Goal: Transaction & Acquisition: Purchase product/service

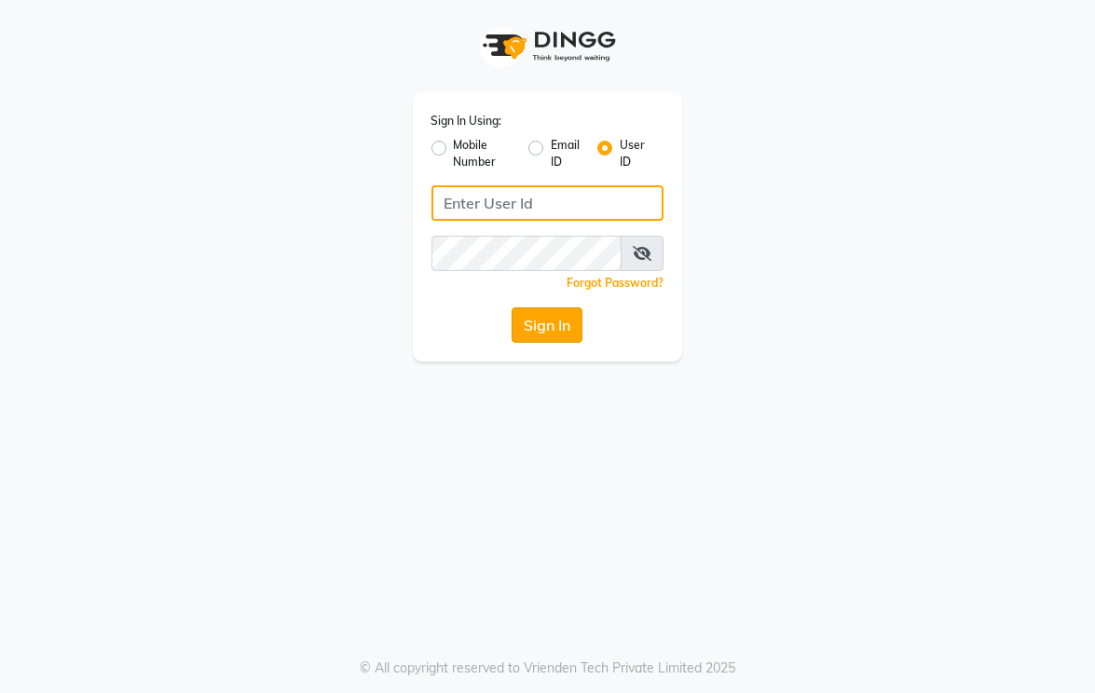
type input "kama"
click at [535, 317] on button "Sign In" at bounding box center [547, 324] width 71 height 35
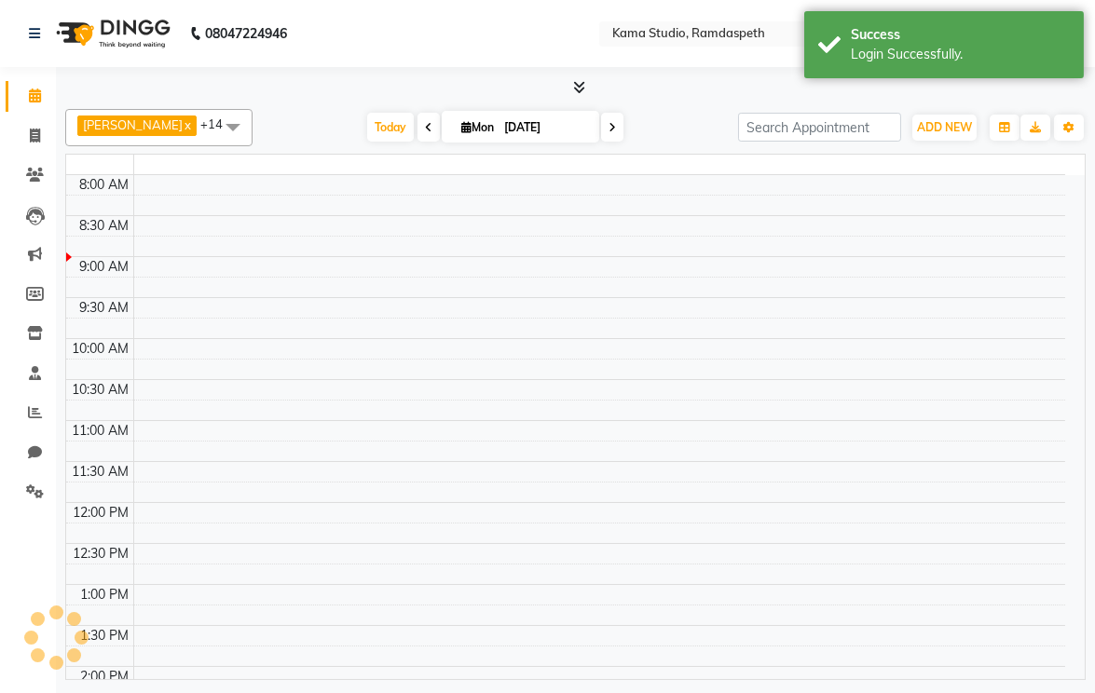
select select "en"
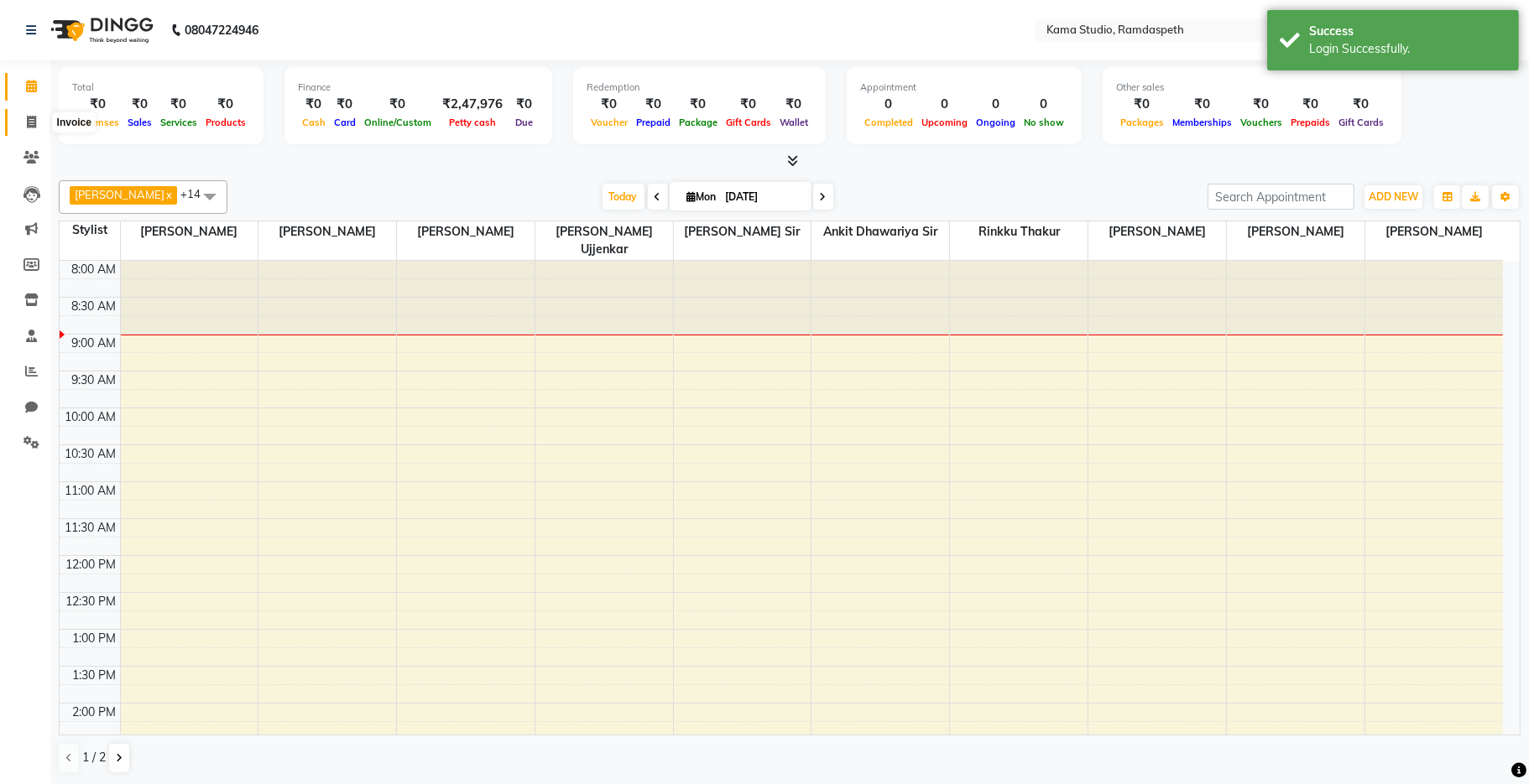
click at [24, 121] on span at bounding box center [32, 122] width 30 height 19
select select "7582"
select select "service"
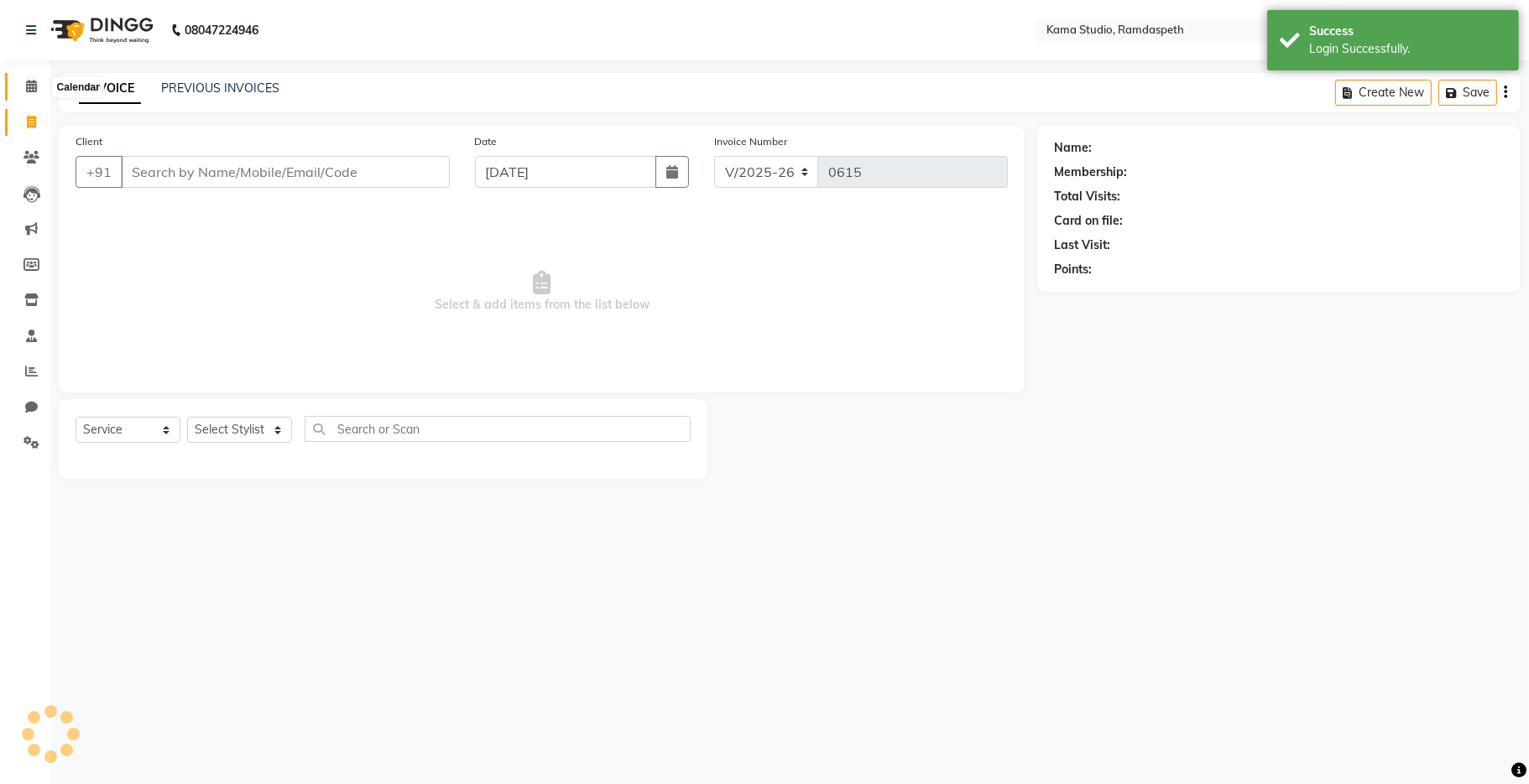
click at [32, 88] on icon at bounding box center [32, 86] width 11 height 13
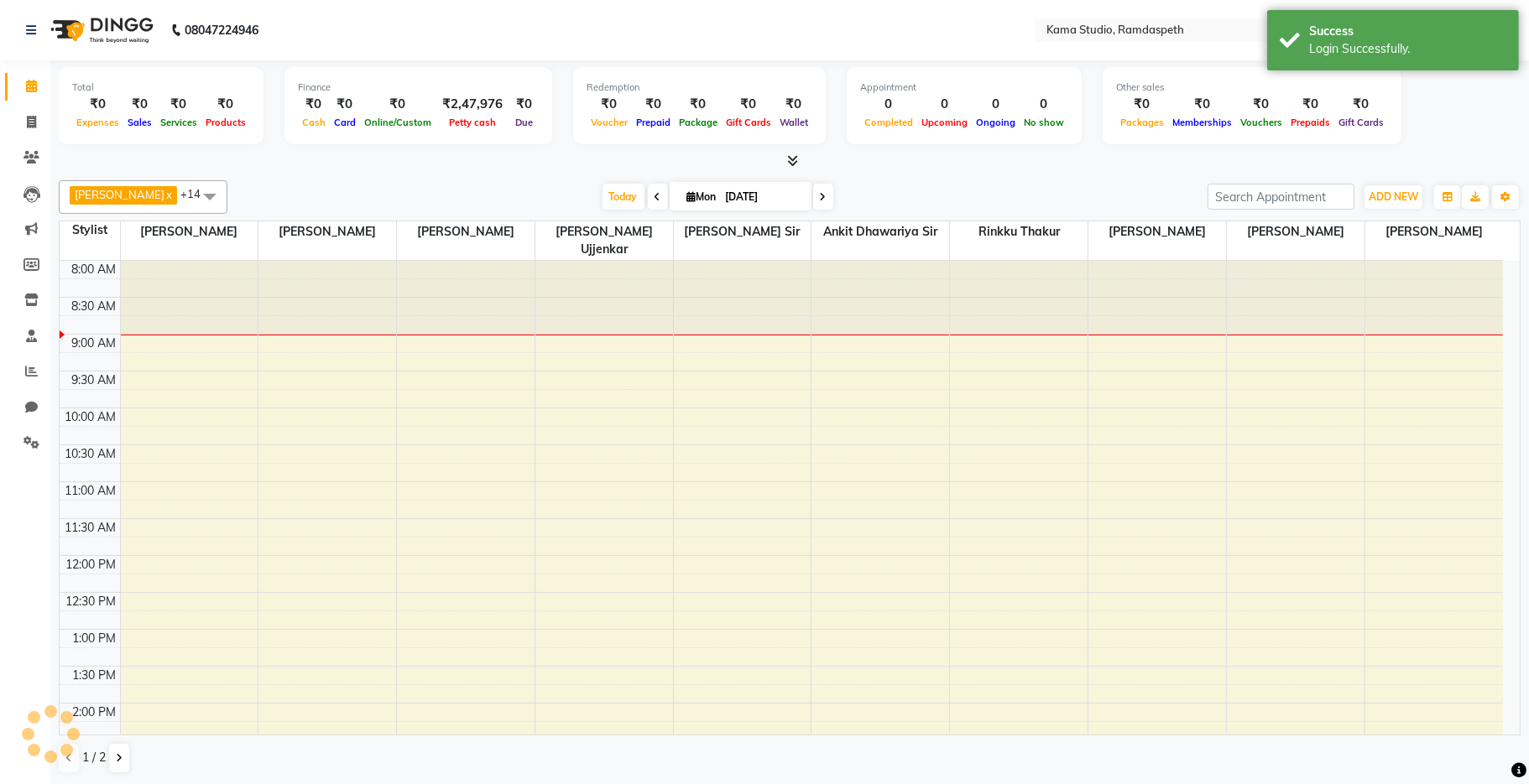
click at [194, 92] on div "Total" at bounding box center [161, 87] width 178 height 14
click at [40, 122] on span at bounding box center [32, 122] width 30 height 19
select select "service"
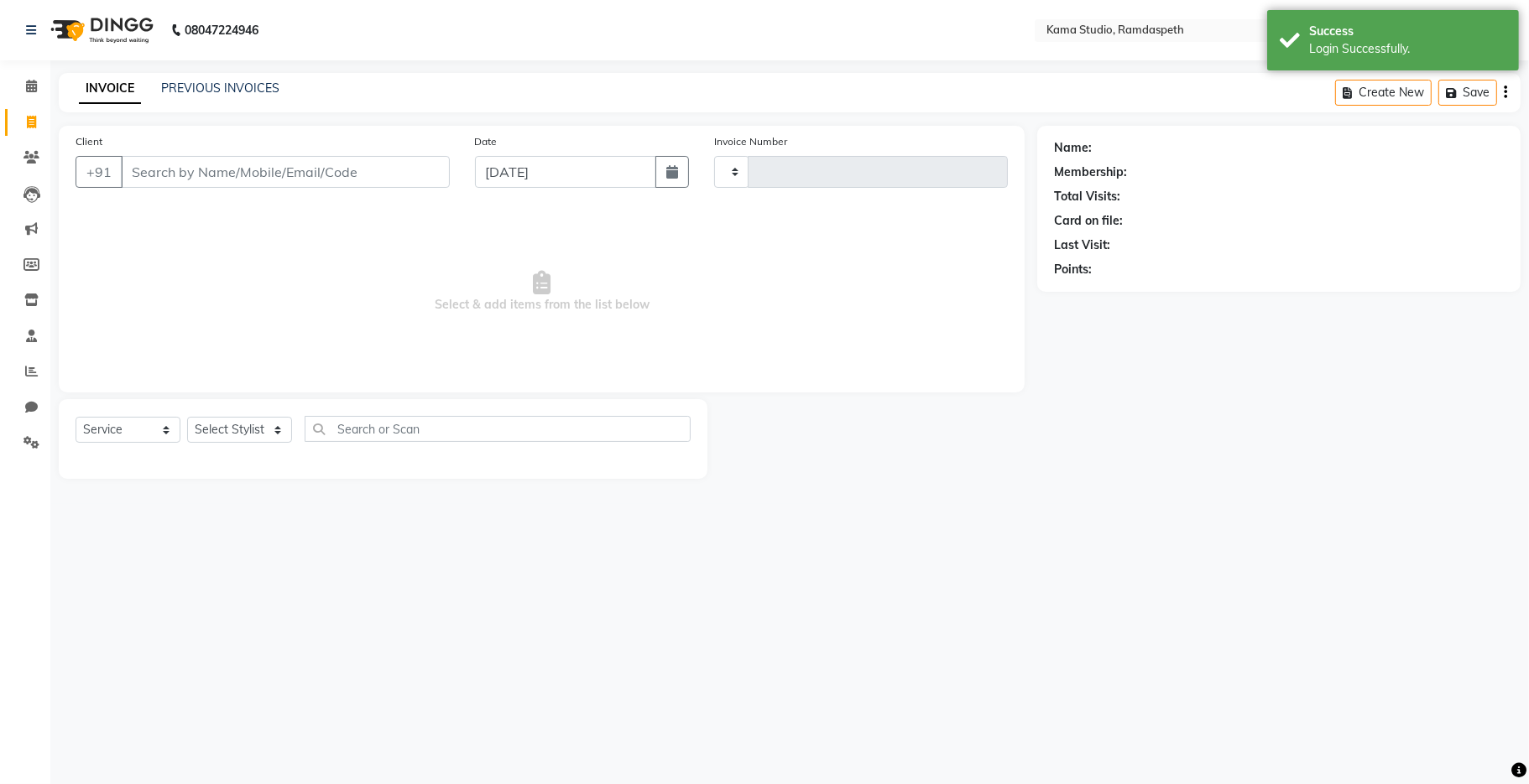
type input "0615"
select select "7582"
click at [187, 87] on link "PREVIOUS INVOICES" at bounding box center [220, 87] width 118 height 15
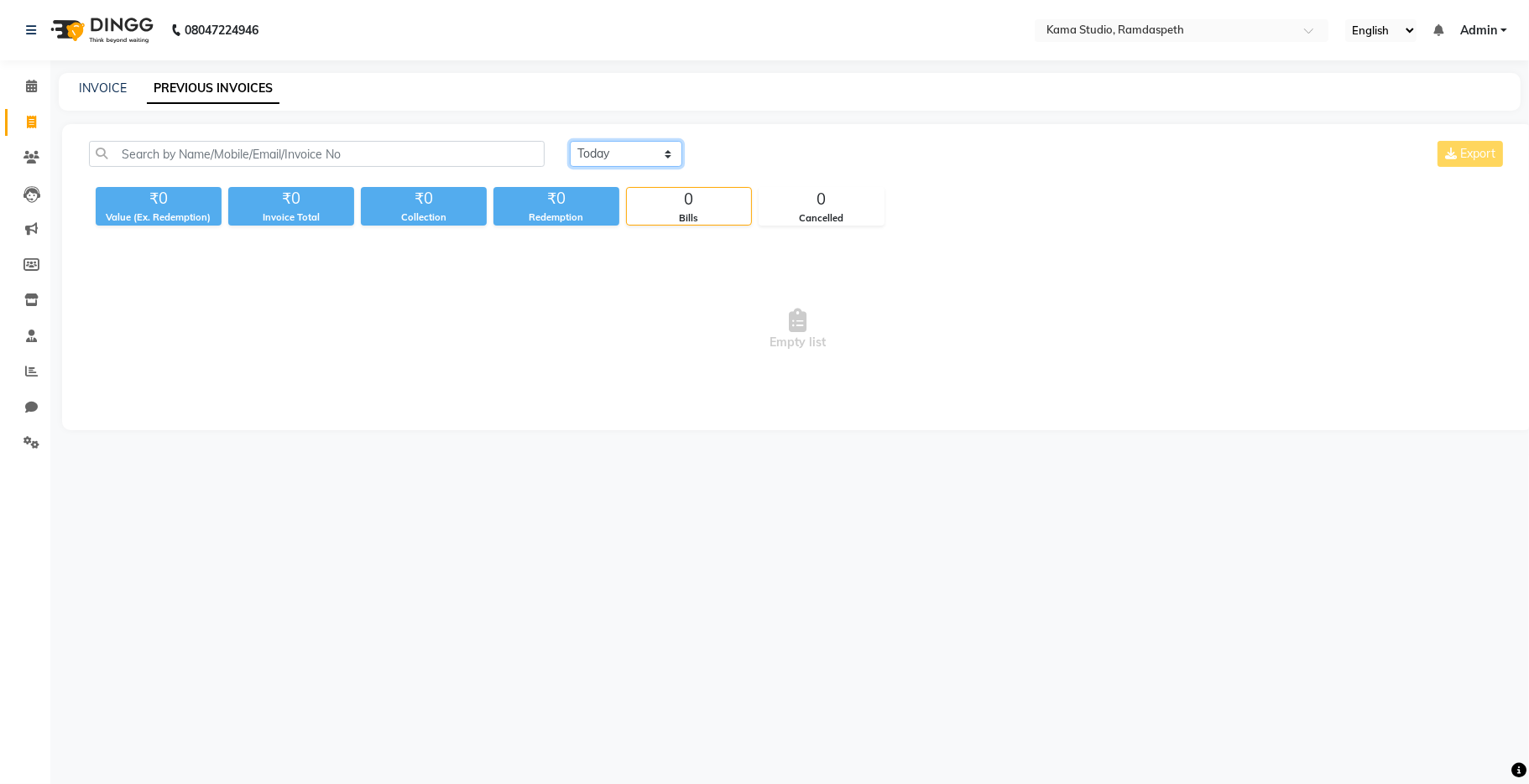
click at [613, 147] on select "[DATE] [DATE] Custom Range" at bounding box center [626, 154] width 113 height 26
select select "[DATE]"
click at [570, 141] on select "[DATE] [DATE] Custom Range" at bounding box center [626, 154] width 113 height 26
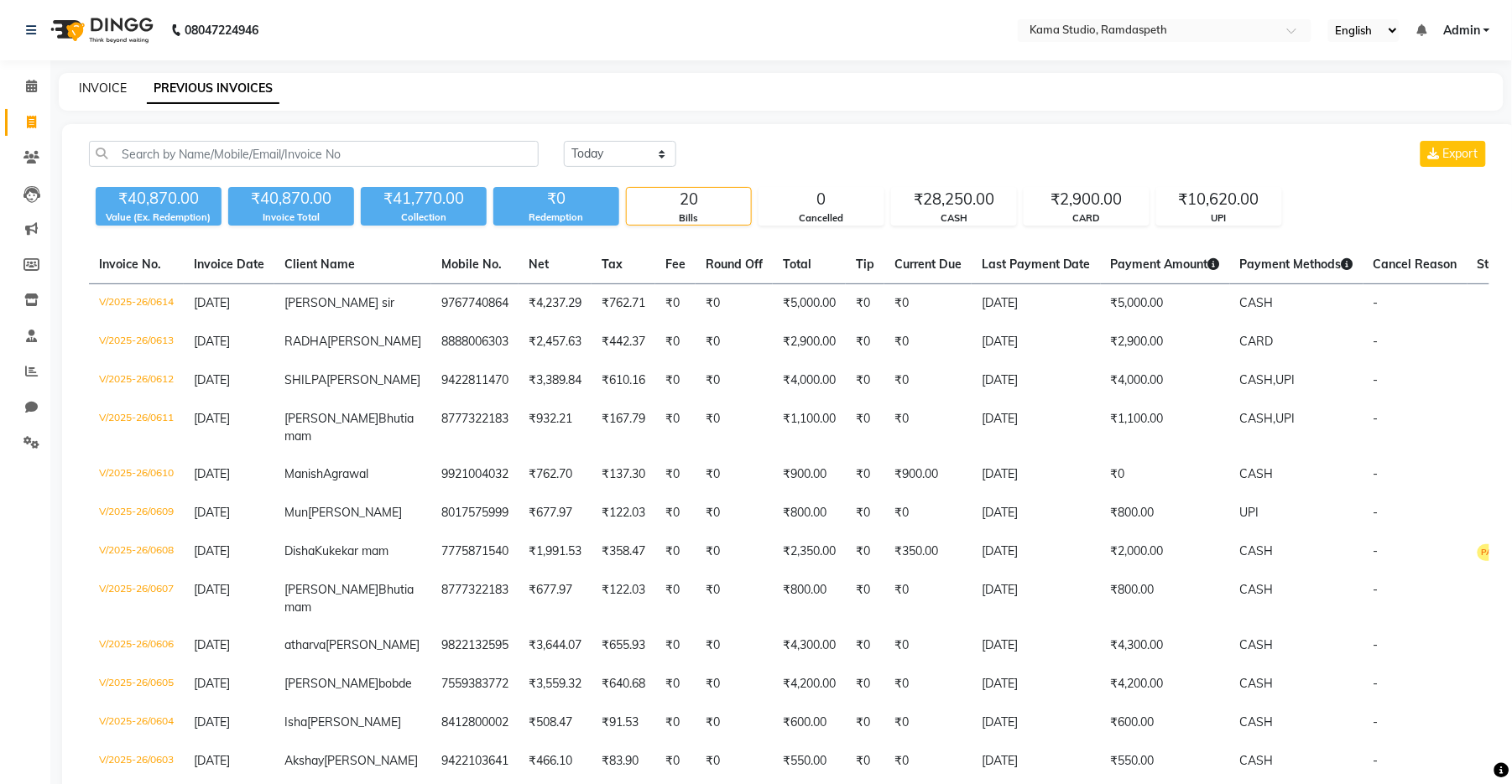
click at [104, 91] on link "INVOICE" at bounding box center [103, 87] width 48 height 15
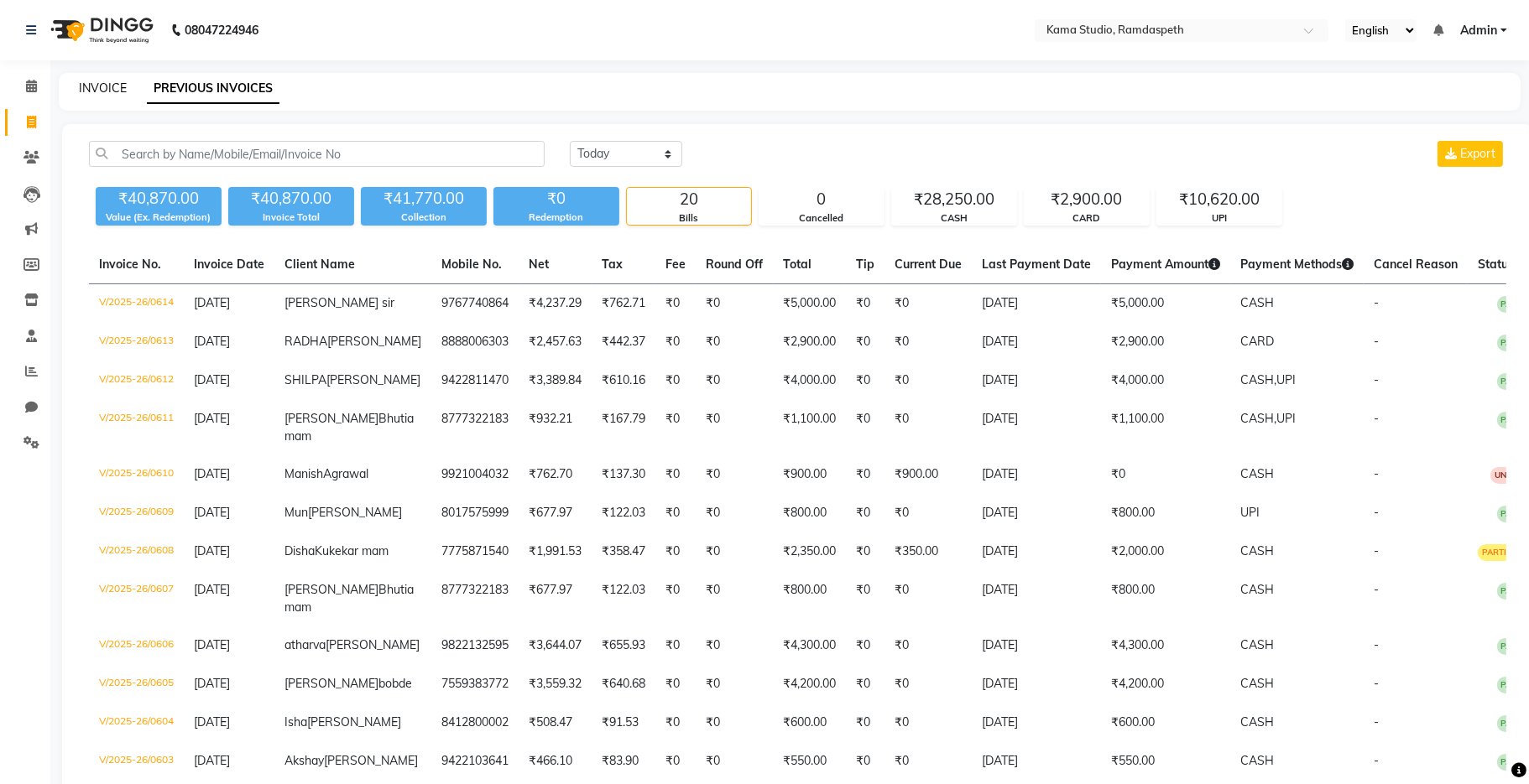
select select "7582"
select select "service"
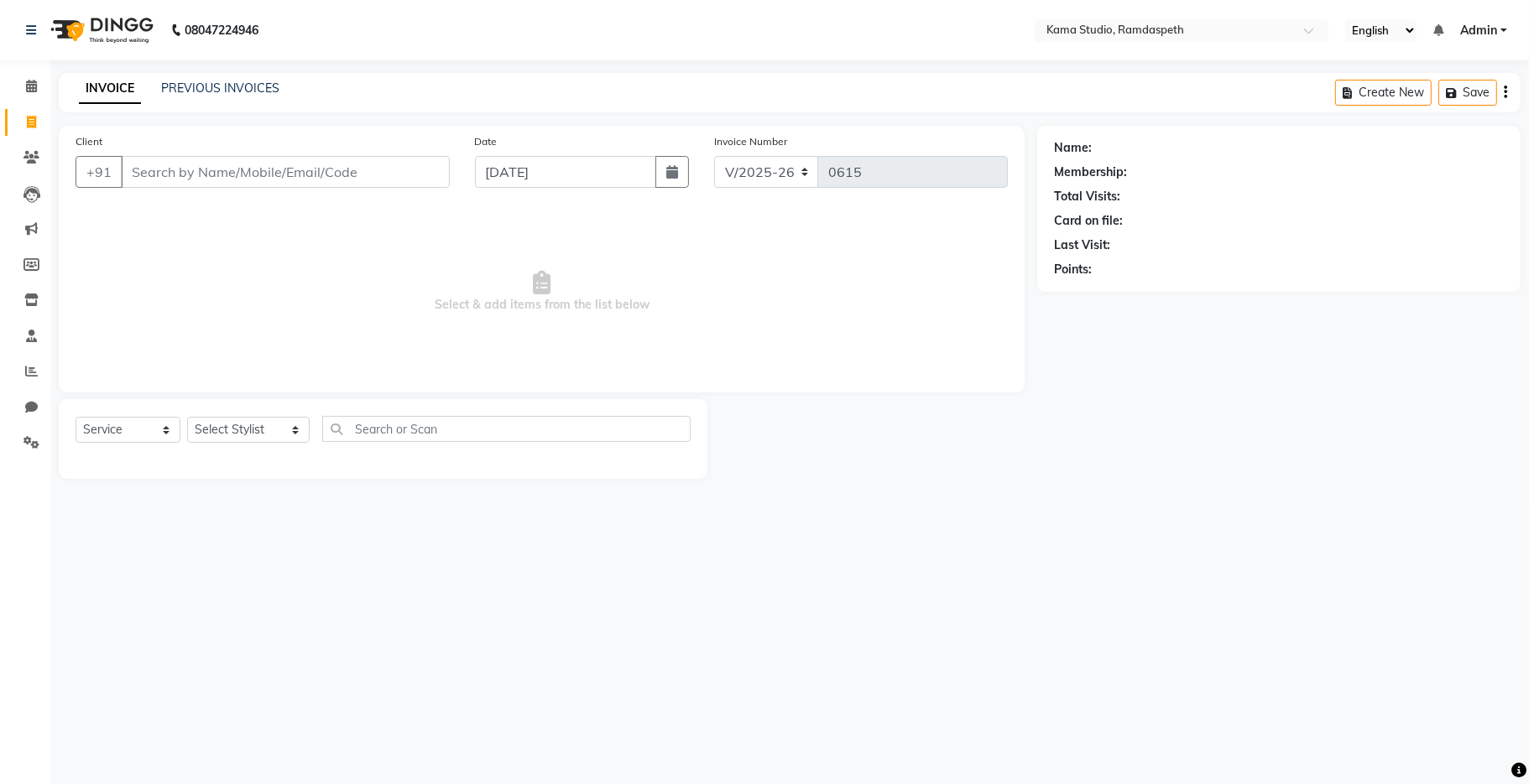
click at [197, 167] on input "Client" at bounding box center [285, 171] width 329 height 32
click at [659, 175] on button "button" at bounding box center [672, 171] width 33 height 32
select select "9"
select select "2025"
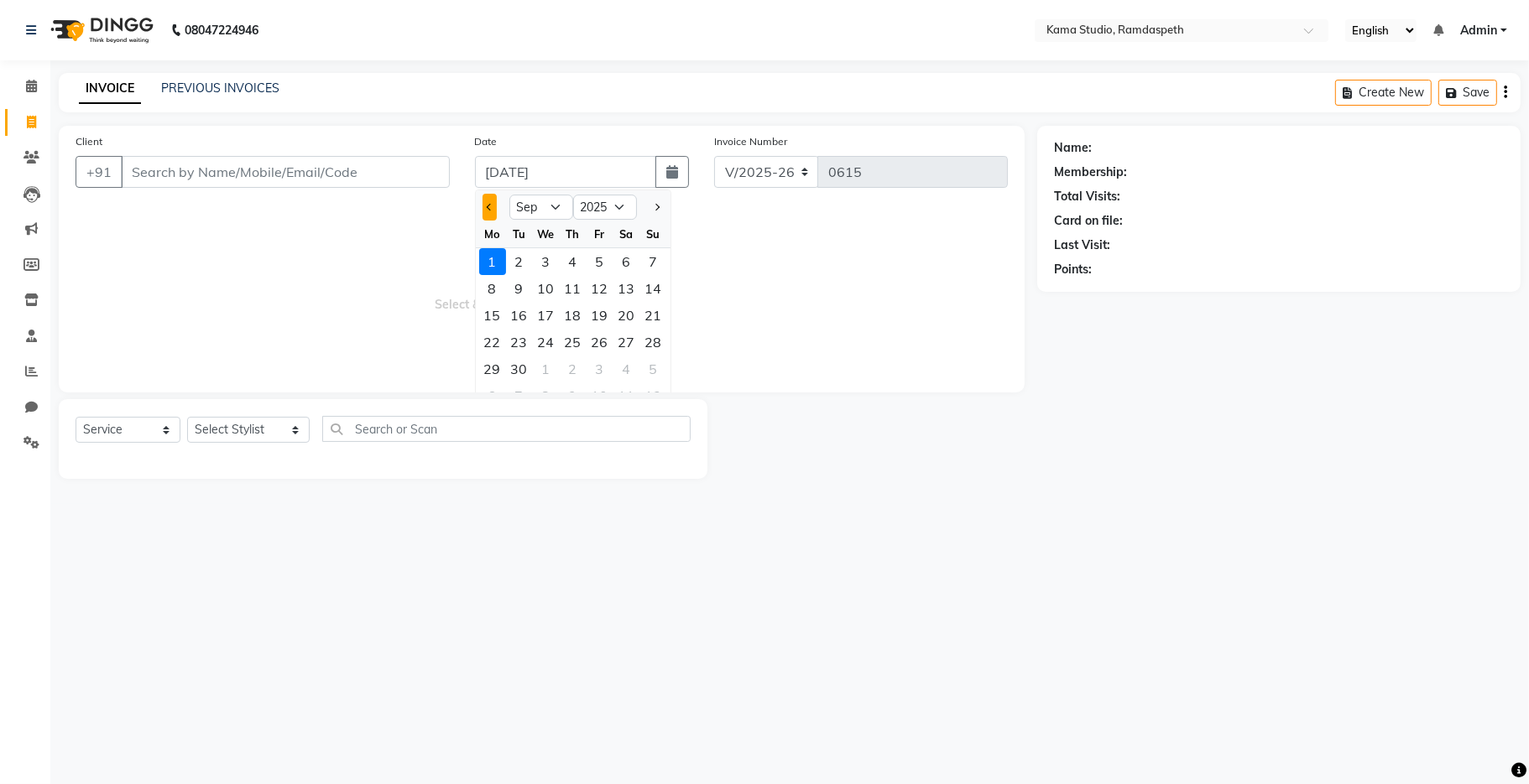
click at [495, 209] on button "Previous month" at bounding box center [490, 207] width 14 height 27
select select "8"
click at [653, 363] on div "31" at bounding box center [654, 369] width 27 height 27
type input "[DATE]"
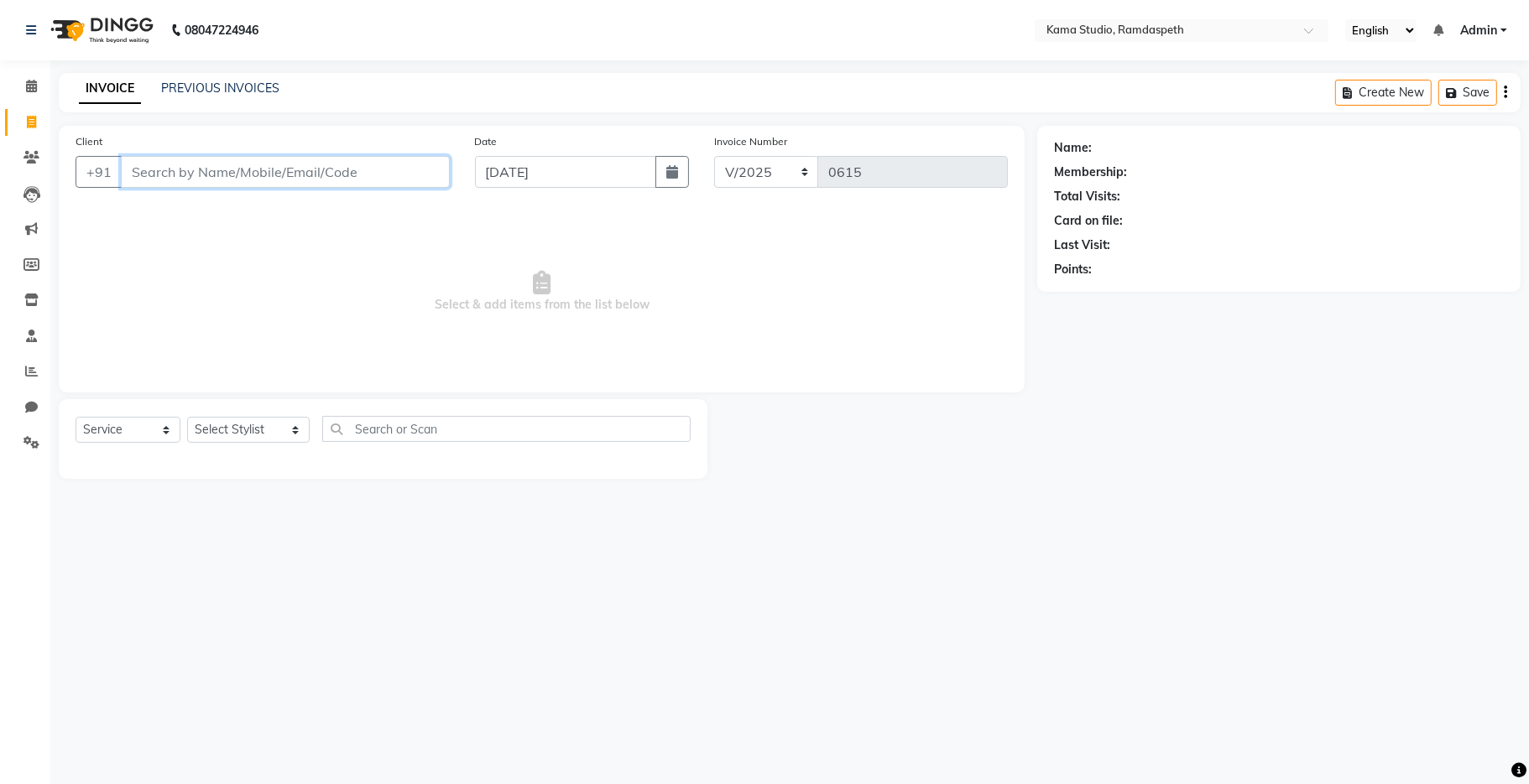
click at [179, 176] on input "Client" at bounding box center [285, 171] width 329 height 32
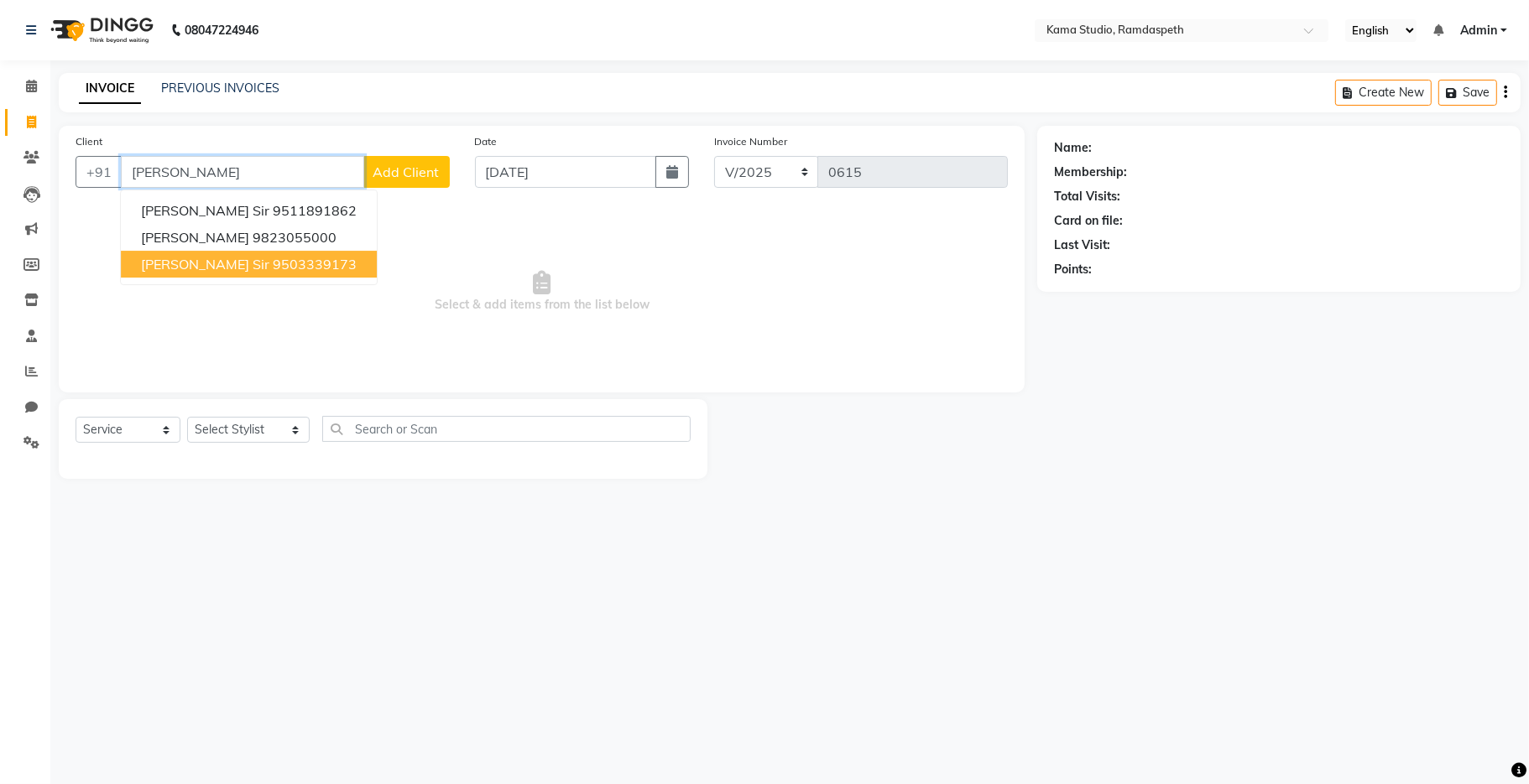
click at [224, 270] on span "[PERSON_NAME] sir" at bounding box center [205, 264] width 129 height 17
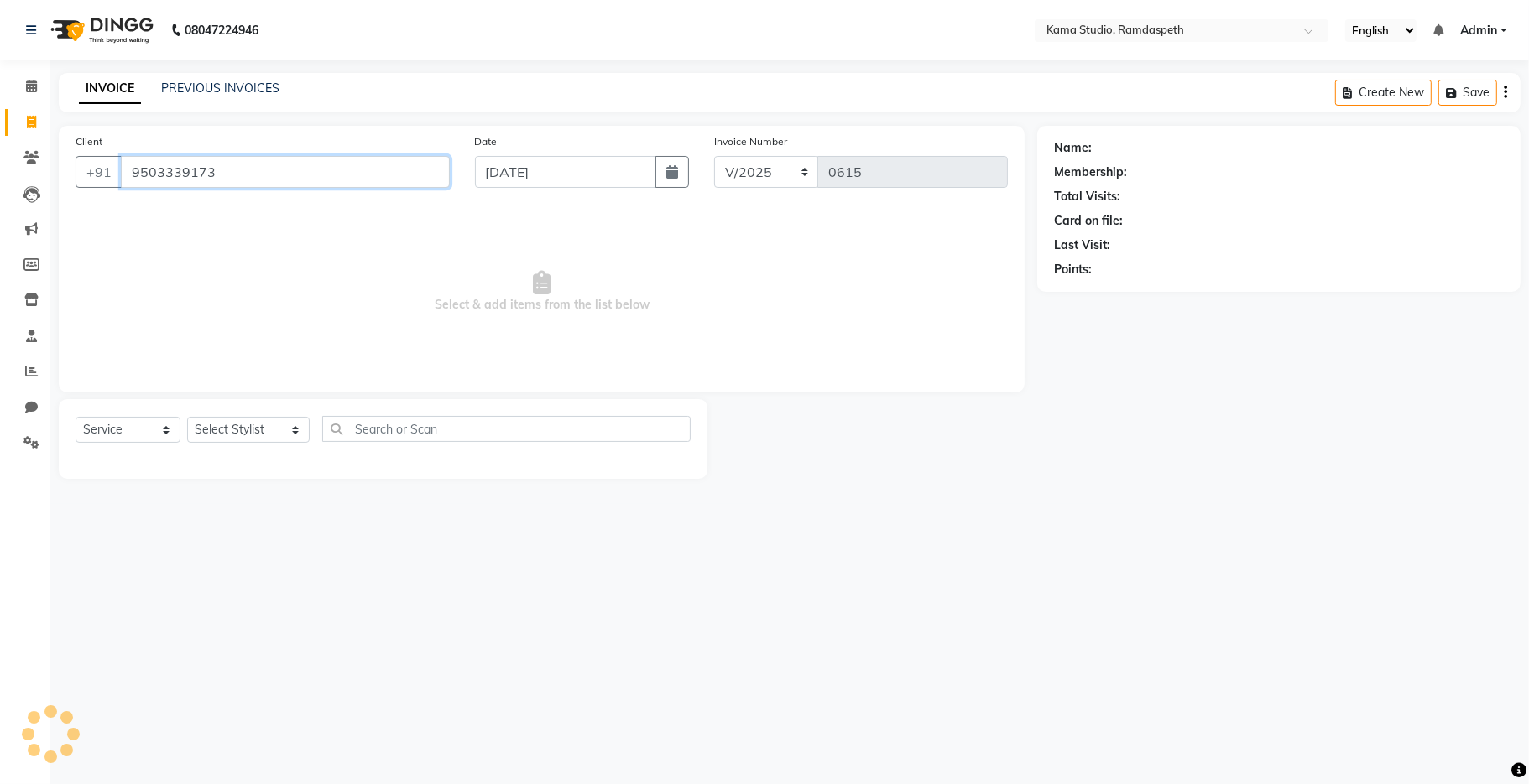
type input "9503339173"
select select "1: Object"
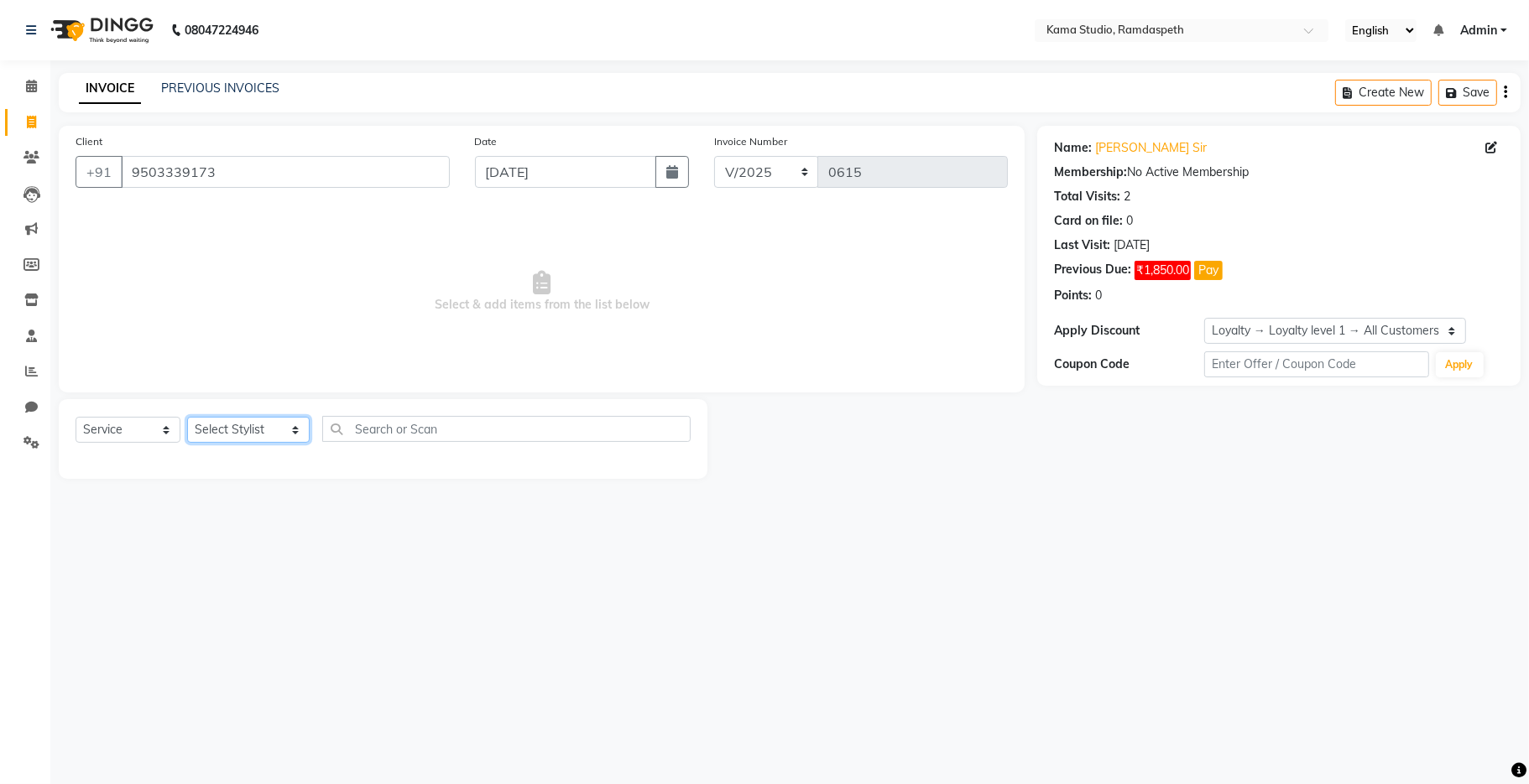
click at [230, 427] on select "Select Stylist [PERSON_NAME] [PERSON_NAME] Ankit Dhawariya [PERSON_NAME] Sir [P…" at bounding box center [249, 429] width 122 height 26
select select "67945"
click at [187, 418] on select "Select Stylist [PERSON_NAME] [PERSON_NAME] Ankit Dhawariya [PERSON_NAME] Sir [P…" at bounding box center [249, 429] width 122 height 26
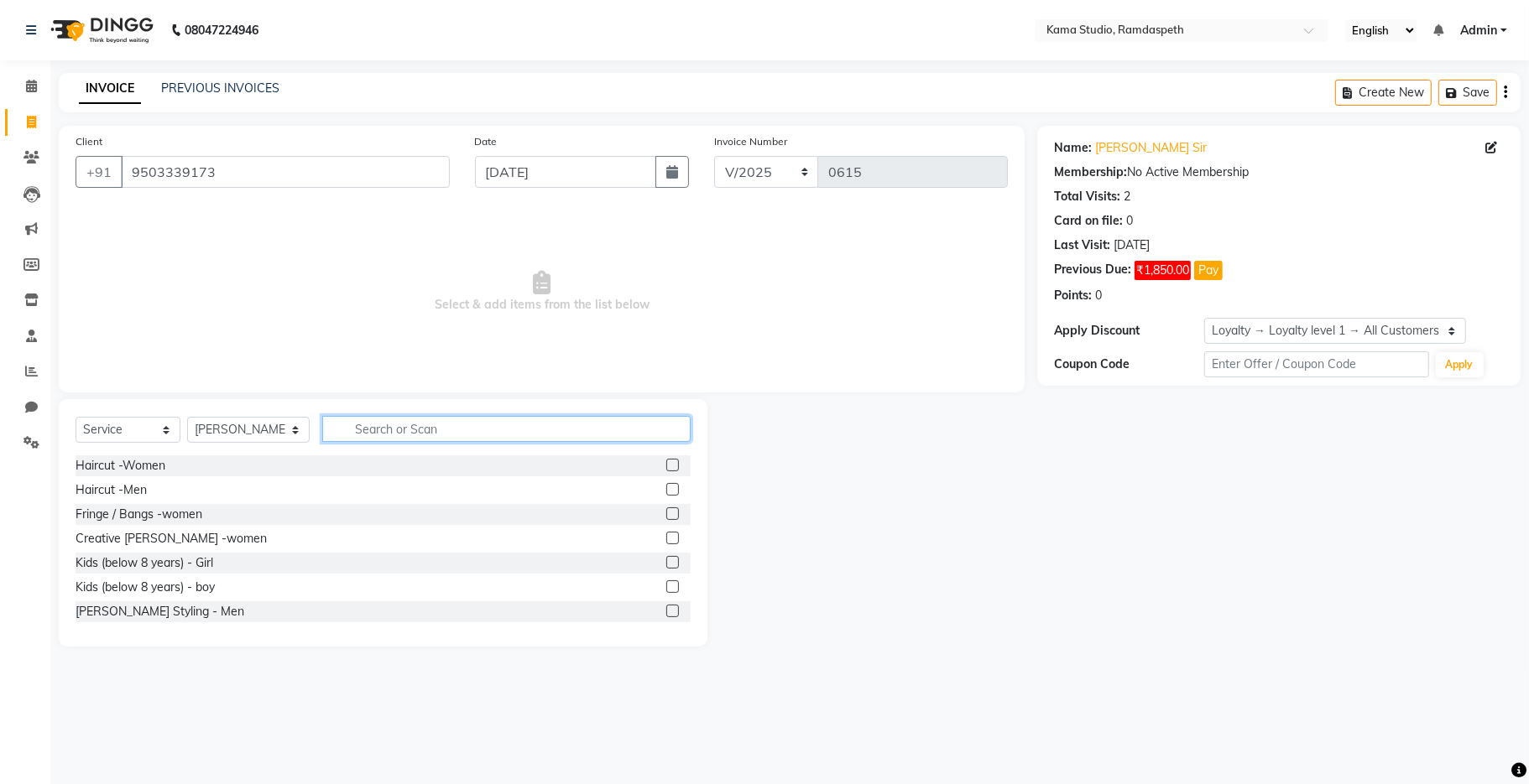
click at [392, 429] on input "text" at bounding box center [506, 428] width 368 height 26
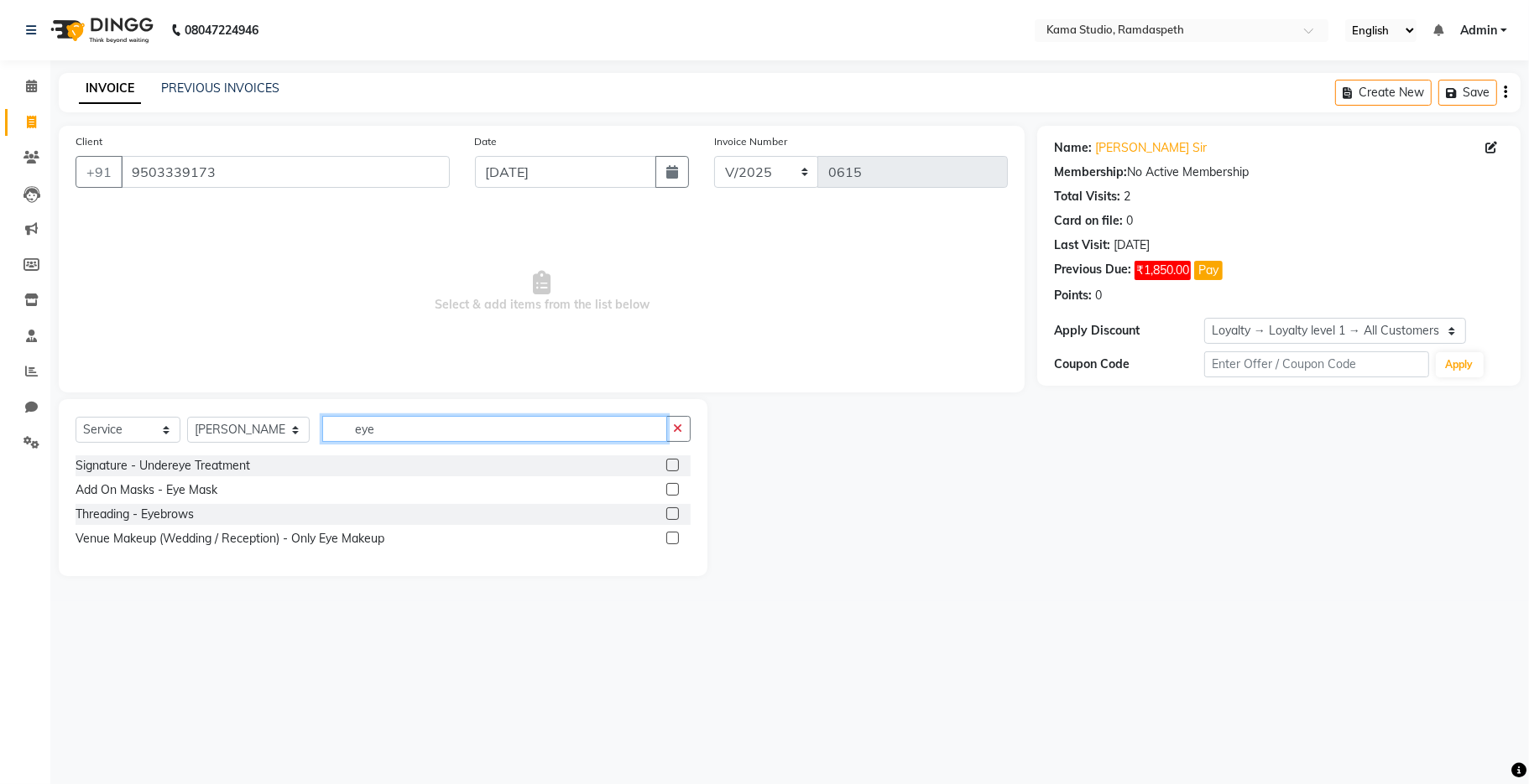
type input "eye"
click at [672, 509] on label at bounding box center [673, 514] width 13 height 13
click at [672, 509] on input "checkbox" at bounding box center [672, 515] width 11 height 11
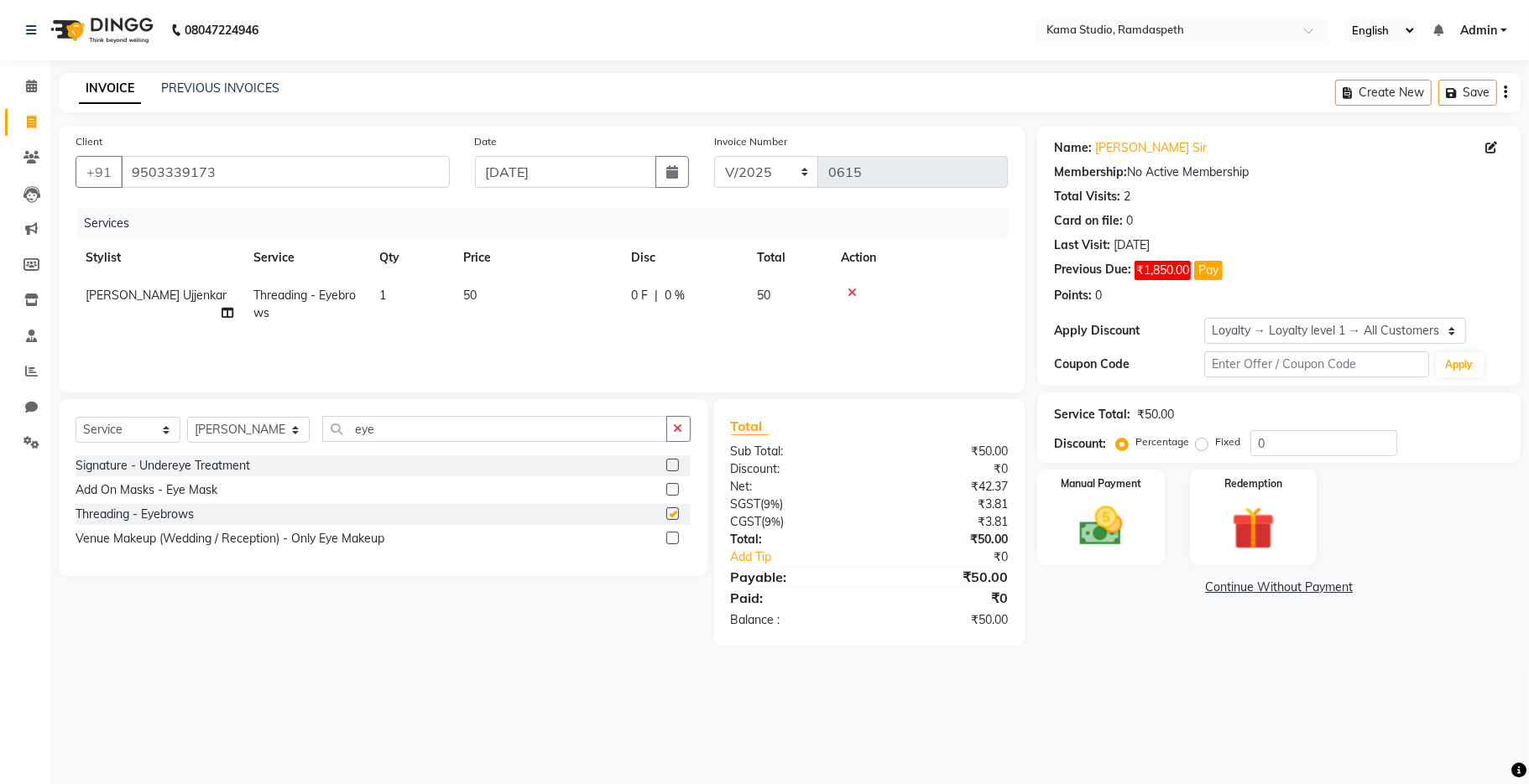
checkbox input "false"
click at [503, 284] on td "50" at bounding box center [537, 303] width 167 height 55
select select "67945"
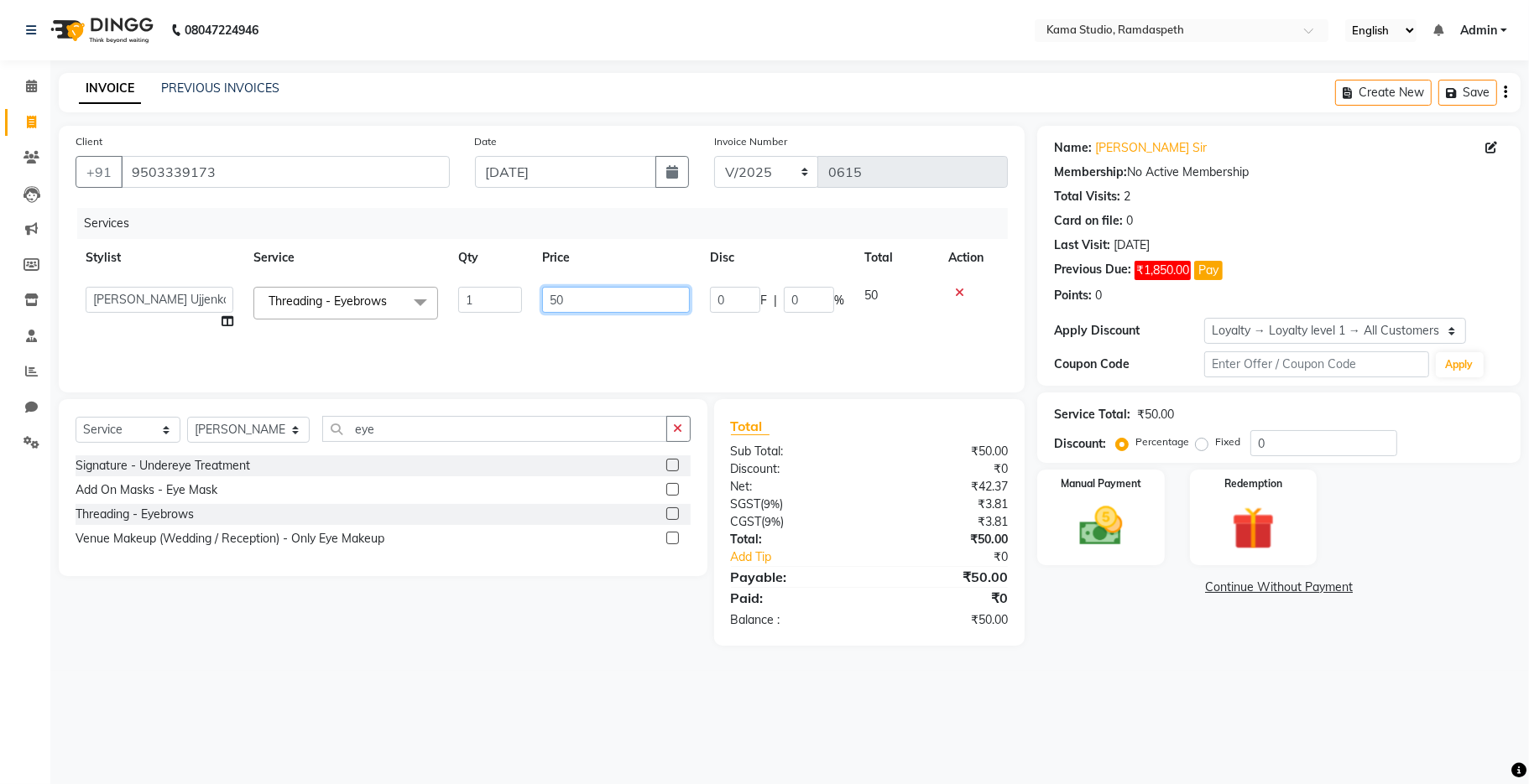
drag, startPoint x: 585, startPoint y: 303, endPoint x: 527, endPoint y: 313, distance: 58.9
click at [527, 313] on tr "[PERSON_NAME] [PERSON_NAME] Ankit Dhawariya [PERSON_NAME] Devendra Dhawariya Si…" at bounding box center [541, 308] width 932 height 64
type input "100"
click at [505, 329] on tr "[PERSON_NAME] [PERSON_NAME] Ankit Dhawariya [PERSON_NAME] Devendra Dhawariya Si…" at bounding box center [541, 308] width 932 height 64
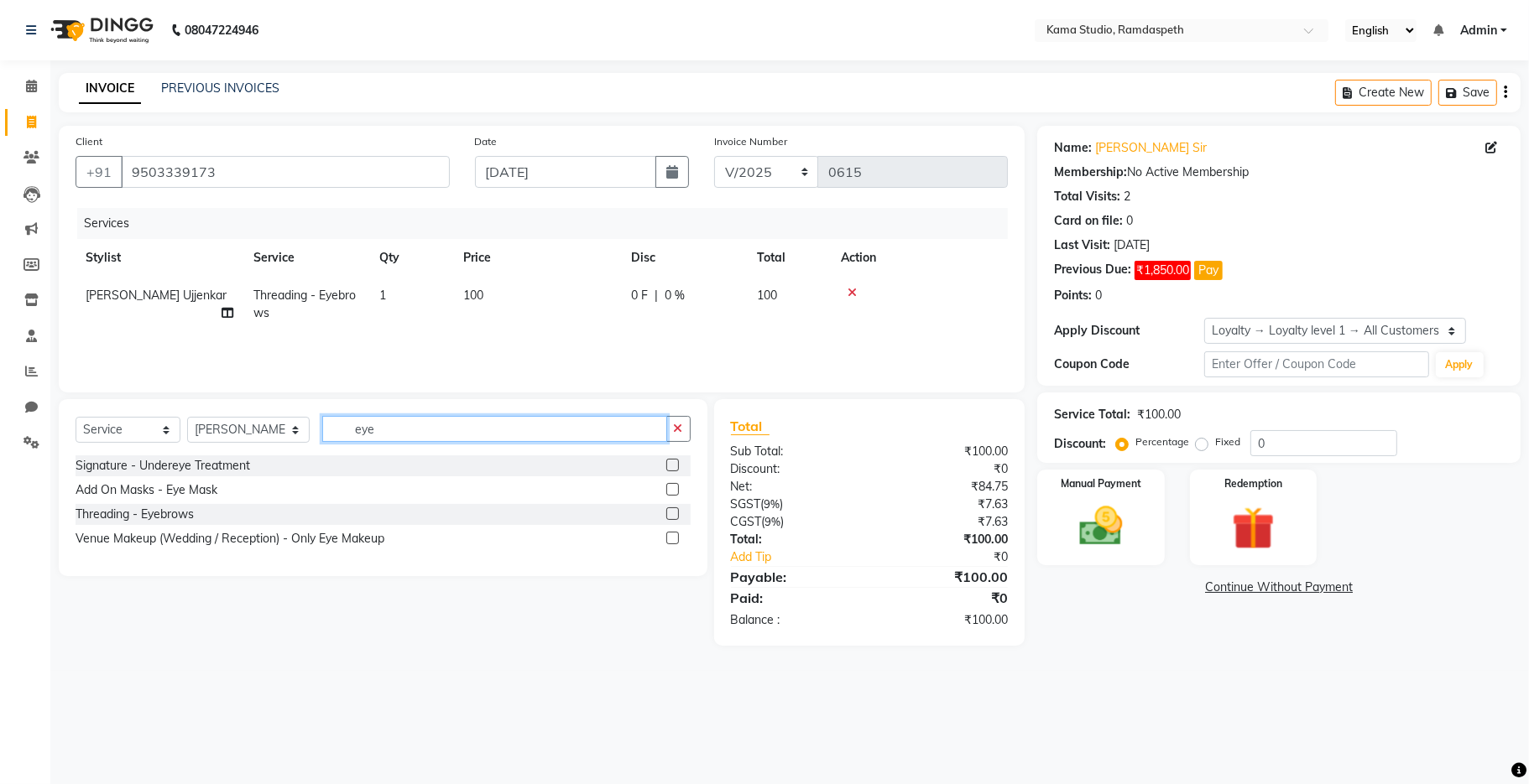
drag, startPoint x: 382, startPoint y: 433, endPoint x: 314, endPoint y: 427, distance: 68.3
click at [322, 427] on input "eye" at bounding box center [494, 428] width 345 height 26
type input "upp"
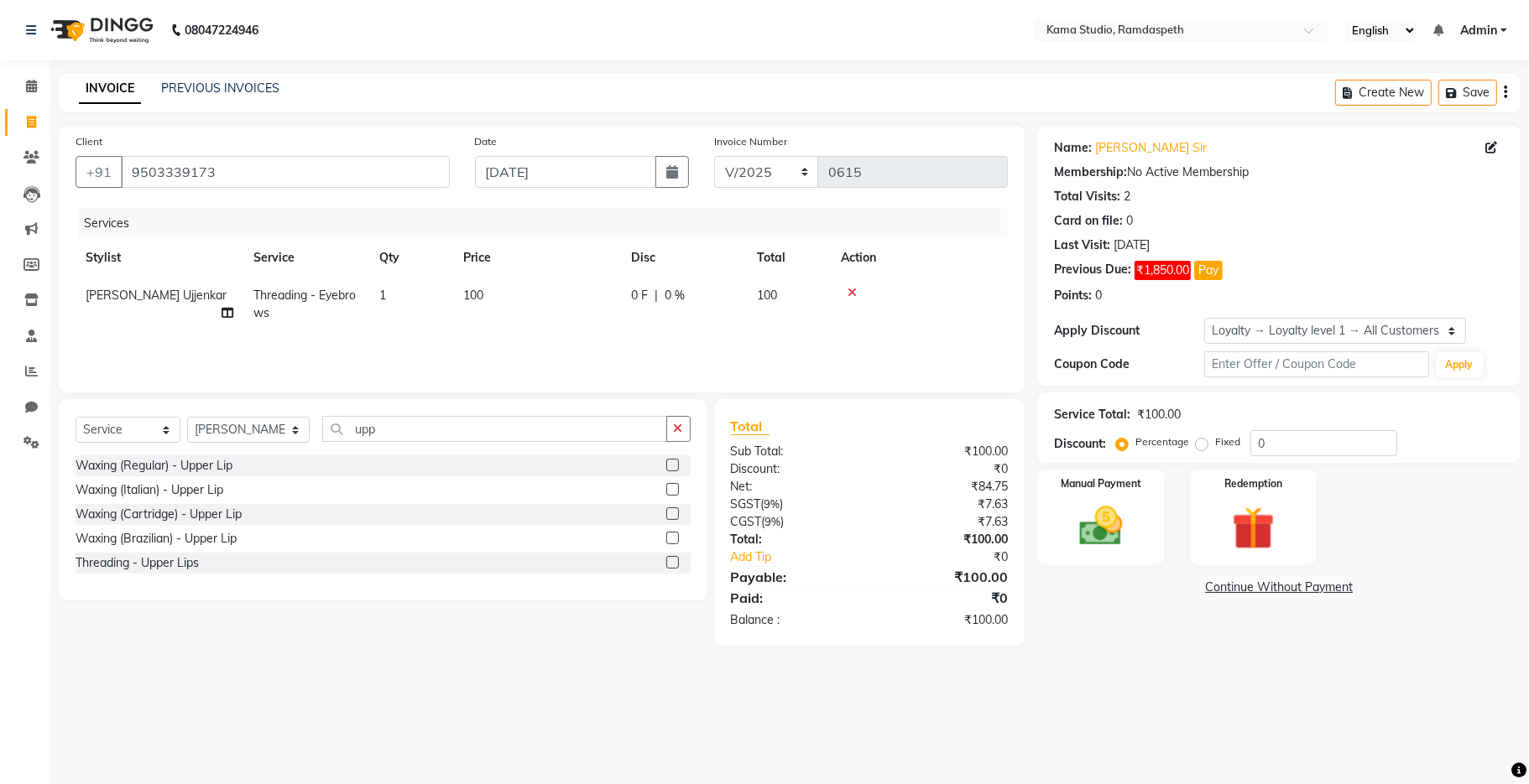
click at [670, 559] on label at bounding box center [673, 563] width 13 height 13
click at [670, 559] on input "checkbox" at bounding box center [672, 563] width 11 height 11
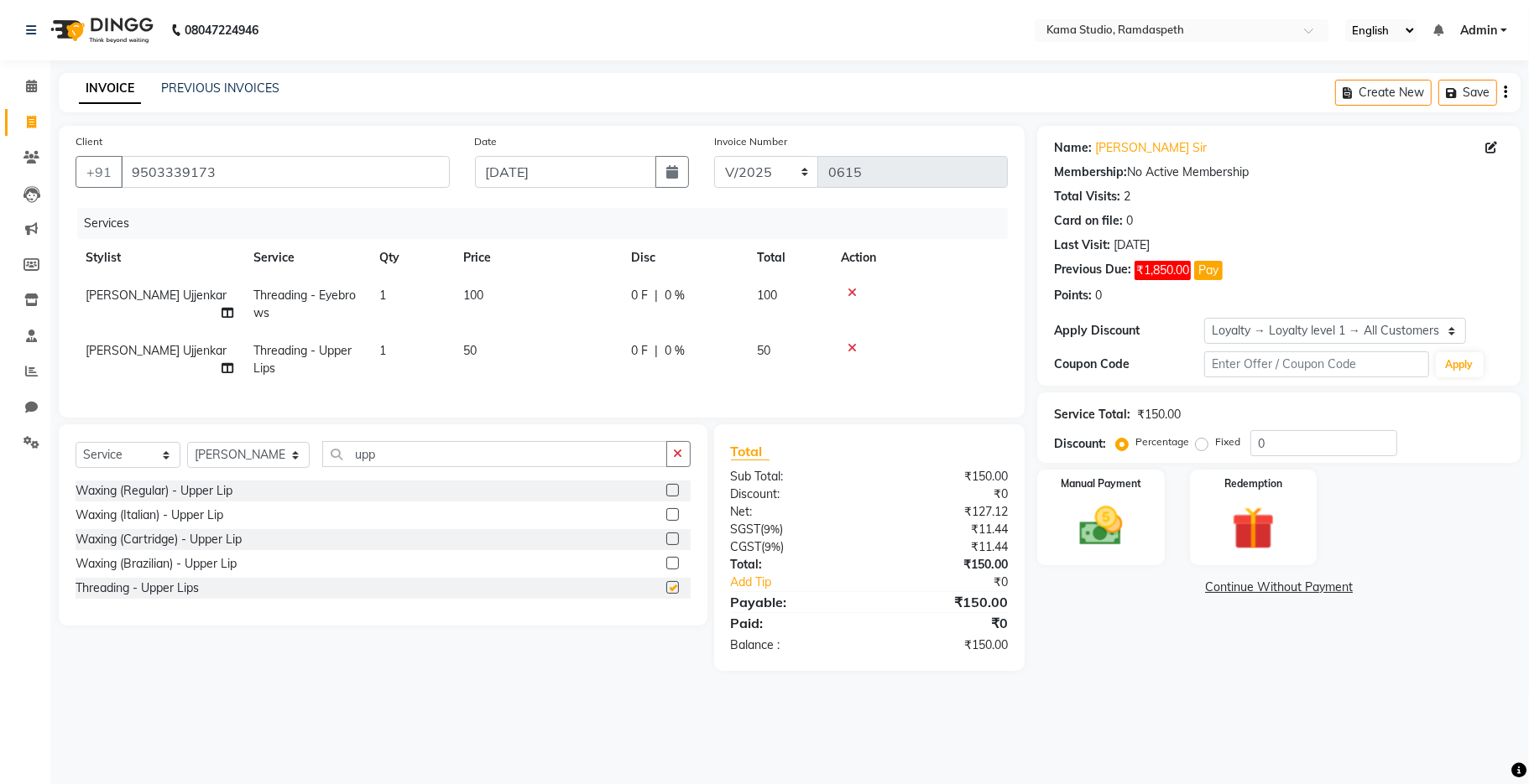
checkbox input "false"
drag, startPoint x: 462, startPoint y: 475, endPoint x: 307, endPoint y: 468, distance: 155.2
click at [322, 467] on input "upp" at bounding box center [494, 454] width 345 height 26
type input "chi"
click at [673, 594] on label at bounding box center [673, 588] width 13 height 13
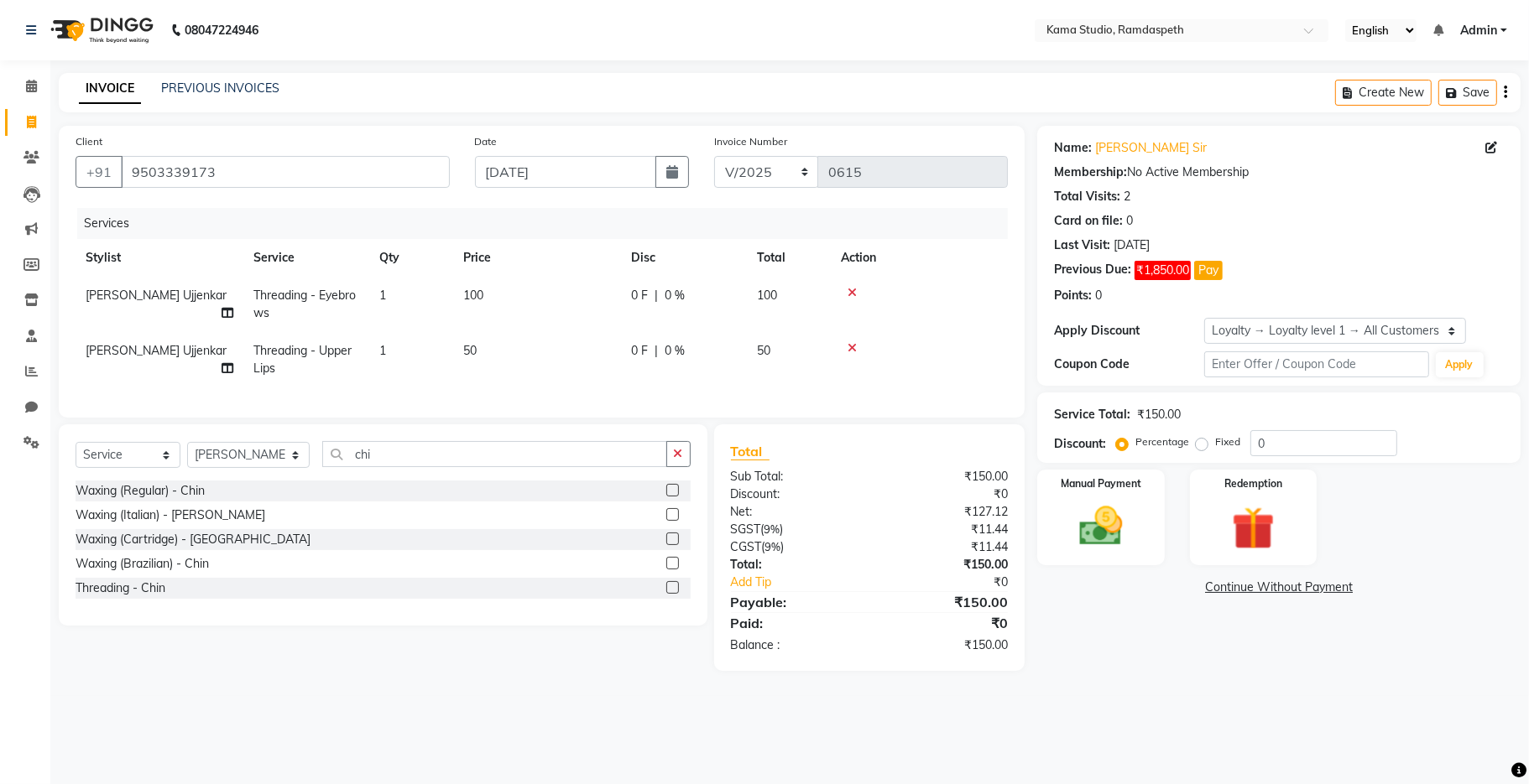
click at [673, 594] on input "checkbox" at bounding box center [672, 589] width 11 height 11
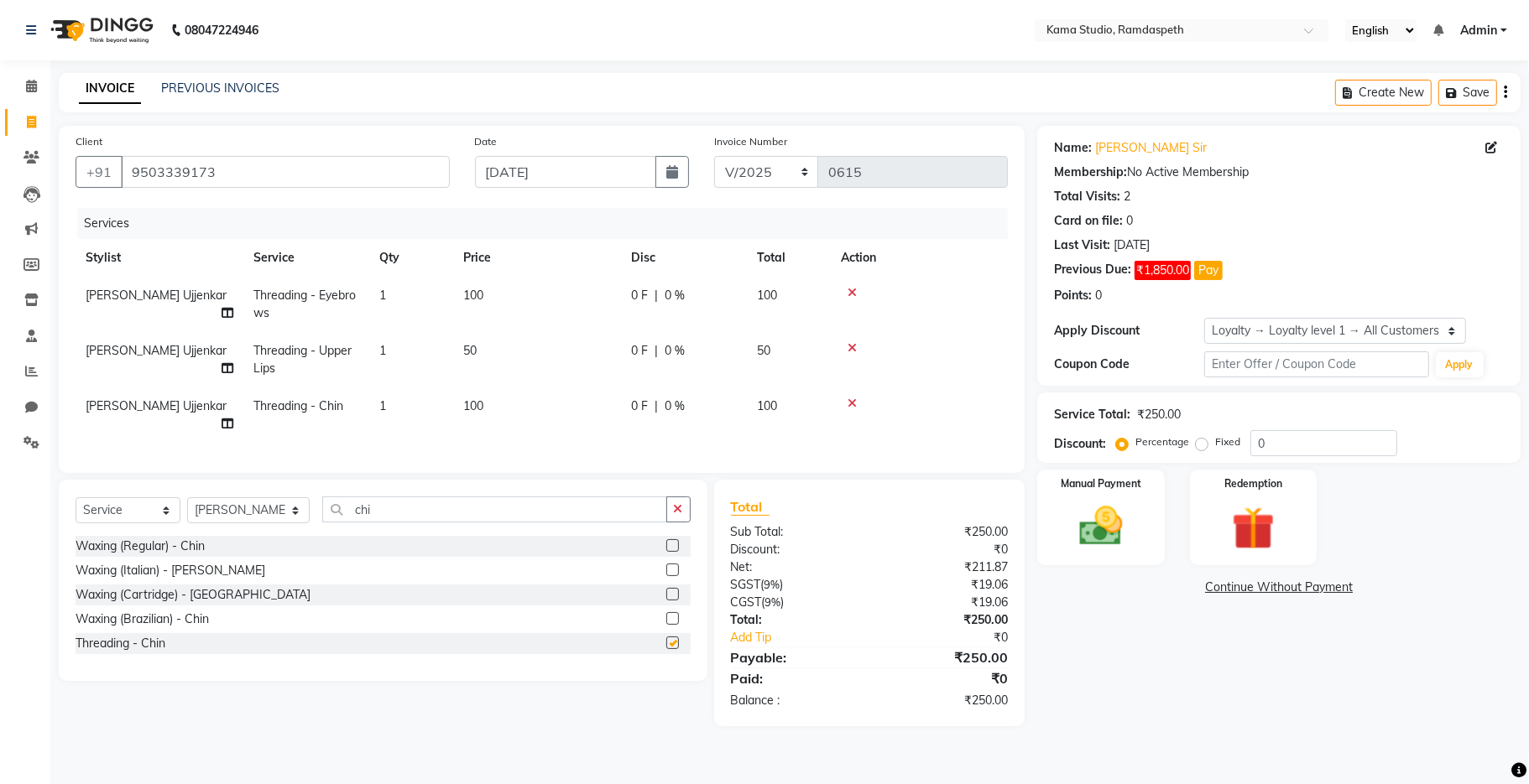
checkbox input "false"
drag, startPoint x: 387, startPoint y: 510, endPoint x: 330, endPoint y: 504, distance: 57.3
click at [330, 504] on input "chi" at bounding box center [494, 509] width 345 height 26
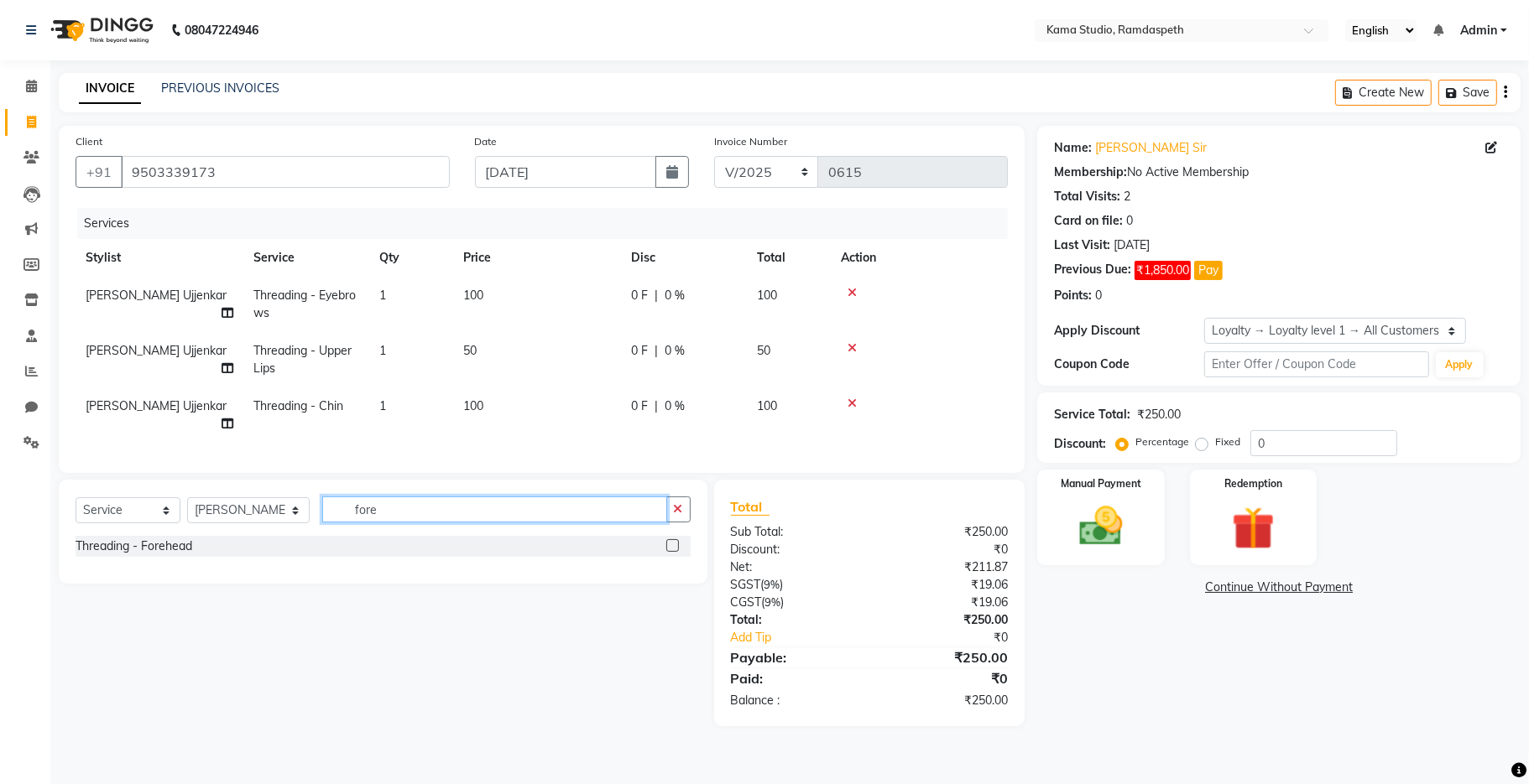
type input "fore"
drag, startPoint x: 671, startPoint y: 550, endPoint x: 647, endPoint y: 543, distance: 25.0
click at [671, 548] on label at bounding box center [673, 545] width 13 height 13
click at [671, 548] on input "checkbox" at bounding box center [672, 546] width 11 height 11
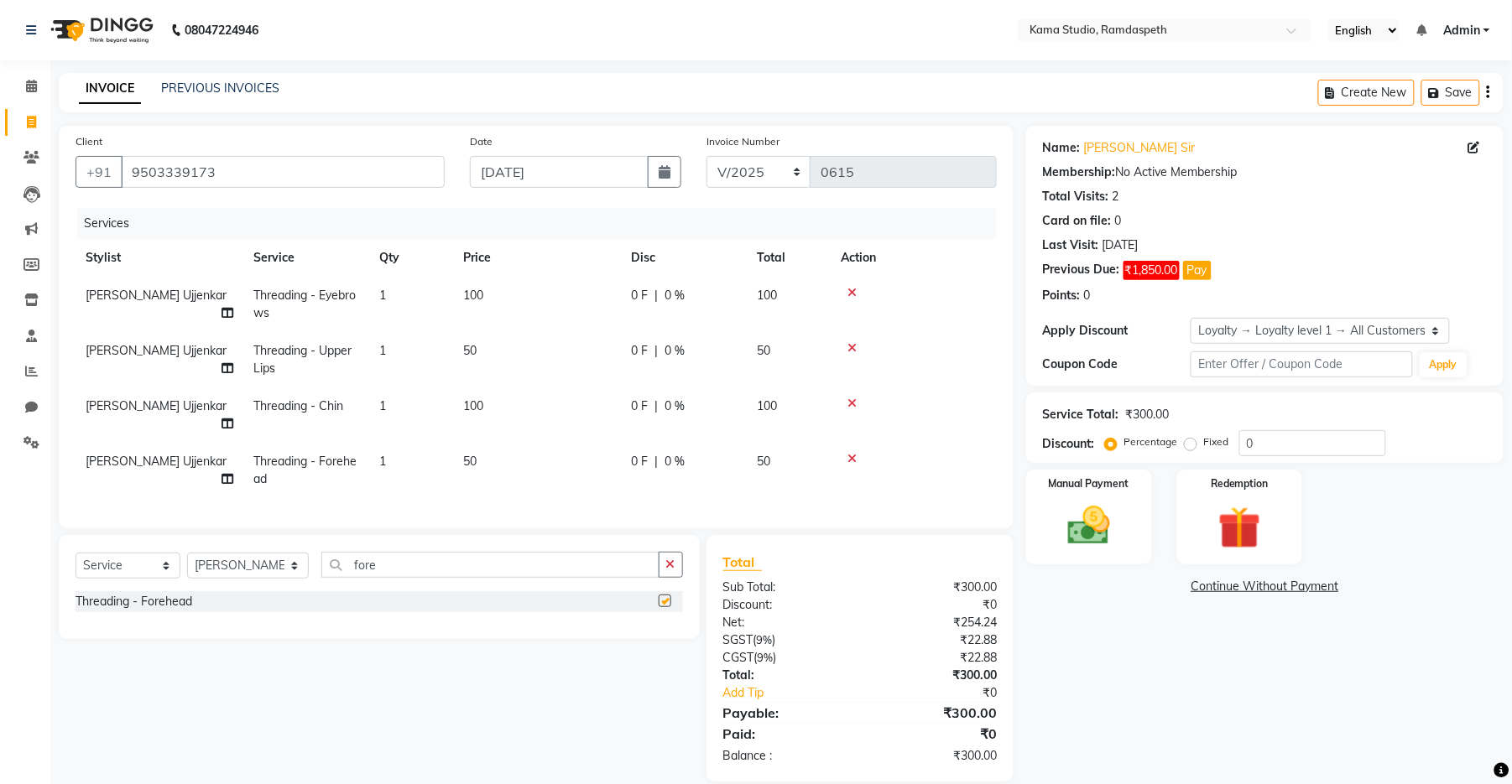
checkbox input "false"
drag, startPoint x: 453, startPoint y: 566, endPoint x: 326, endPoint y: 565, distance: 127.0
click at [326, 565] on input "fore" at bounding box center [491, 564] width 339 height 26
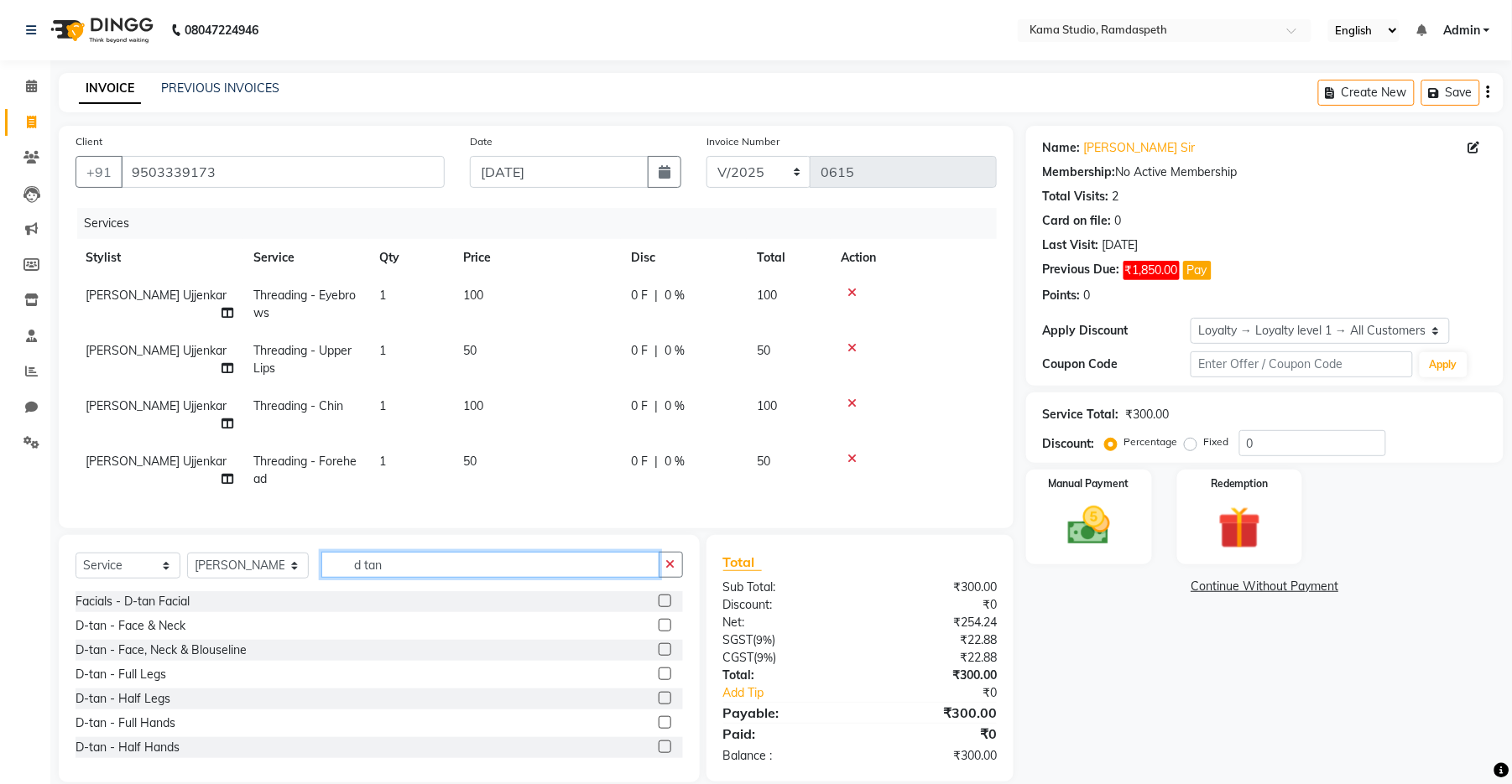
type input "d tan"
click at [658, 623] on label at bounding box center [665, 626] width 13 height 13
click at [658, 623] on input "checkbox" at bounding box center [664, 626] width 11 height 11
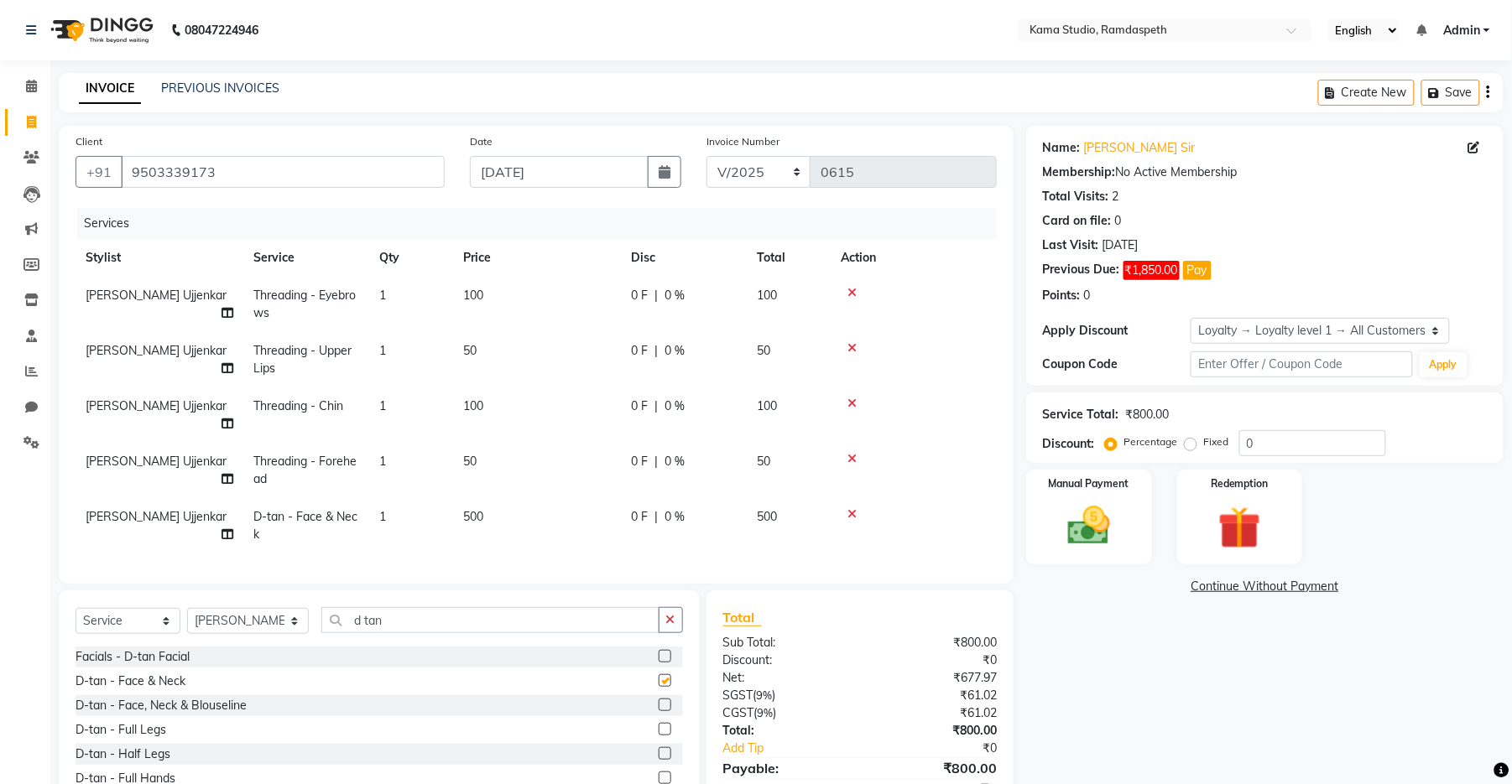
checkbox input "false"
drag, startPoint x: 478, startPoint y: 618, endPoint x: 330, endPoint y: 611, distance: 148.2
click at [330, 611] on input "d tan" at bounding box center [491, 620] width 339 height 26
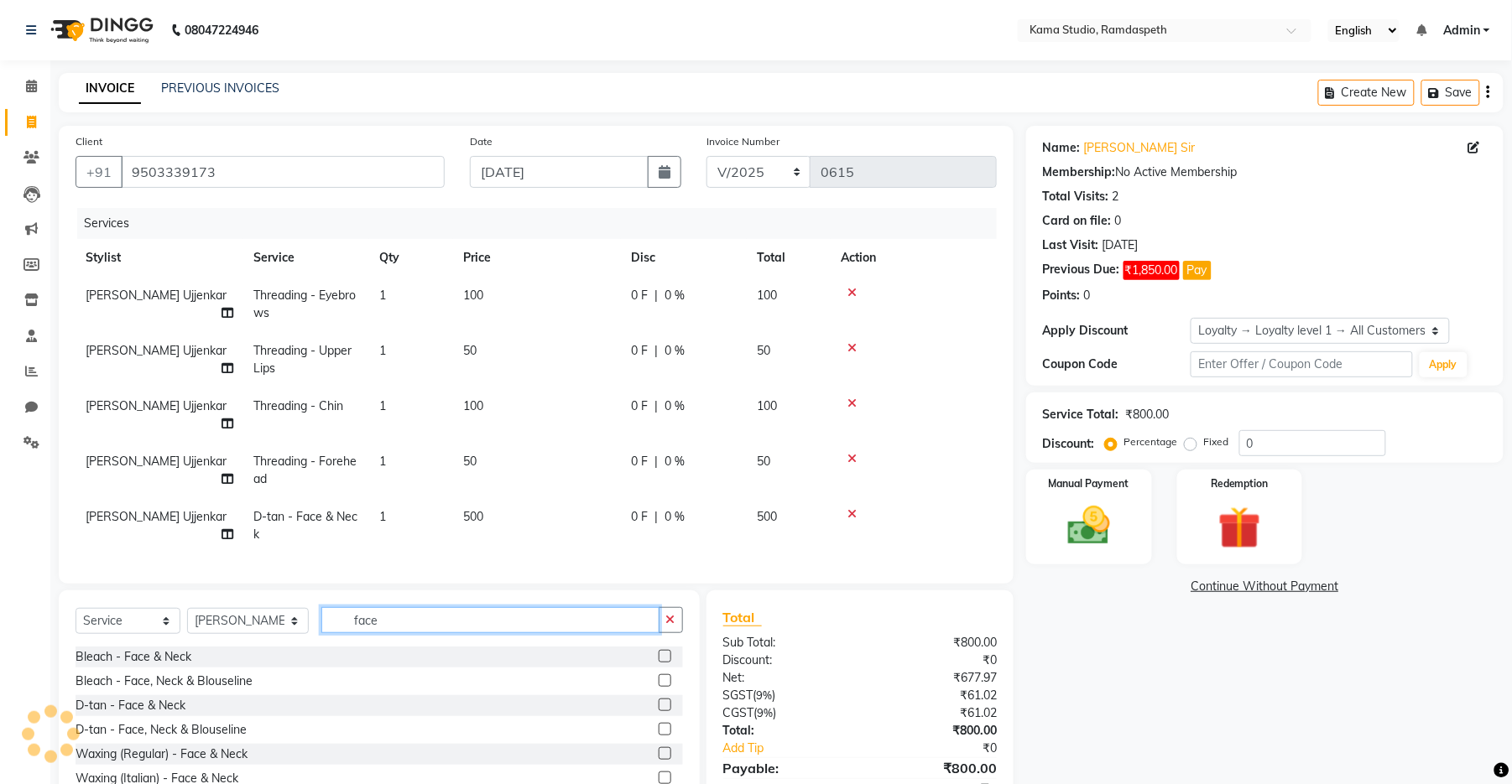
drag, startPoint x: 407, startPoint y: 624, endPoint x: 293, endPoint y: 609, distance: 115.0
click at [293, 609] on div "Select Service Product Membership Package Voucher Prepaid Gift Card Select Styl…" at bounding box center [379, 627] width 608 height 40
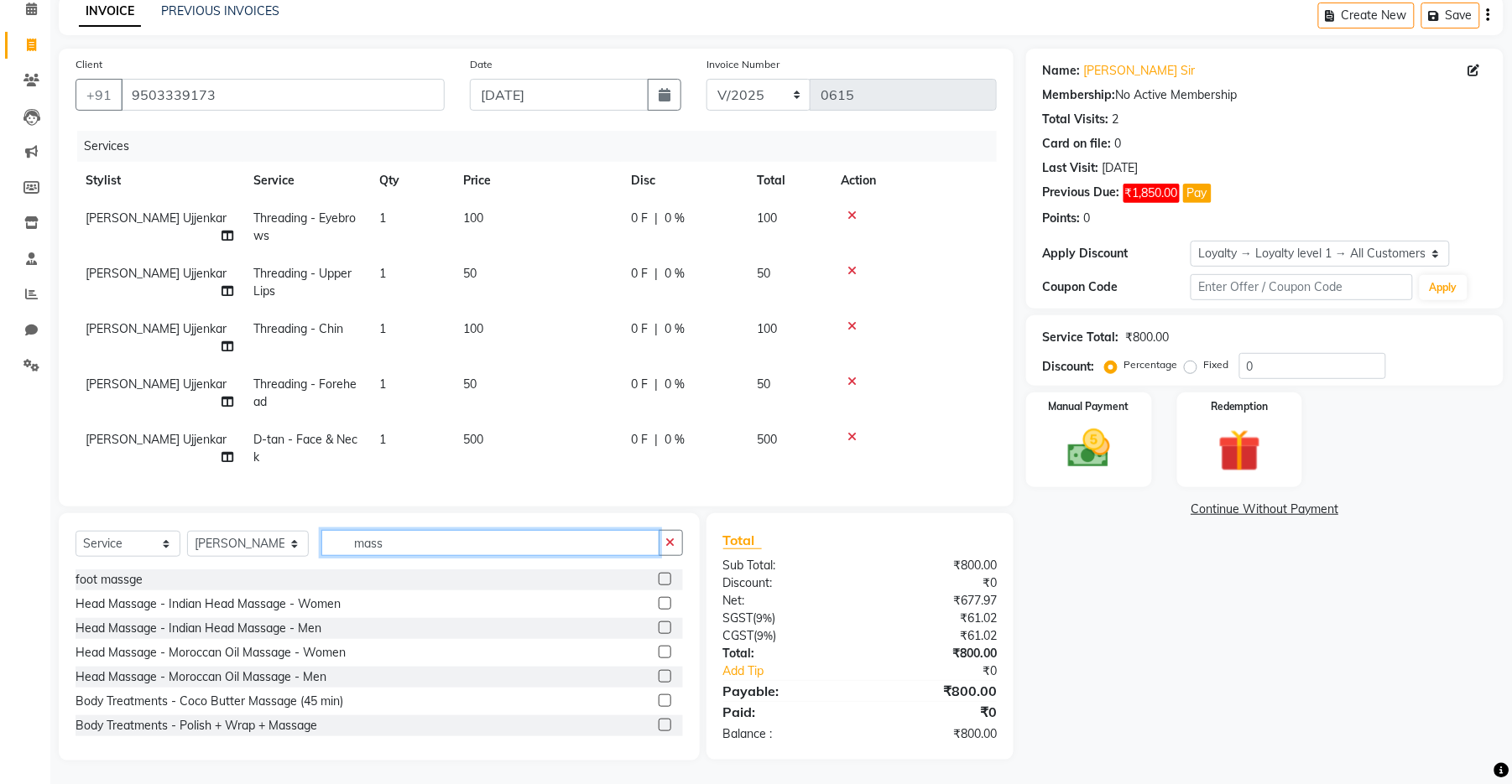
type input "mass"
click at [658, 623] on label at bounding box center [665, 652] width 13 height 13
click at [658, 623] on input "checkbox" at bounding box center [664, 653] width 11 height 11
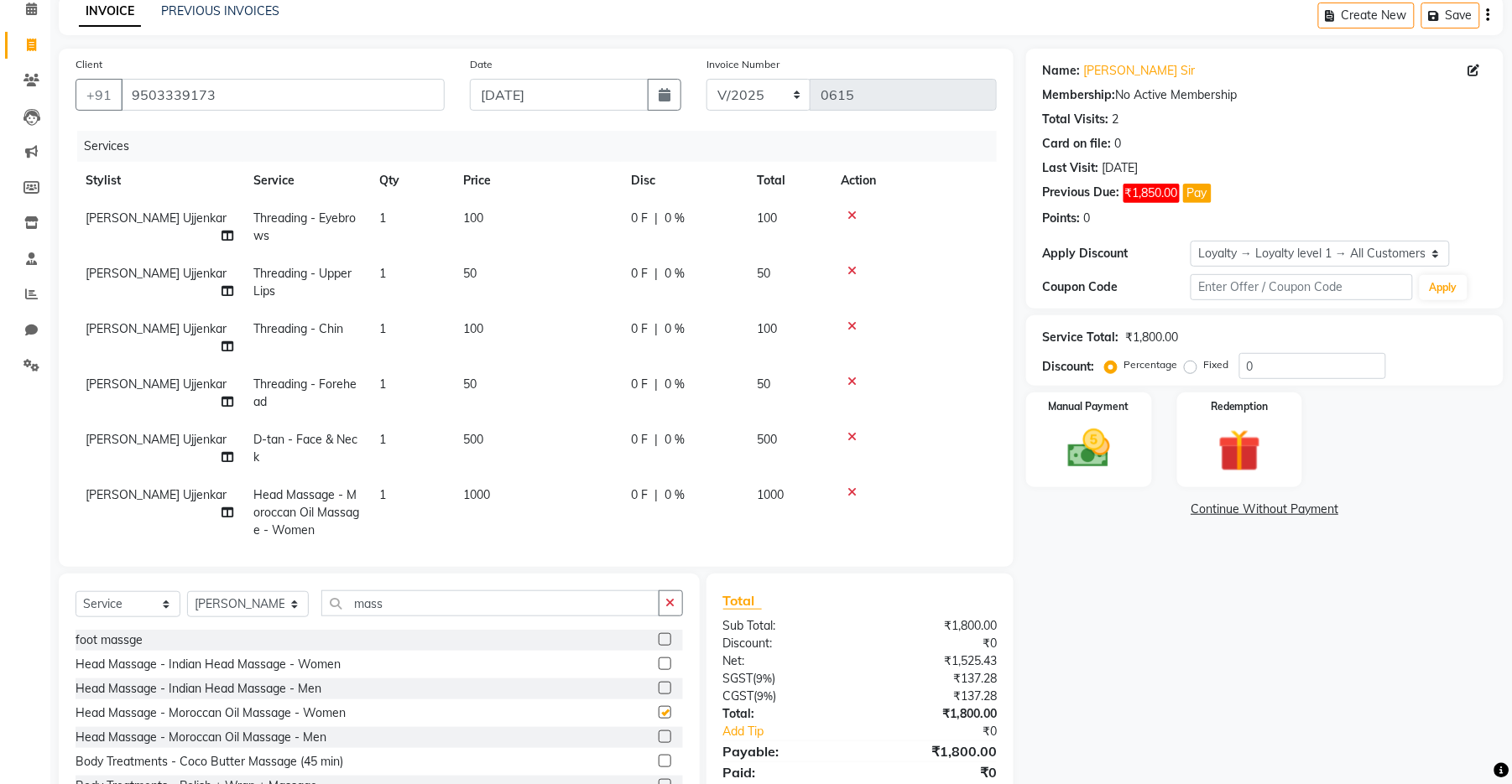
checkbox input "false"
click at [849, 375] on icon at bounding box center [852, 381] width 9 height 12
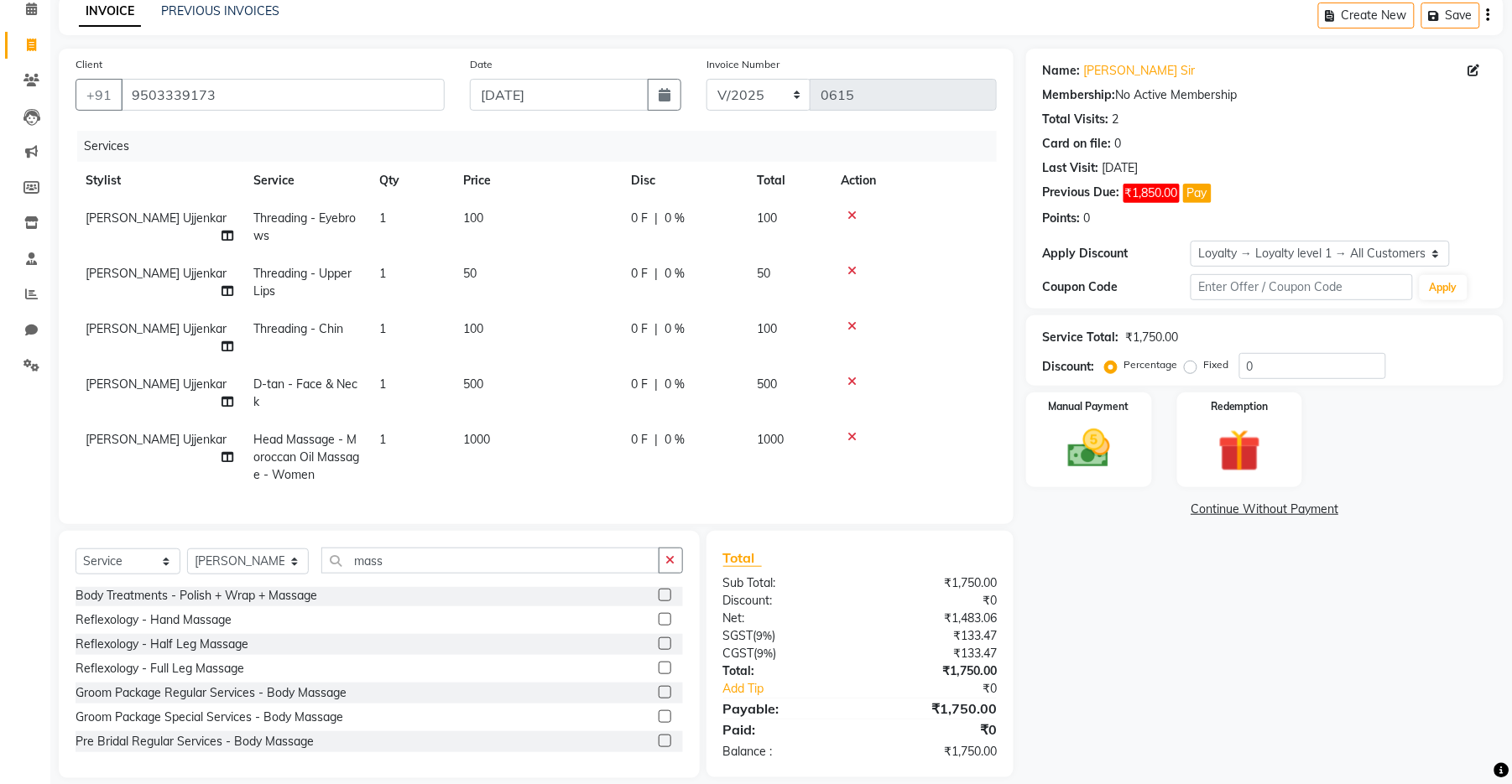
scroll to position [78, 0]
click at [247, 547] on select "Select Stylist [PERSON_NAME] [PERSON_NAME] Ankit Dhawariya [PERSON_NAME] Sir [P…" at bounding box center [248, 560] width 122 height 26
select select "67942"
click at [187, 547] on select "Select Stylist [PERSON_NAME] [PERSON_NAME] Ankit Dhawariya [PERSON_NAME] Sir [P…" at bounding box center [248, 560] width 122 height 26
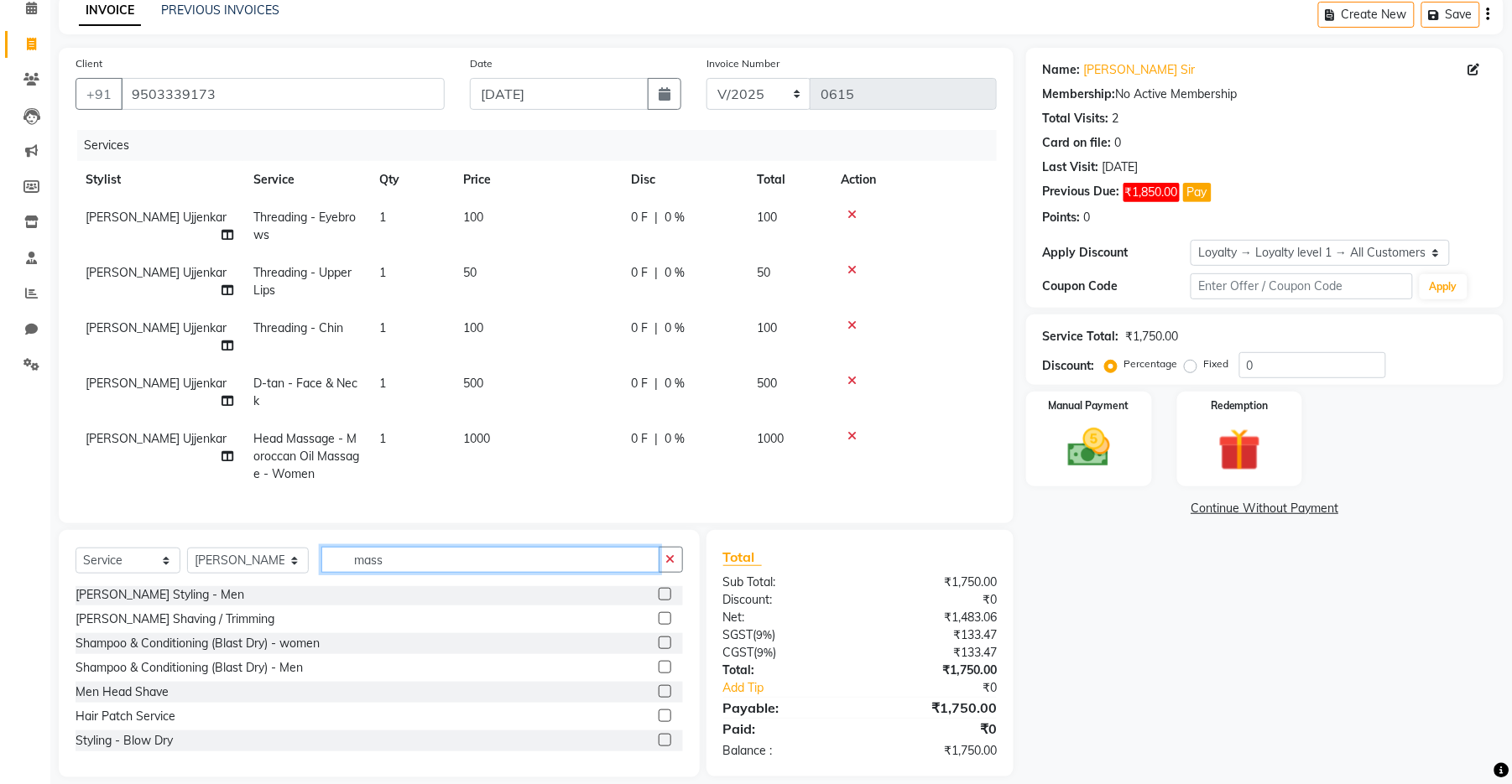
click at [374, 548] on input "mass" at bounding box center [491, 560] width 339 height 26
drag, startPoint x: 373, startPoint y: 548, endPoint x: 314, endPoint y: 551, distance: 59.1
click at [321, 551] on input "mass" at bounding box center [491, 560] width 339 height 26
type input "pedi"
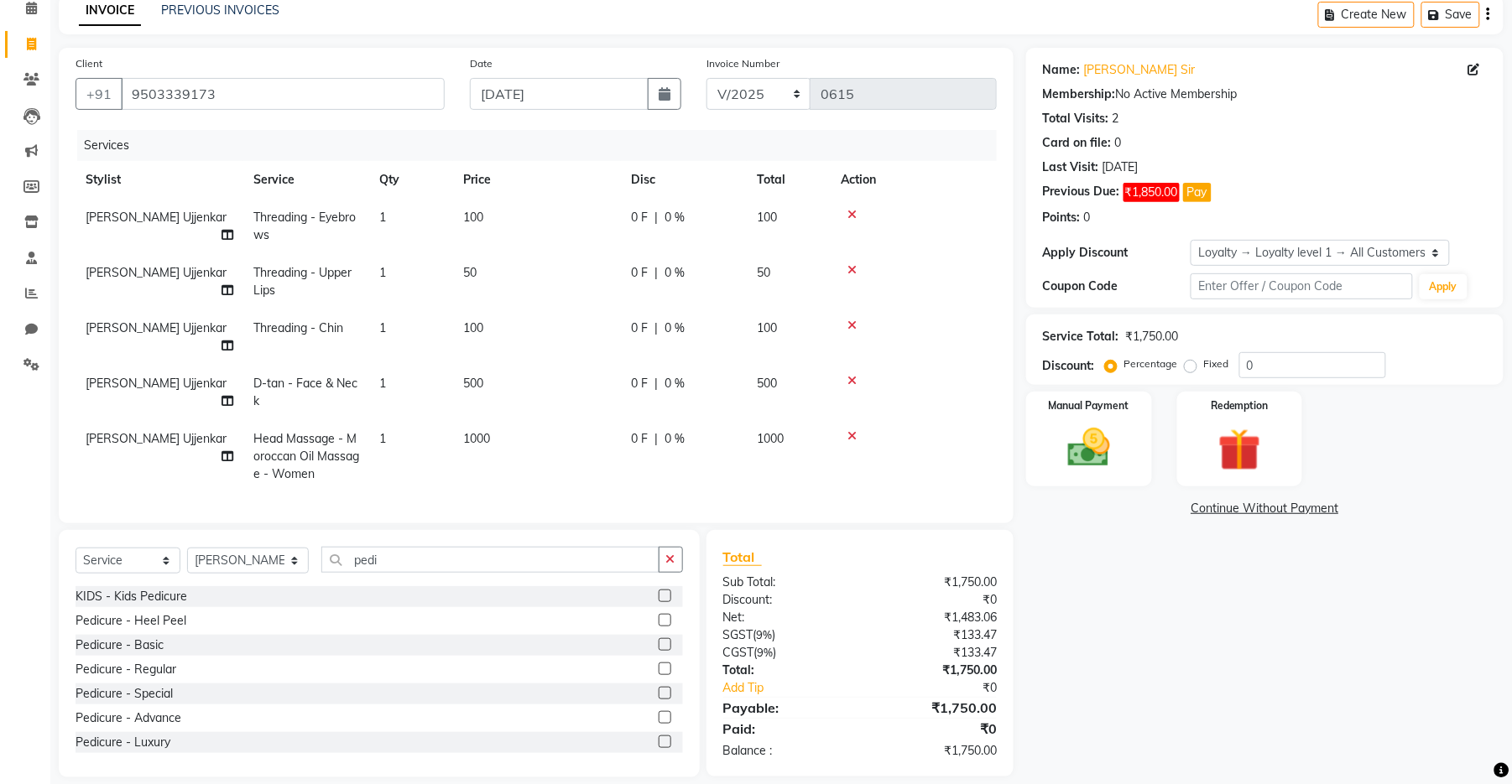
click at [658, 623] on label at bounding box center [665, 717] width 13 height 13
click at [658, 623] on input "checkbox" at bounding box center [664, 718] width 11 height 11
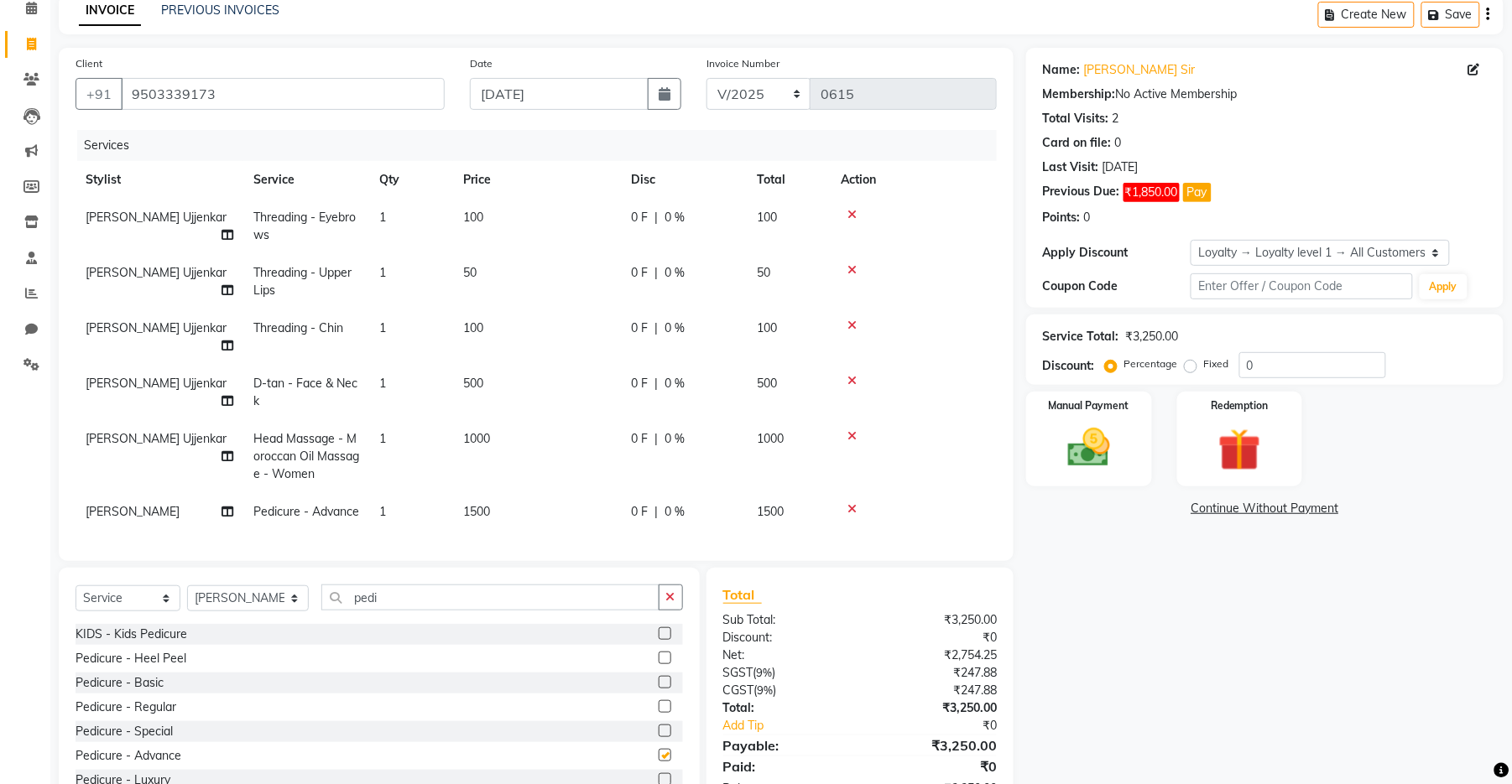
checkbox input "false"
click at [517, 493] on td "1500" at bounding box center [537, 512] width 167 height 38
select select "67942"
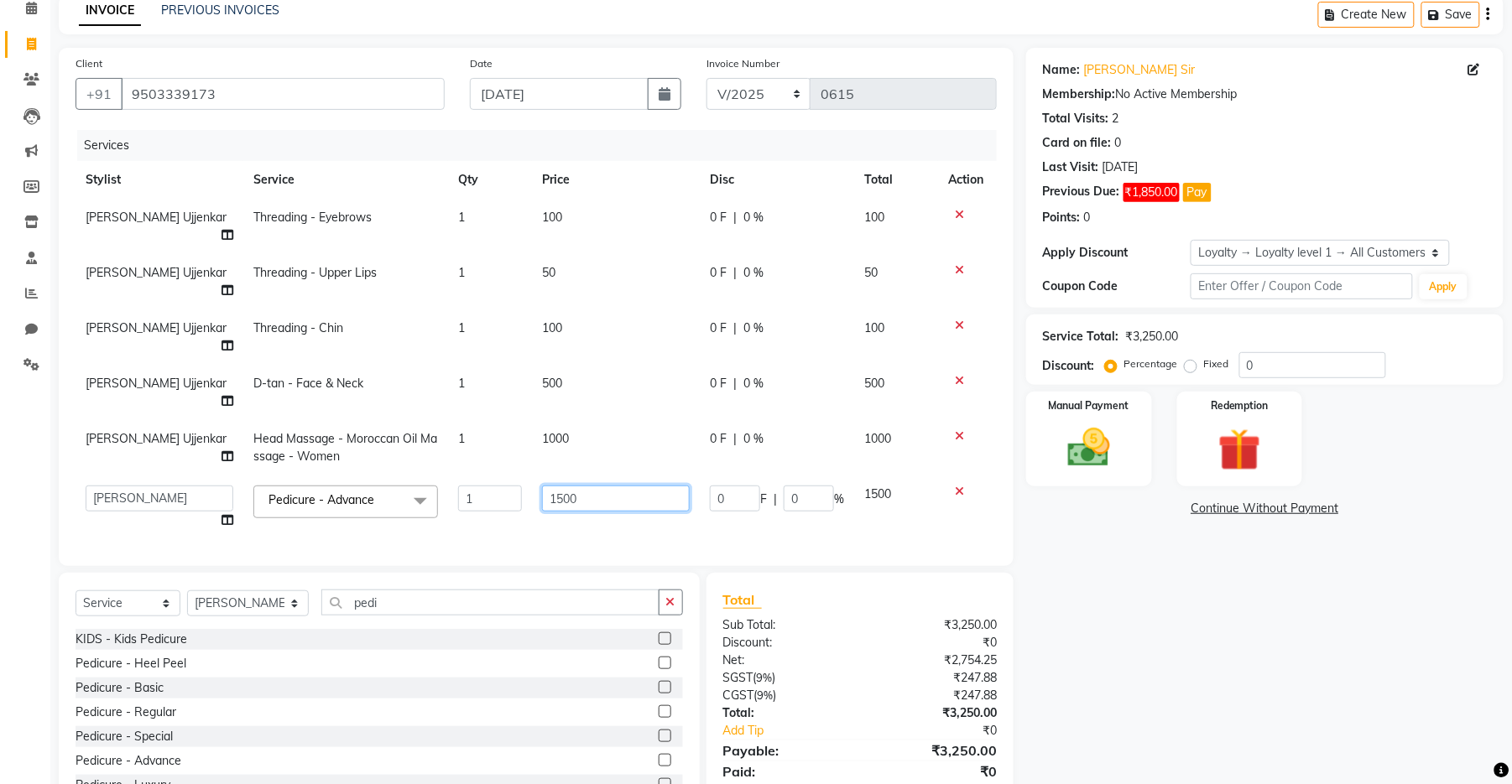
drag, startPoint x: 590, startPoint y: 435, endPoint x: 532, endPoint y: 427, distance: 58.5
click at [532, 475] on td "1500" at bounding box center [616, 507] width 167 height 64
type input "1800"
click at [533, 464] on tbody "[PERSON_NAME] Ujjenkar Threading - Eyebrows 1 100 0 F | 0 % 100 [PERSON_NAME] U…" at bounding box center [536, 369] width 921 height 340
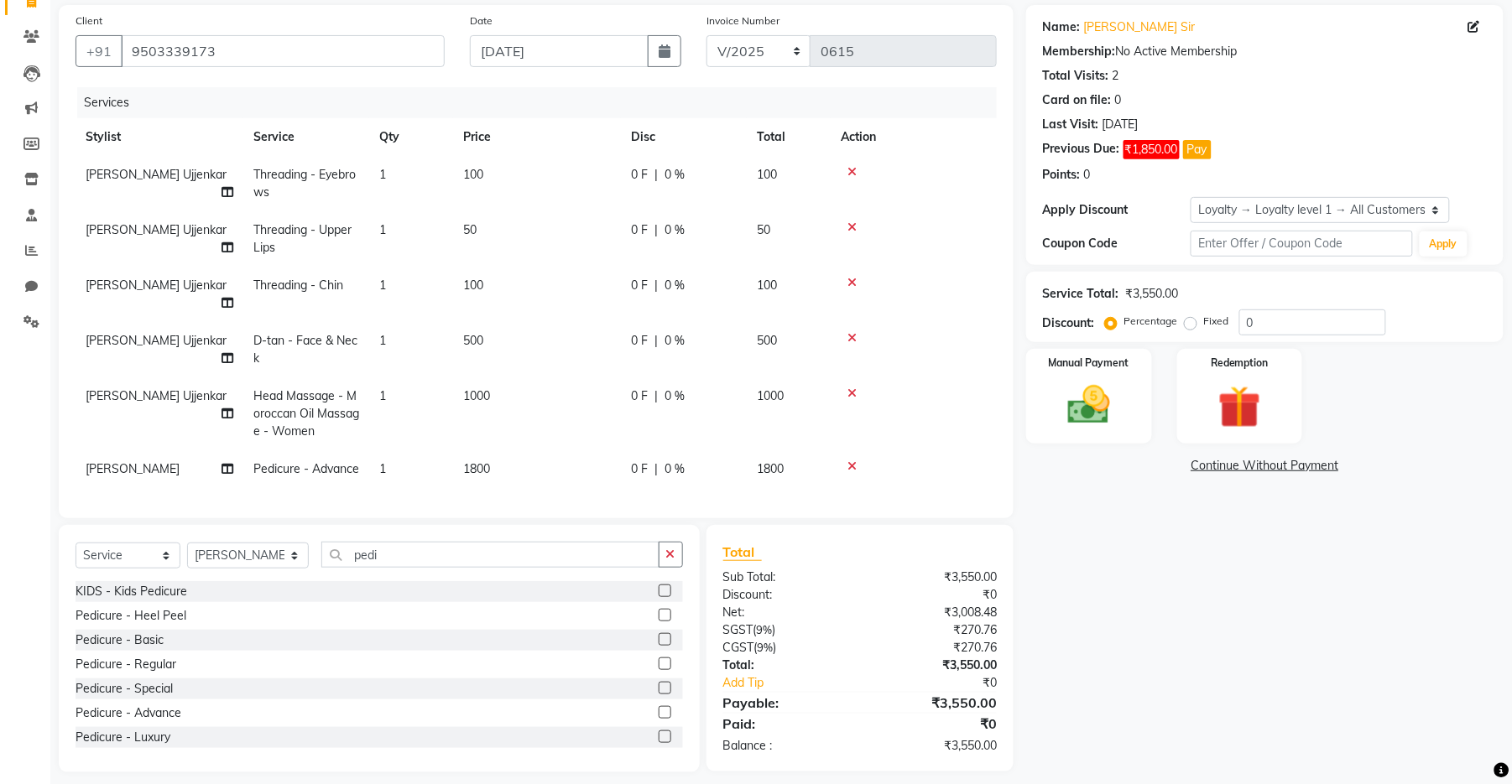
scroll to position [139, 0]
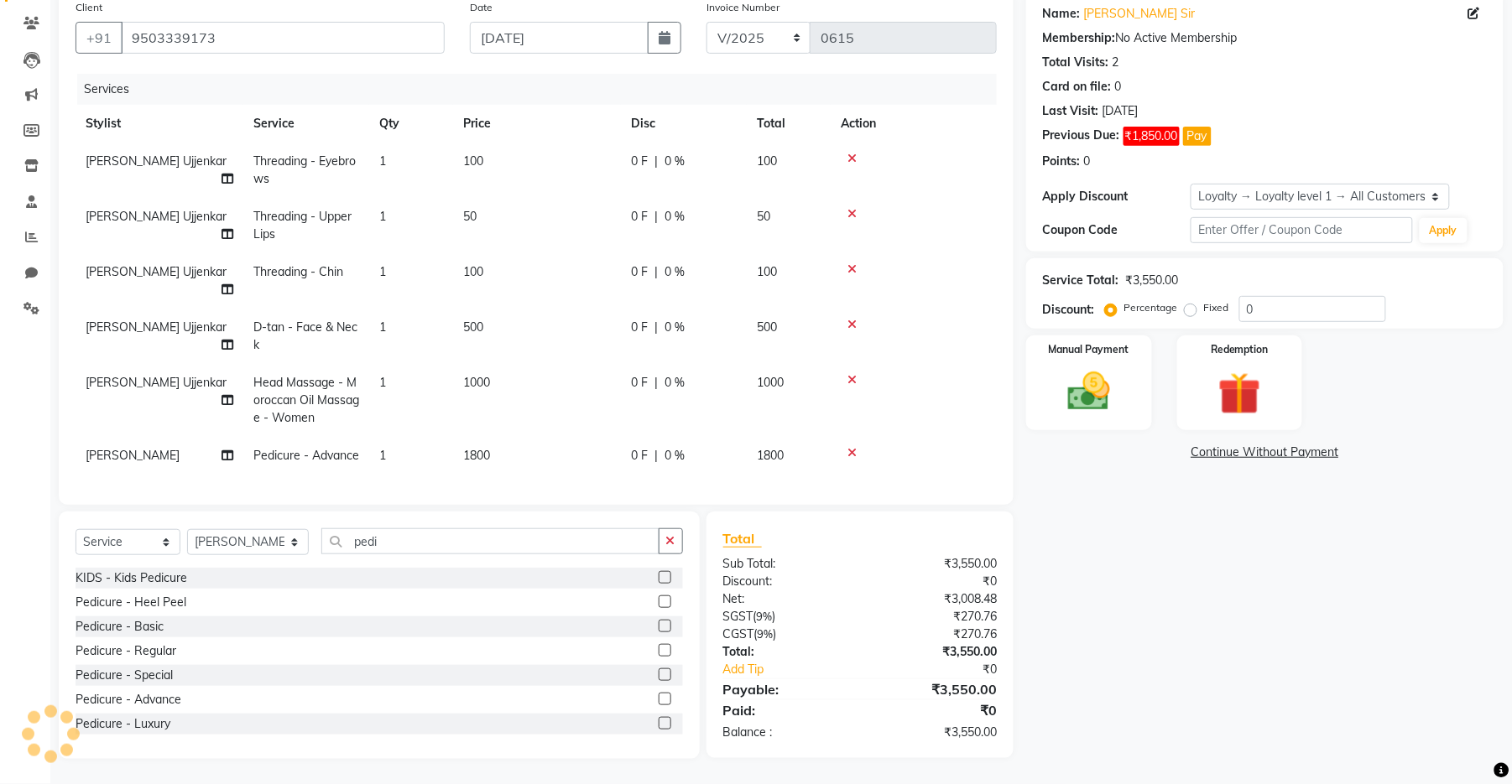
click at [528, 437] on td "1800" at bounding box center [537, 455] width 167 height 38
select select "67942"
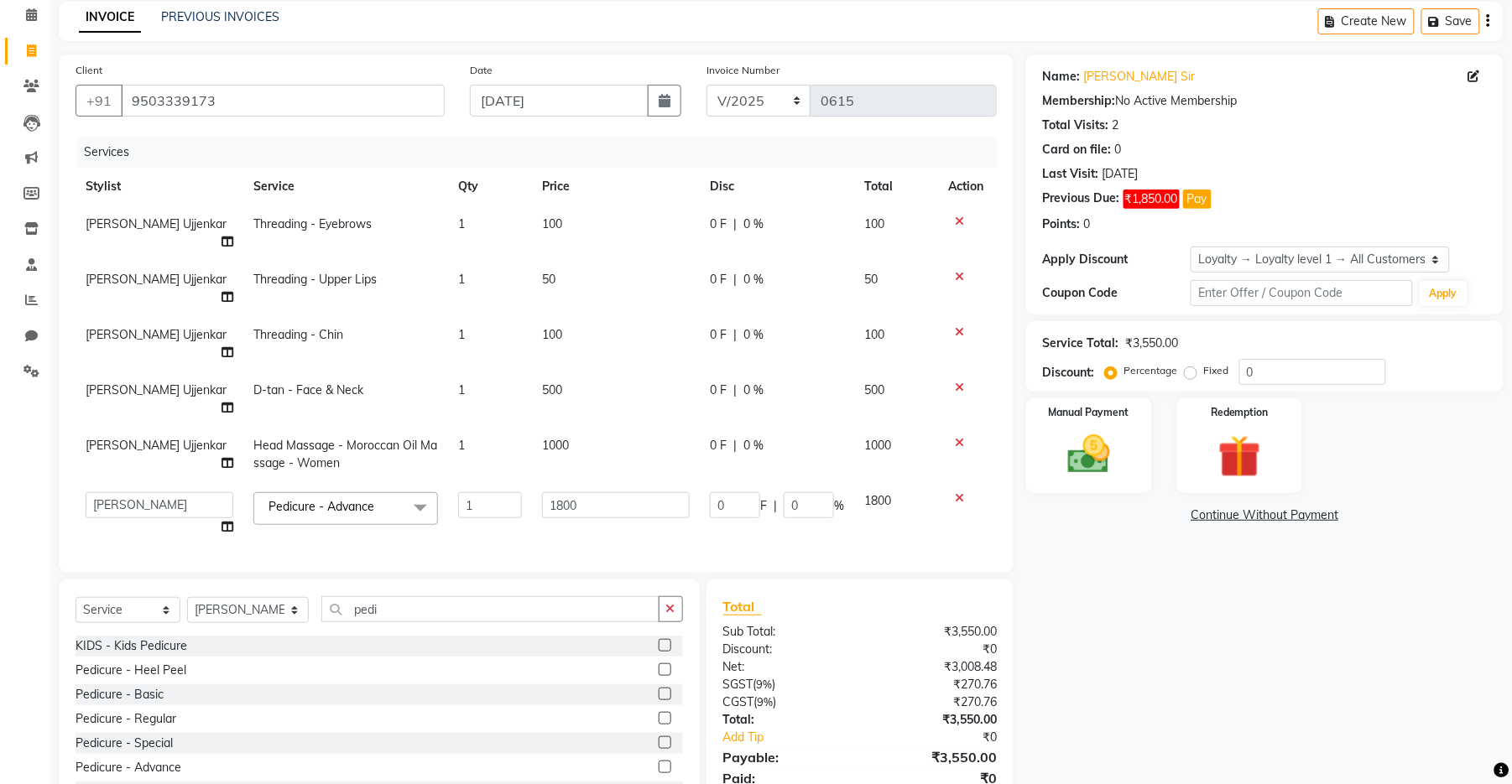
scroll to position [88, 0]
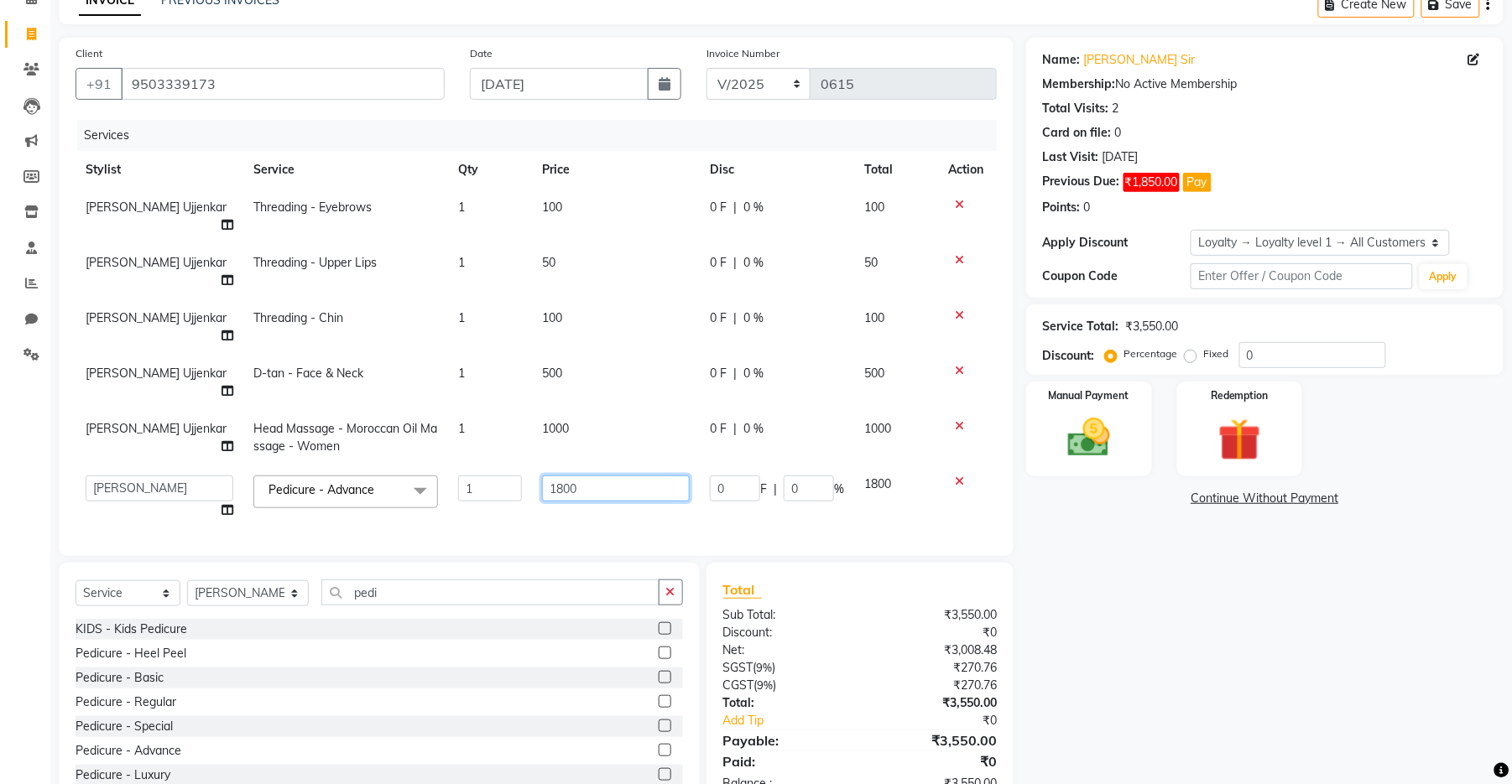
drag, startPoint x: 599, startPoint y: 425, endPoint x: 534, endPoint y: 426, distance: 65.0
click at [534, 465] on td "1800" at bounding box center [616, 497] width 167 height 64
type input "1000"
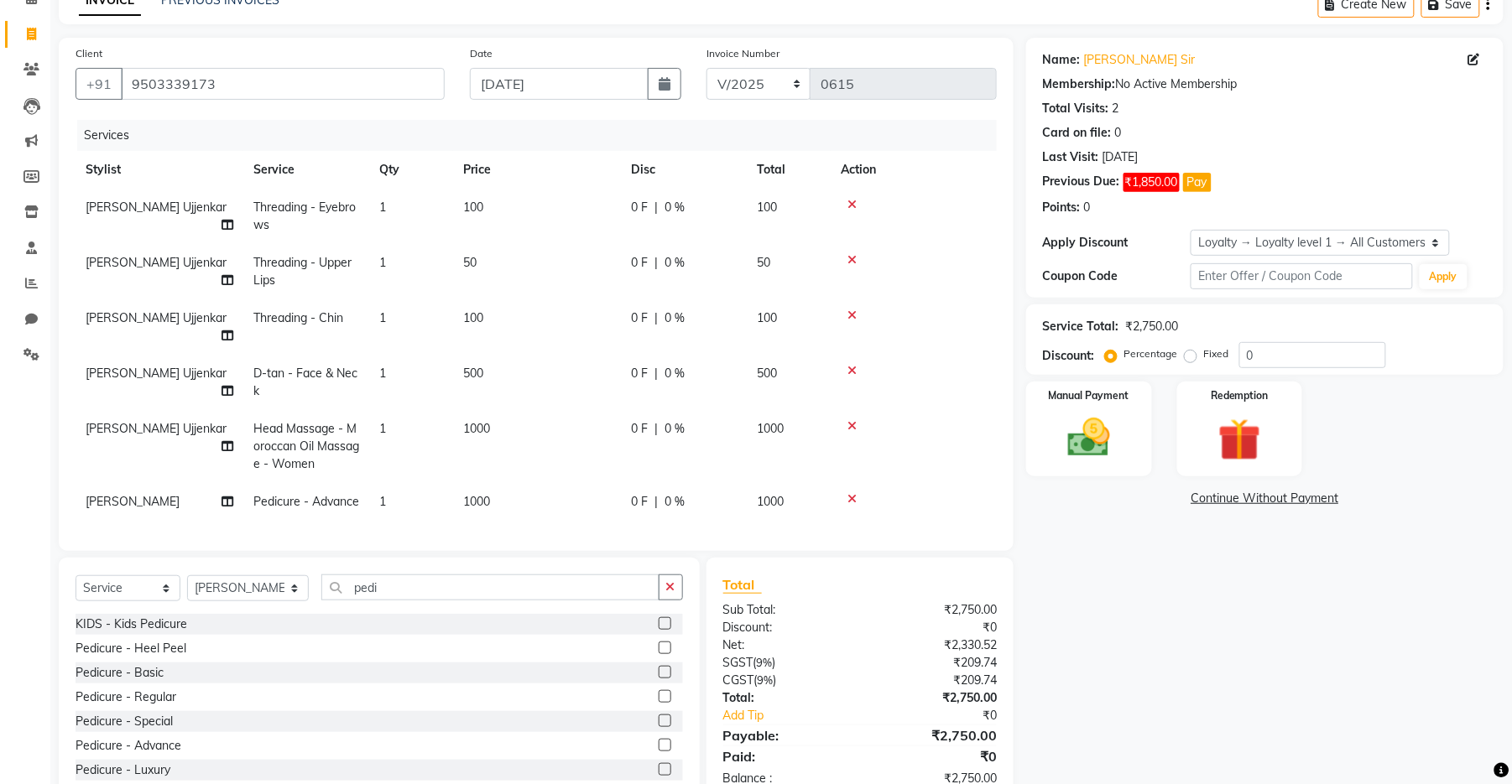
click at [957, 408] on tbody "[PERSON_NAME] Ujjenkar Threading - Eyebrows 1 100 0 F | 0 % 100 [PERSON_NAME] U…" at bounding box center [536, 355] width 921 height 332
click at [658, 623] on label at bounding box center [665, 697] width 13 height 13
click at [658, 623] on input "checkbox" at bounding box center [664, 698] width 11 height 11
checkbox input "false"
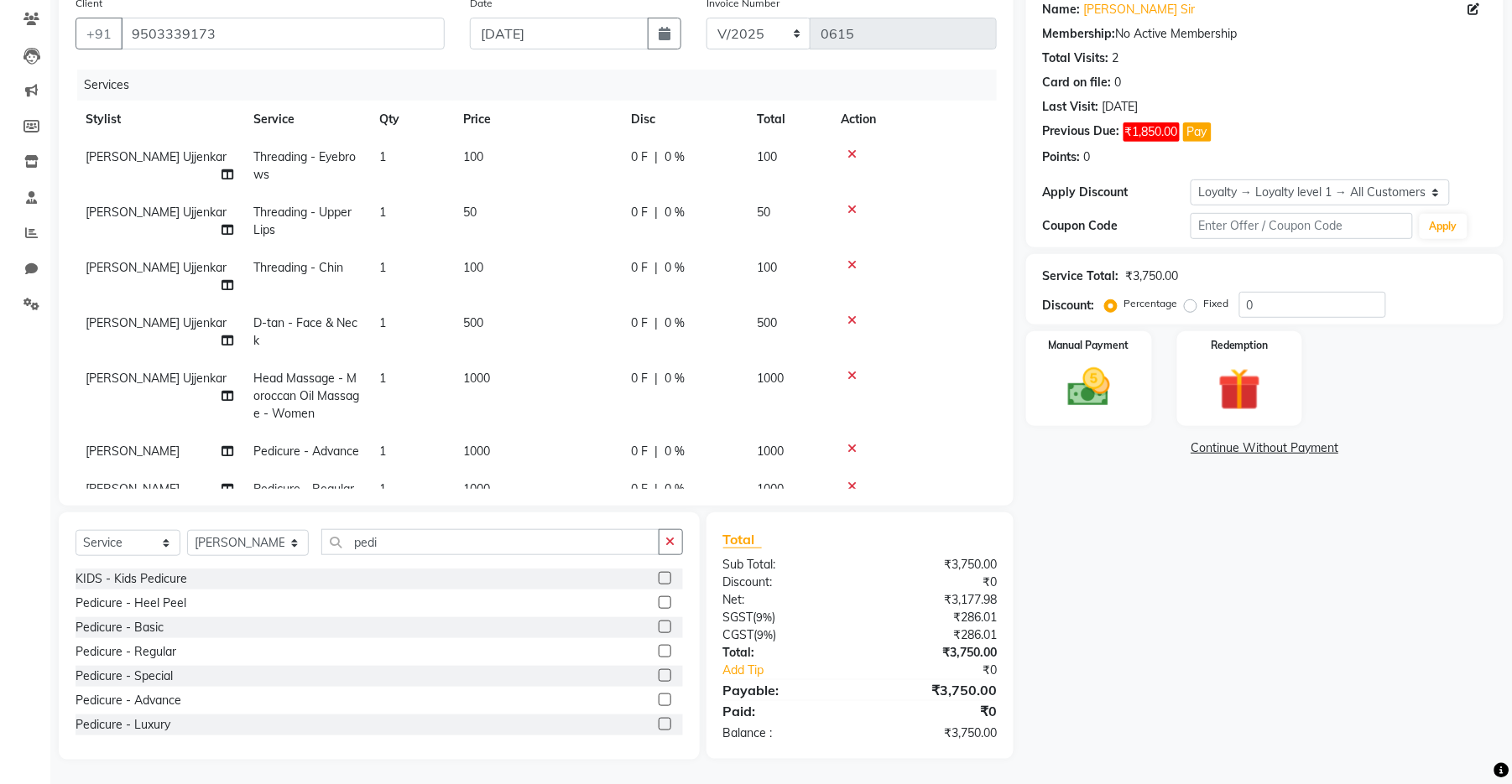
scroll to position [49, 0]
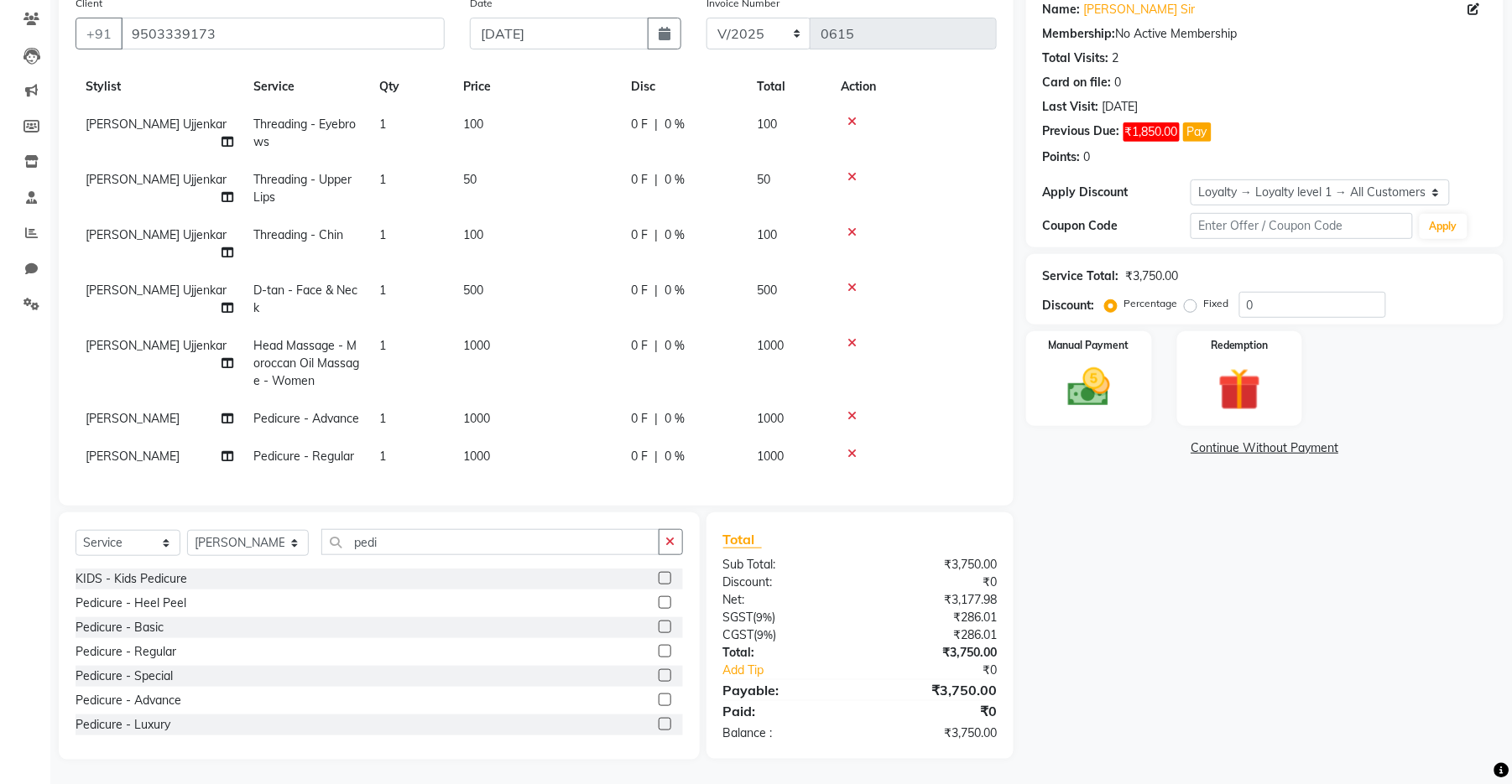
click at [847, 448] on icon at bounding box center [852, 454] width 9 height 12
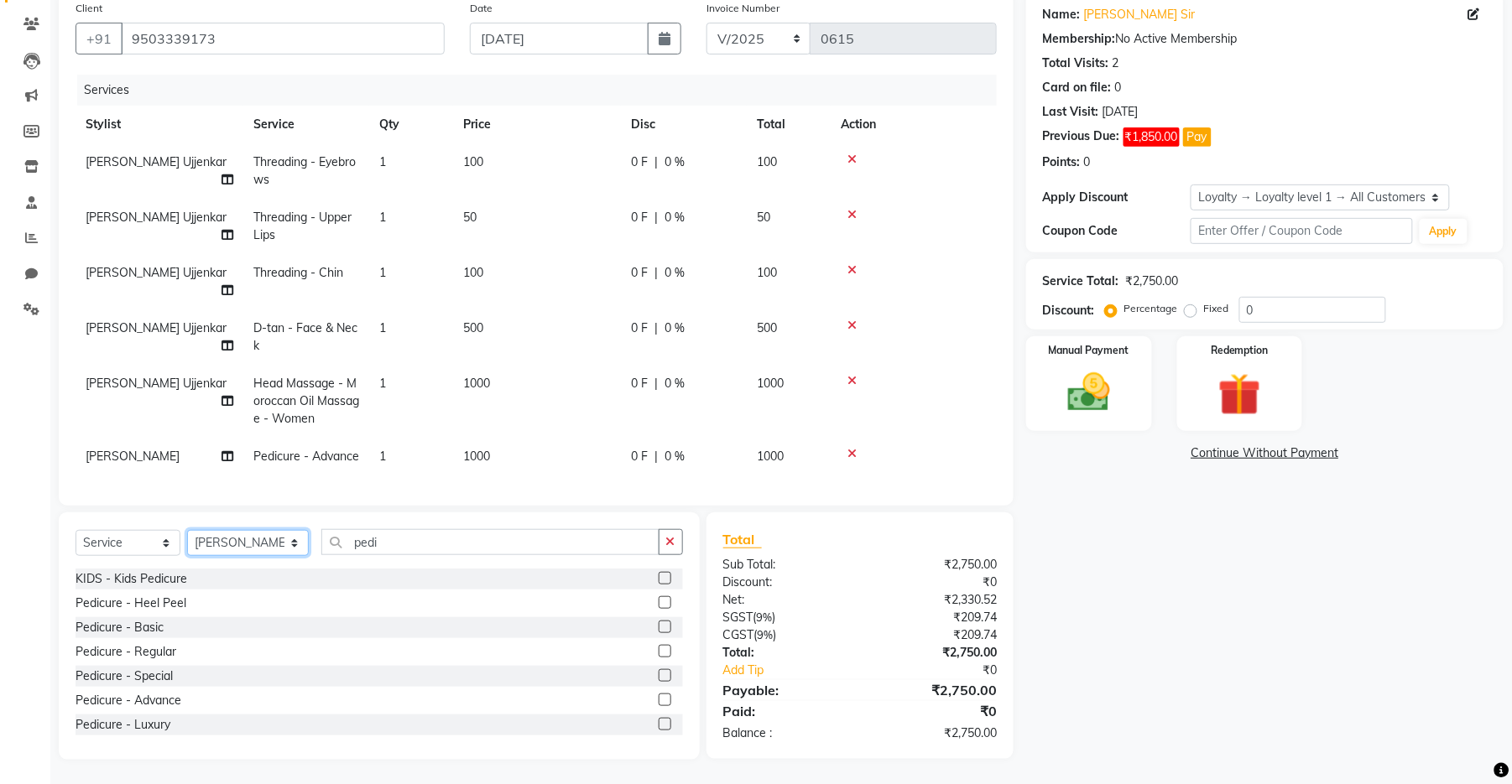
click at [265, 545] on select "Select Stylist [PERSON_NAME] [PERSON_NAME] Ankit Dhawariya [PERSON_NAME] Sir [P…" at bounding box center [248, 543] width 122 height 26
select select "67159"
click at [187, 530] on select "Select Stylist [PERSON_NAME] [PERSON_NAME] Ankit Dhawariya [PERSON_NAME] Sir [P…" at bounding box center [248, 543] width 122 height 26
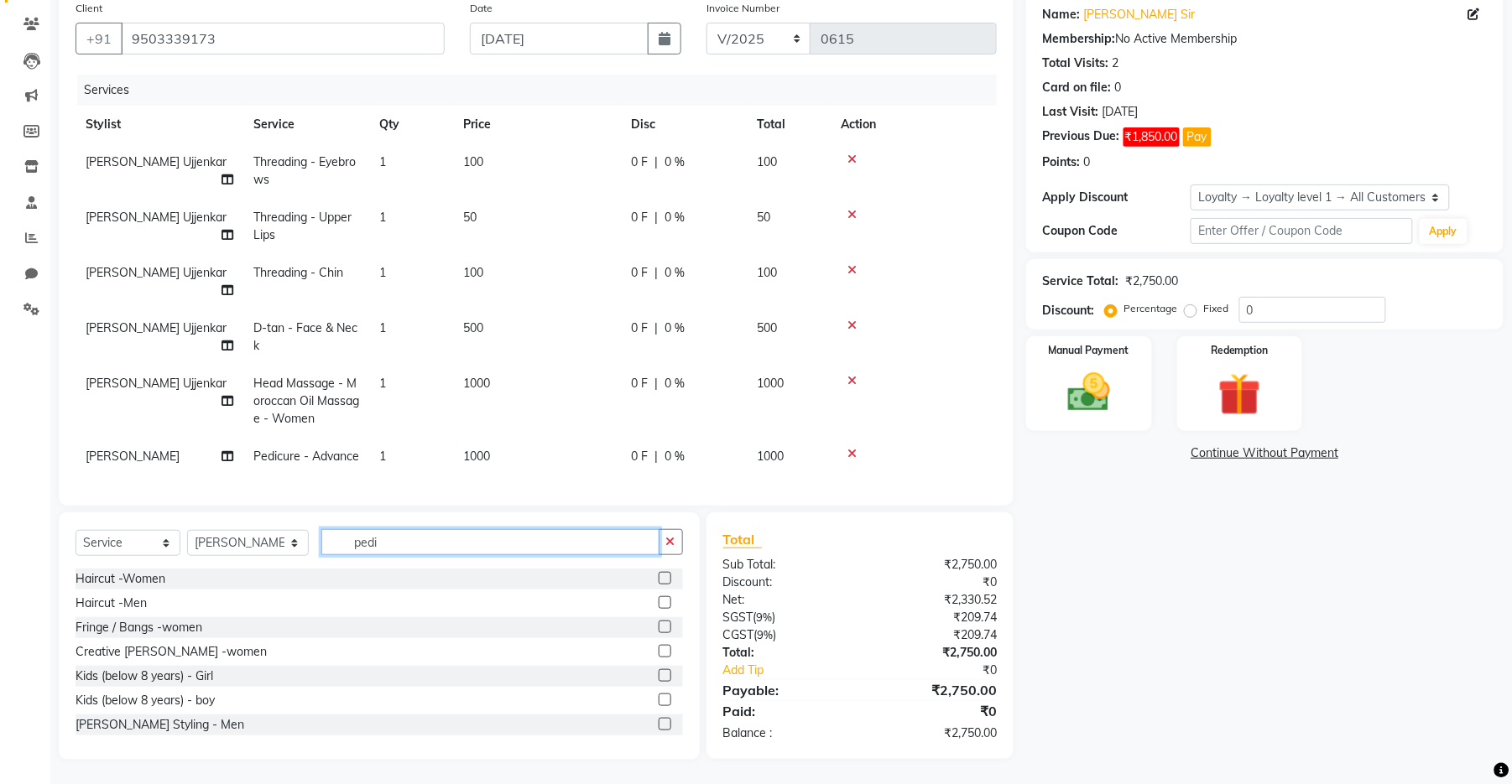
drag, startPoint x: 392, startPoint y: 541, endPoint x: 326, endPoint y: 543, distance: 66.0
click at [326, 543] on input "pedi" at bounding box center [491, 542] width 339 height 26
type input "hai"
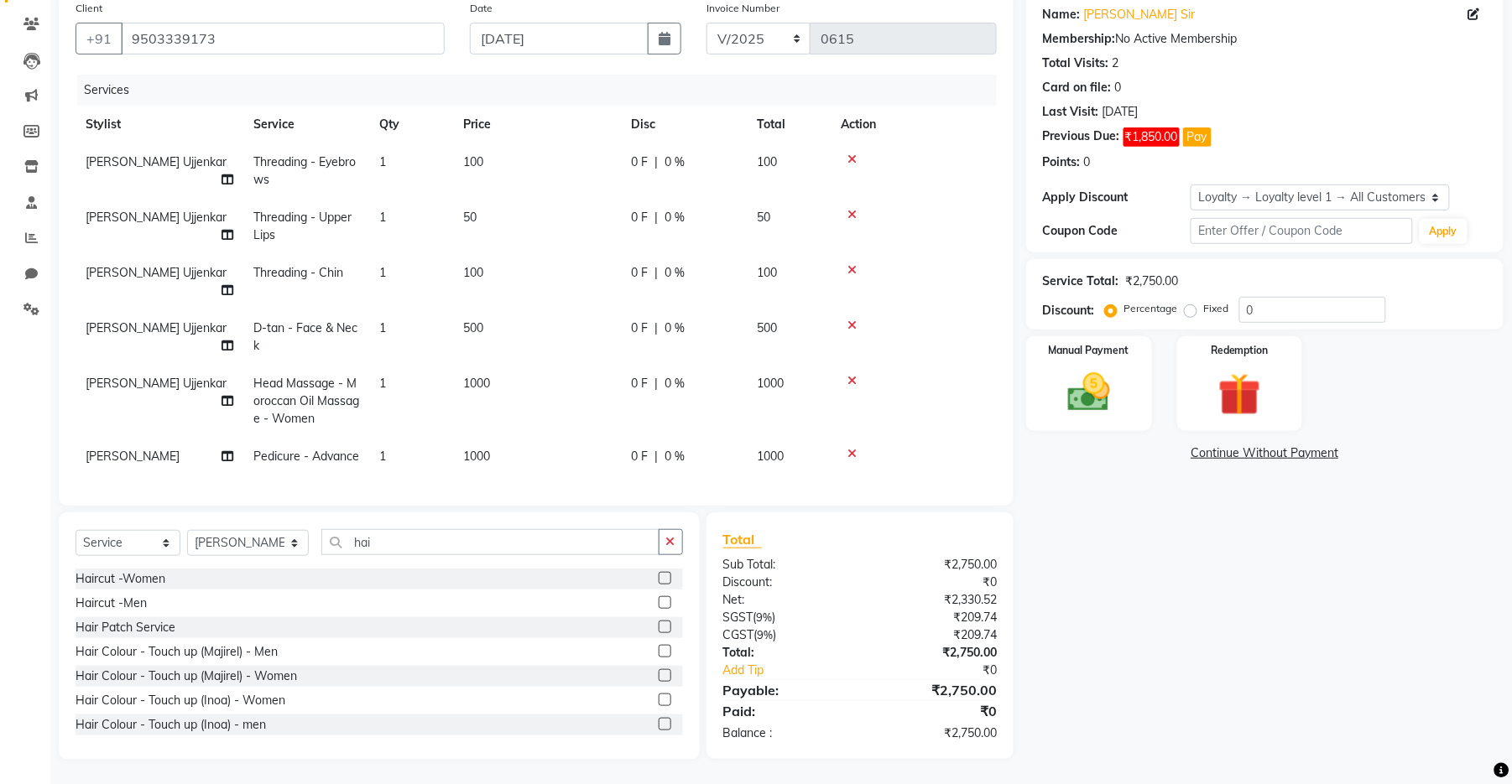
click at [658, 608] on label at bounding box center [665, 602] width 13 height 13
click at [658, 608] on input "checkbox" at bounding box center [664, 603] width 11 height 11
checkbox input "false"
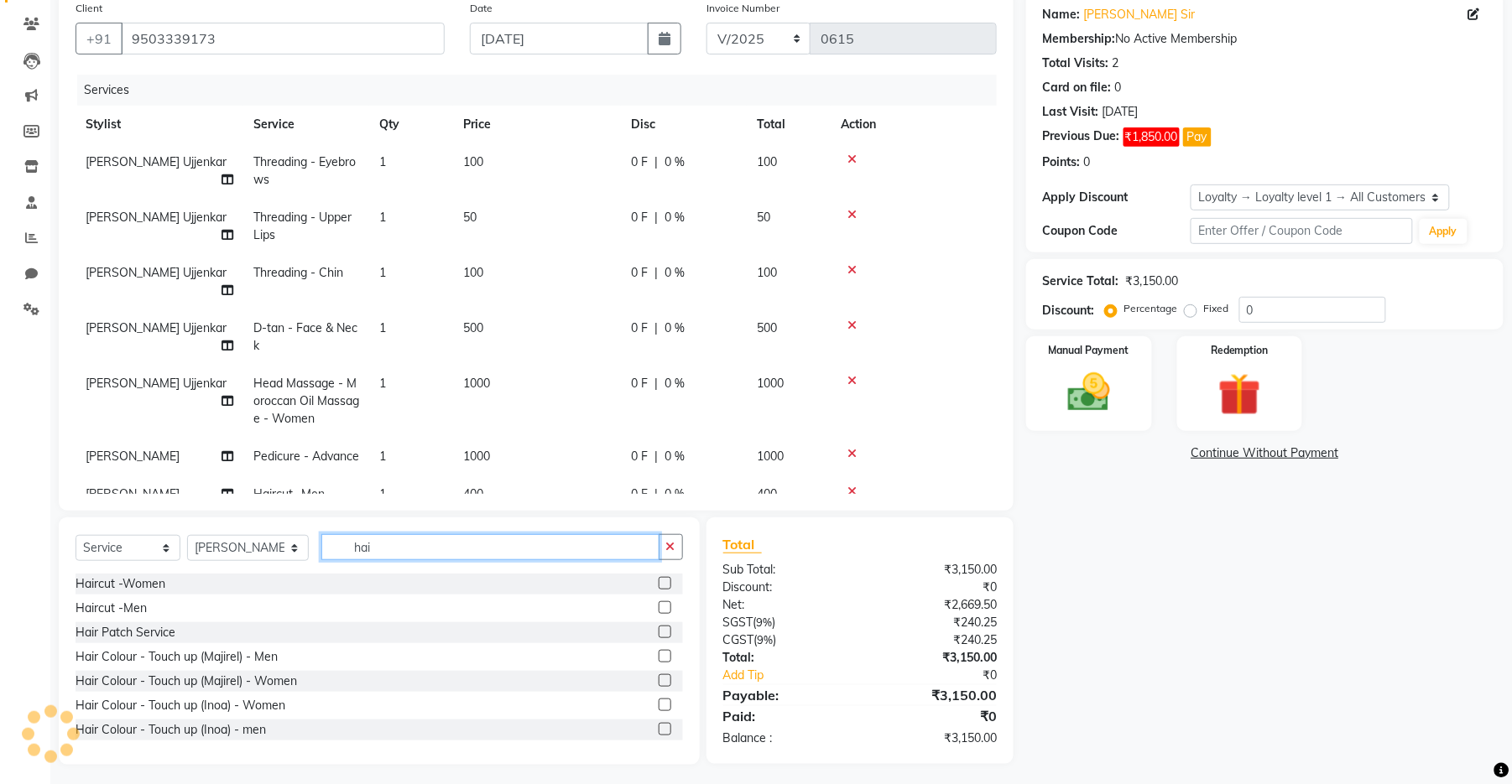
drag, startPoint x: 475, startPoint y: 554, endPoint x: 322, endPoint y: 552, distance: 153.0
click at [328, 554] on input "hai" at bounding box center [491, 547] width 339 height 26
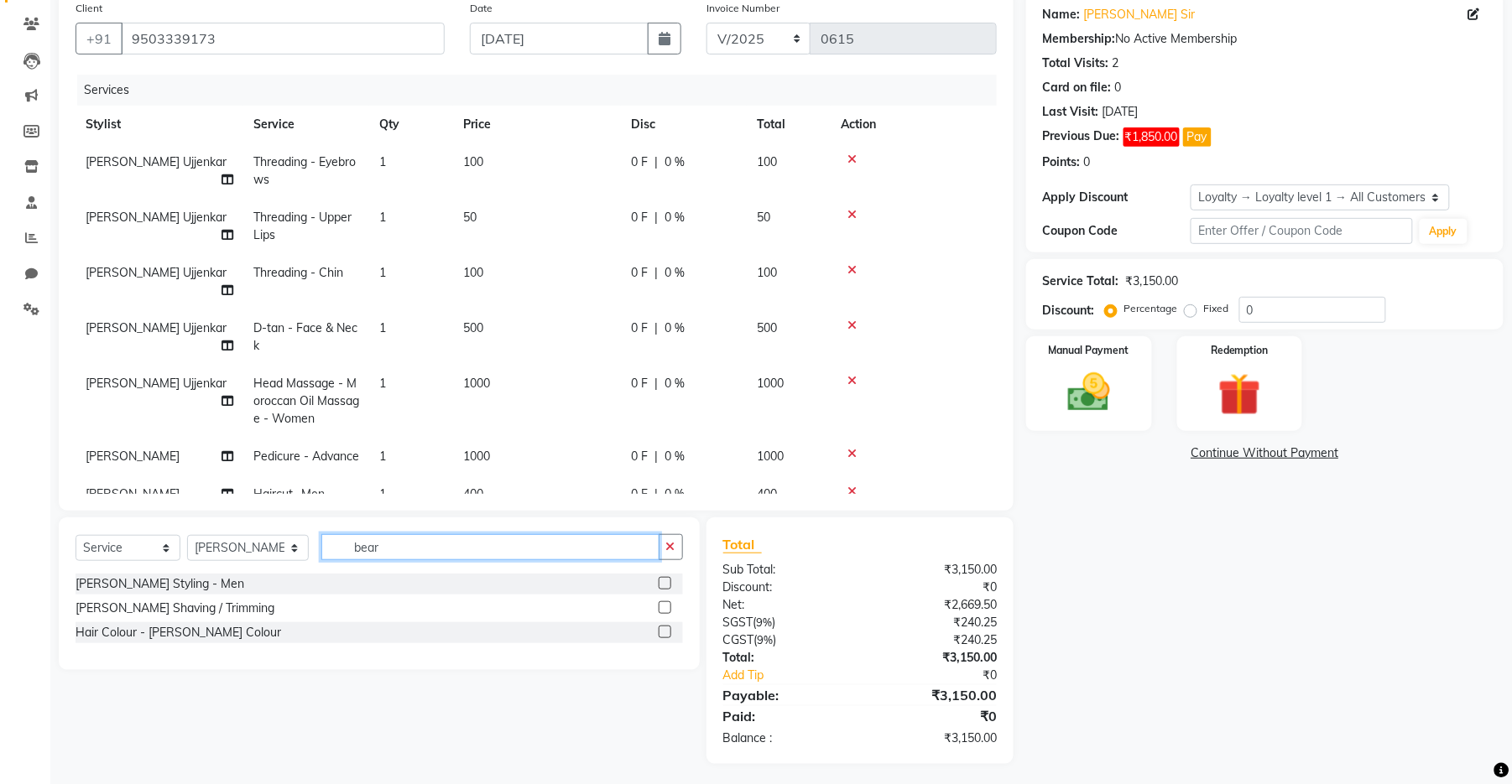
type input "bear"
click at [661, 581] on label at bounding box center [665, 583] width 13 height 13
click at [661, 581] on input "checkbox" at bounding box center [664, 584] width 11 height 11
checkbox input "false"
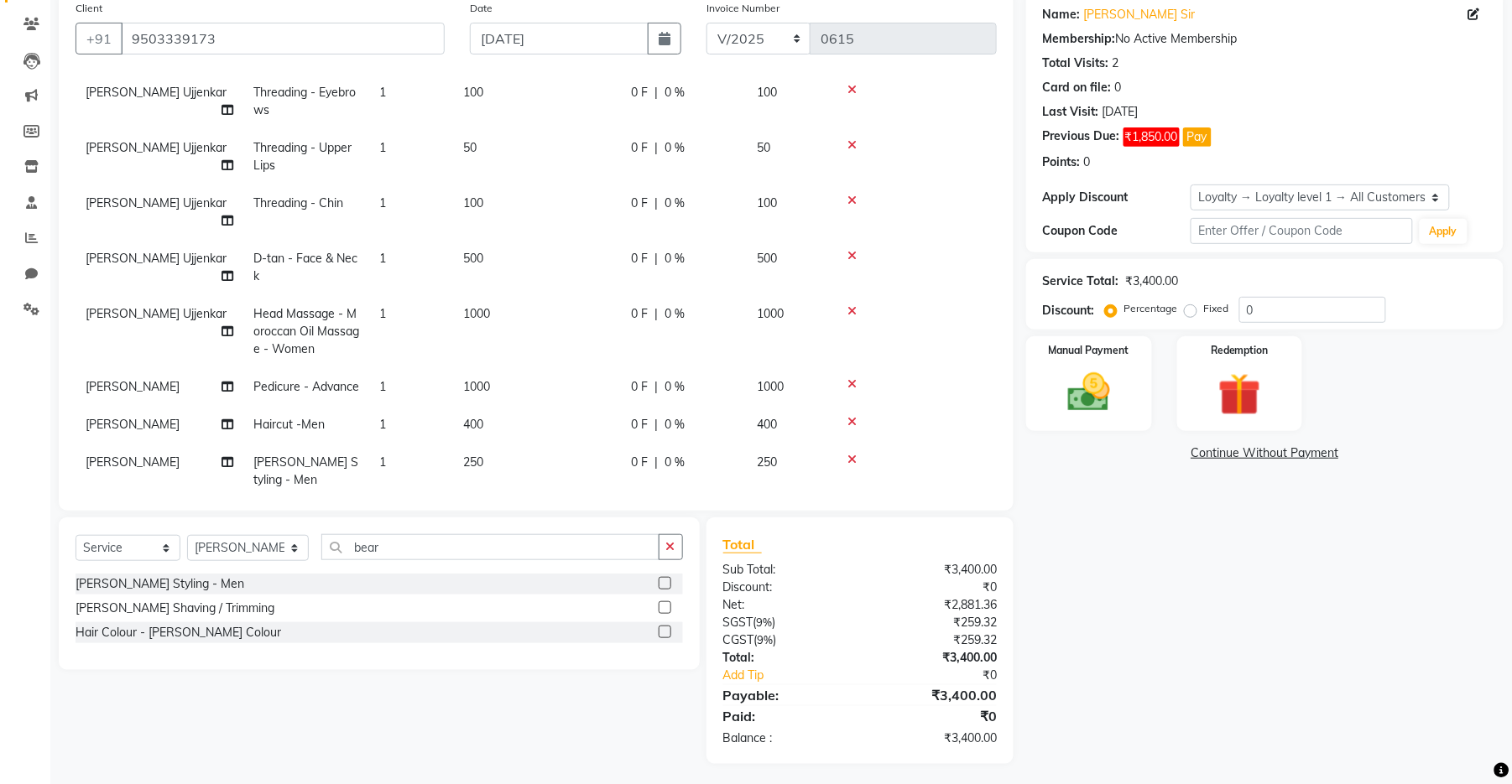
scroll to position [104, 0]
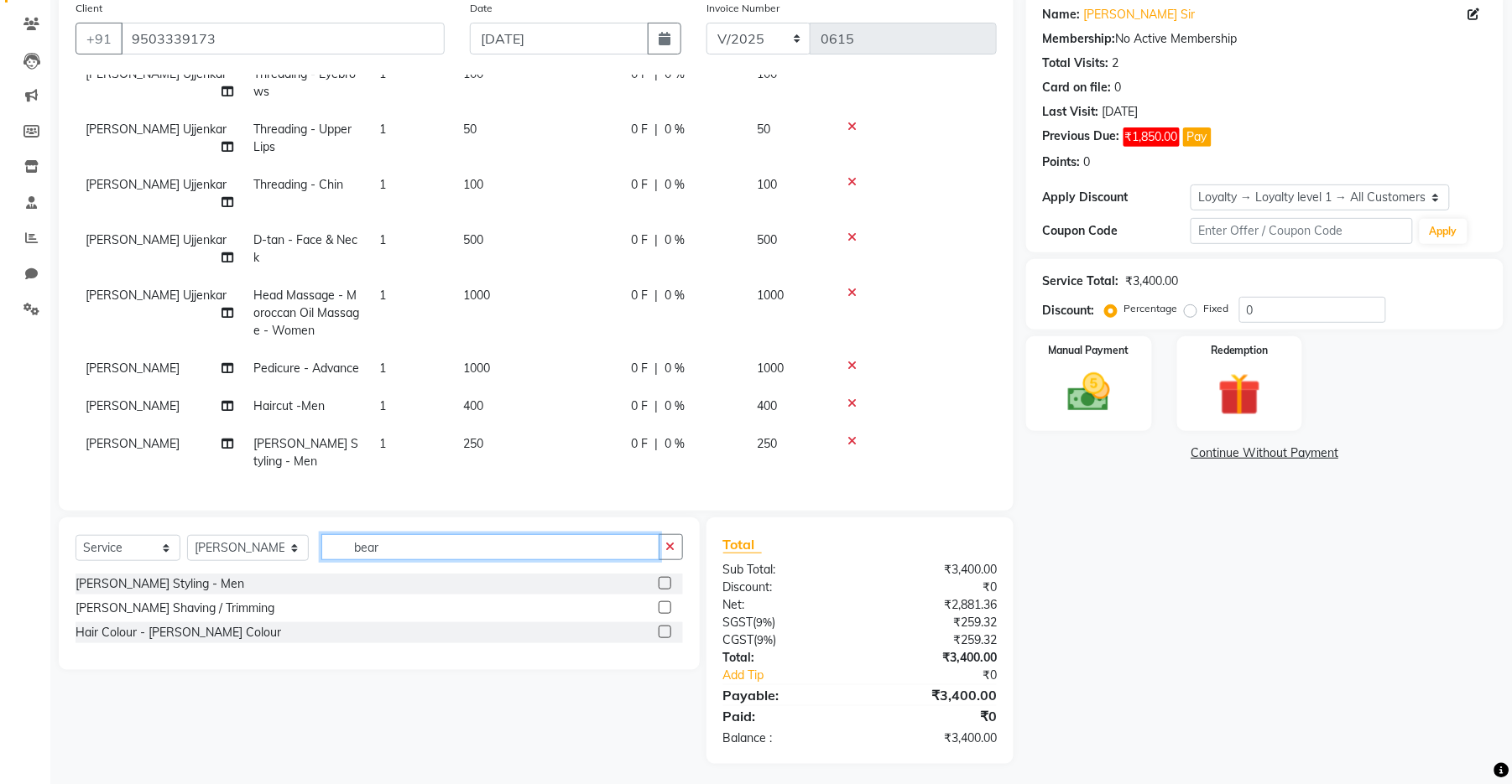
drag, startPoint x: 376, startPoint y: 545, endPoint x: 307, endPoint y: 529, distance: 70.8
click at [321, 540] on input "bear" at bounding box center [491, 547] width 339 height 26
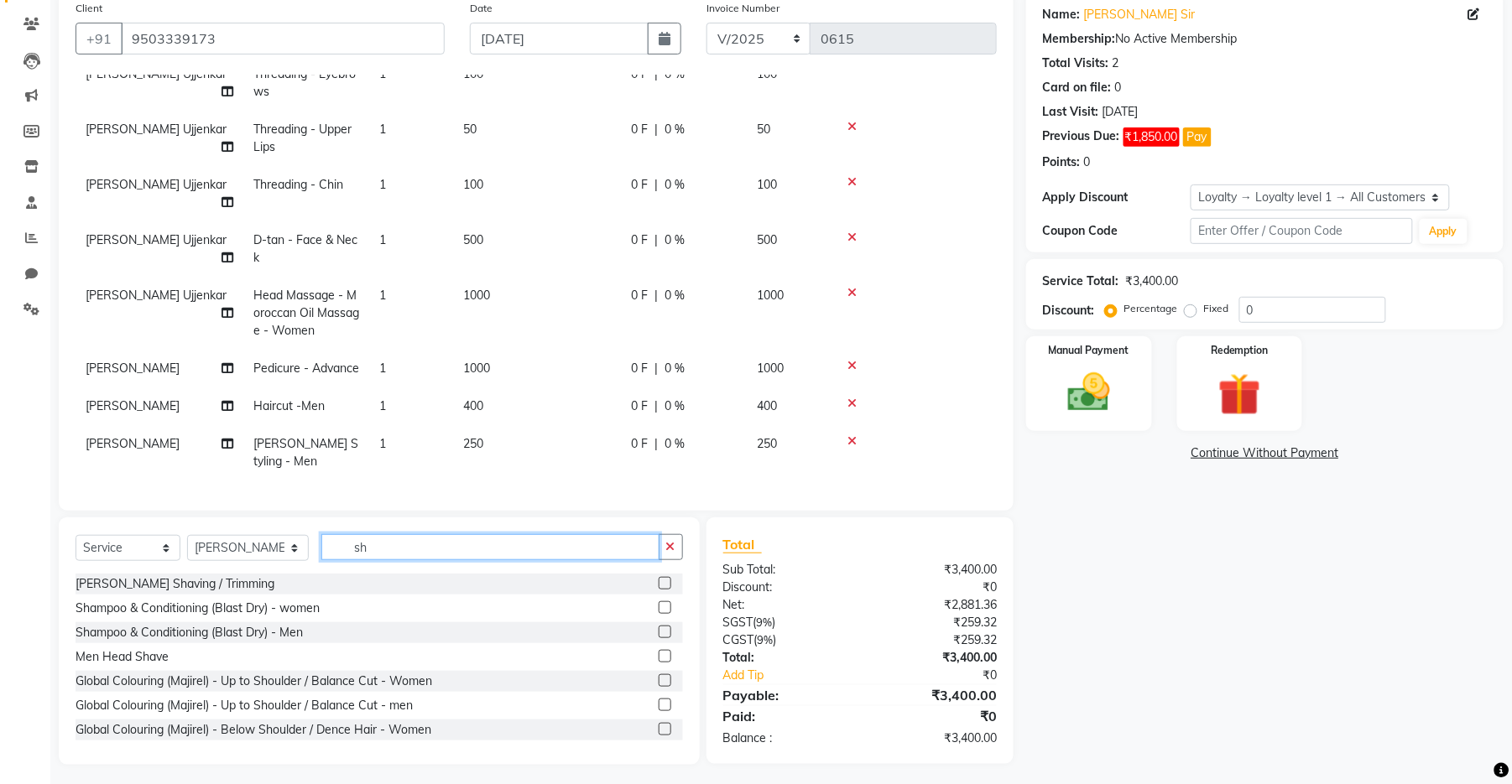
type input "s"
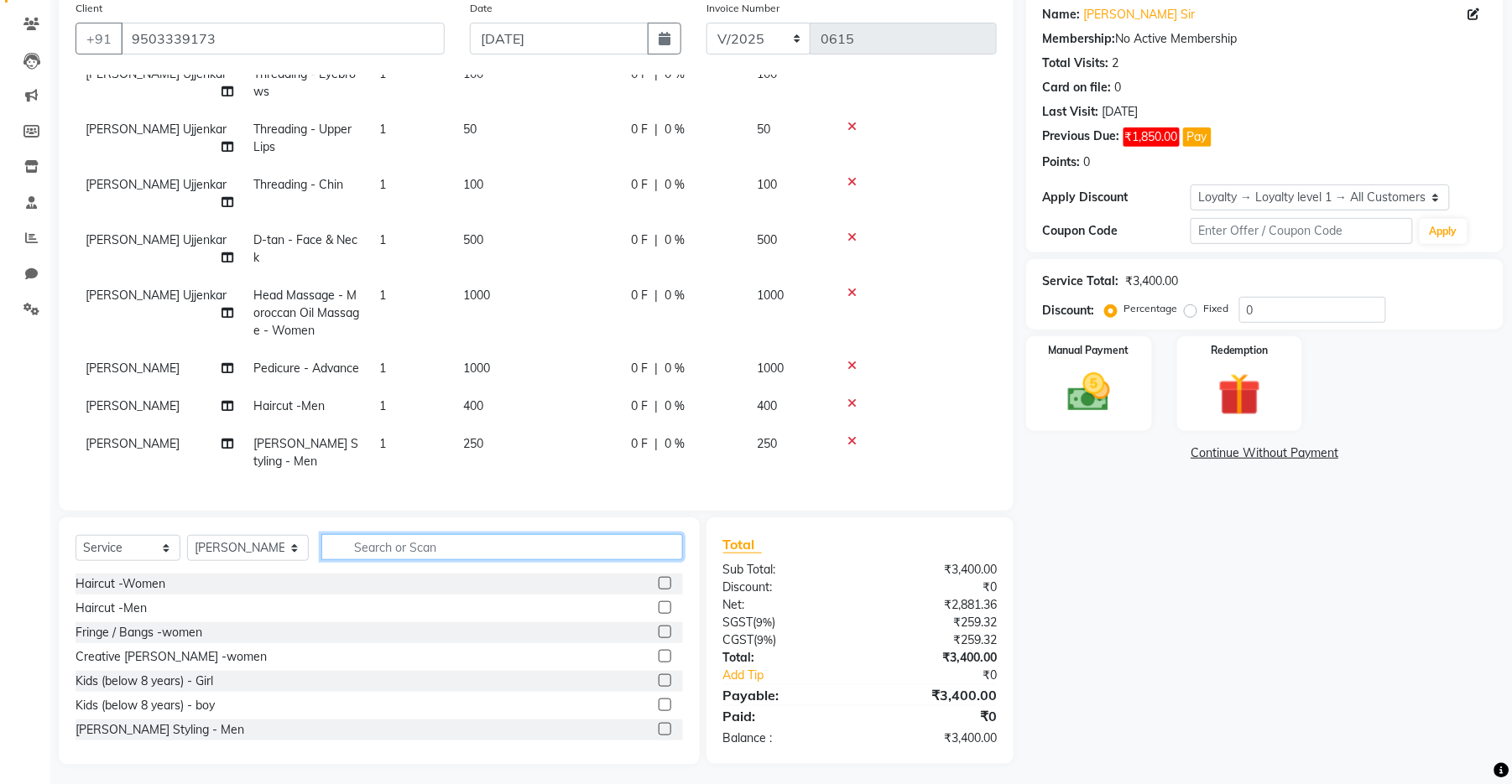
type input "c"
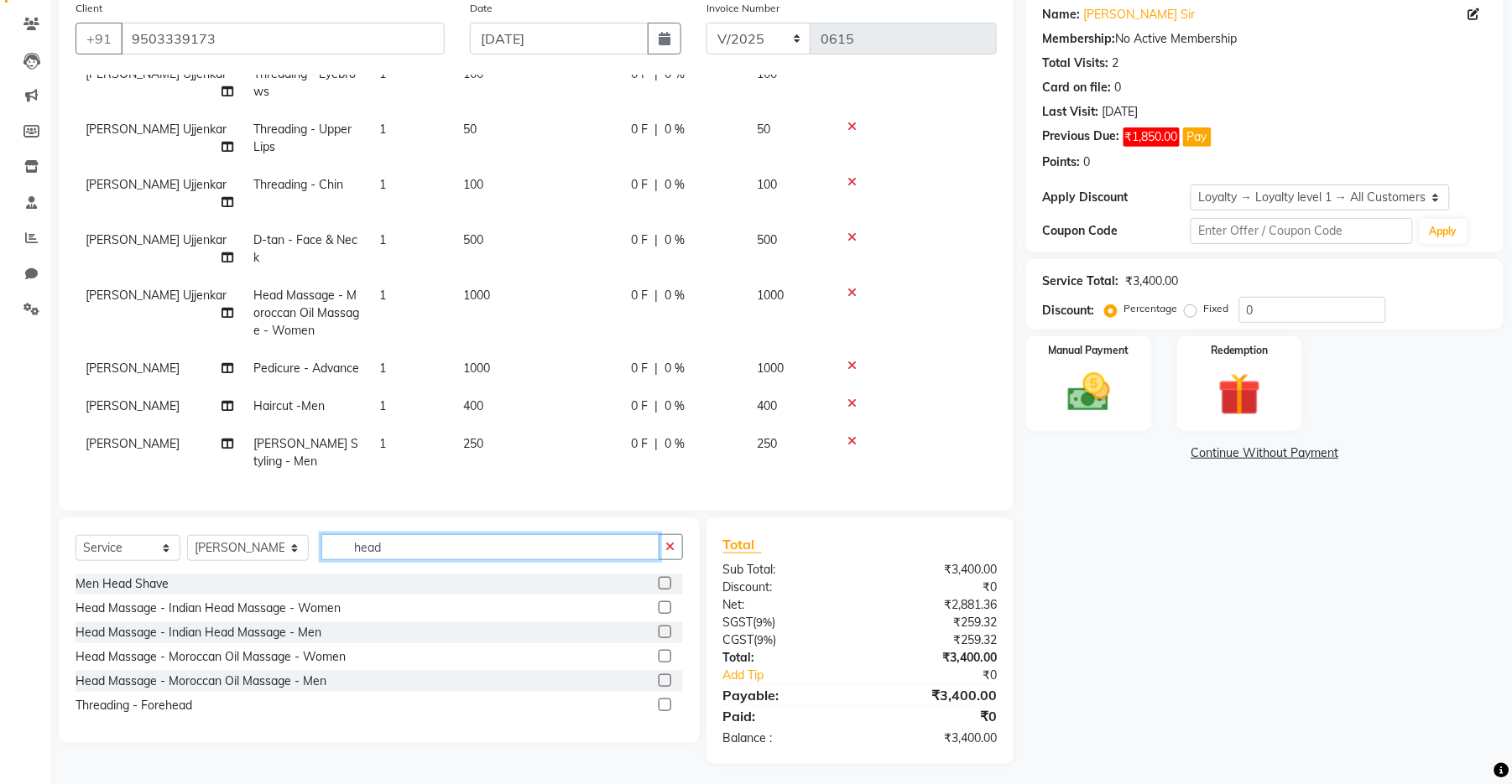
type input "head"
click at [662, 623] on label at bounding box center [665, 680] width 13 height 13
click at [662, 623] on input "checkbox" at bounding box center [664, 681] width 11 height 11
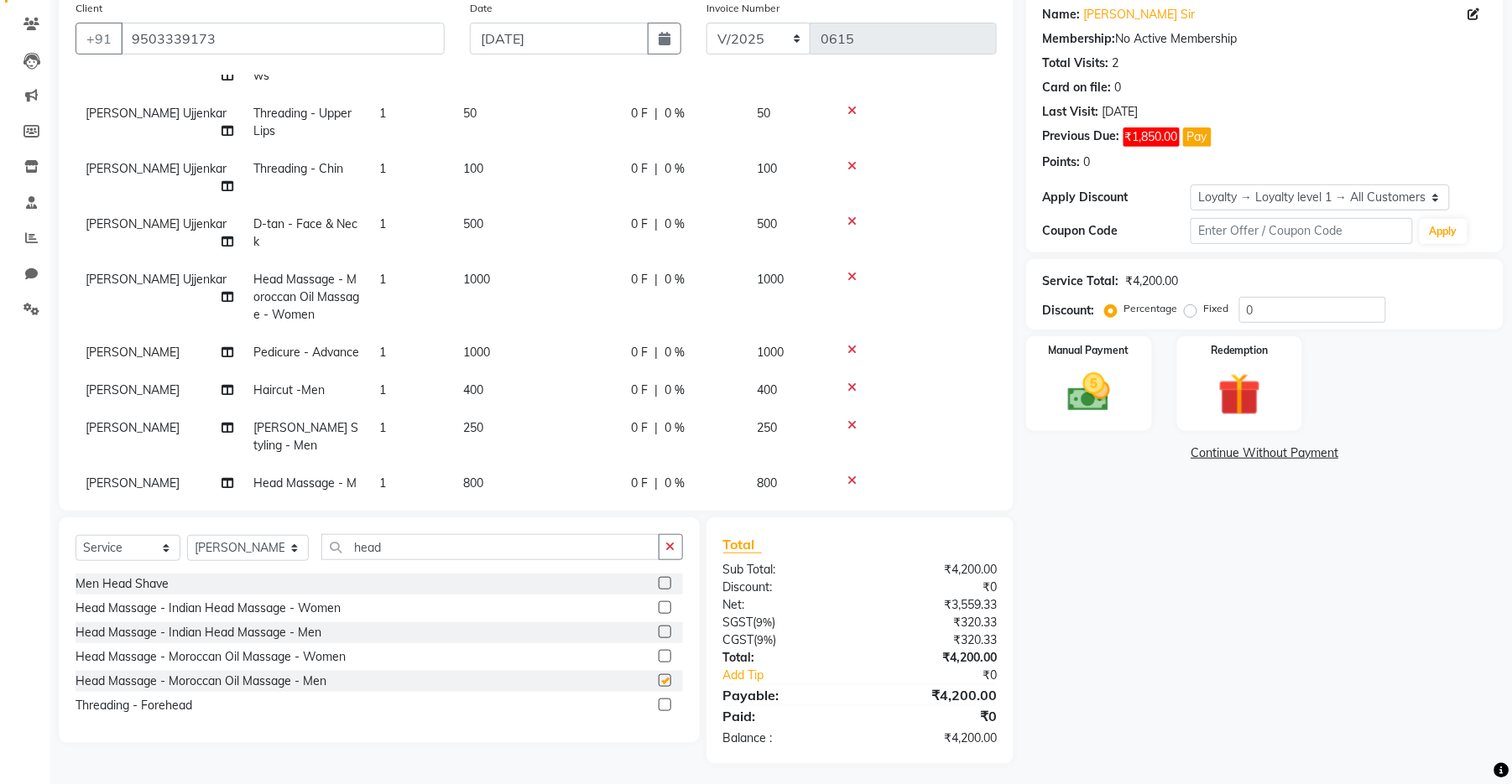
checkbox input "false"
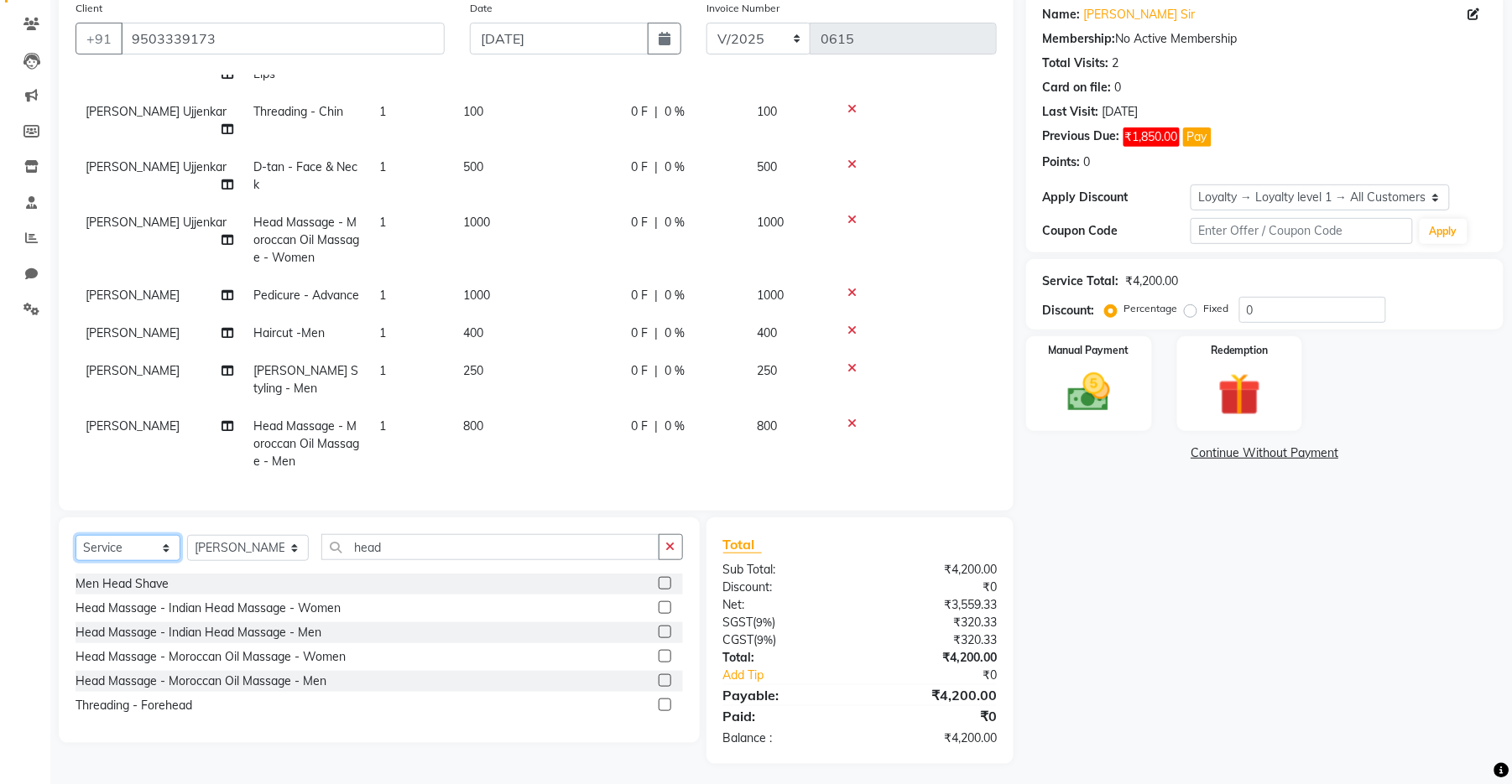
click at [150, 543] on select "Select Service Product Membership Package Voucher Prepaid Gift Card" at bounding box center [128, 547] width 104 height 26
select select "product"
click at [76, 535] on select "Select Service Product Membership Package Voucher Prepaid Gift Card" at bounding box center [128, 547] width 104 height 26
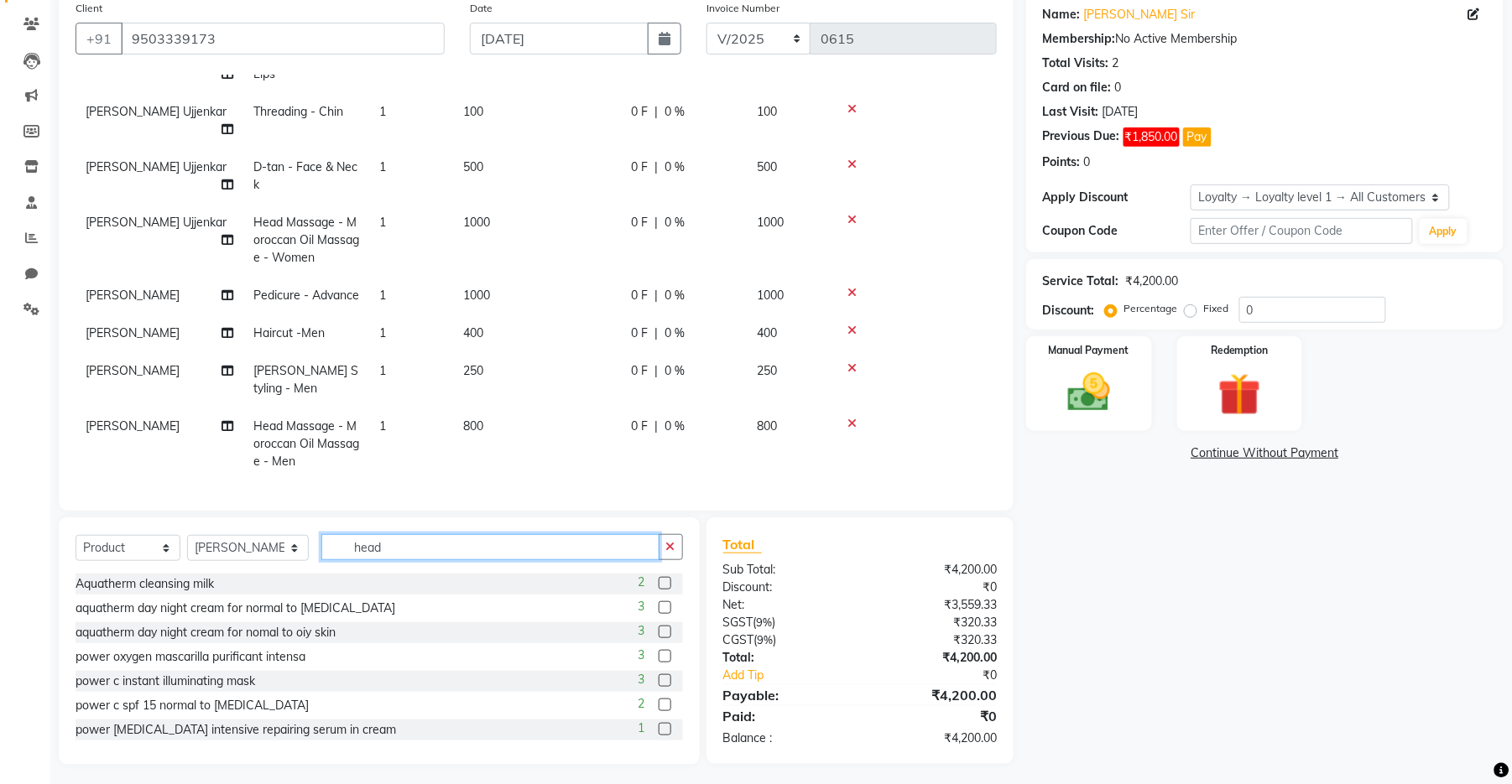
drag, startPoint x: 394, startPoint y: 551, endPoint x: 330, endPoint y: 547, distance: 64.1
click at [330, 547] on input "head" at bounding box center [491, 547] width 339 height 26
type input "s"
click at [122, 546] on select "Select Service Product Membership Package Voucher Prepaid Gift Card" at bounding box center [128, 547] width 104 height 26
select select "service"
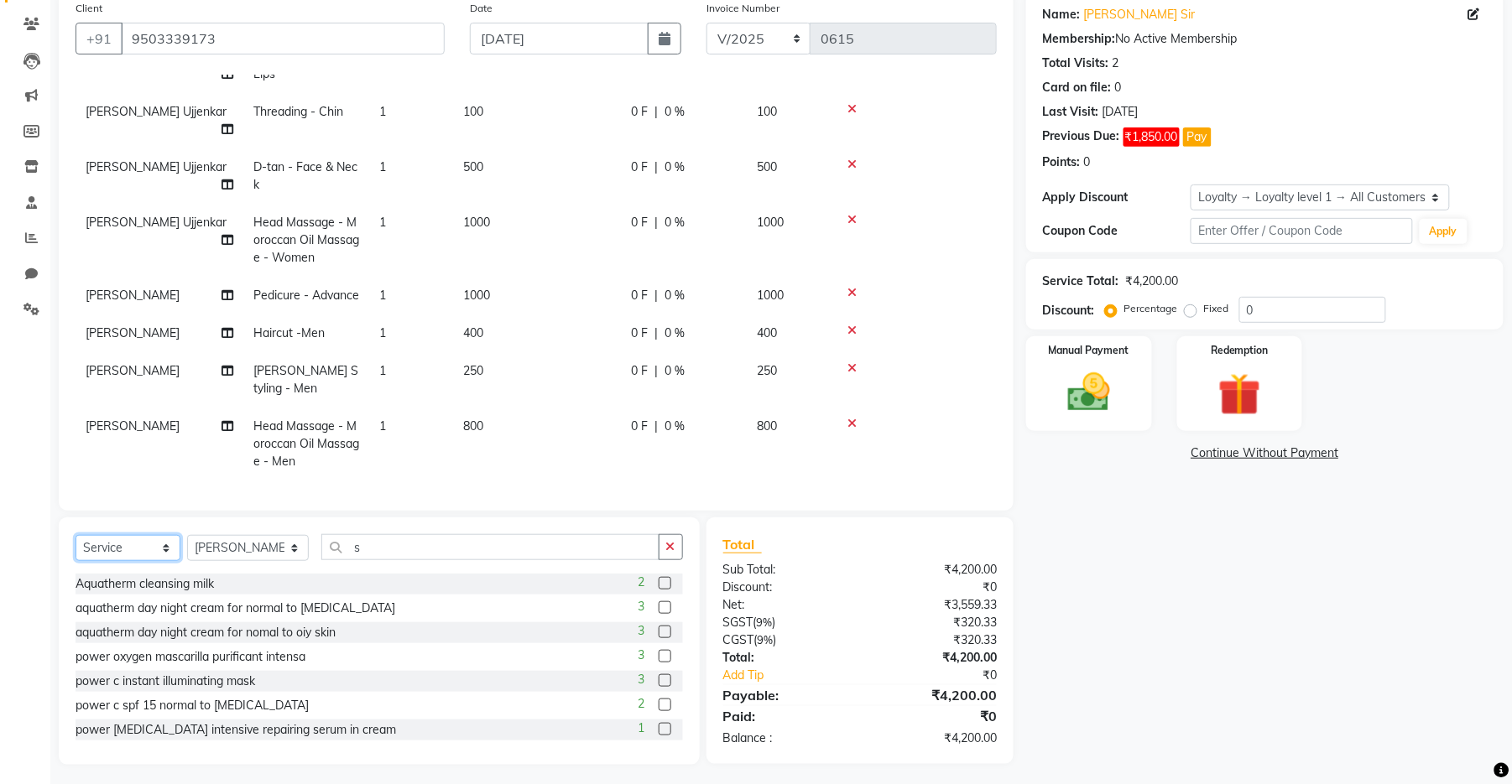
click at [76, 535] on select "Select Service Product Membership Package Voucher Prepaid Gift Card" at bounding box center [128, 547] width 104 height 26
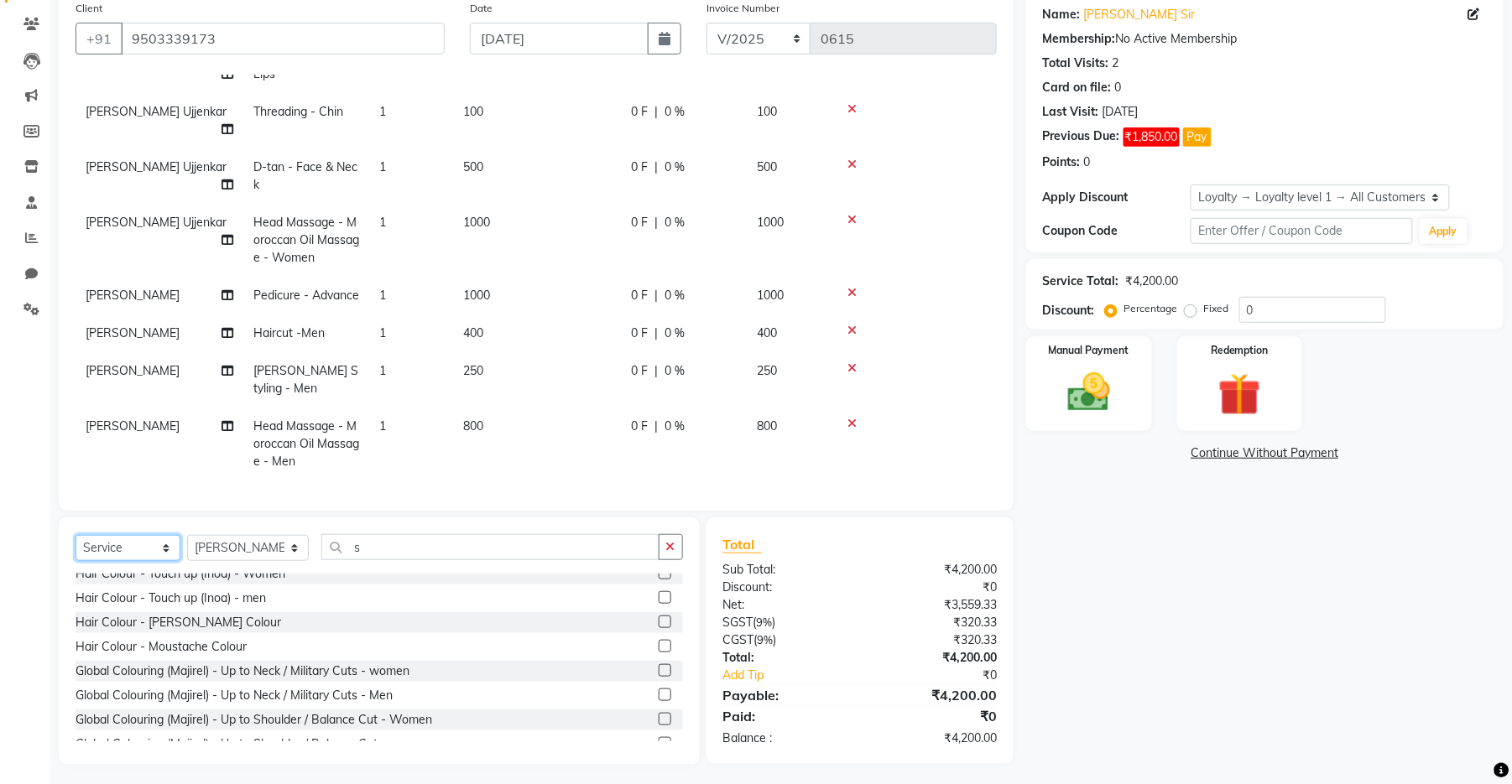
scroll to position [489, 0]
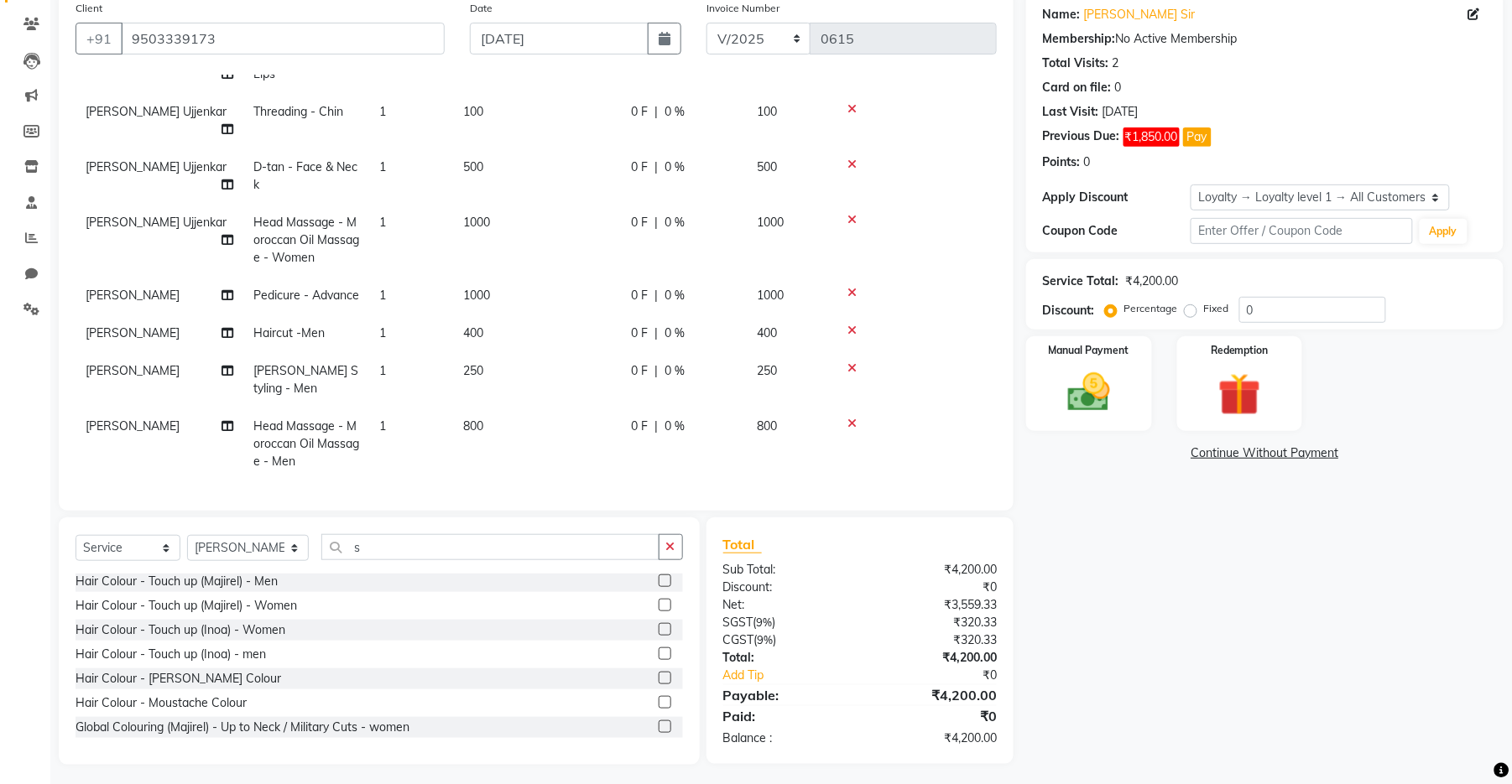
click at [658, 623] on label at bounding box center [665, 653] width 13 height 13
click at [658, 623] on input "checkbox" at bounding box center [664, 654] width 11 height 11
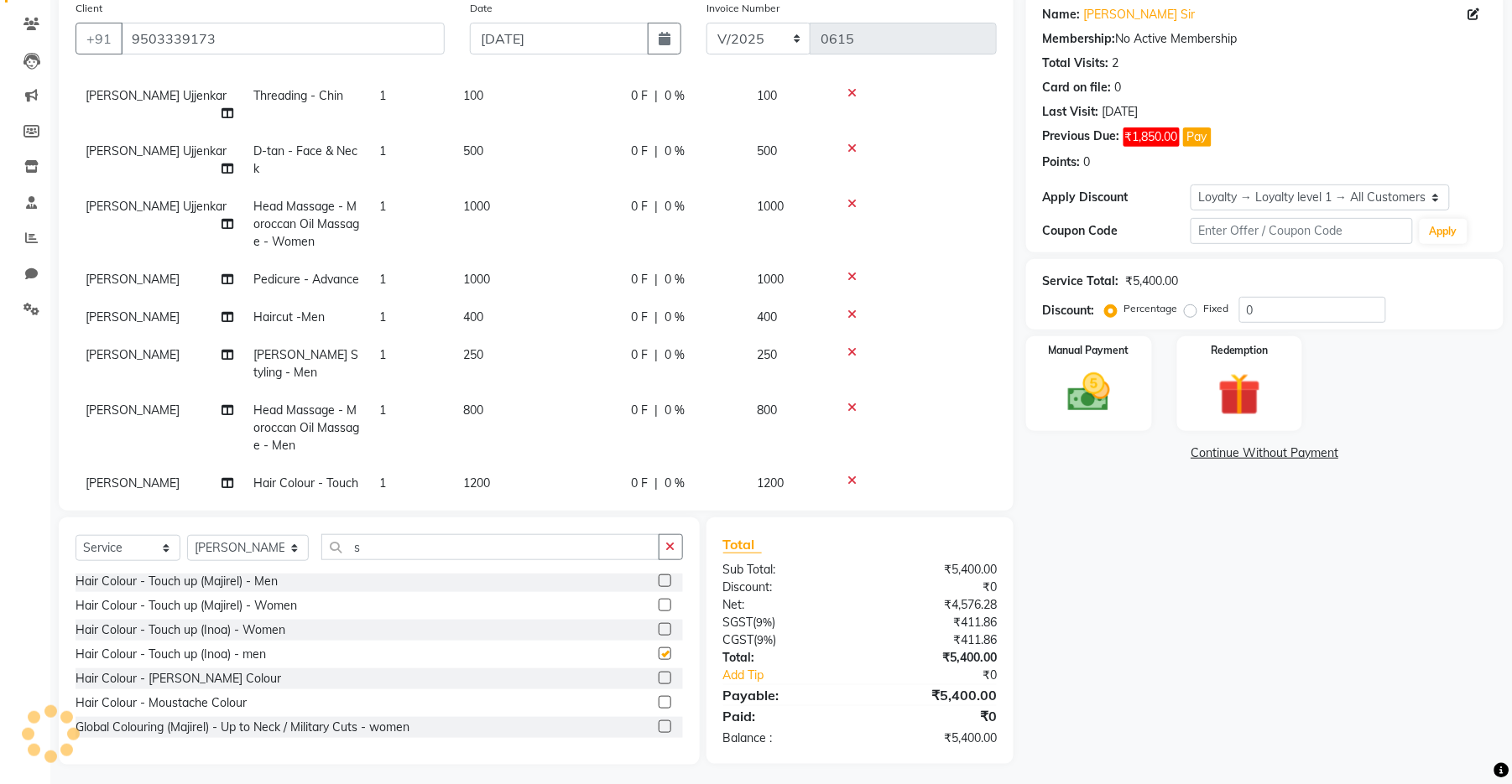
checkbox input "false"
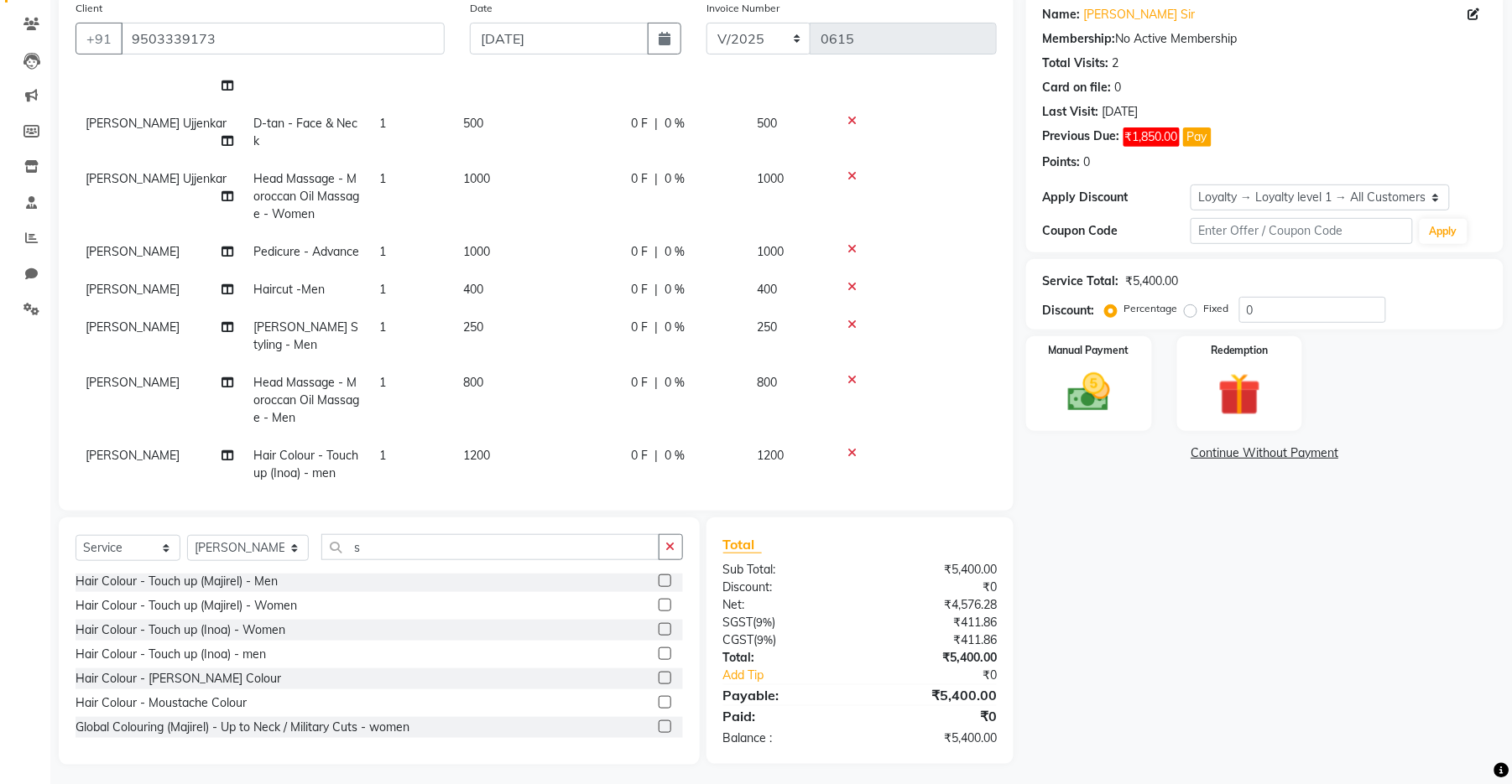
scroll to position [232, 0]
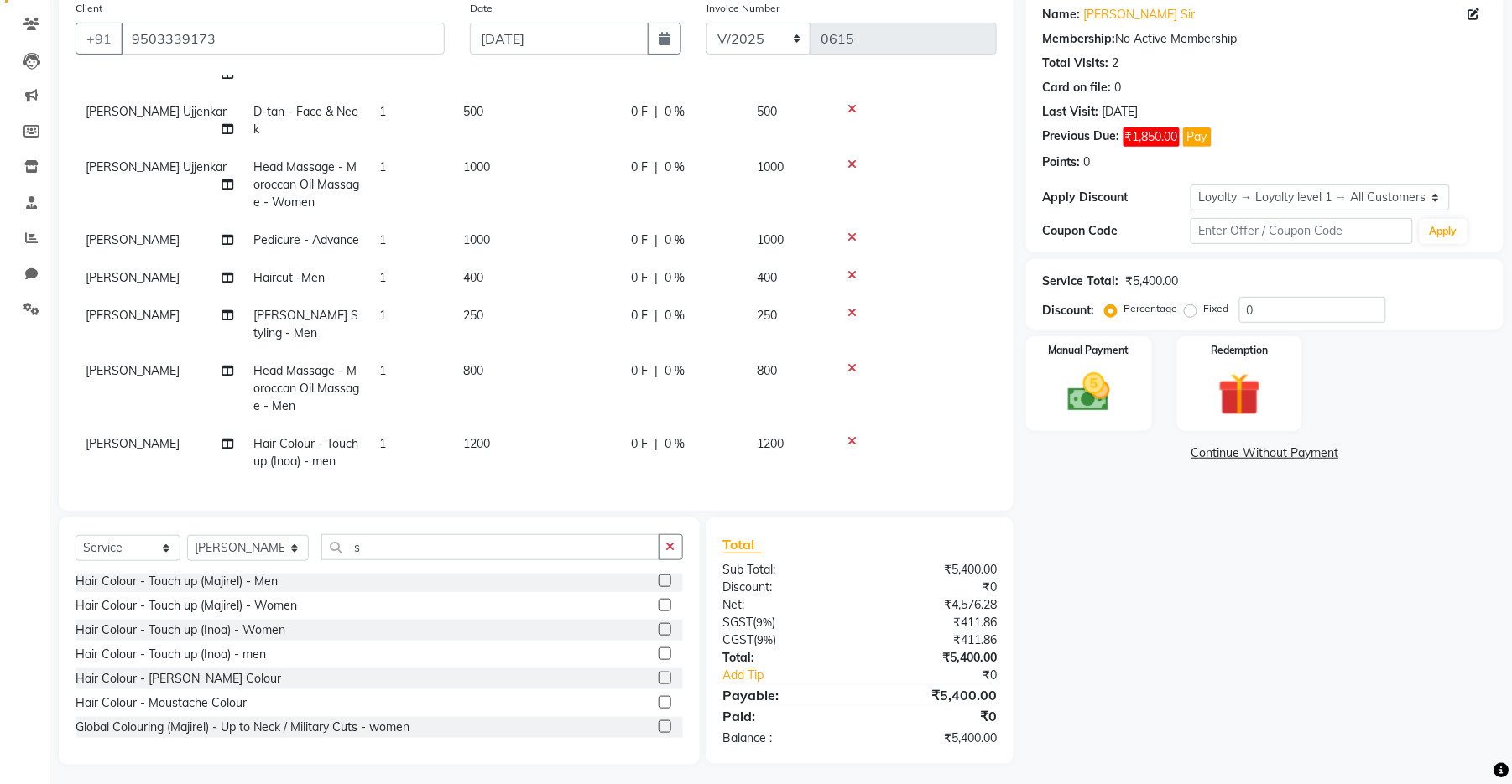
click at [849, 363] on icon at bounding box center [852, 368] width 9 height 12
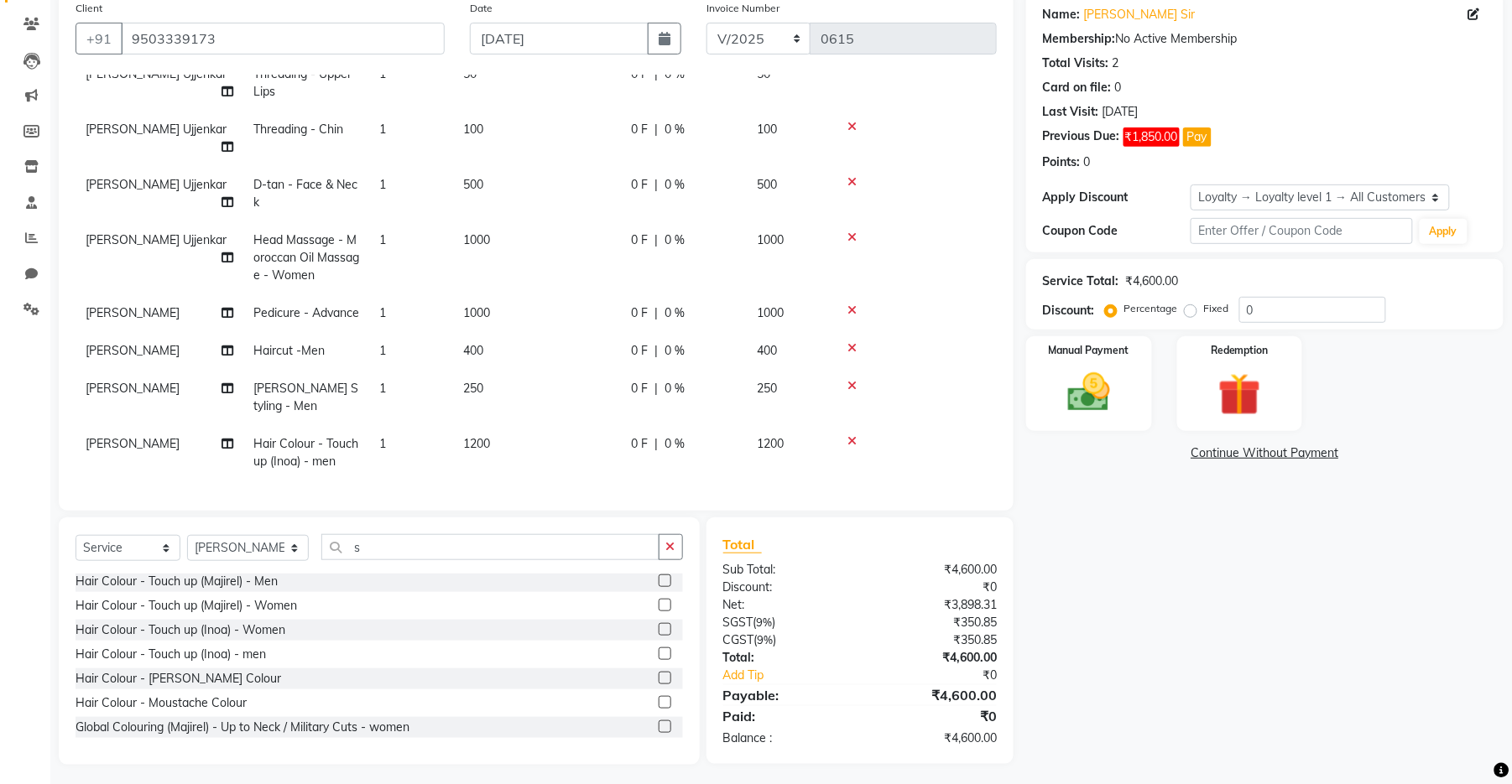
click at [527, 370] on td "250" at bounding box center [537, 397] width 167 height 55
select select "67159"
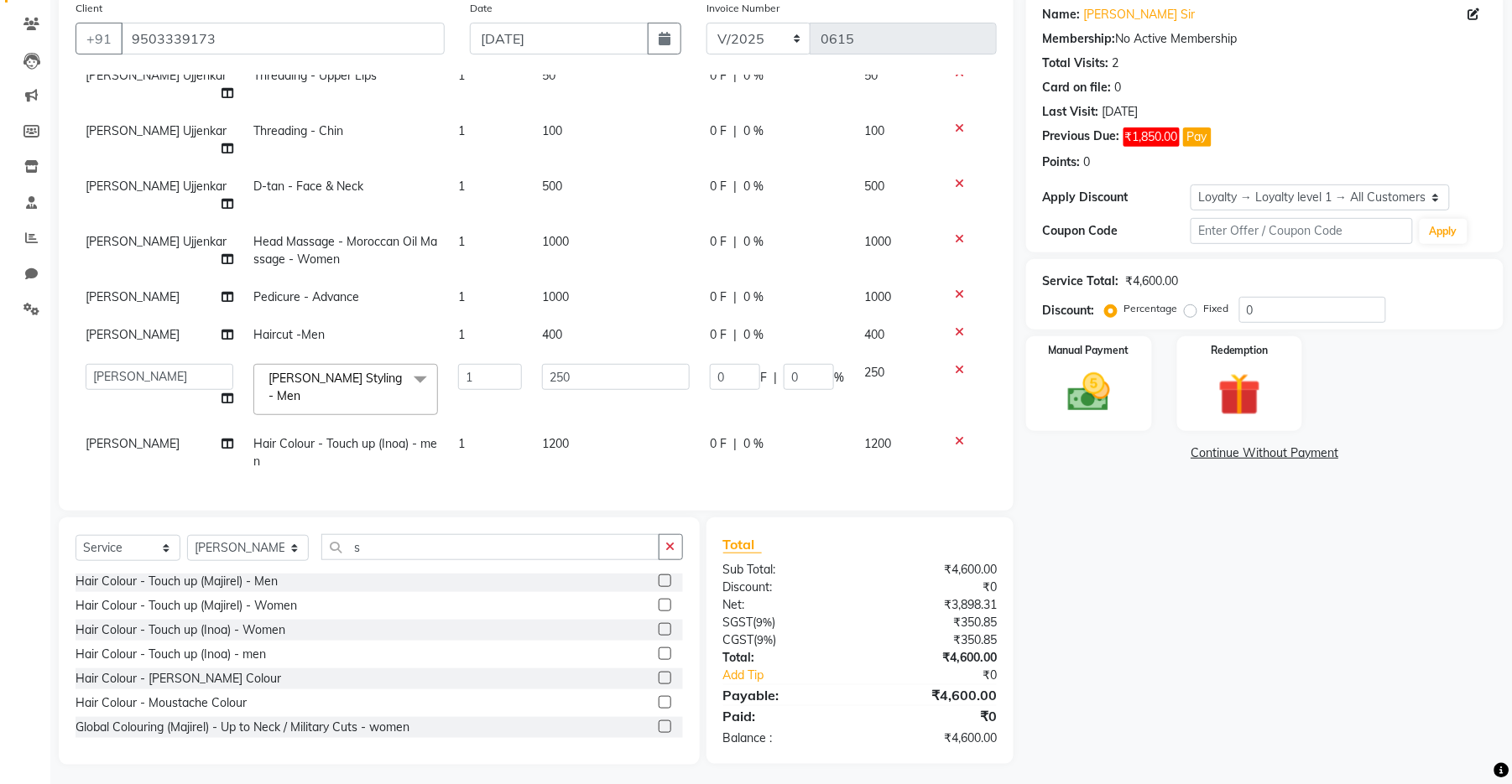
scroll to position [80, 0]
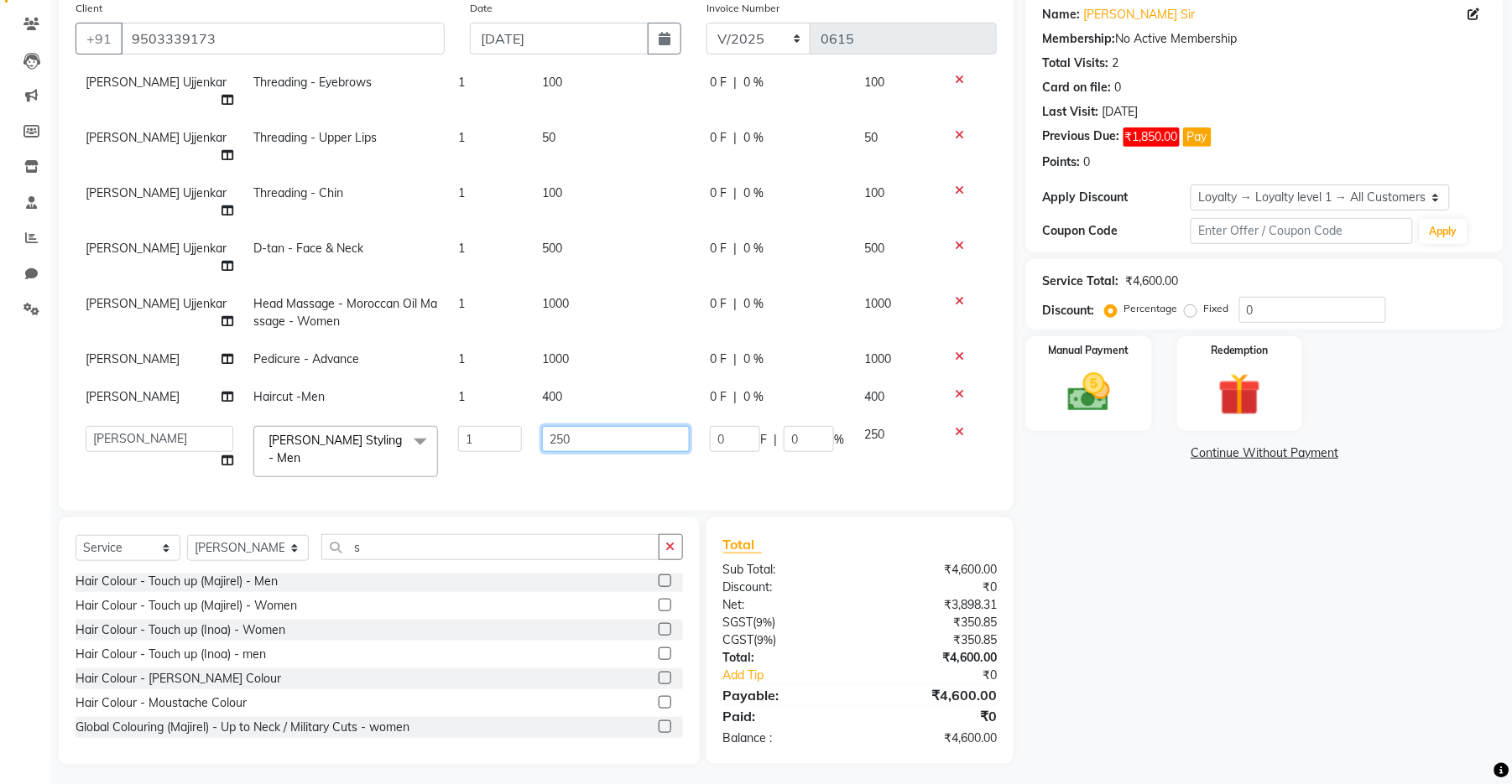
drag, startPoint x: 577, startPoint y: 378, endPoint x: 548, endPoint y: 374, distance: 29.3
click at [548, 426] on input "250" at bounding box center [616, 438] width 148 height 26
type input "200"
click at [548, 466] on div "Services Stylist Service Qty Price Disc Total Action [PERSON_NAME] Ujjenkar Thr…" at bounding box center [536, 284] width 921 height 419
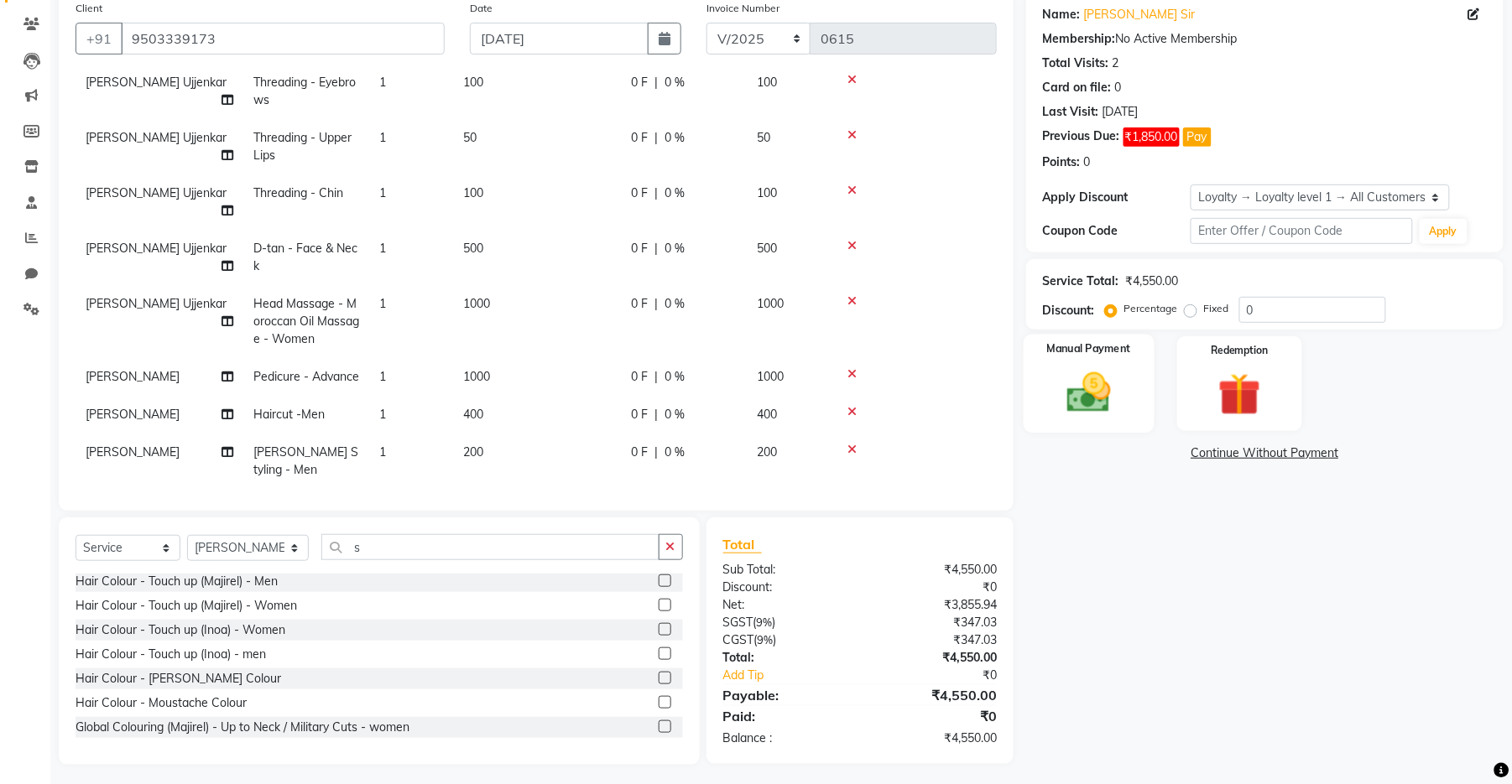
click at [985, 387] on img at bounding box center [1089, 392] width 72 height 51
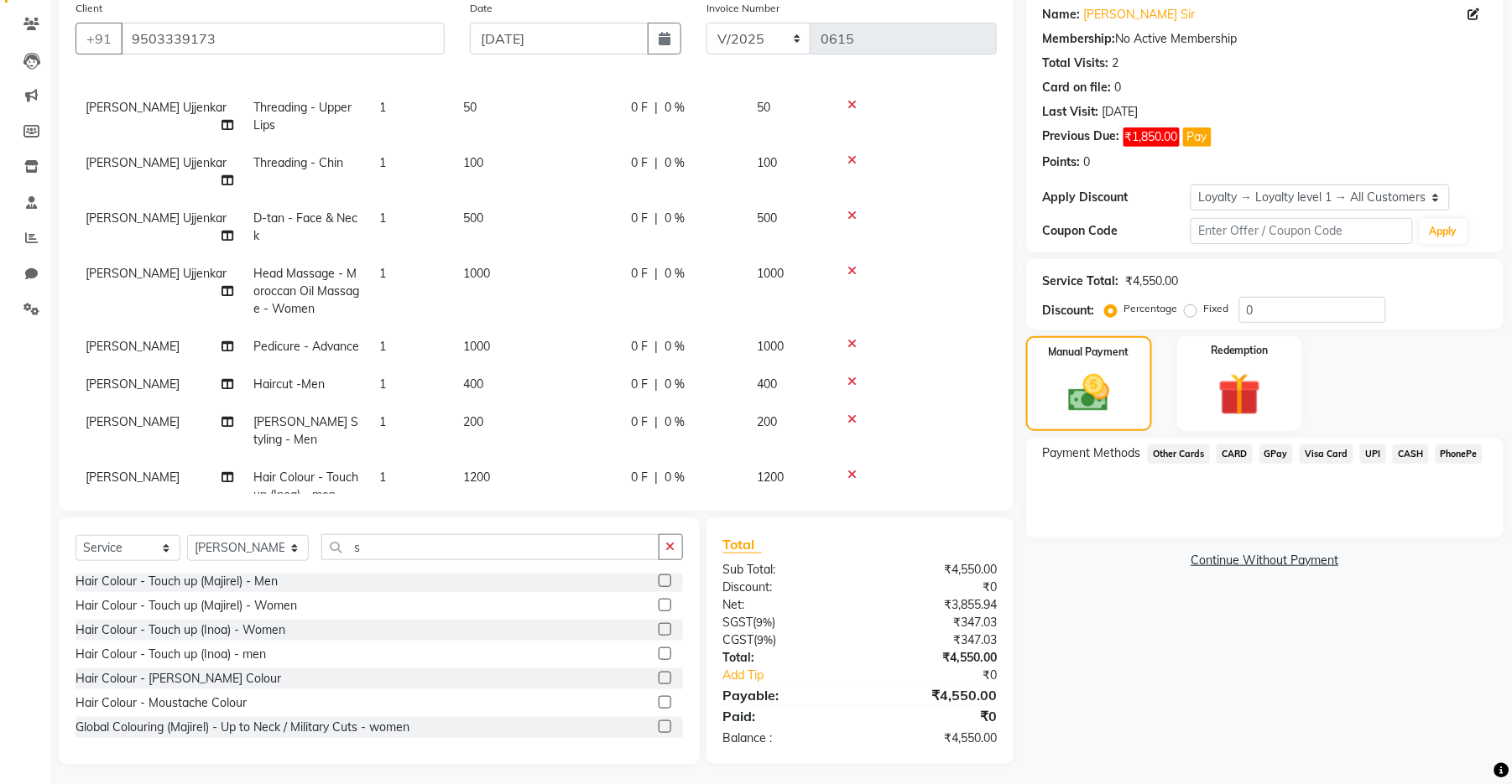
scroll to position [159, 0]
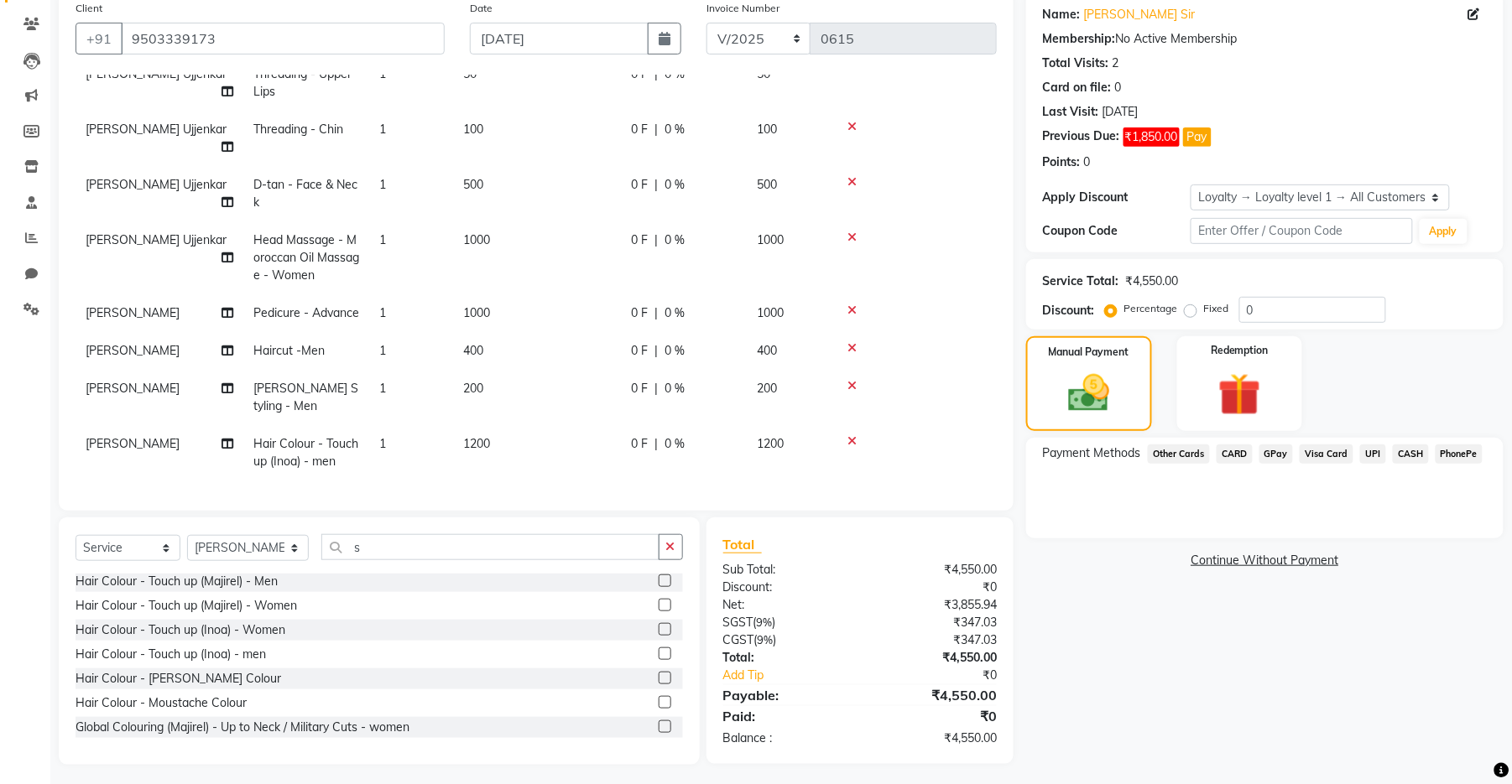
click at [985, 453] on span "CASH" at bounding box center [1411, 454] width 36 height 19
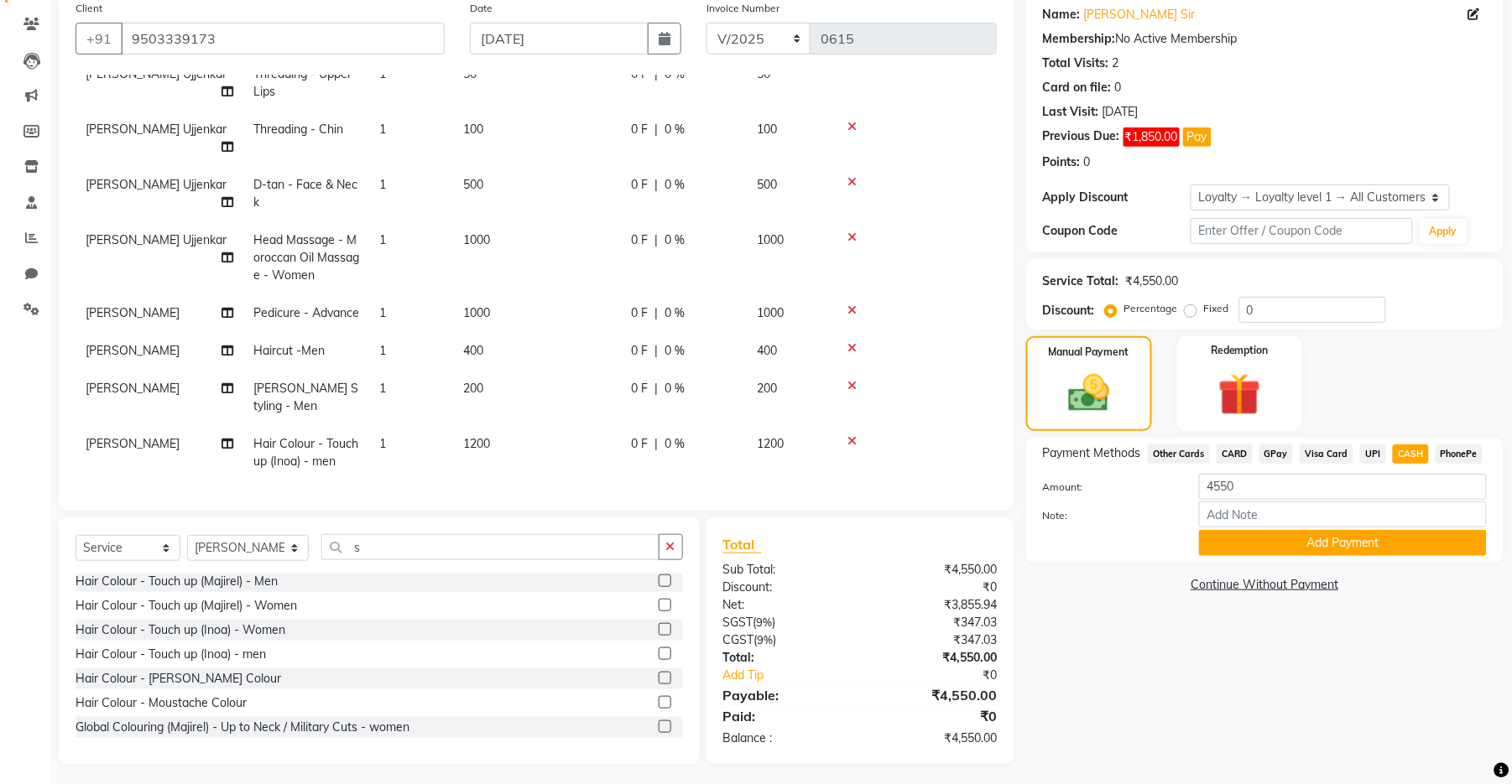
click at [985, 454] on span "UPI" at bounding box center [1372, 454] width 26 height 19
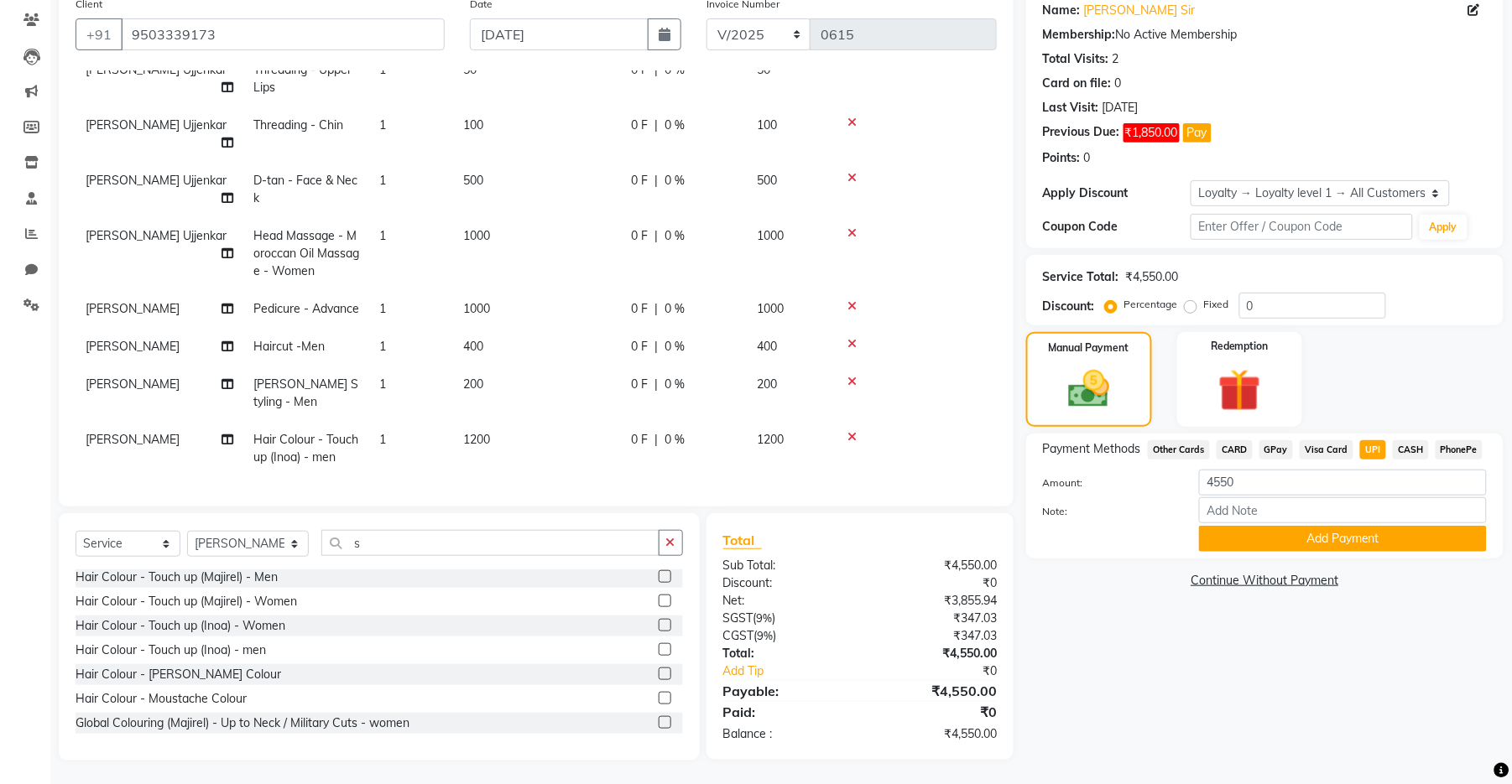
scroll to position [139, 0]
click at [985, 536] on button "Add Payment" at bounding box center [1343, 537] width 288 height 26
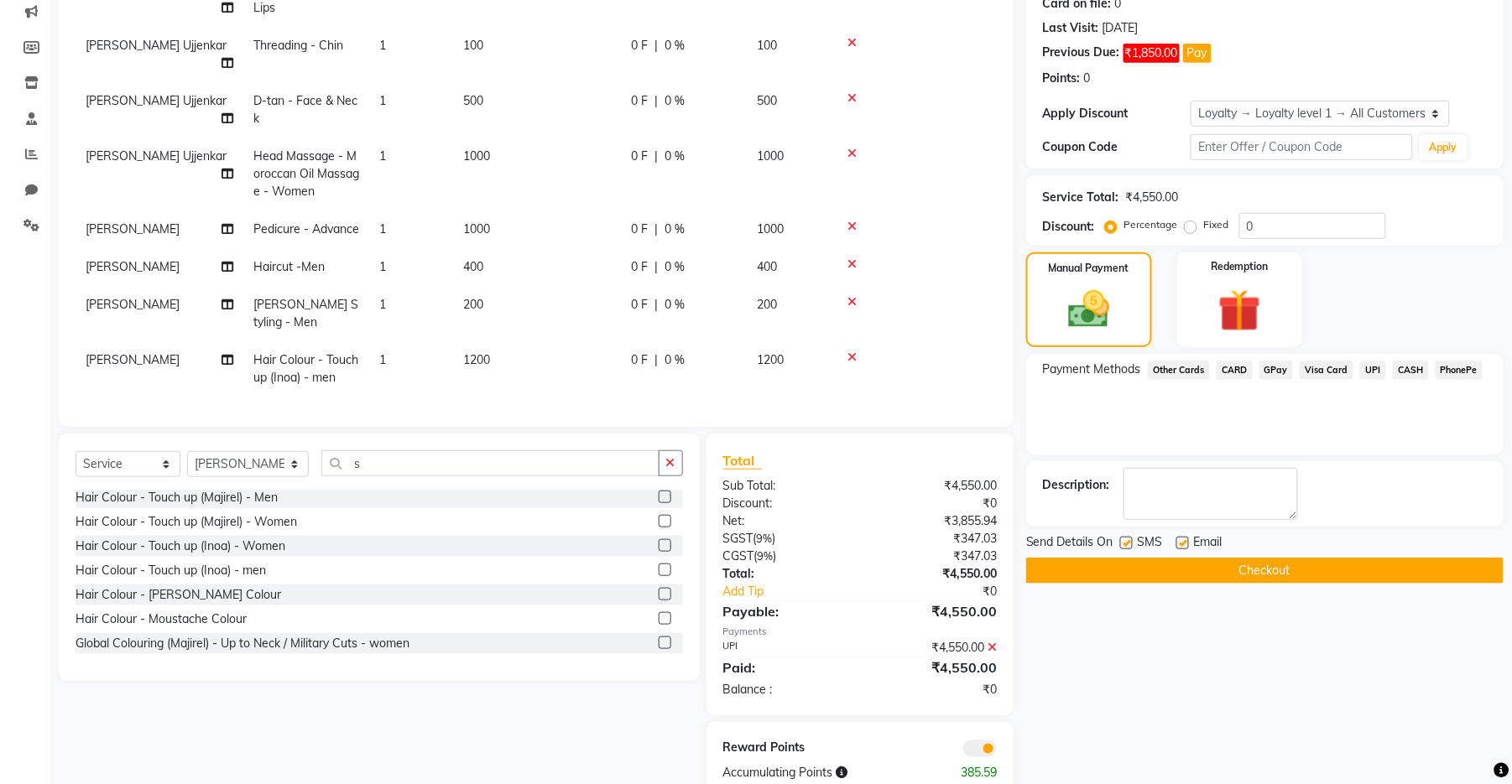
scroll to position [256, 0]
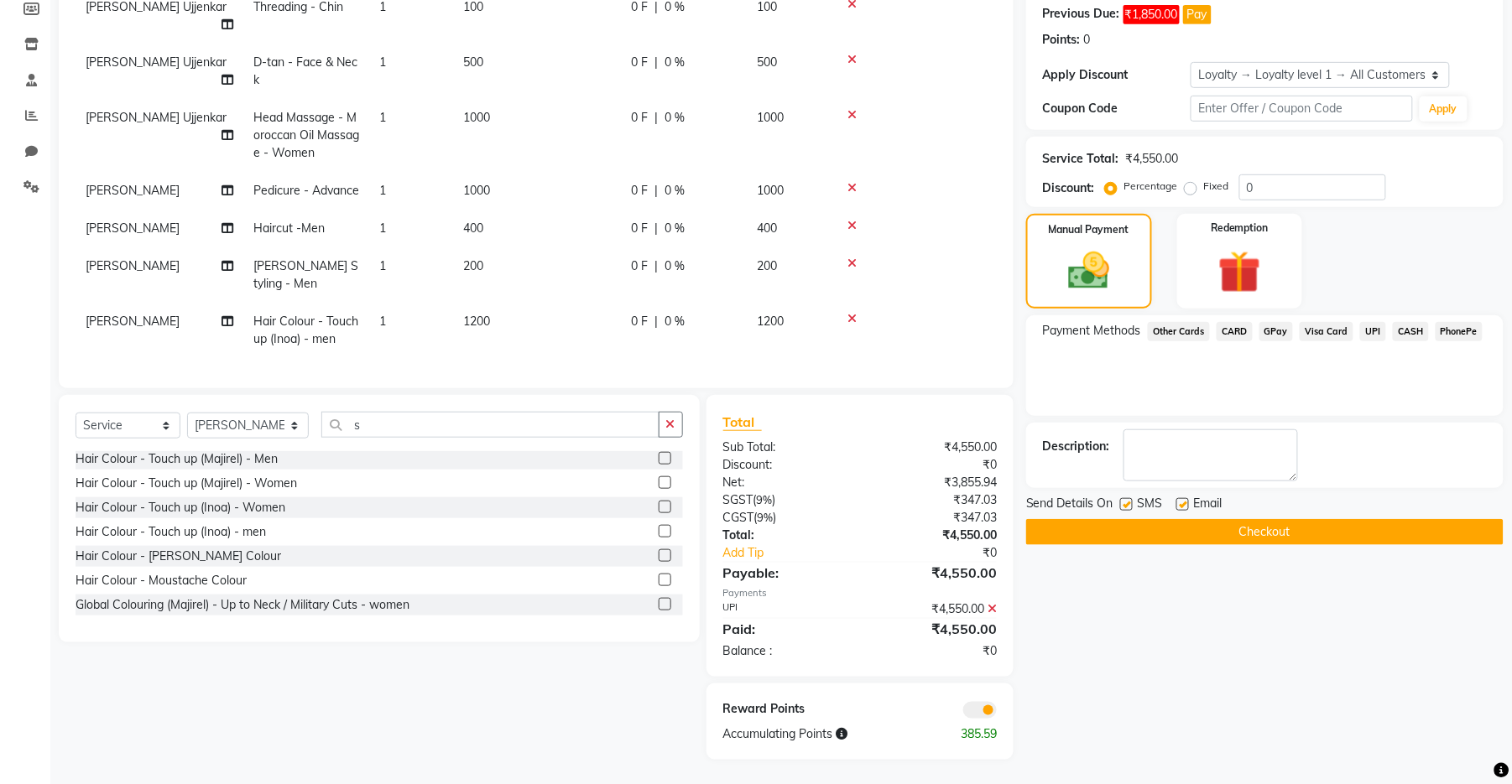
click at [985, 501] on label at bounding box center [1127, 504] width 13 height 13
click at [985, 501] on input "checkbox" at bounding box center [1126, 505] width 11 height 11
checkbox input "false"
click at [985, 500] on label at bounding box center [1182, 504] width 13 height 13
click at [985, 500] on input "checkbox" at bounding box center [1182, 505] width 11 height 11
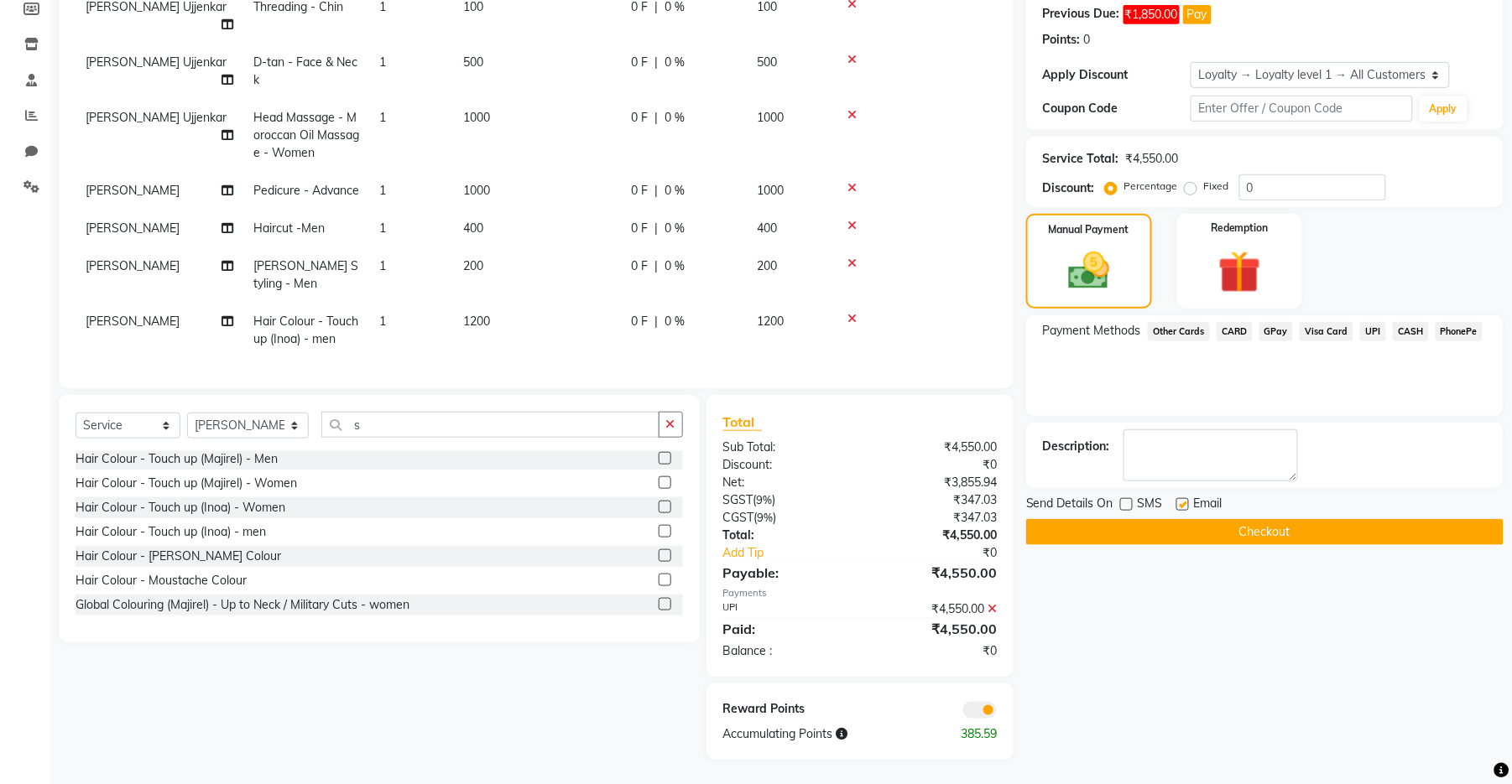
checkbox input "false"
click at [985, 527] on button "Checkout" at bounding box center [1265, 532] width 477 height 26
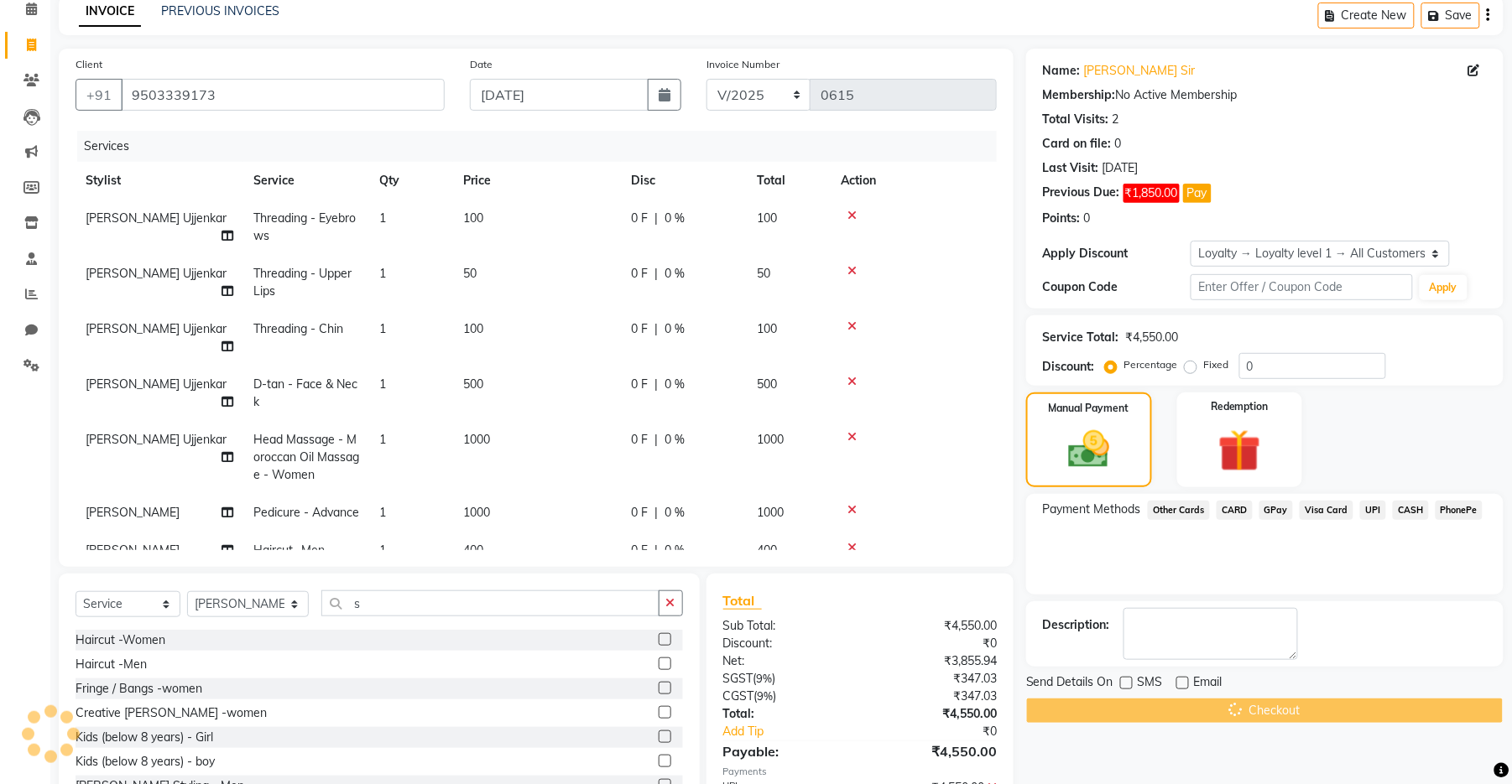
scroll to position [0, 0]
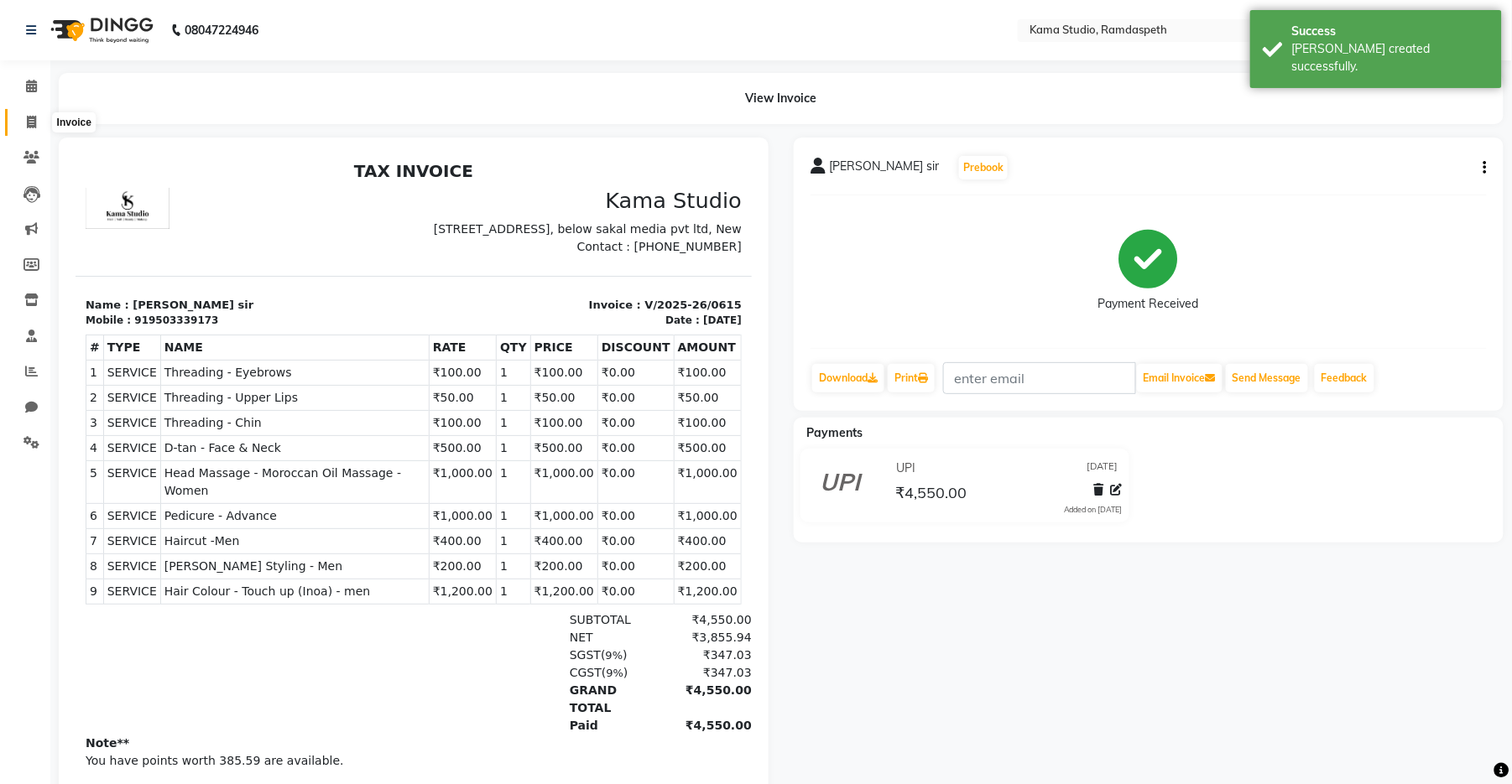
click at [27, 120] on icon at bounding box center [32, 122] width 9 height 13
select select "service"
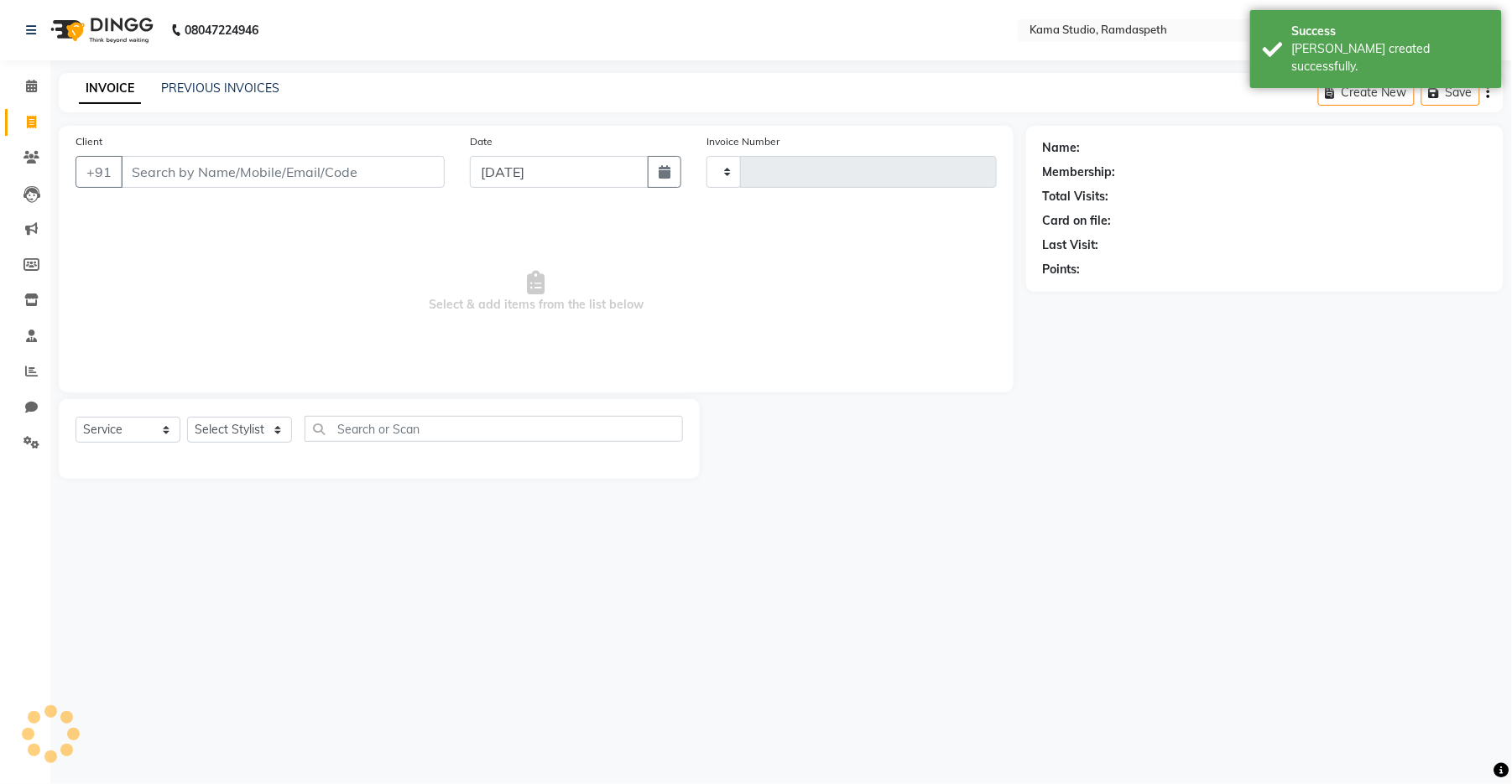
type input "0616"
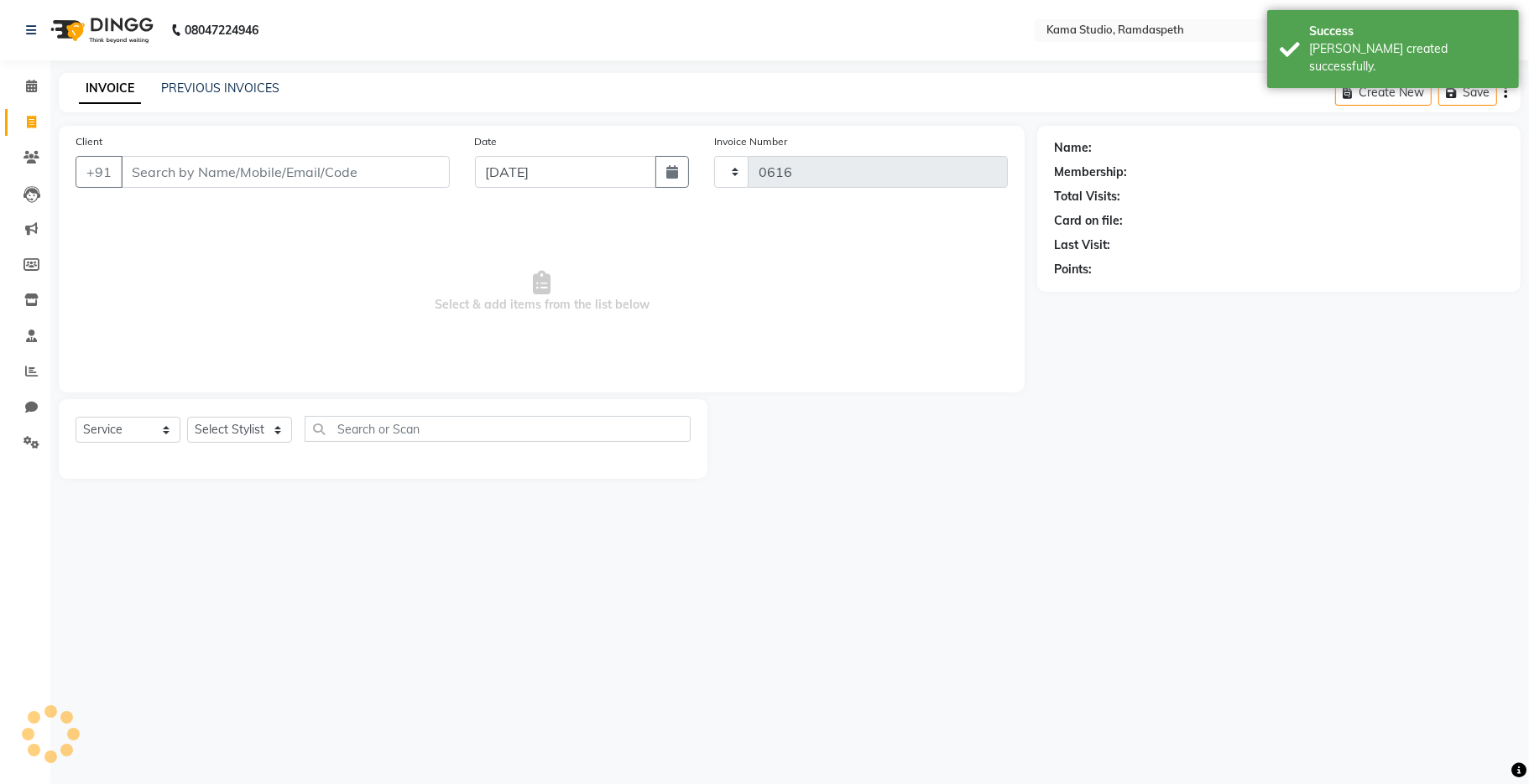
select select "7582"
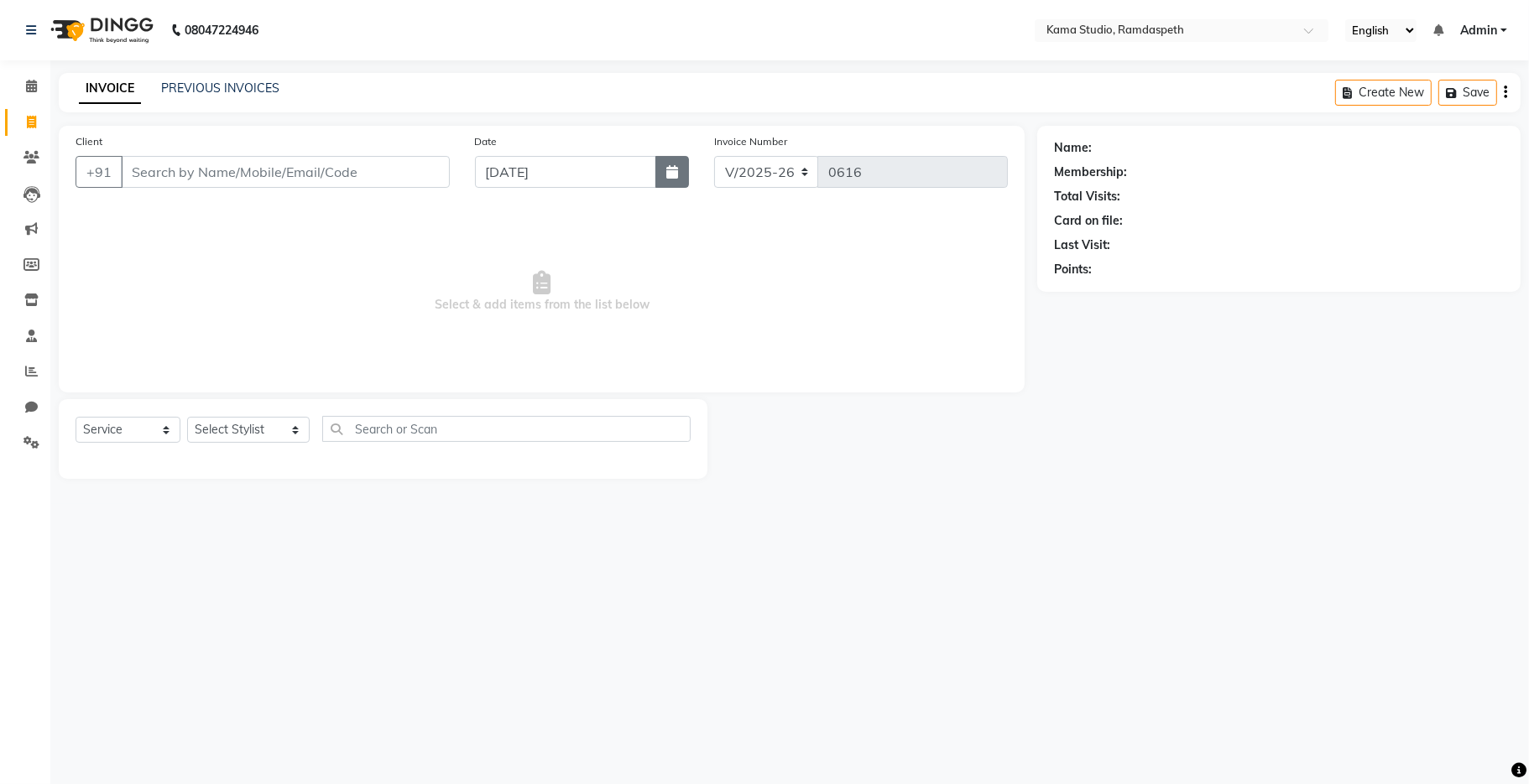
click at [672, 181] on button "button" at bounding box center [672, 171] width 33 height 32
select select "9"
select select "2025"
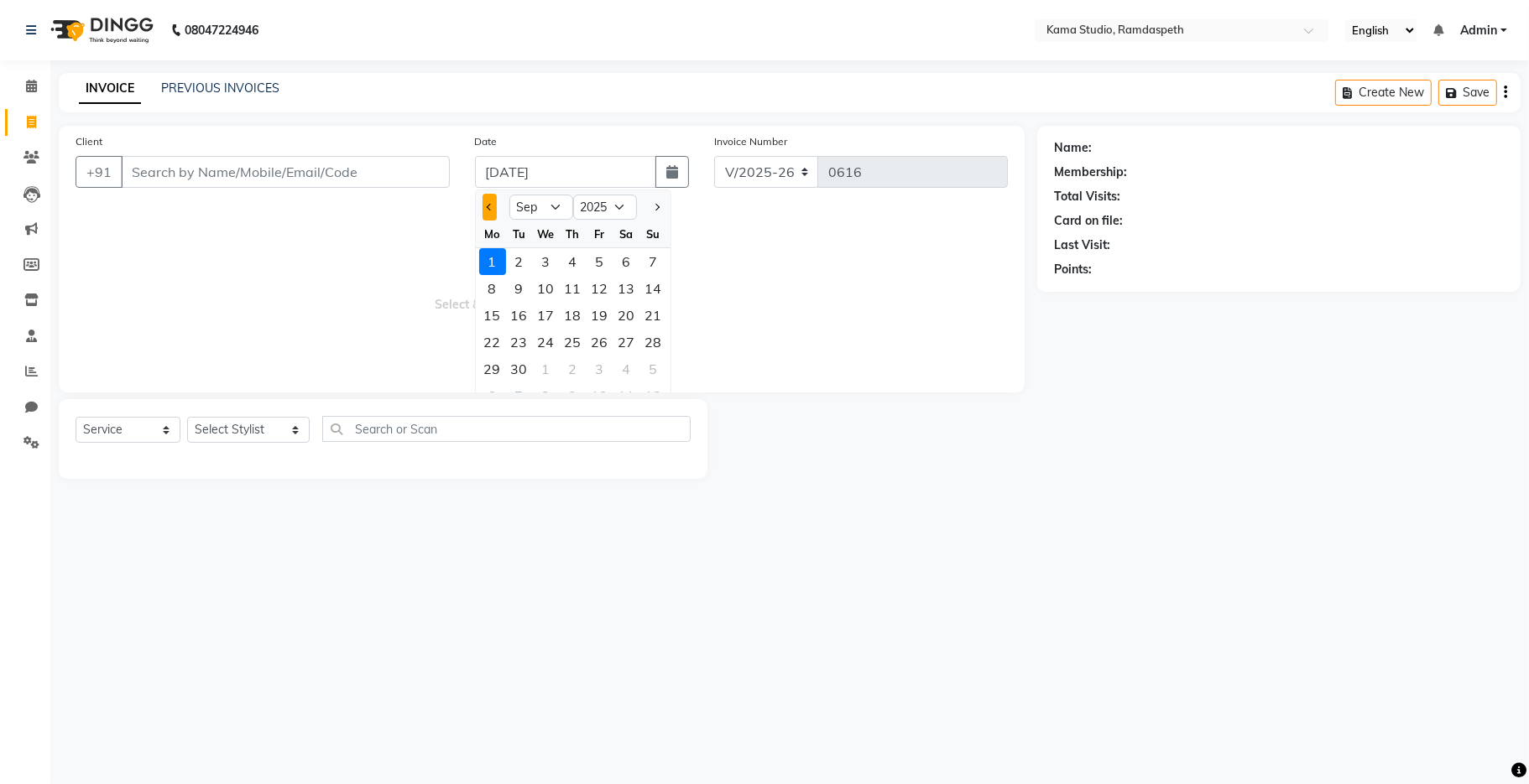
click at [492, 208] on span "Previous month" at bounding box center [488, 206] width 6 height 6
select select "8"
click at [656, 373] on div "31" at bounding box center [654, 369] width 27 height 27
type input "[DATE]"
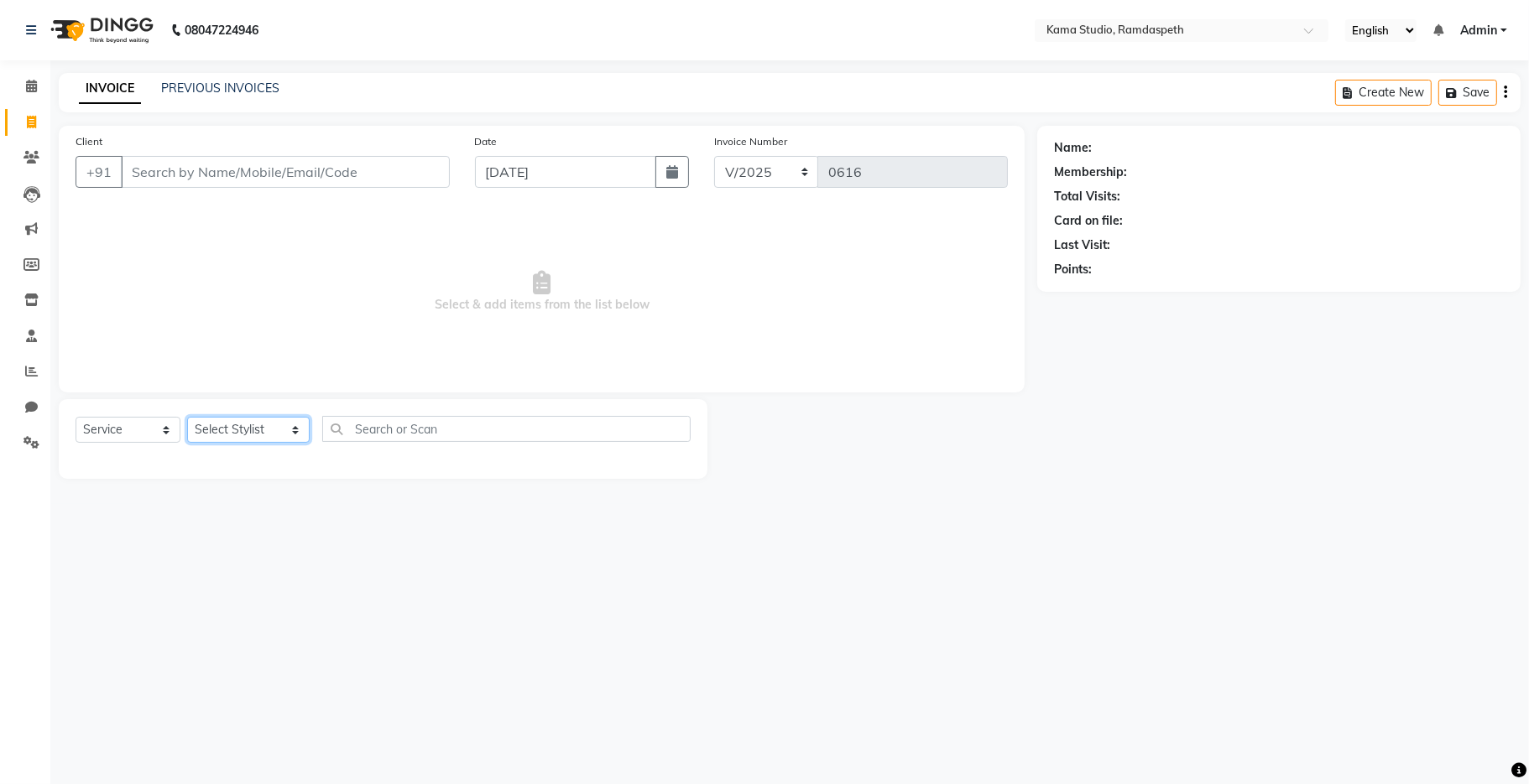
click at [196, 432] on select "Select Stylist [PERSON_NAME] [PERSON_NAME] Ankit Dhawariya [PERSON_NAME] Sir [P…" at bounding box center [249, 429] width 122 height 26
drag, startPoint x: 131, startPoint y: 266, endPoint x: 146, endPoint y: 166, distance: 101.1
click at [130, 263] on span "Select & add items from the list below" at bounding box center [541, 292] width 932 height 167
click at [157, 174] on input "Client" at bounding box center [285, 171] width 329 height 32
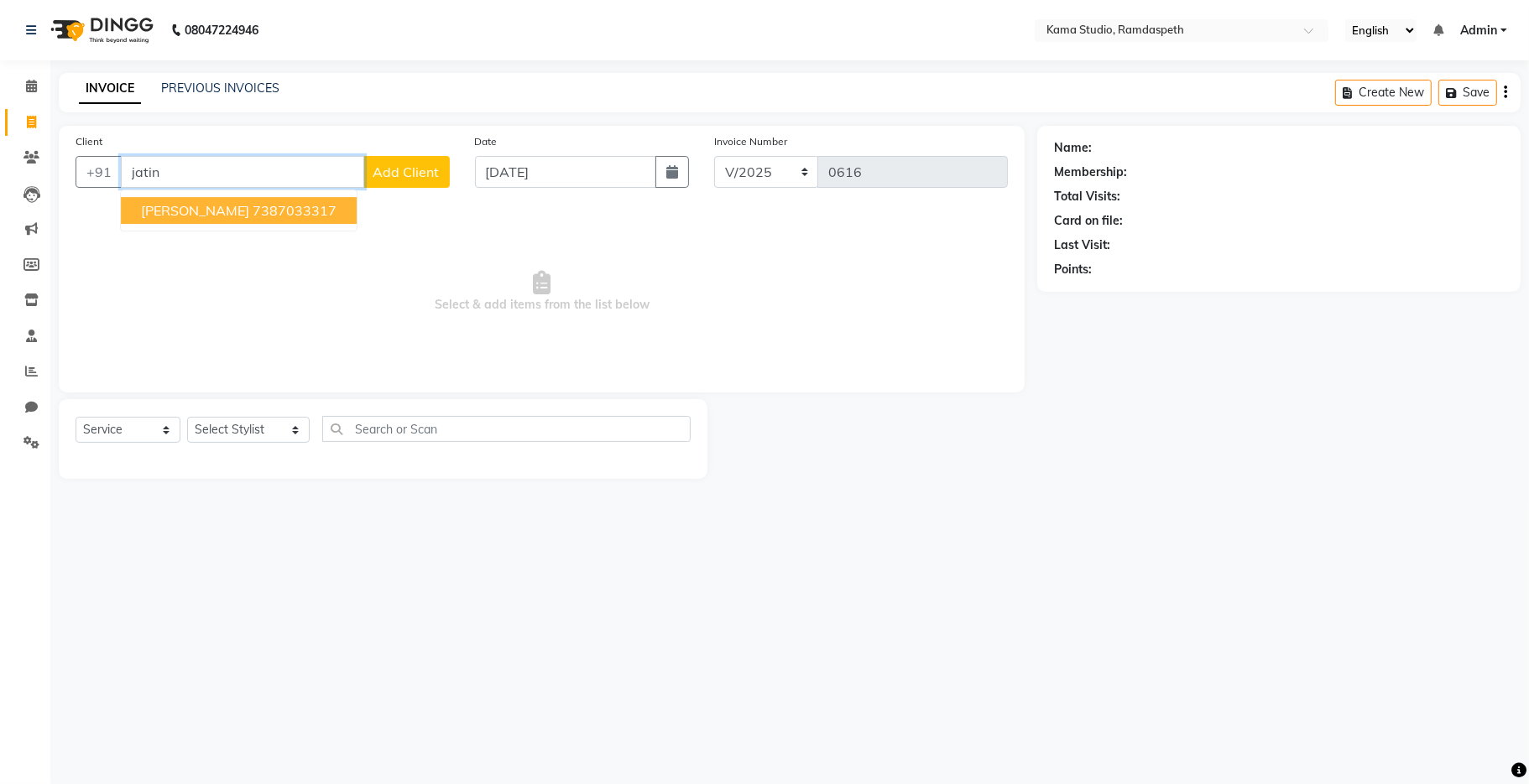
click at [179, 219] on button "[PERSON_NAME] 7387033317" at bounding box center [239, 211] width 236 height 27
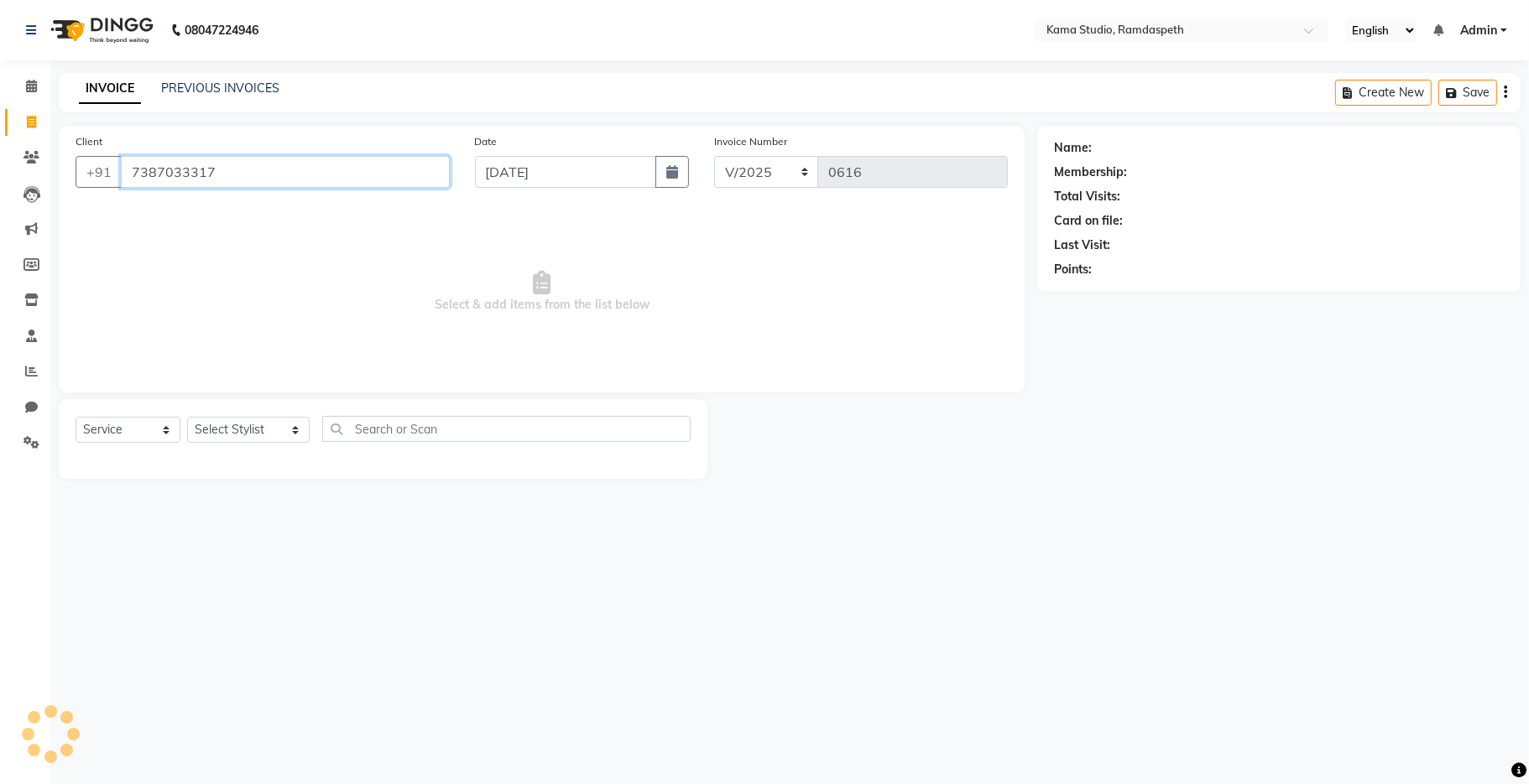
type input "7387033317"
select select "1: Object"
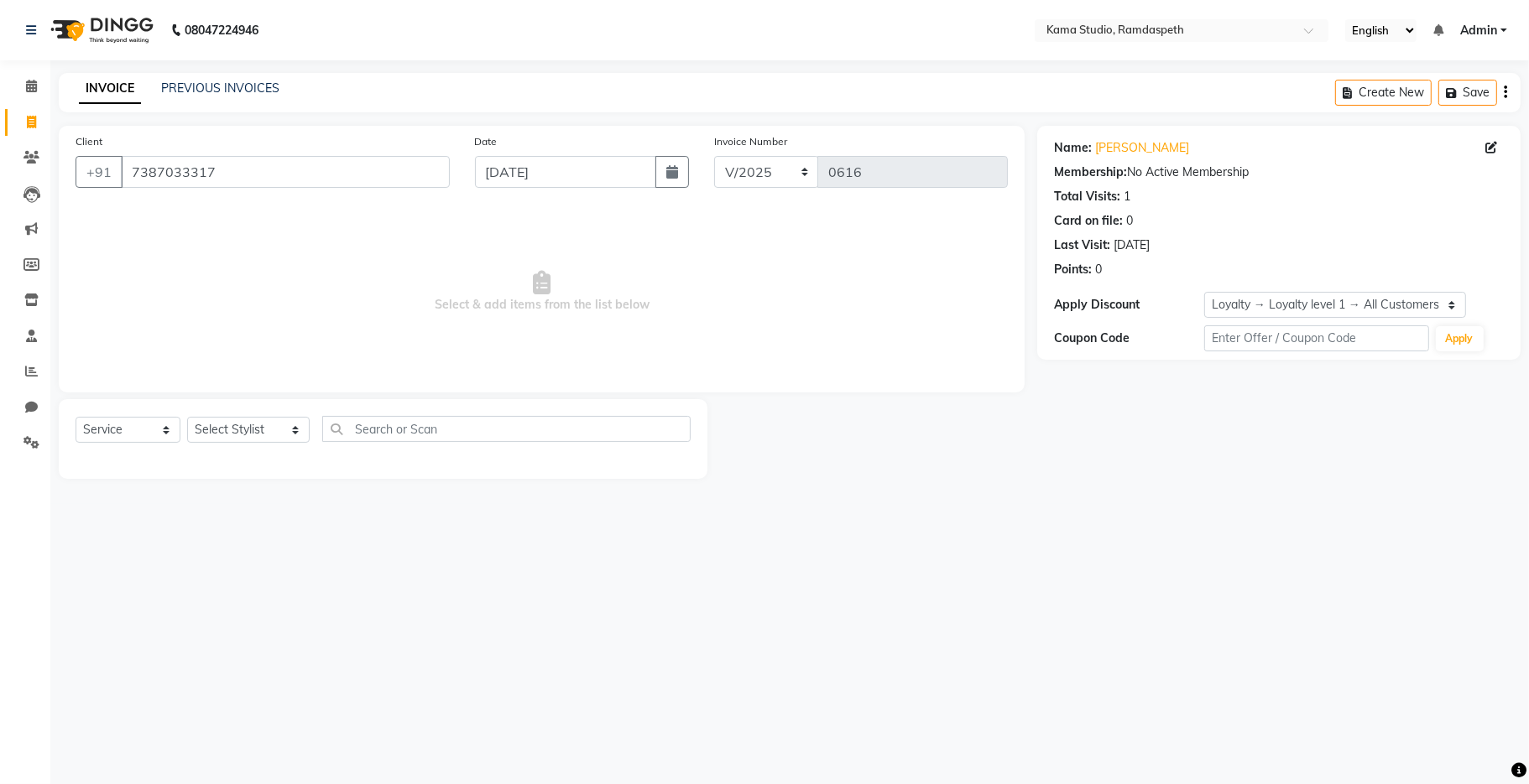
click at [194, 414] on div "Select Service Product Membership Package Voucher Prepaid Gift Card Select Styl…" at bounding box center [383, 439] width 648 height 80
click at [213, 427] on select "Select Stylist [PERSON_NAME] [PERSON_NAME] Ankit Dhawariya [PERSON_NAME] Sir [P…" at bounding box center [249, 429] width 122 height 26
select select "89494"
click at [187, 418] on select "Select Stylist [PERSON_NAME] [PERSON_NAME] Ankit Dhawariya [PERSON_NAME] Sir [P…" at bounding box center [249, 429] width 122 height 26
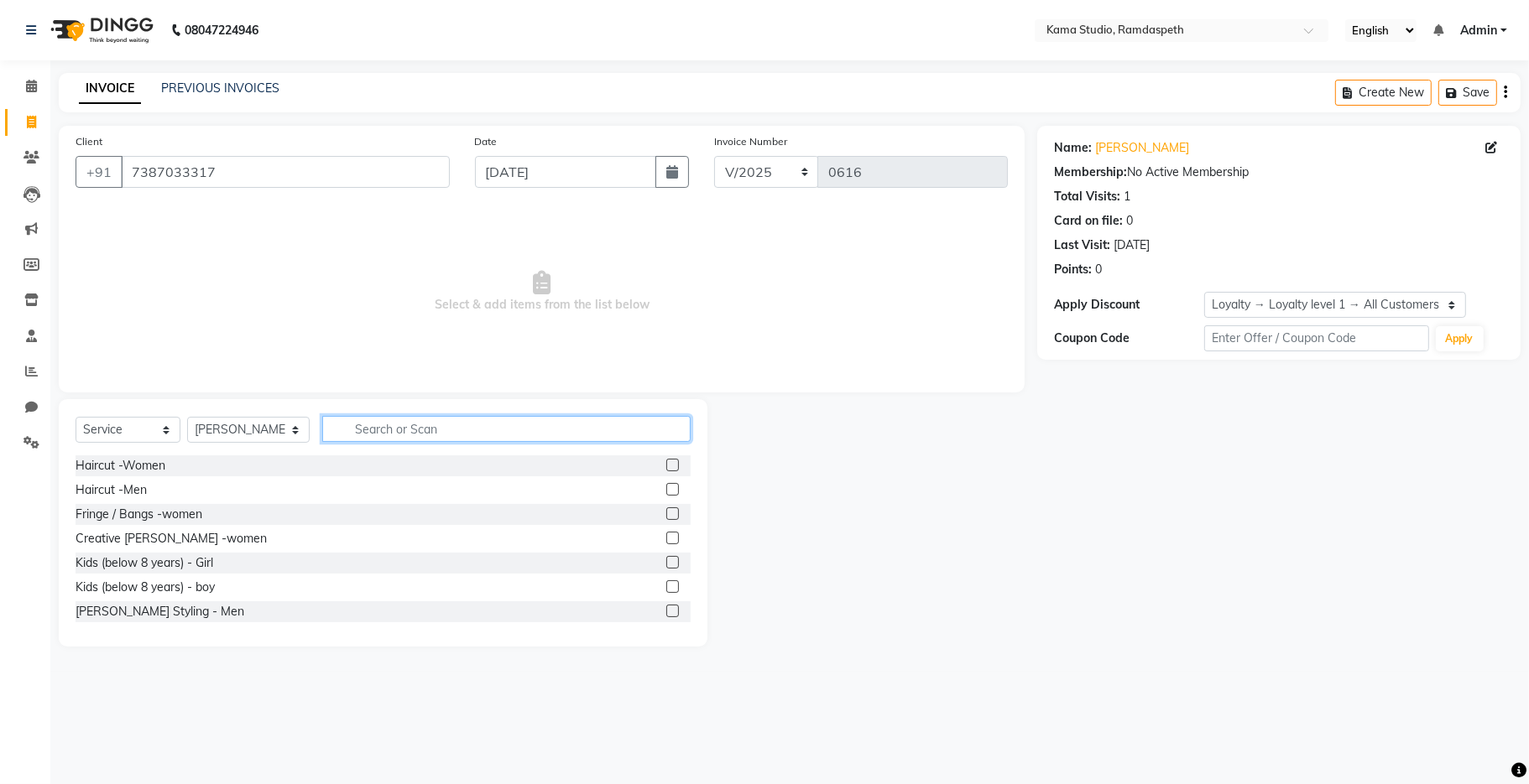
click at [329, 436] on input "text" at bounding box center [506, 428] width 368 height 26
type input "d tan"
click at [666, 488] on label at bounding box center [673, 490] width 13 height 13
click at [666, 488] on input "checkbox" at bounding box center [672, 491] width 11 height 11
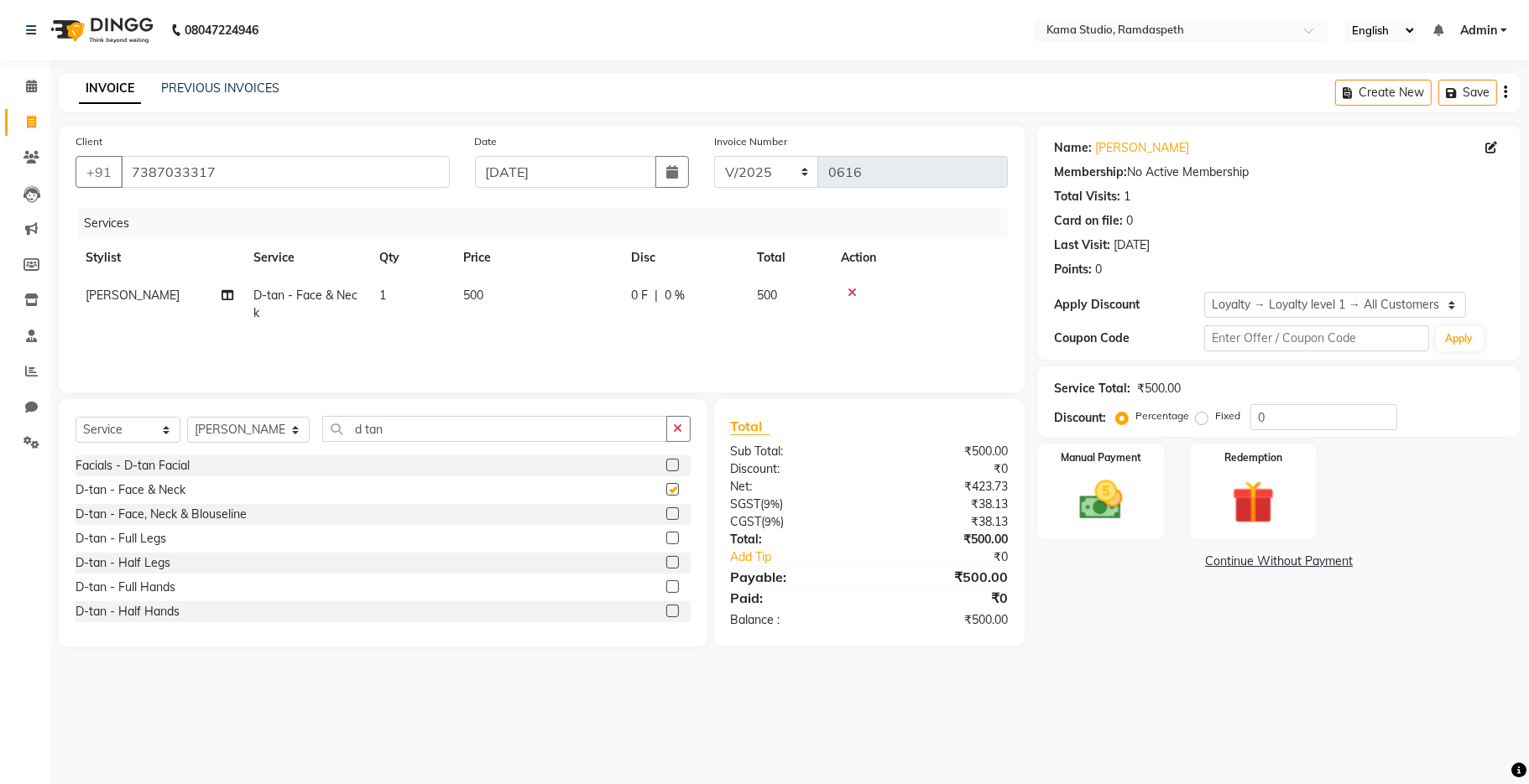
checkbox input "false"
drag, startPoint x: 500, startPoint y: 301, endPoint x: 492, endPoint y: 275, distance: 27.2
click at [497, 295] on td "500" at bounding box center [537, 303] width 167 height 55
select select "89494"
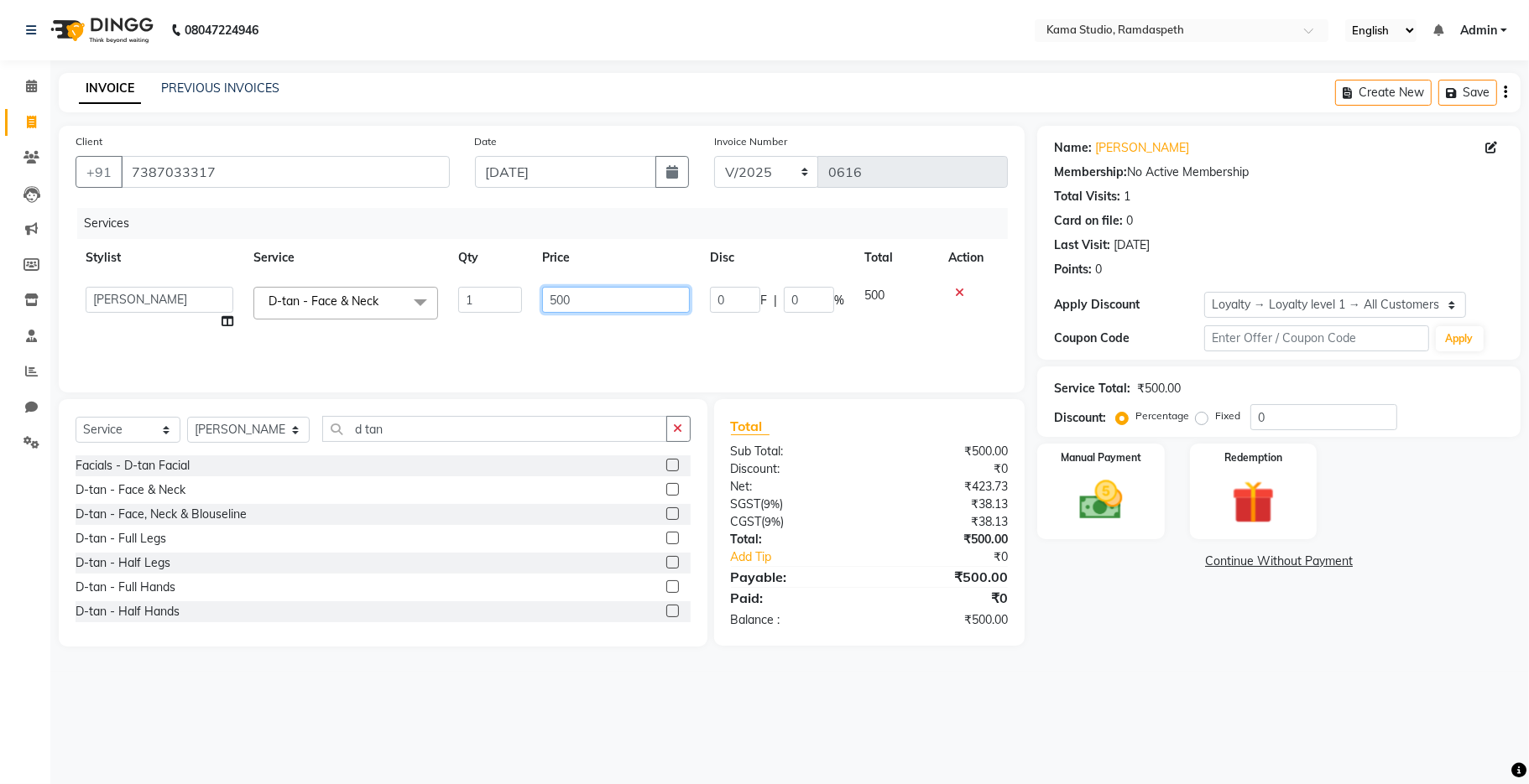
drag, startPoint x: 587, startPoint y: 302, endPoint x: 526, endPoint y: 298, distance: 61.1
click at [527, 299] on tr "[PERSON_NAME] [PERSON_NAME] Ankit Dhawariya [PERSON_NAME] Devendra Dhawariya Si…" at bounding box center [541, 308] width 932 height 64
type input "750"
click at [485, 338] on div "Services Stylist Service Qty Price Disc Total Action [PERSON_NAME] [PERSON_NAME…" at bounding box center [541, 292] width 932 height 167
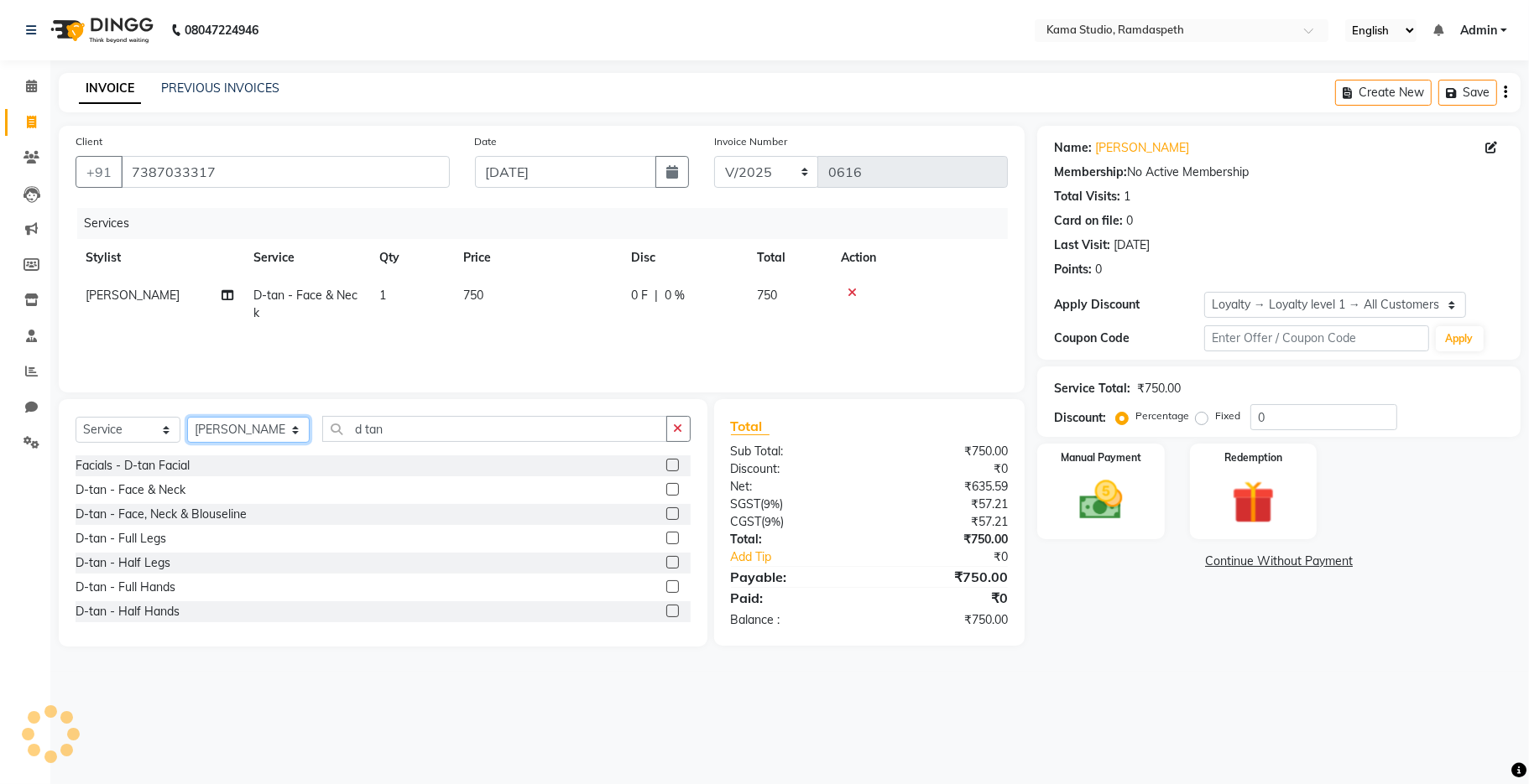
click at [282, 435] on select "Select Stylist [PERSON_NAME] [PERSON_NAME] Ankit Dhawariya [PERSON_NAME] Sir [P…" at bounding box center [249, 429] width 122 height 26
select select "67943"
click at [187, 418] on select "Select Stylist [PERSON_NAME] [PERSON_NAME] Ankit Dhawariya [PERSON_NAME] Sir [P…" at bounding box center [249, 429] width 122 height 26
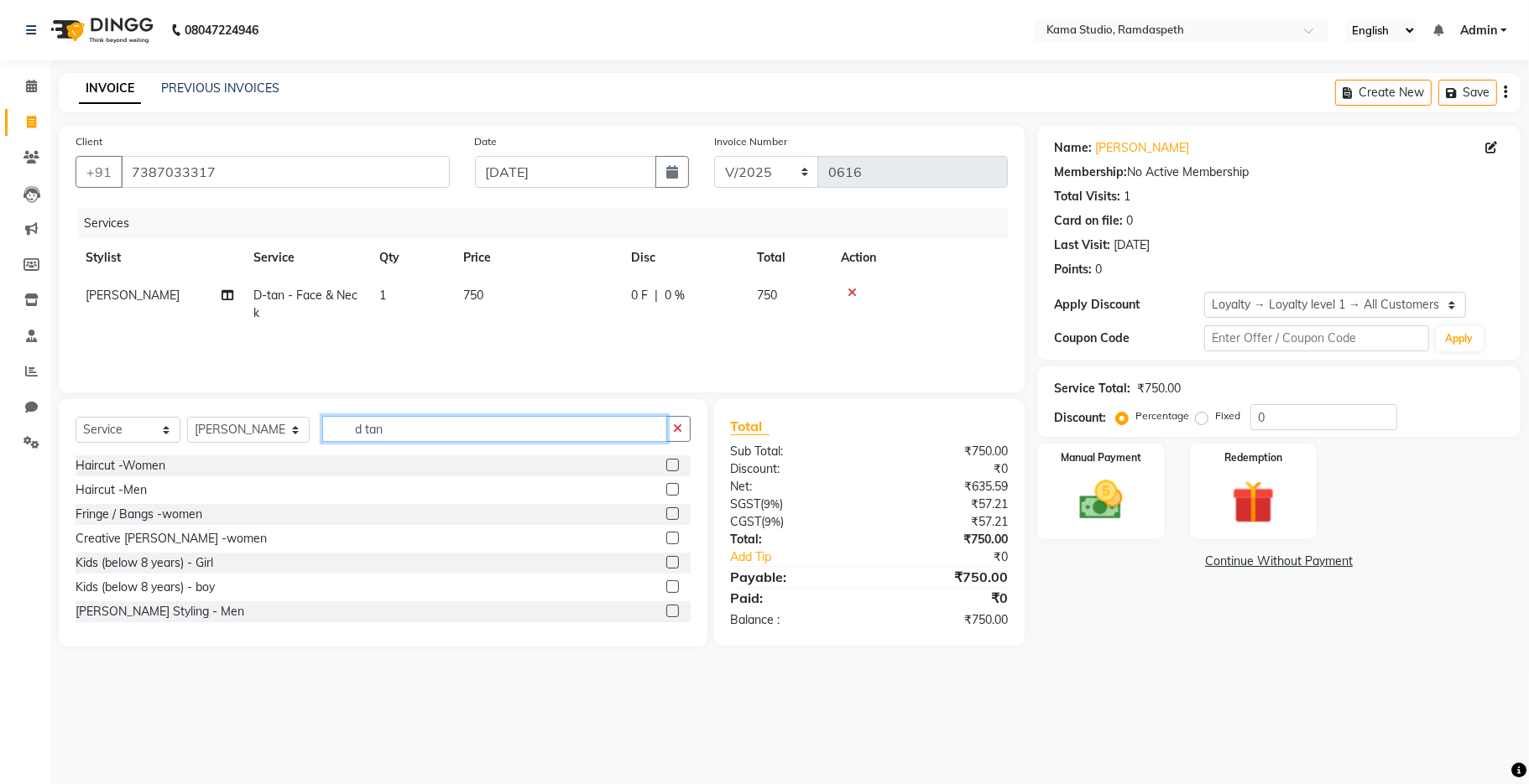
drag, startPoint x: 370, startPoint y: 437, endPoint x: 328, endPoint y: 436, distance: 42.0
click at [328, 436] on input "d tan" at bounding box center [494, 428] width 345 height 26
type input "hair"
click at [666, 487] on label at bounding box center [673, 490] width 13 height 13
click at [666, 487] on input "checkbox" at bounding box center [672, 491] width 11 height 11
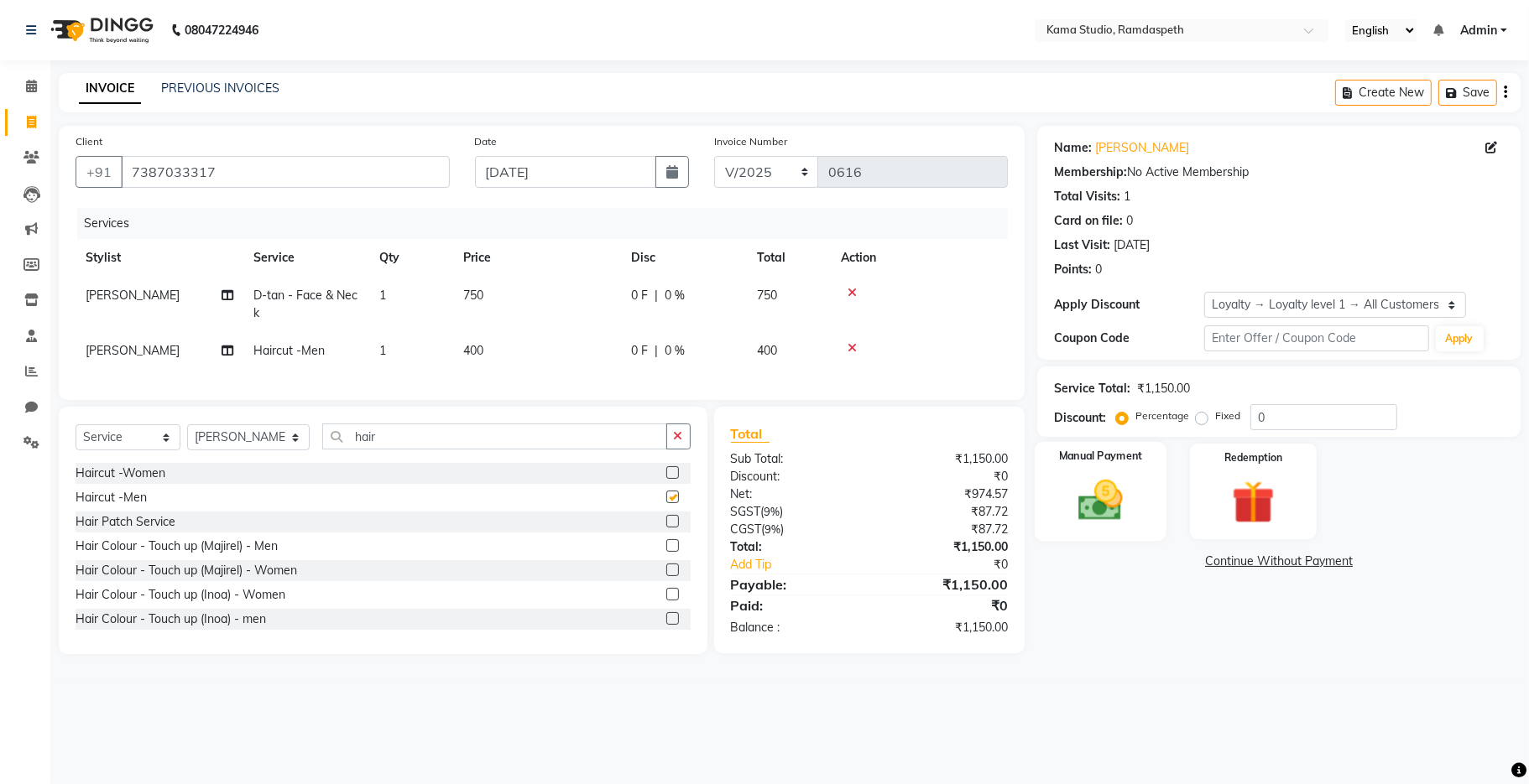
checkbox input "false"
click at [985, 460] on label "Manual Payment" at bounding box center [1100, 456] width 84 height 16
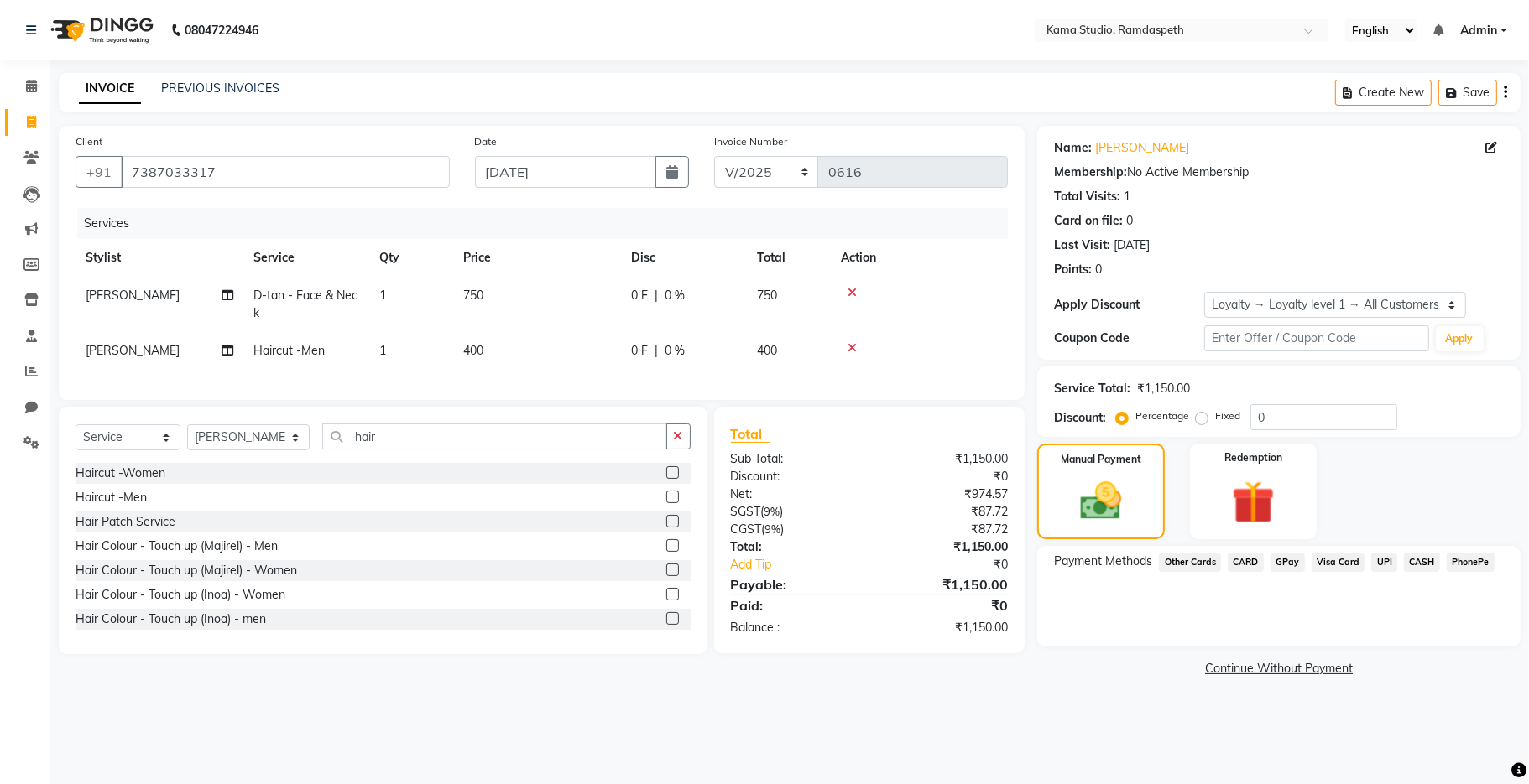
click at [985, 563] on span "CASH" at bounding box center [1422, 562] width 36 height 19
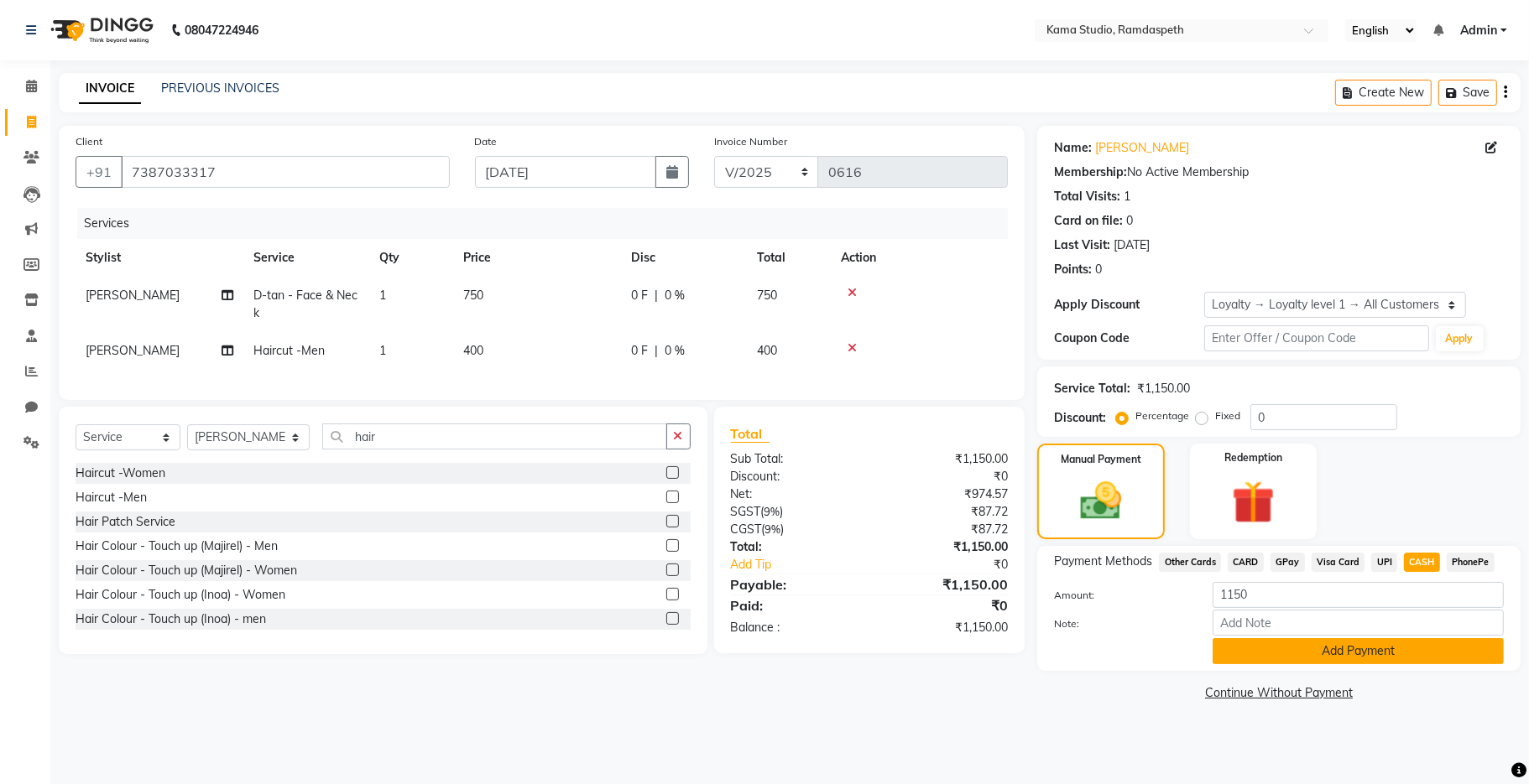
click at [985, 623] on button "Add Payment" at bounding box center [1357, 651] width 291 height 26
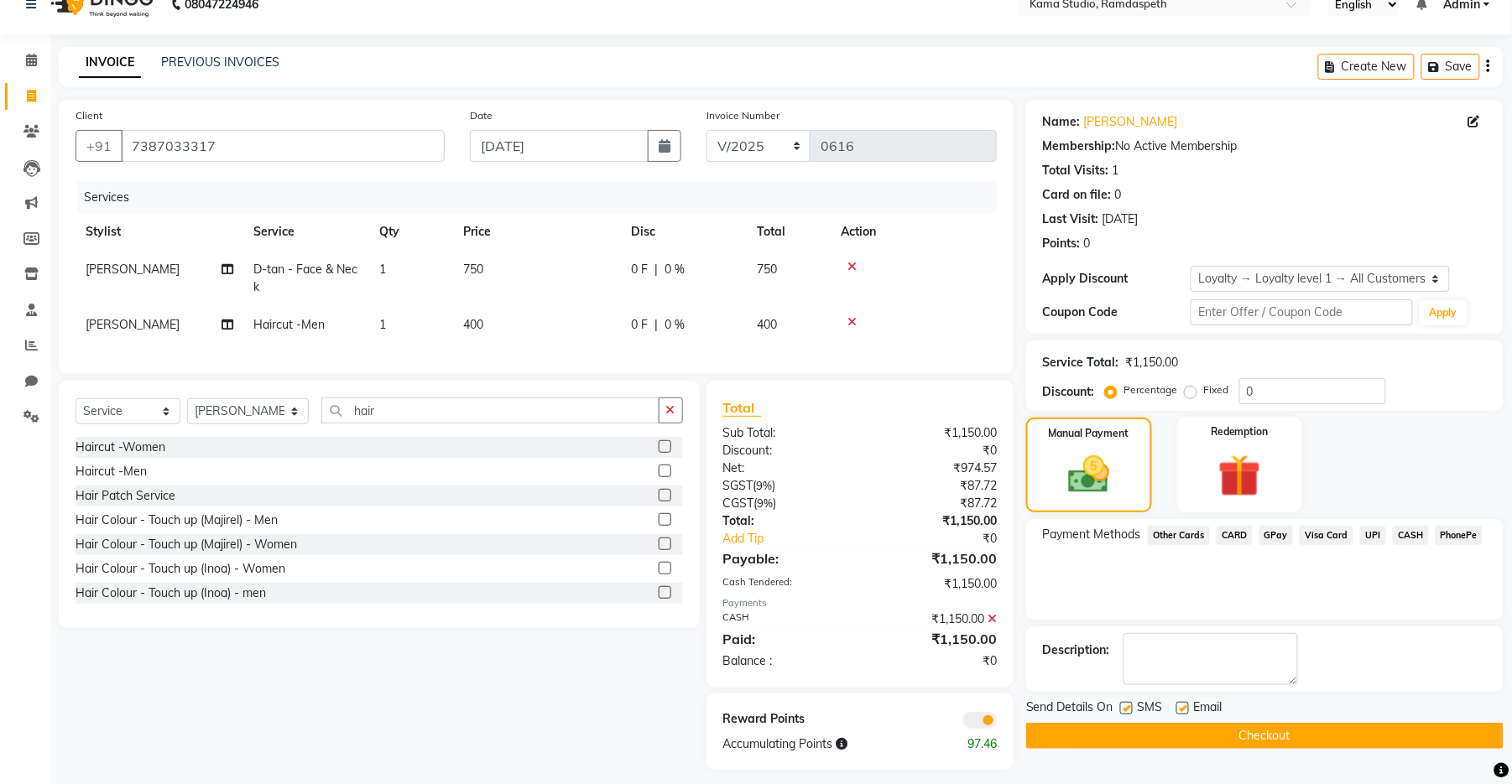
scroll to position [52, 0]
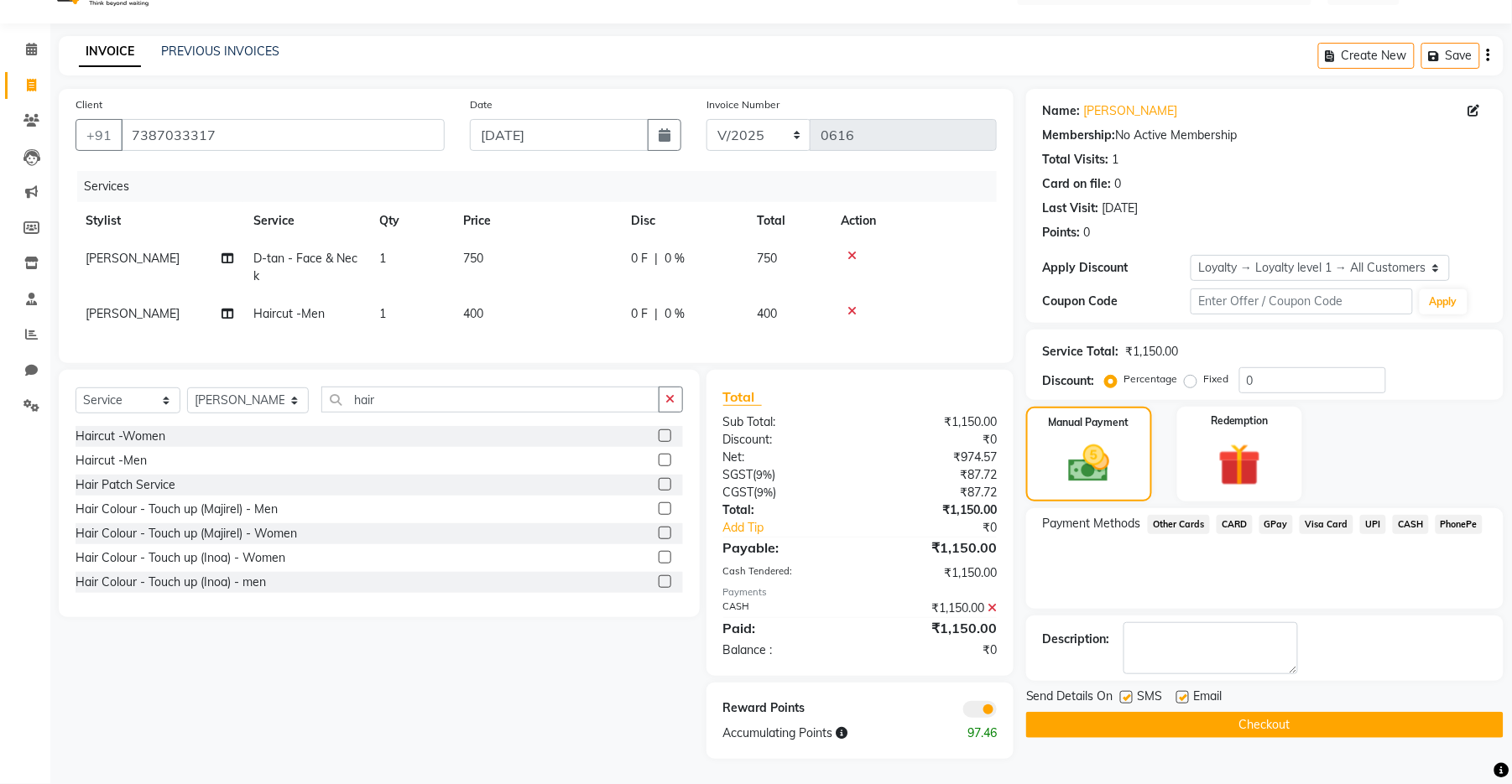
drag, startPoint x: 1128, startPoint y: 682, endPoint x: 1145, endPoint y: 689, distance: 18.4
click at [985, 623] on label at bounding box center [1127, 698] width 13 height 13
click at [985, 623] on input "checkbox" at bounding box center [1126, 698] width 11 height 11
checkbox input "false"
click at [985, 623] on label at bounding box center [1182, 698] width 13 height 13
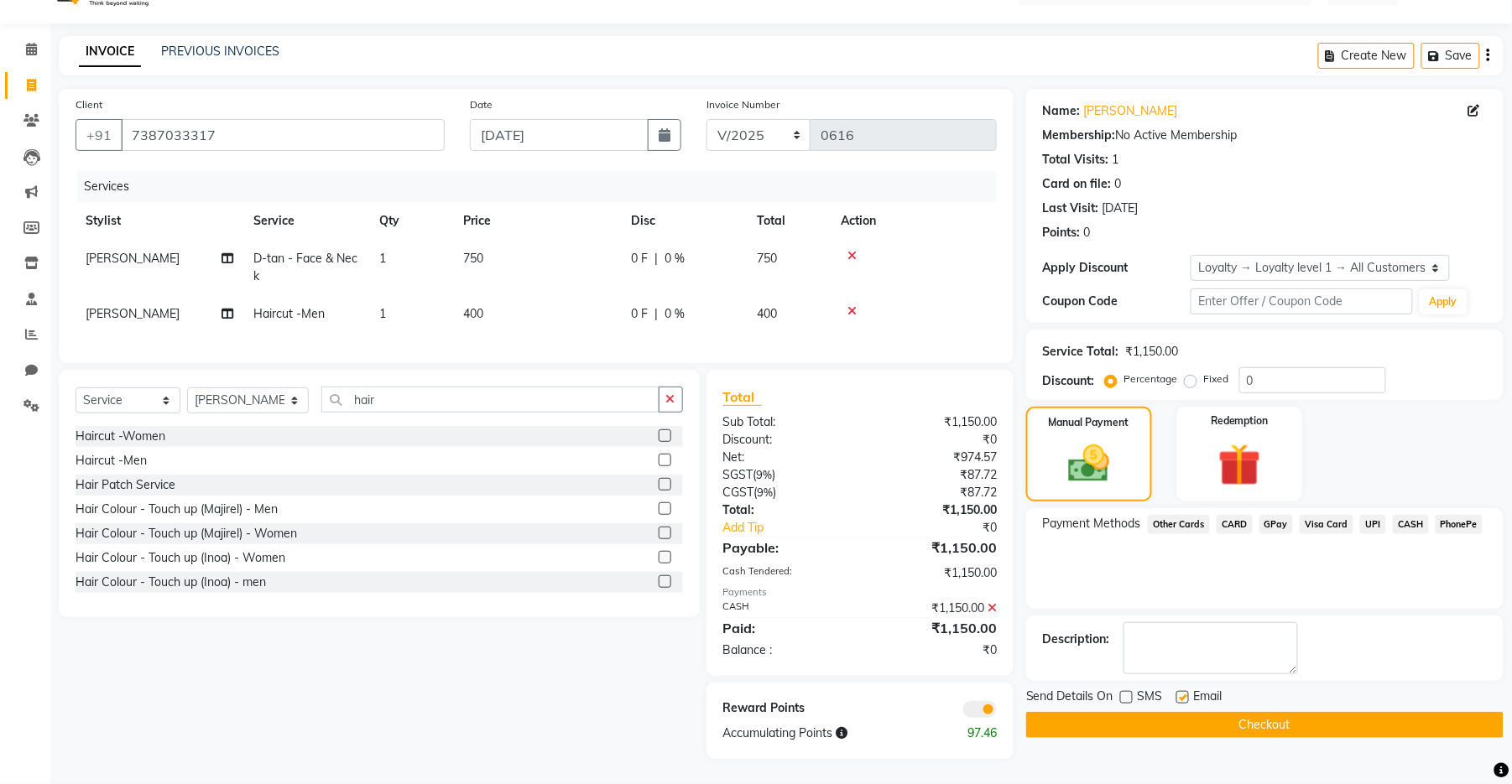
click at [985, 623] on input "checkbox" at bounding box center [1182, 698] width 11 height 11
checkbox input "false"
click at [985, 623] on button "Checkout" at bounding box center [1265, 725] width 477 height 26
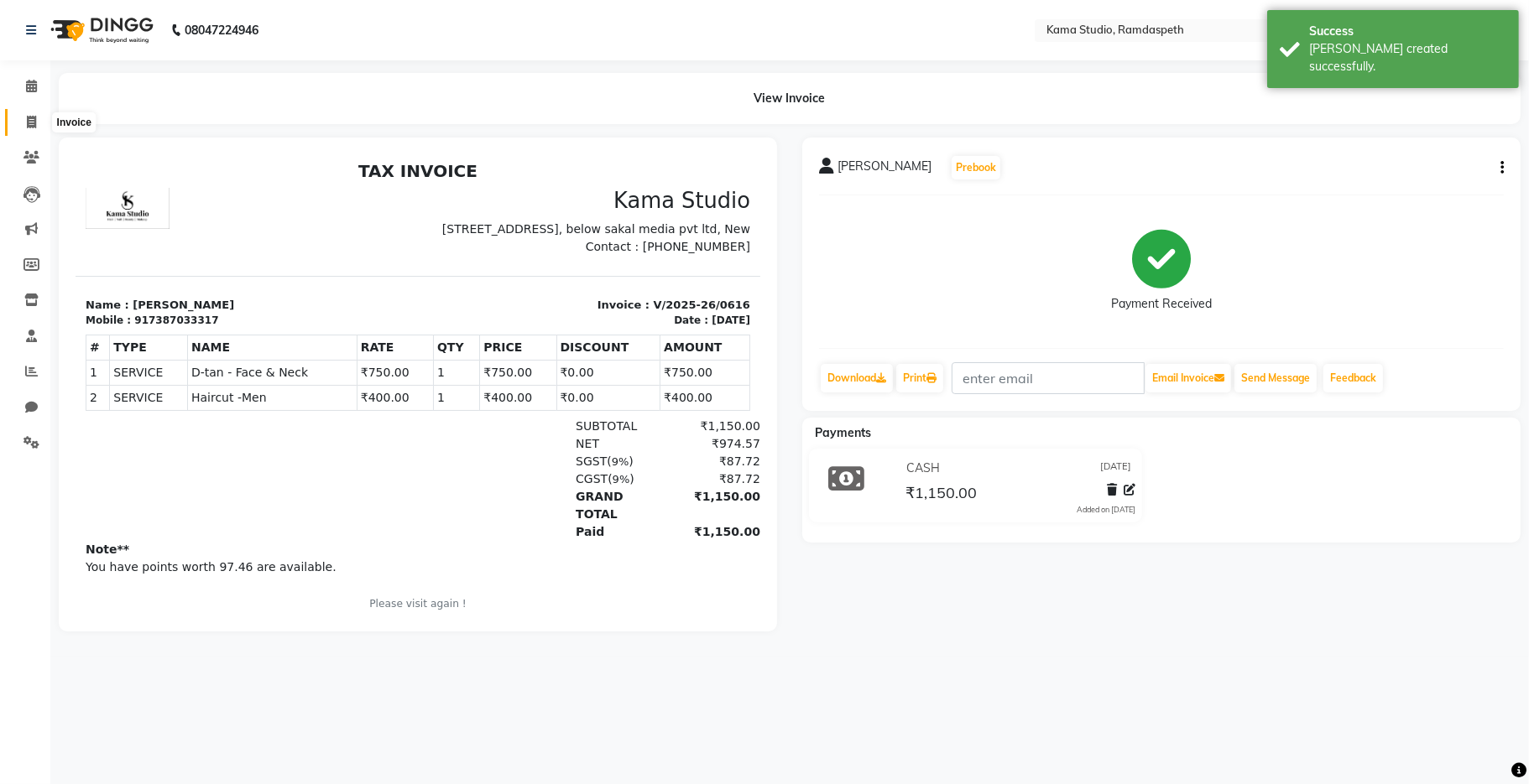
click at [27, 123] on icon at bounding box center [32, 122] width 9 height 13
select select "service"
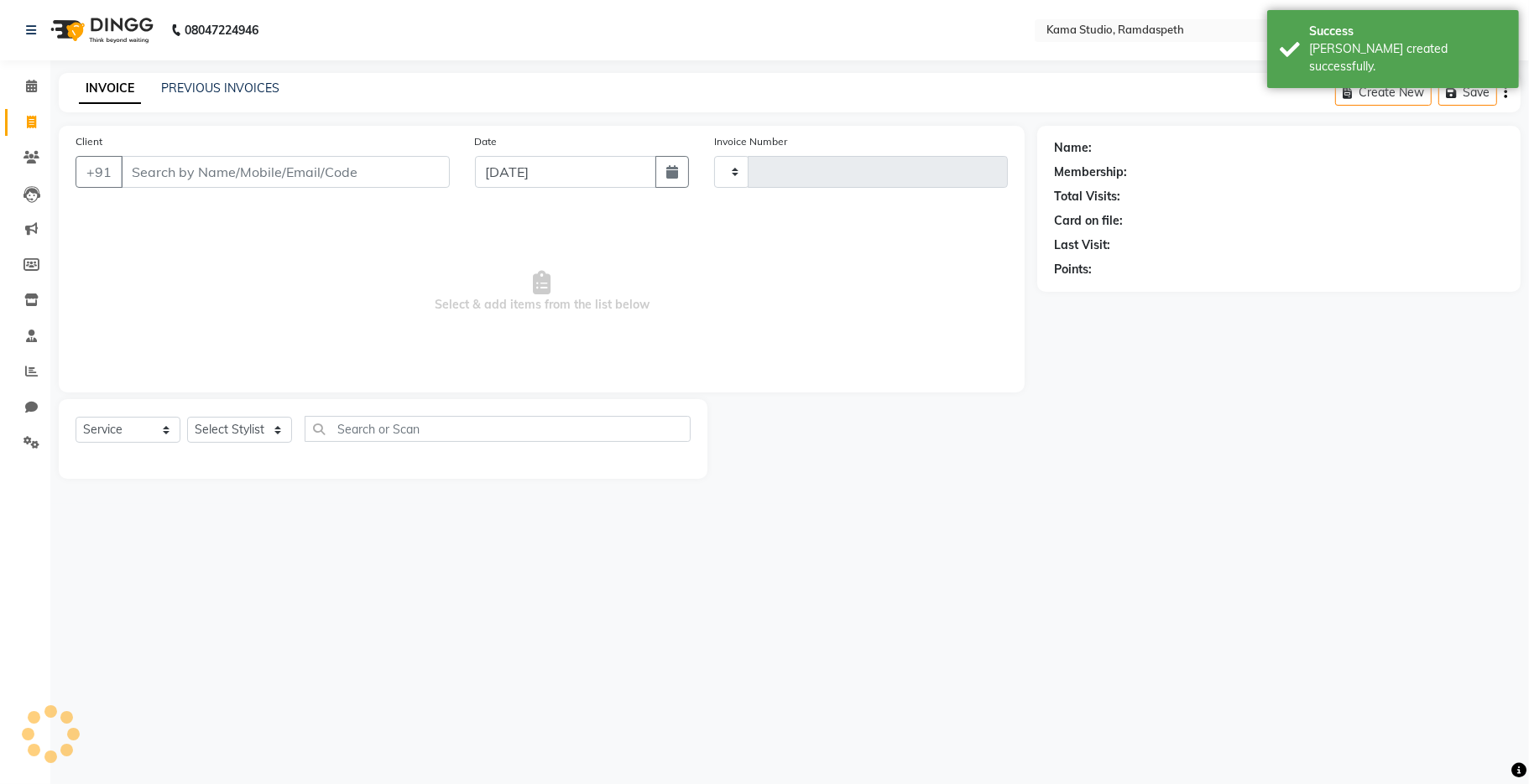
type input "0617"
select select "7582"
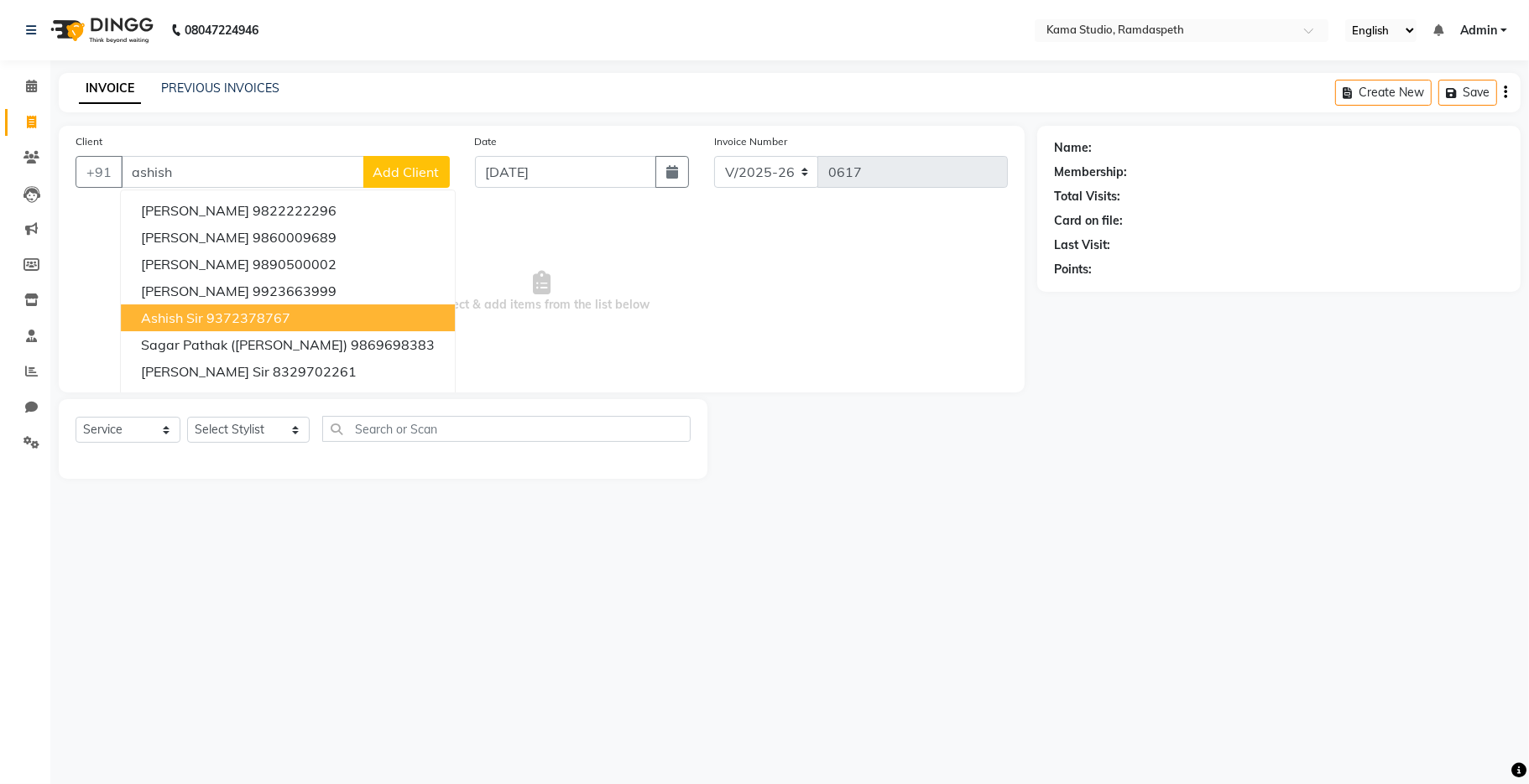
click at [143, 307] on button "Ashish sir 9372378767" at bounding box center [287, 318] width 334 height 27
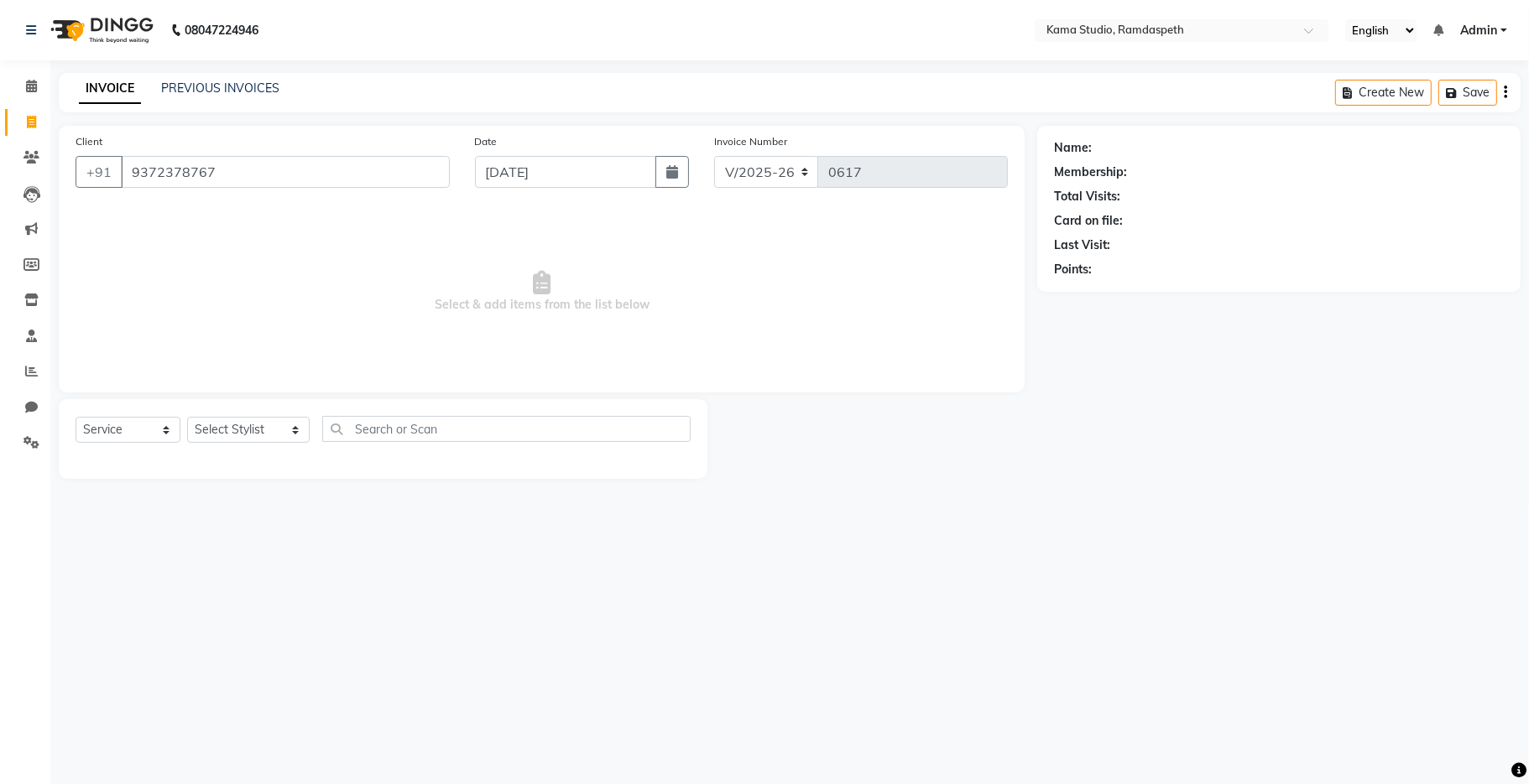
type input "9372378767"
select select "1: Object"
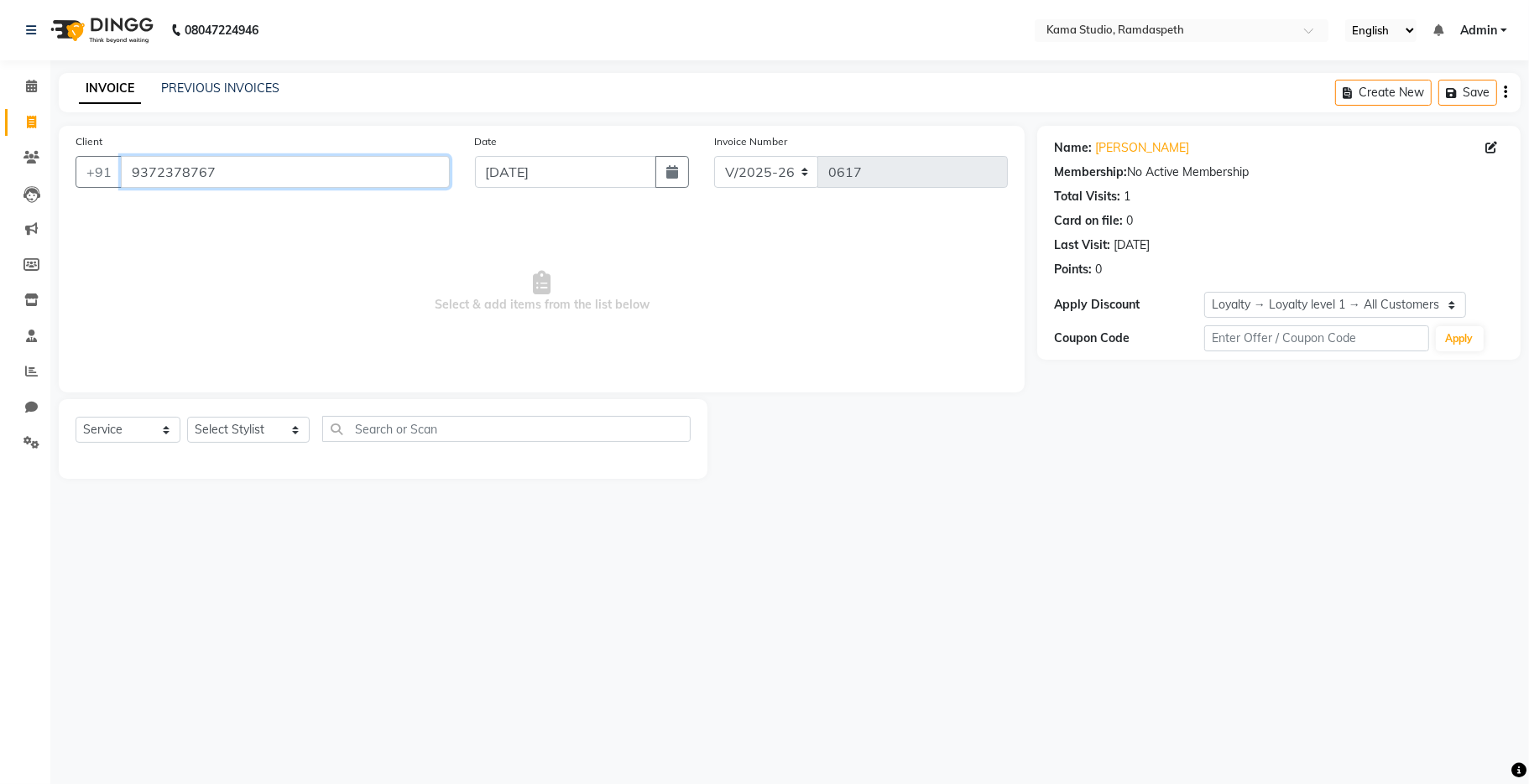
drag, startPoint x: 247, startPoint y: 176, endPoint x: 119, endPoint y: 178, distance: 128.0
click at [121, 178] on input "9372378767" at bounding box center [285, 171] width 329 height 32
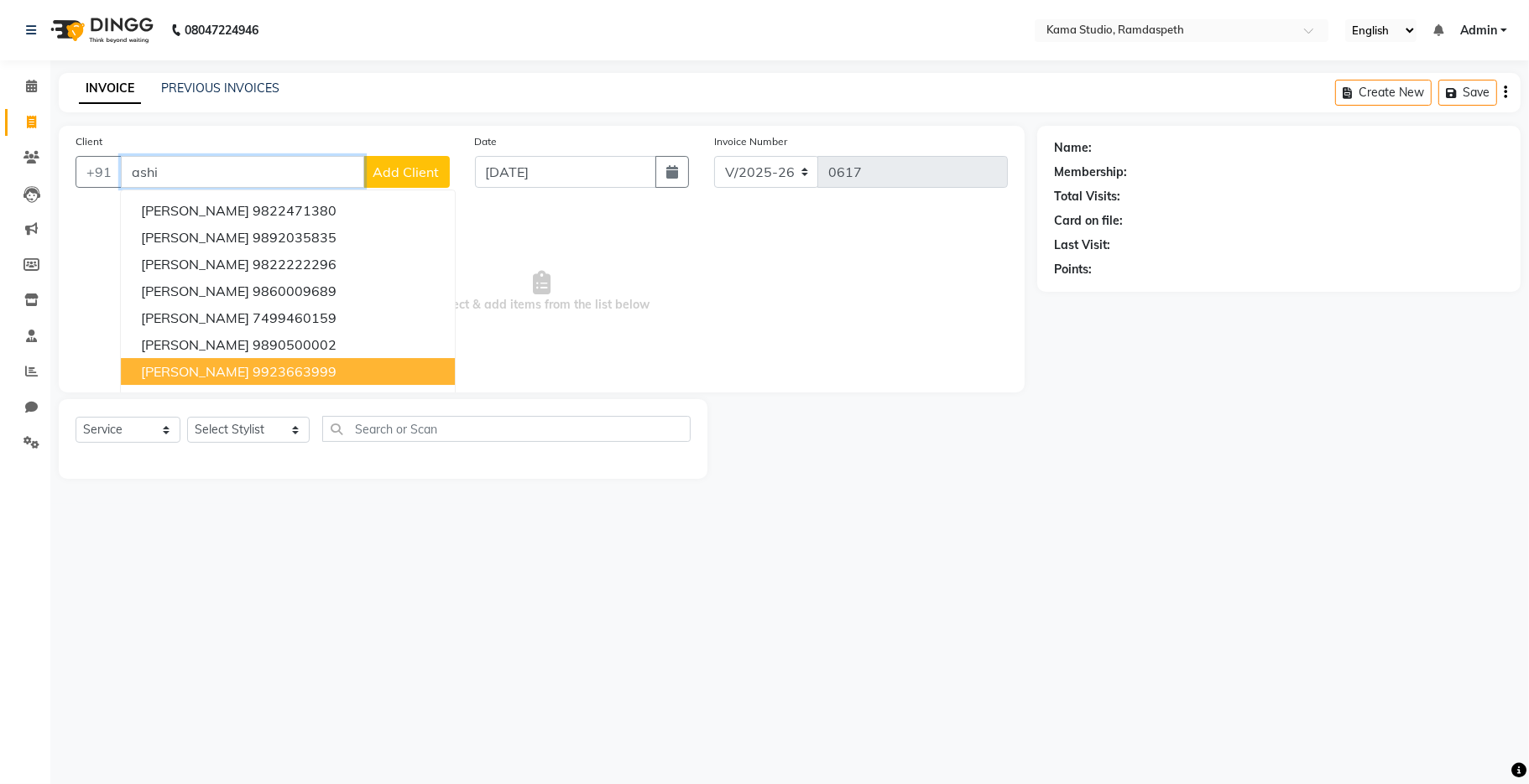
click at [219, 380] on button "[PERSON_NAME] Sir 9923663999" at bounding box center [287, 372] width 334 height 27
type input "9923663999"
select select "1: Object"
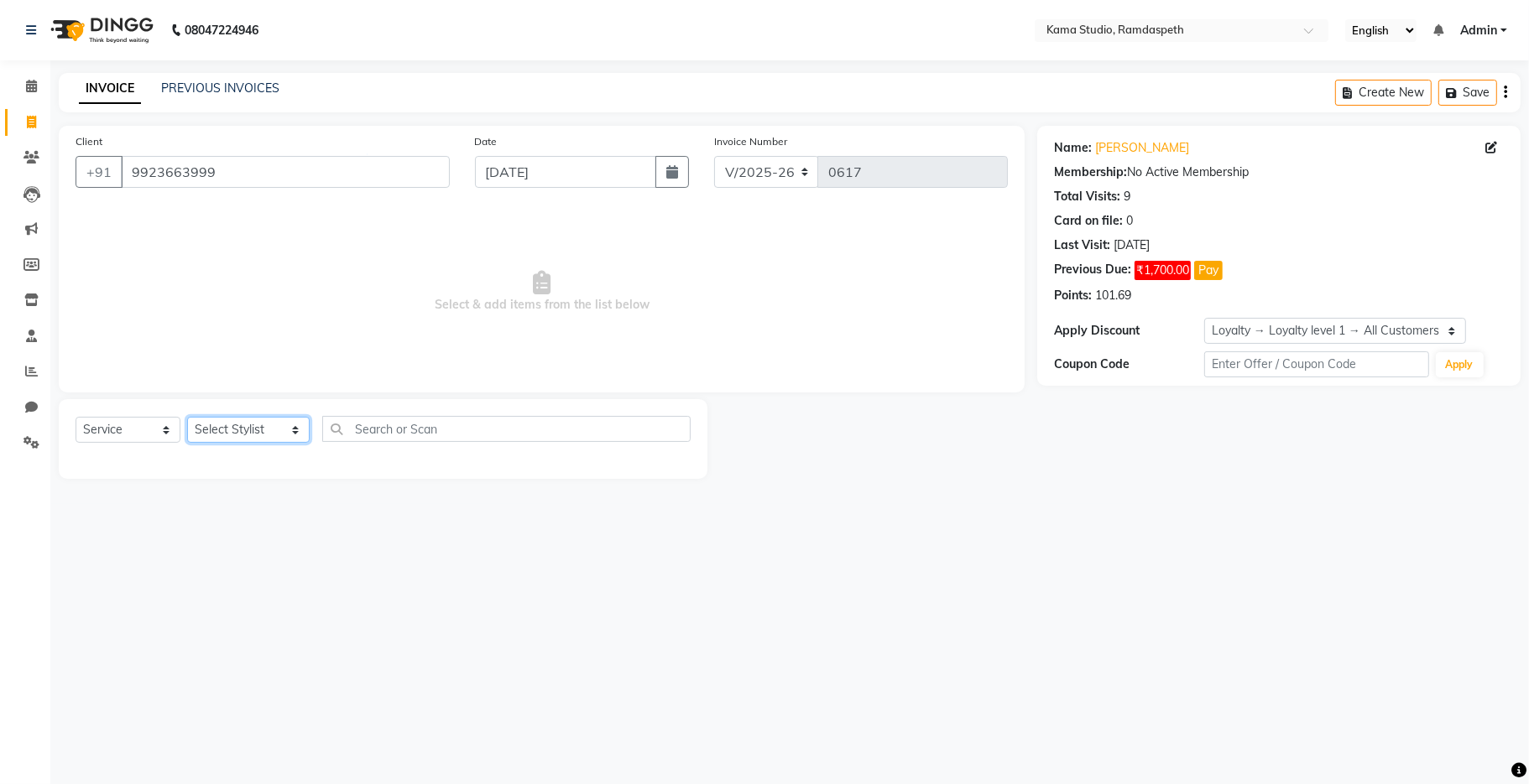
click at [220, 437] on select "Select Stylist [PERSON_NAME] [PERSON_NAME] Ankit Dhawariya [PERSON_NAME] Sir [P…" at bounding box center [249, 429] width 122 height 26
select select "67943"
click at [187, 418] on select "Select Stylist [PERSON_NAME] [PERSON_NAME] Ankit Dhawariya [PERSON_NAME] Sir [P…" at bounding box center [249, 429] width 122 height 26
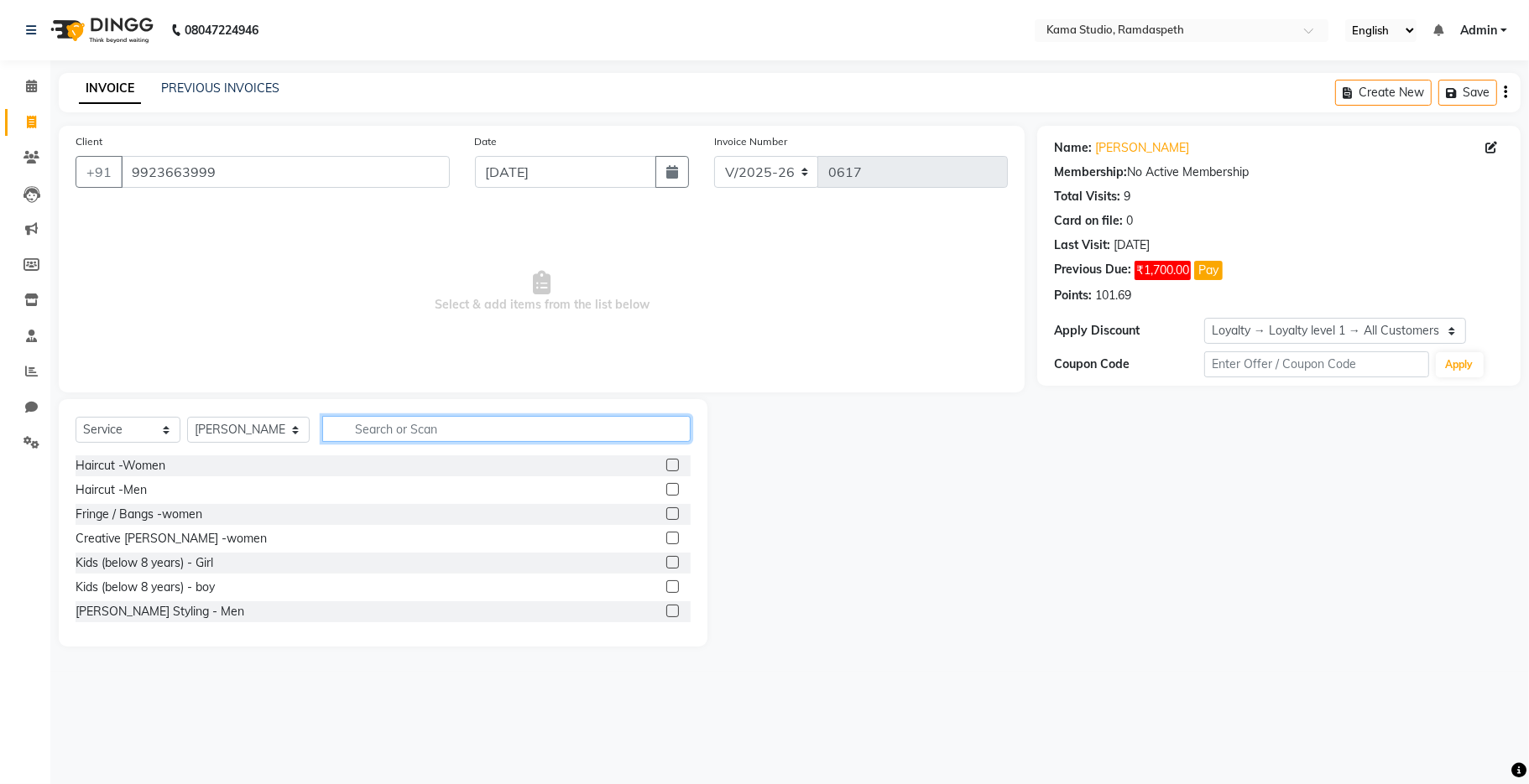
click at [350, 425] on input "text" at bounding box center [506, 428] width 368 height 26
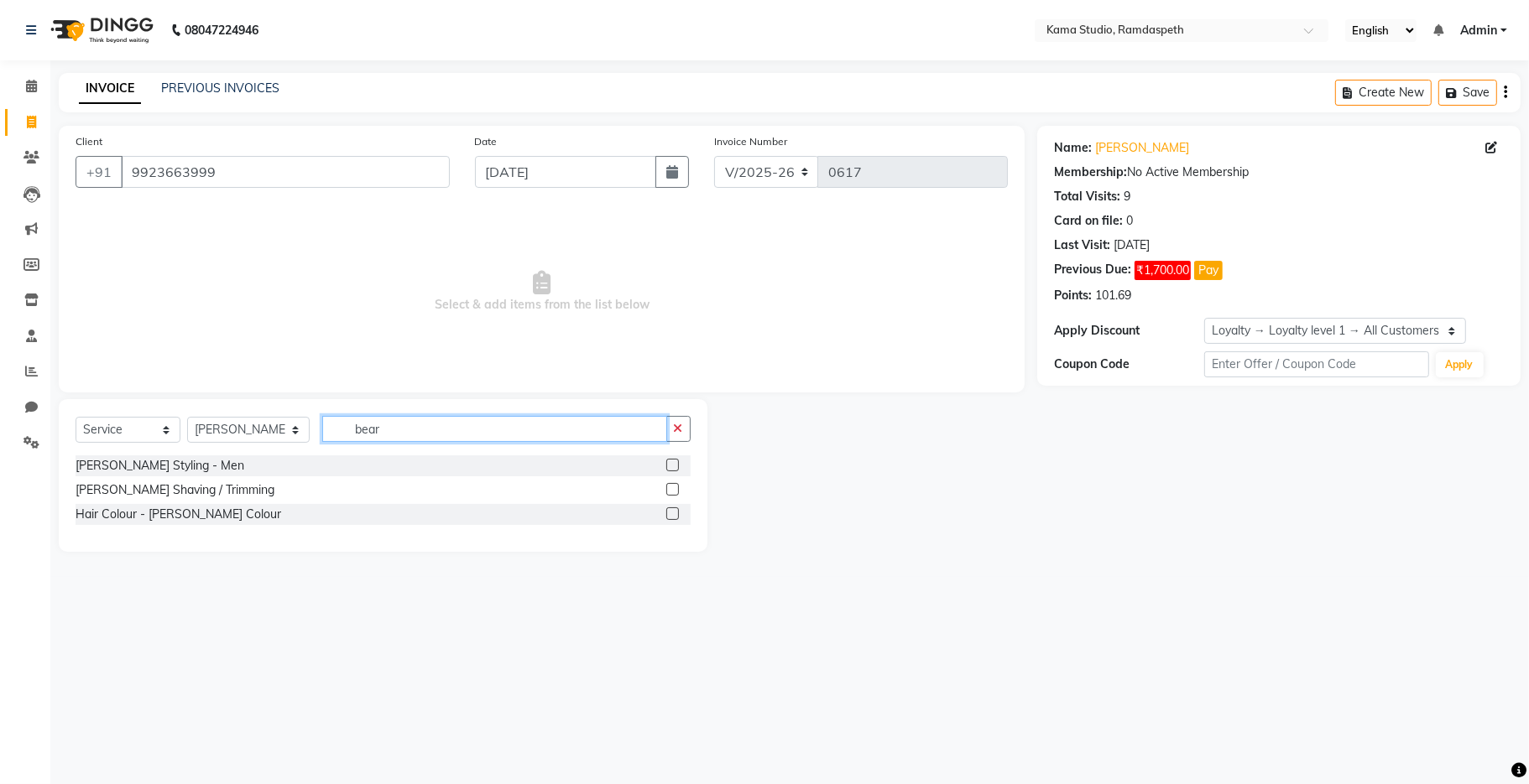
type input "bear"
click at [666, 491] on label at bounding box center [673, 490] width 13 height 13
click at [666, 491] on input "checkbox" at bounding box center [672, 491] width 11 height 11
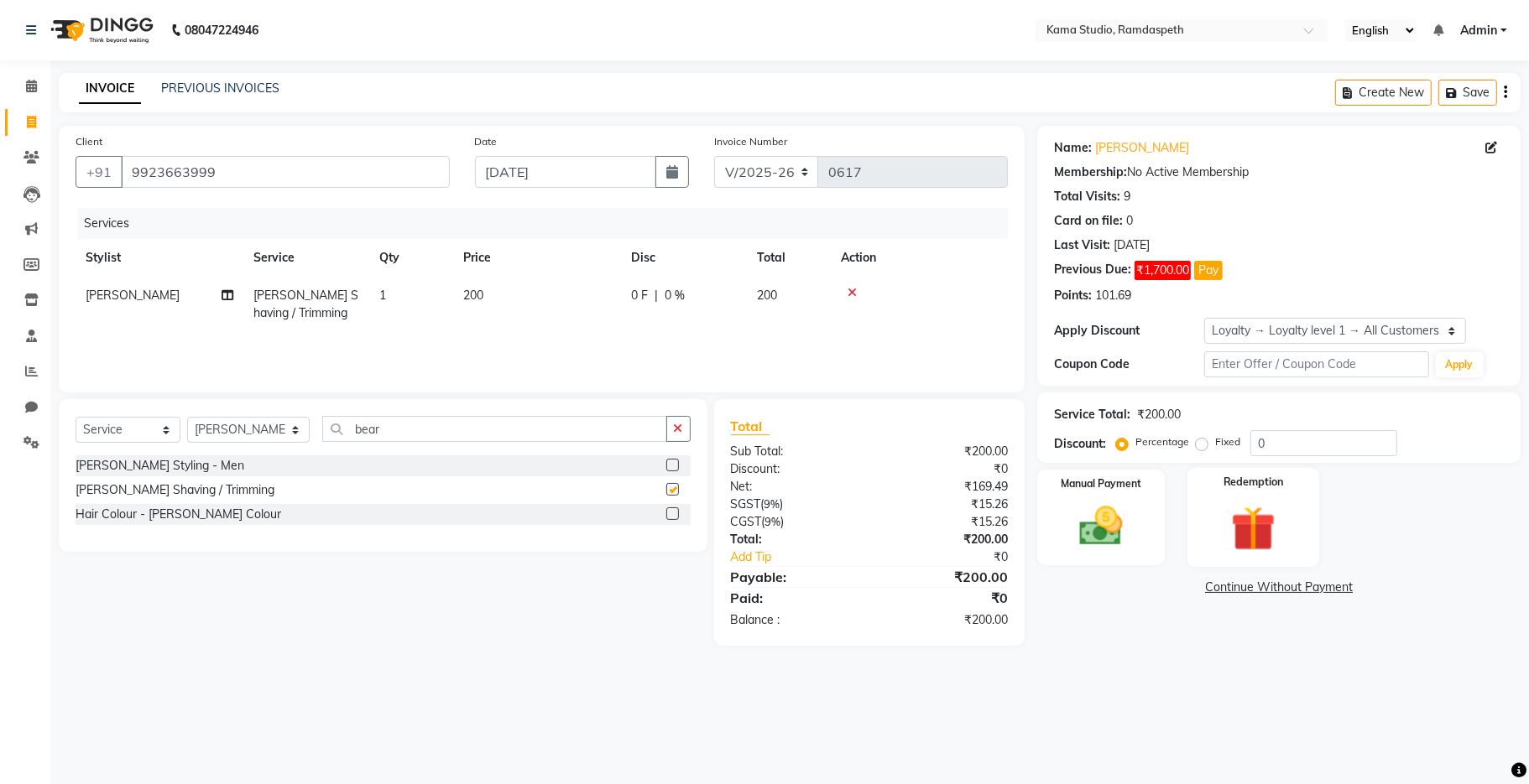
checkbox input "false"
click at [985, 529] on img at bounding box center [1100, 527] width 73 height 52
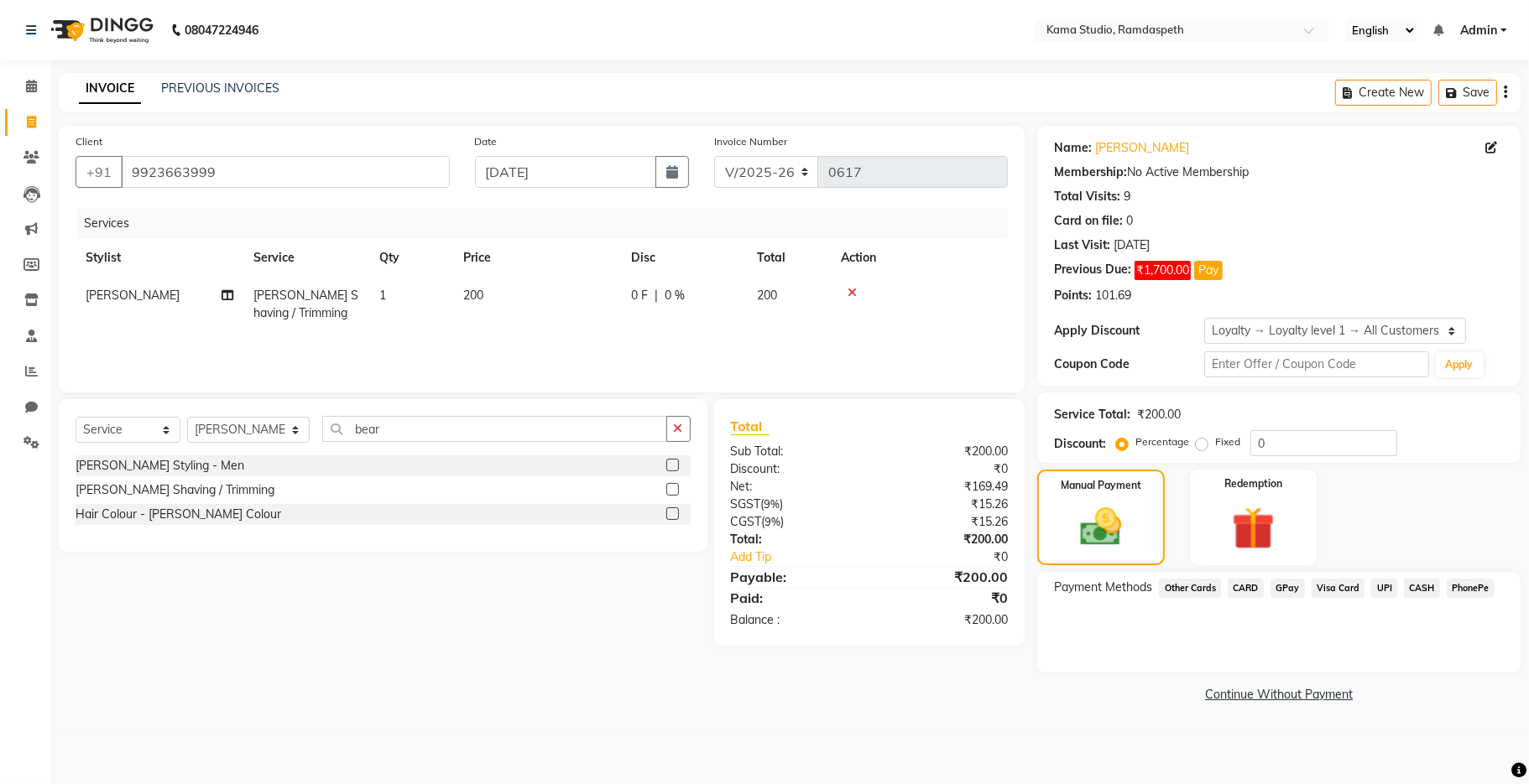
click at [985, 449] on label "Fixed" at bounding box center [1227, 442] width 25 height 15
click at [985, 448] on input "Fixed" at bounding box center [1204, 442] width 12 height 12
radio input "true"
click at [985, 584] on span "CASH" at bounding box center [1422, 588] width 36 height 19
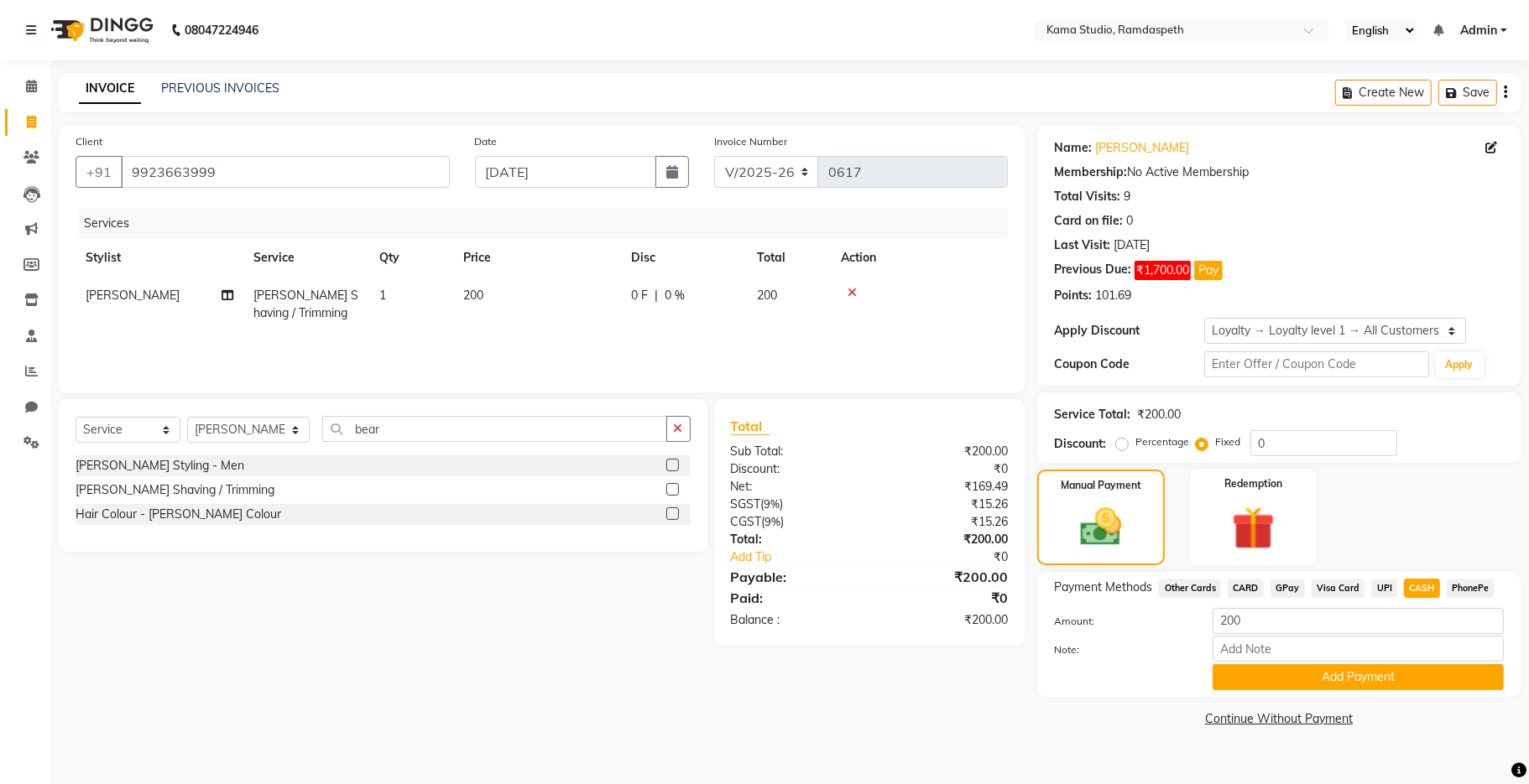
click at [985, 623] on button "Add Payment" at bounding box center [1357, 677] width 291 height 26
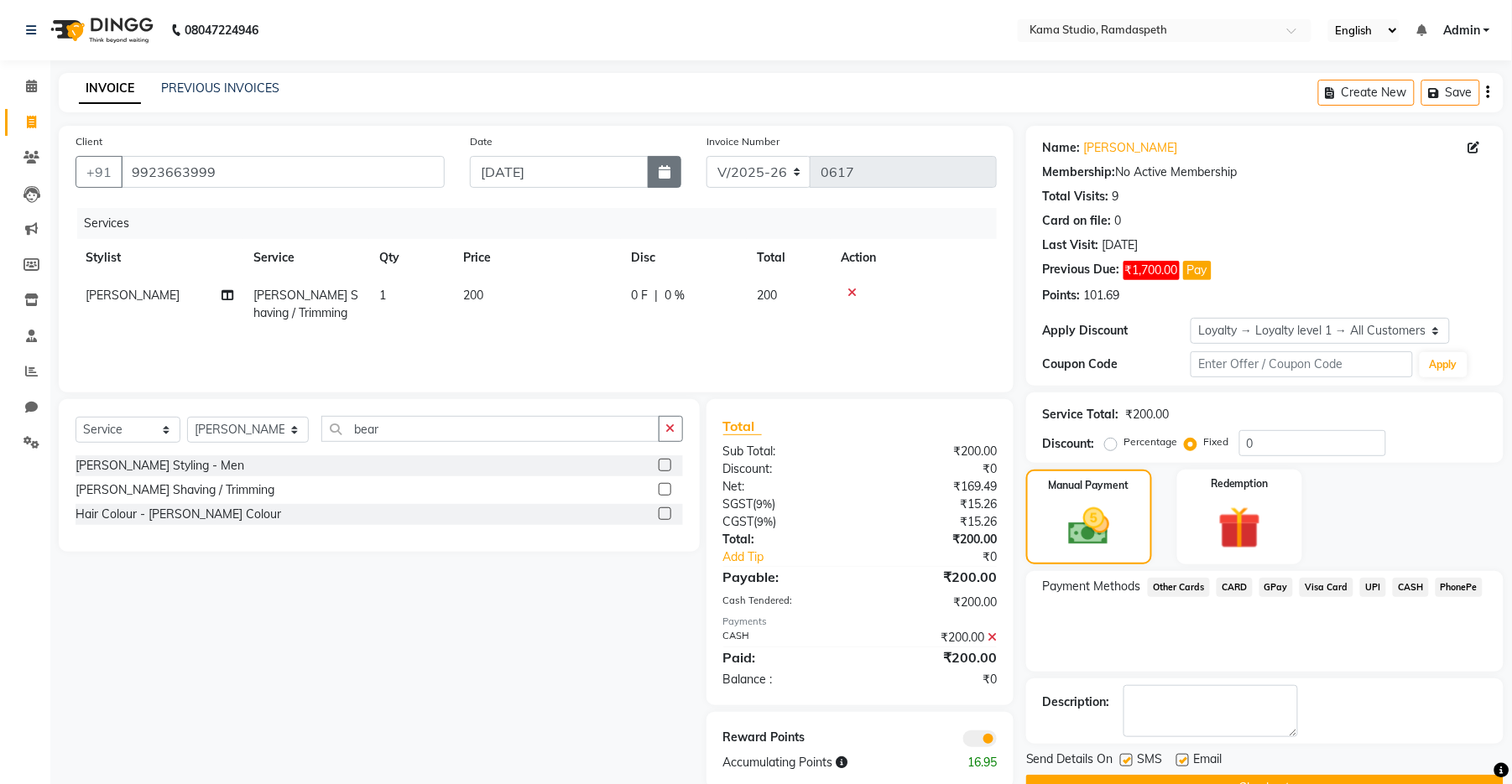
click at [656, 176] on button "button" at bounding box center [664, 171] width 33 height 32
select select "9"
select select "2025"
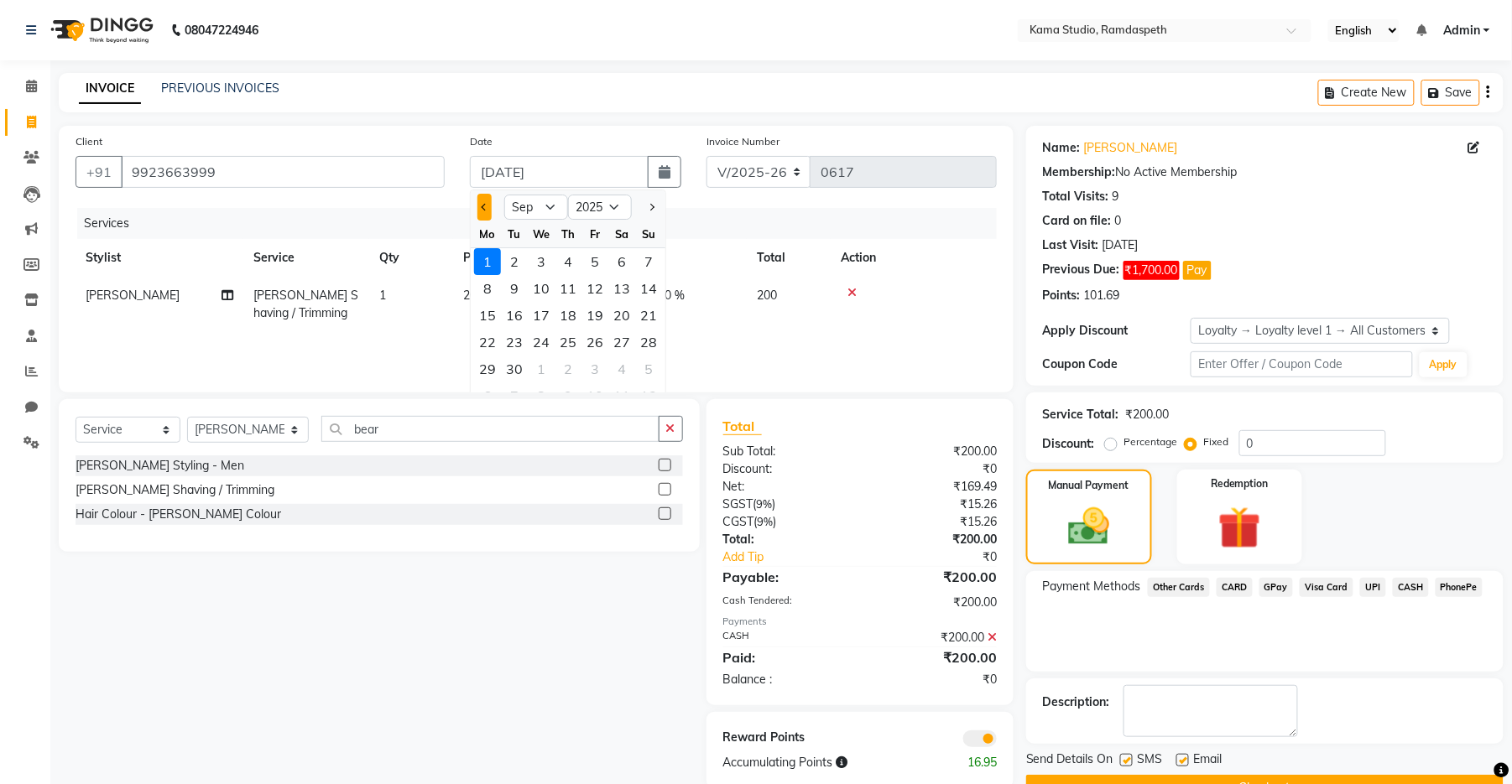
click at [484, 210] on span "Previous month" at bounding box center [484, 206] width 6 height 6
select select "8"
click at [641, 369] on div "31" at bounding box center [648, 369] width 27 height 27
type input "[DATE]"
radio input "true"
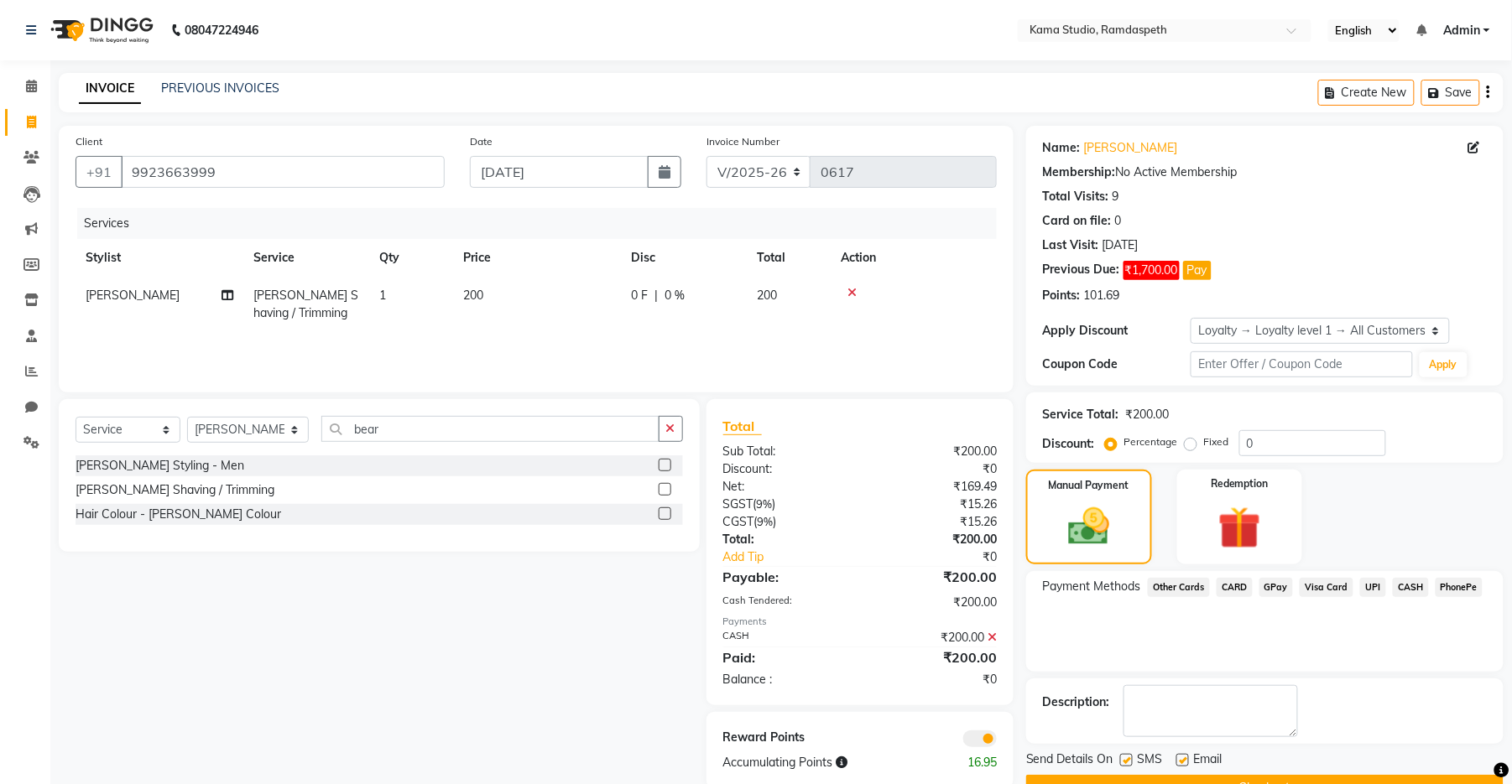
scroll to position [41, 0]
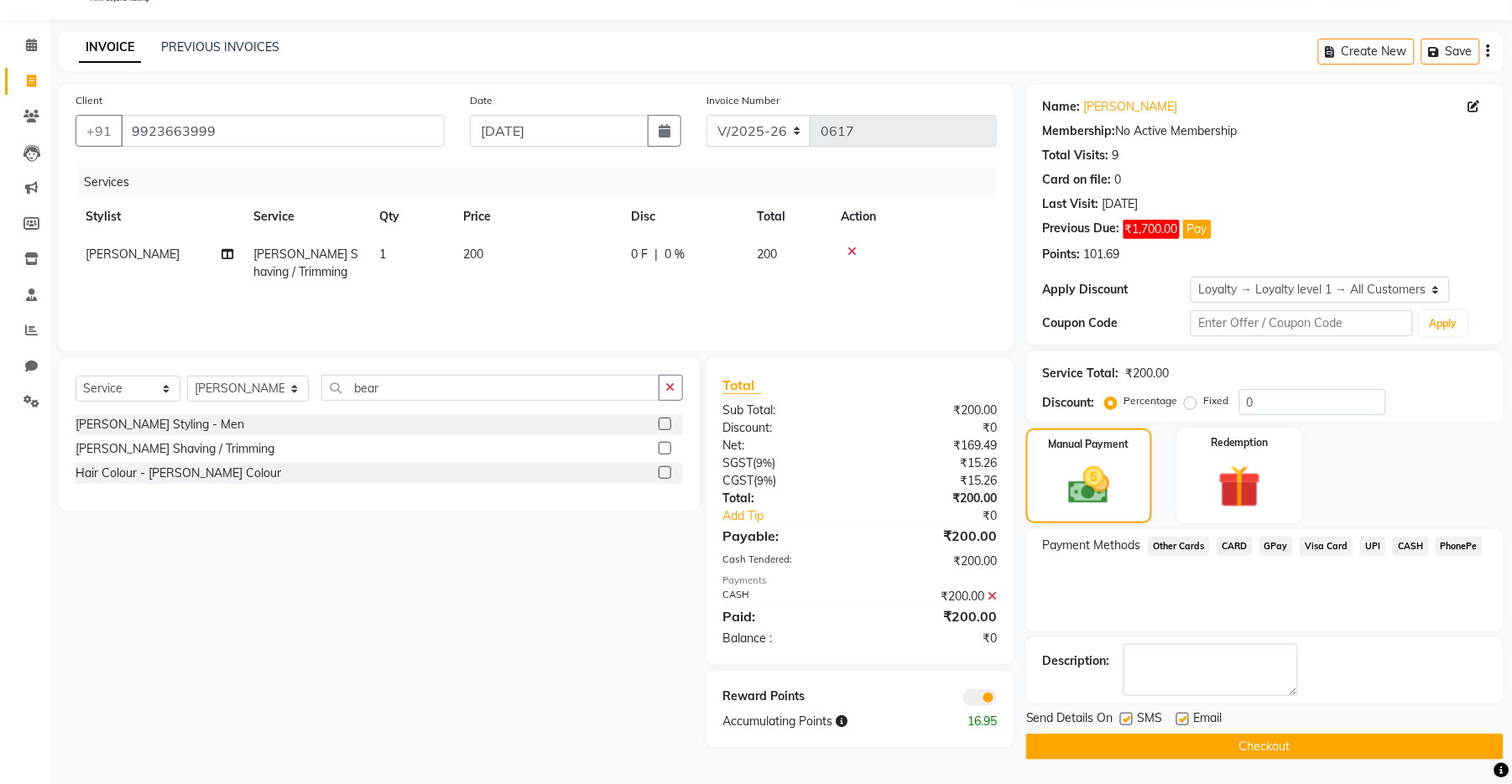
click at [985, 623] on label at bounding box center [1127, 719] width 13 height 13
click at [985, 623] on input "checkbox" at bounding box center [1126, 720] width 11 height 11
checkbox input "false"
click at [985, 623] on label at bounding box center [1182, 719] width 13 height 13
click at [985, 623] on input "checkbox" at bounding box center [1182, 720] width 11 height 11
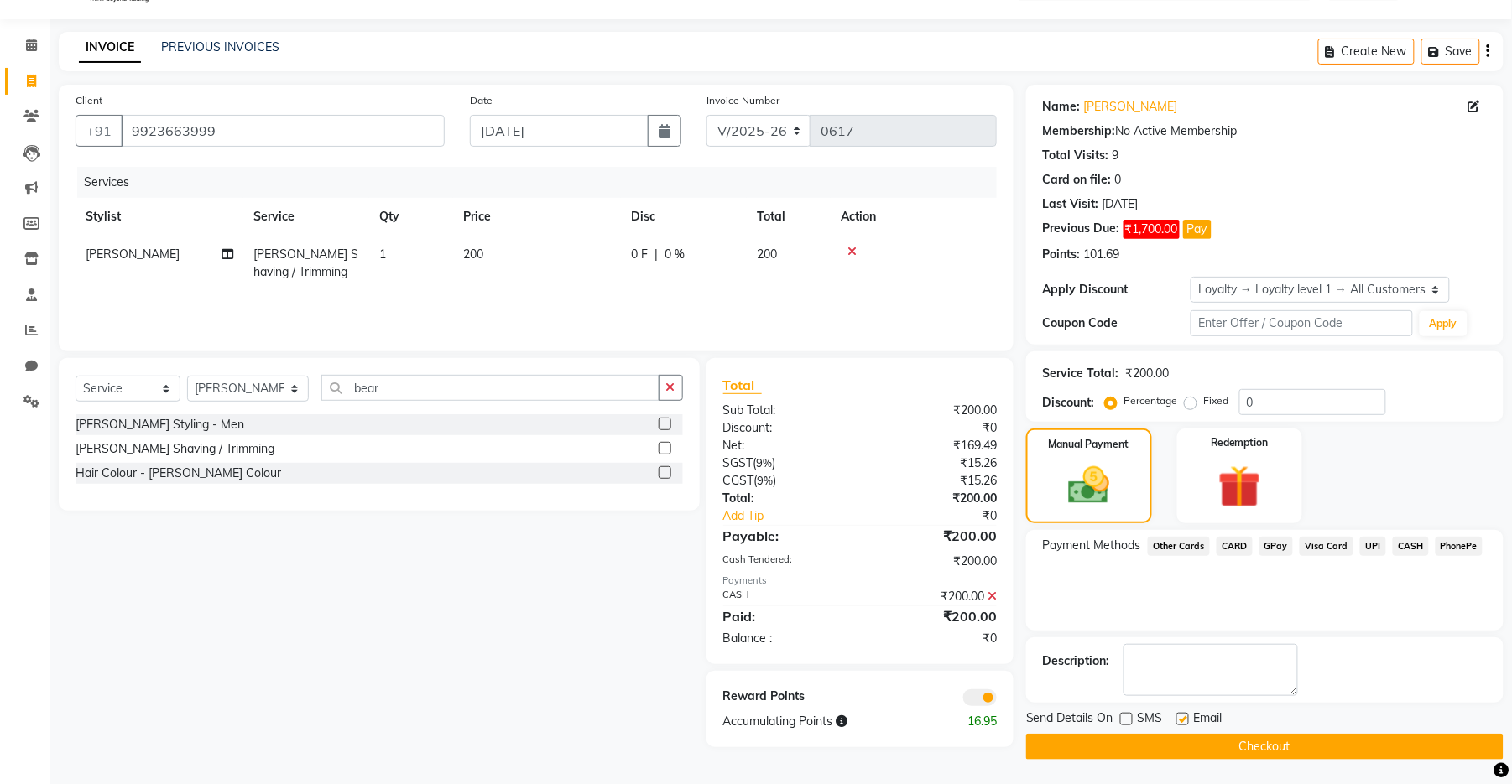
checkbox input "false"
click at [985, 623] on button "Checkout" at bounding box center [1265, 746] width 477 height 26
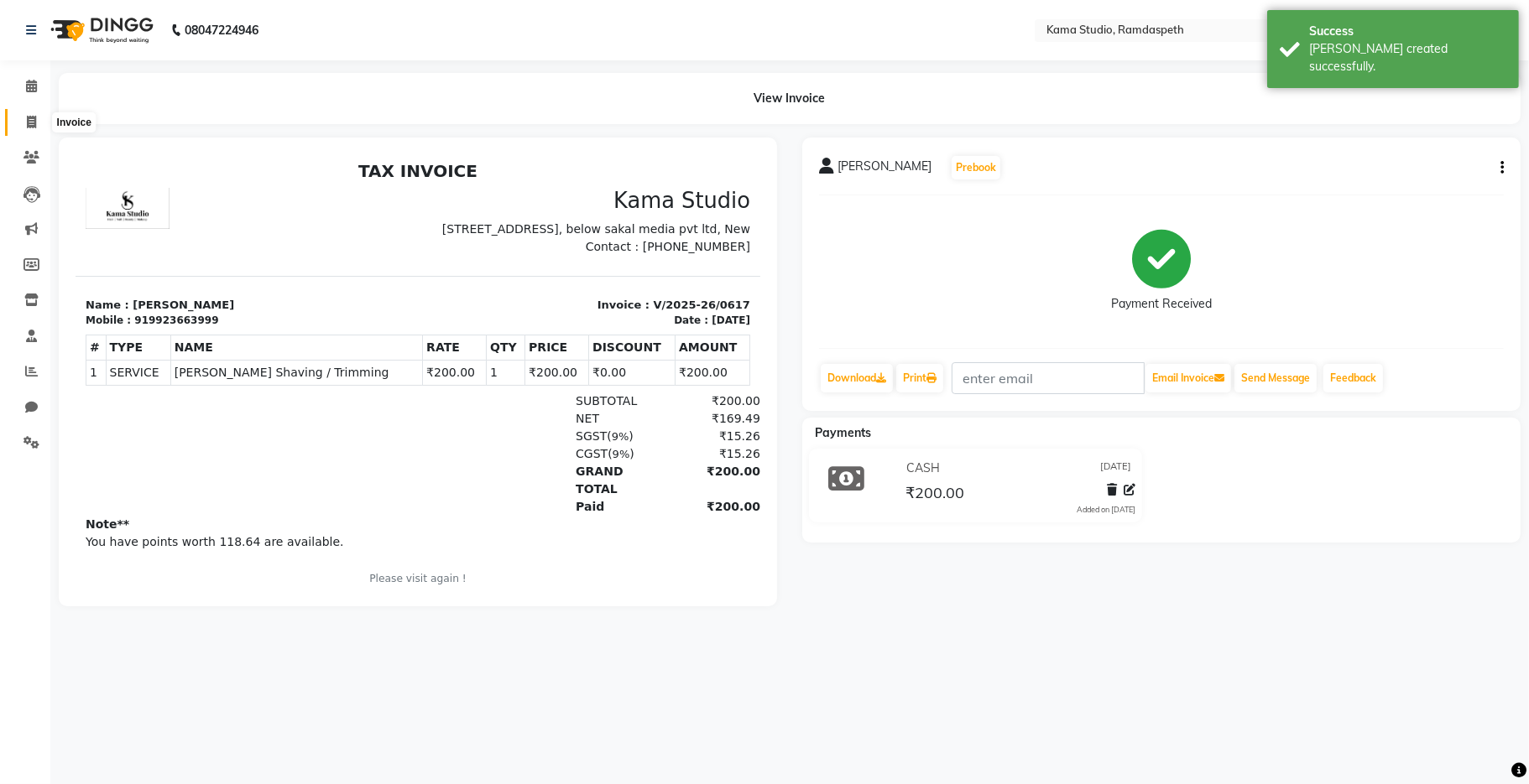
click at [25, 113] on span at bounding box center [32, 122] width 30 height 19
select select "service"
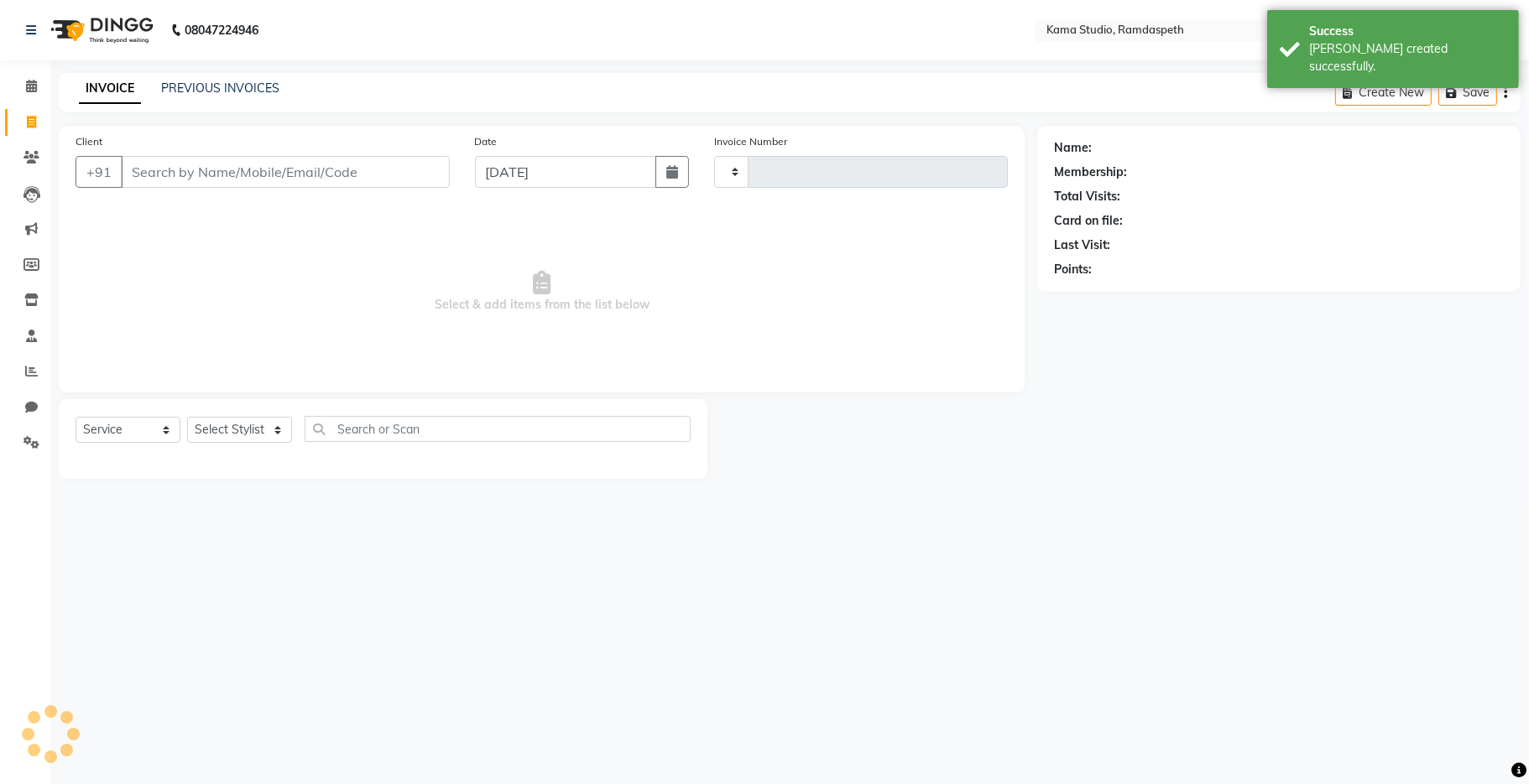
type input "0618"
select select "7582"
click at [226, 92] on link "PREVIOUS INVOICES" at bounding box center [220, 87] width 118 height 15
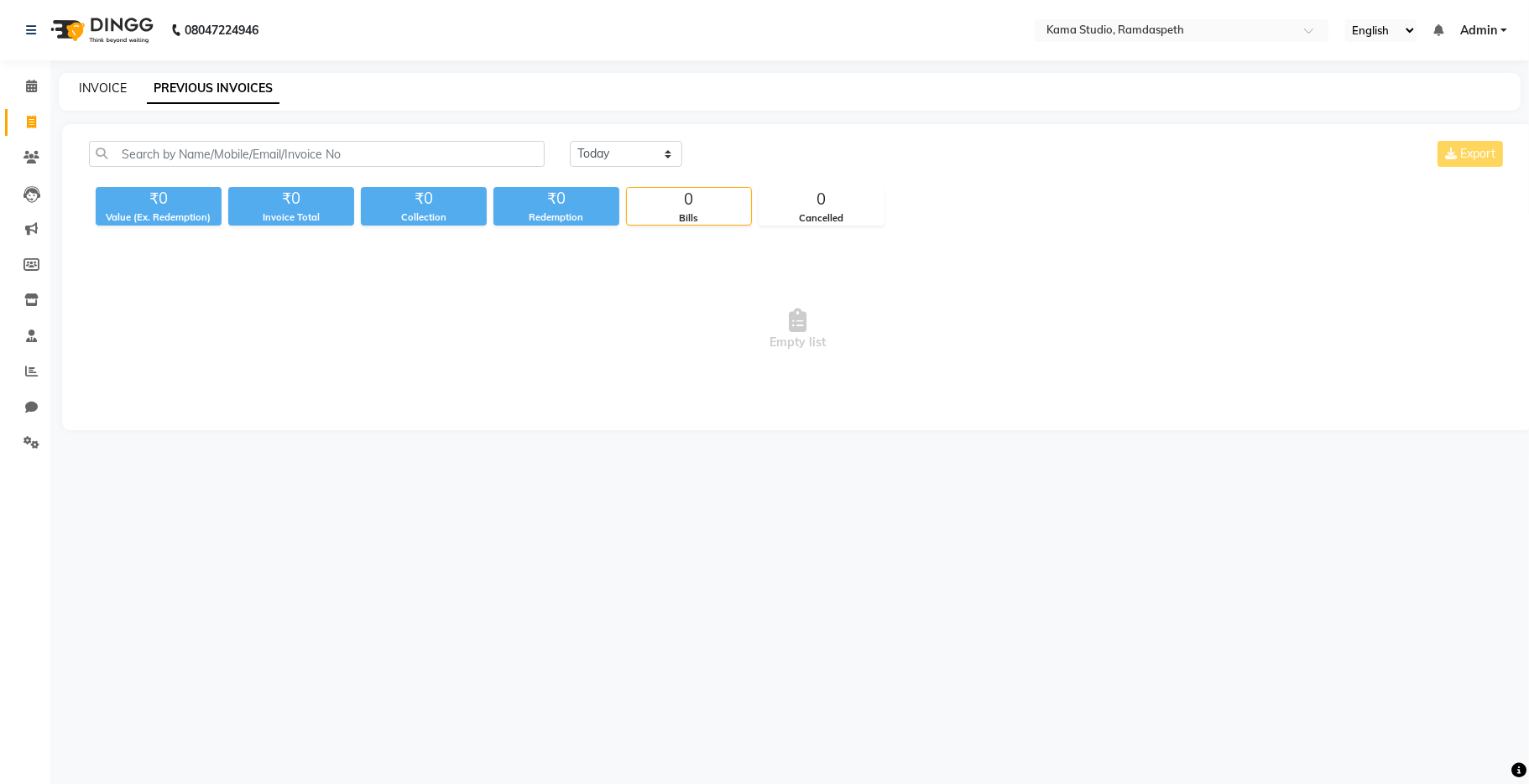
click at [92, 89] on link "INVOICE" at bounding box center [103, 87] width 48 height 15
select select "7582"
select select "service"
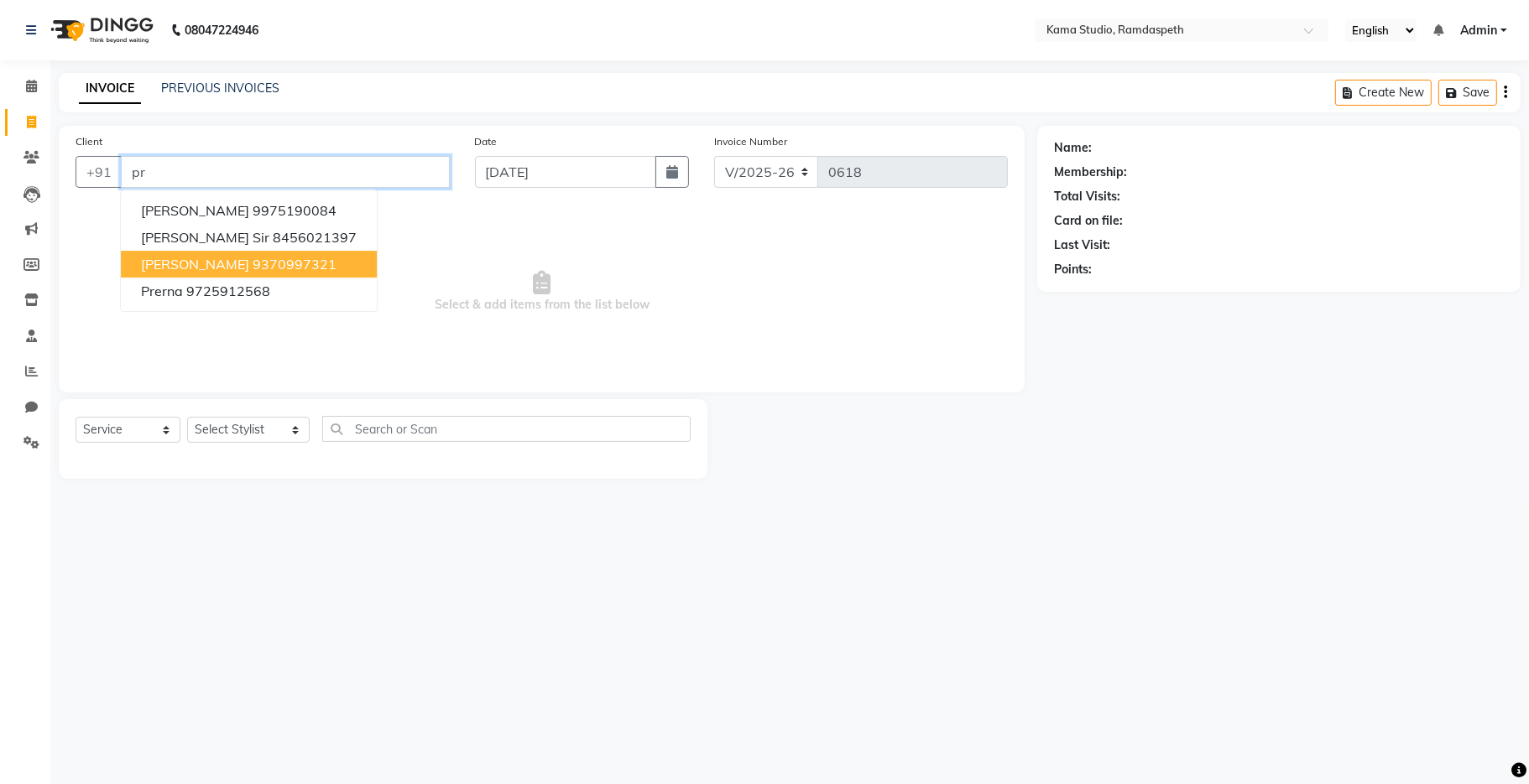
type input "p"
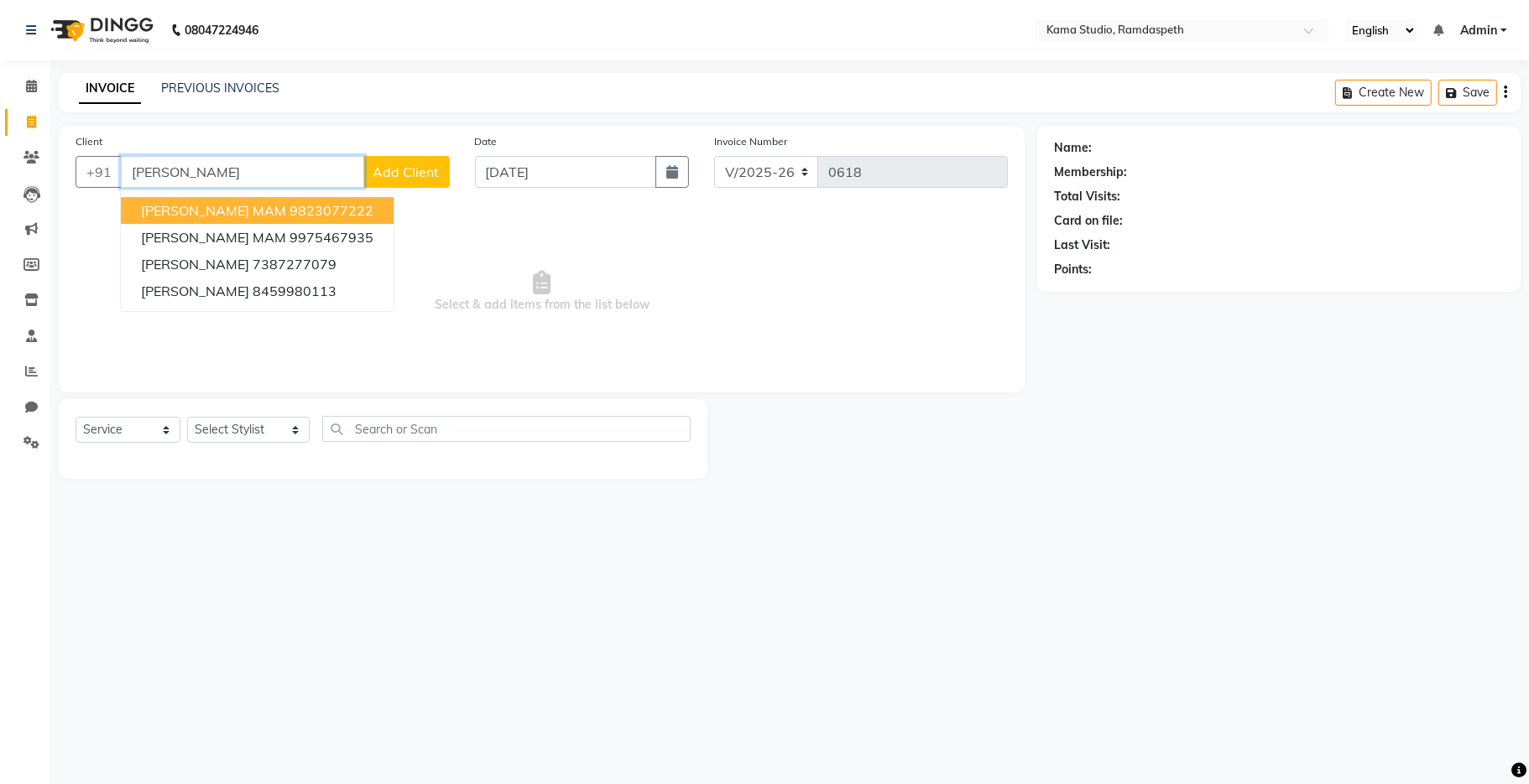
click at [221, 220] on button "[PERSON_NAME] MAM 9823077222" at bounding box center [257, 211] width 273 height 27
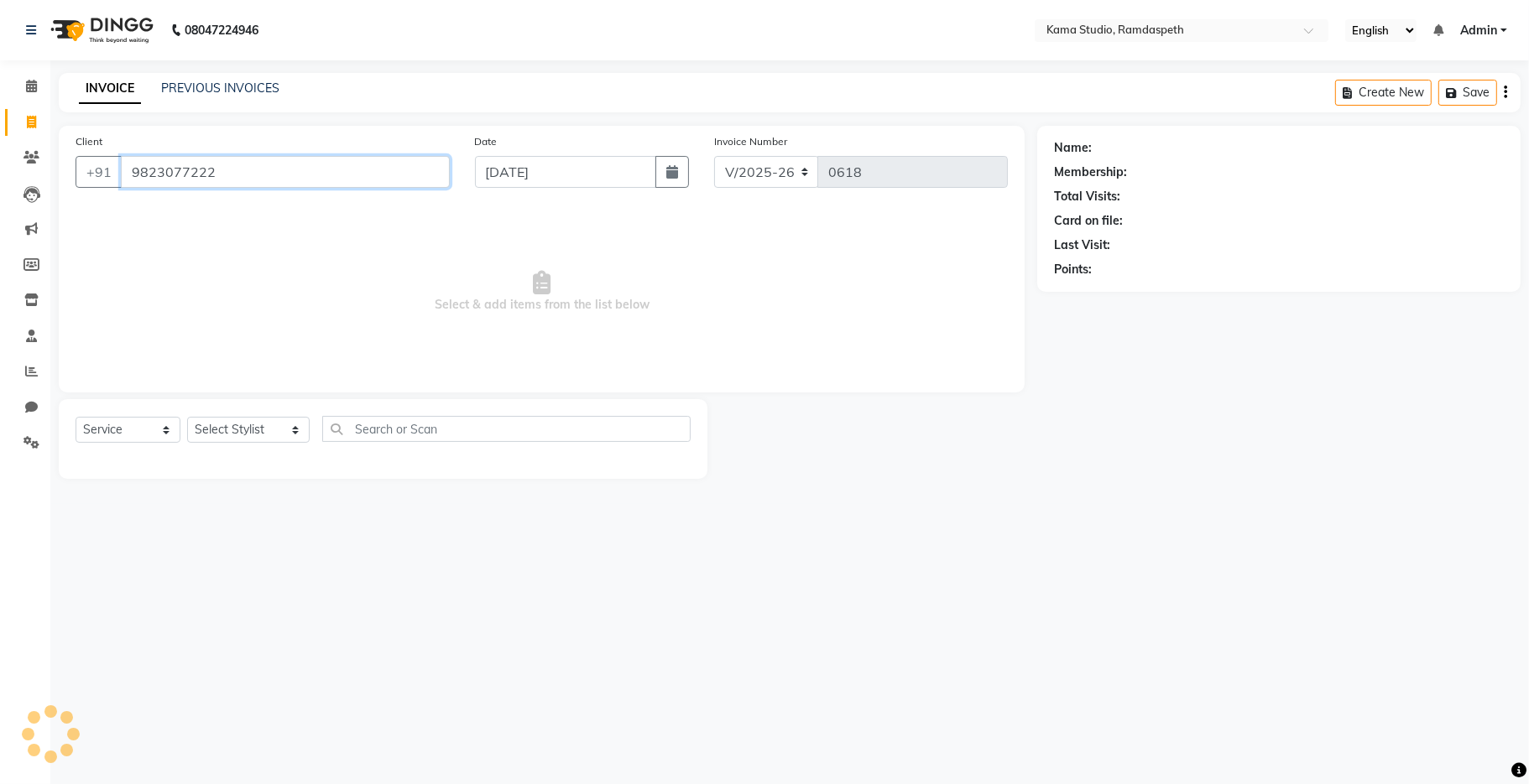
type input "9823077222"
select select "1: Object"
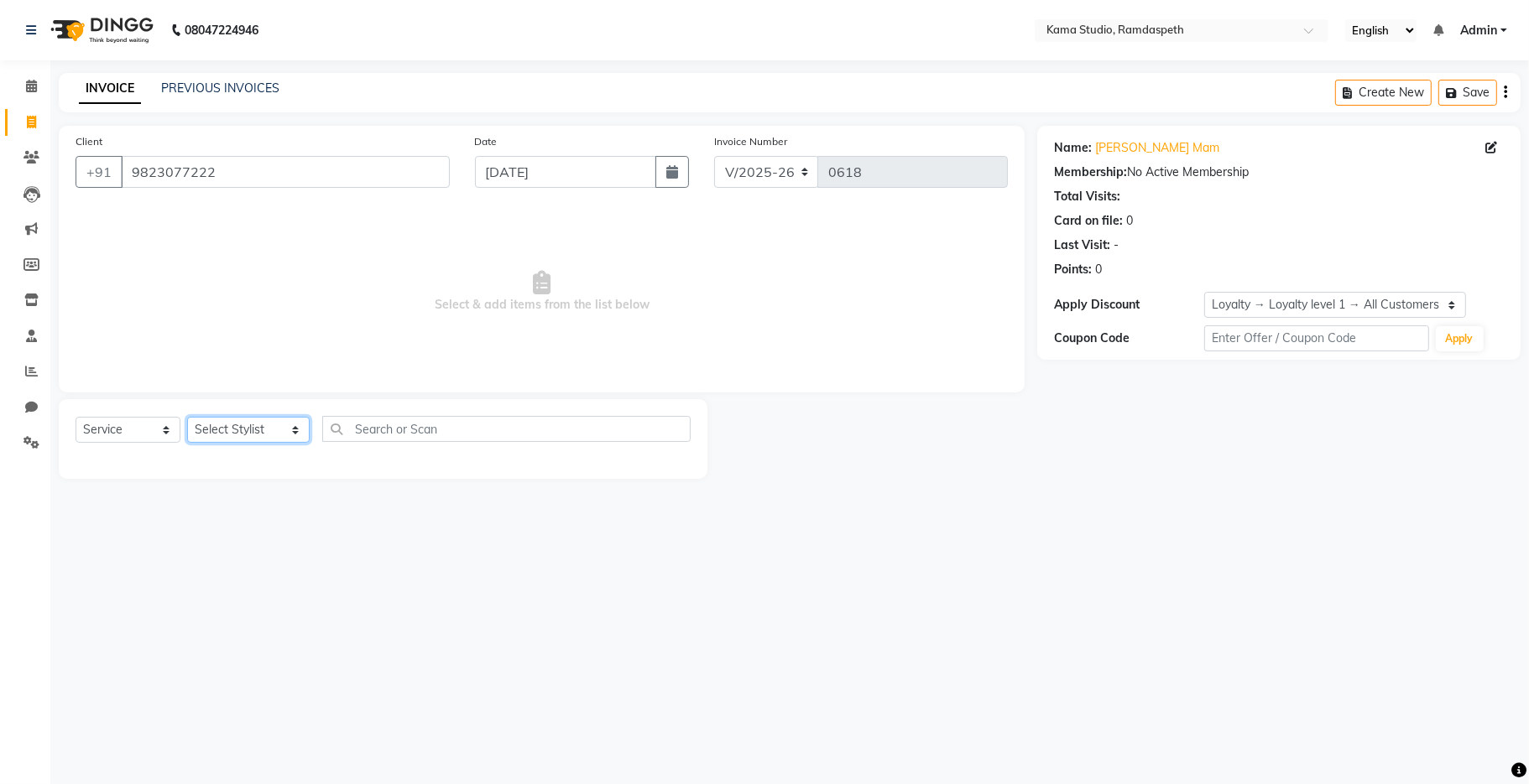
click at [256, 427] on select "Select Stylist [PERSON_NAME] [PERSON_NAME] Ankit Dhawariya [PERSON_NAME] Sir [P…" at bounding box center [249, 429] width 122 height 26
select select "67159"
click at [187, 418] on select "Select Stylist [PERSON_NAME] [PERSON_NAME] Ankit Dhawariya [PERSON_NAME] Sir [P…" at bounding box center [249, 429] width 122 height 26
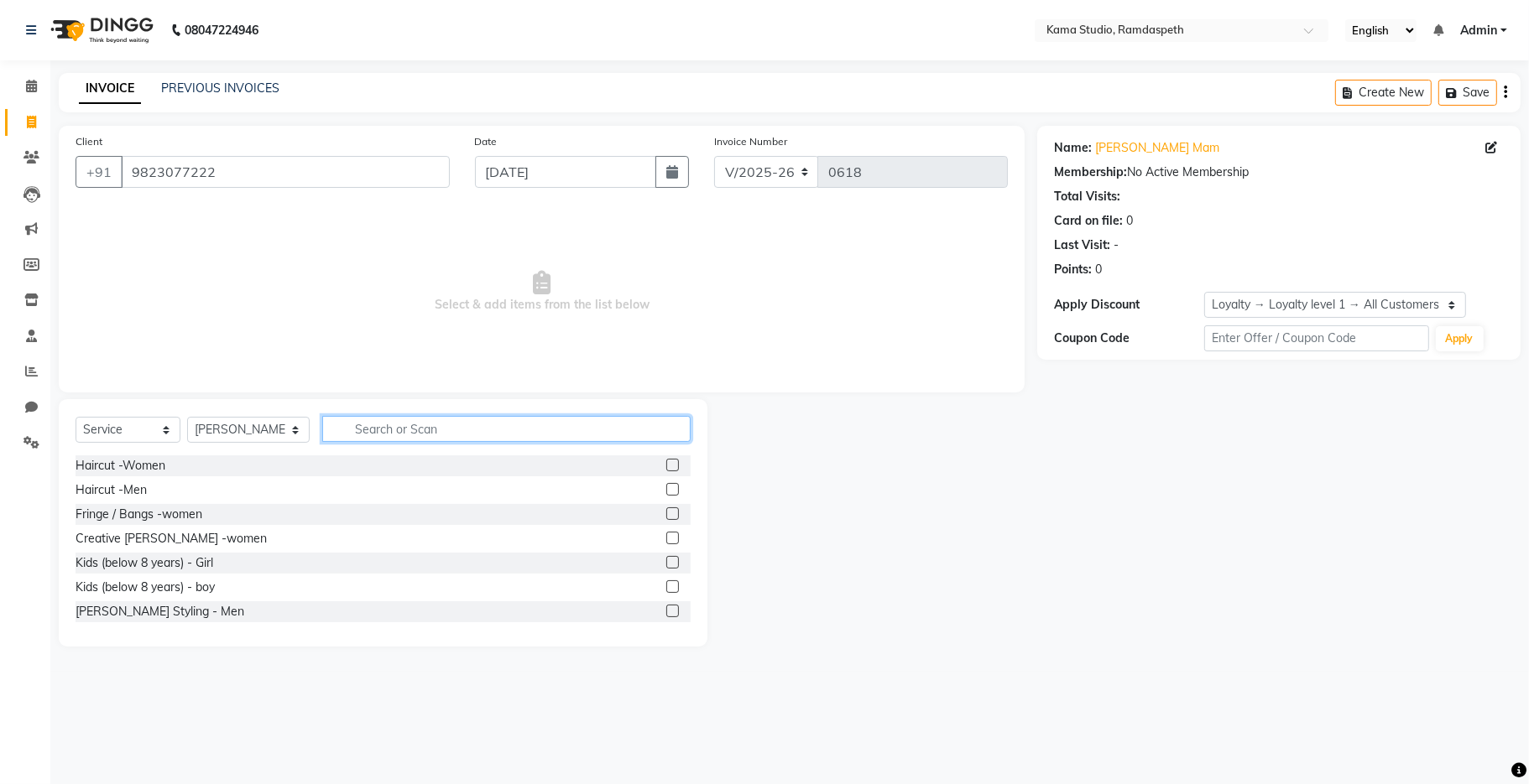
click at [375, 435] on input "text" at bounding box center [506, 428] width 368 height 26
type input "spa"
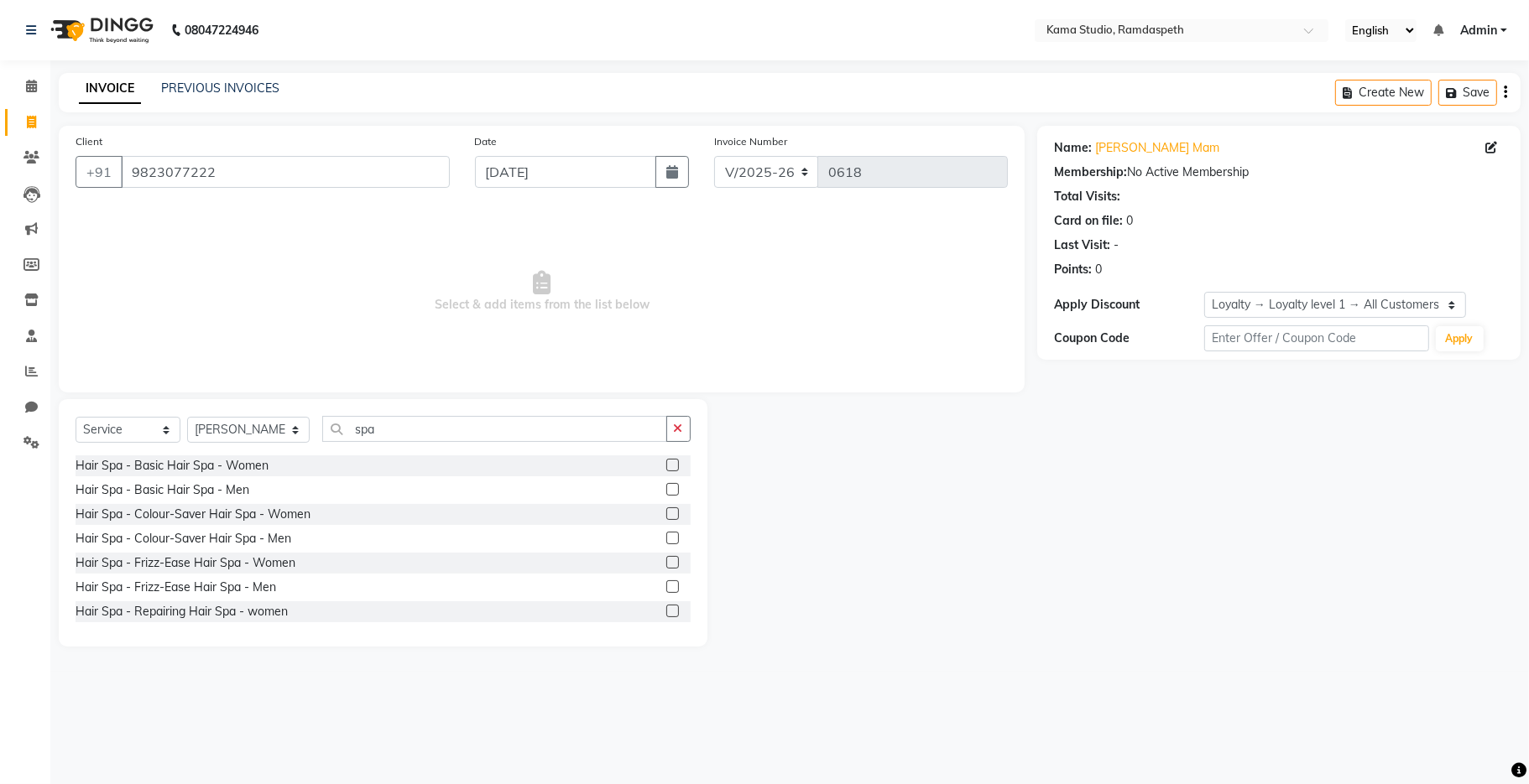
click at [666, 488] on label at bounding box center [673, 490] width 13 height 13
click at [666, 488] on input "checkbox" at bounding box center [672, 491] width 11 height 11
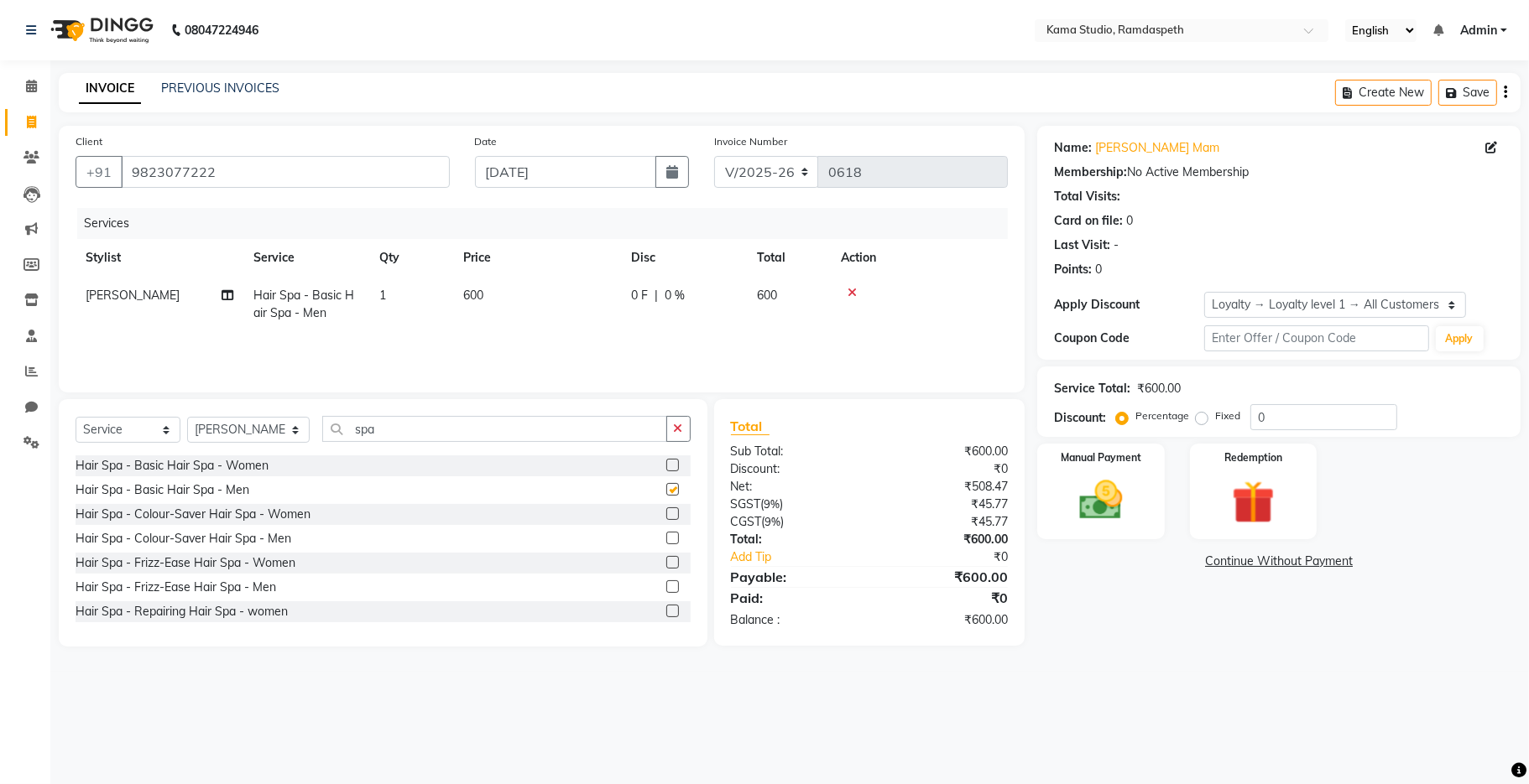
checkbox input "false"
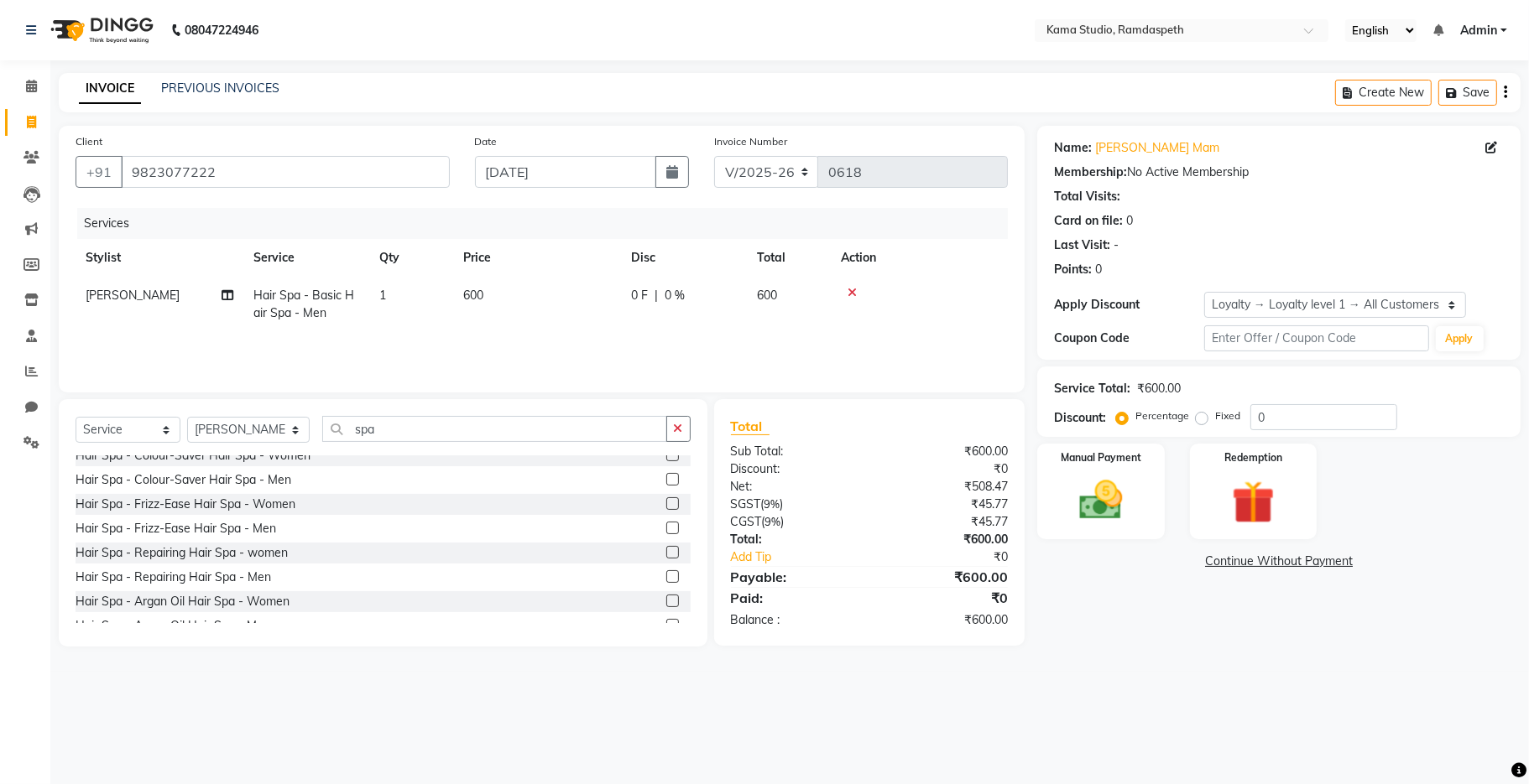
scroll to position [112, 0]
click at [666, 524] on label at bounding box center [673, 524] width 13 height 13
click at [666, 524] on input "checkbox" at bounding box center [672, 525] width 11 height 11
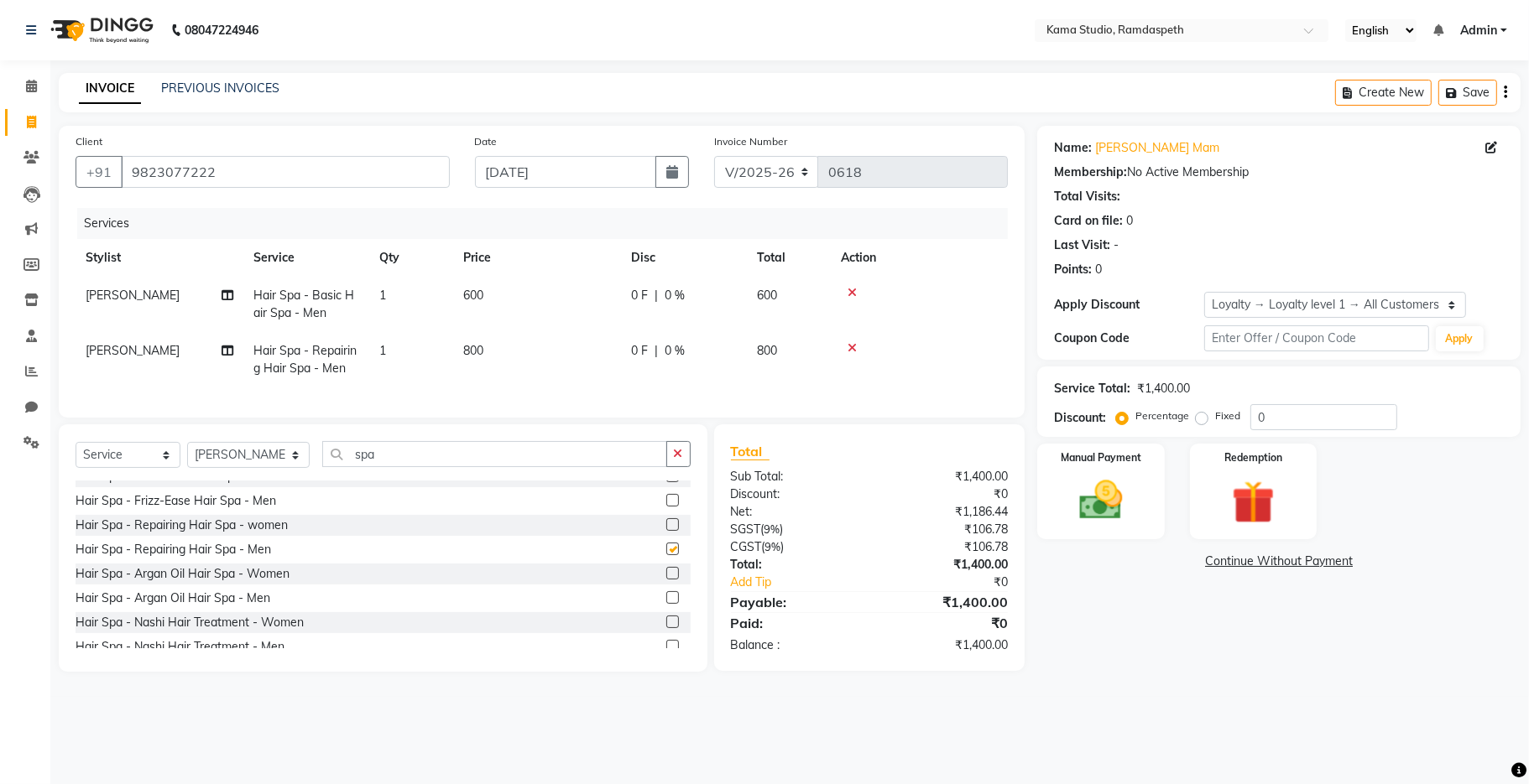
checkbox input "false"
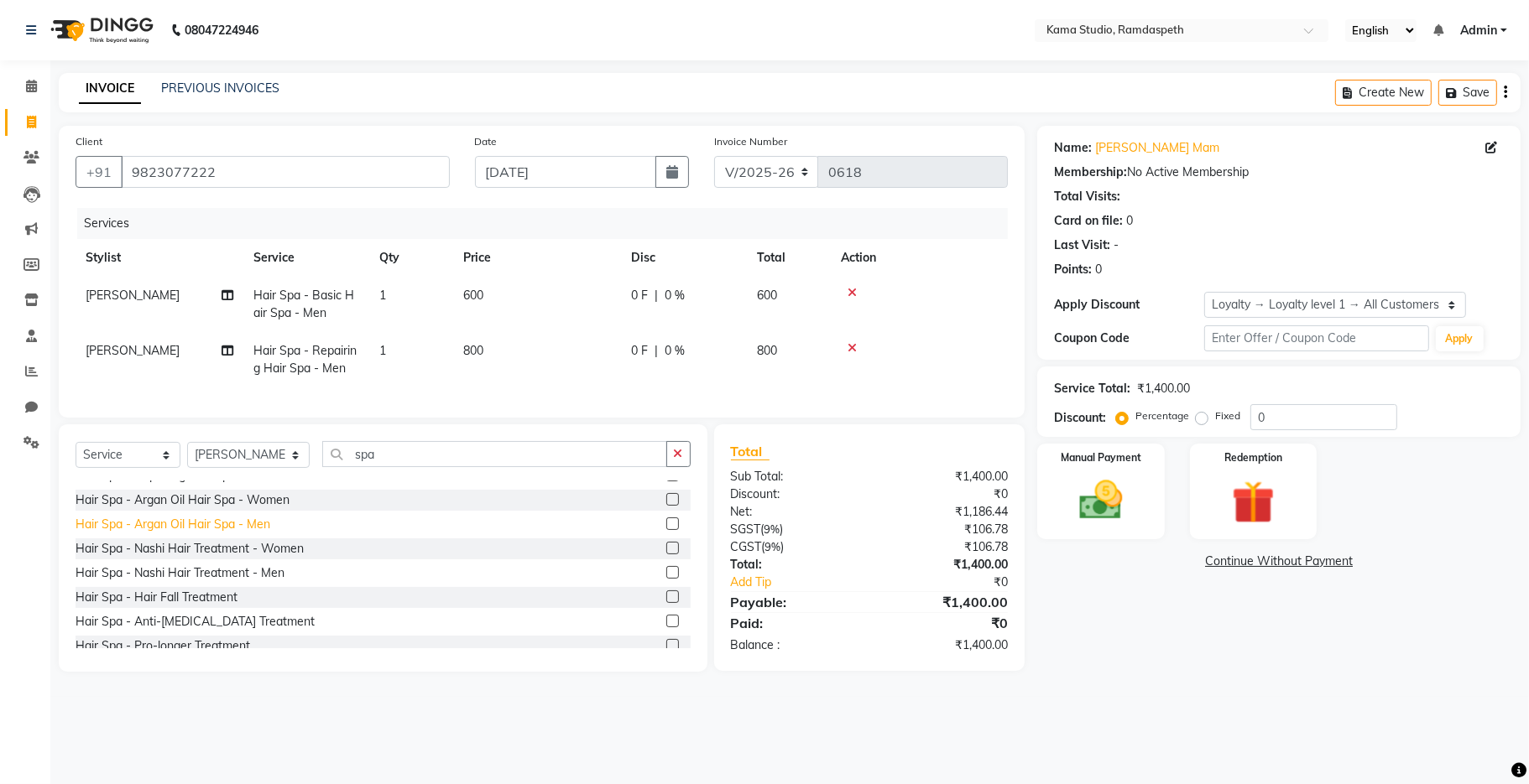
scroll to position [223, 0]
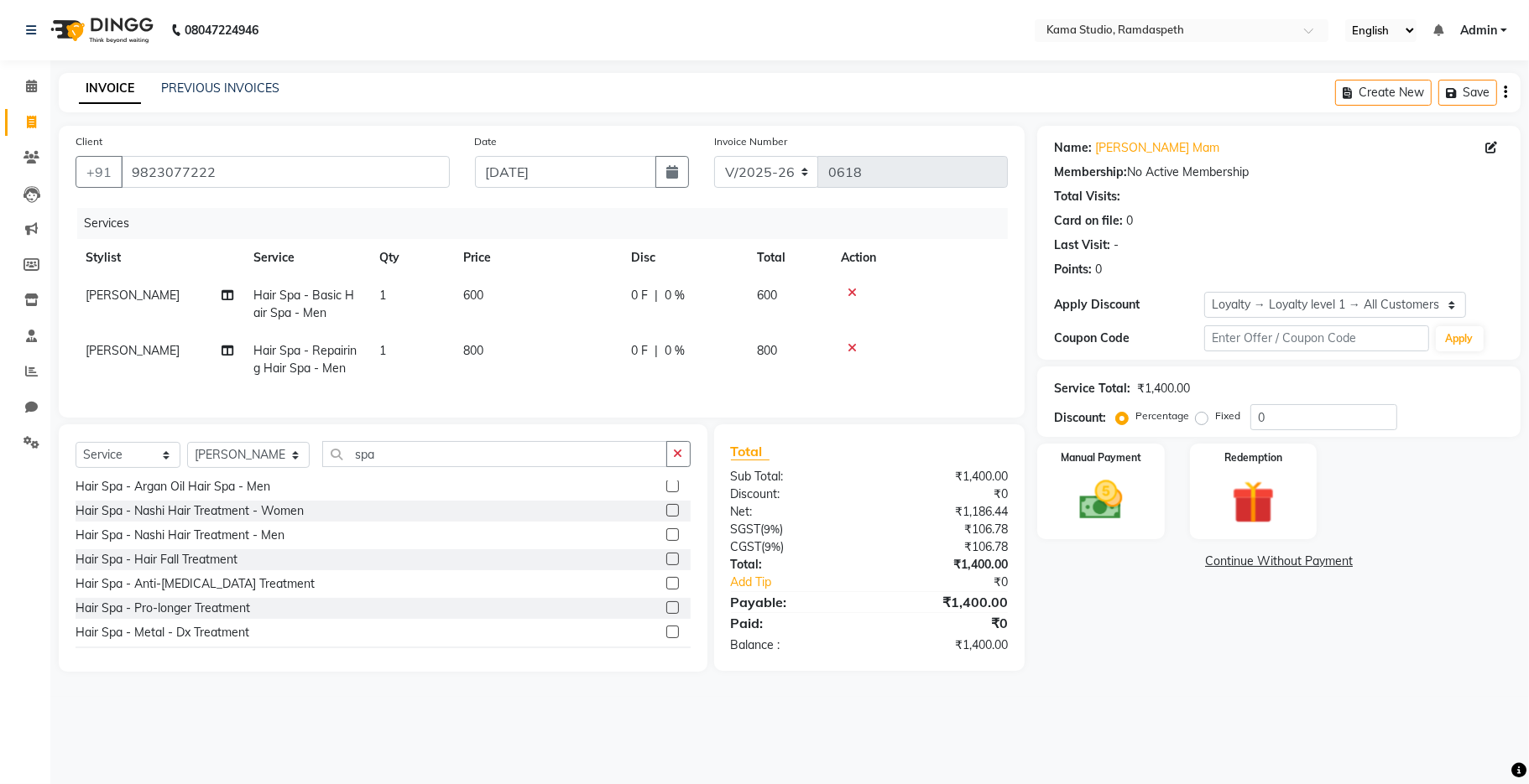
click at [666, 590] on label at bounding box center [673, 583] width 13 height 13
click at [666, 590] on input "checkbox" at bounding box center [672, 584] width 11 height 11
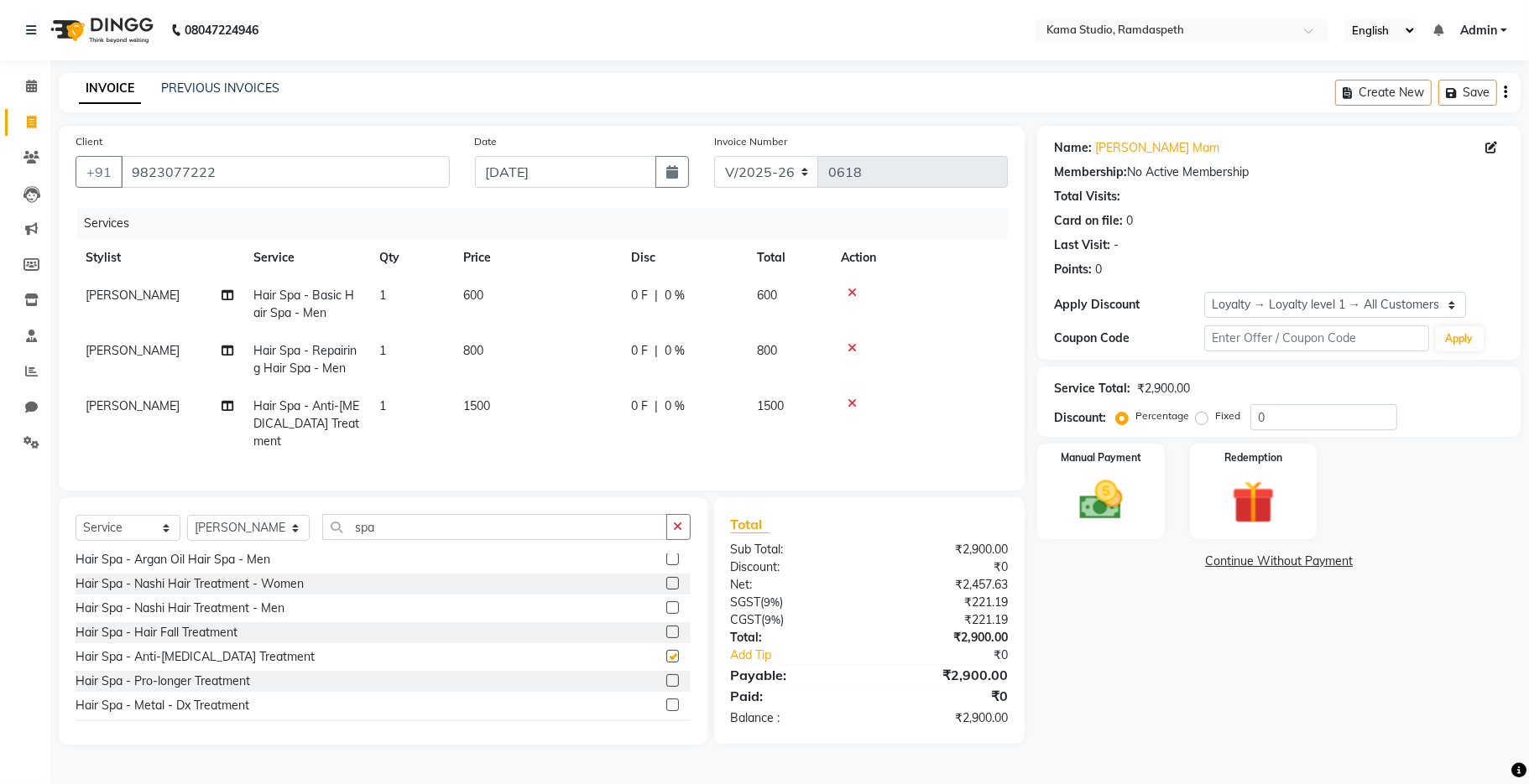
checkbox input "false"
drag, startPoint x: 850, startPoint y: 347, endPoint x: 843, endPoint y: 313, distance: 34.7
click at [851, 343] on icon at bounding box center [852, 347] width 9 height 12
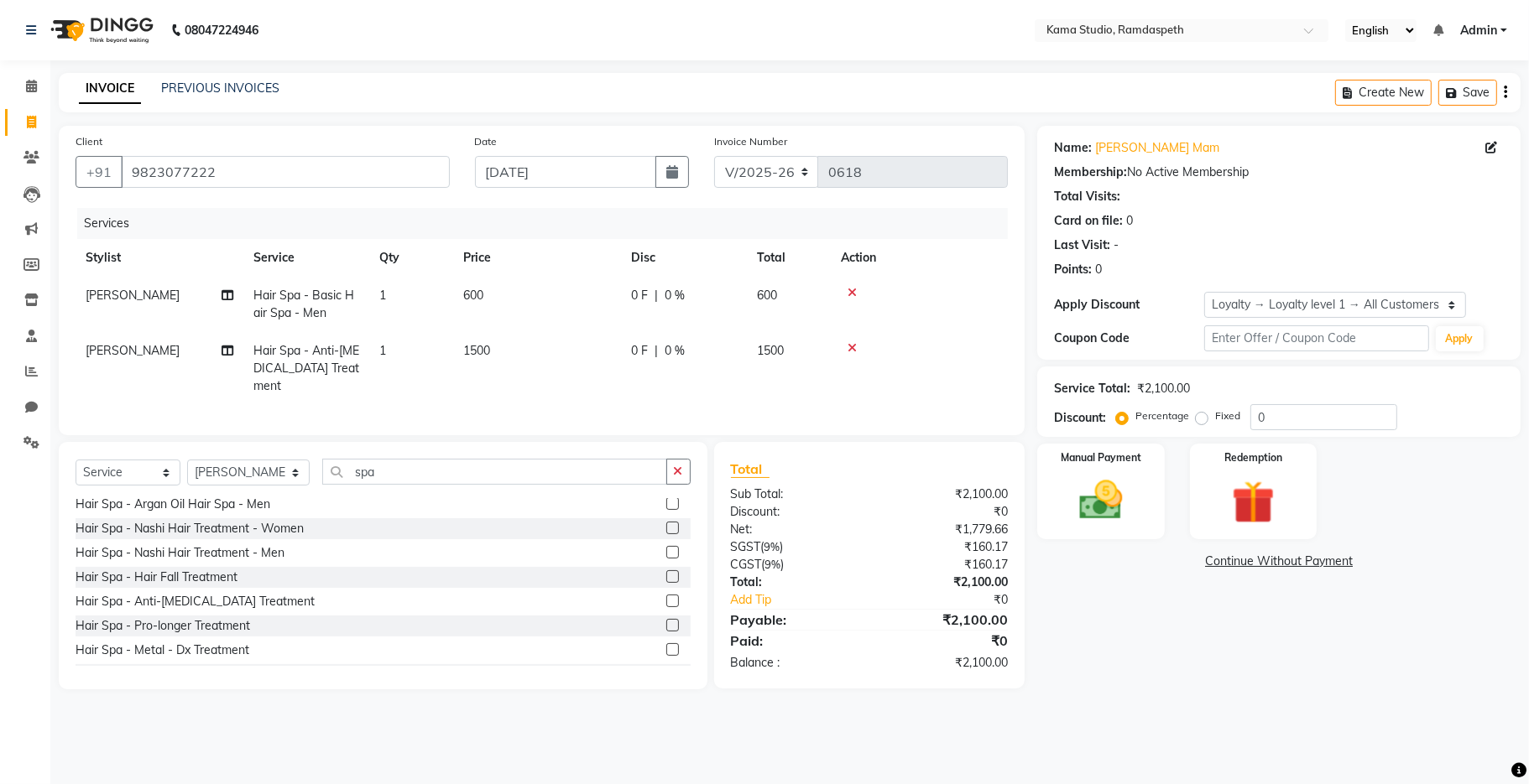
click at [847, 296] on icon at bounding box center [852, 293] width 9 height 12
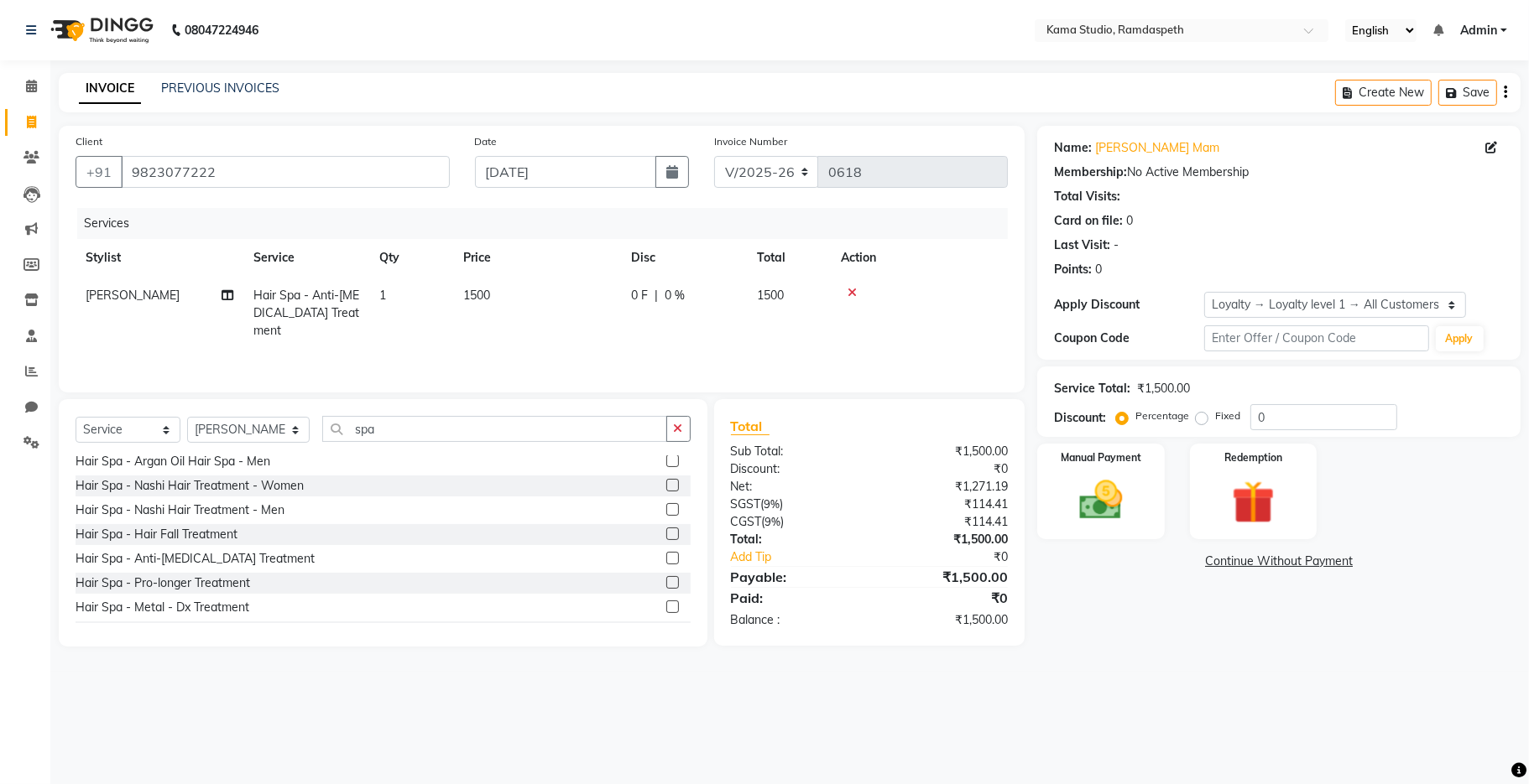
click at [548, 291] on td "1500" at bounding box center [537, 312] width 167 height 73
select select "67159"
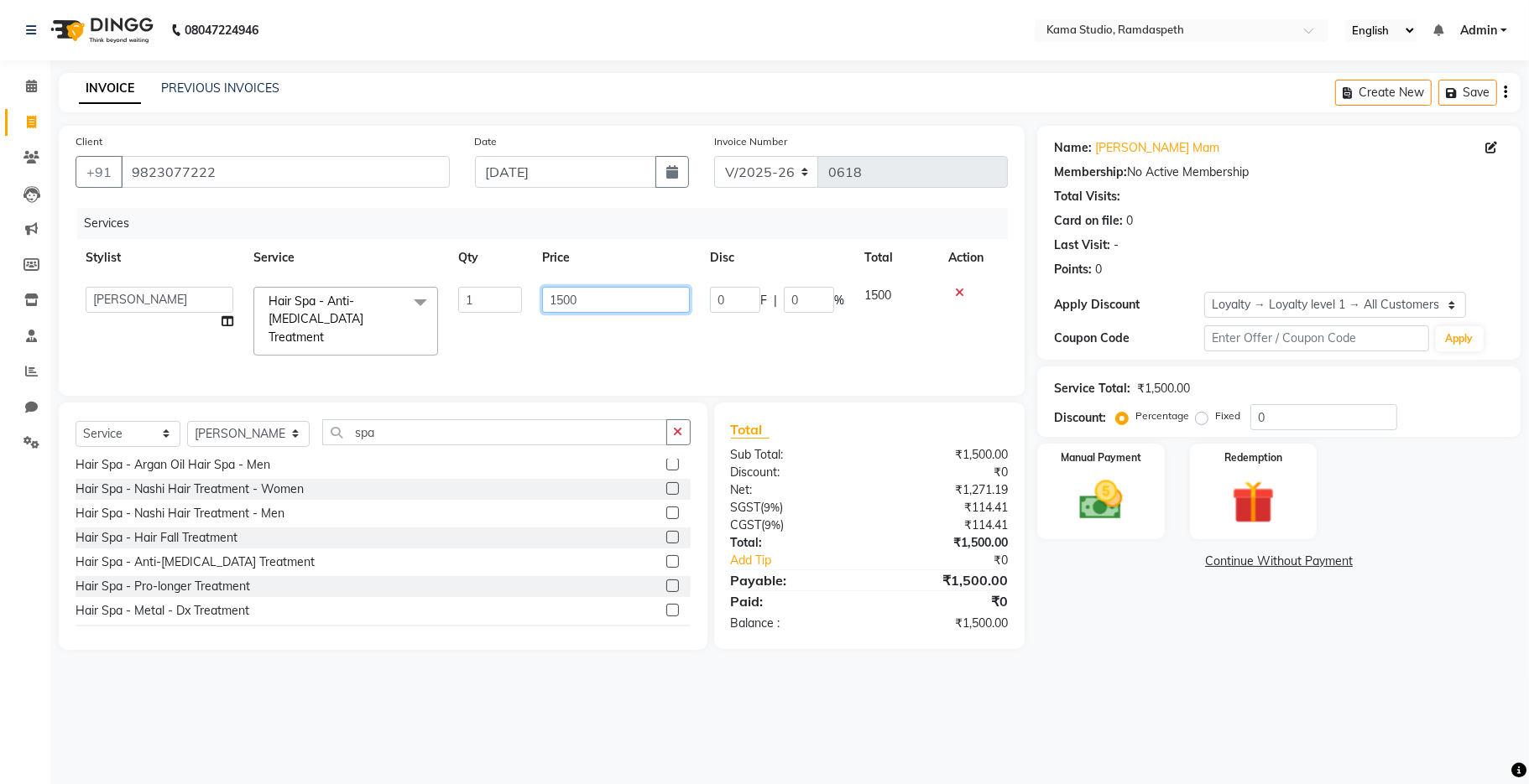
drag, startPoint x: 592, startPoint y: 310, endPoint x: 517, endPoint y: 306, distance: 75.1
click at [517, 306] on tr "[PERSON_NAME] [PERSON_NAME] Ankit Dhawariya [PERSON_NAME] Devendra Dhawariya Si…" at bounding box center [541, 320] width 932 height 89
type input "3000"
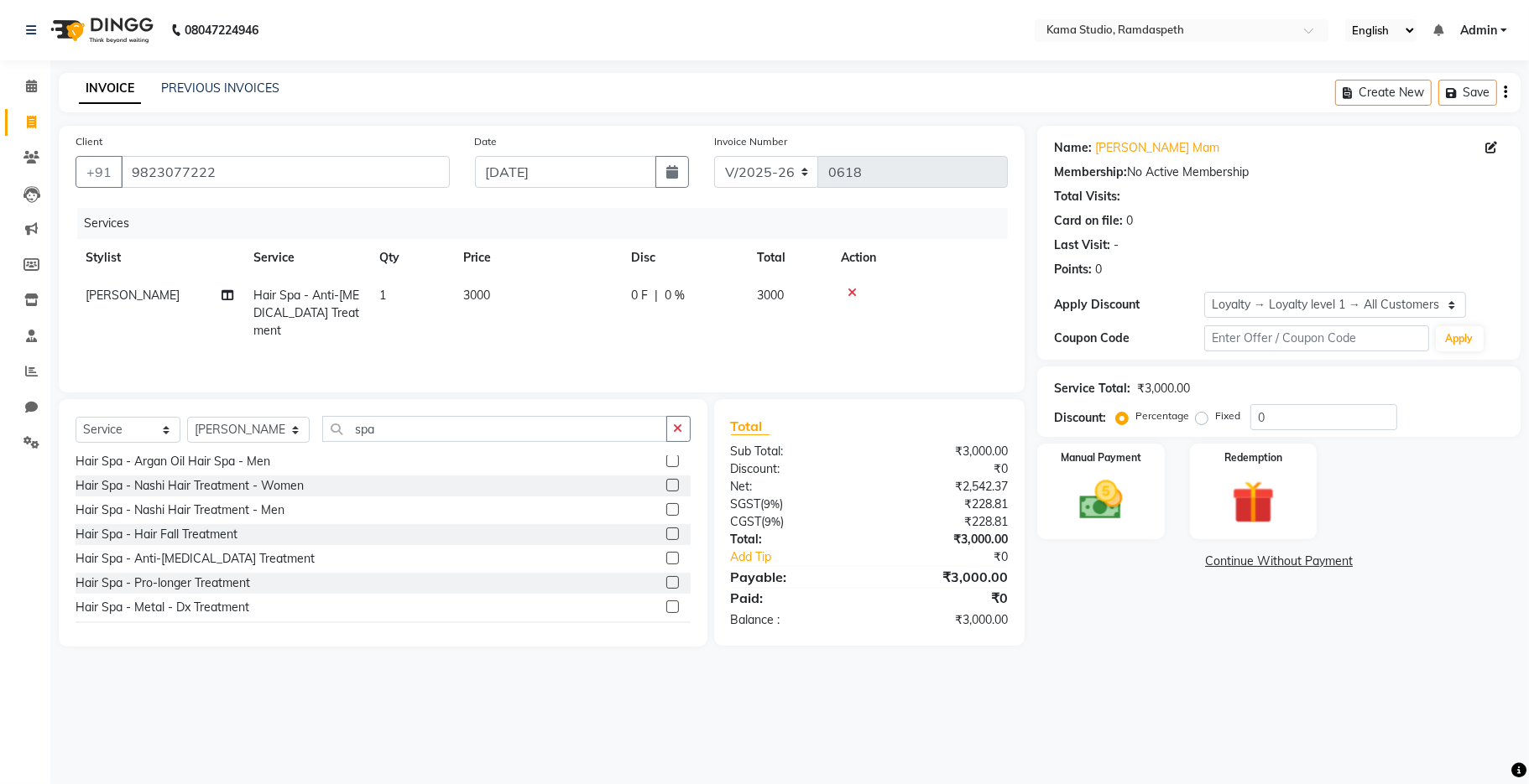
click at [538, 321] on td "3000" at bounding box center [537, 312] width 167 height 73
select select "67159"
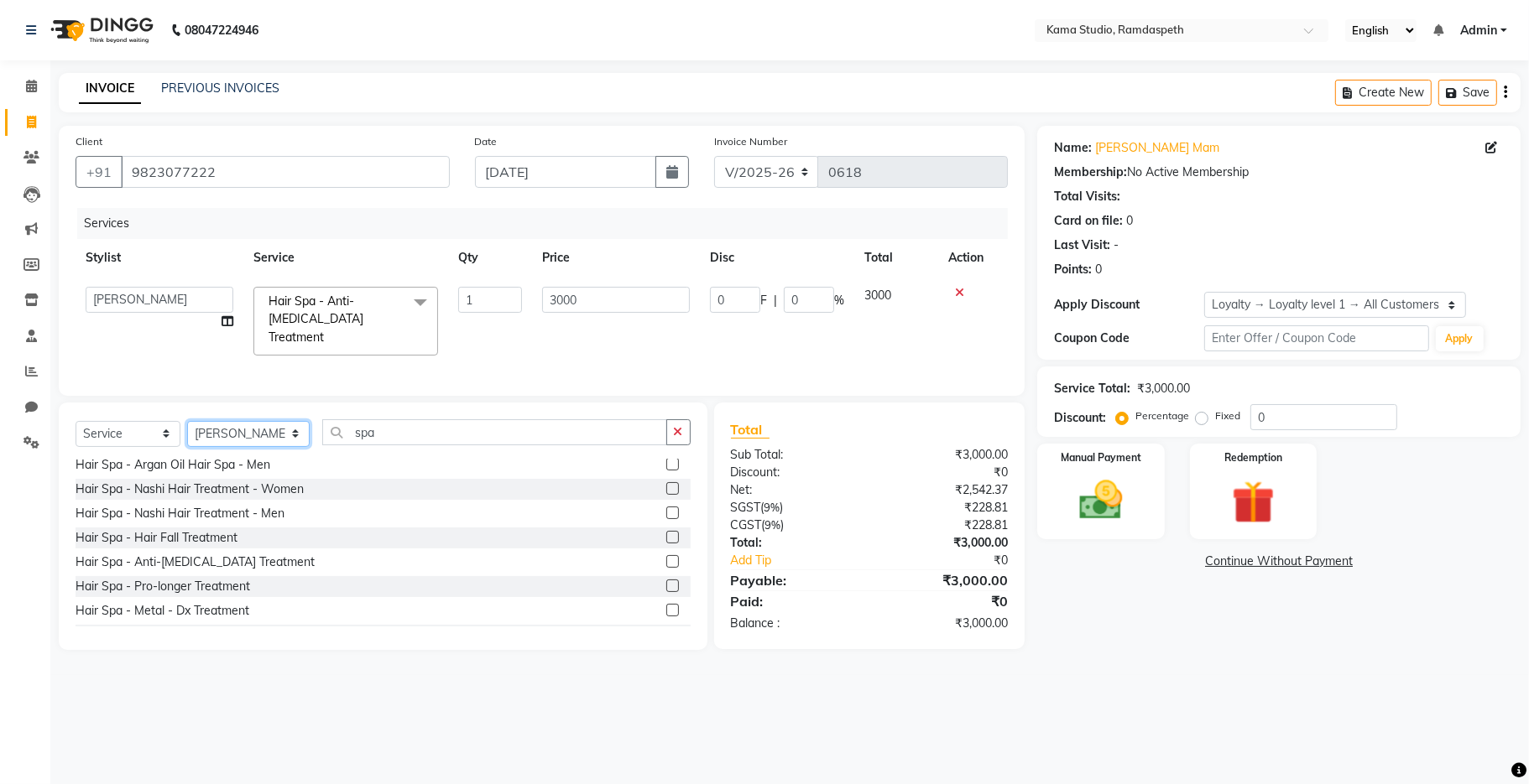
drag, startPoint x: 204, startPoint y: 434, endPoint x: 200, endPoint y: 424, distance: 10.8
click at [204, 433] on select "Select Stylist [PERSON_NAME] [PERSON_NAME] Ankit Dhawariya [PERSON_NAME] Sir [P…" at bounding box center [249, 434] width 122 height 26
select select "67942"
click at [187, 421] on select "Select Stylist [PERSON_NAME] [PERSON_NAME] Ankit Dhawariya [PERSON_NAME] Sir [P…" at bounding box center [249, 434] width 122 height 26
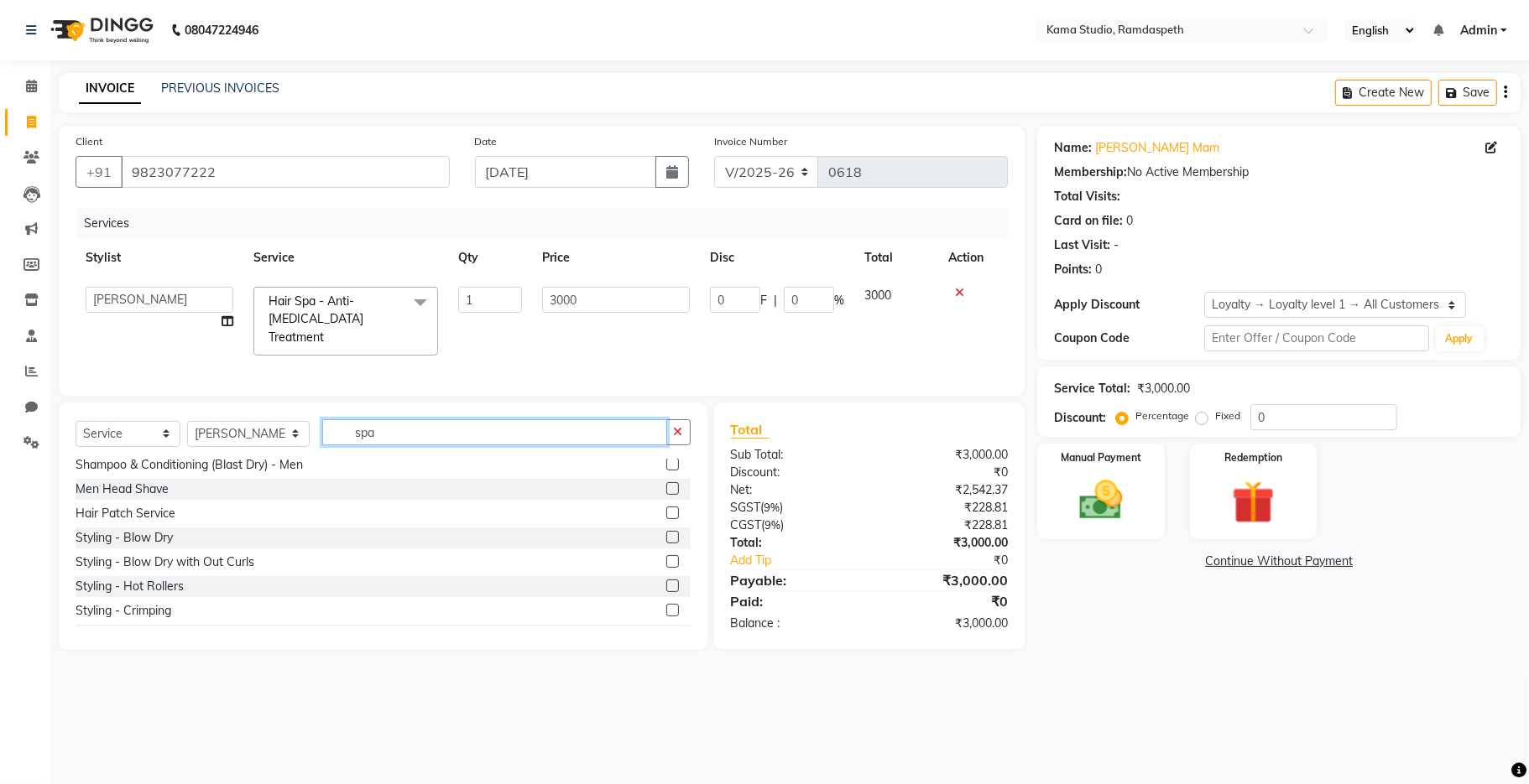
drag, startPoint x: 385, startPoint y: 437, endPoint x: 321, endPoint y: 436, distance: 64.0
click at [322, 436] on input "spa" at bounding box center [494, 432] width 345 height 26
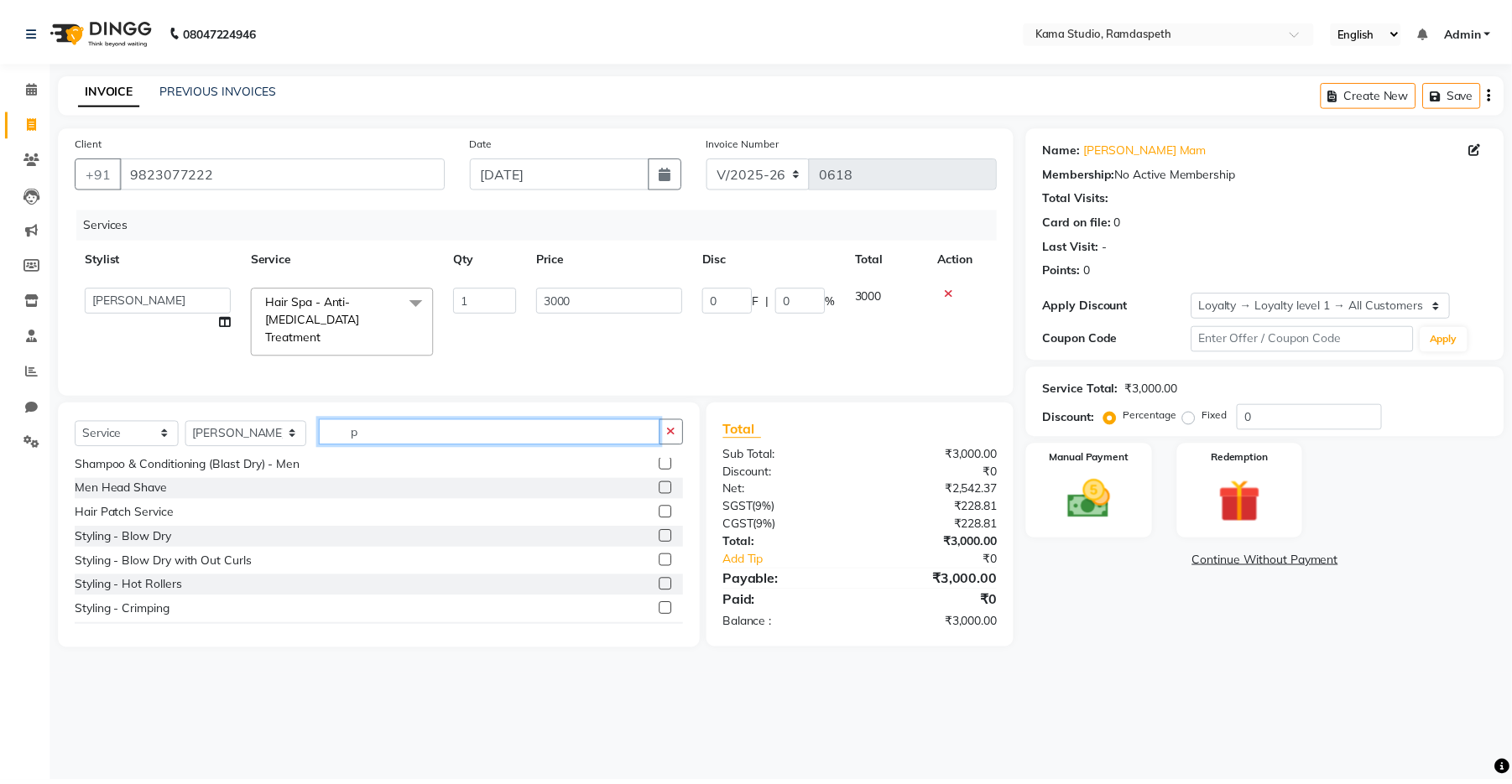
scroll to position [29, 0]
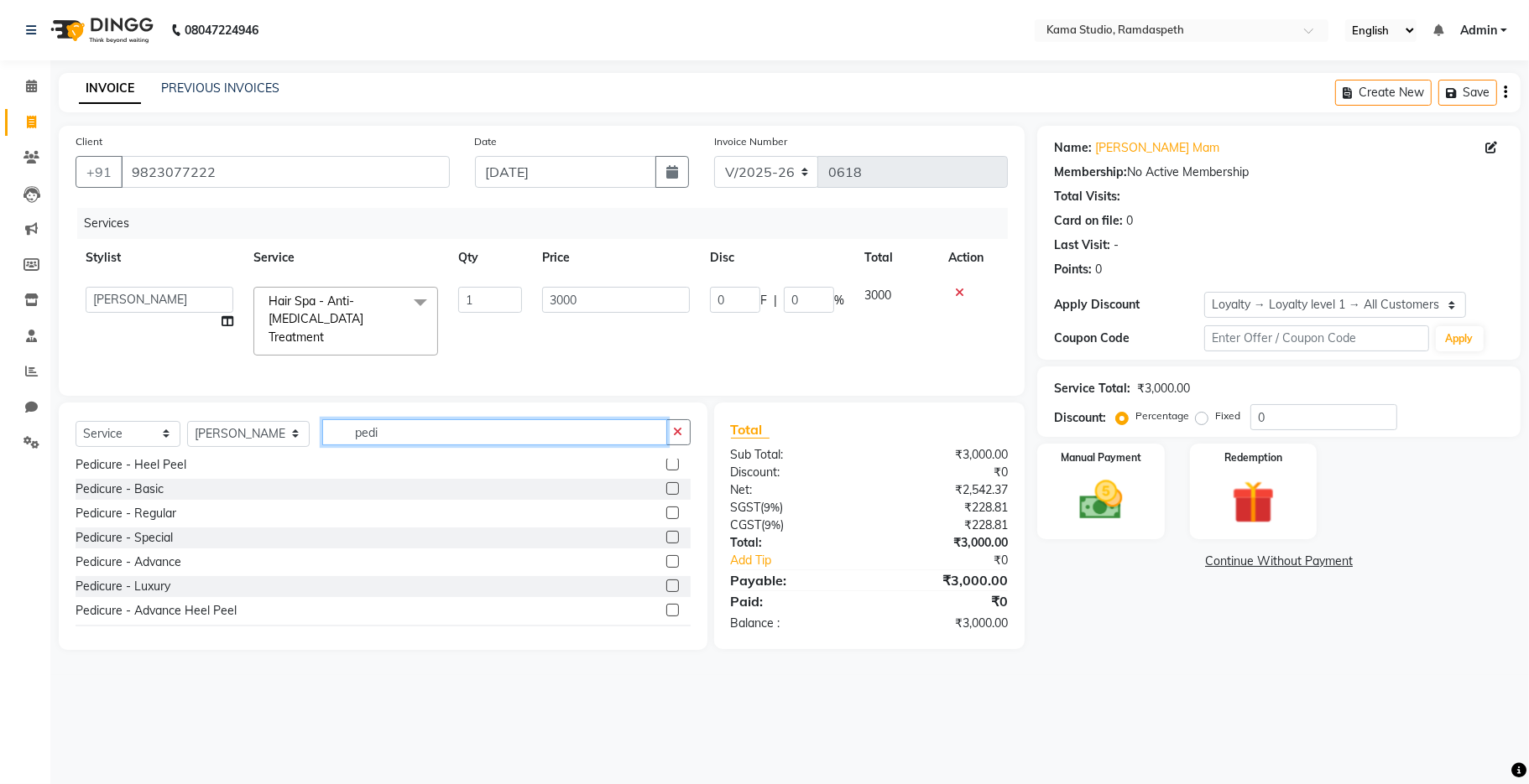
type input "pedi"
click at [666, 586] on label at bounding box center [673, 586] width 13 height 13
click at [666, 586] on input "checkbox" at bounding box center [672, 587] width 11 height 11
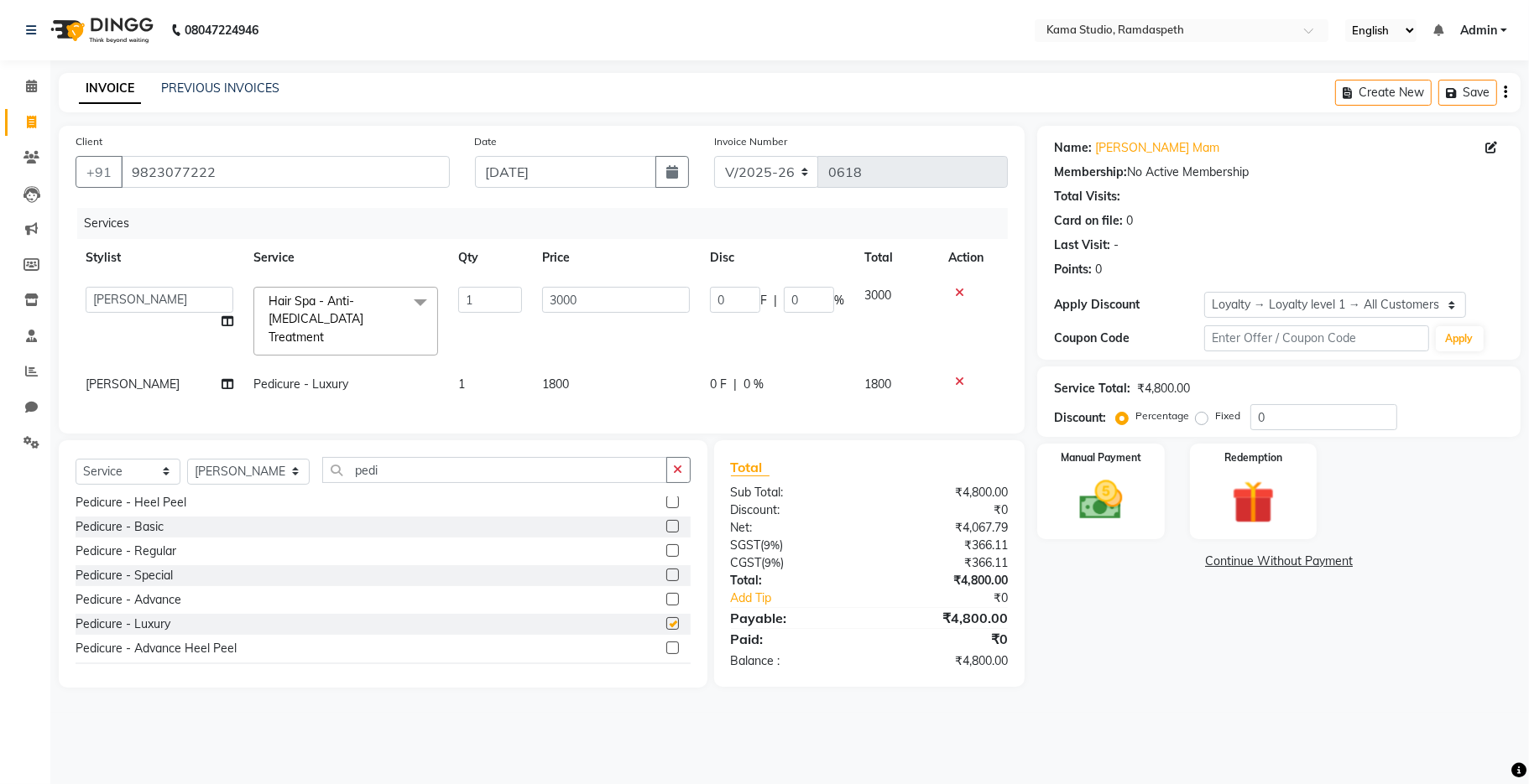
checkbox input "false"
click at [624, 338] on td "3000" at bounding box center [616, 320] width 167 height 89
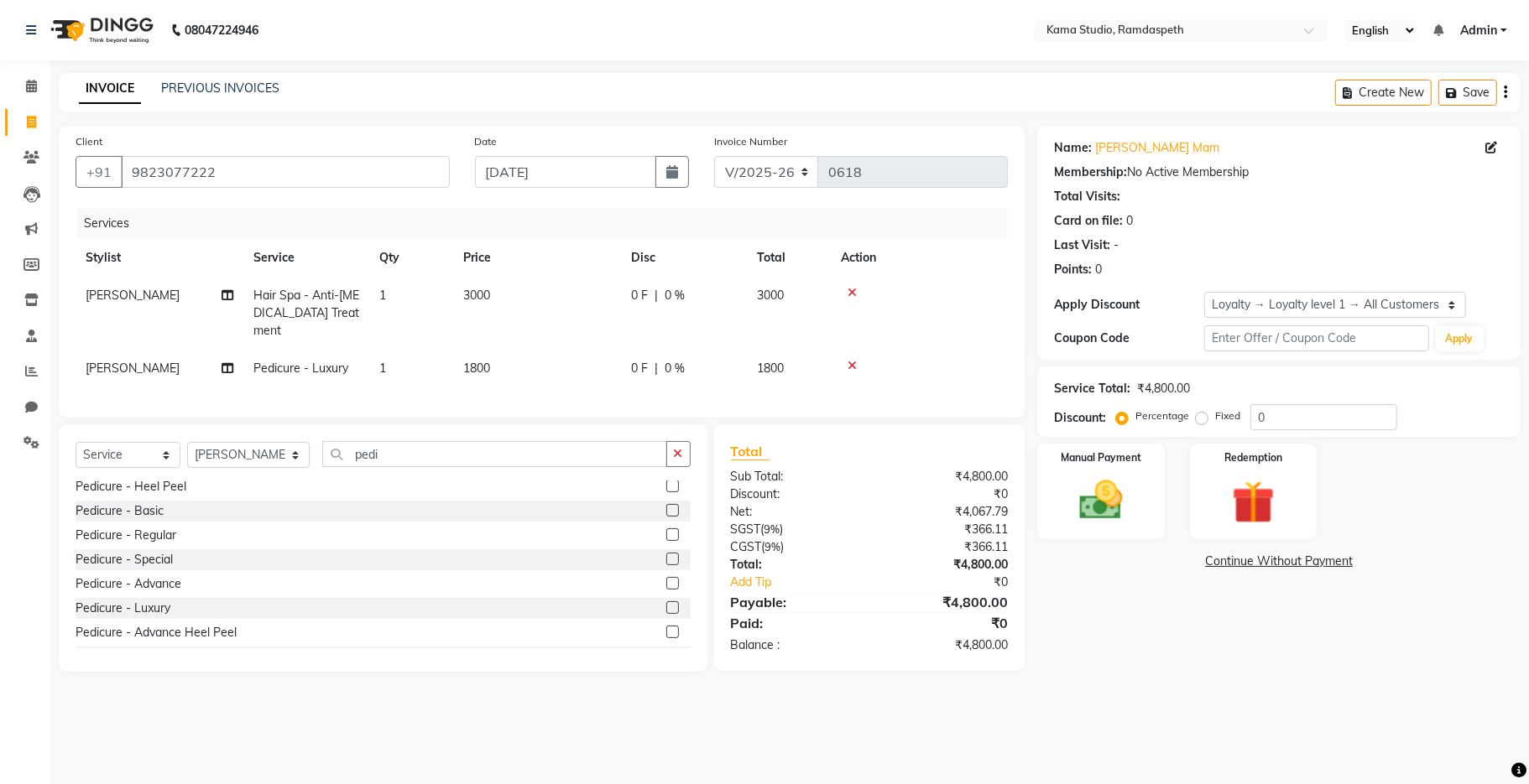
click at [624, 366] on tr "[PERSON_NAME] Pedicure - Luxury 1 1800 0 F | 0 % 1800" at bounding box center [541, 369] width 932 height 38
click at [494, 351] on td "1800" at bounding box center [537, 369] width 167 height 38
select select "67942"
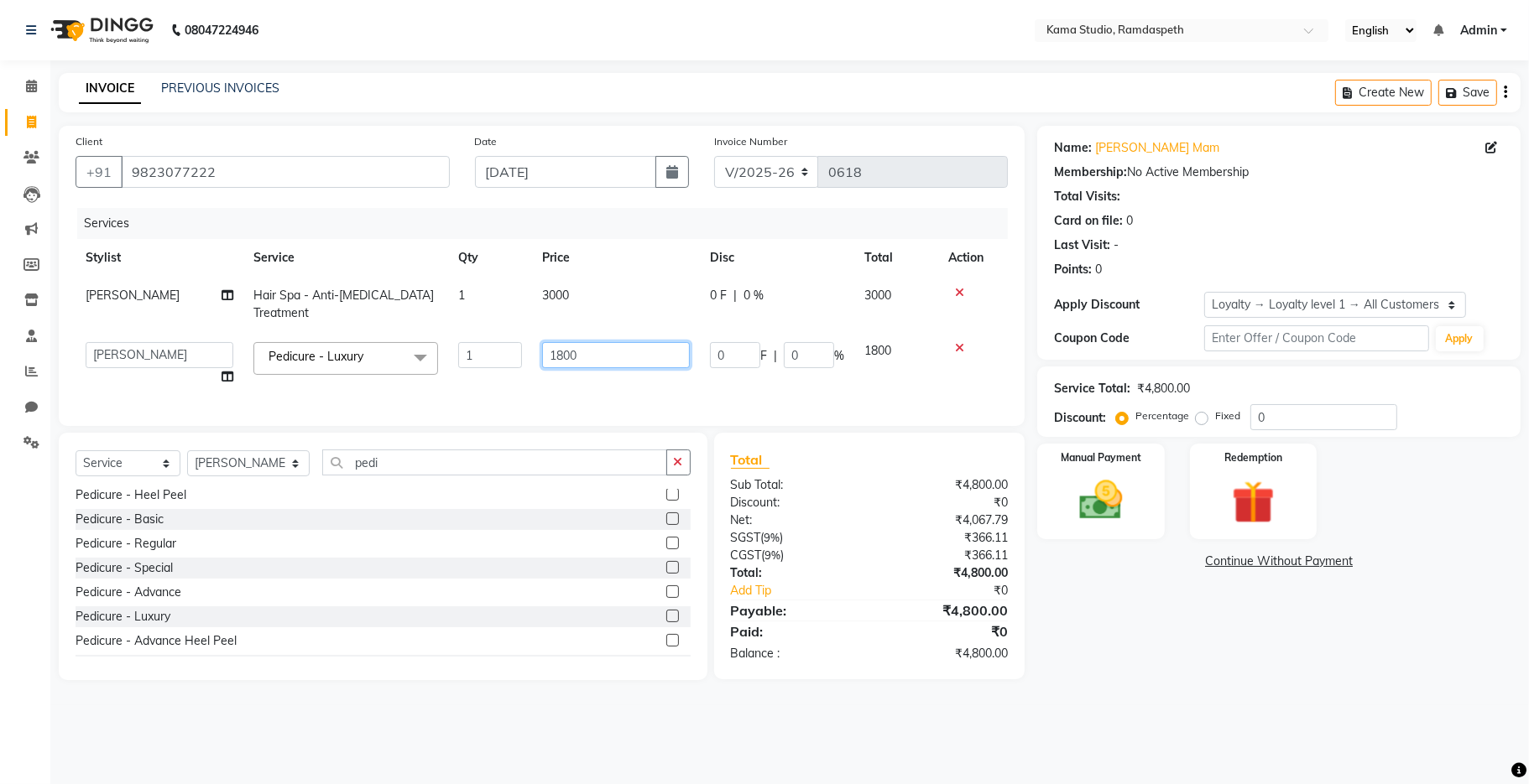
drag, startPoint x: 577, startPoint y: 359, endPoint x: 534, endPoint y: 357, distance: 43.0
click at [535, 358] on td "1800" at bounding box center [616, 364] width 167 height 64
type input "2000"
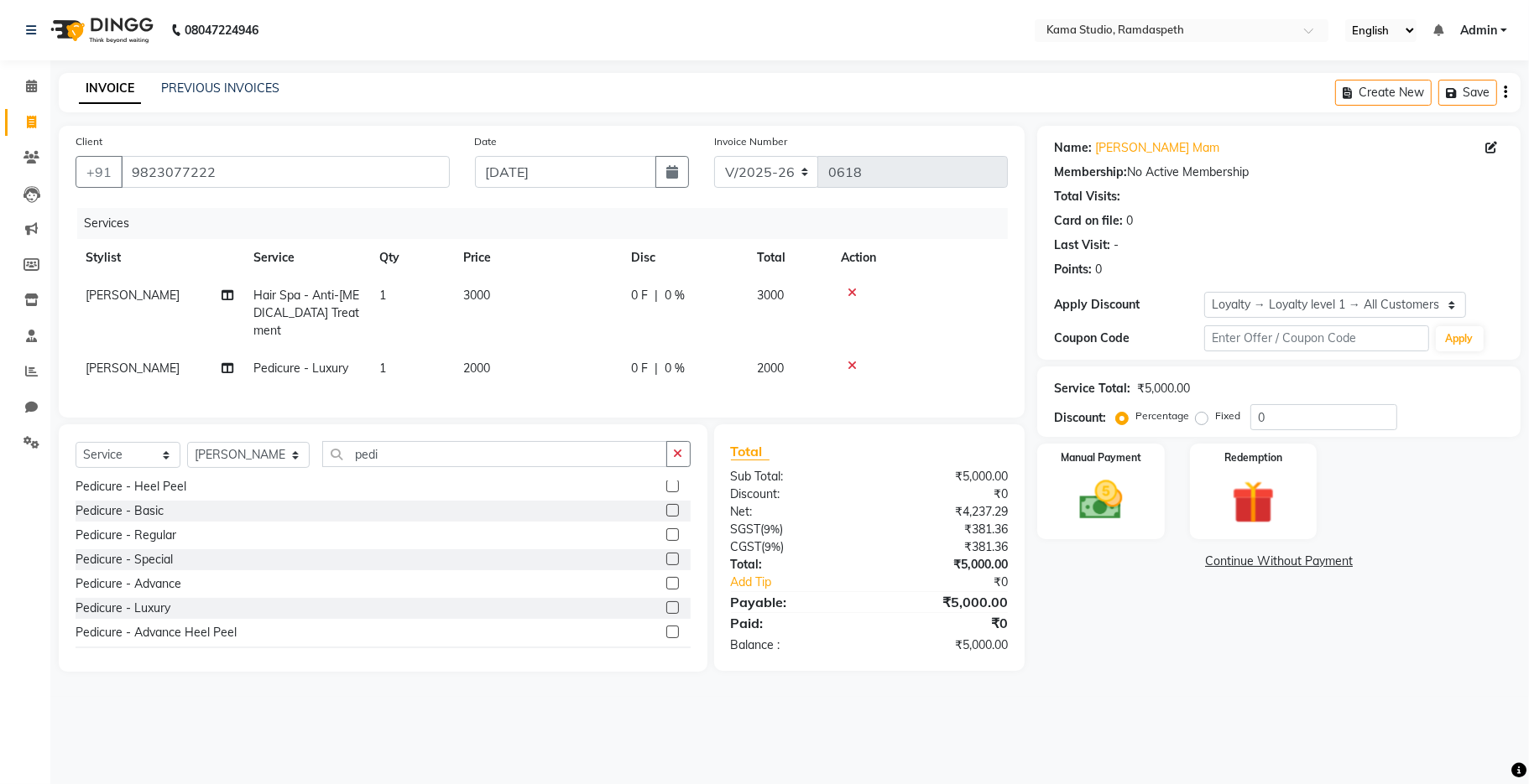
click at [564, 390] on div "Services Stylist Service Qty Price Disc Total Action [PERSON_NAME] Hair Spa - A…" at bounding box center [541, 304] width 932 height 193
click at [672, 173] on icon "button" at bounding box center [672, 172] width 12 height 14
select select "9"
select select "2025"
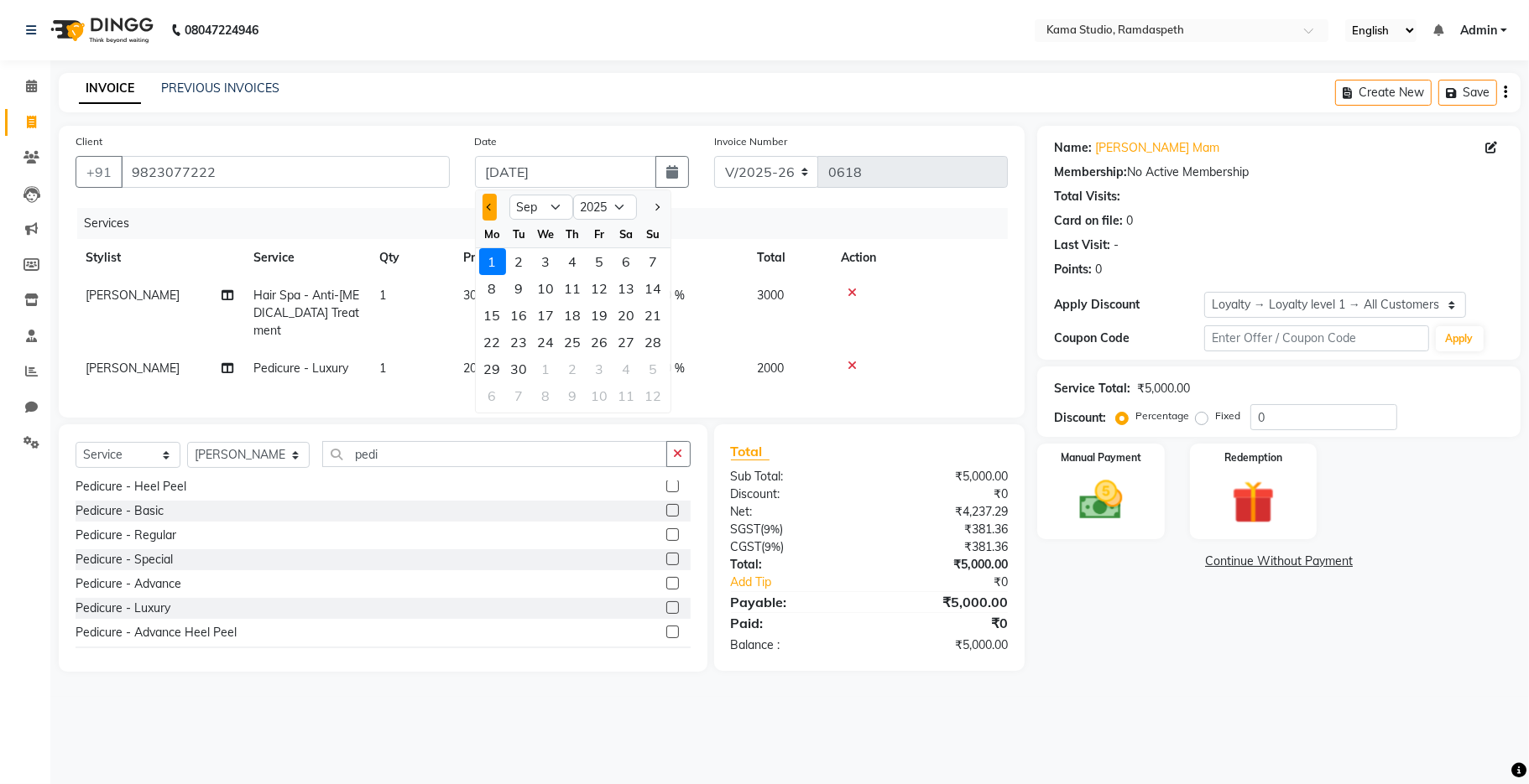
click at [490, 209] on span "Previous month" at bounding box center [488, 206] width 6 height 6
select select "8"
click at [655, 363] on div "31" at bounding box center [654, 369] width 27 height 27
type input "[DATE]"
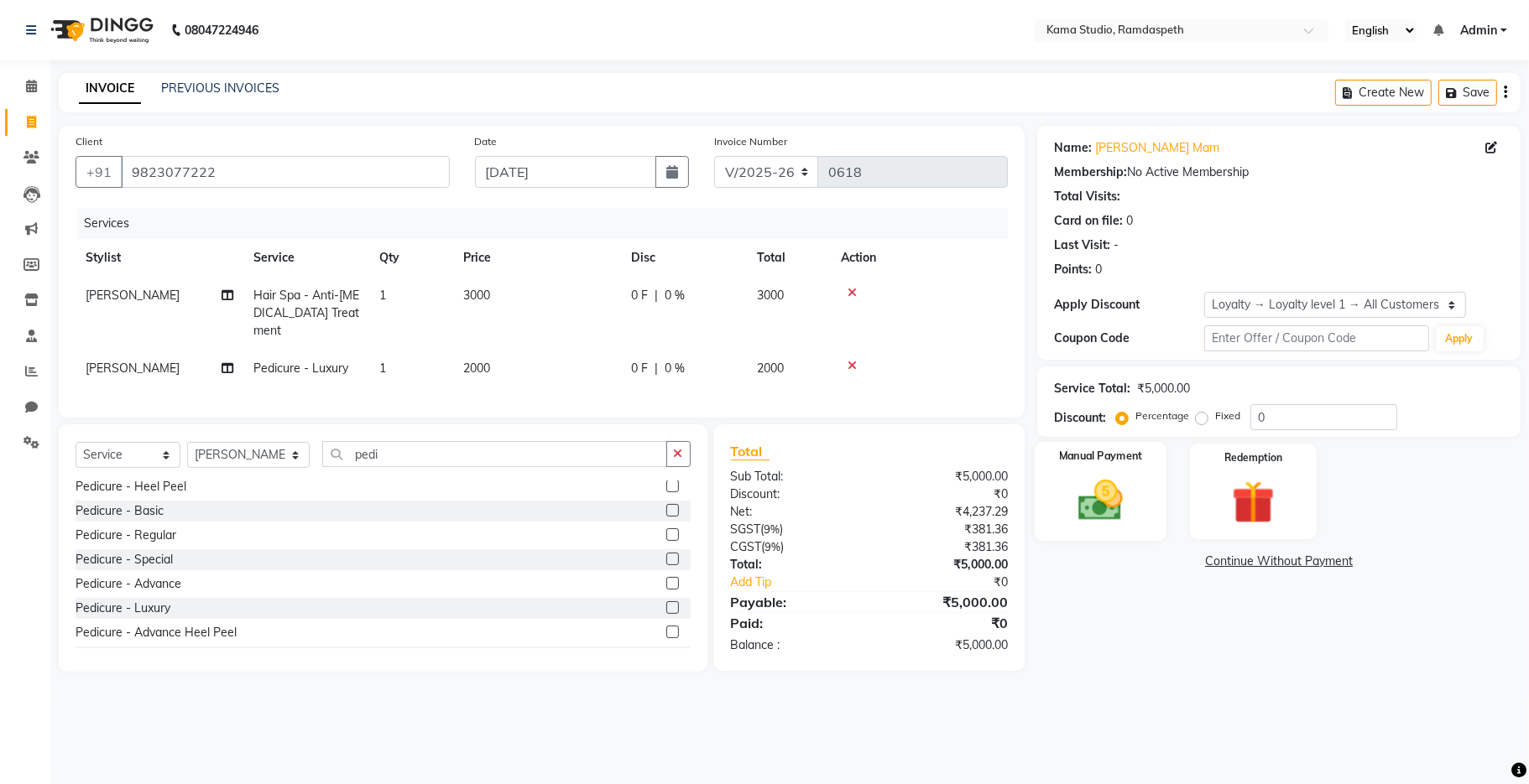
click at [985, 476] on img at bounding box center [1100, 500] width 73 height 52
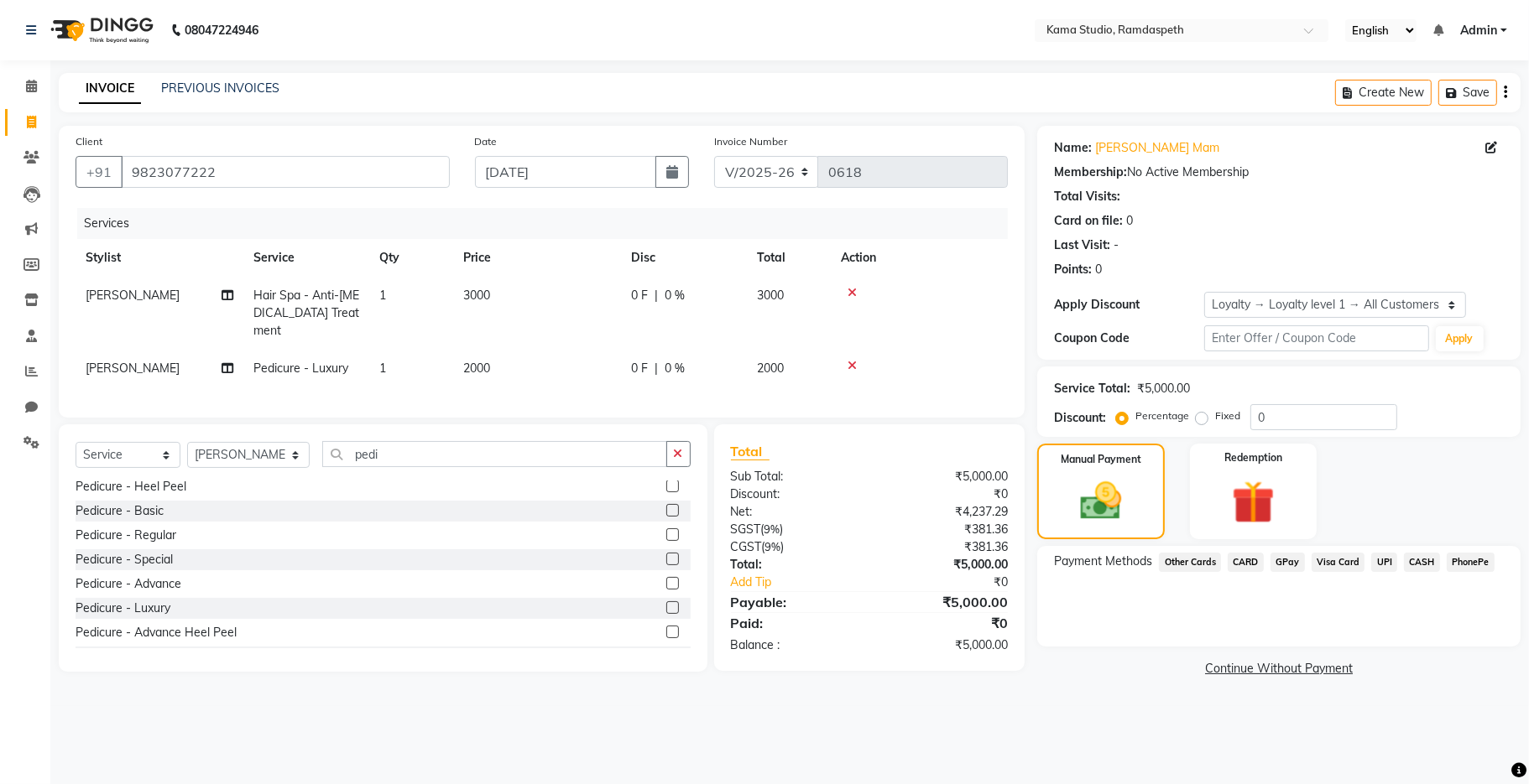
click at [985, 421] on label "Fixed" at bounding box center [1227, 416] width 25 height 15
click at [985, 421] on input "Fixed" at bounding box center [1204, 416] width 12 height 12
radio input "true"
click at [985, 559] on span "CASH" at bounding box center [1422, 562] width 36 height 19
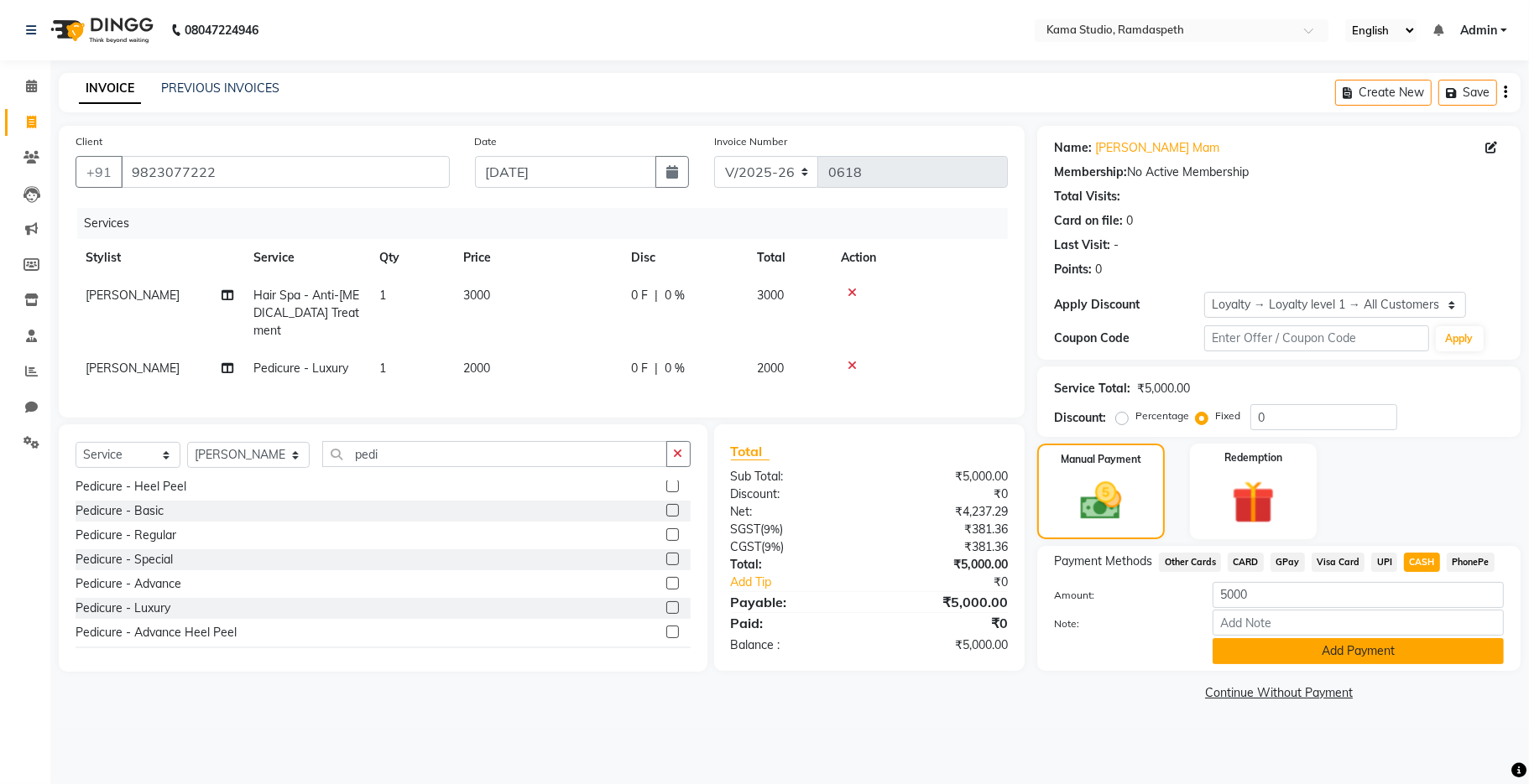
click at [985, 623] on button "Add Payment" at bounding box center [1357, 651] width 291 height 26
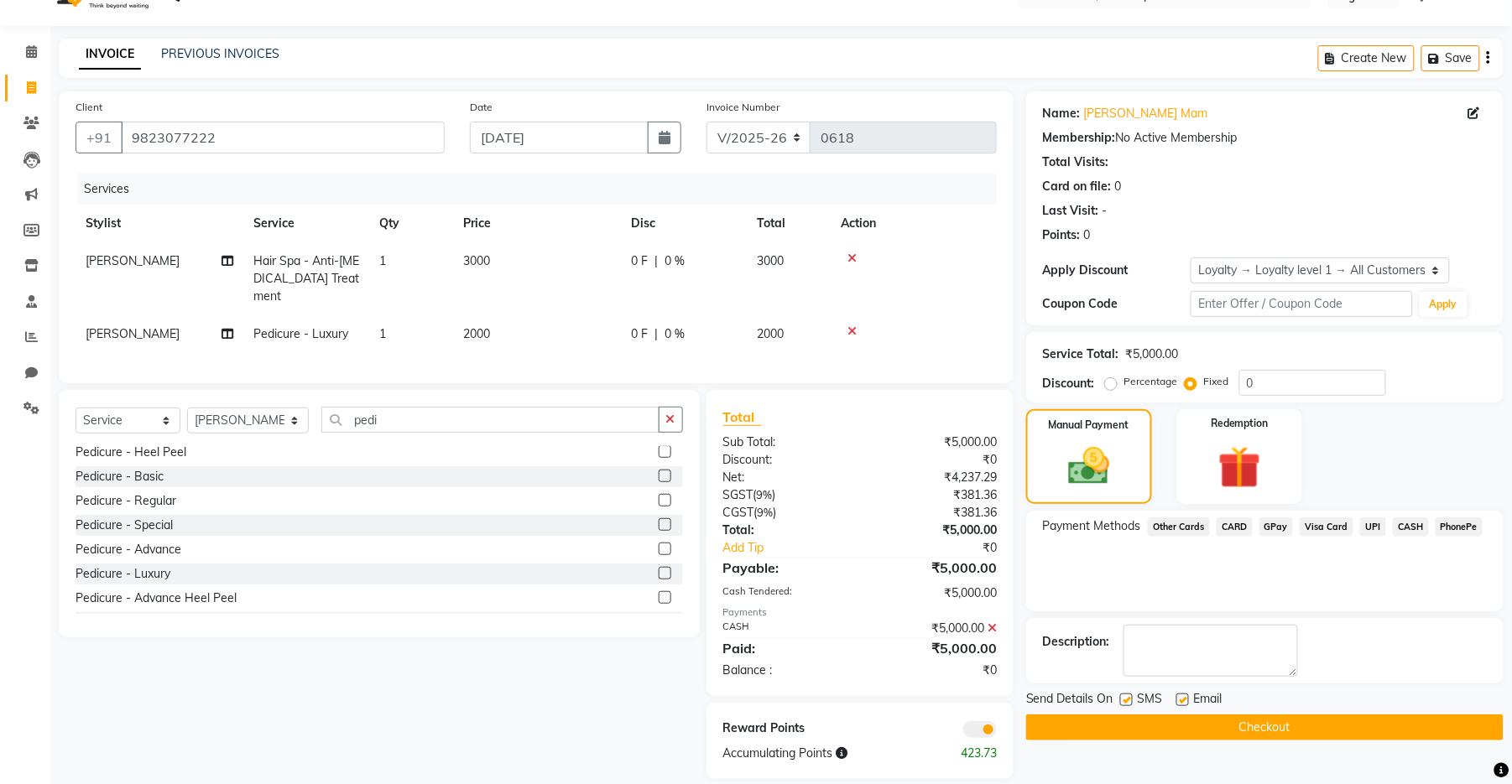
scroll to position [52, 0]
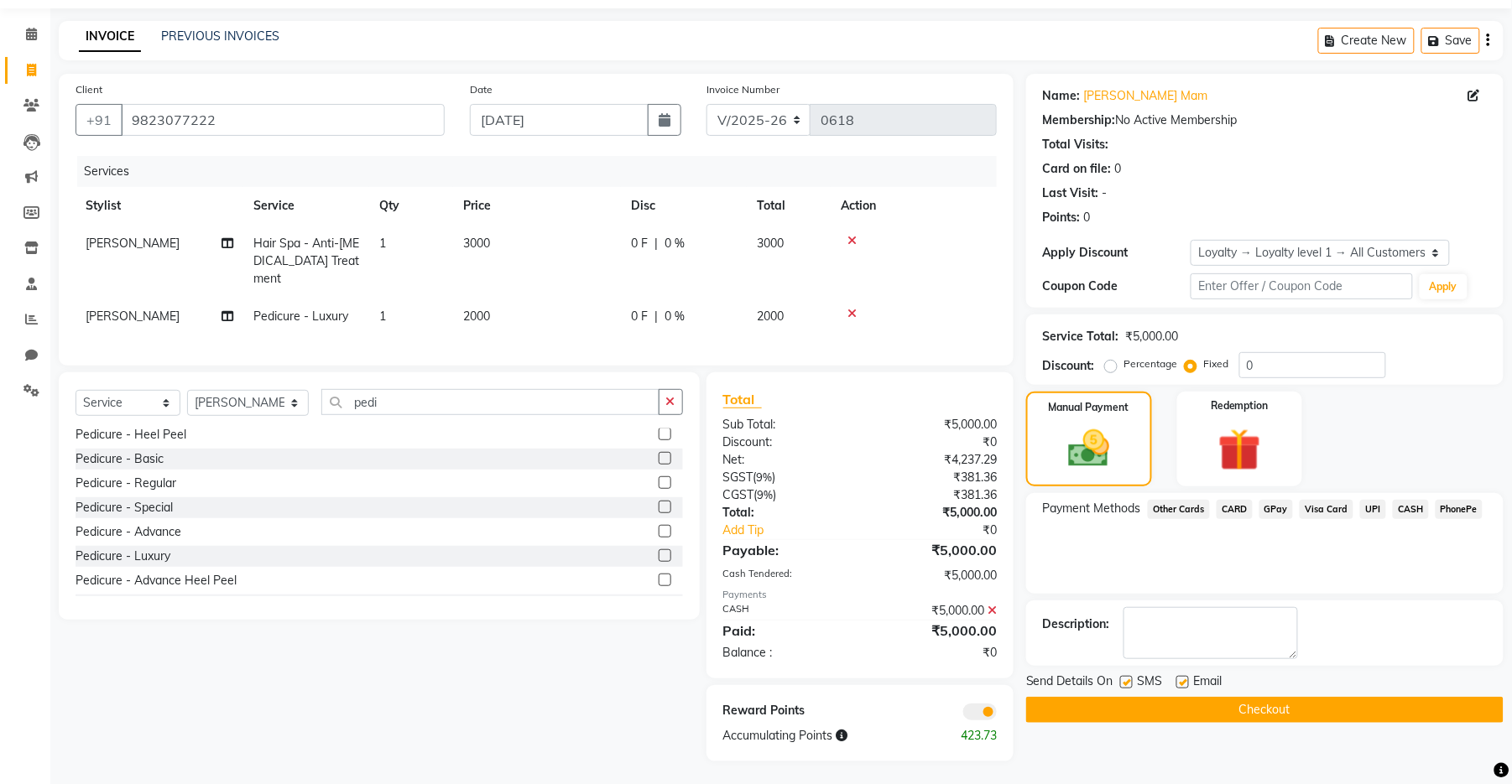
click at [985, 623] on label at bounding box center [1127, 682] width 13 height 13
click at [985, 623] on input "checkbox" at bounding box center [1126, 683] width 11 height 11
checkbox input "false"
click at [985, 623] on label at bounding box center [1182, 682] width 13 height 13
click at [985, 623] on input "checkbox" at bounding box center [1182, 683] width 11 height 11
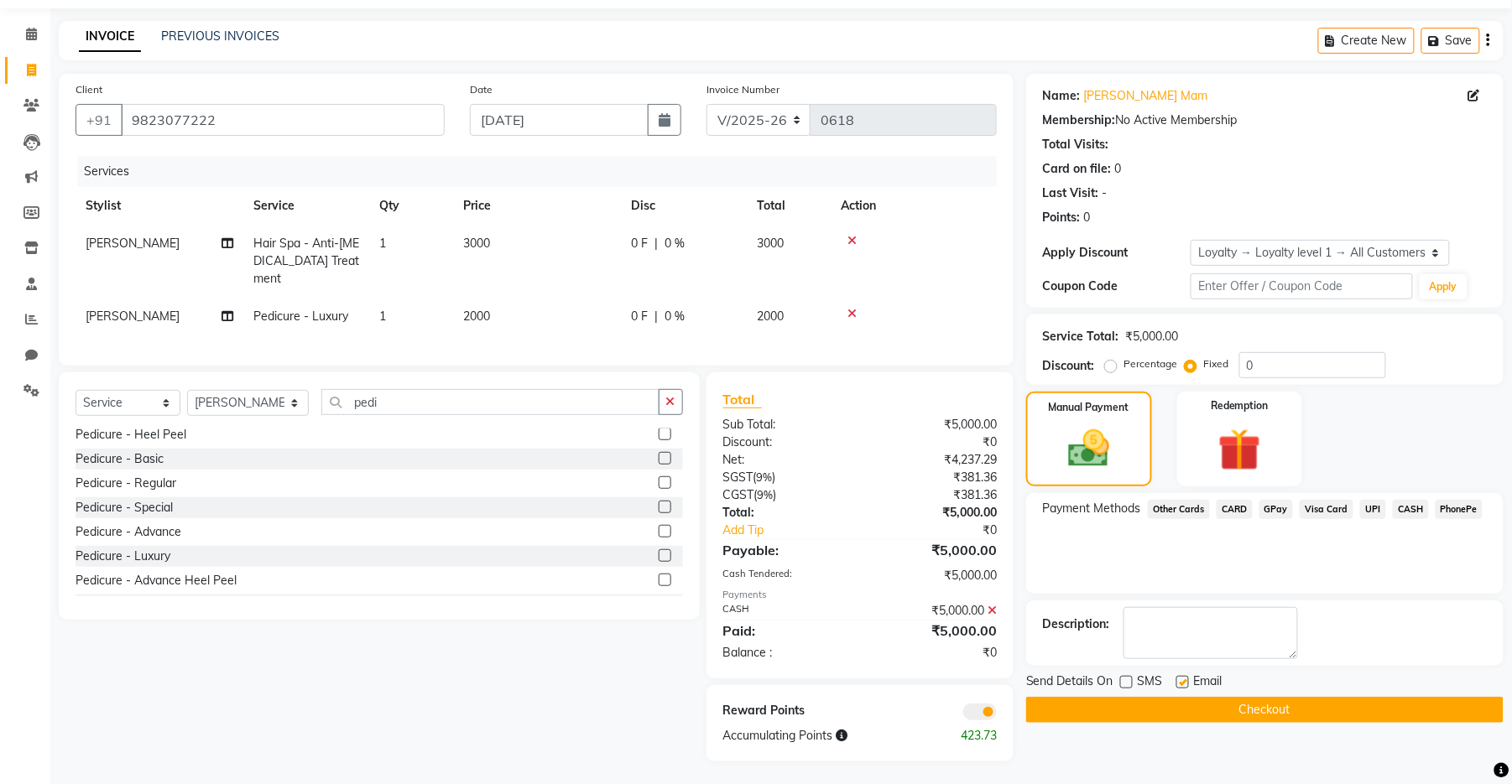
checkbox input "false"
click at [985, 623] on button "Checkout" at bounding box center [1265, 709] width 477 height 26
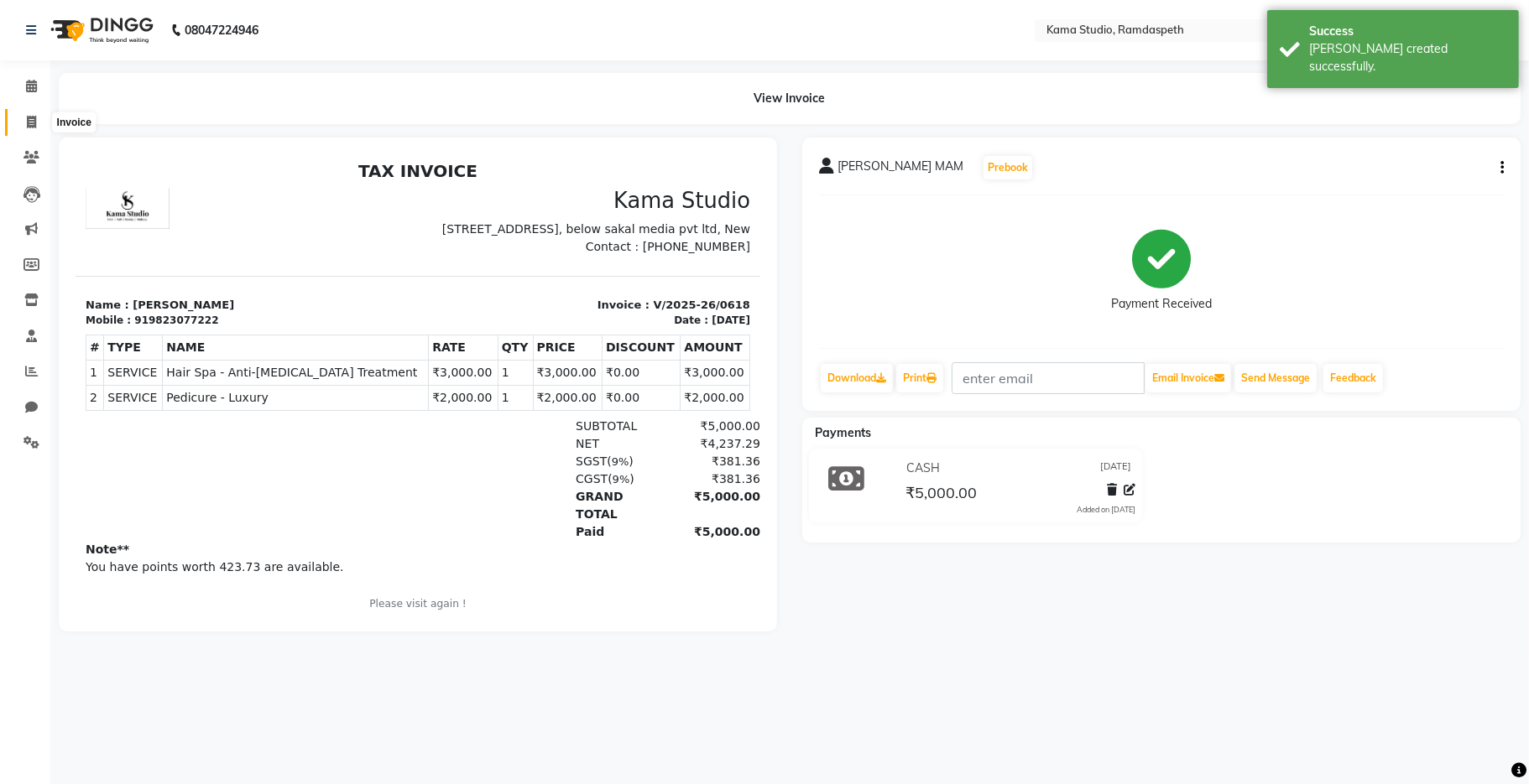
click at [35, 123] on span at bounding box center [32, 122] width 30 height 19
select select "service"
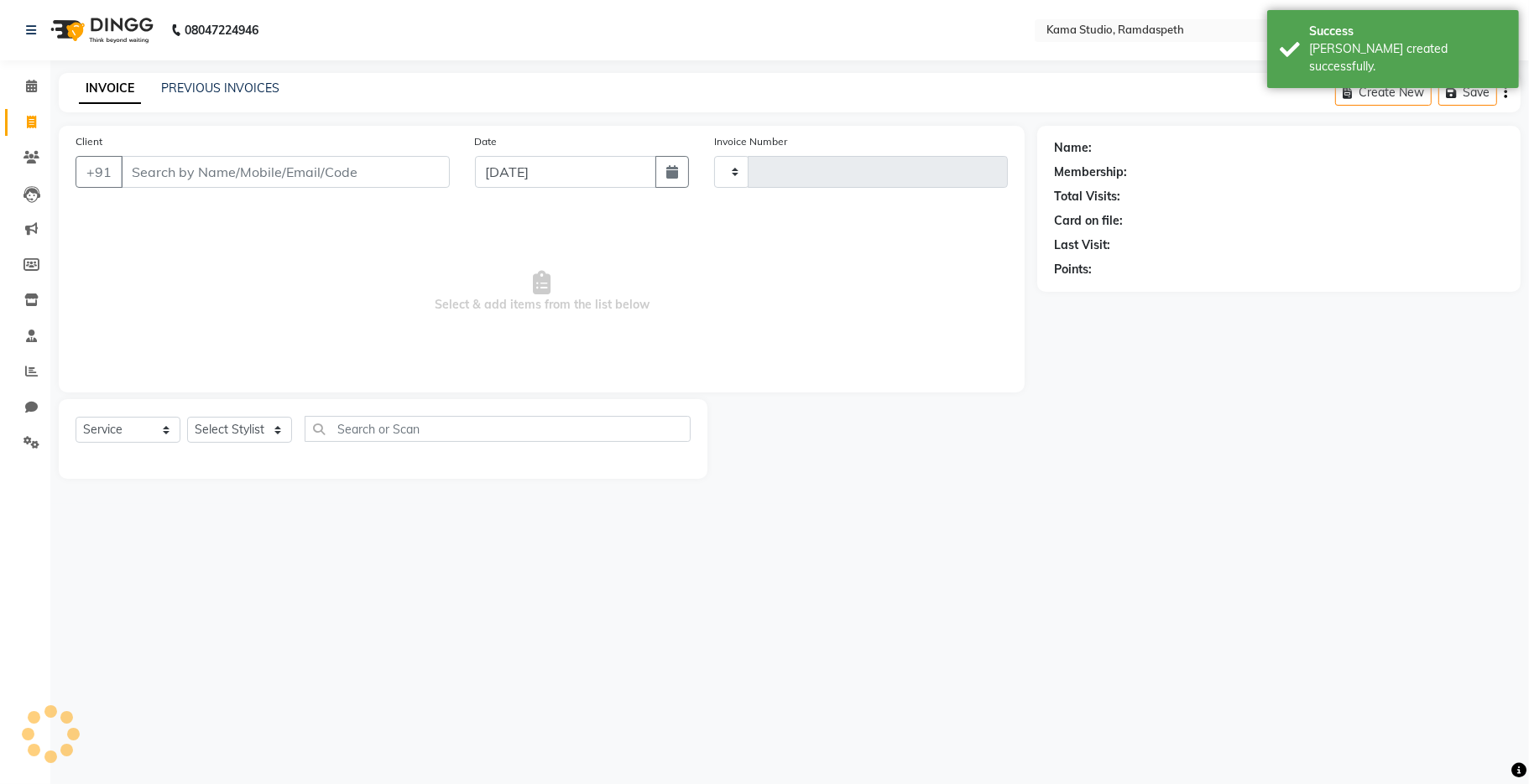
type input "0619"
select select "7582"
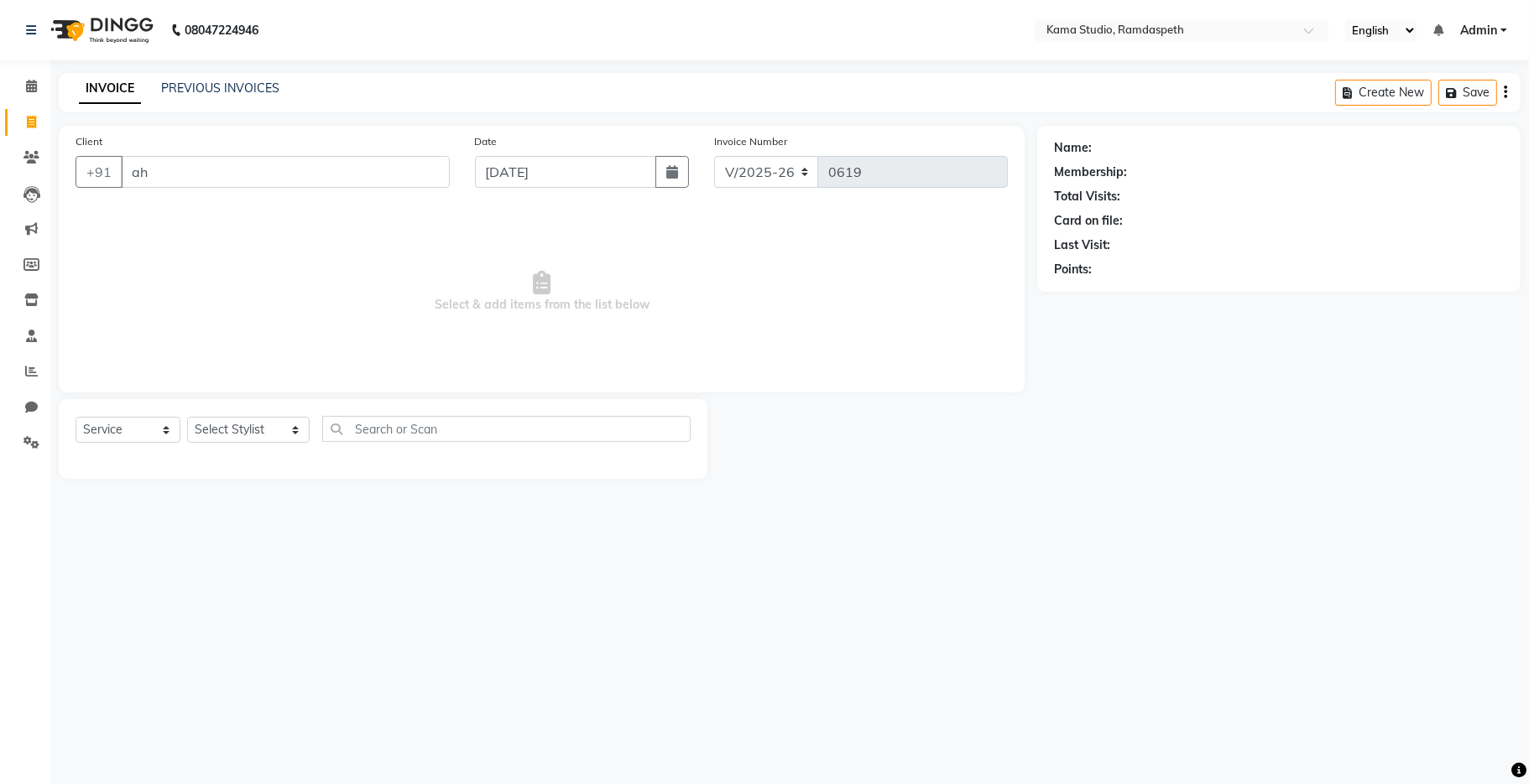
type input "a"
type input "ahu"
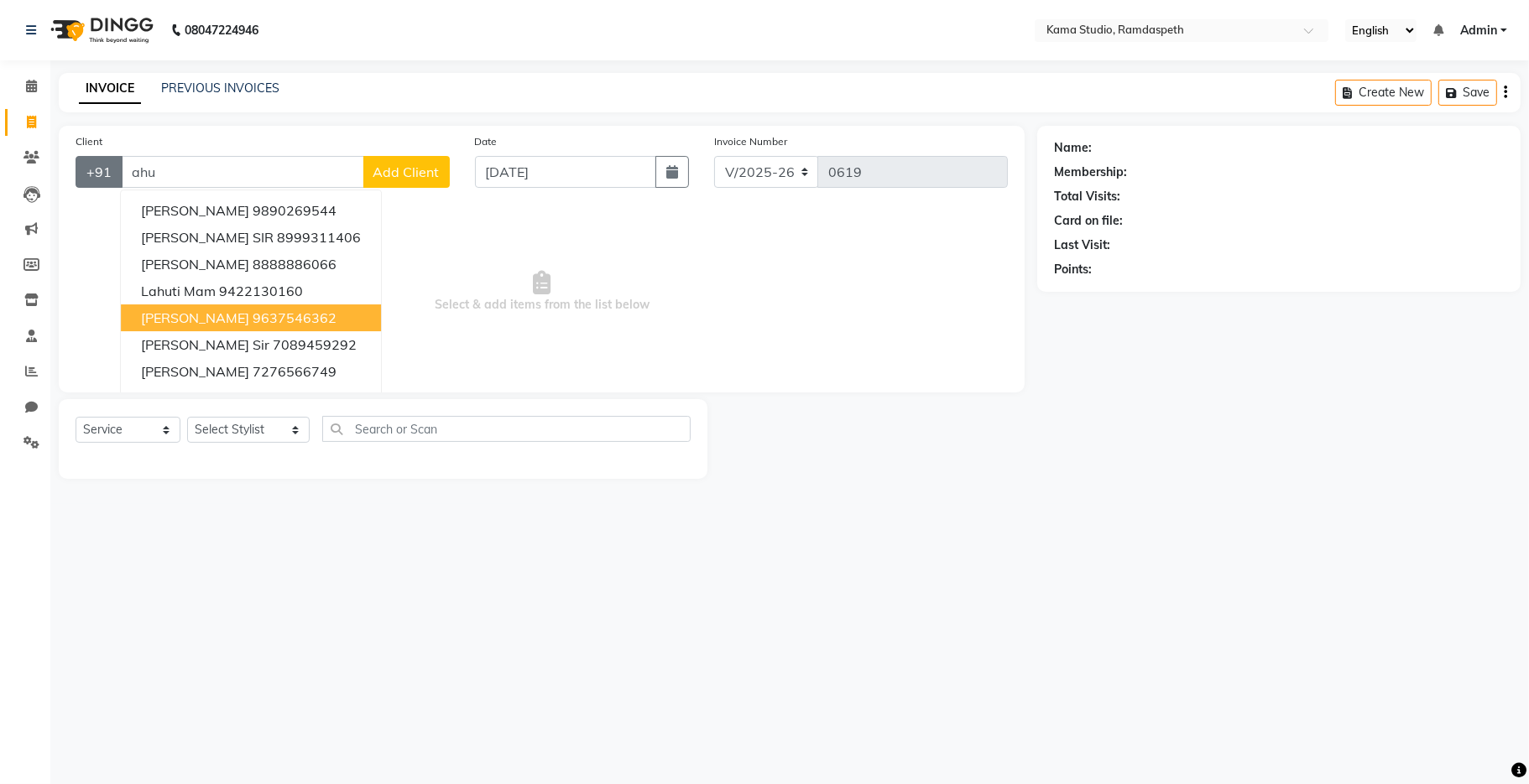
drag, startPoint x: 213, startPoint y: 177, endPoint x: 77, endPoint y: 186, distance: 136.3
click at [77, 186] on div "+91 ahu [PERSON_NAME] 9890269544 [PERSON_NAME] SIR 8999311406 [PERSON_NAME] 888…" at bounding box center [263, 171] width 375 height 32
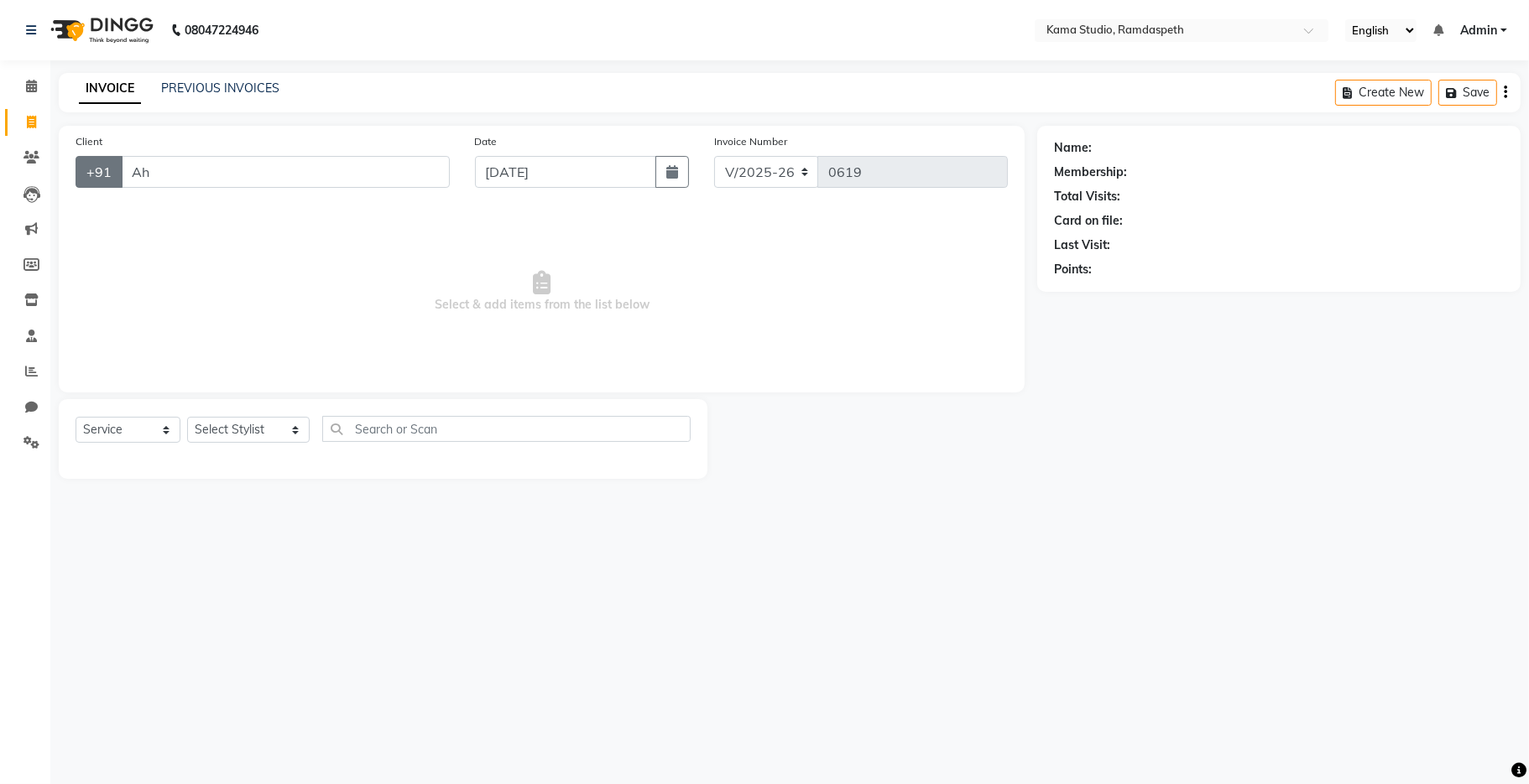
type input "A"
type input "mam"
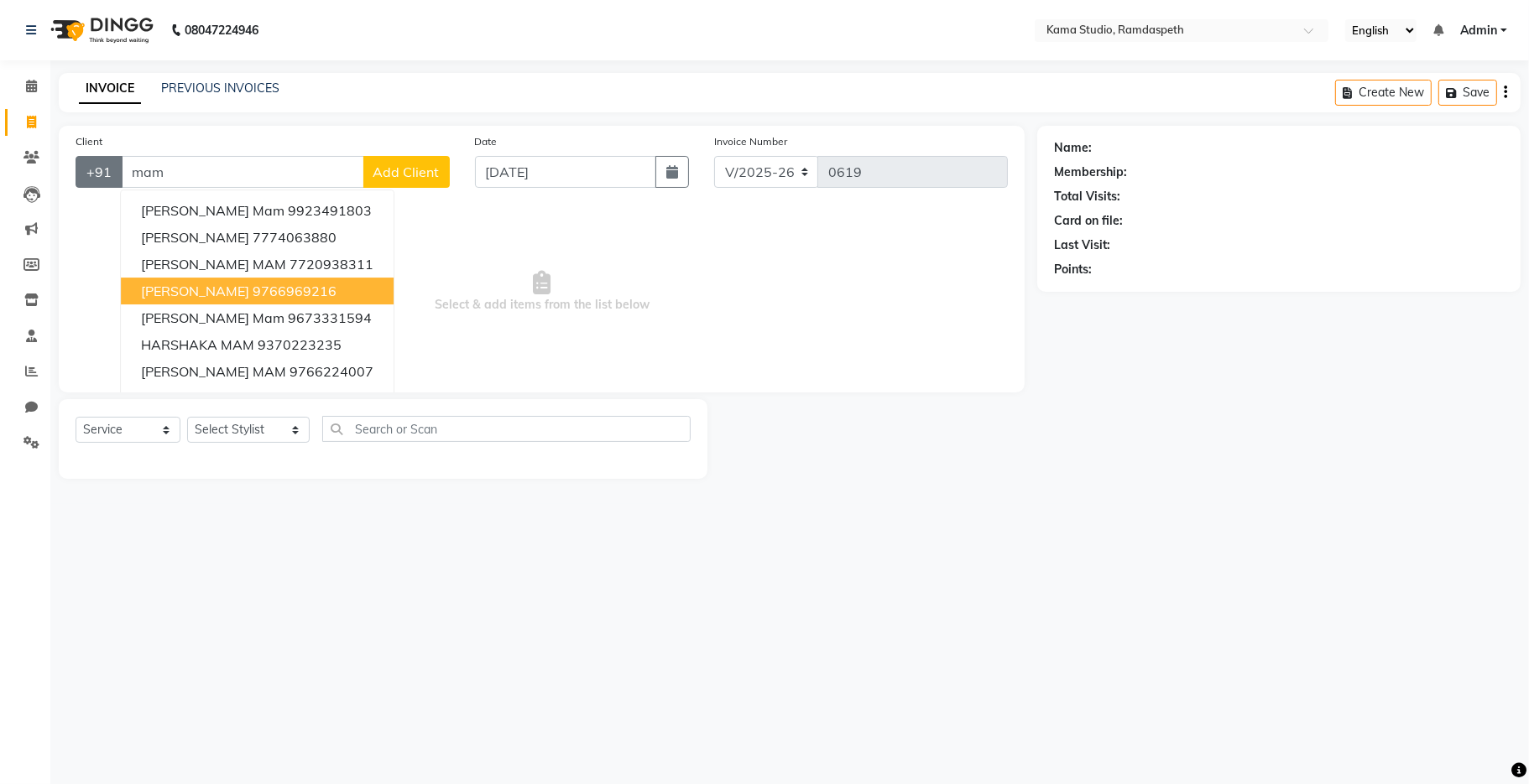
drag, startPoint x: 176, startPoint y: 170, endPoint x: 117, endPoint y: 177, distance: 59.4
click at [117, 177] on div "+91 mam [PERSON_NAME] mam 9923491803 [PERSON_NAME] mam 7774063880 [PERSON_NAME]…" at bounding box center [263, 171] width 375 height 32
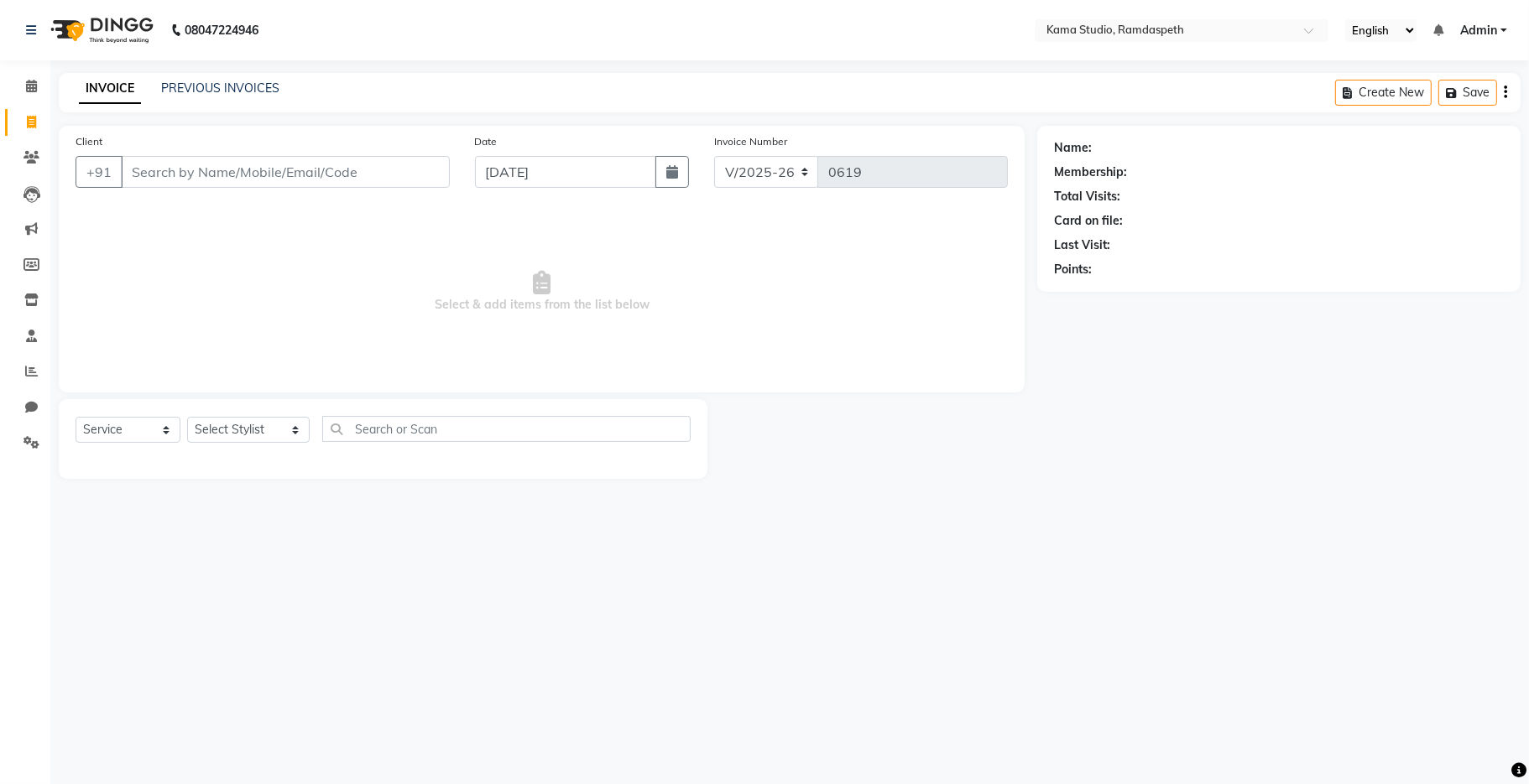
click at [174, 173] on input "Client" at bounding box center [285, 171] width 329 height 32
type input "a"
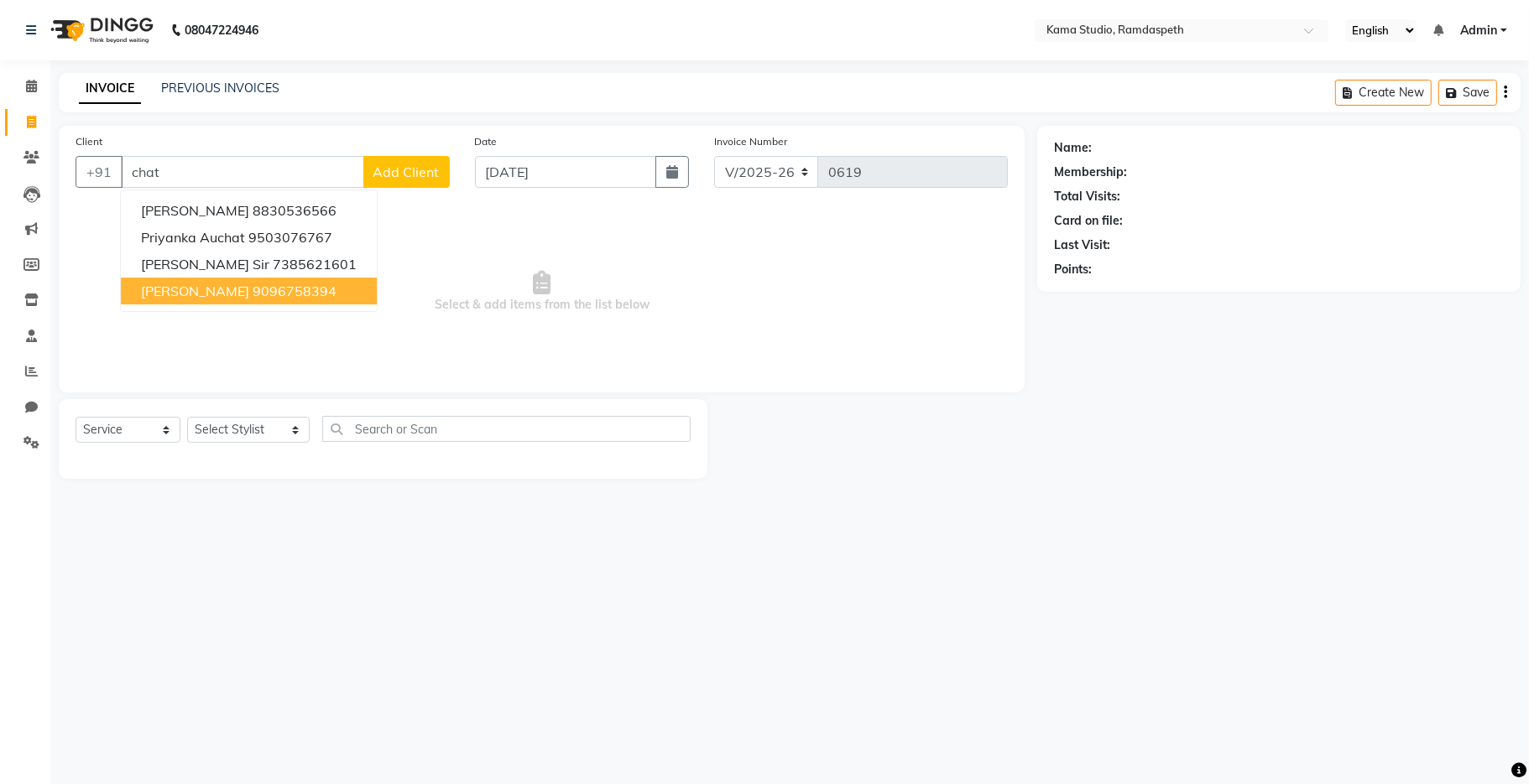
click at [276, 291] on ngb-highlight "9096758394" at bounding box center [294, 291] width 84 height 17
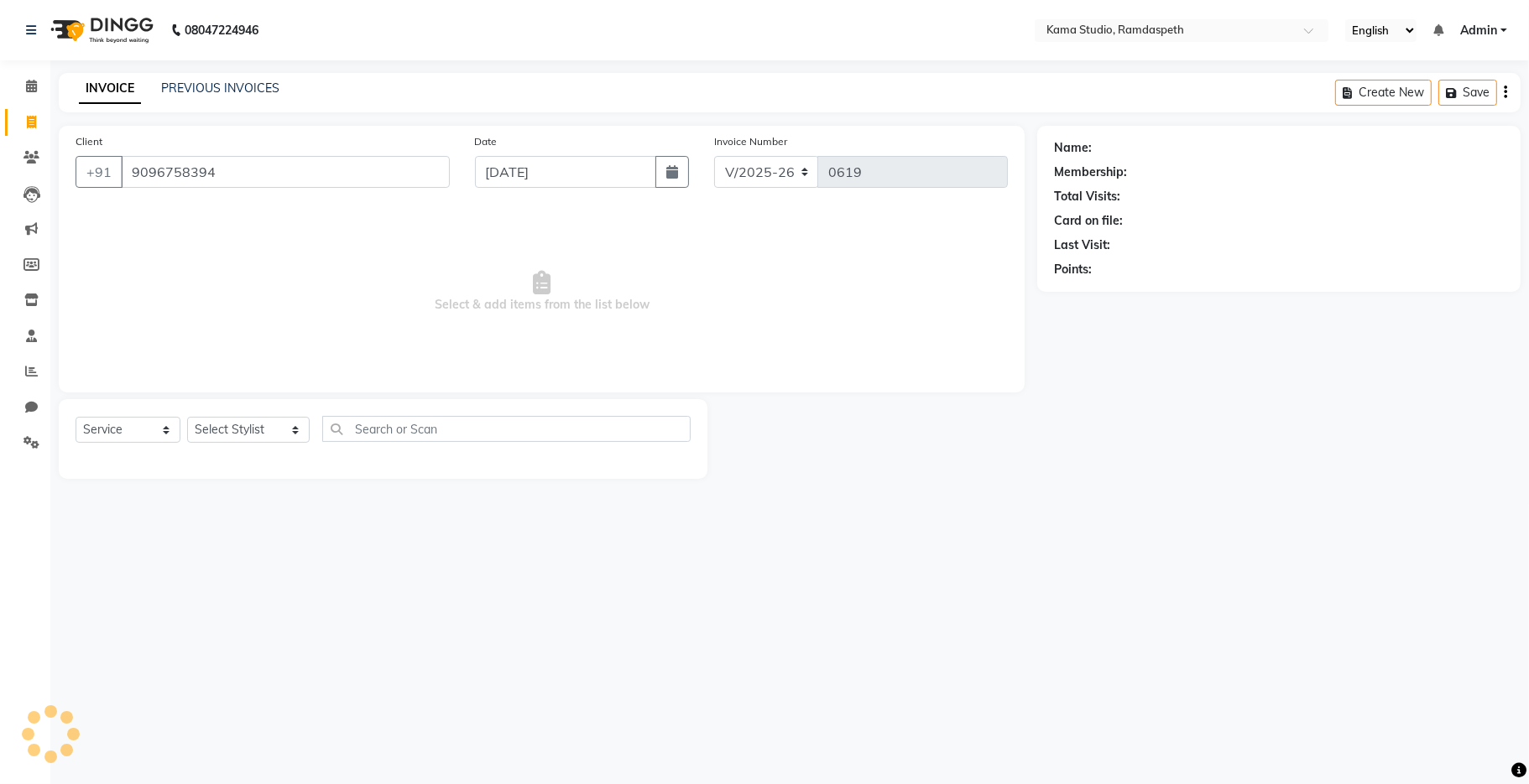
type input "9096758394"
select select "1: Object"
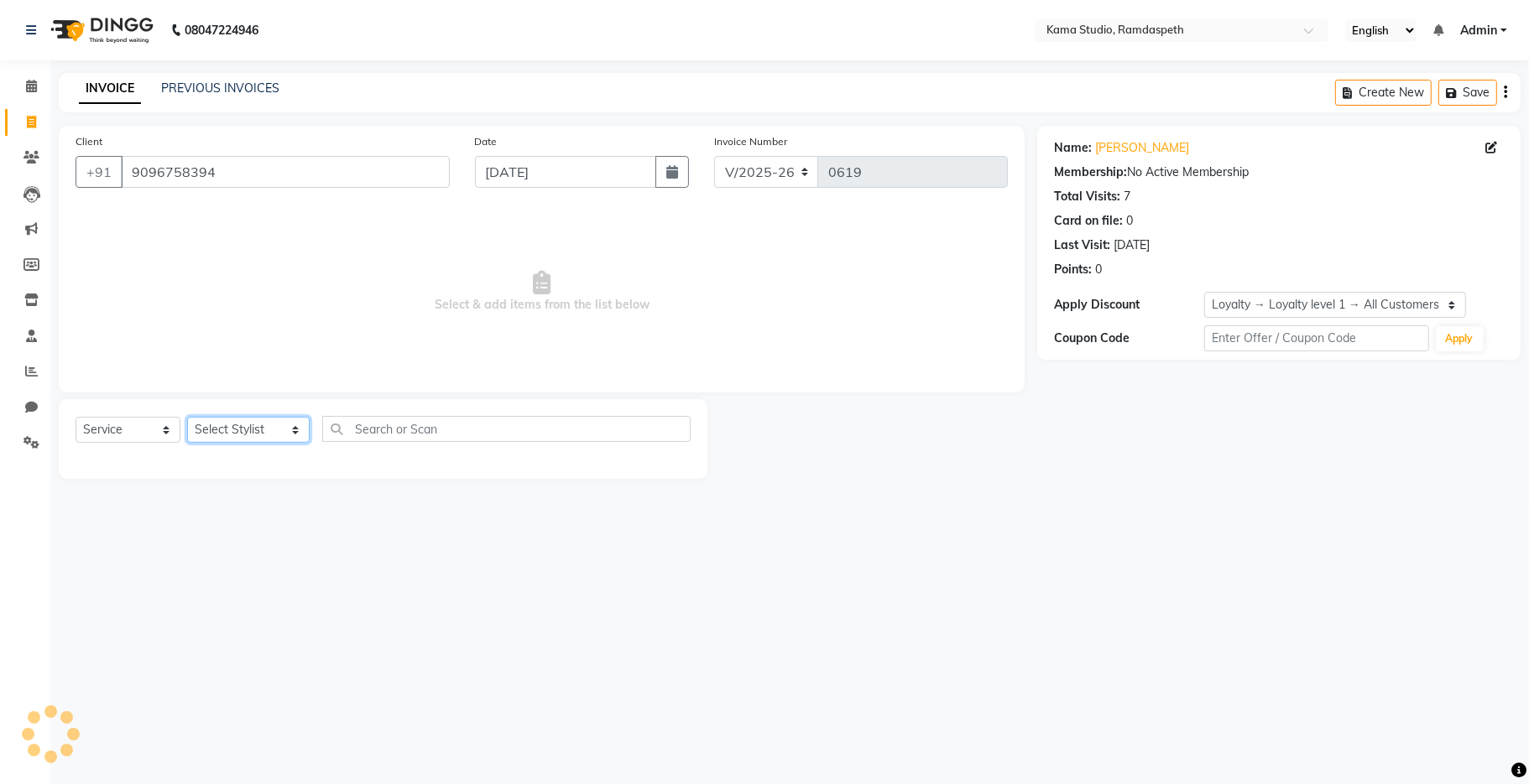
click at [203, 432] on select "Select Stylist [PERSON_NAME] [PERSON_NAME] Ankit Dhawariya [PERSON_NAME] Sir [P…" at bounding box center [249, 429] width 122 height 26
select select "67939"
click at [187, 418] on select "Select Stylist [PERSON_NAME] [PERSON_NAME] Ankit Dhawariya [PERSON_NAME] Sir [P…" at bounding box center [249, 429] width 122 height 26
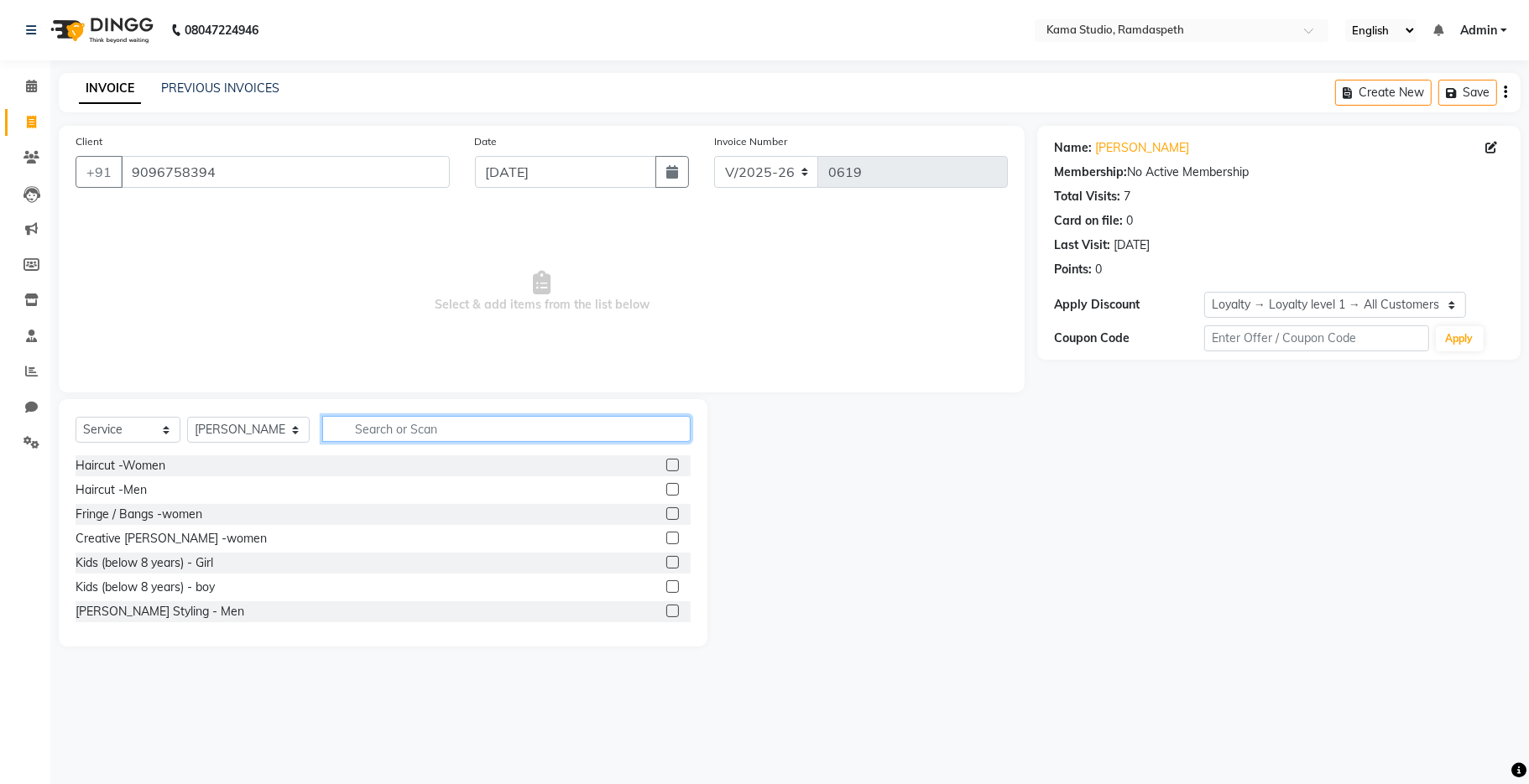
click at [375, 419] on input "text" at bounding box center [506, 428] width 368 height 26
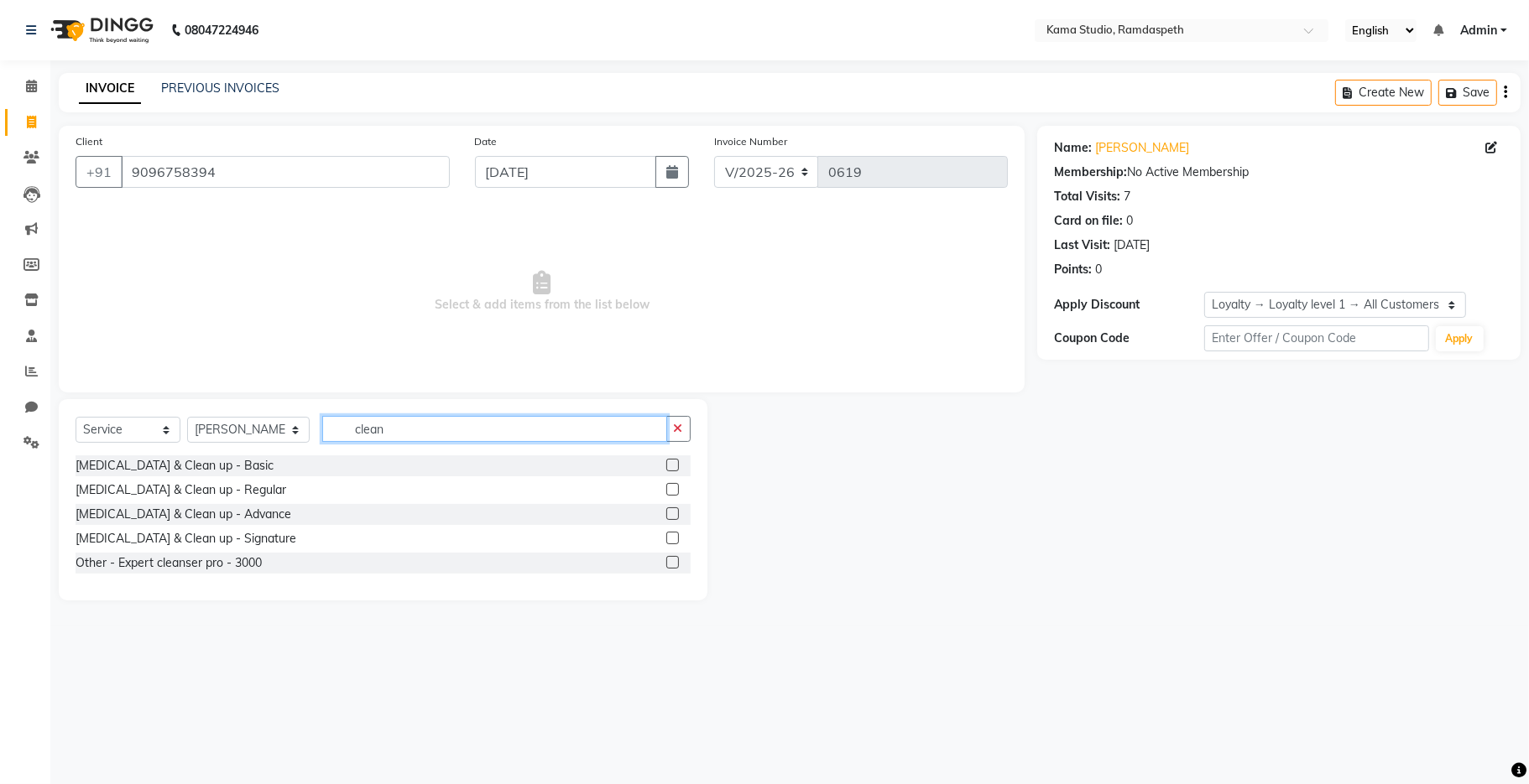
type input "clean"
click at [676, 565] on label at bounding box center [673, 563] width 13 height 13
click at [676, 565] on input "checkbox" at bounding box center [672, 563] width 11 height 11
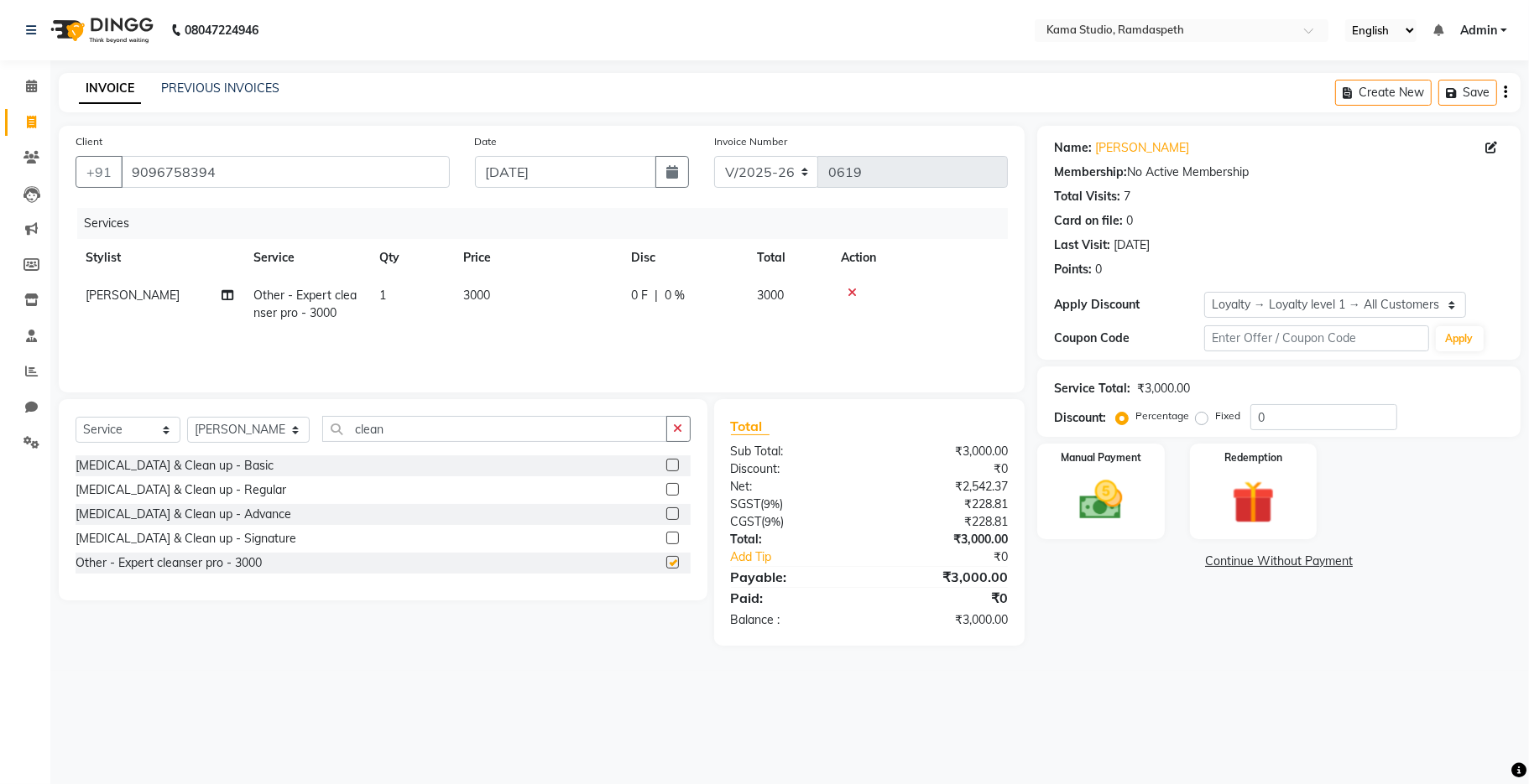
checkbox input "false"
click at [503, 303] on td "3000" at bounding box center [537, 303] width 167 height 55
select select "67939"
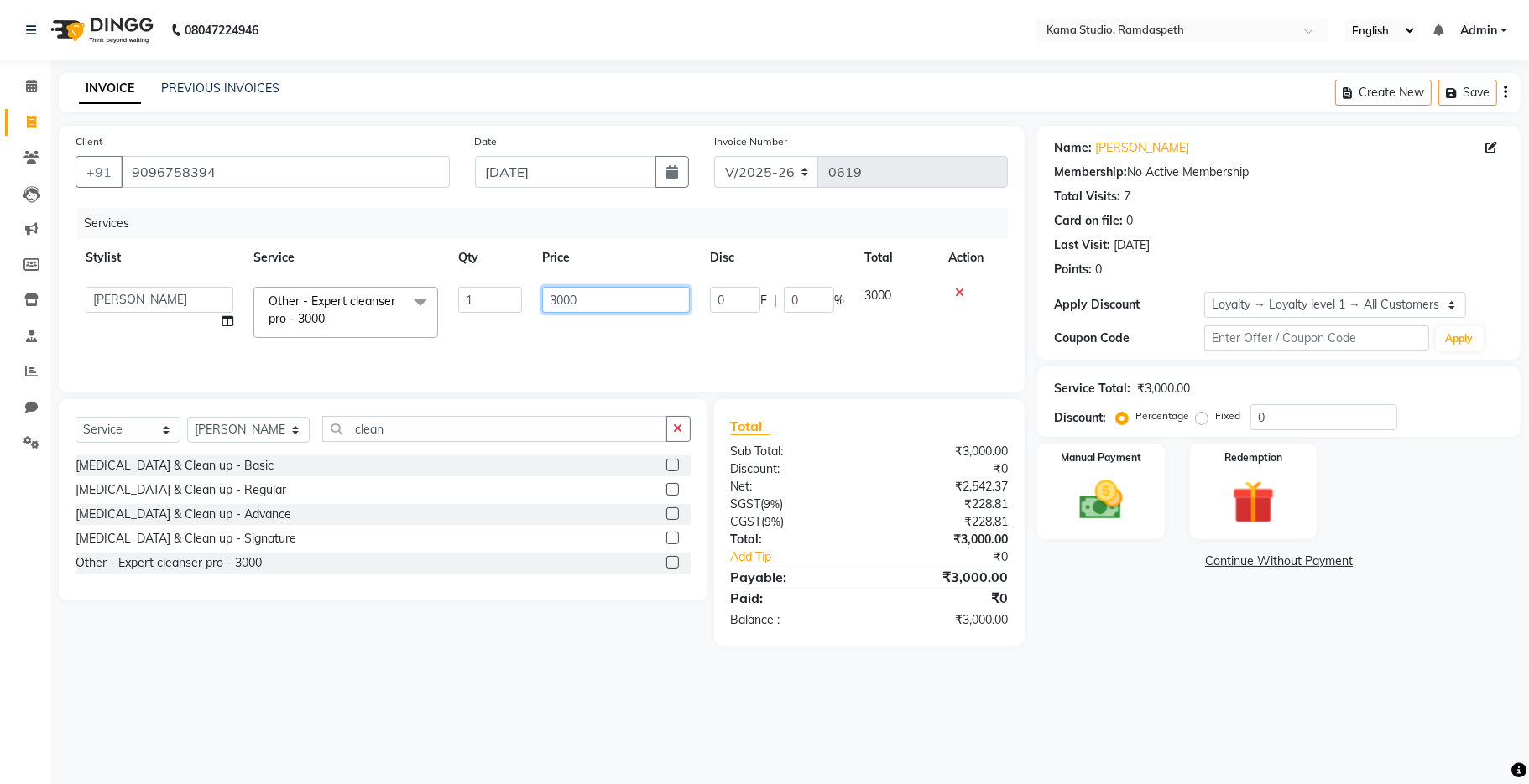
drag, startPoint x: 568, startPoint y: 301, endPoint x: 519, endPoint y: 305, distance: 49.2
click at [522, 302] on tr "[PERSON_NAME] [PERSON_NAME] Ankit Dhawariya [PERSON_NAME] Devendra Dhawariya Si…" at bounding box center [541, 311] width 932 height 71
type input "2700"
click at [601, 326] on td "2700" at bounding box center [616, 311] width 167 height 71
select select "67939"
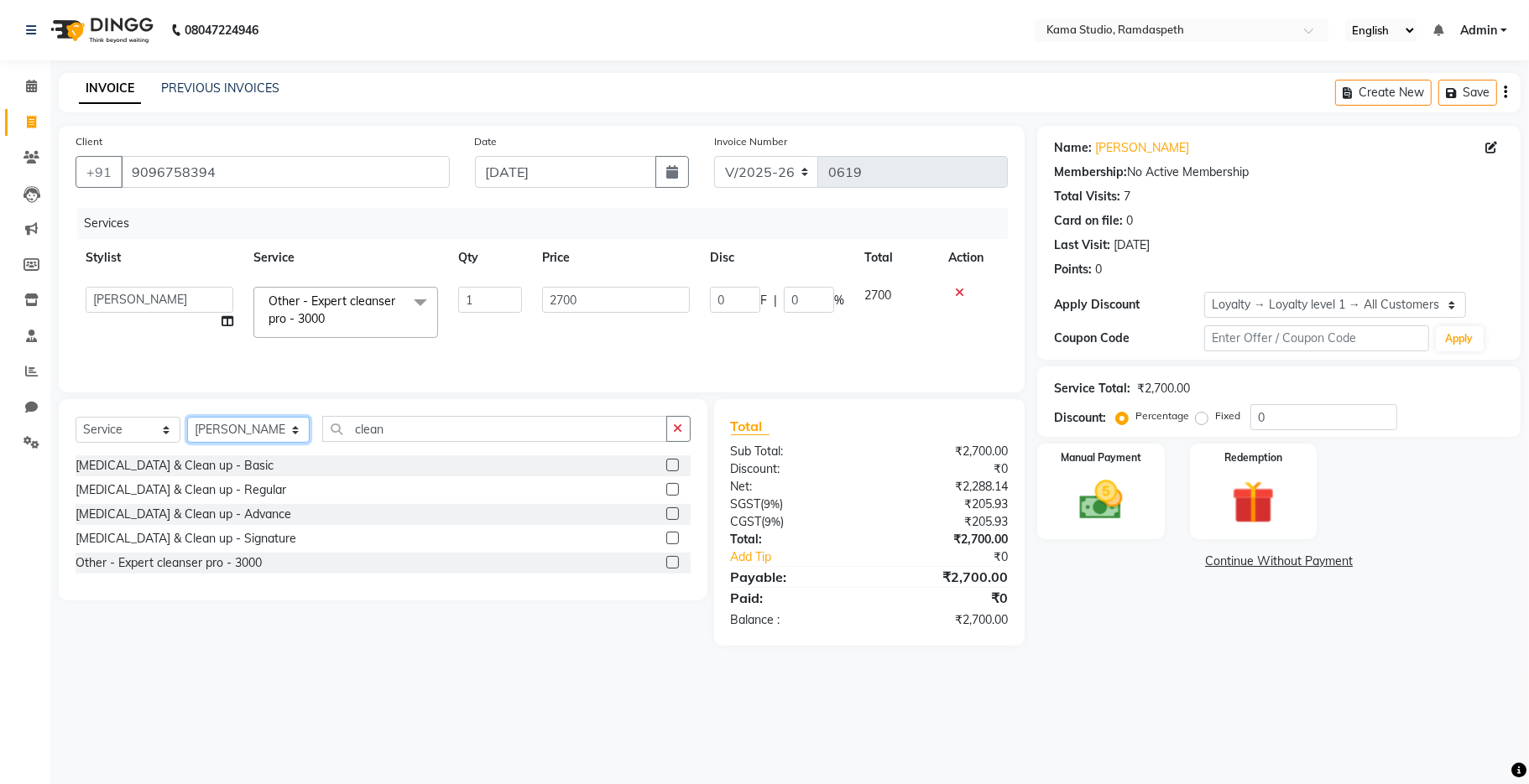
click at [233, 434] on select "Select Stylist [PERSON_NAME] [PERSON_NAME] Ankit Dhawariya [PERSON_NAME] Sir [P…" at bounding box center [249, 429] width 122 height 26
click at [154, 313] on td "[PERSON_NAME] [PERSON_NAME] Ankit Dhawariya [PERSON_NAME] Sir [PERSON_NAME] Dha…" at bounding box center [159, 311] width 167 height 71
click at [156, 300] on select "[PERSON_NAME] [PERSON_NAME] Ankit Dhawariya [PERSON_NAME] Sir [PERSON_NAME] Dha…" at bounding box center [159, 300] width 148 height 26
select select "67945"
click at [240, 435] on select "Select Stylist [PERSON_NAME] [PERSON_NAME] Ankit Dhawariya [PERSON_NAME] Sir [P…" at bounding box center [249, 429] width 122 height 26
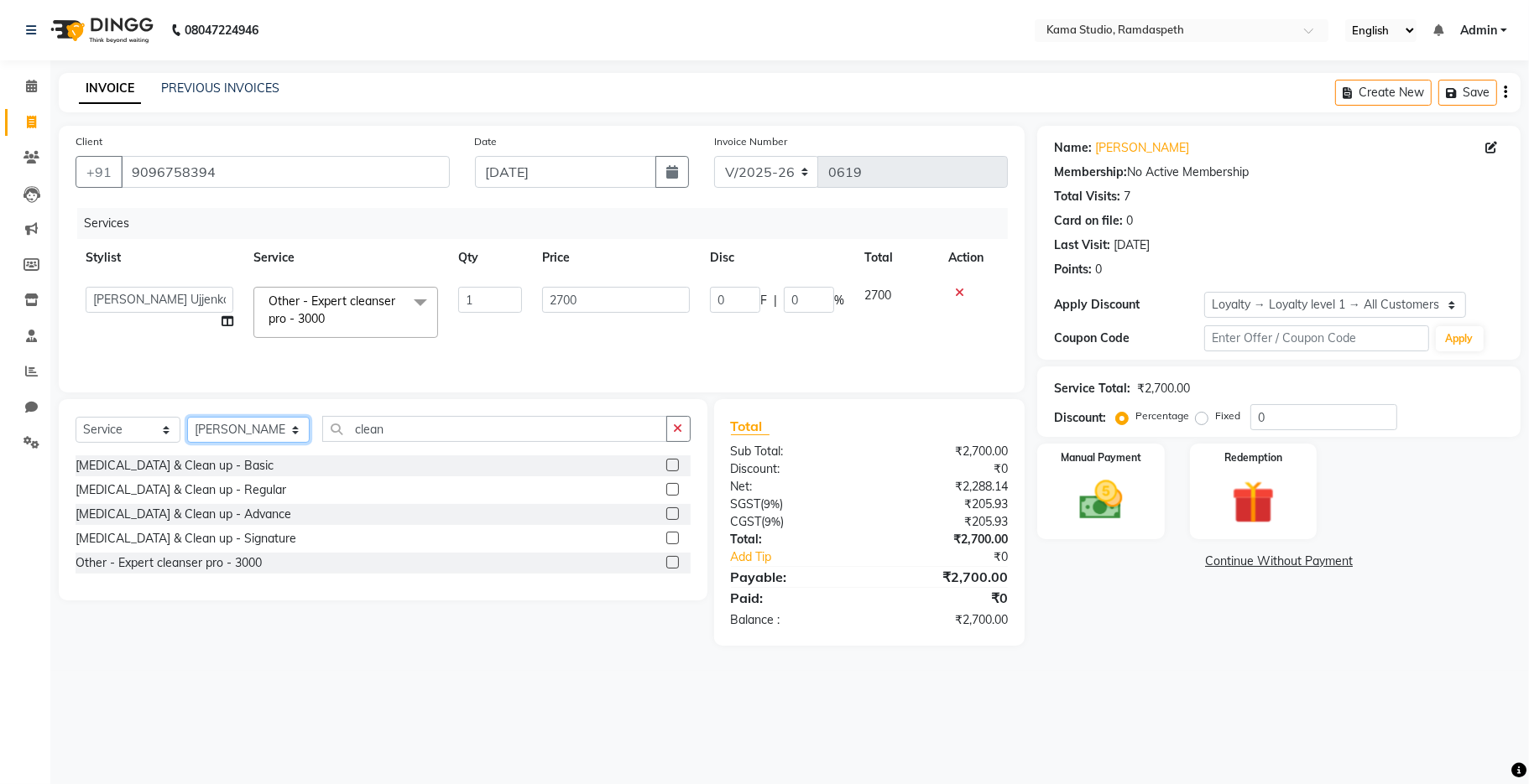
click at [187, 419] on select "Select Stylist [PERSON_NAME] [PERSON_NAME] Ankit Dhawariya [PERSON_NAME] Sir [P…" at bounding box center [249, 429] width 122 height 26
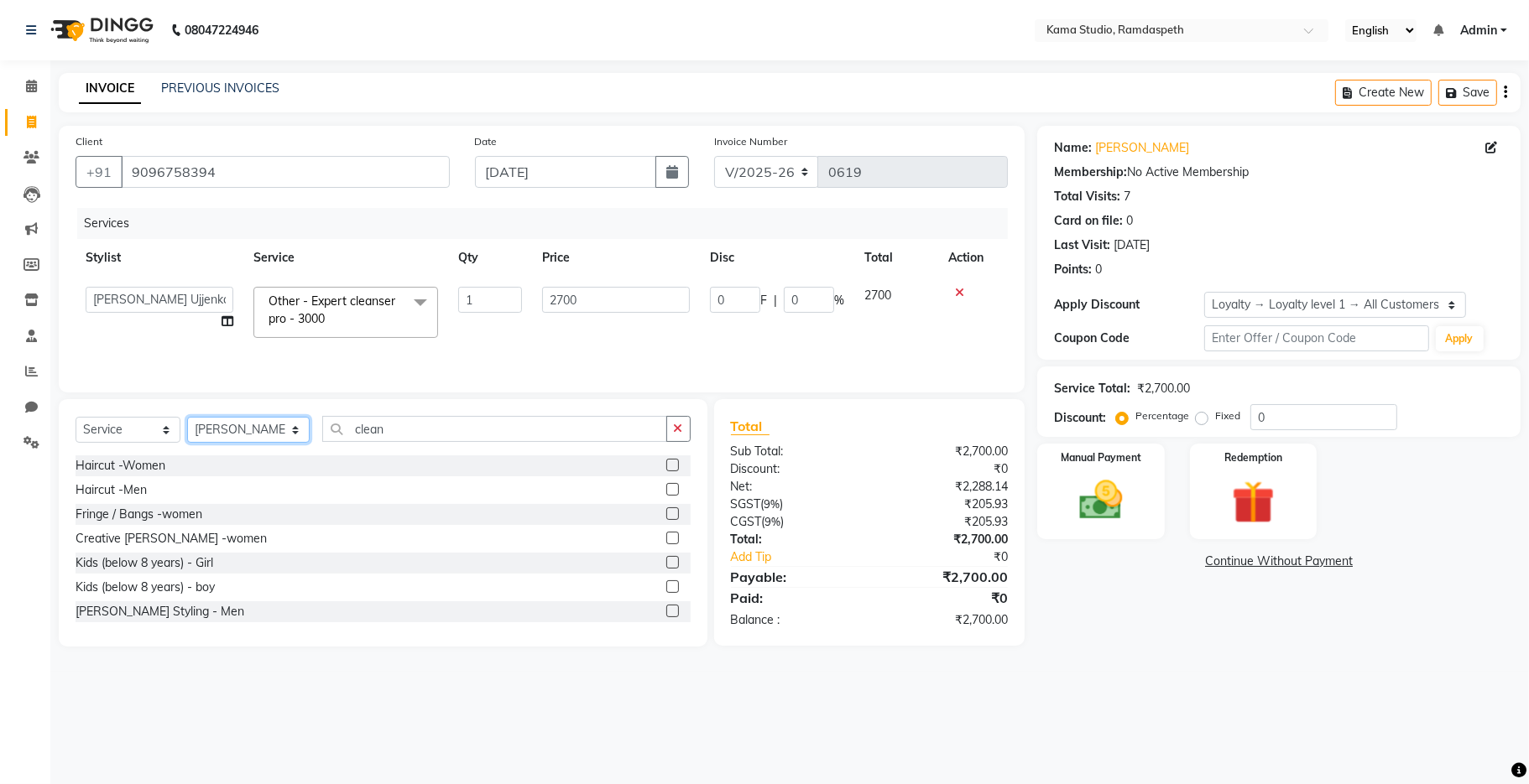
click at [240, 429] on select "Select Stylist [PERSON_NAME] [PERSON_NAME] Ankit Dhawariya [PERSON_NAME] Sir [P…" at bounding box center [249, 429] width 122 height 26
select select "67943"
click at [187, 419] on select "Select Stylist [PERSON_NAME] [PERSON_NAME] Ankit Dhawariya [PERSON_NAME] Sir [P…" at bounding box center [249, 429] width 122 height 26
drag, startPoint x: 375, startPoint y: 432, endPoint x: 327, endPoint y: 435, distance: 48.1
click at [327, 435] on input "clean" at bounding box center [494, 428] width 345 height 26
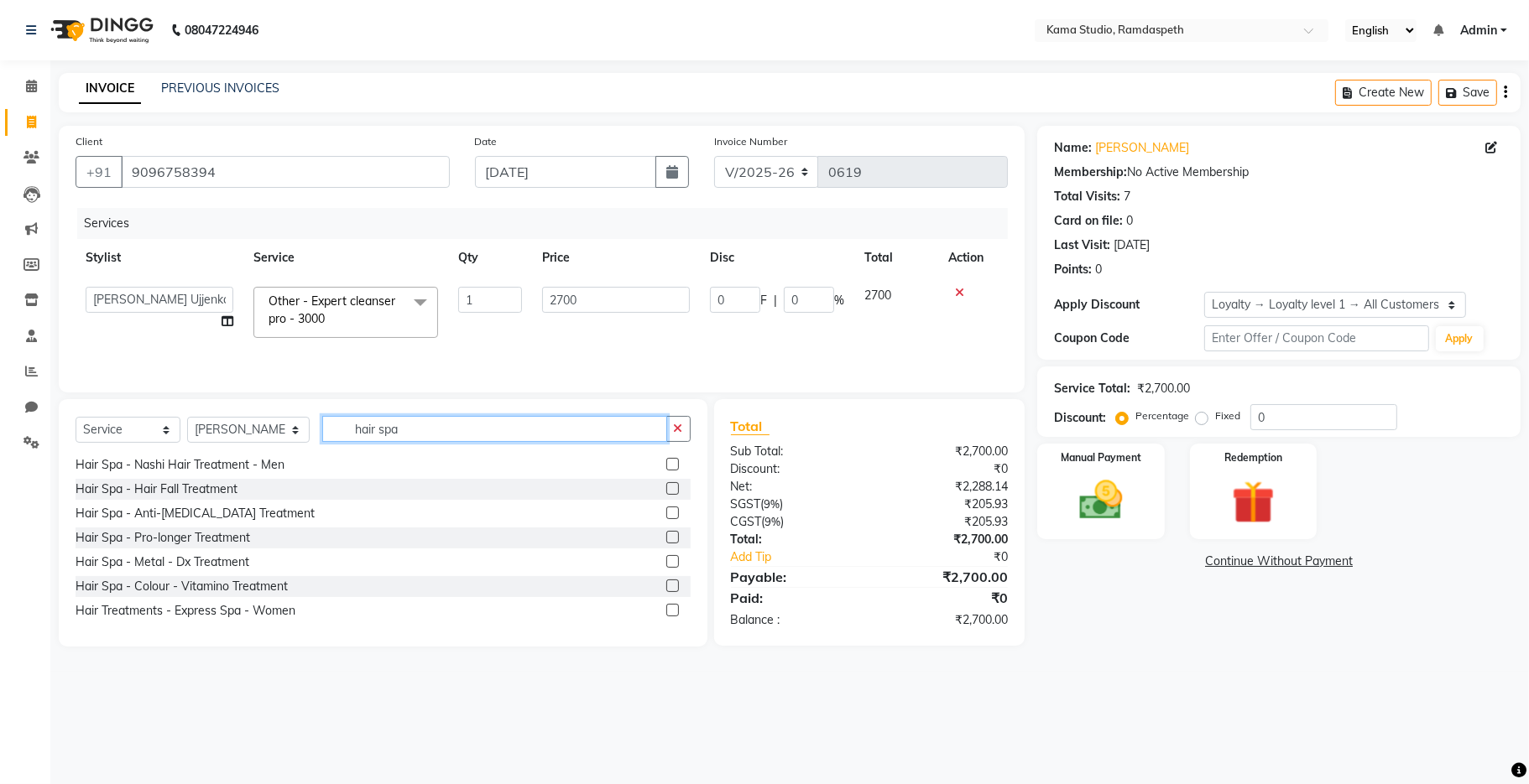
scroll to position [265, 0]
type input "hair spa"
click at [666, 589] on label at bounding box center [673, 590] width 13 height 13
click at [666, 589] on input "checkbox" at bounding box center [672, 590] width 11 height 11
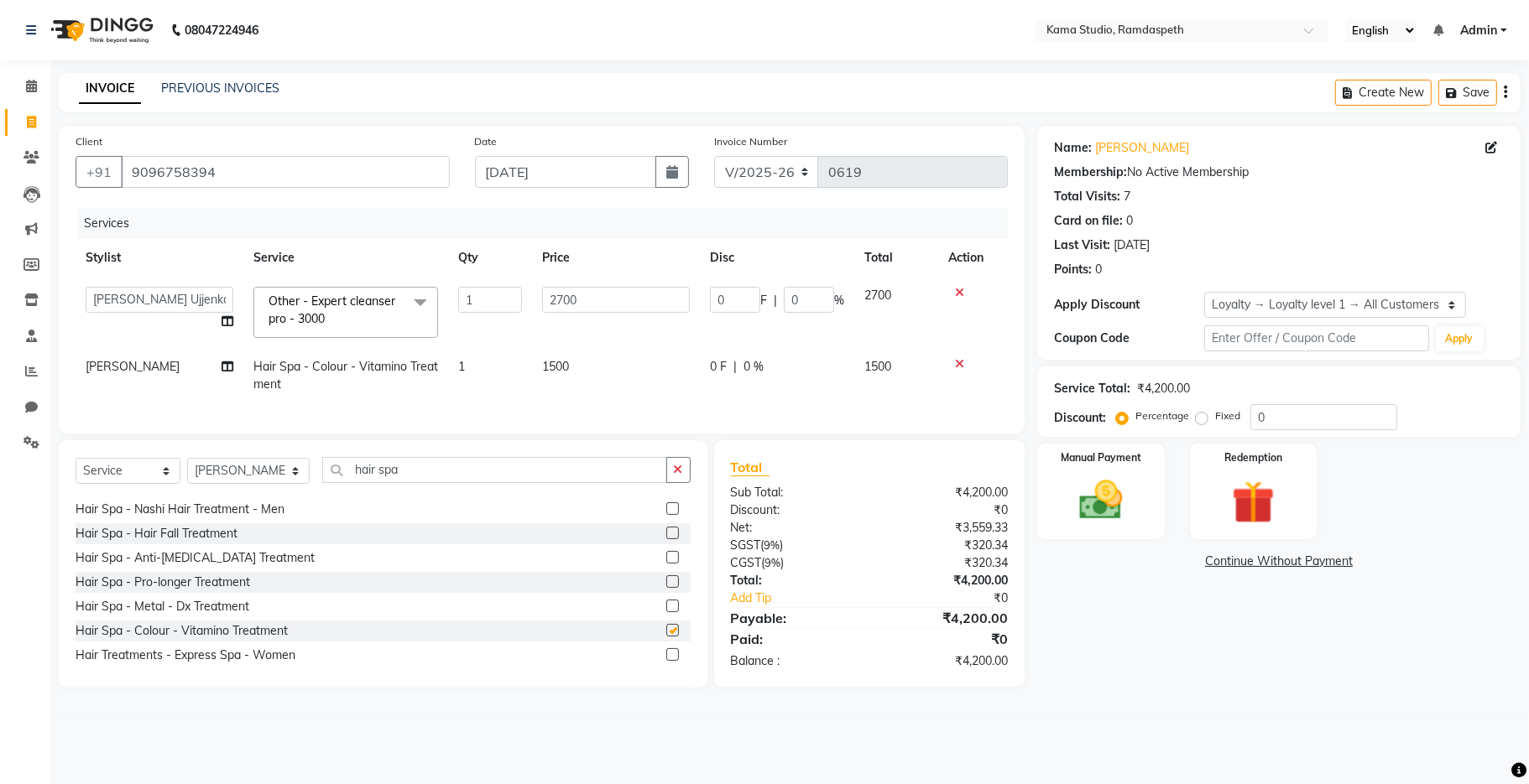
checkbox input "false"
click at [666, 563] on label at bounding box center [673, 557] width 13 height 13
click at [666, 563] on input "checkbox" at bounding box center [672, 558] width 11 height 11
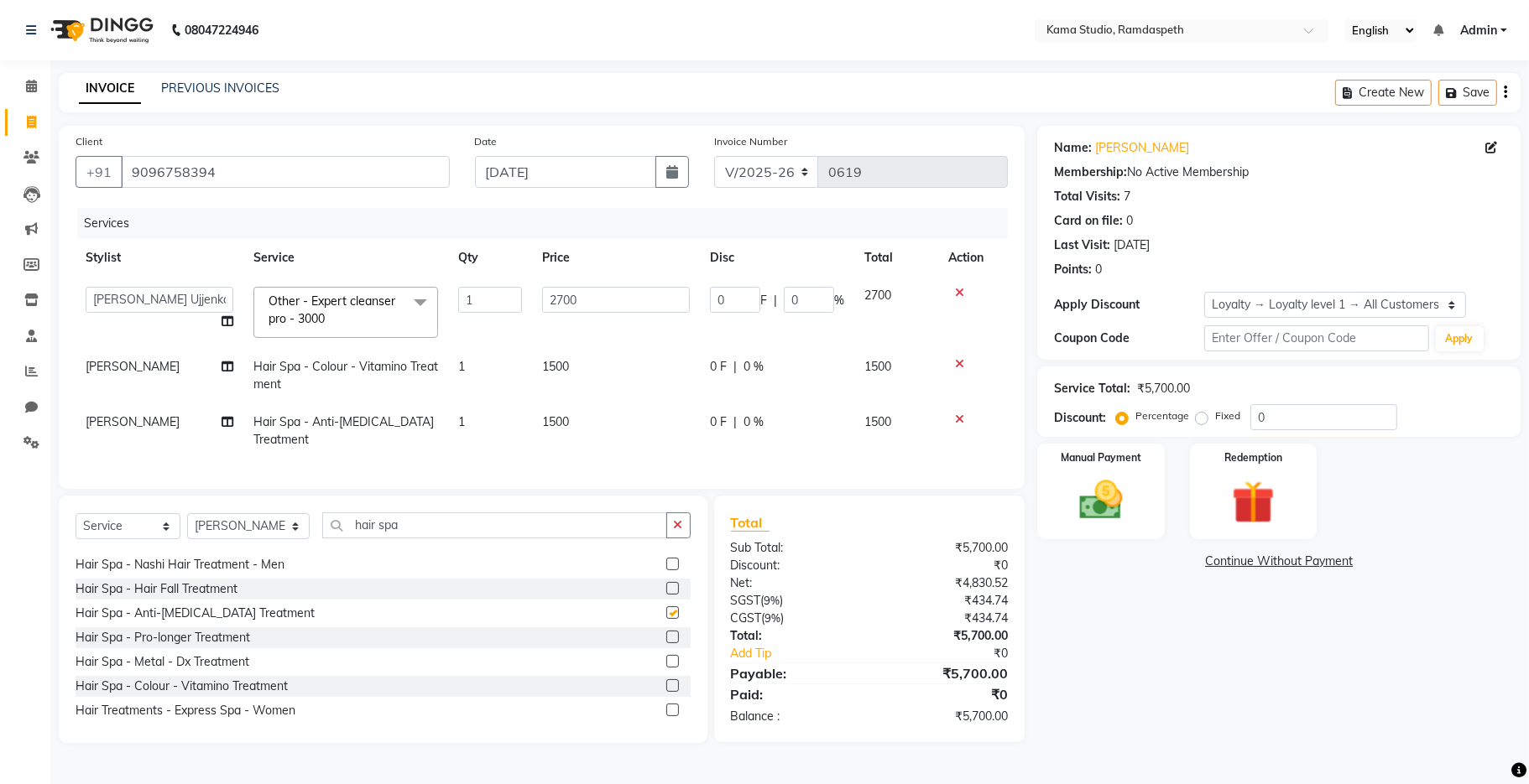
checkbox input "false"
click at [571, 419] on td "1500" at bounding box center [616, 430] width 167 height 55
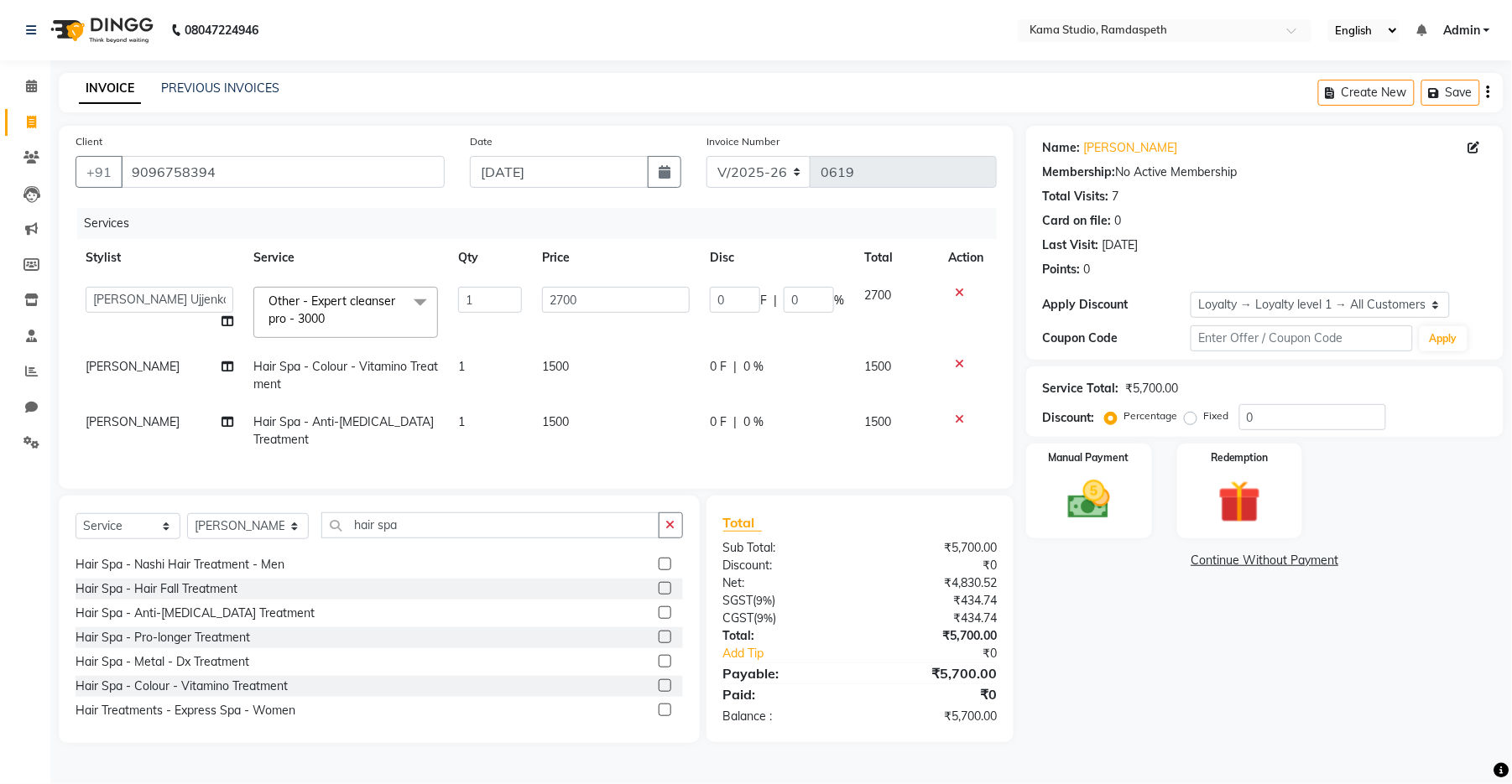
select select "67943"
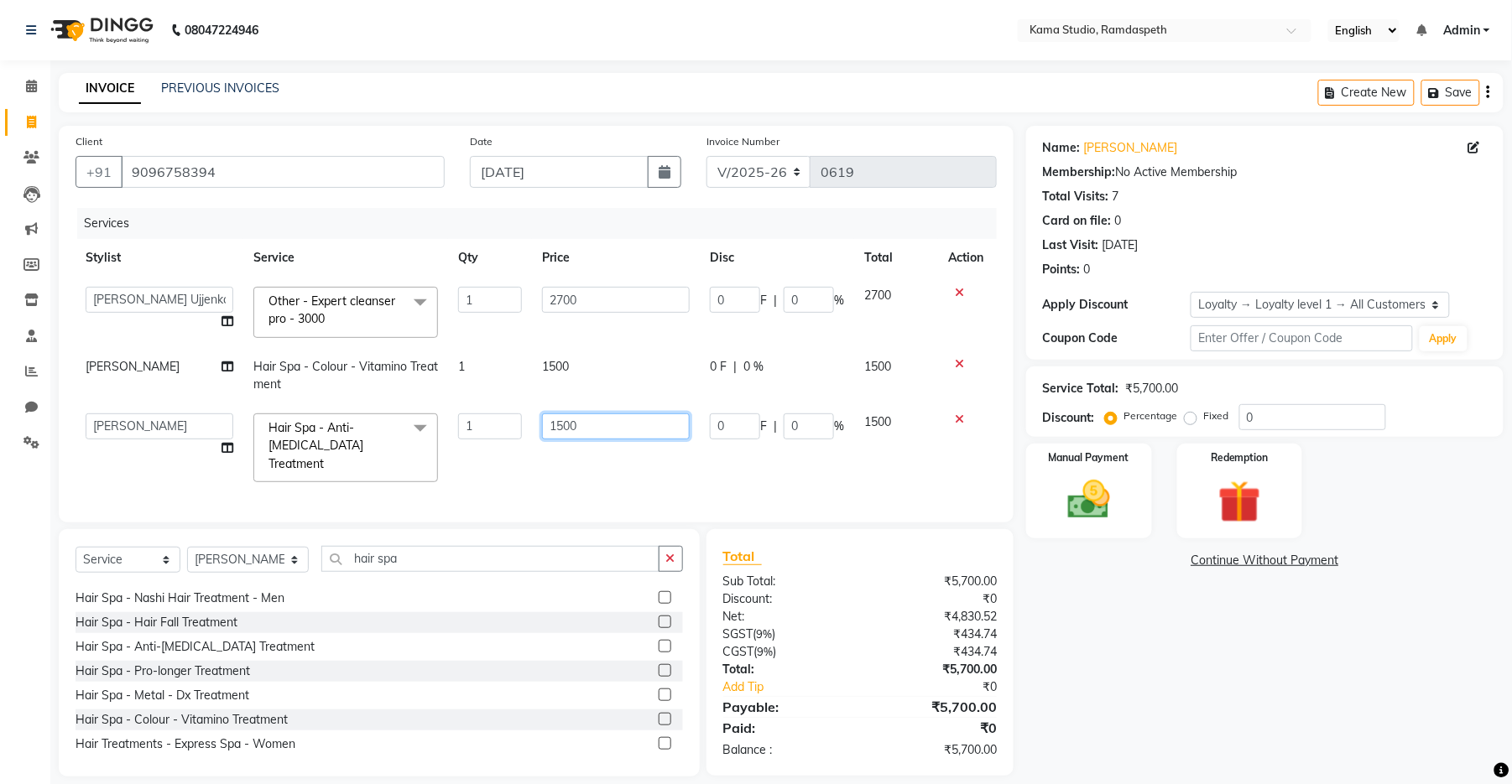
drag, startPoint x: 588, startPoint y: 424, endPoint x: 533, endPoint y: 424, distance: 55.0
click at [533, 424] on td "1500" at bounding box center [616, 447] width 167 height 89
type input "2500"
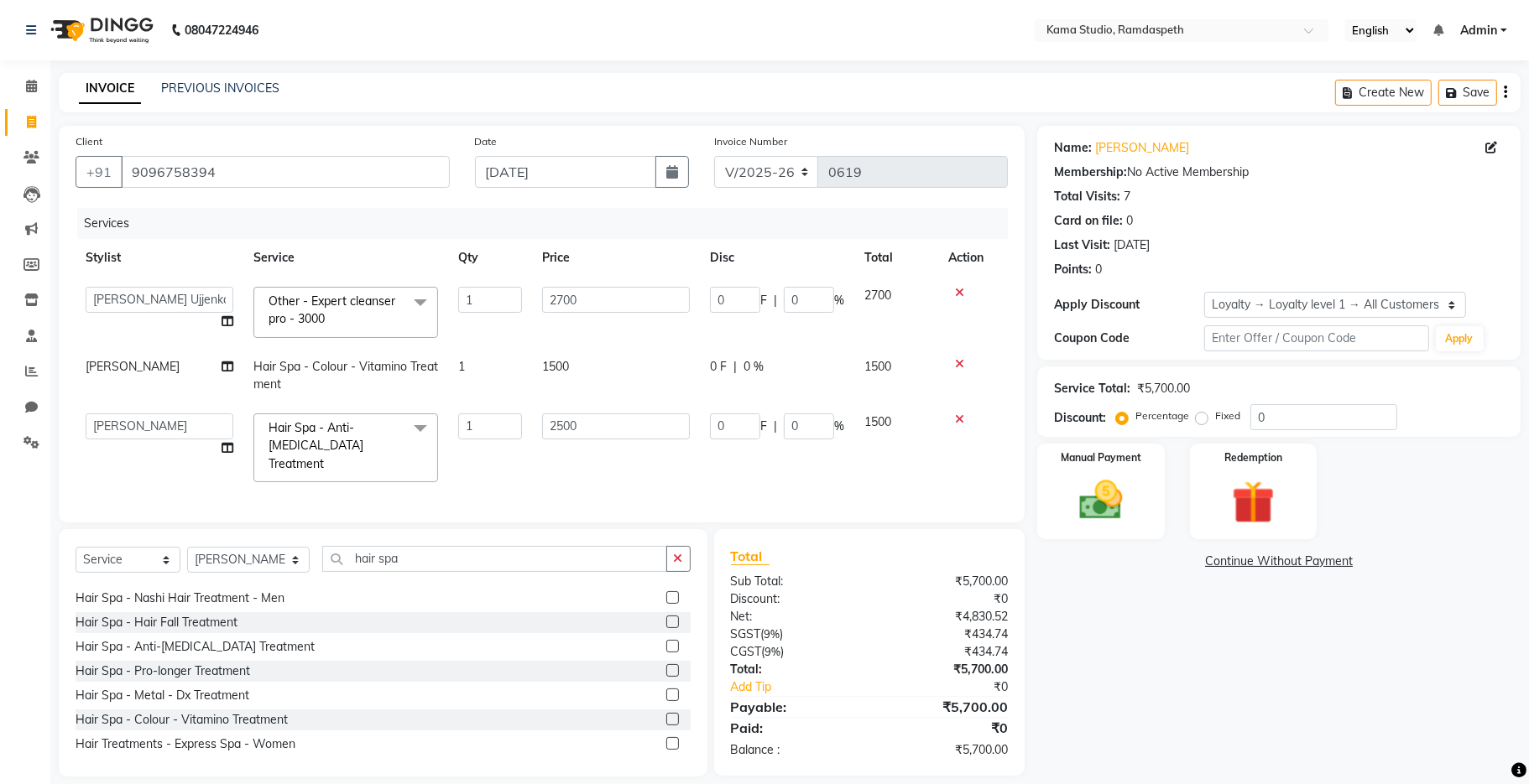
click at [538, 461] on div "Services Stylist Service Qty Price Disc Total Action [PERSON_NAME] [PERSON_NAME…" at bounding box center [541, 356] width 932 height 298
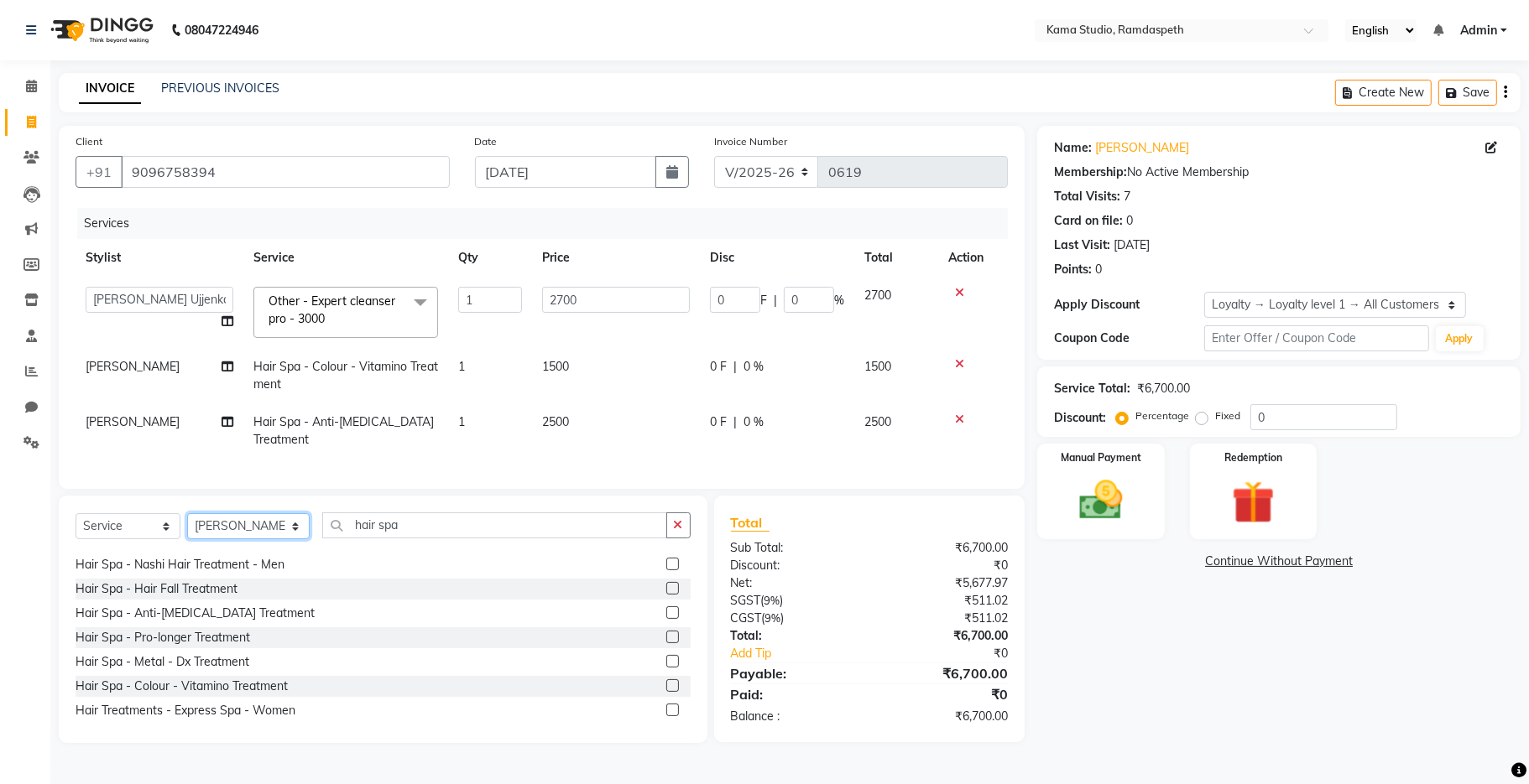
click at [250, 539] on select "Select Stylist [PERSON_NAME] [PERSON_NAME] Ankit Dhawariya [PERSON_NAME] Sir [P…" at bounding box center [249, 526] width 122 height 26
select select "81212"
click at [187, 530] on select "Select Stylist [PERSON_NAME] [PERSON_NAME] Ankit Dhawariya [PERSON_NAME] Sir [P…" at bounding box center [249, 526] width 122 height 26
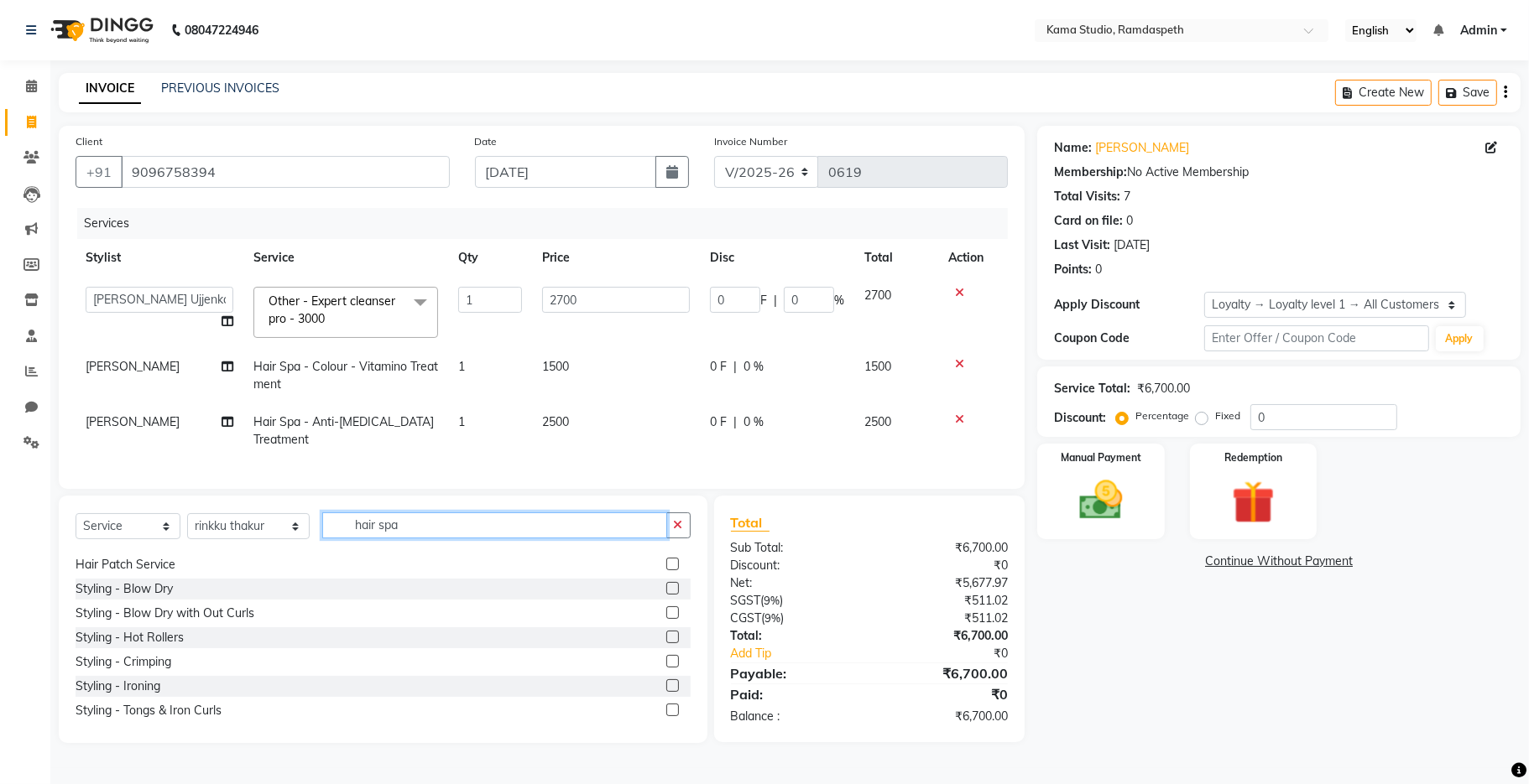
drag, startPoint x: 390, startPoint y: 545, endPoint x: 326, endPoint y: 547, distance: 64.0
click at [326, 538] on input "hair spa" at bounding box center [494, 525] width 345 height 26
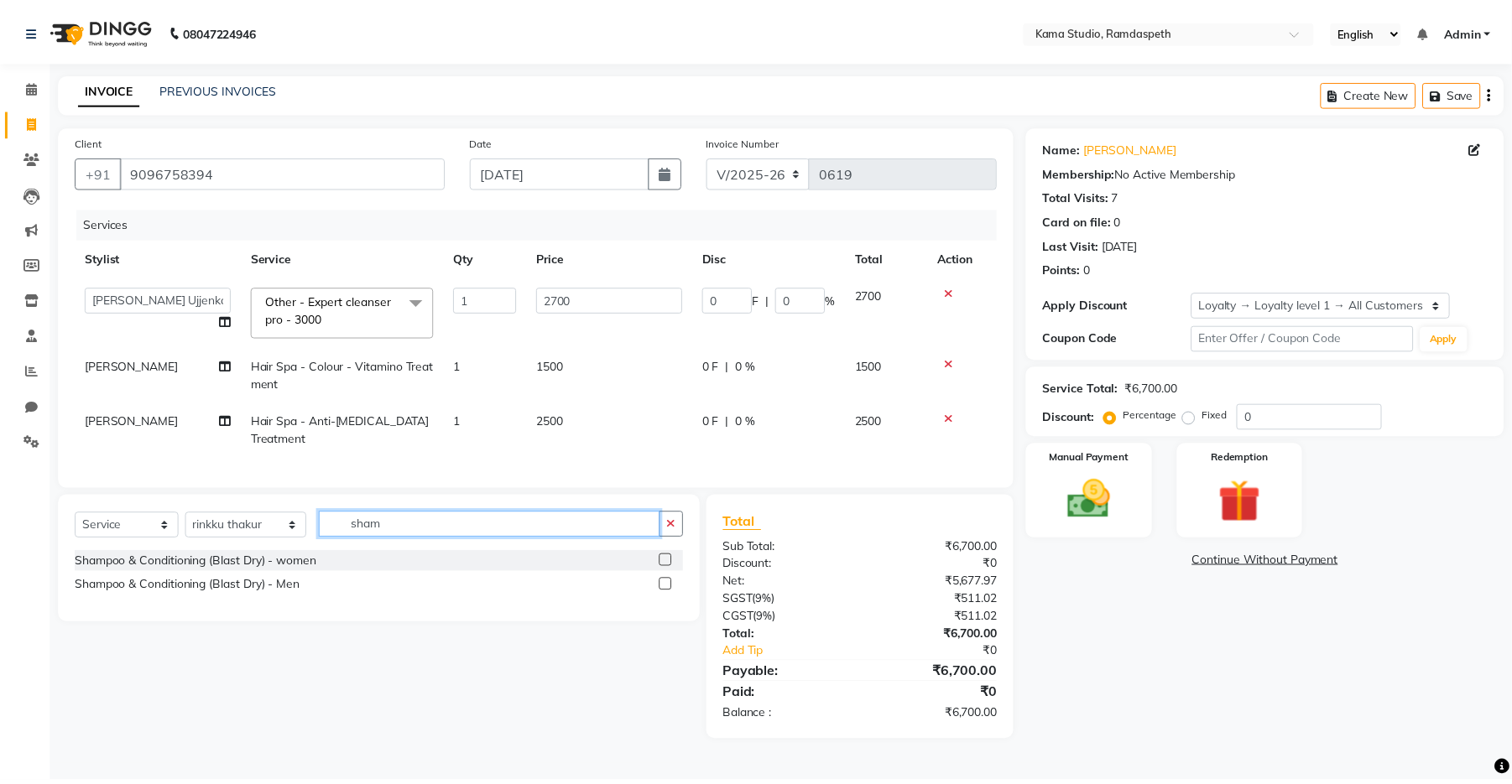
scroll to position [0, 0]
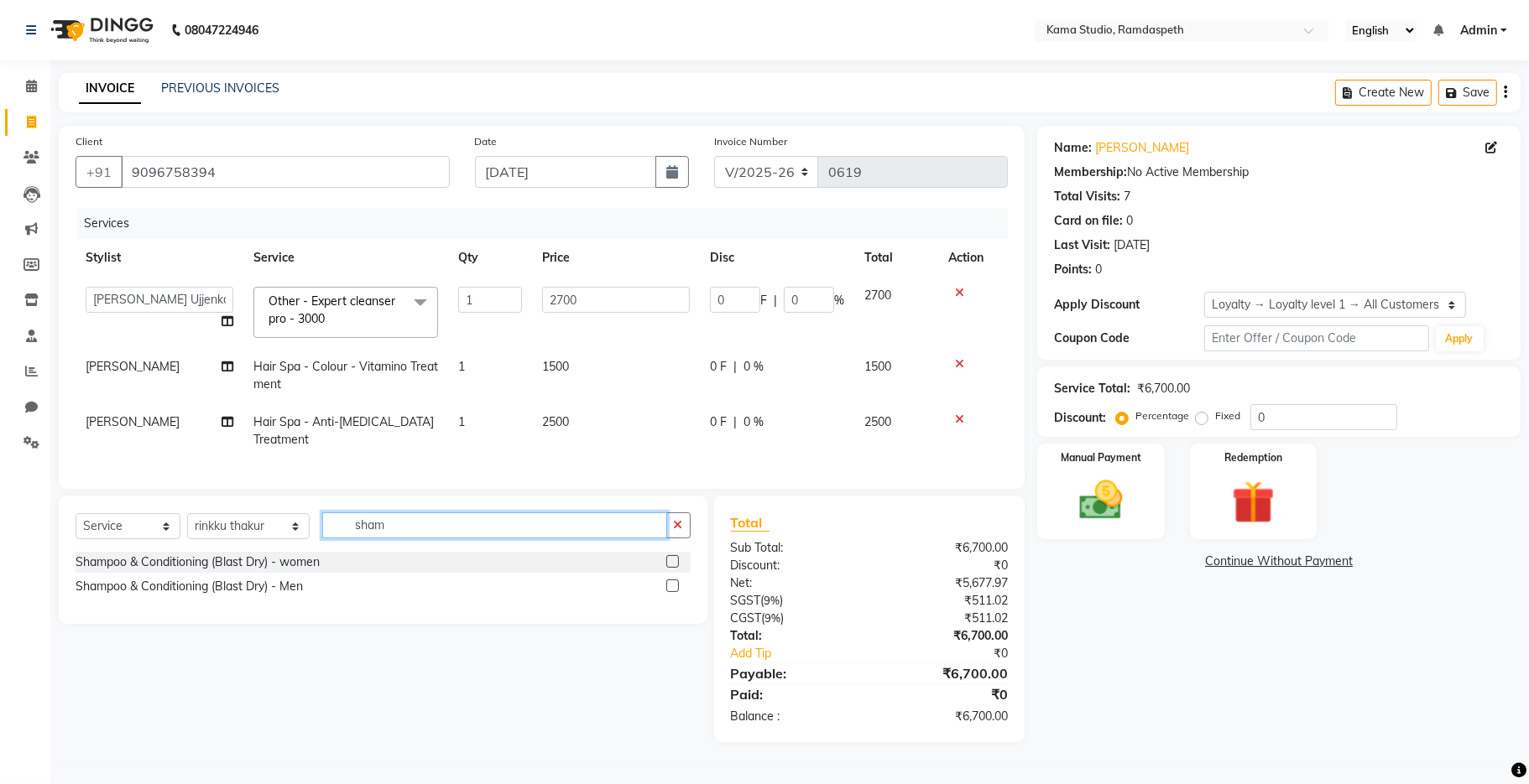
type input "sham"
click at [670, 568] on label at bounding box center [673, 562] width 13 height 13
click at [670, 568] on input "checkbox" at bounding box center [672, 563] width 11 height 11
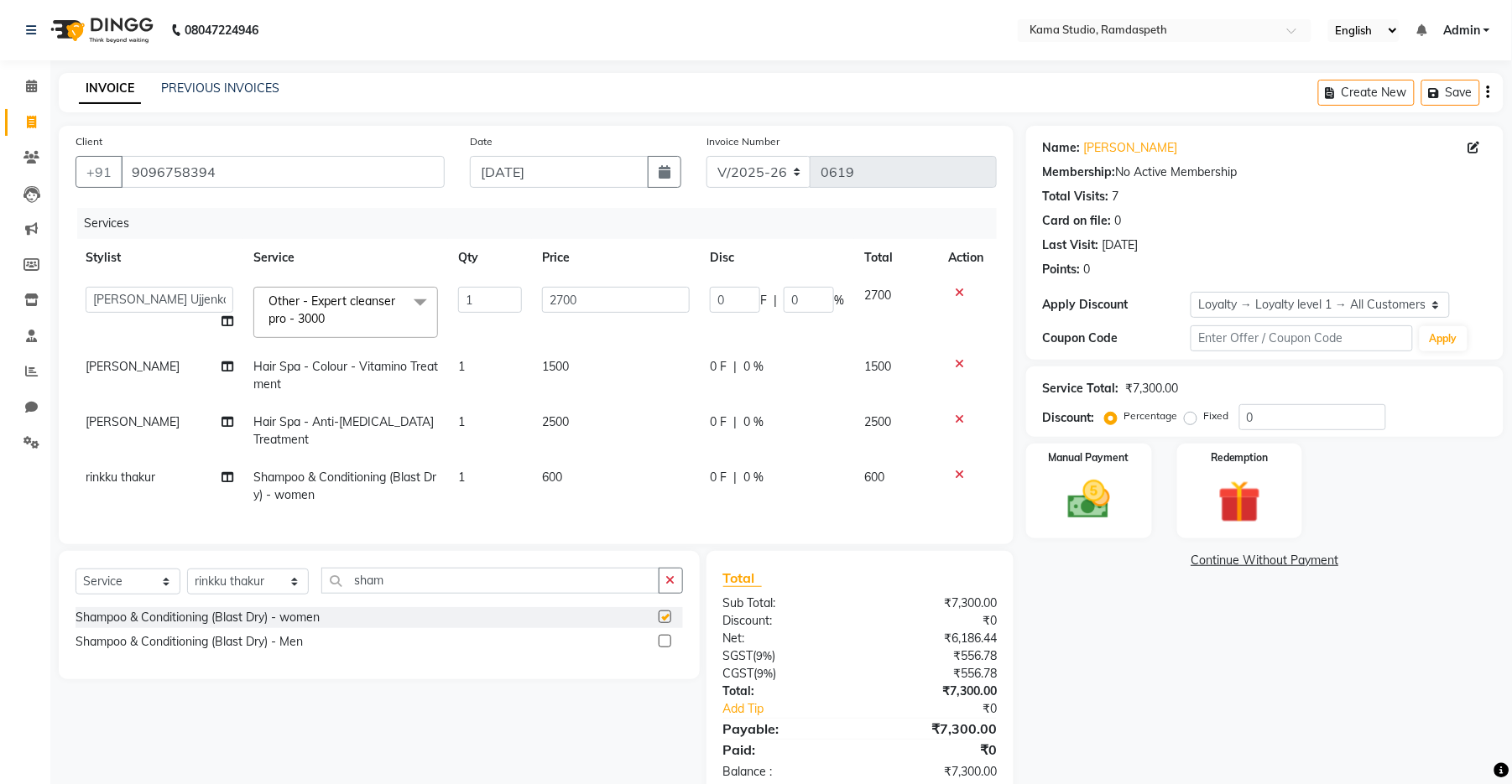
checkbox input "false"
drag, startPoint x: 484, startPoint y: 596, endPoint x: 323, endPoint y: 597, distance: 161.0
click at [323, 594] on input "sham" at bounding box center [491, 581] width 339 height 26
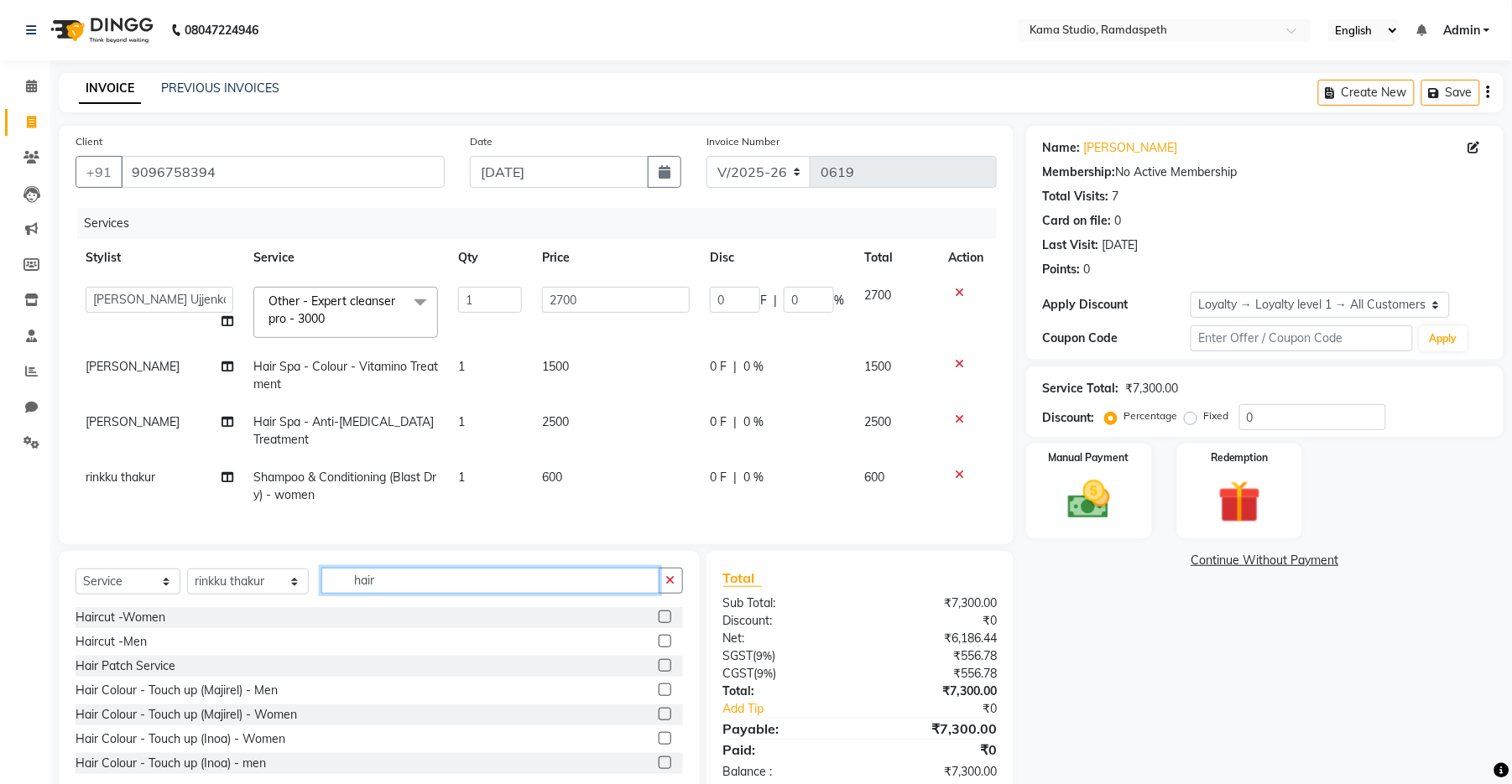
type input "hair"
click at [658, 623] on label at bounding box center [665, 617] width 13 height 13
click at [658, 623] on input "checkbox" at bounding box center [664, 617] width 11 height 11
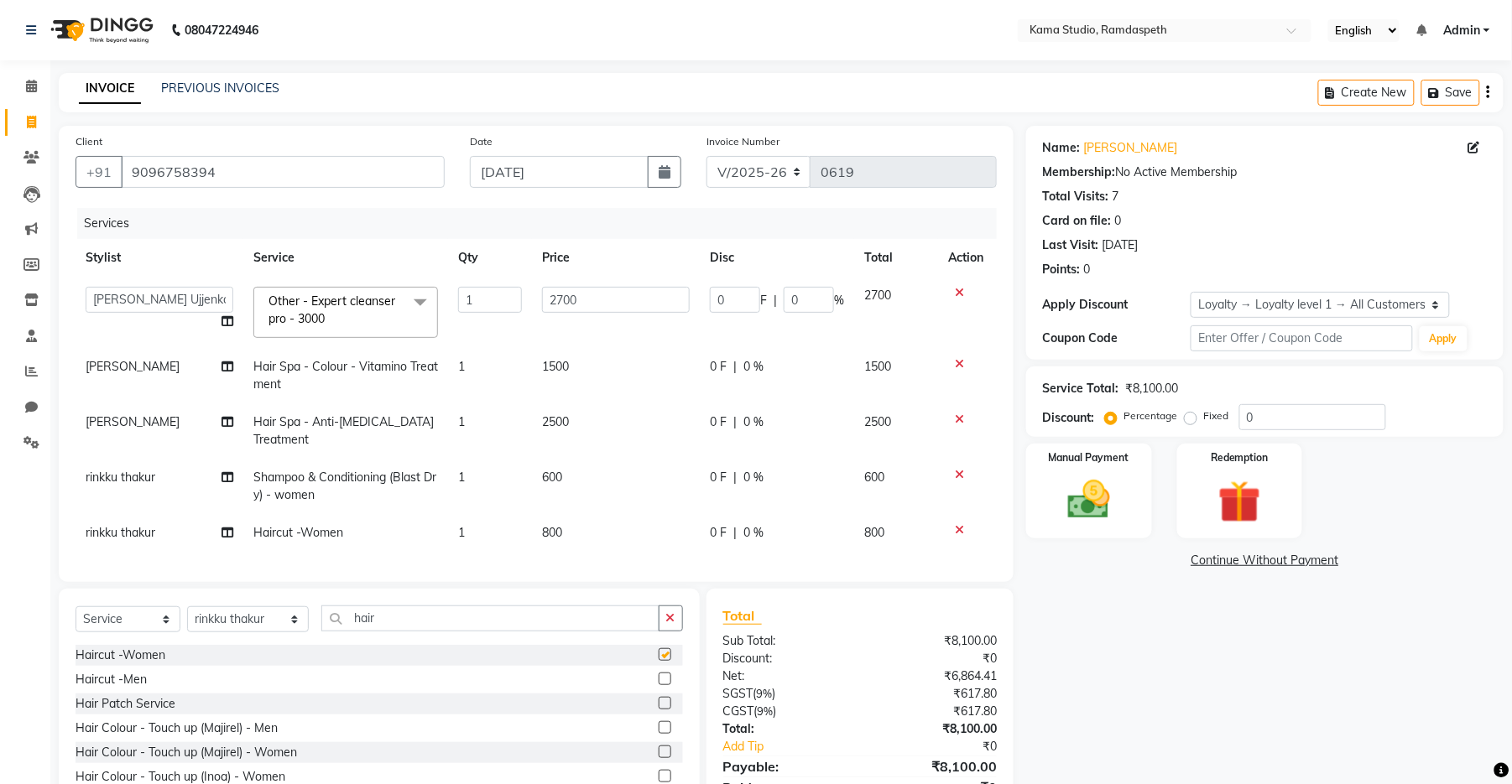
checkbox input "false"
drag, startPoint x: 379, startPoint y: 638, endPoint x: 321, endPoint y: 640, distance: 58.0
click at [321, 623] on input "hair" at bounding box center [491, 618] width 339 height 26
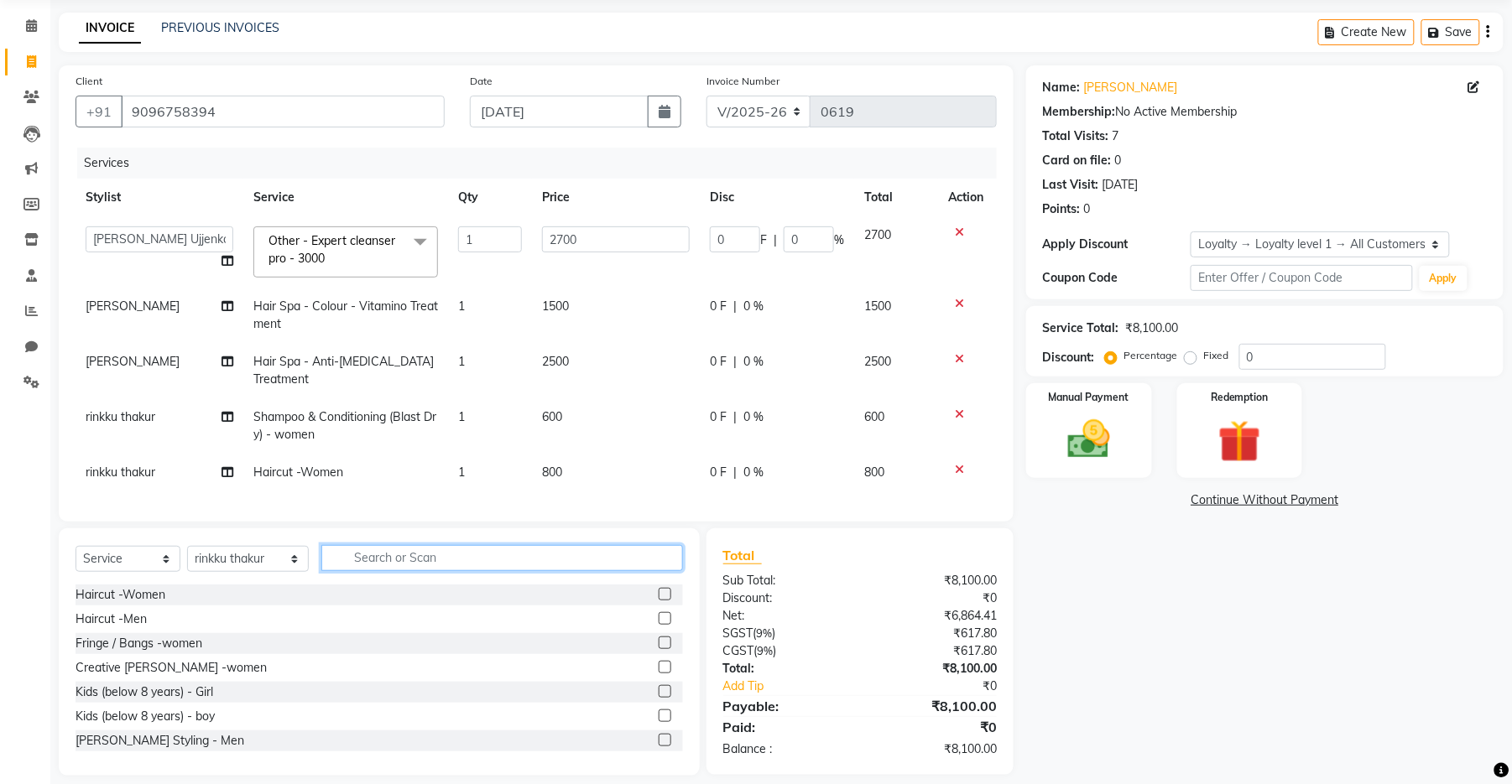
scroll to position [92, 0]
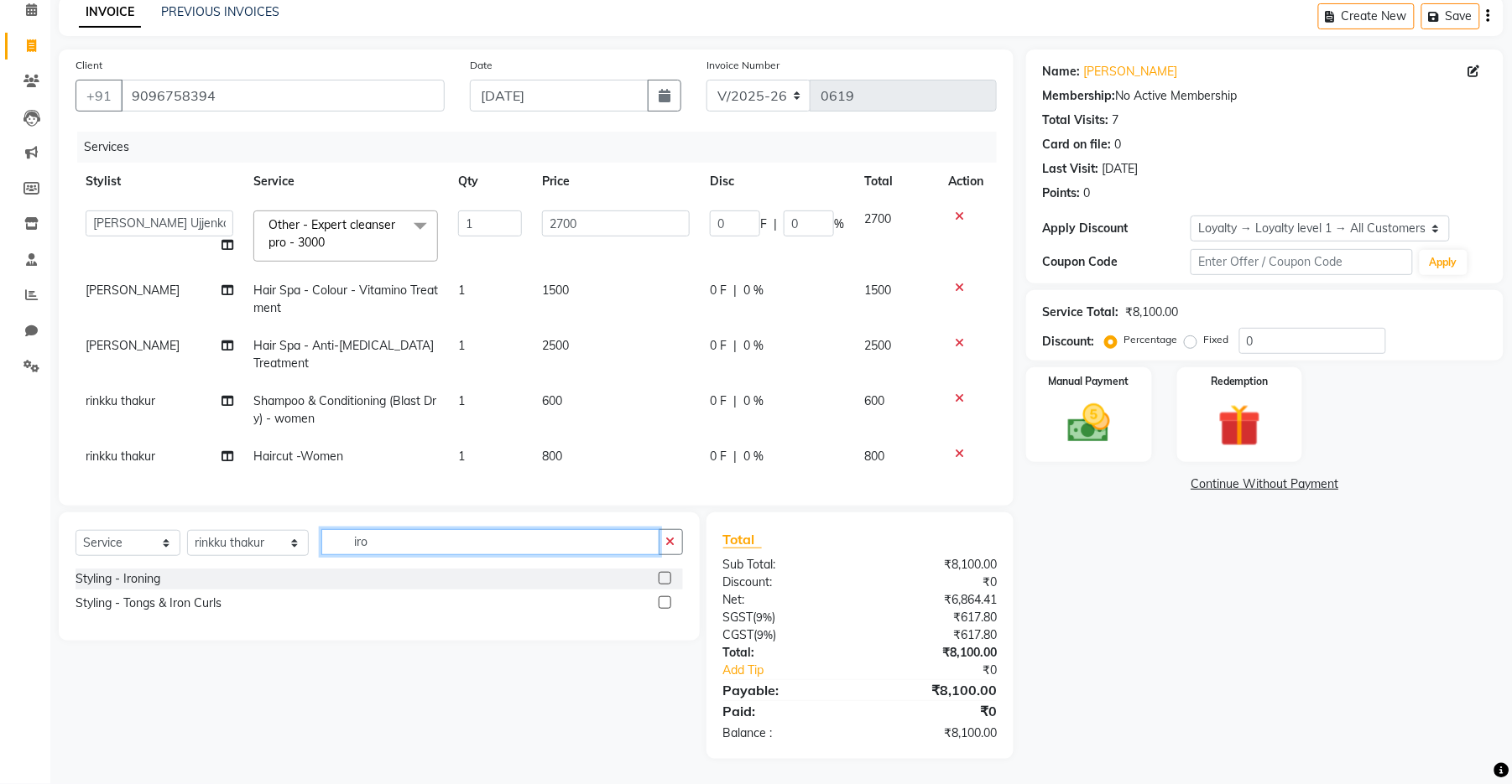
type input "iro"
click at [664, 600] on label at bounding box center [665, 602] width 13 height 13
click at [664, 600] on input "checkbox" at bounding box center [664, 603] width 11 height 11
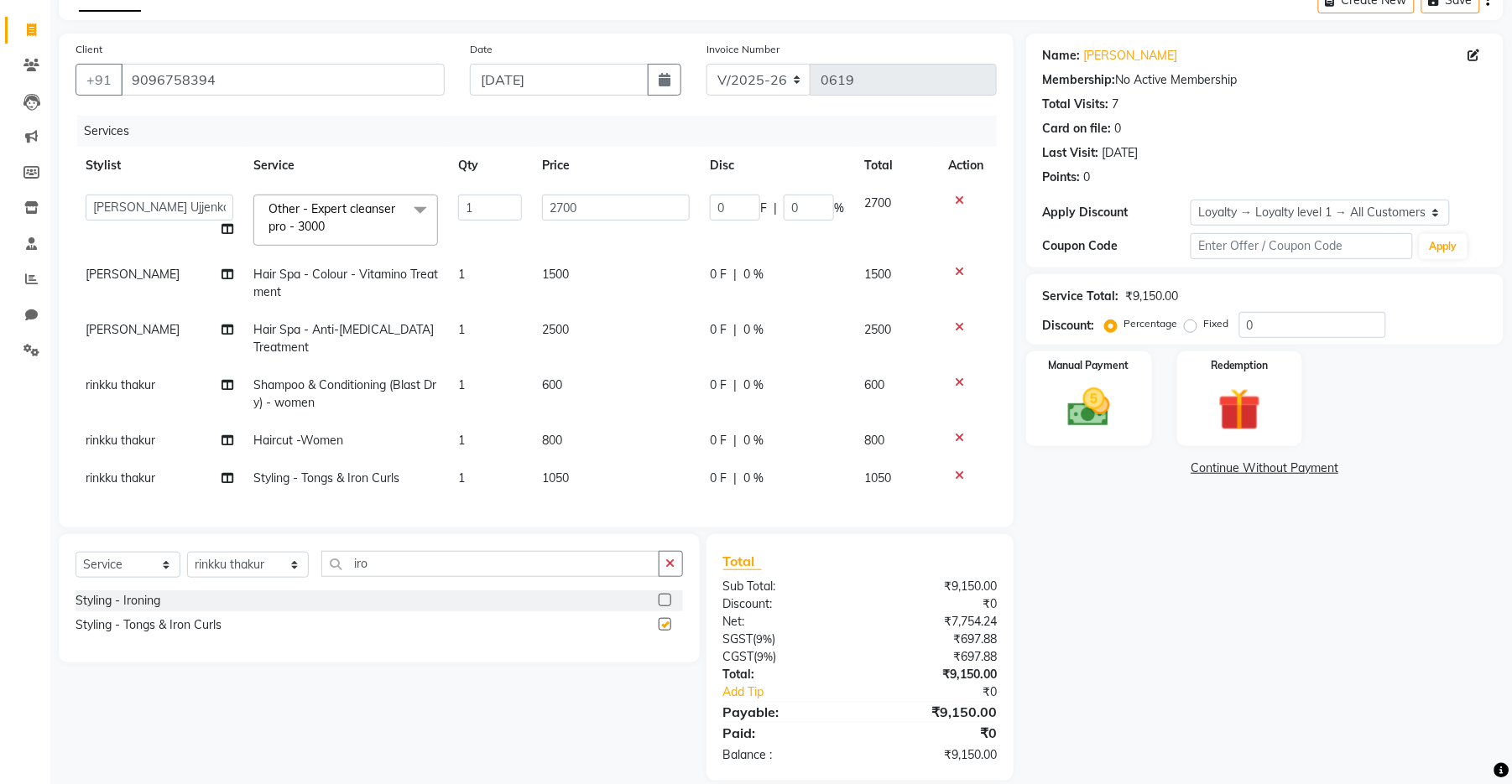
checkbox input "false"
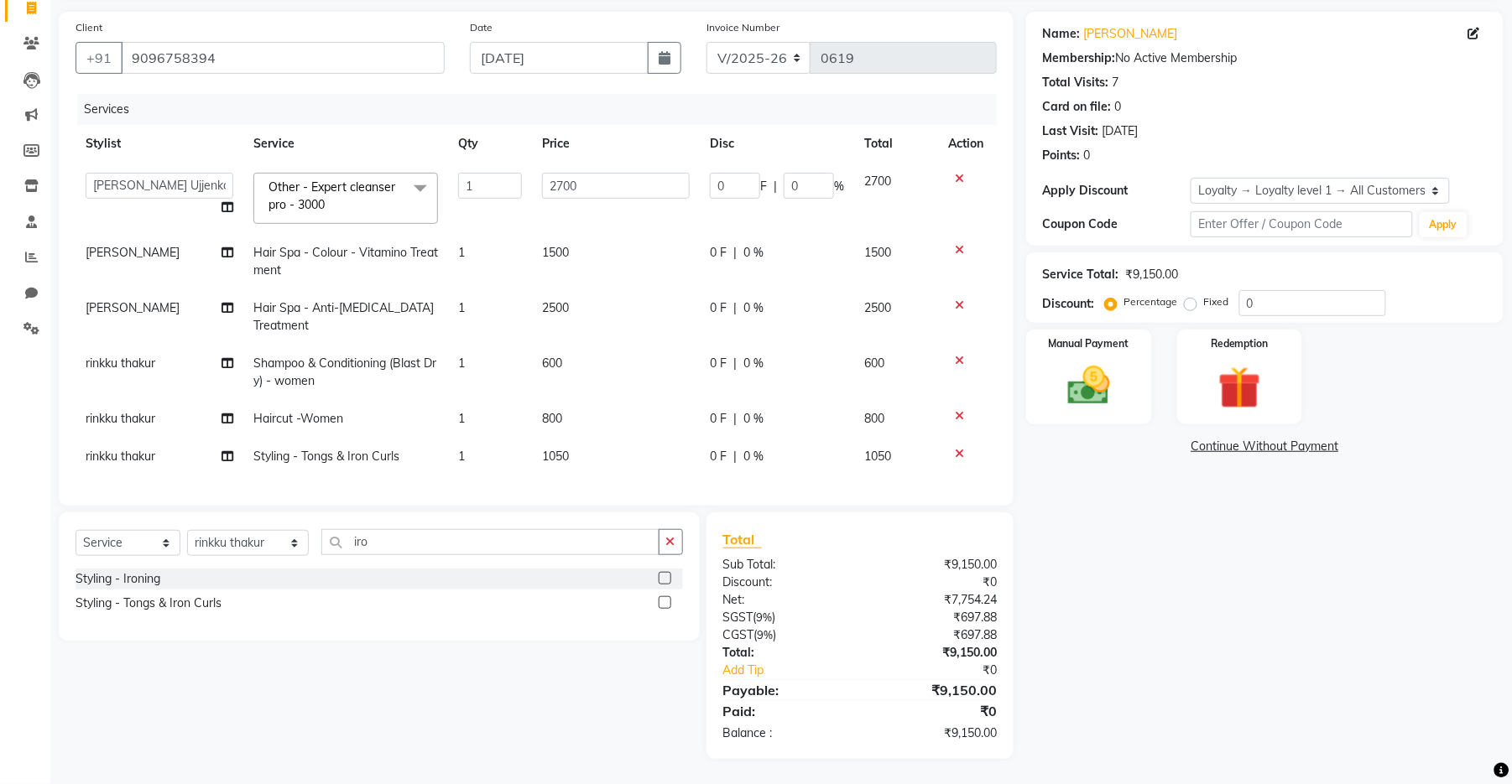
scroll to position [130, 0]
click at [585, 437] on td "1050" at bounding box center [616, 456] width 167 height 38
select select "81212"
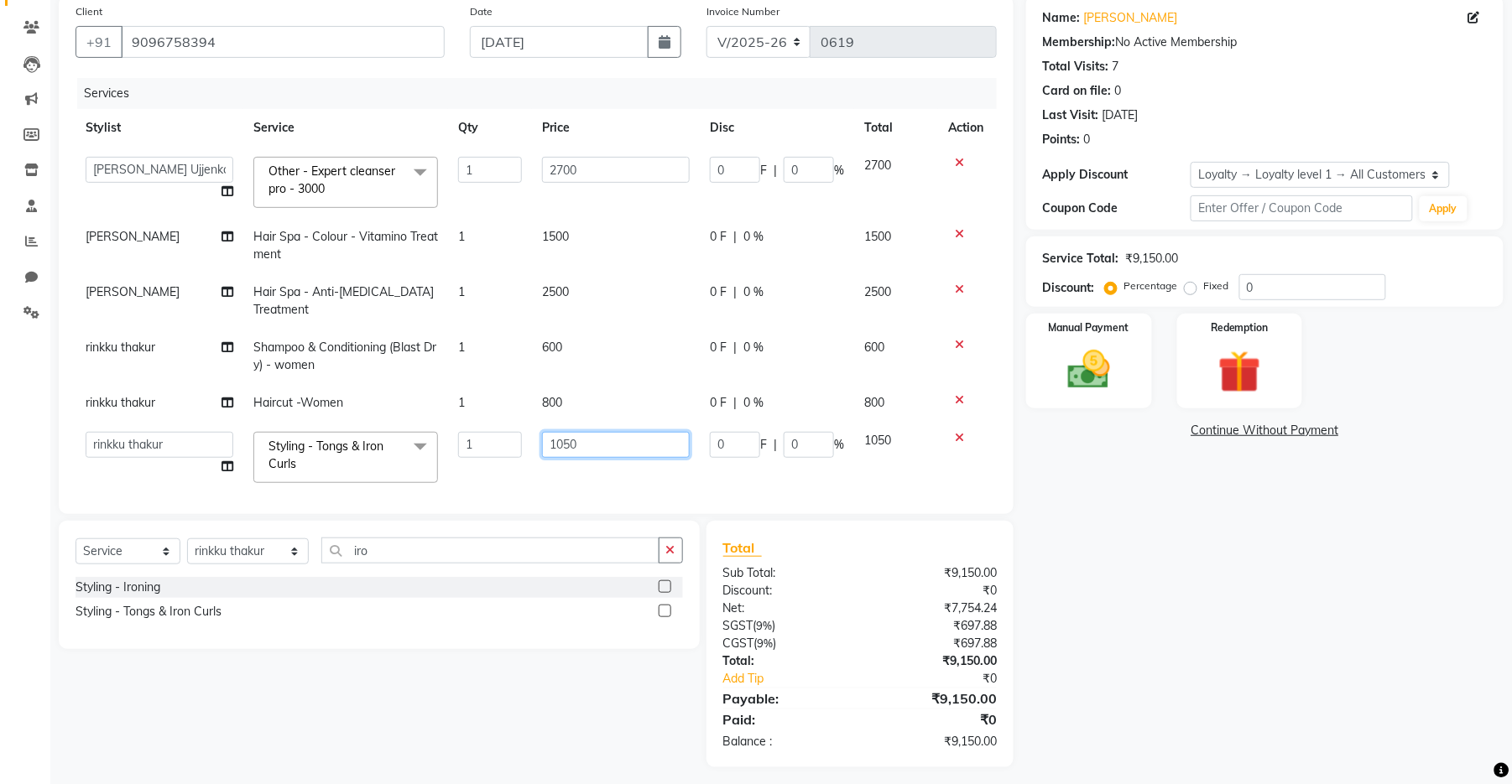
click at [604, 442] on input "1050" at bounding box center [616, 445] width 148 height 26
type input "1"
type input "2000"
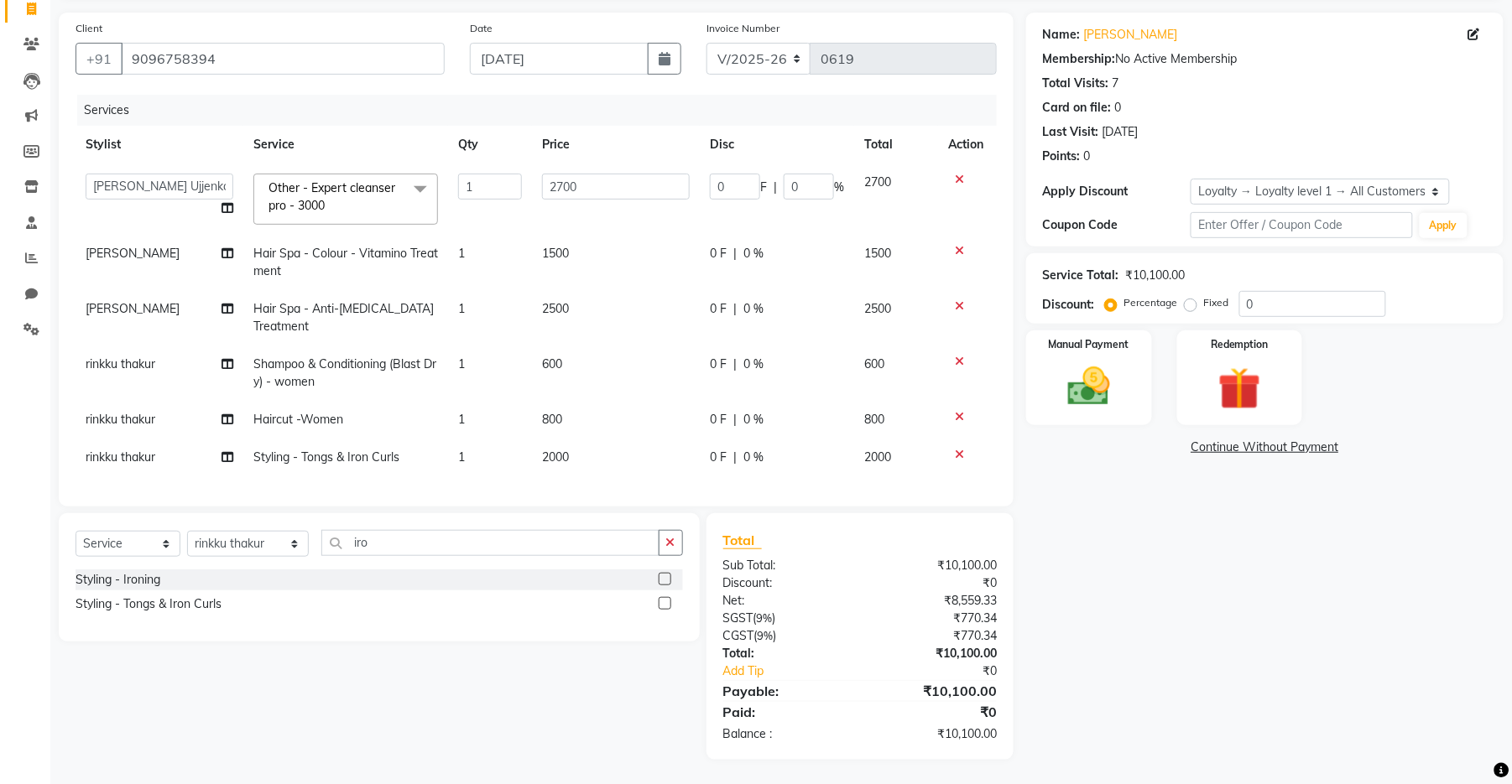
click at [615, 478] on div "Services Stylist Service Qty Price Disc Total Action [PERSON_NAME] [PERSON_NAME…" at bounding box center [536, 292] width 921 height 395
click at [584, 415] on td "800" at bounding box center [616, 419] width 167 height 38
select select "81212"
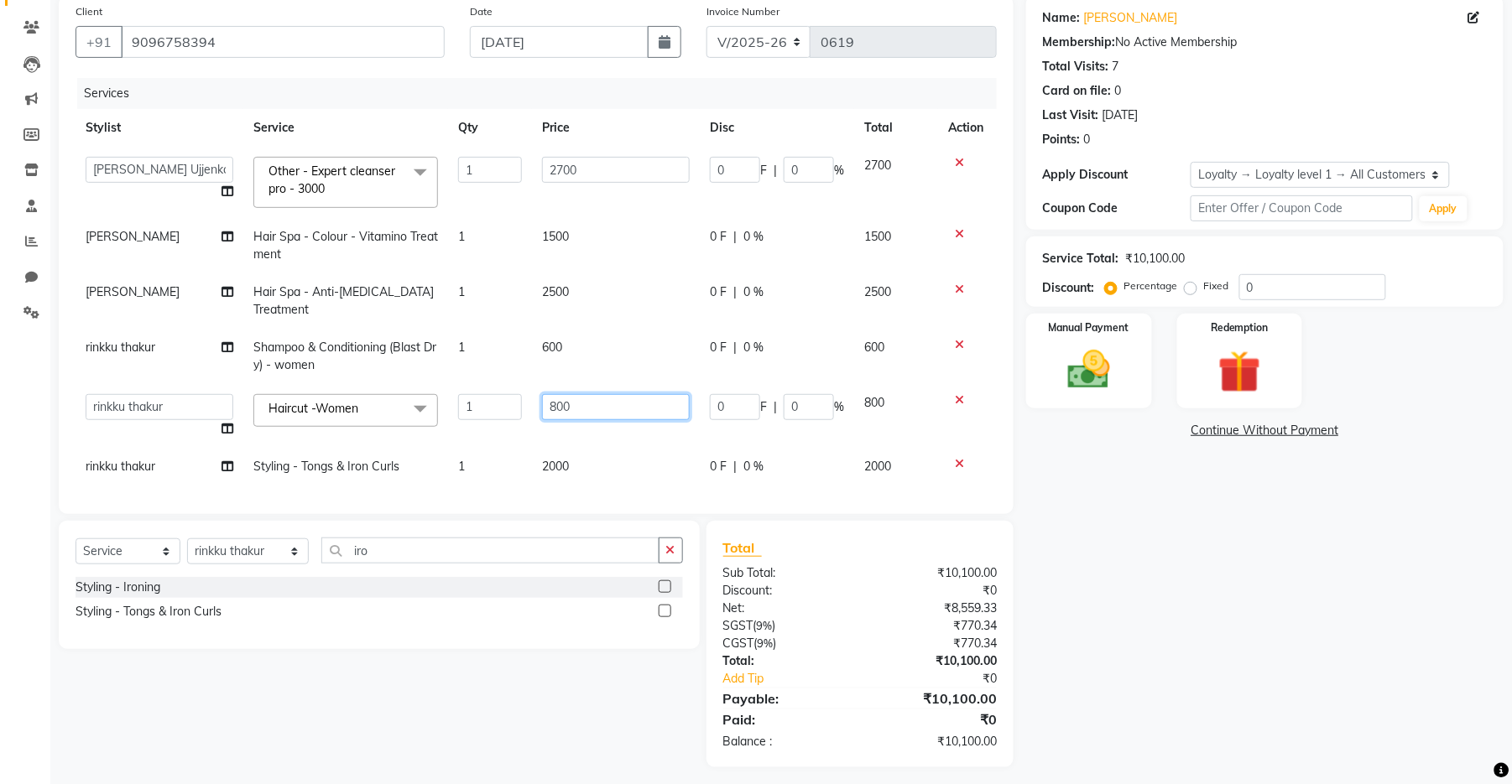
drag, startPoint x: 583, startPoint y: 409, endPoint x: 513, endPoint y: 412, distance: 70.1
click at [513, 412] on tr "[PERSON_NAME] [PERSON_NAME] Ankit Dhawariya [PERSON_NAME] Devendra Dhawariya Si…" at bounding box center [536, 416] width 921 height 64
type input "2000"
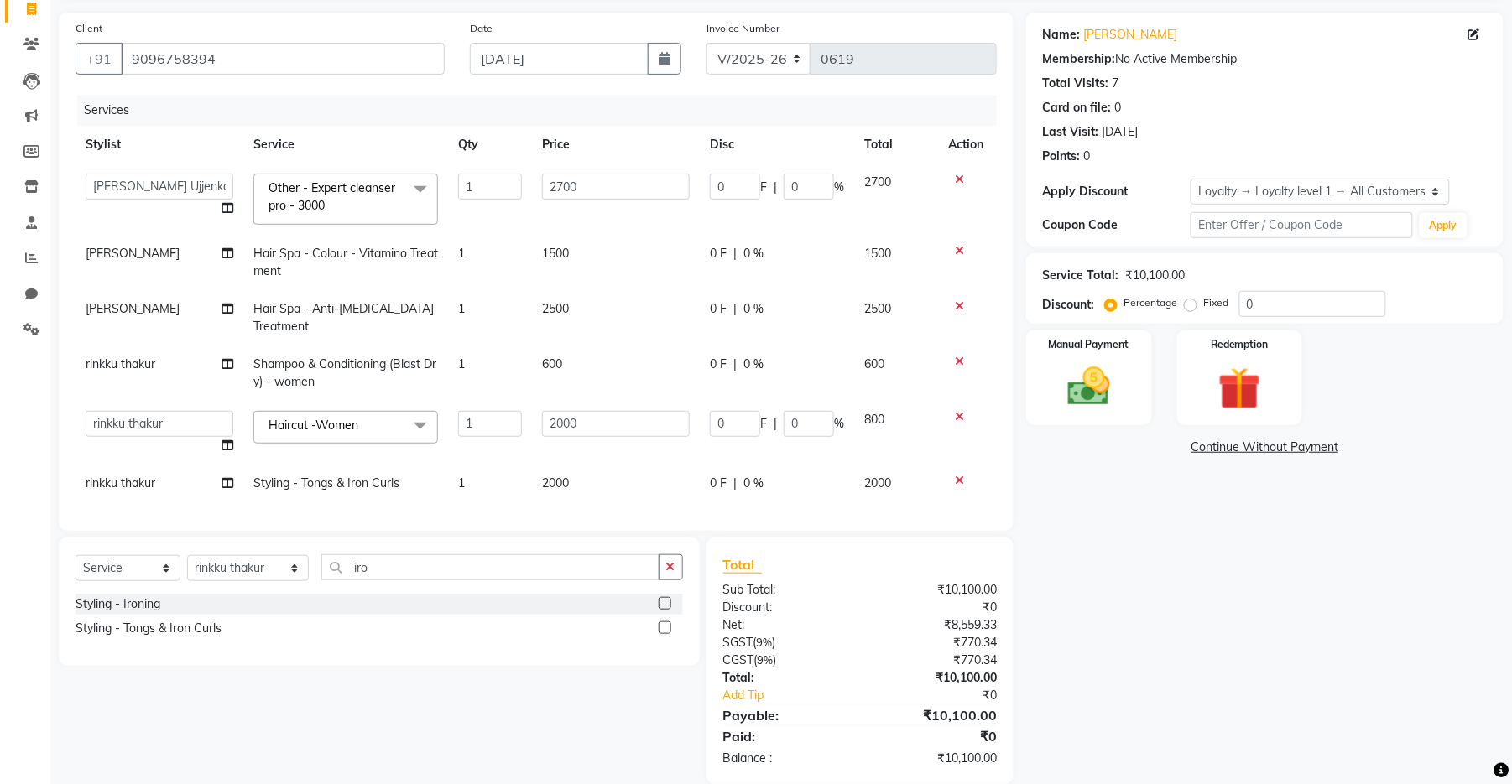
click at [585, 361] on td "600" at bounding box center [616, 373] width 167 height 55
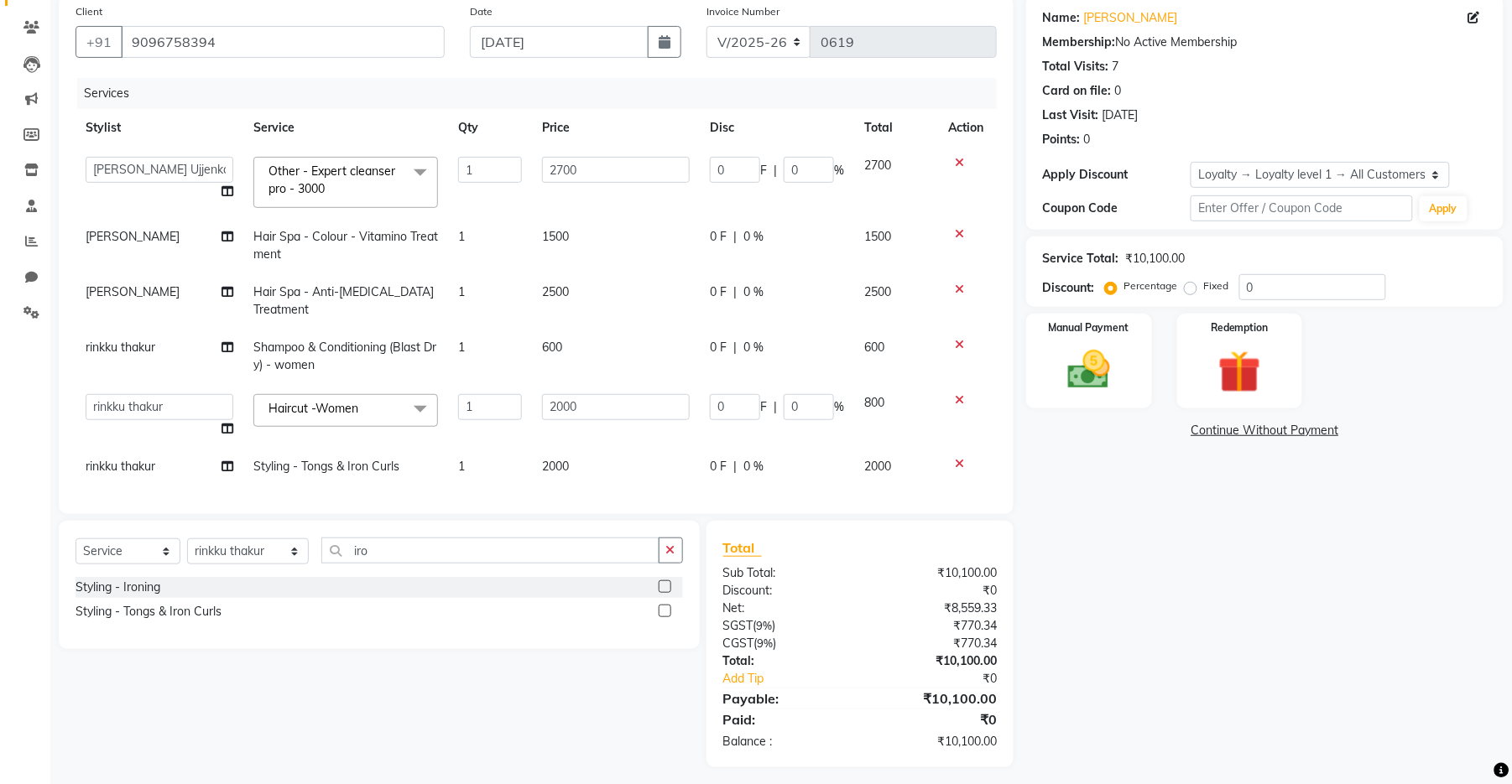
select select "81212"
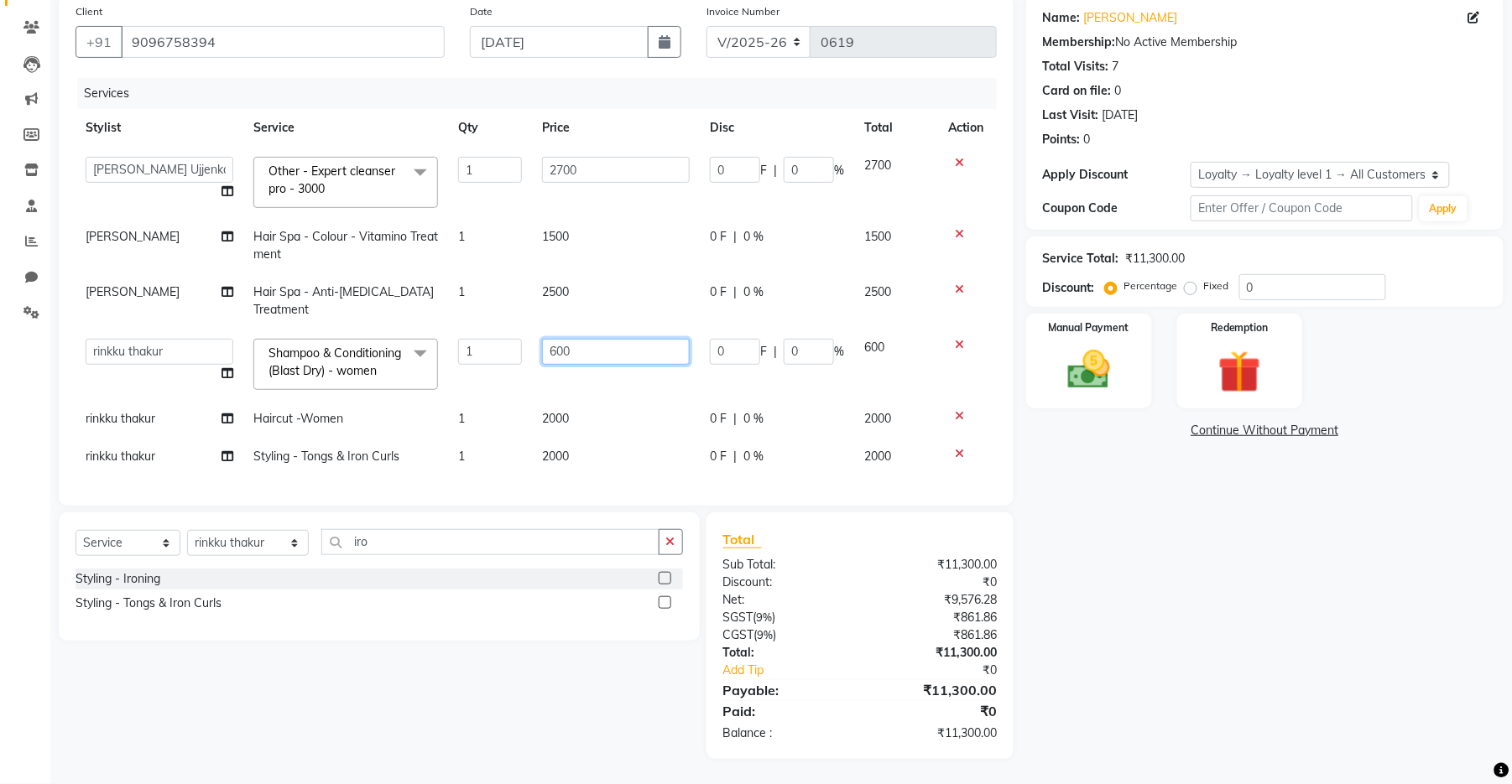
drag, startPoint x: 588, startPoint y: 359, endPoint x: 526, endPoint y: 350, distance: 62.6
click at [526, 350] on tr "[PERSON_NAME] [PERSON_NAME] Ankit Dhawariya [PERSON_NAME] Devendra Dhawariya Si…" at bounding box center [536, 364] width 921 height 71
type input "500"
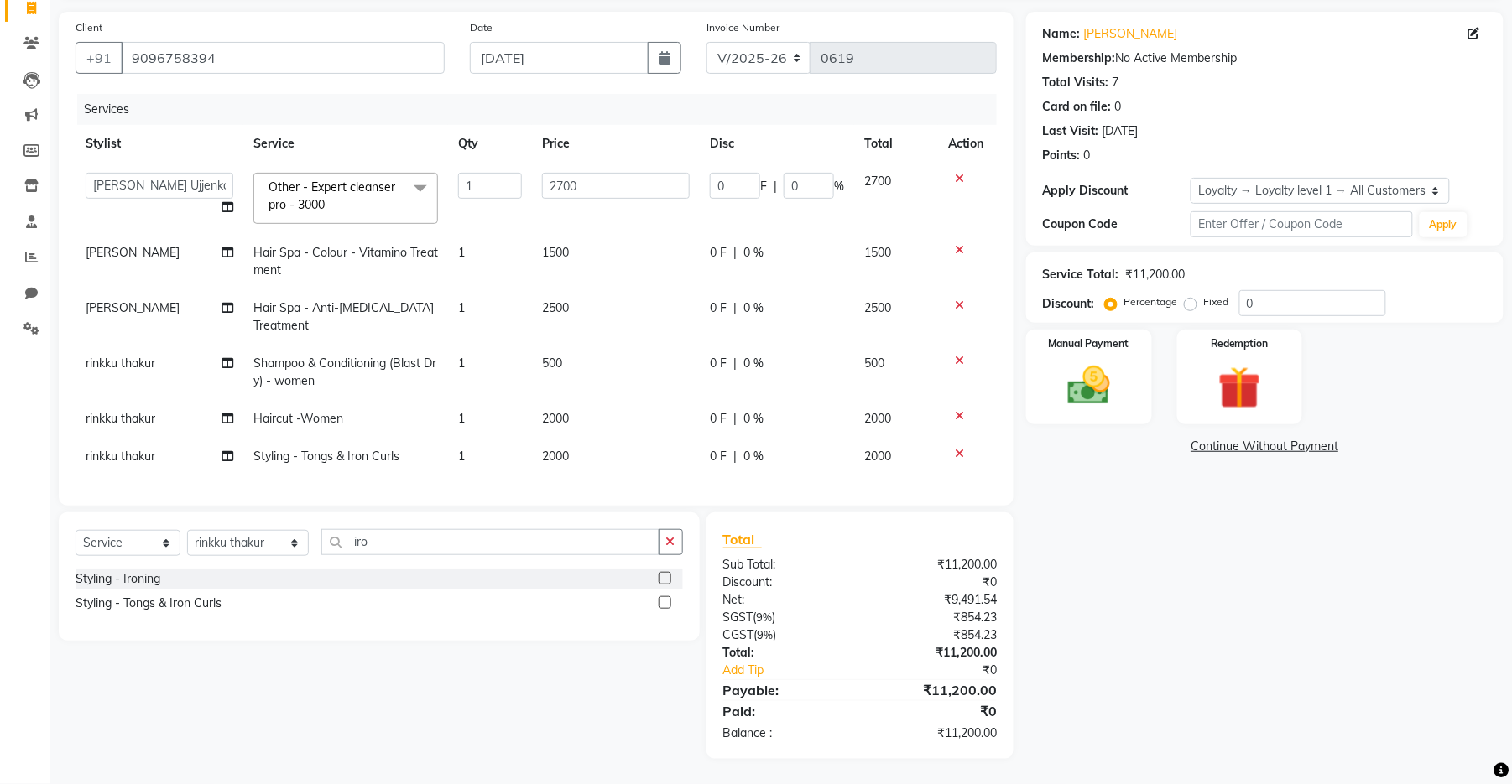
scroll to position [113, 0]
click at [528, 402] on tr "rinkku thakur Haircut -Women 1 2000 0 F | 0 % 2000" at bounding box center [536, 419] width 921 height 38
drag, startPoint x: 382, startPoint y: 547, endPoint x: 187, endPoint y: 535, distance: 195.4
click at [295, 531] on div "Select Service Product Membership Package Voucher Prepaid Gift Card Select Styl…" at bounding box center [379, 550] width 608 height 40
click at [189, 539] on select "Select Stylist [PERSON_NAME] [PERSON_NAME] Ankit Dhawariya [PERSON_NAME] Sir [P…" at bounding box center [248, 544] width 122 height 26
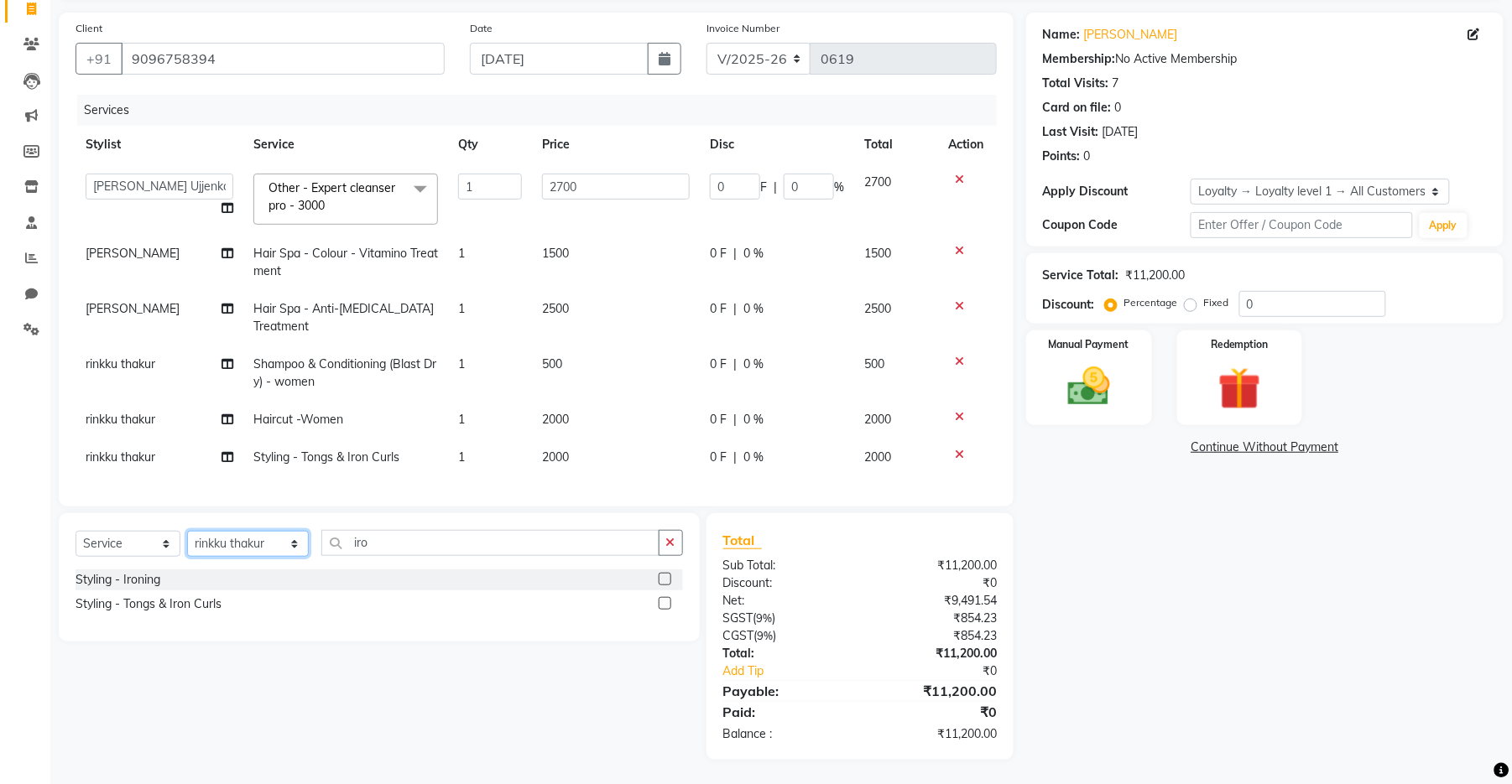
select select "85416"
click at [187, 531] on select "Select Stylist [PERSON_NAME] [PERSON_NAME] Ankit Dhawariya [PERSON_NAME] Sir [P…" at bounding box center [248, 544] width 122 height 26
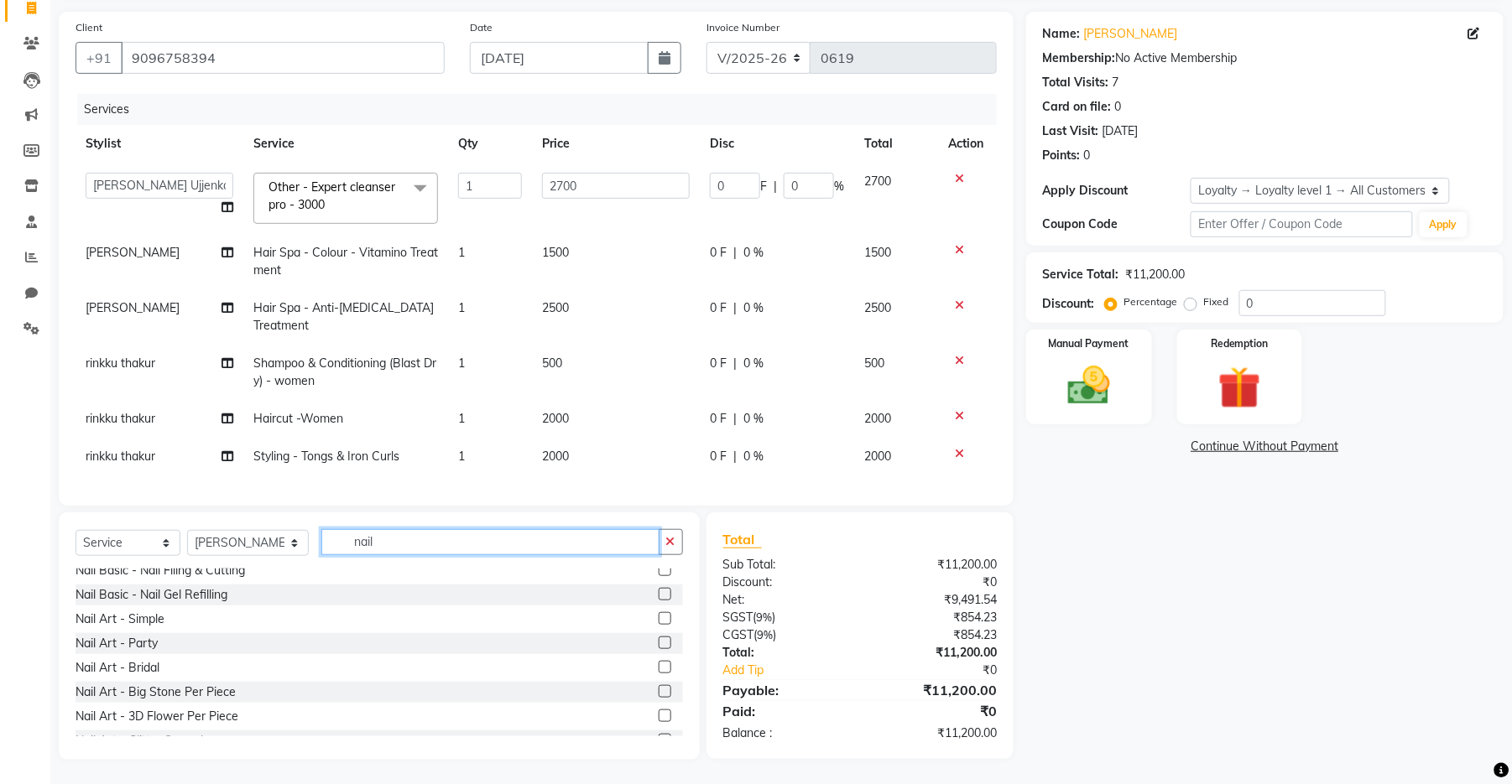
scroll to position [336, 0]
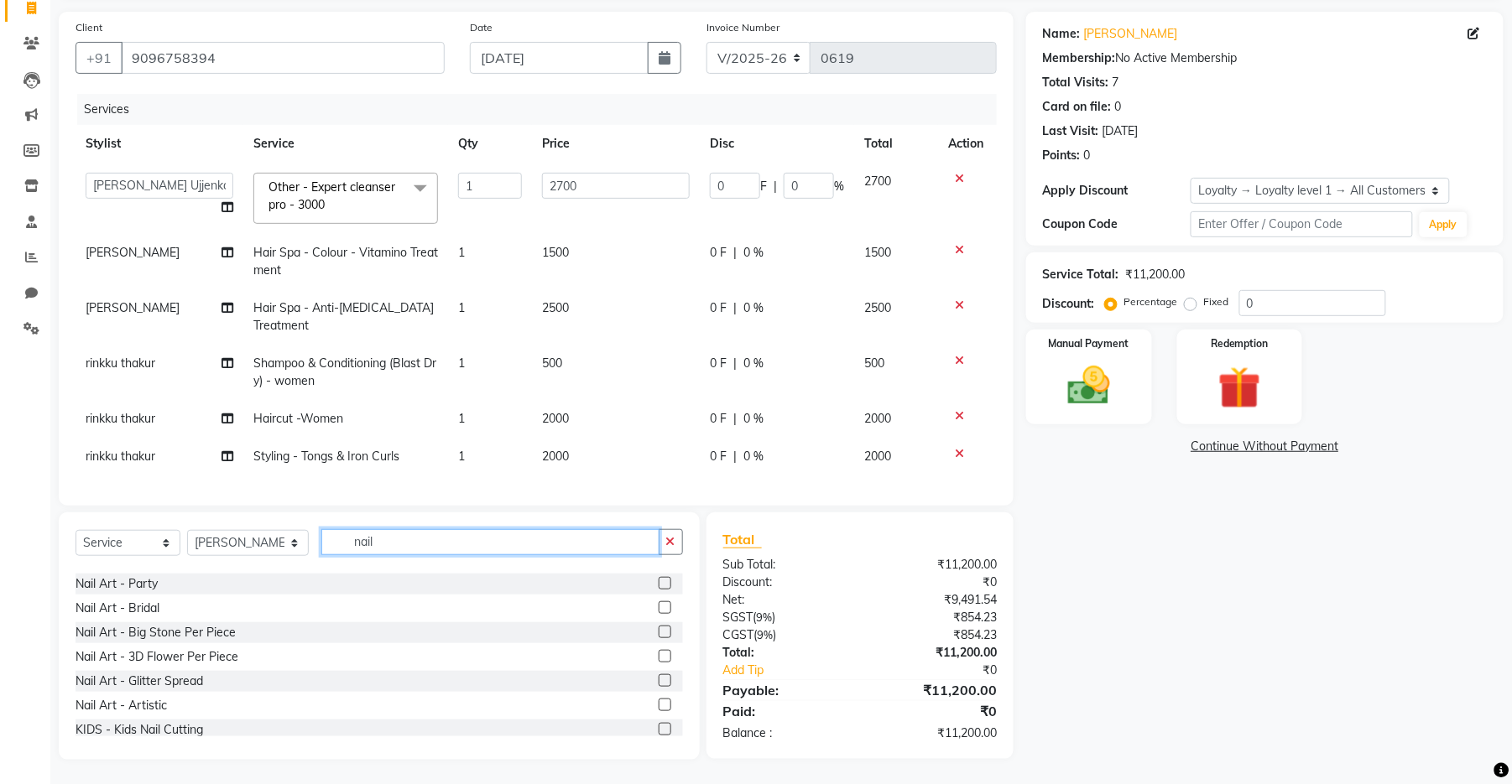
type input "nail"
click at [658, 623] on label at bounding box center [665, 656] width 13 height 13
click at [658, 623] on input "checkbox" at bounding box center [664, 657] width 11 height 11
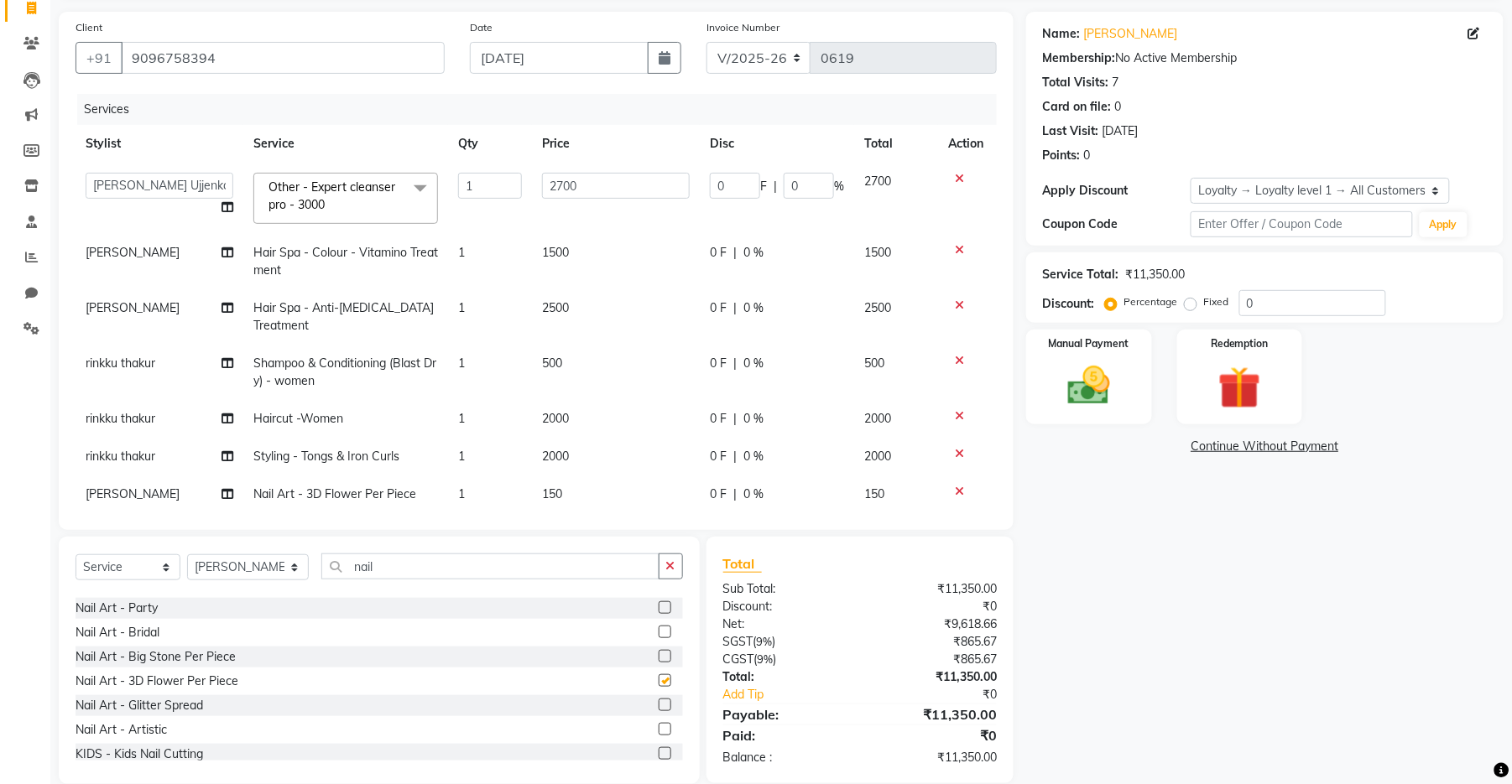
checkbox input "false"
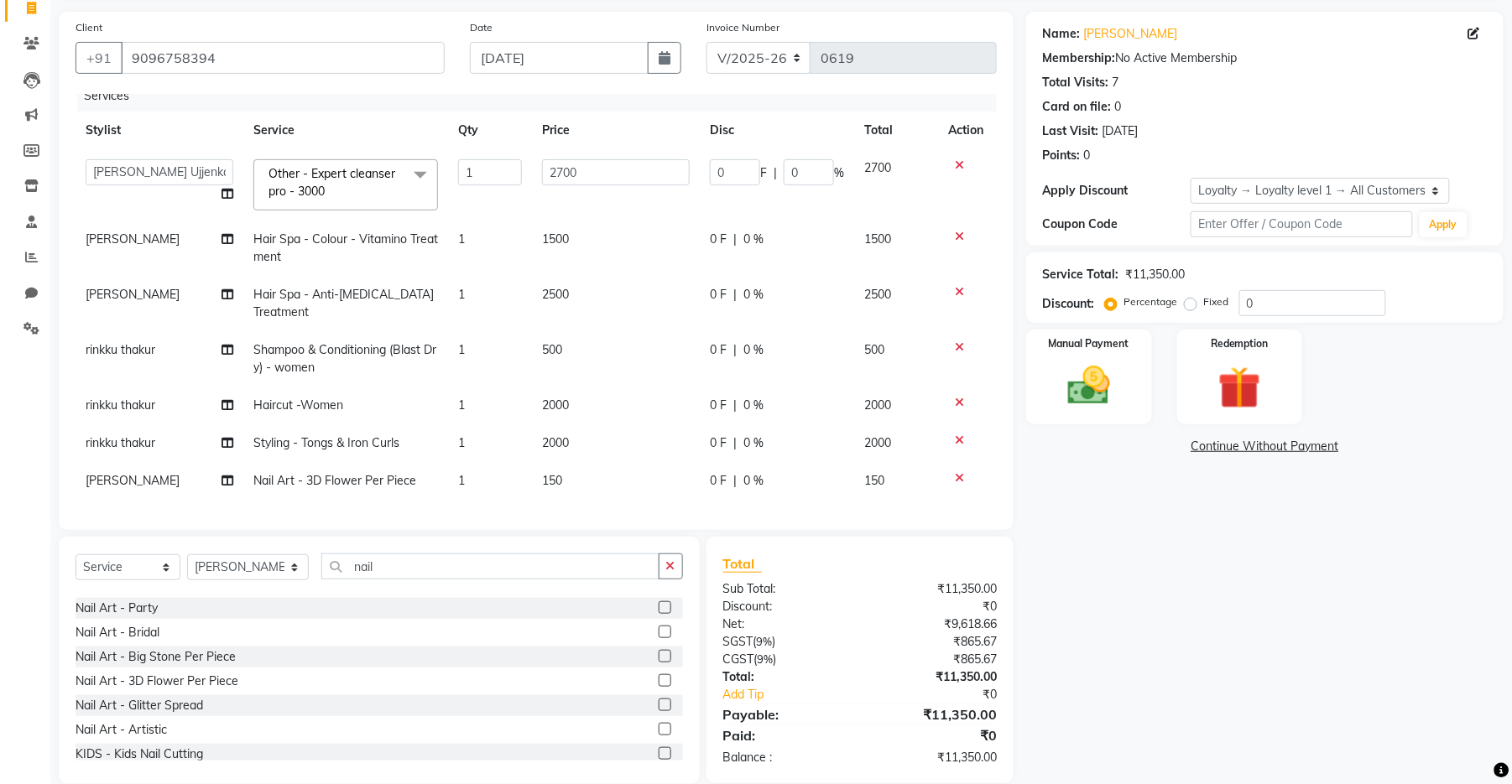
click at [955, 473] on icon at bounding box center [959, 478] width 9 height 12
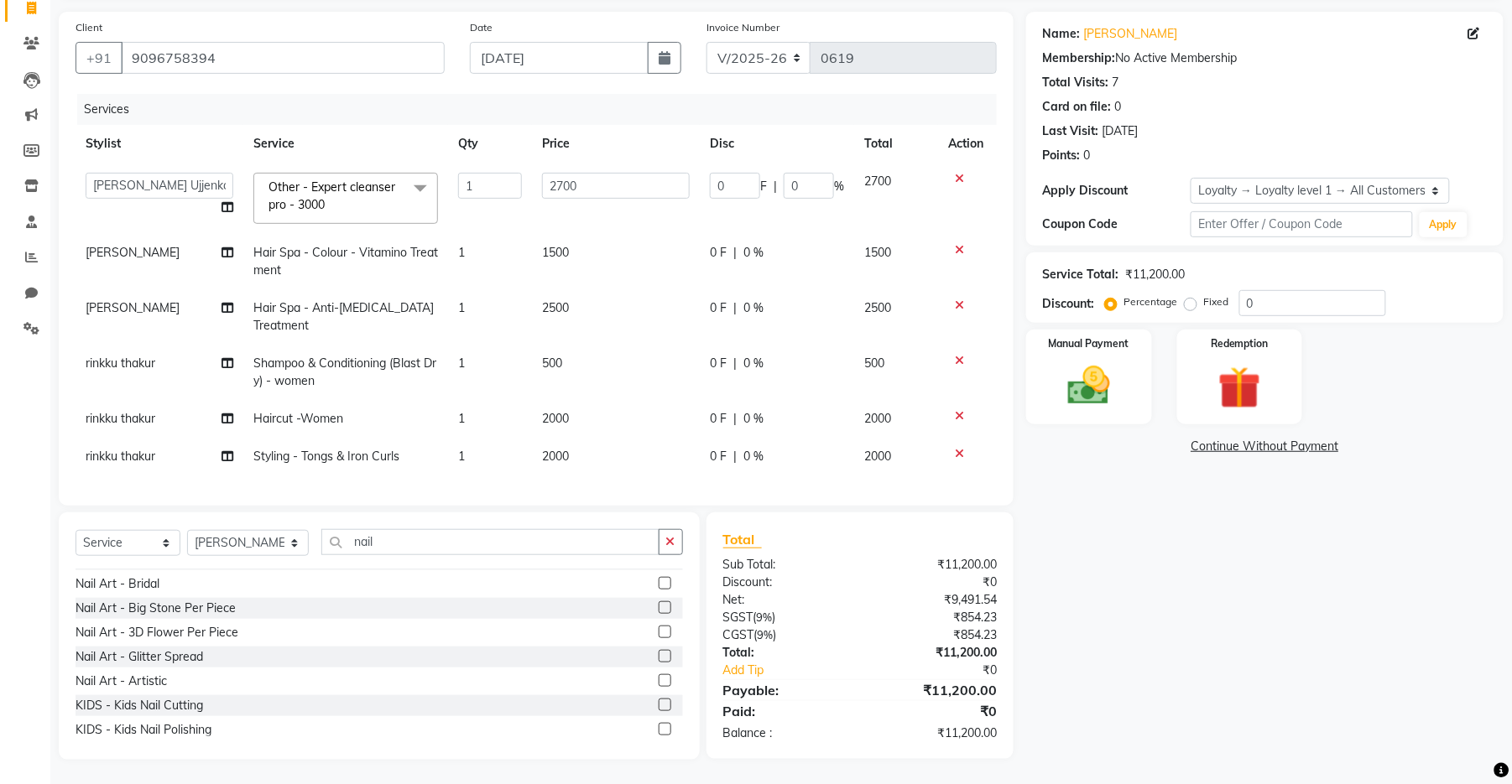
scroll to position [366, 0]
click at [658, 623] on label at bounding box center [665, 674] width 13 height 13
click at [658, 623] on input "checkbox" at bounding box center [664, 675] width 11 height 11
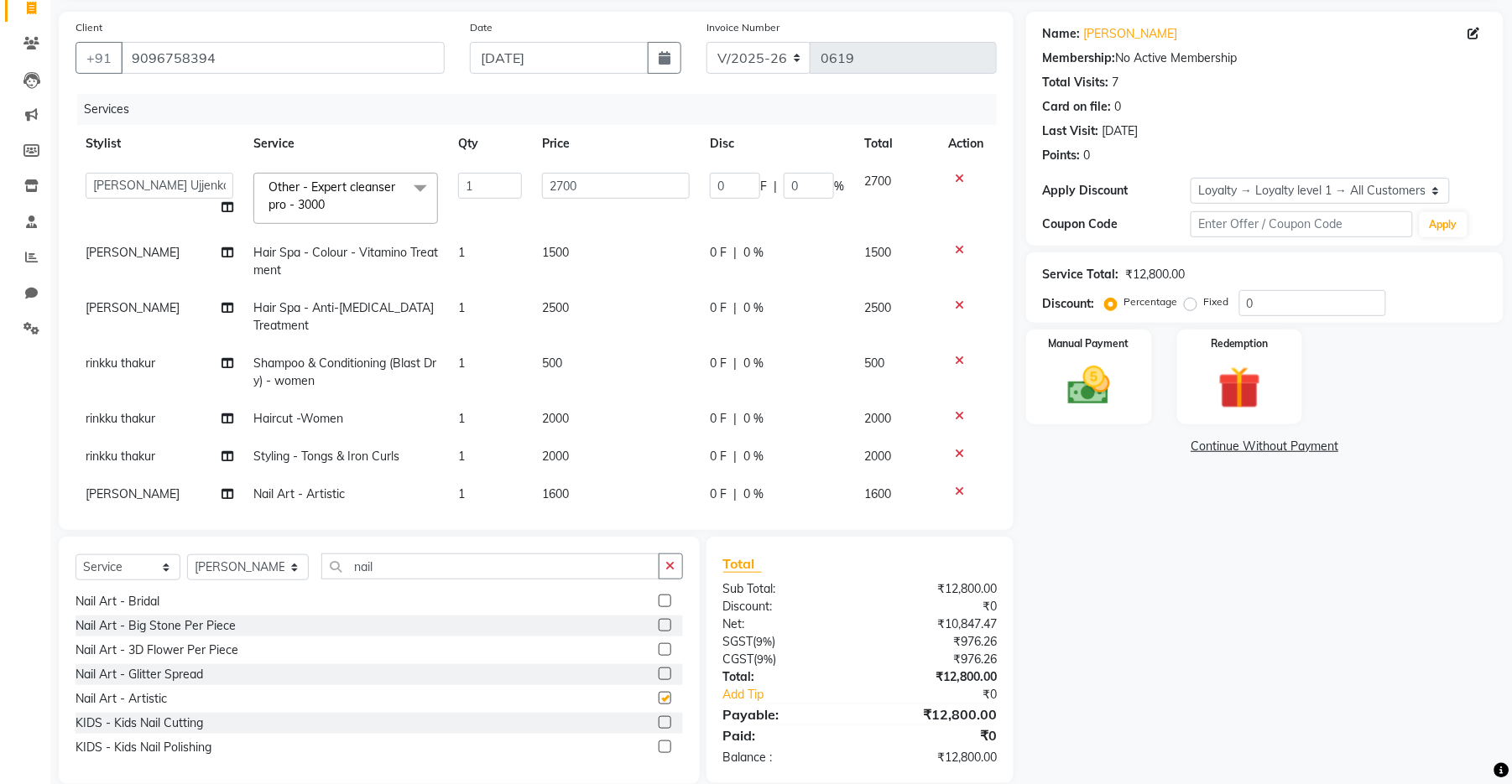
checkbox input "false"
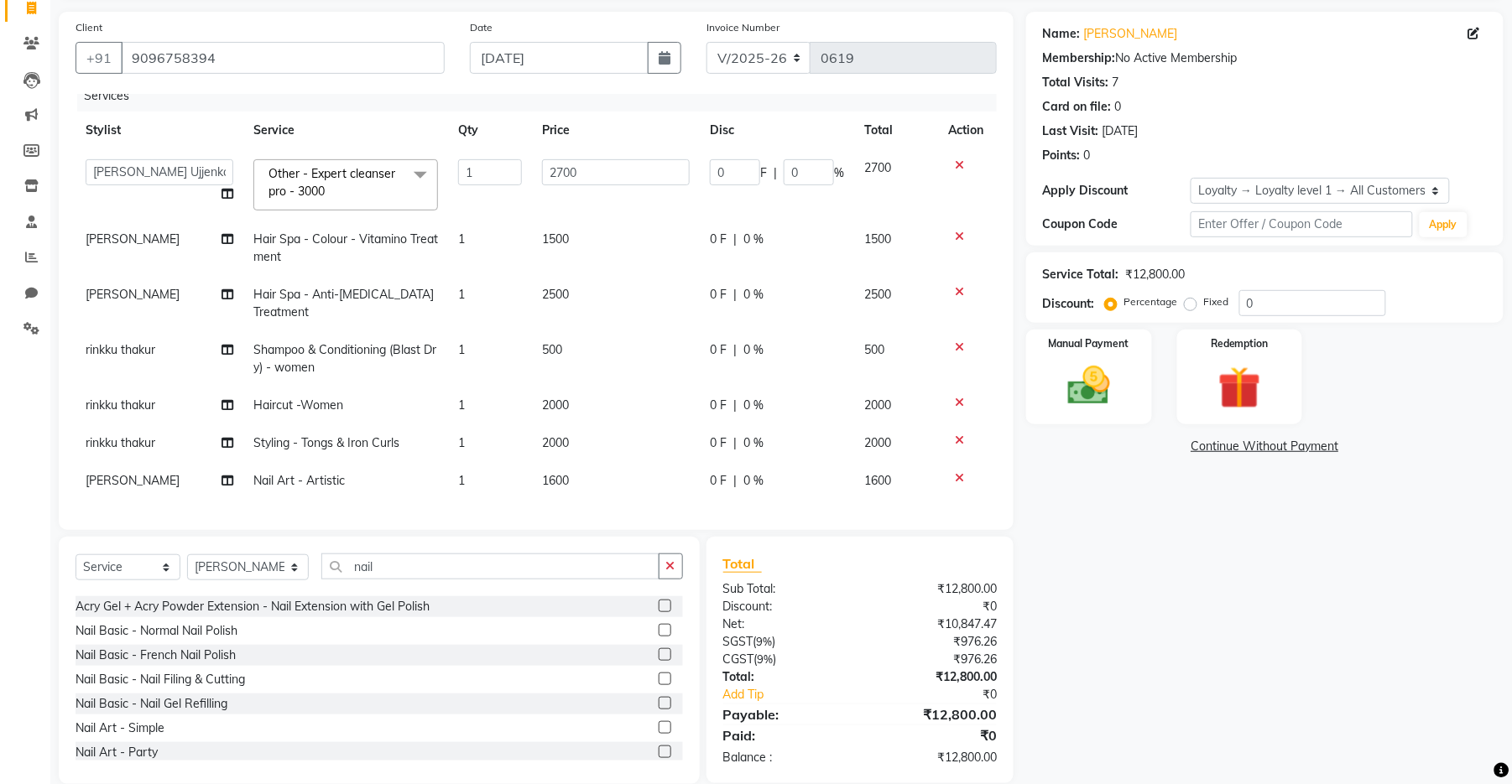
scroll to position [143, 0]
click at [658, 623] on label at bounding box center [665, 702] width 13 height 13
click at [658, 623] on input "checkbox" at bounding box center [664, 703] width 11 height 11
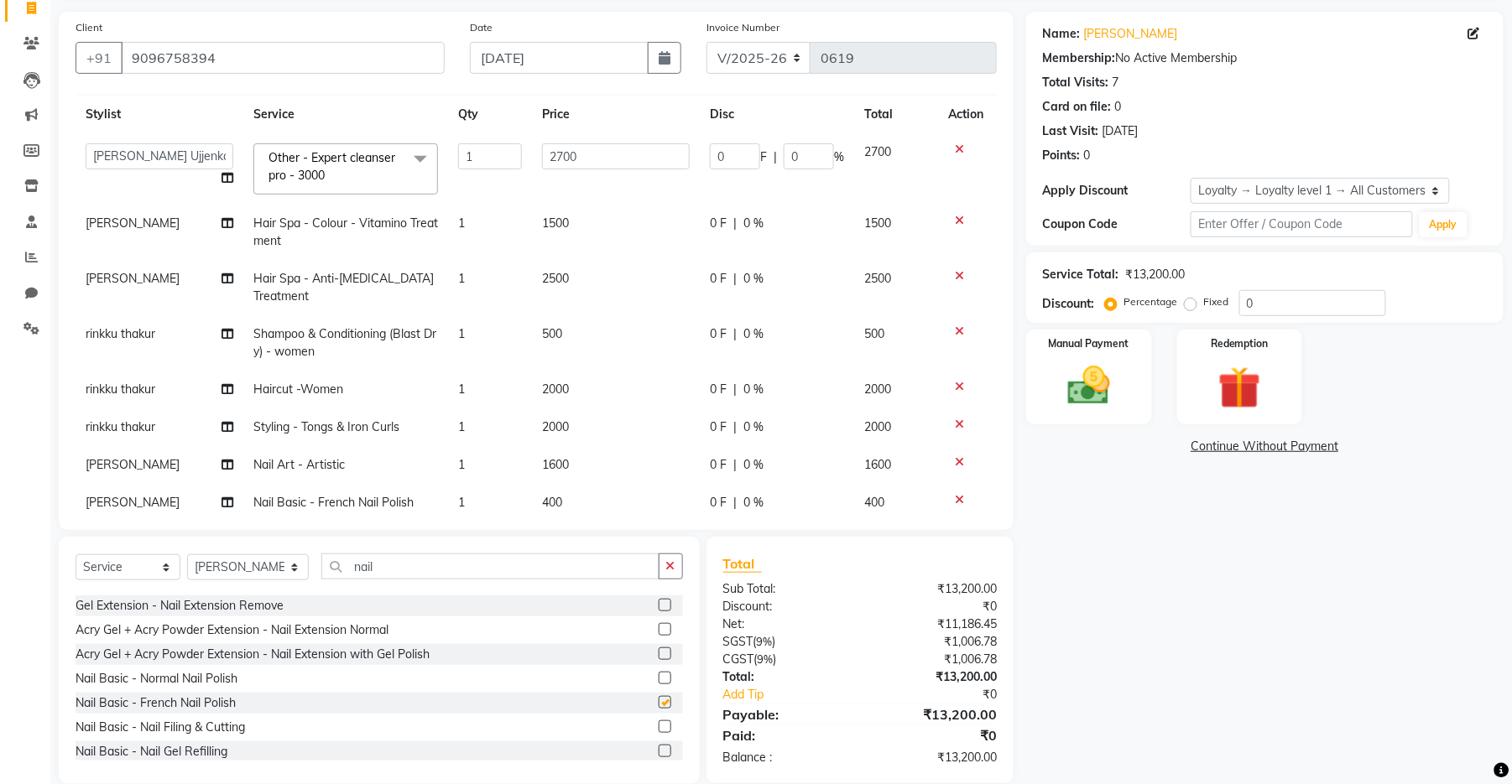
checkbox input "false"
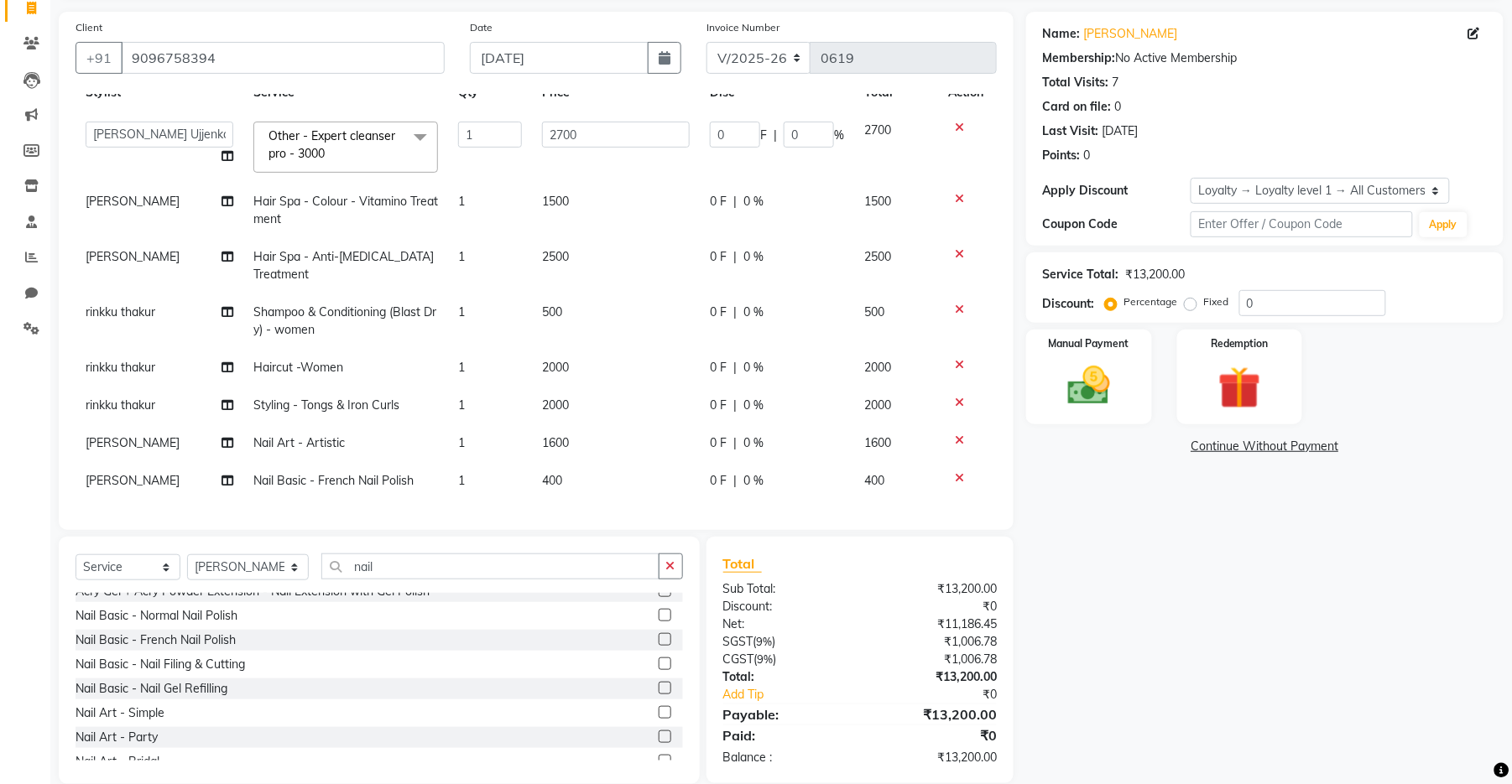
scroll to position [255, 0]
click at [658, 623] on label at bounding box center [665, 639] width 13 height 13
click at [658, 623] on input "checkbox" at bounding box center [664, 640] width 11 height 11
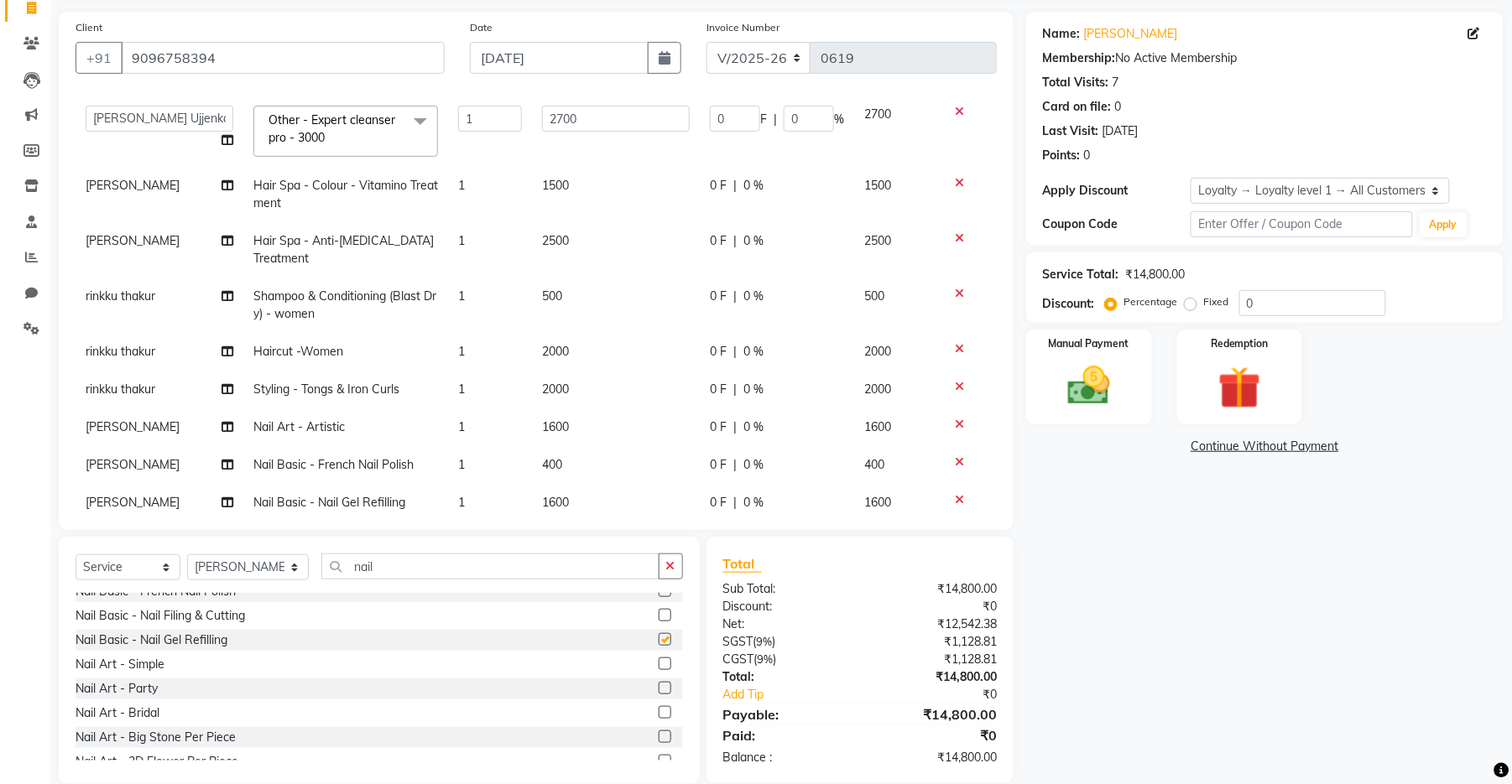
checkbox input "false"
click at [658, 617] on label at bounding box center [665, 615] width 13 height 13
click at [658, 617] on input "checkbox" at bounding box center [664, 616] width 11 height 11
checkbox input "false"
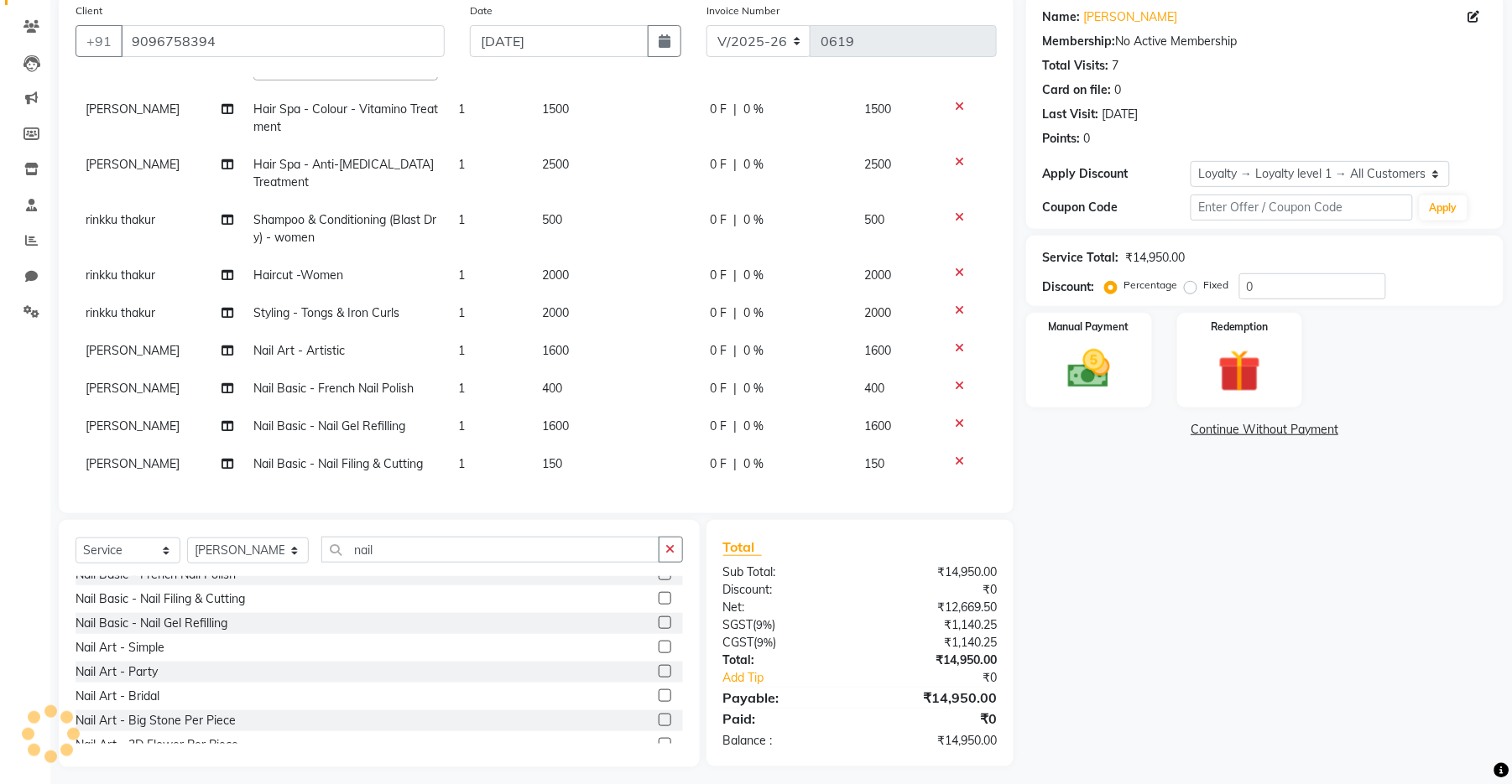
scroll to position [139, 0]
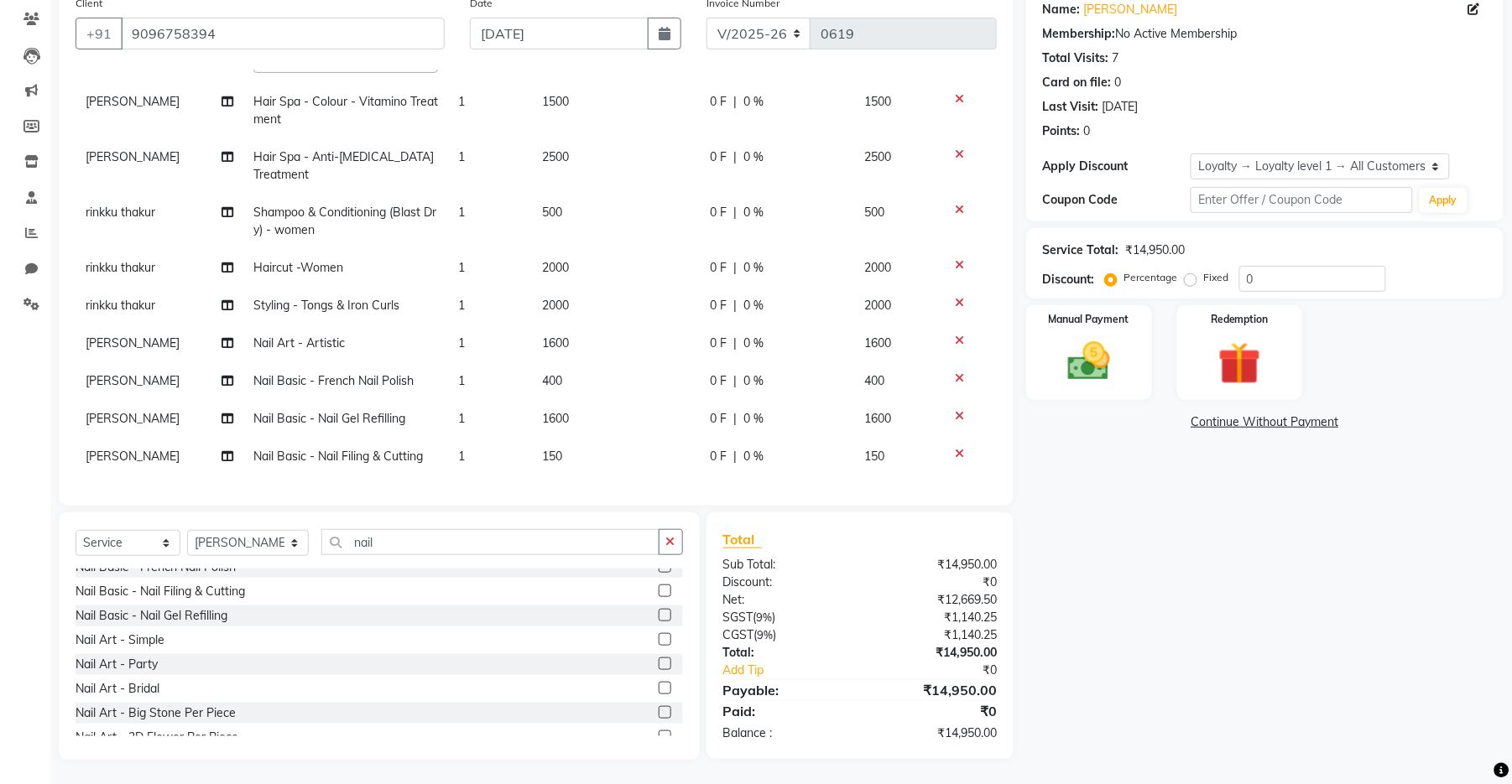
click at [597, 446] on td "150" at bounding box center [616, 456] width 167 height 38
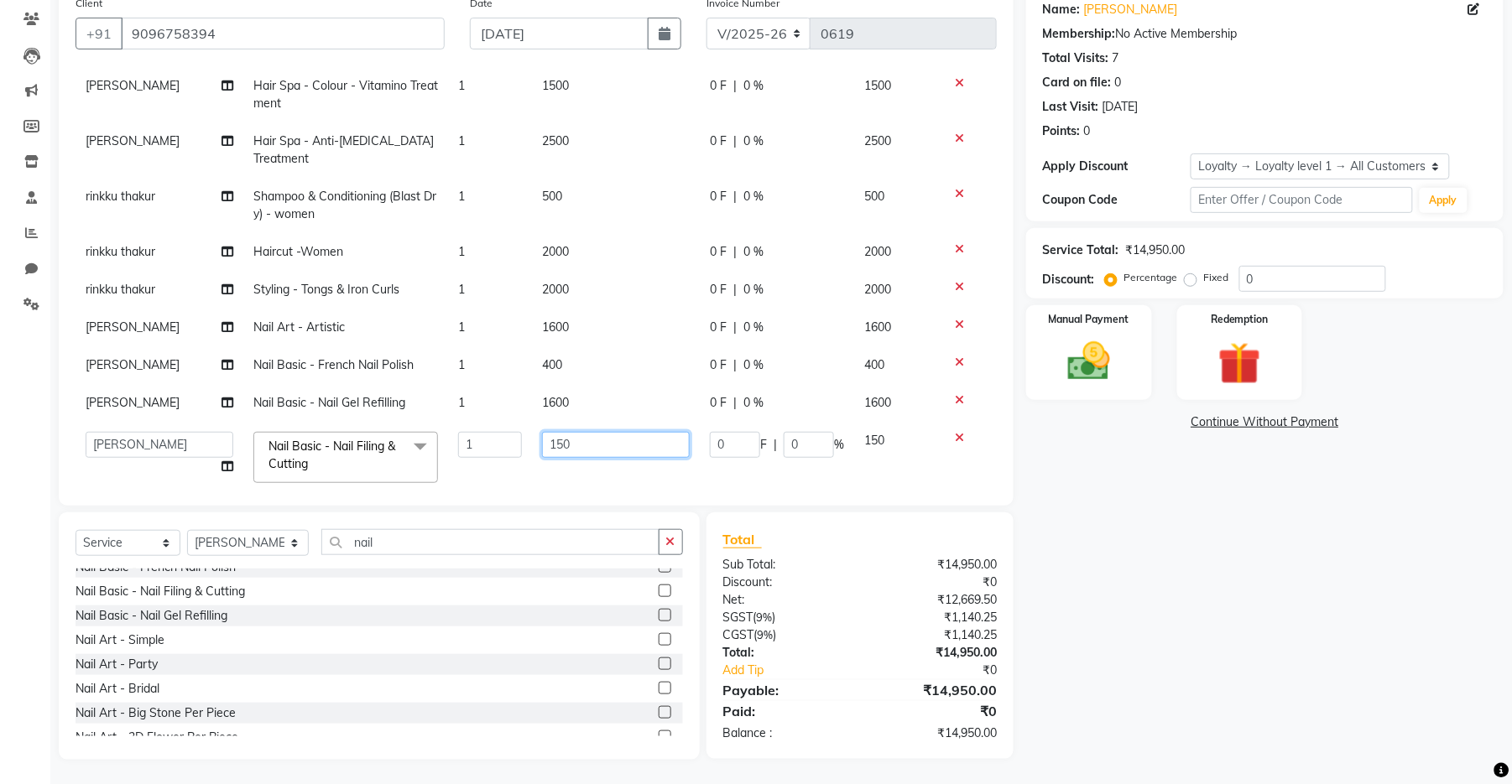
drag, startPoint x: 578, startPoint y: 444, endPoint x: 534, endPoint y: 447, distance: 44.1
click at [534, 447] on td "150" at bounding box center [616, 457] width 167 height 71
type input "1200"
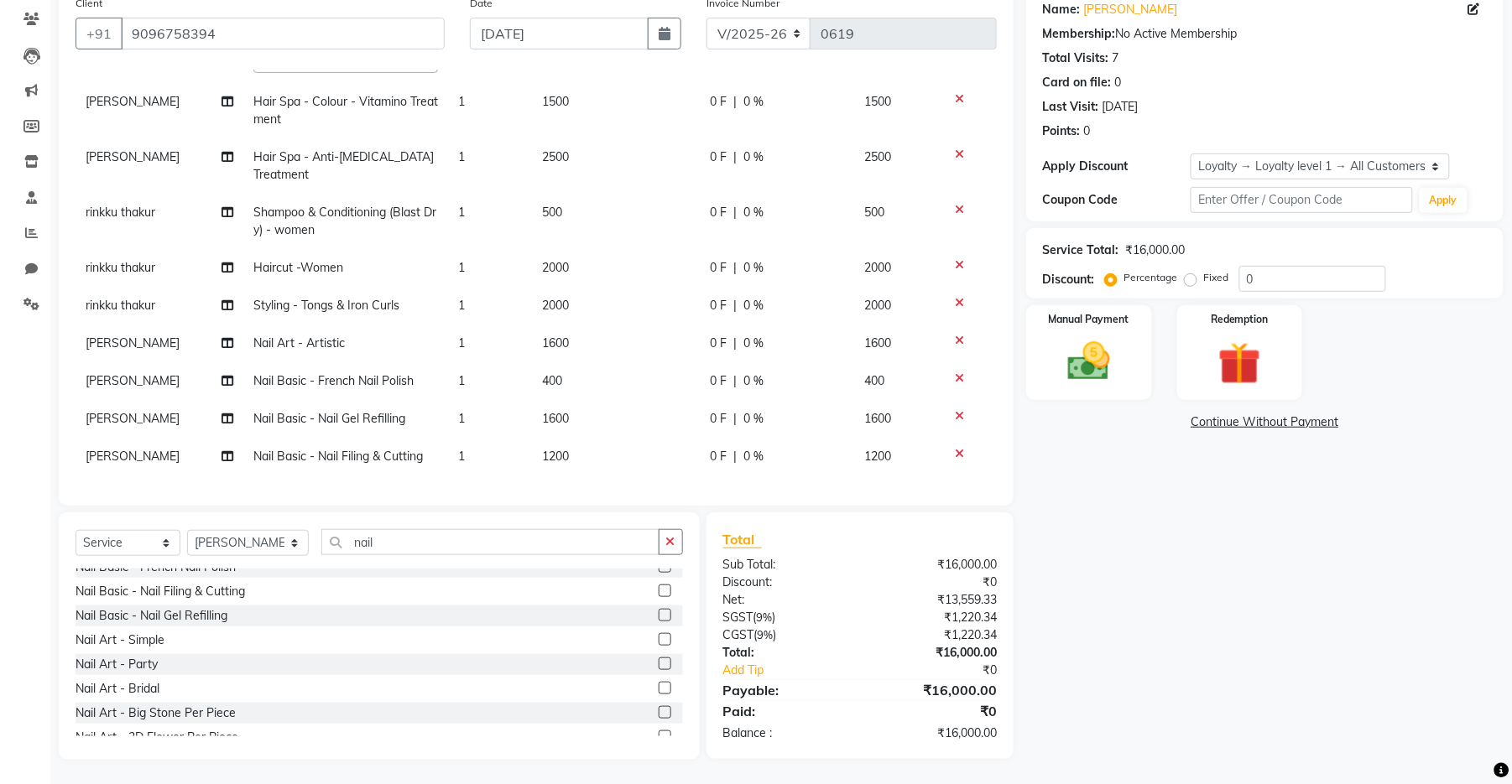
click at [515, 438] on td "1" at bounding box center [490, 456] width 84 height 38
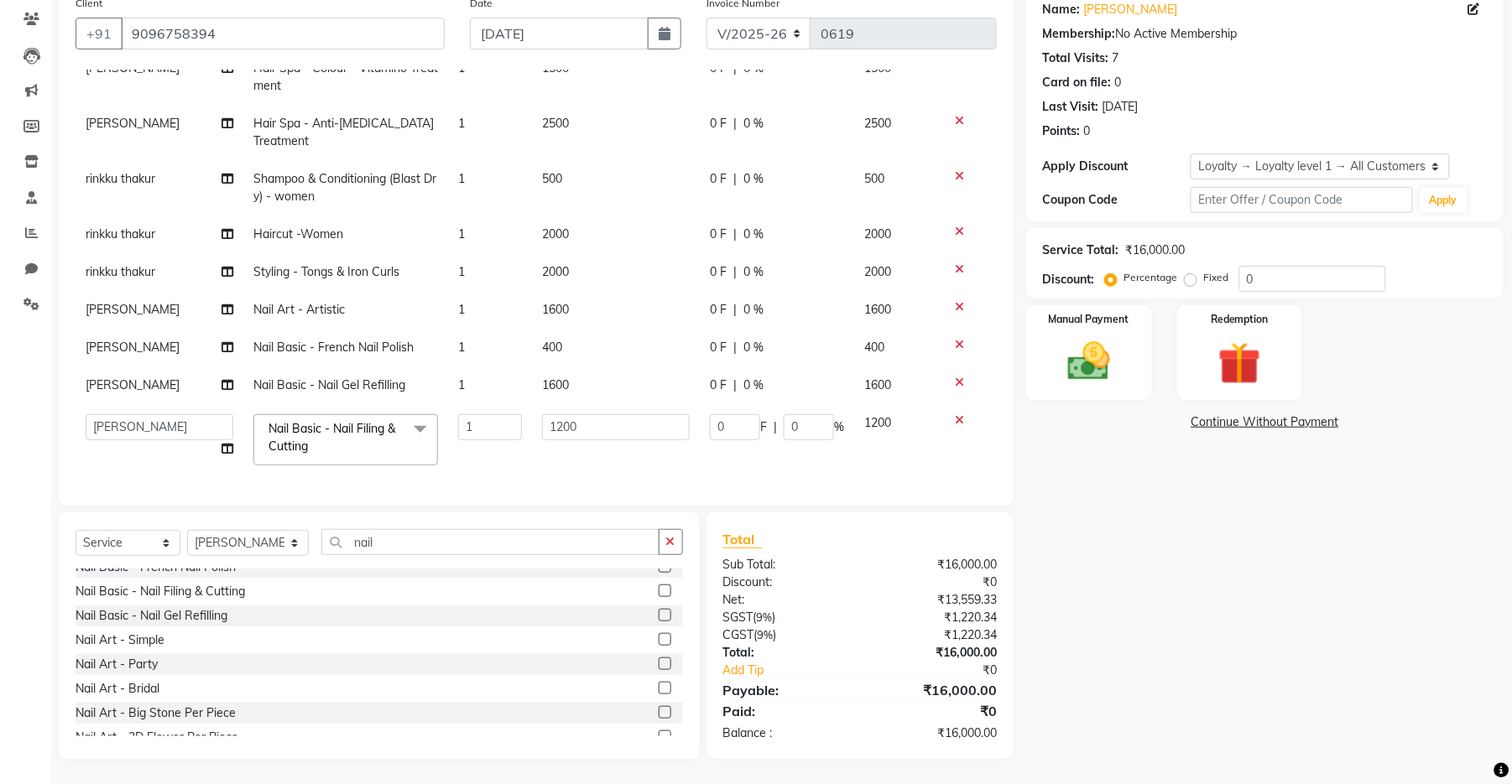
click at [233, 524] on div "Select Service Product Membership Package Voucher Prepaid Gift Card Select Styl…" at bounding box center [379, 635] width 641 height 248
click at [235, 531] on select "Select Stylist [PERSON_NAME] [PERSON_NAME] Ankit Dhawariya [PERSON_NAME] Sir [P…" at bounding box center [248, 543] width 122 height 26
select select "67948"
click at [187, 530] on select "Select Stylist [PERSON_NAME] [PERSON_NAME] Ankit Dhawariya [PERSON_NAME] Sir [P…" at bounding box center [248, 543] width 122 height 26
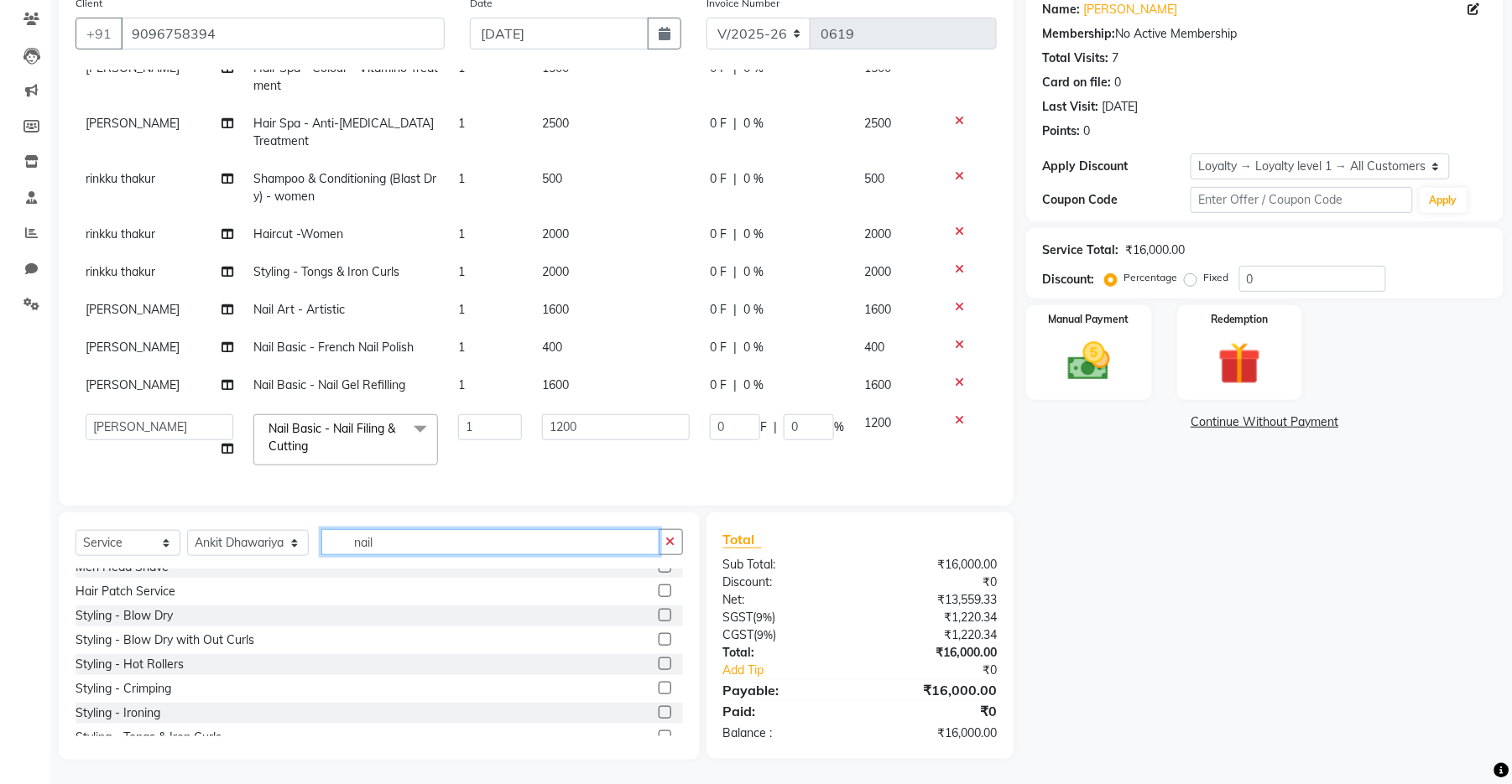
drag, startPoint x: 373, startPoint y: 551, endPoint x: 332, endPoint y: 546, distance: 41.3
click at [332, 546] on input "nail" at bounding box center [491, 542] width 339 height 26
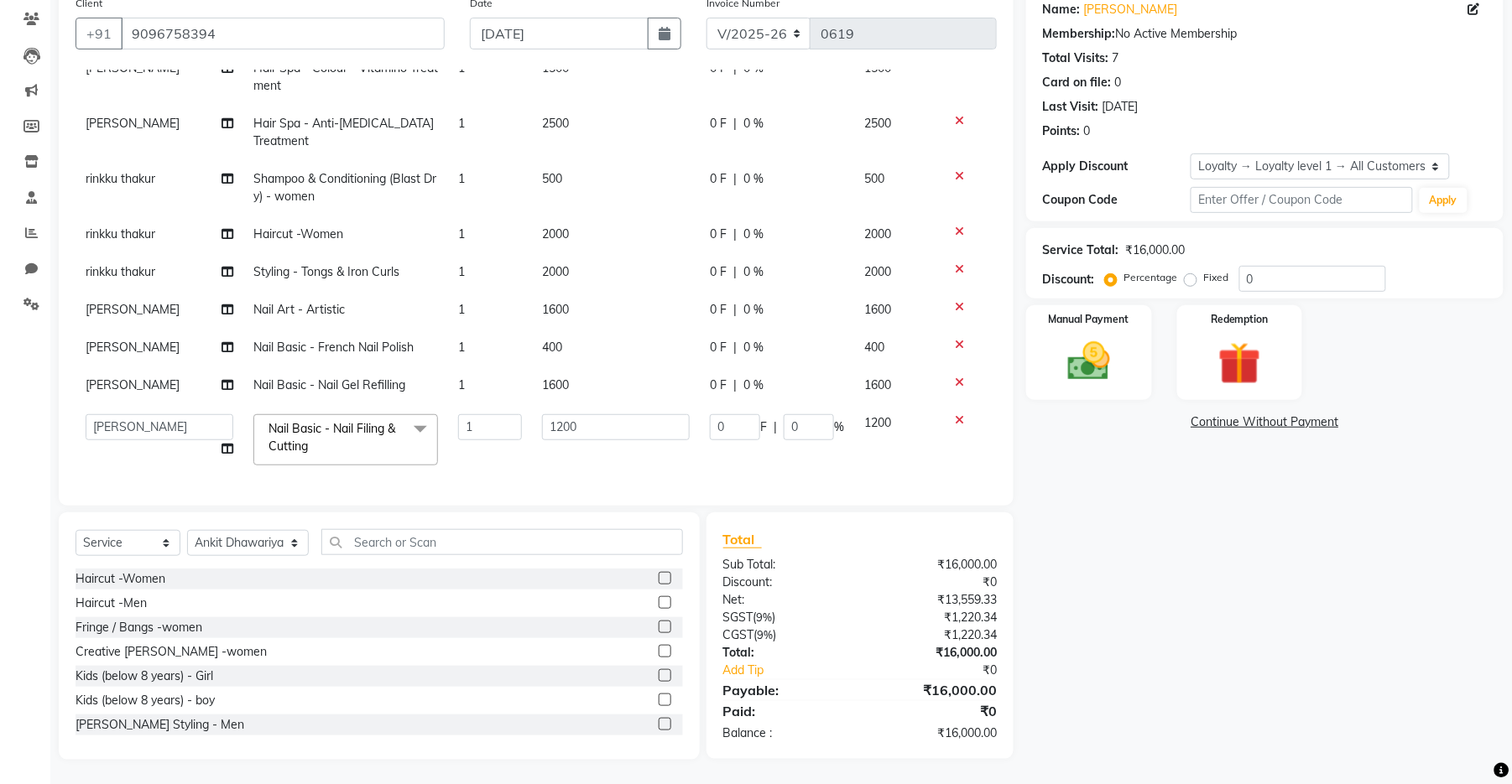
click at [658, 599] on label at bounding box center [665, 602] width 13 height 13
click at [658, 599] on input "checkbox" at bounding box center [664, 603] width 11 height 11
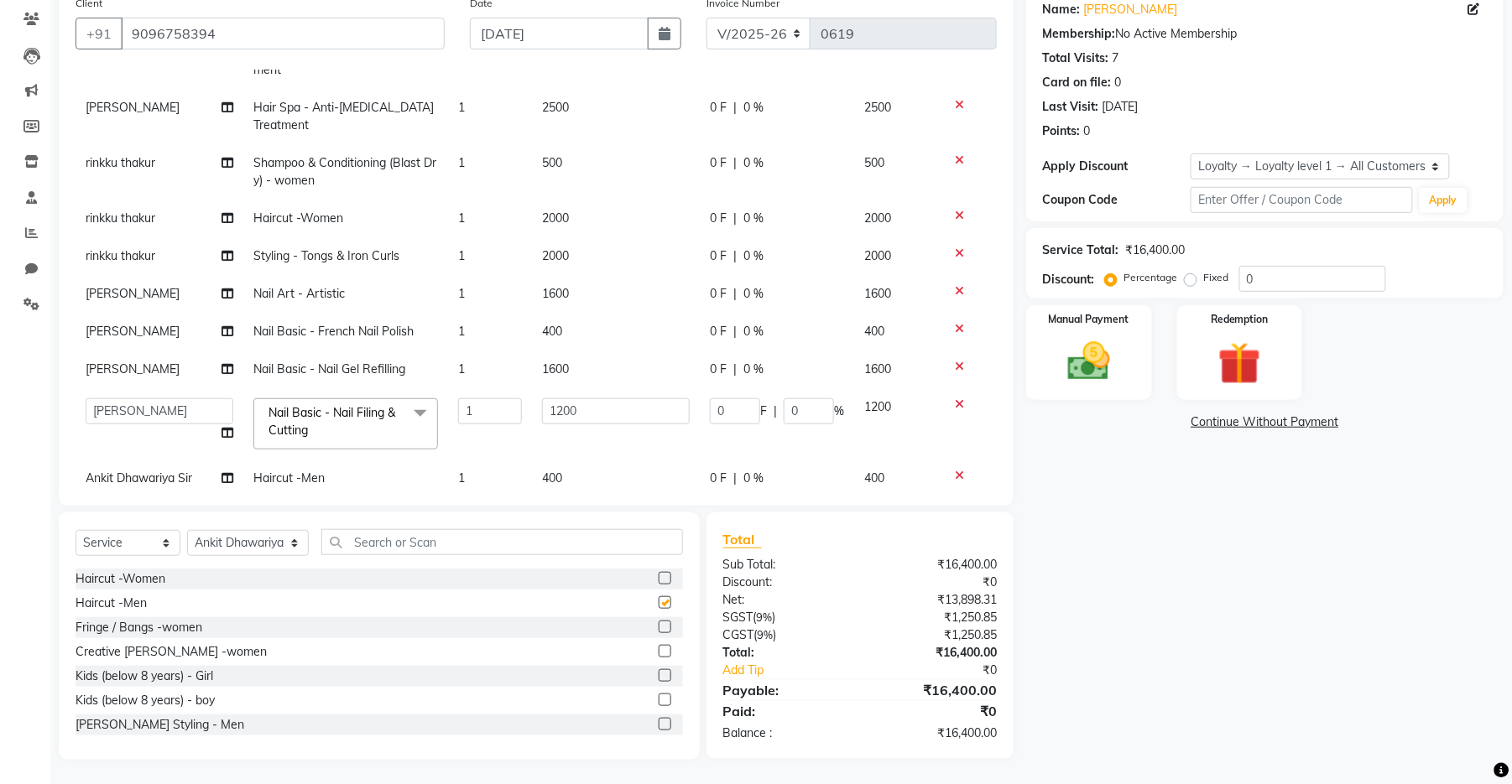
checkbox input "false"
click at [567, 548] on input "text" at bounding box center [502, 542] width 362 height 26
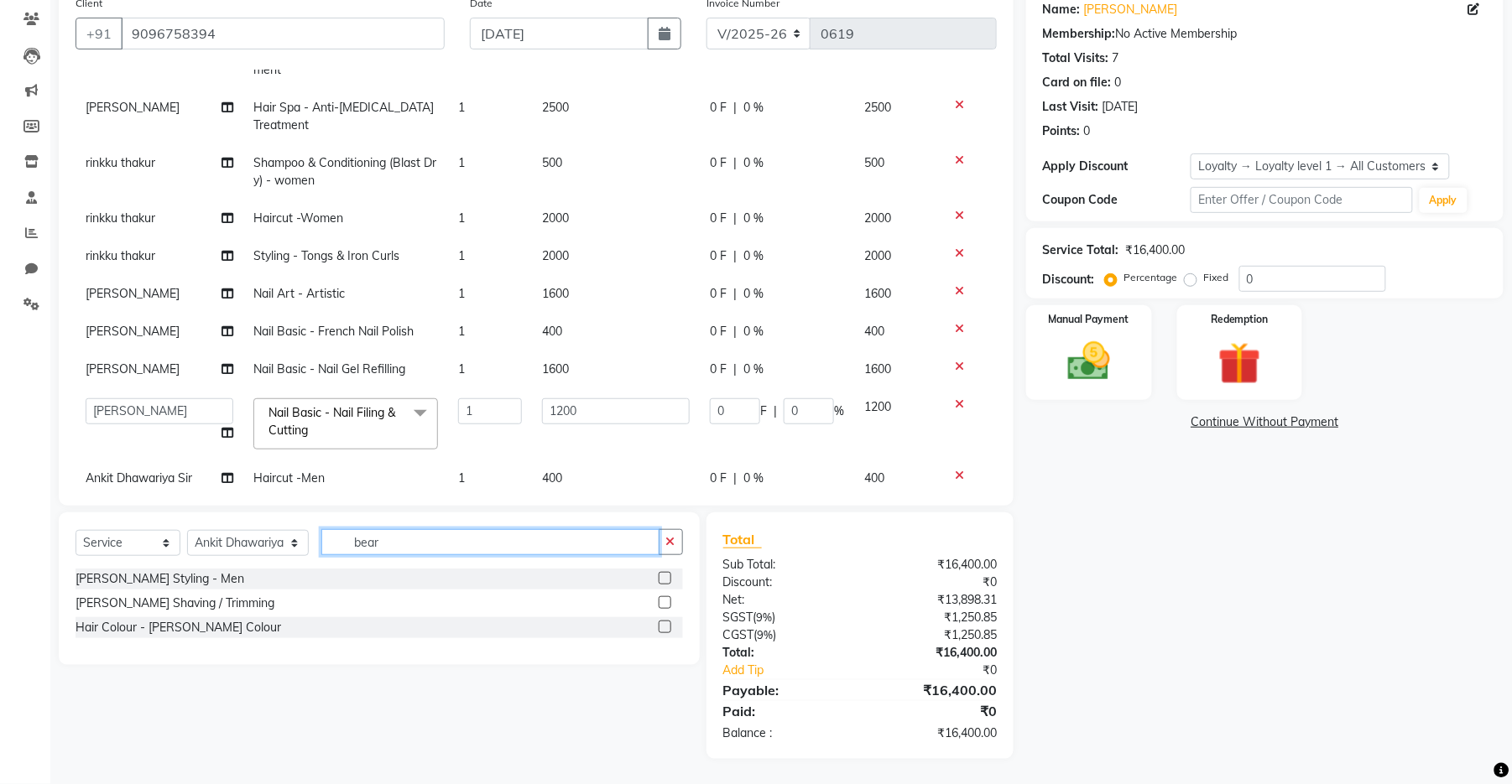
scroll to position [138, 0]
type input "bear"
click at [658, 581] on label at bounding box center [665, 579] width 13 height 13
click at [658, 581] on input "checkbox" at bounding box center [664, 580] width 11 height 11
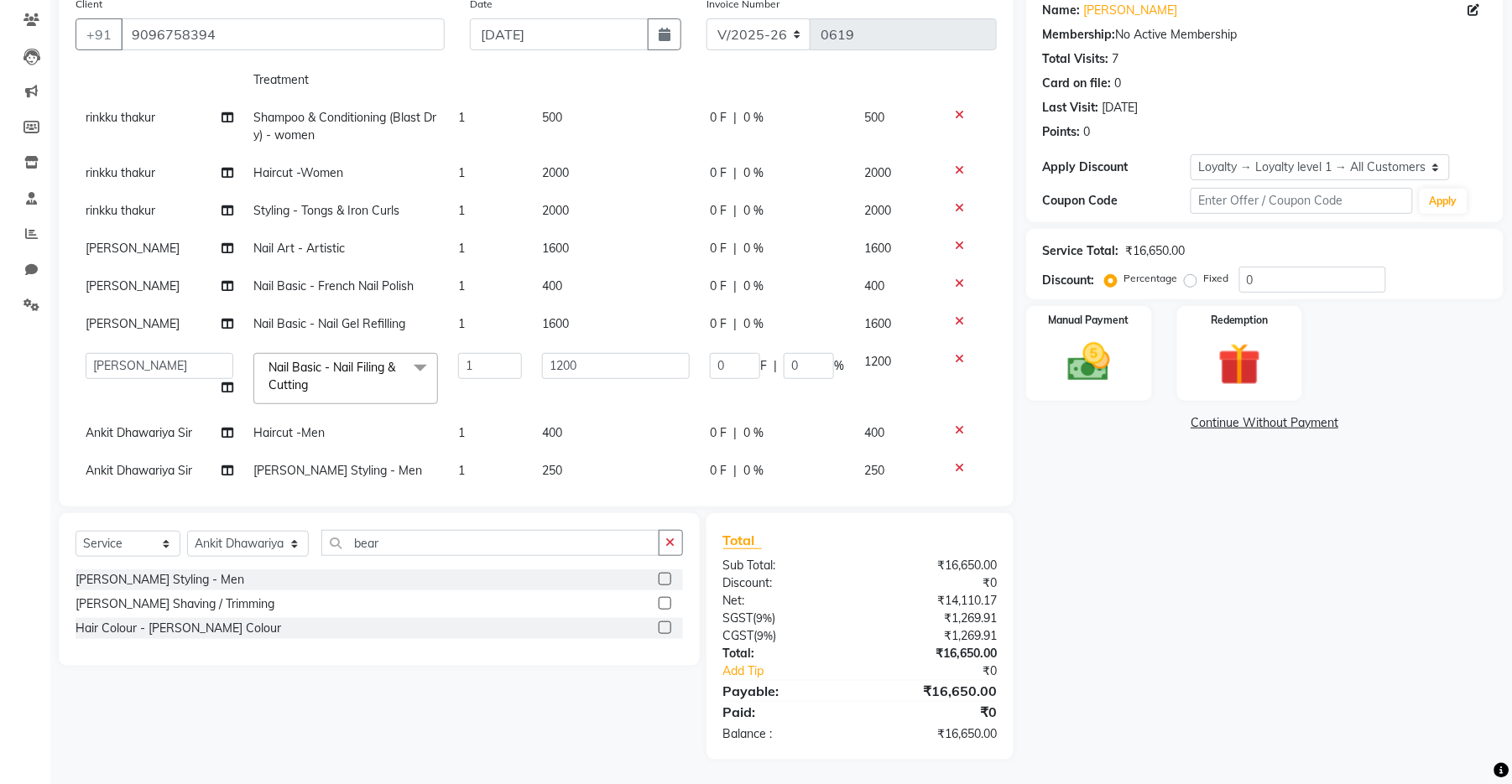
checkbox input "false"
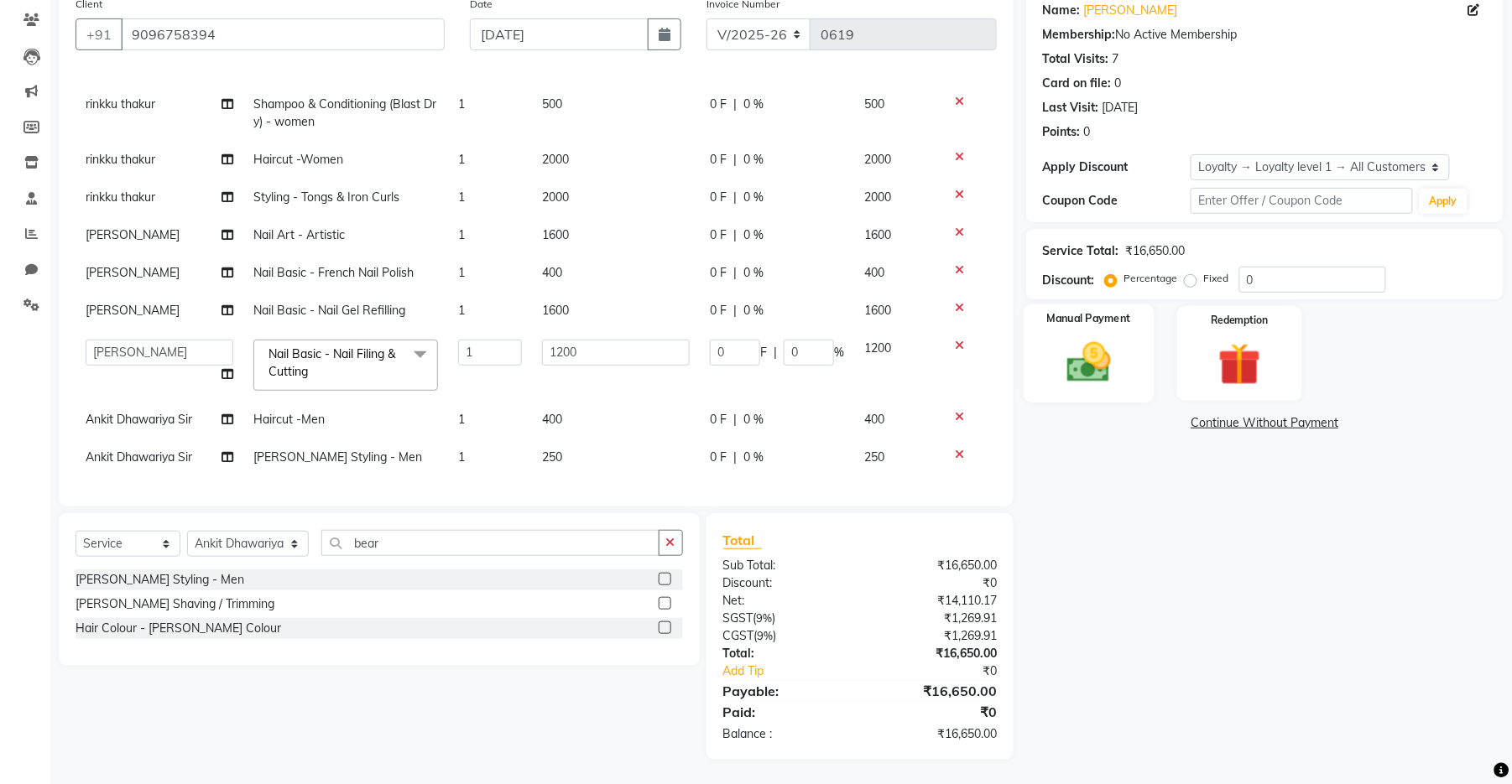
click at [985, 365] on img at bounding box center [1089, 363] width 72 height 51
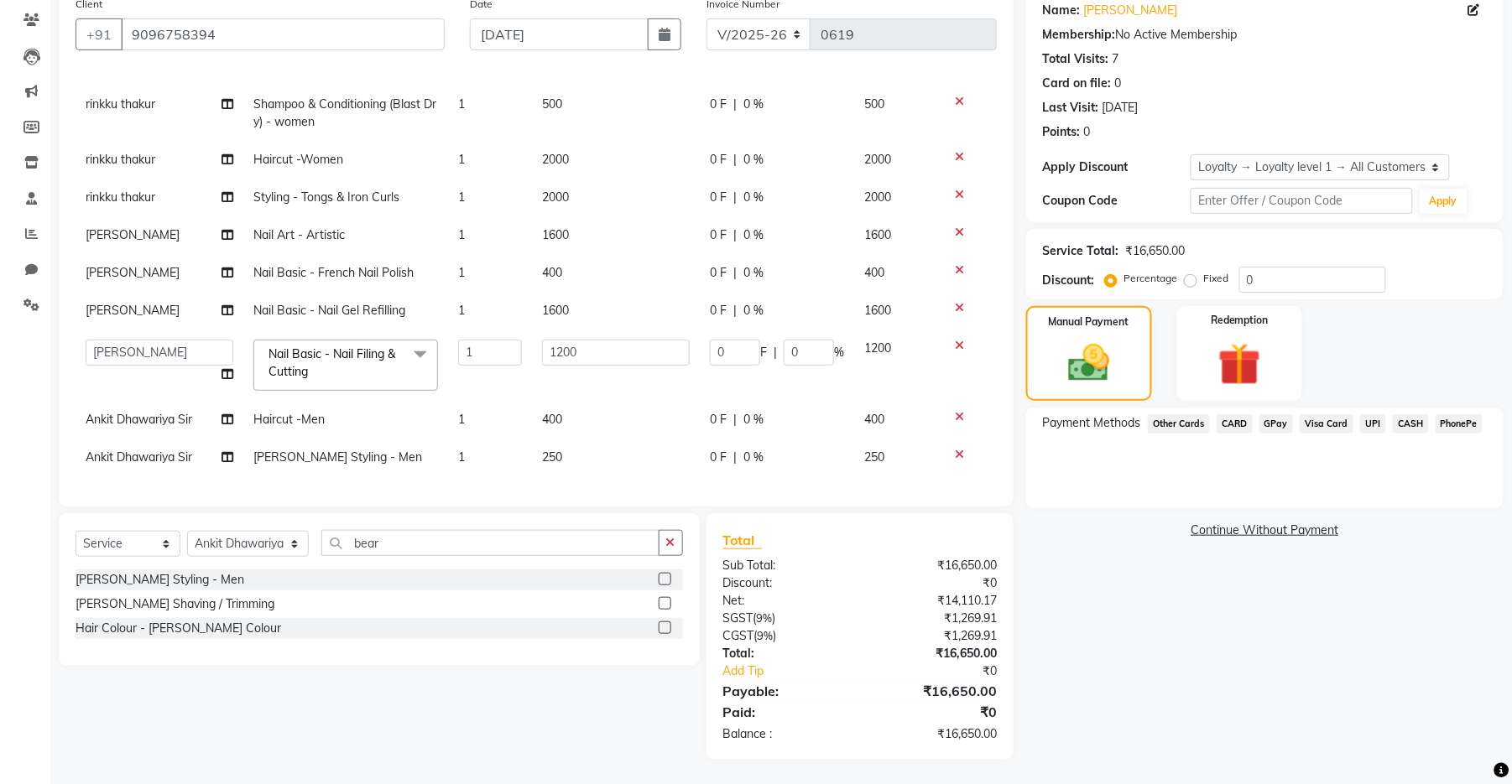
click at [985, 424] on span "UPI" at bounding box center [1372, 423] width 26 height 19
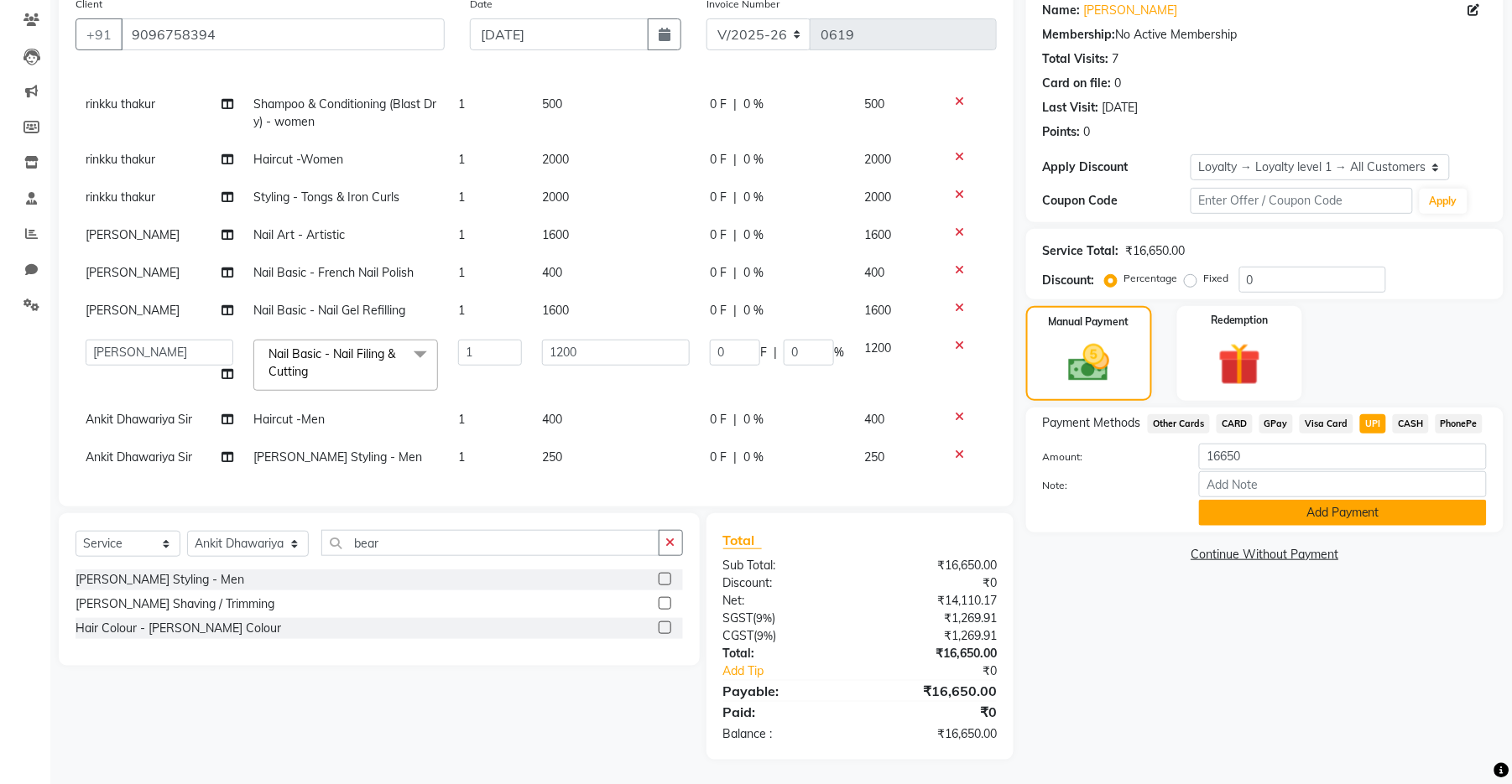
click at [985, 523] on button "Add Payment" at bounding box center [1343, 512] width 288 height 26
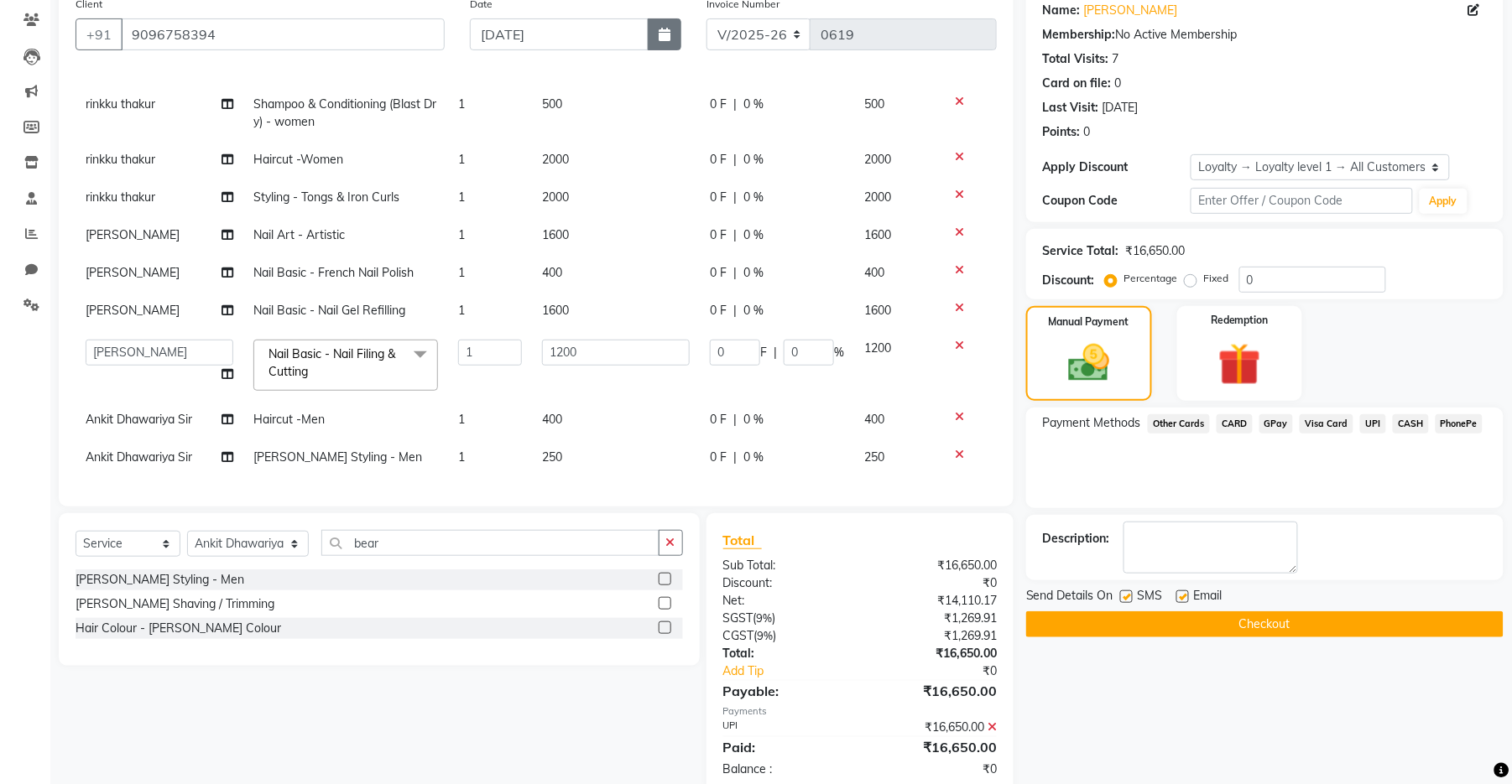
click at [658, 40] on icon "button" at bounding box center [664, 34] width 12 height 14
select select "9"
select select "2025"
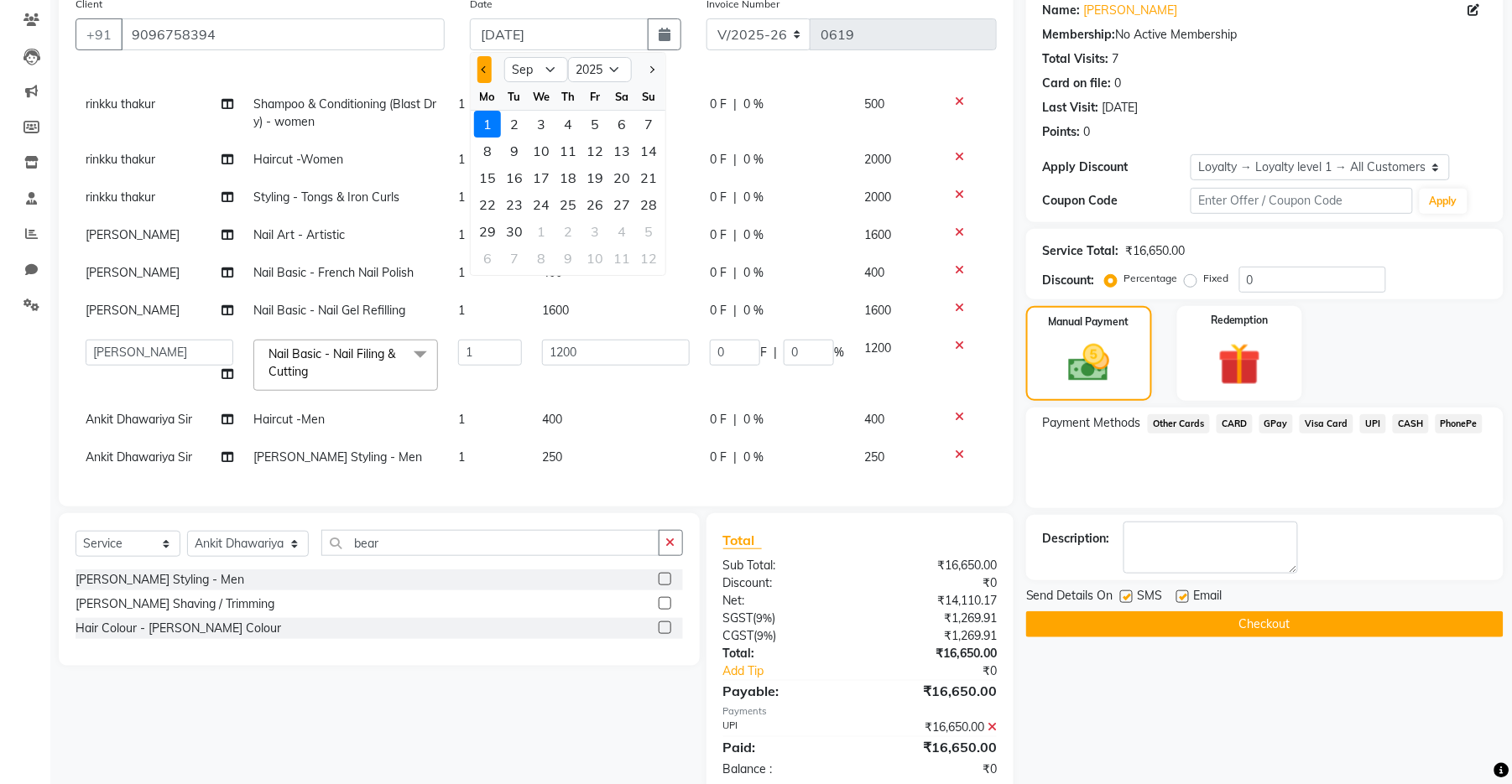
click at [485, 60] on button "Previous month" at bounding box center [484, 69] width 14 height 27
select select "8"
click at [650, 223] on div "31" at bounding box center [648, 231] width 27 height 27
type input "[DATE]"
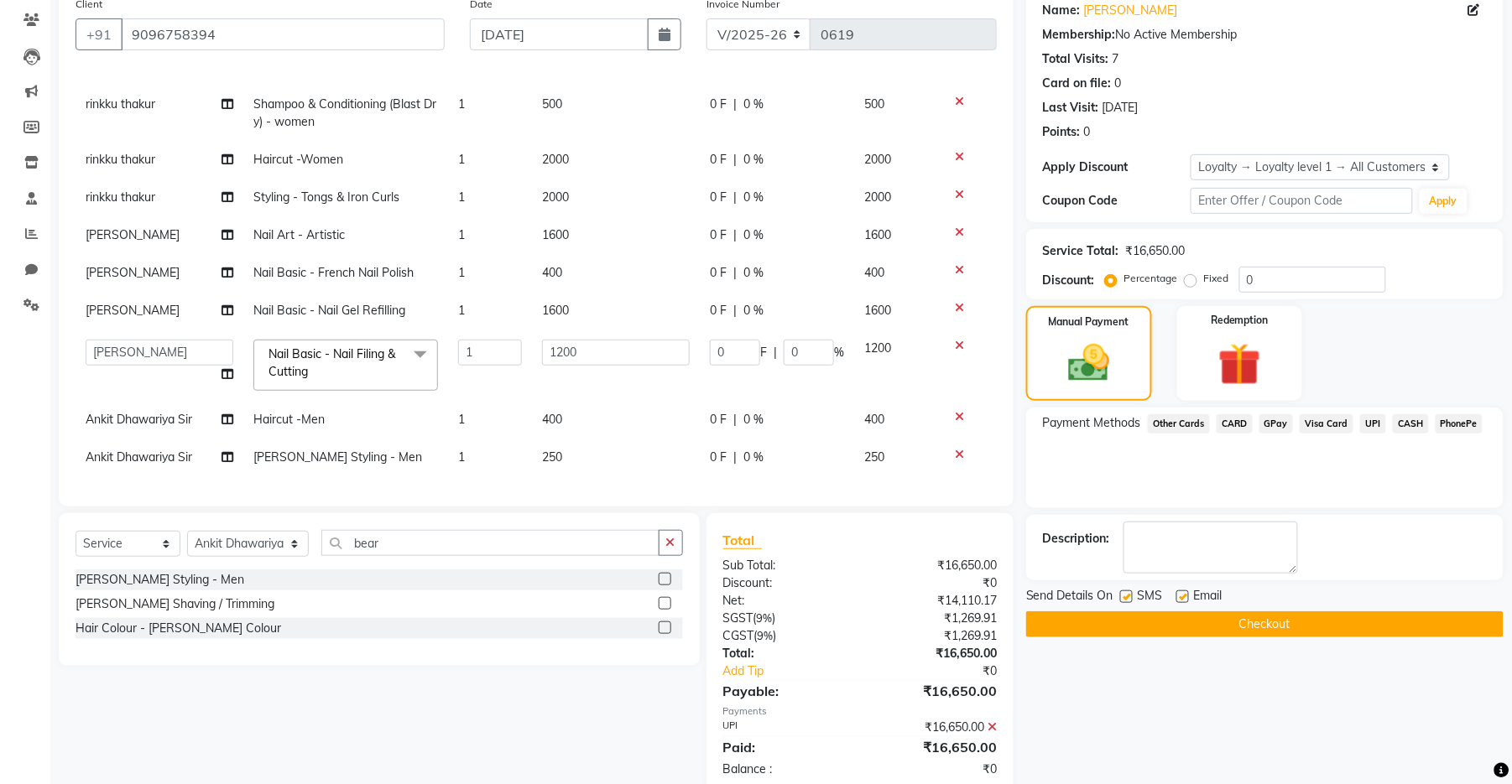
click at [985, 598] on label at bounding box center [1127, 597] width 13 height 13
click at [985, 598] on input "checkbox" at bounding box center [1126, 598] width 11 height 11
checkbox input "false"
click at [985, 599] on label at bounding box center [1182, 597] width 13 height 13
click at [985, 599] on input "checkbox" at bounding box center [1182, 598] width 11 height 11
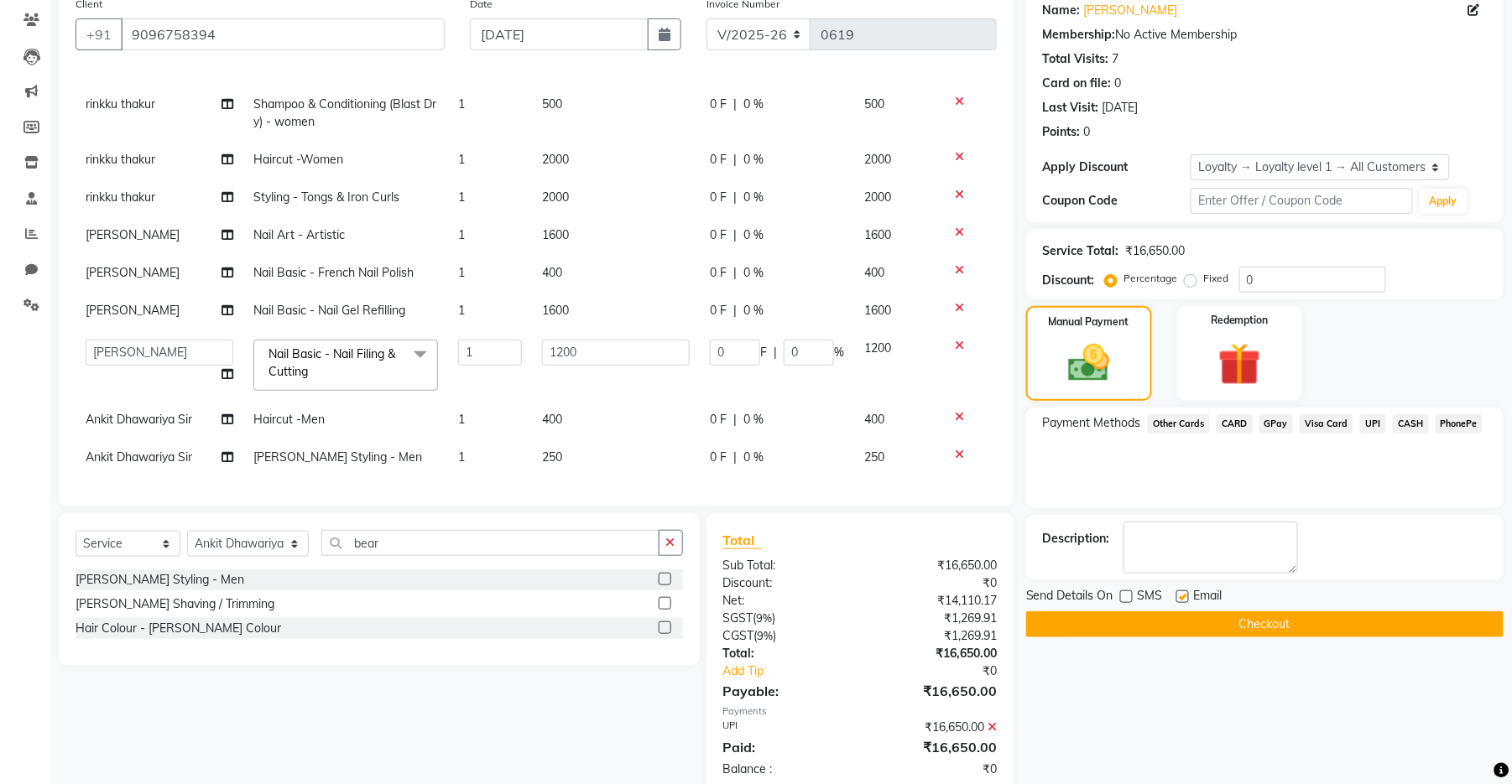
checkbox input "false"
click at [985, 619] on button "Checkout" at bounding box center [1265, 624] width 477 height 26
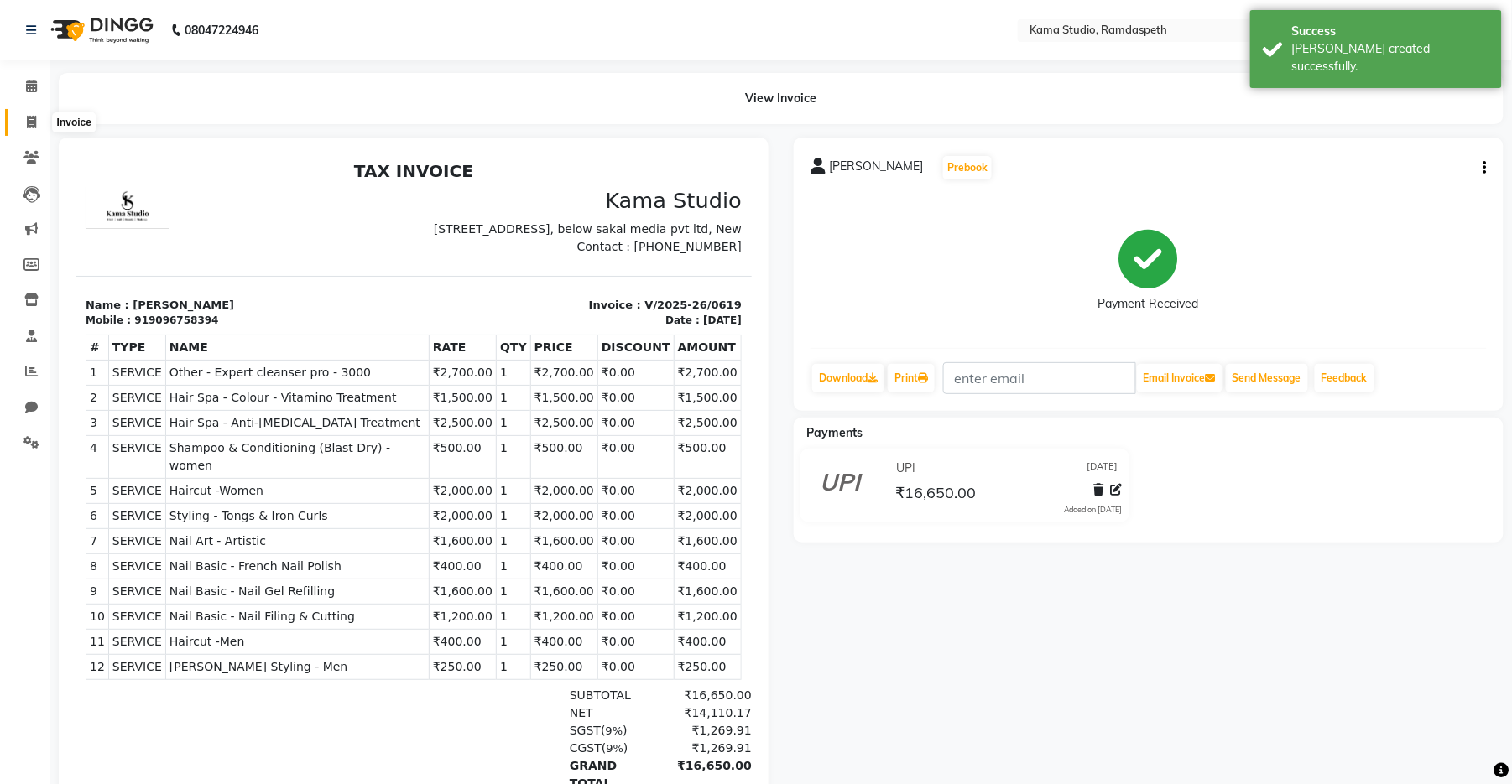
click at [22, 130] on span at bounding box center [32, 122] width 30 height 19
select select "7582"
select select "service"
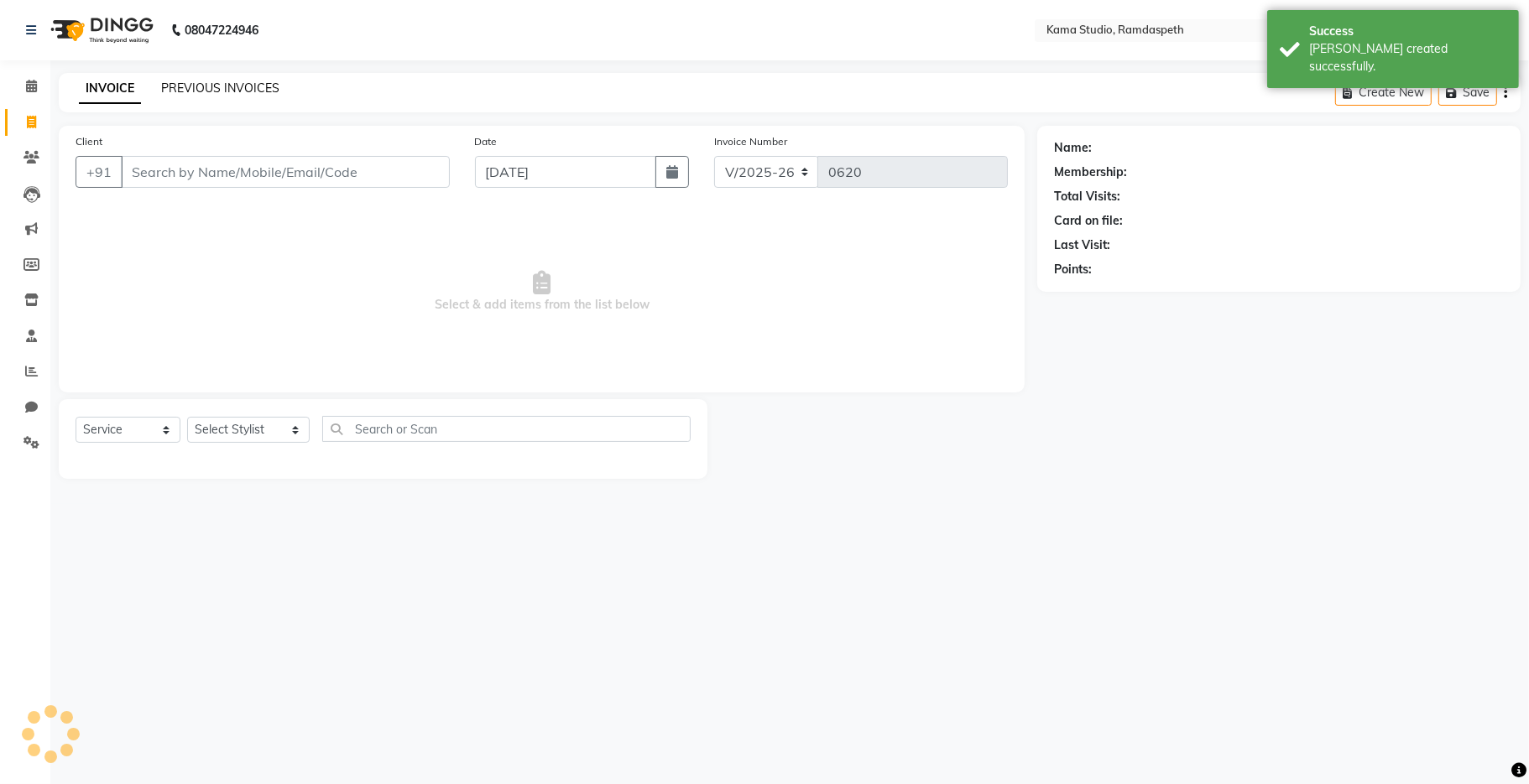
click at [267, 82] on link "PREVIOUS INVOICES" at bounding box center [220, 87] width 118 height 15
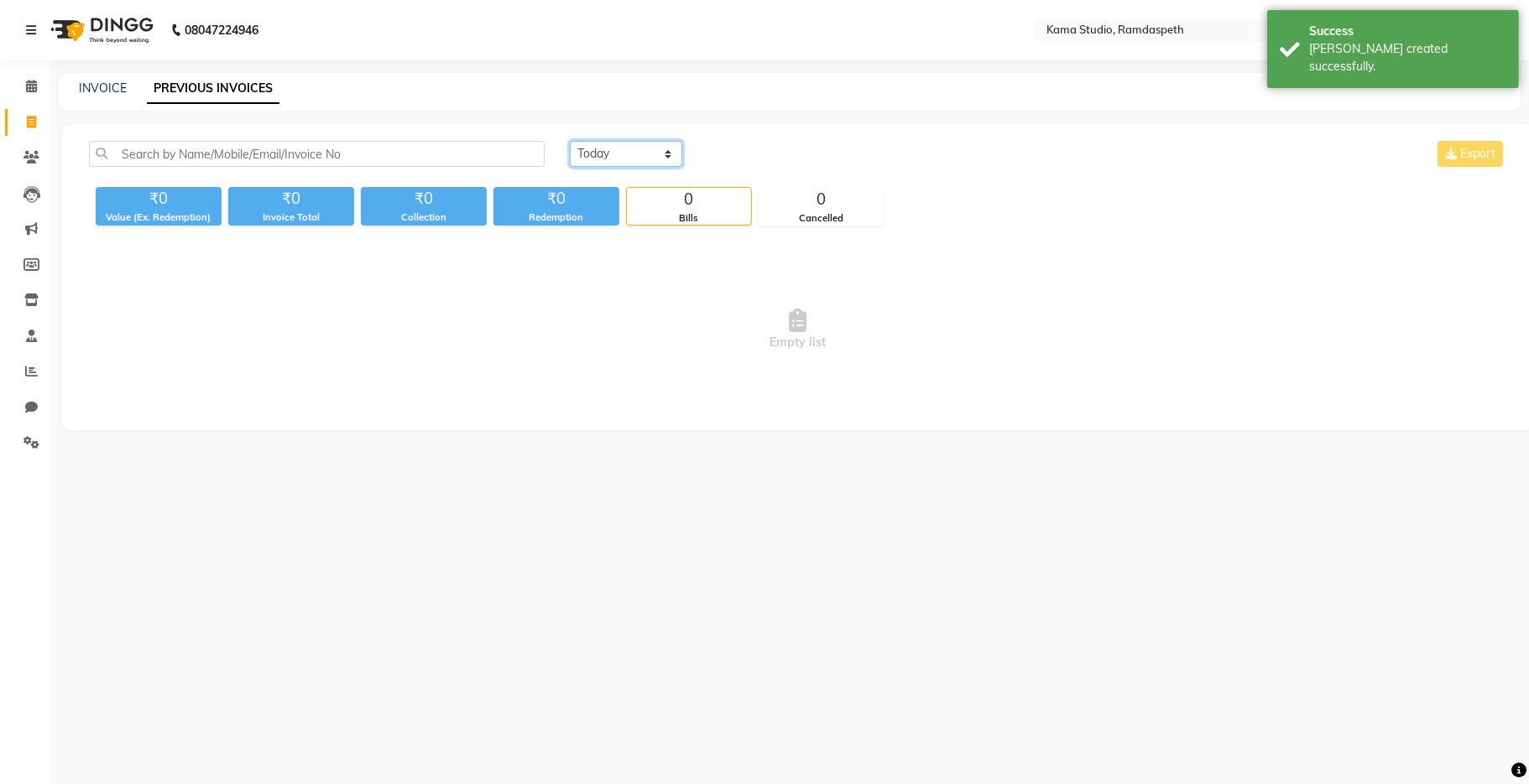
drag, startPoint x: 648, startPoint y: 141, endPoint x: 658, endPoint y: 163, distance: 24.2
click at [648, 141] on select "[DATE] [DATE] Custom Range" at bounding box center [626, 154] width 113 height 26
select select "[DATE]"
click at [570, 141] on select "[DATE] [DATE] Custom Range" at bounding box center [626, 154] width 113 height 26
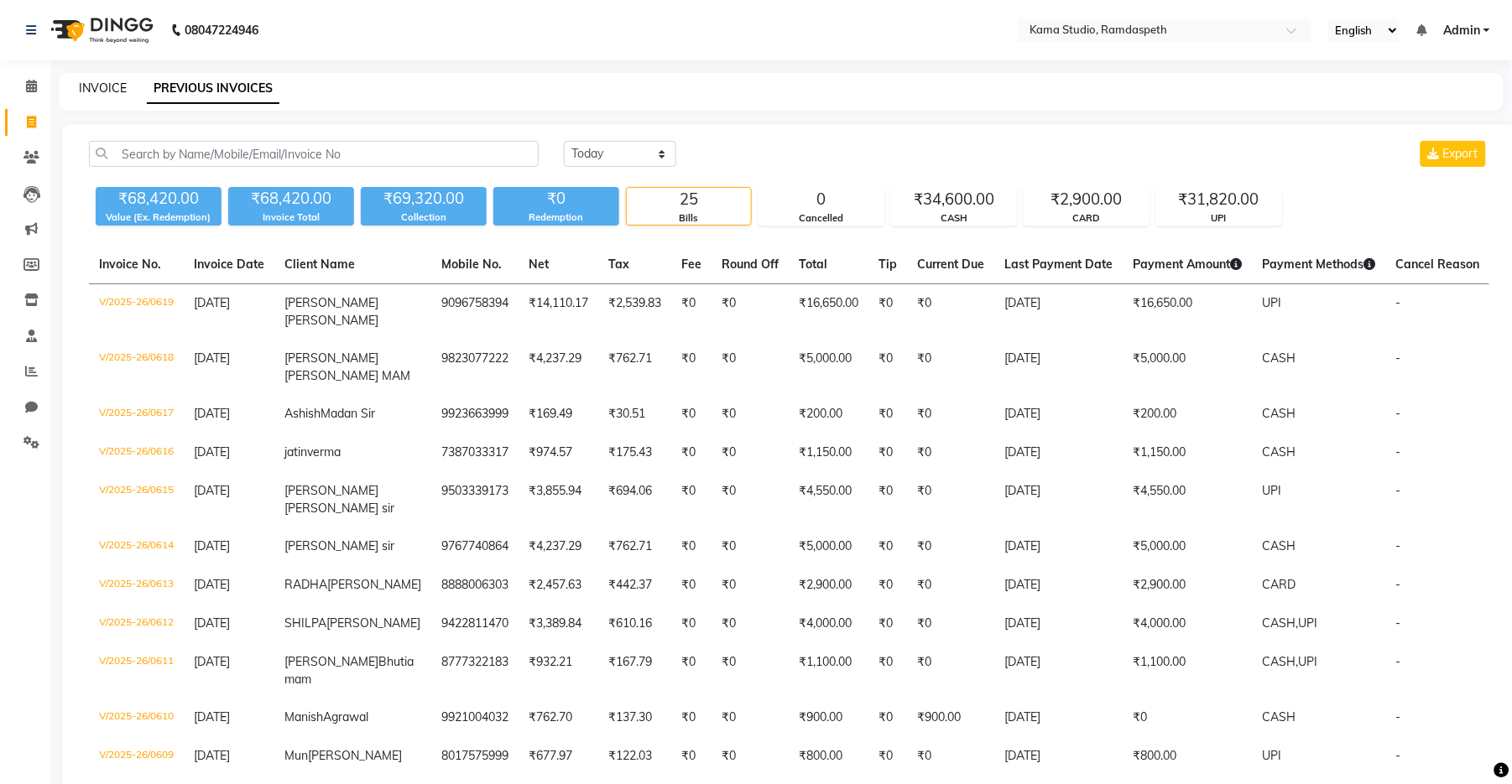
click at [95, 83] on link "INVOICE" at bounding box center [103, 87] width 48 height 15
select select "service"
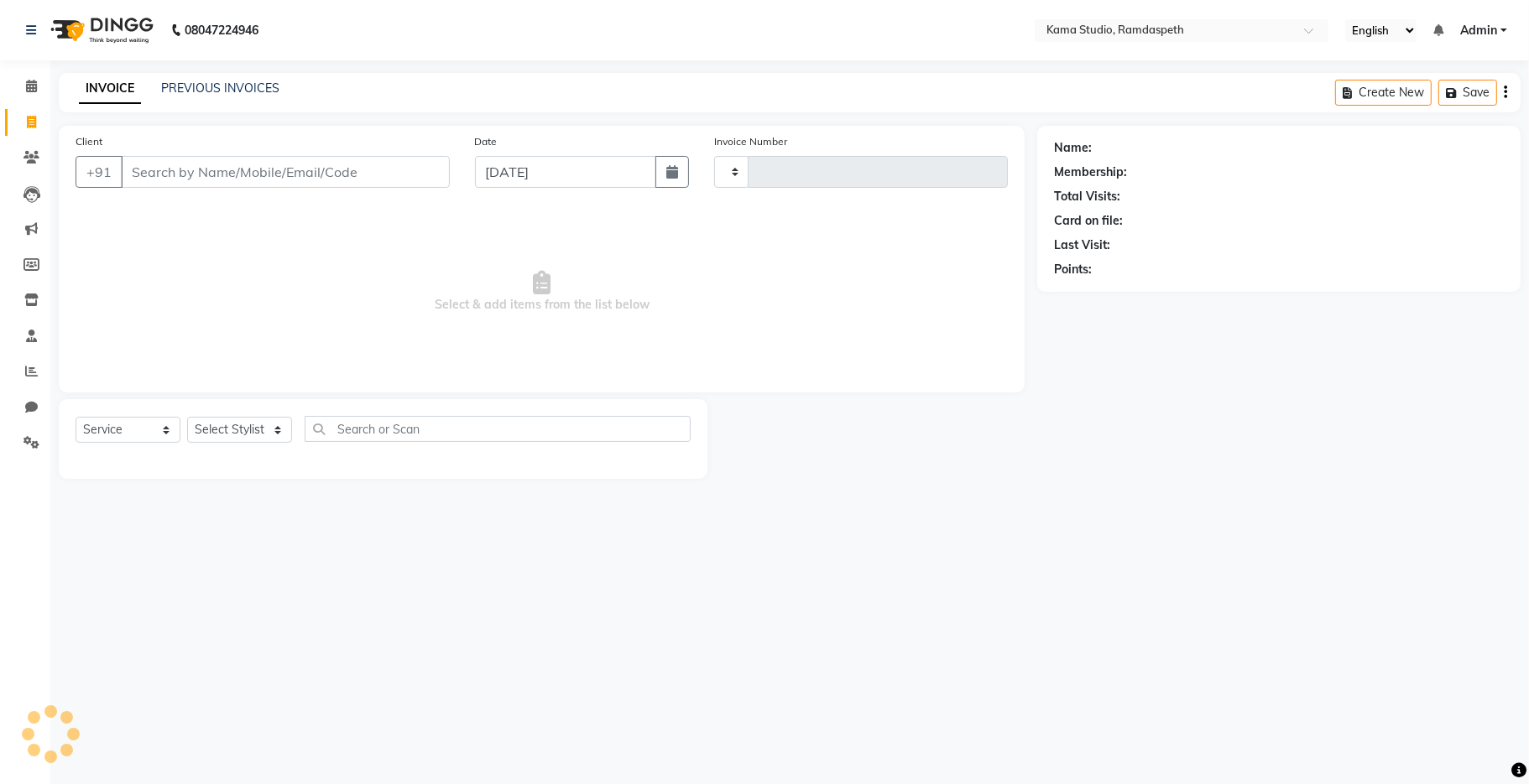
type input "0620"
select select "7582"
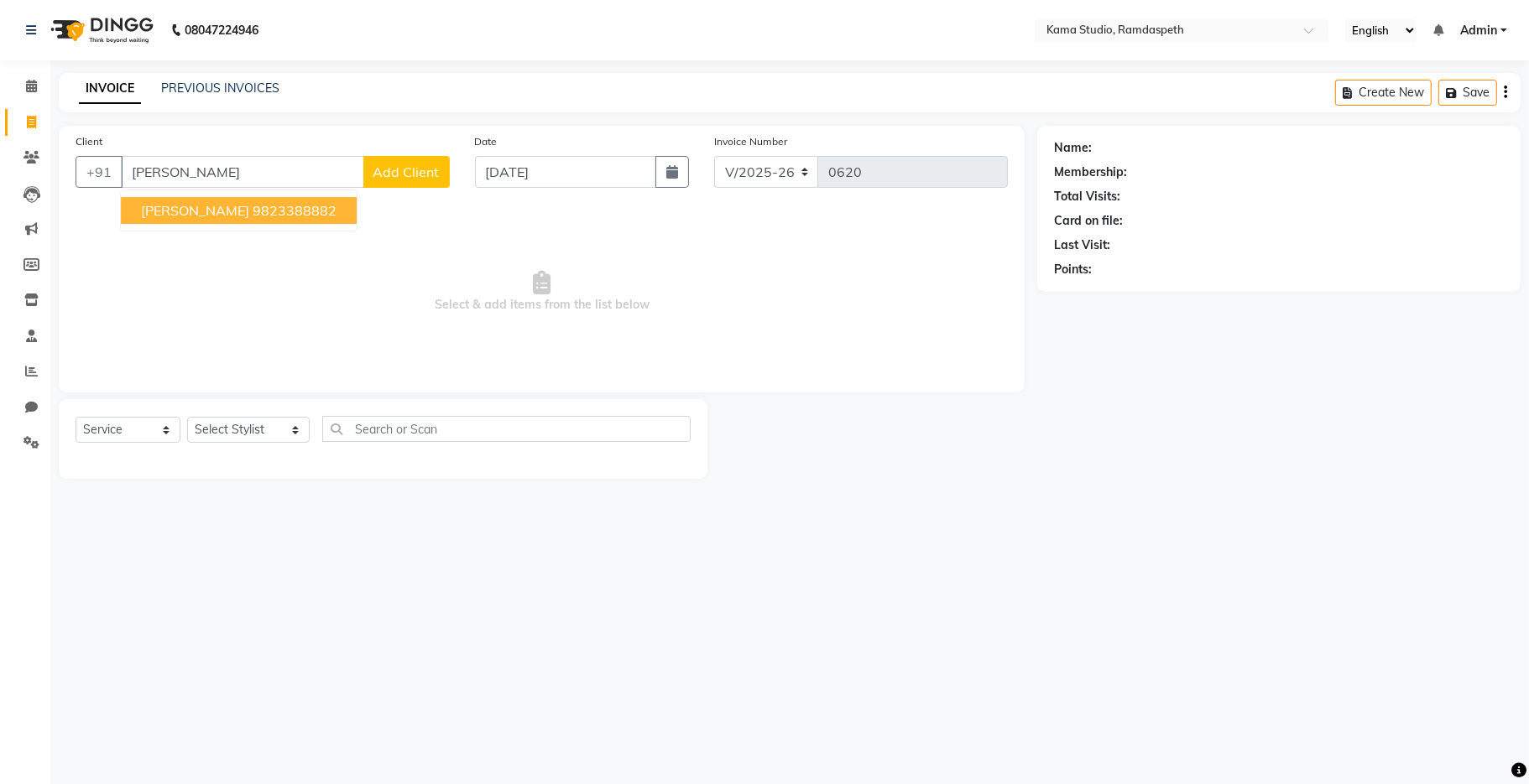
click at [252, 217] on ngb-highlight "9823388882" at bounding box center [294, 211] width 84 height 17
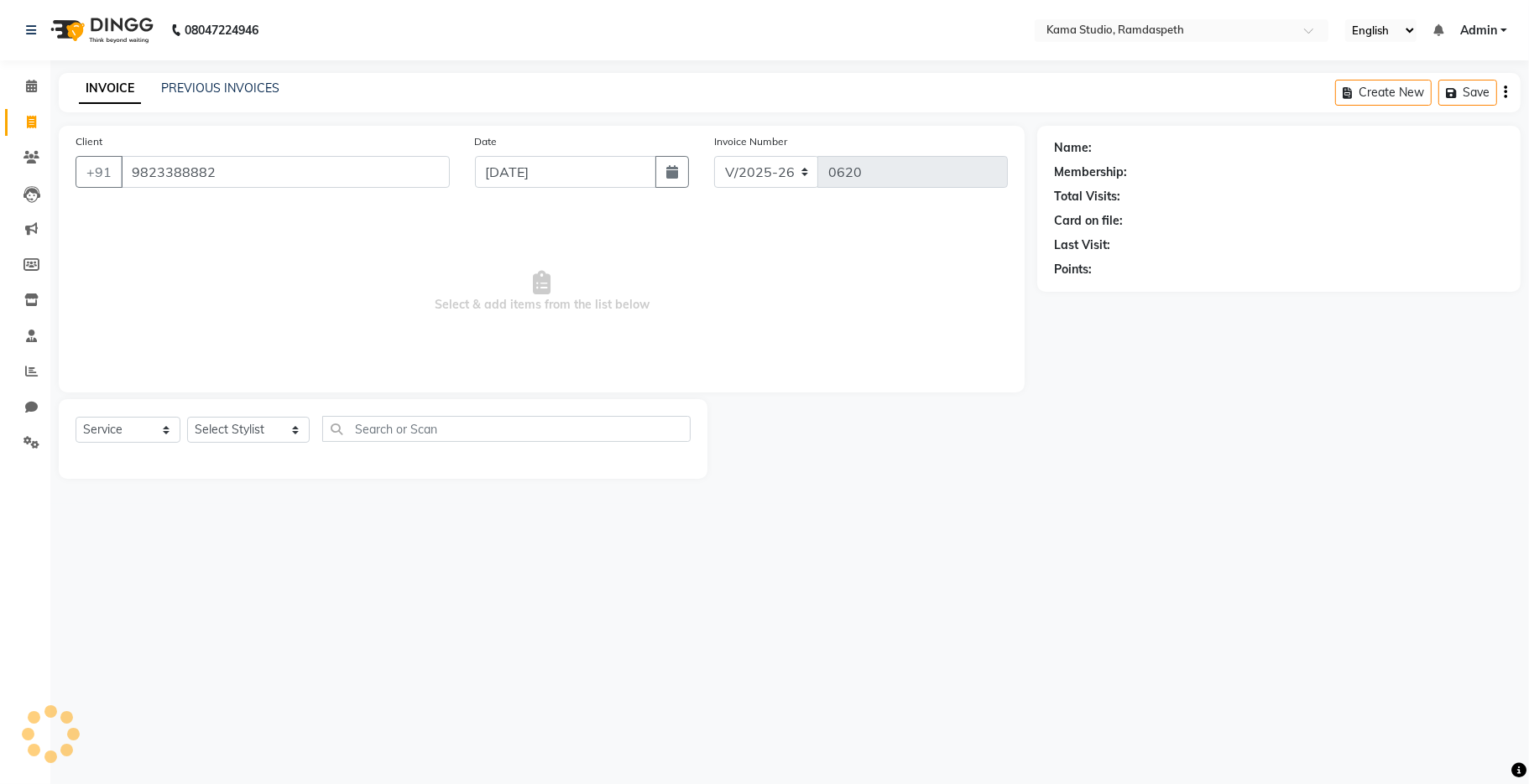
type input "9823388882"
select select "1: Object"
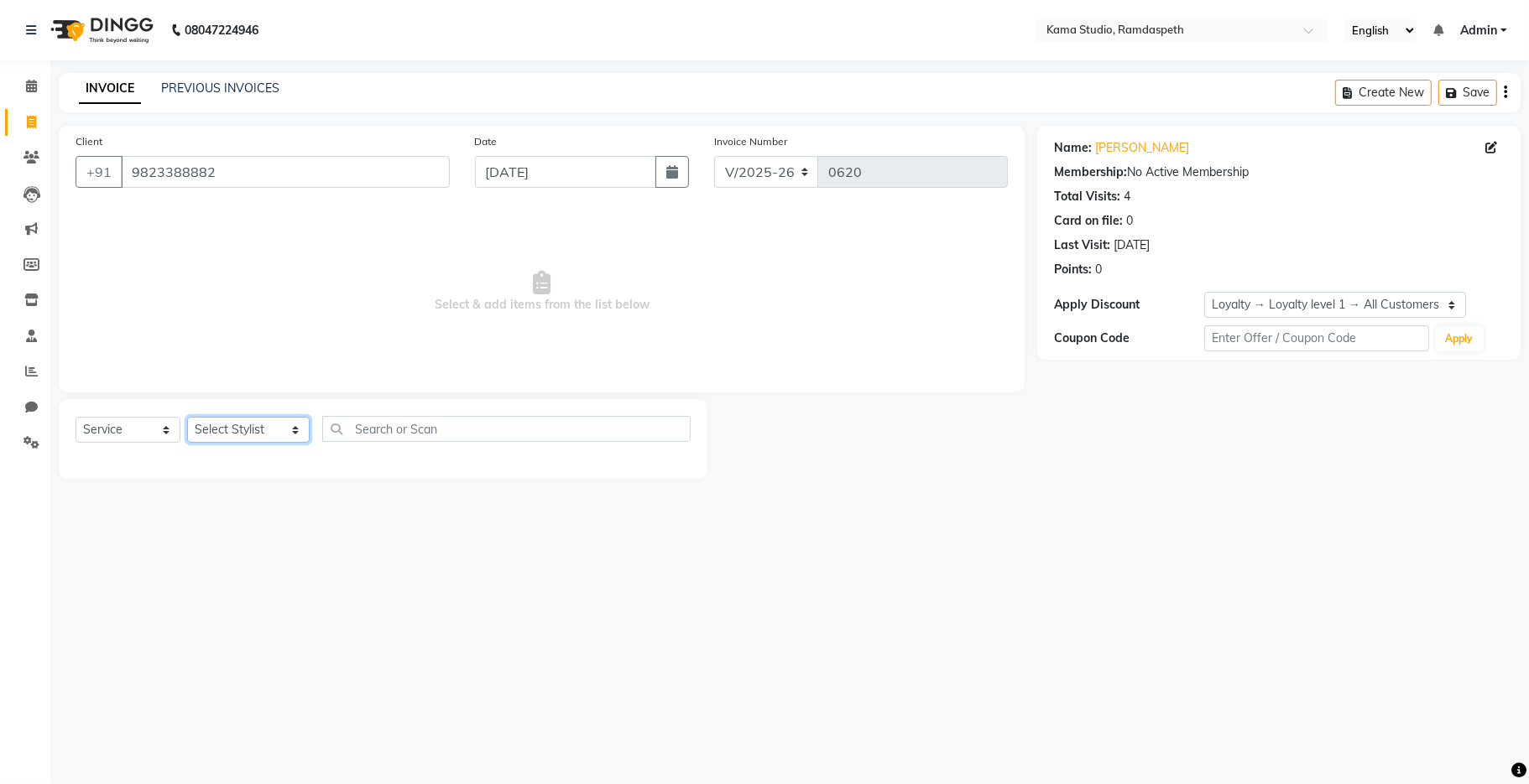
click at [215, 417] on select "Select Stylist [PERSON_NAME] [PERSON_NAME] Ankit Dhawariya [PERSON_NAME] Sir [P…" at bounding box center [249, 429] width 122 height 26
select select "67948"
click at [187, 418] on select "Select Stylist [PERSON_NAME] [PERSON_NAME] Ankit Dhawariya [PERSON_NAME] Sir [P…" at bounding box center [249, 429] width 122 height 26
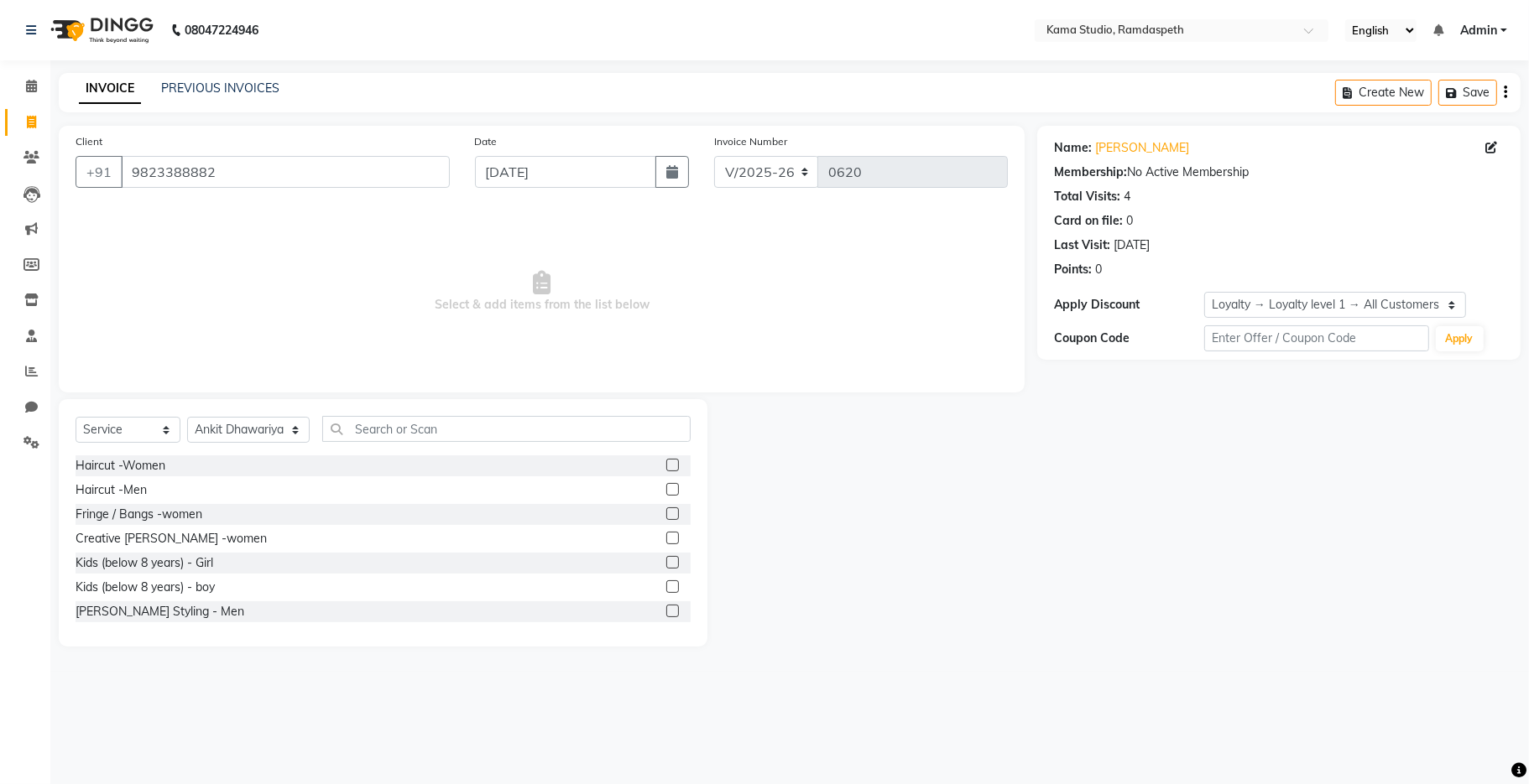
click at [666, 492] on label at bounding box center [673, 490] width 13 height 13
click at [666, 492] on input "checkbox" at bounding box center [672, 491] width 11 height 11
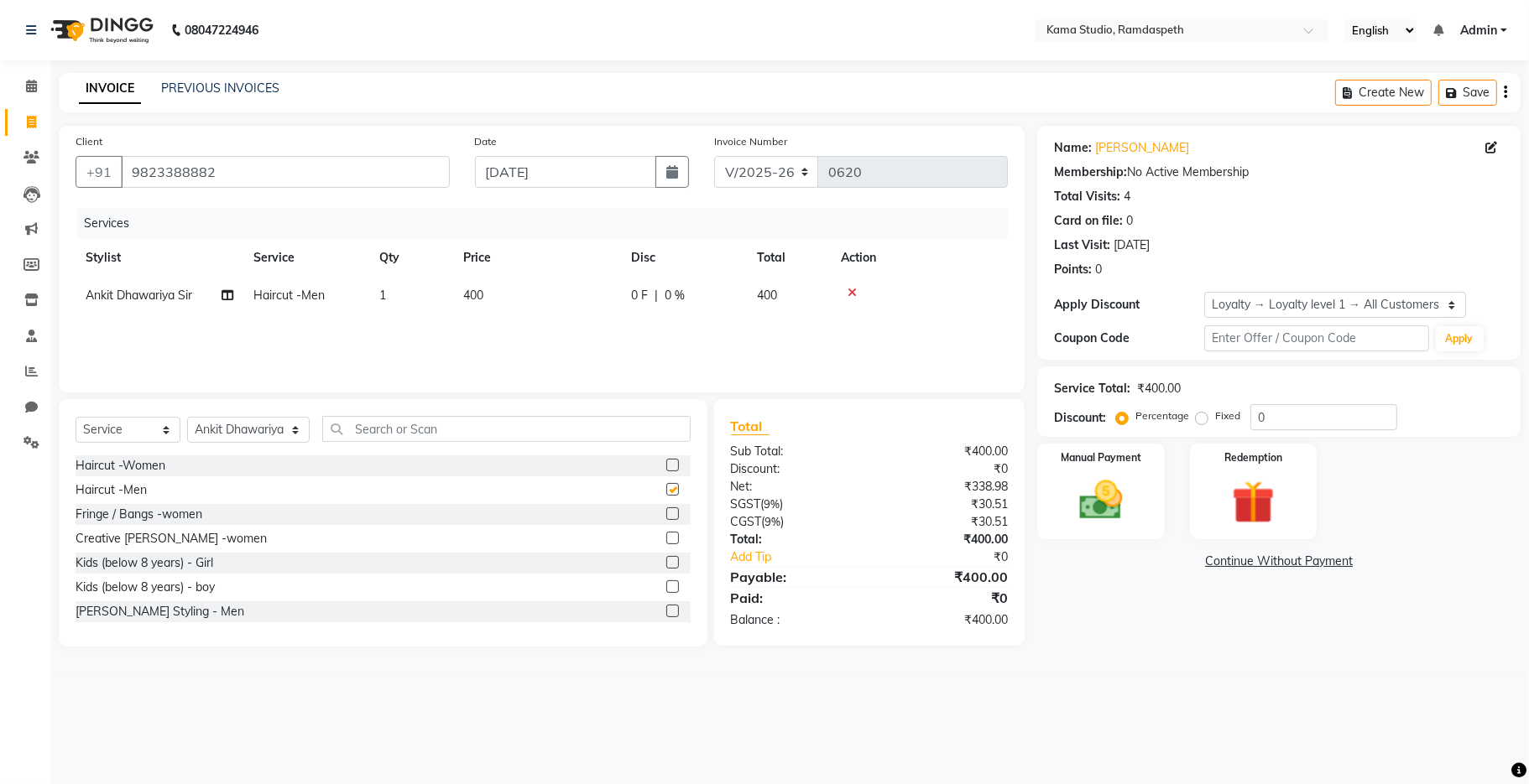
checkbox input "false"
click at [233, 429] on select "Select Stylist [PERSON_NAME] [PERSON_NAME] Ankit Dhawariya [PERSON_NAME] Sir [P…" at bounding box center [249, 429] width 122 height 26
select select "67939"
click at [187, 418] on select "Select Stylist [PERSON_NAME] [PERSON_NAME] Ankit Dhawariya [PERSON_NAME] Sir [P…" at bounding box center [249, 429] width 122 height 26
click at [339, 439] on input "text" at bounding box center [506, 428] width 368 height 26
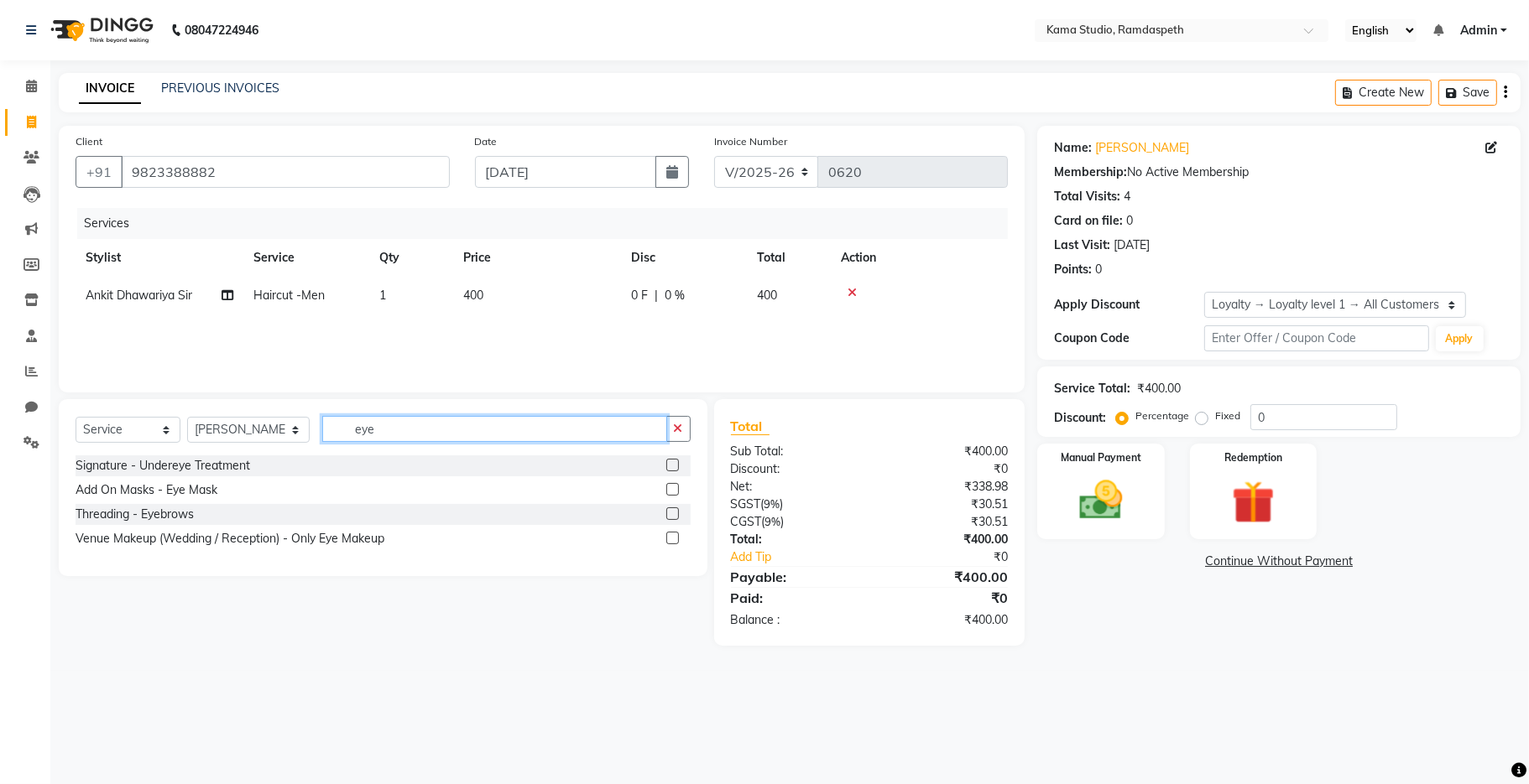
type input "eye"
click at [679, 509] on div at bounding box center [678, 514] width 24 height 21
click at [667, 510] on label at bounding box center [673, 514] width 13 height 13
click at [667, 510] on input "checkbox" at bounding box center [672, 515] width 11 height 11
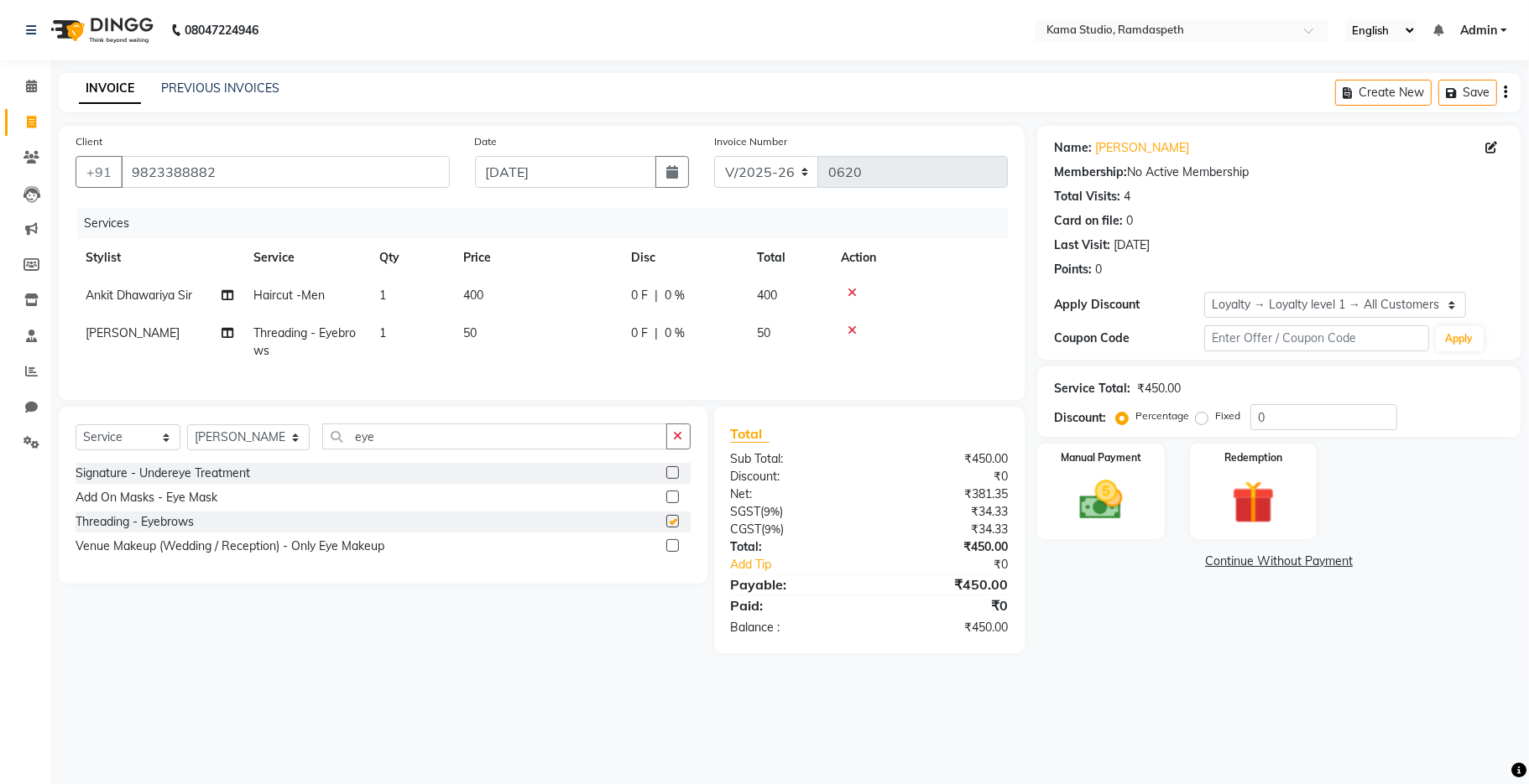
checkbox input "false"
click at [511, 338] on td "50" at bounding box center [537, 341] width 167 height 55
select select "67939"
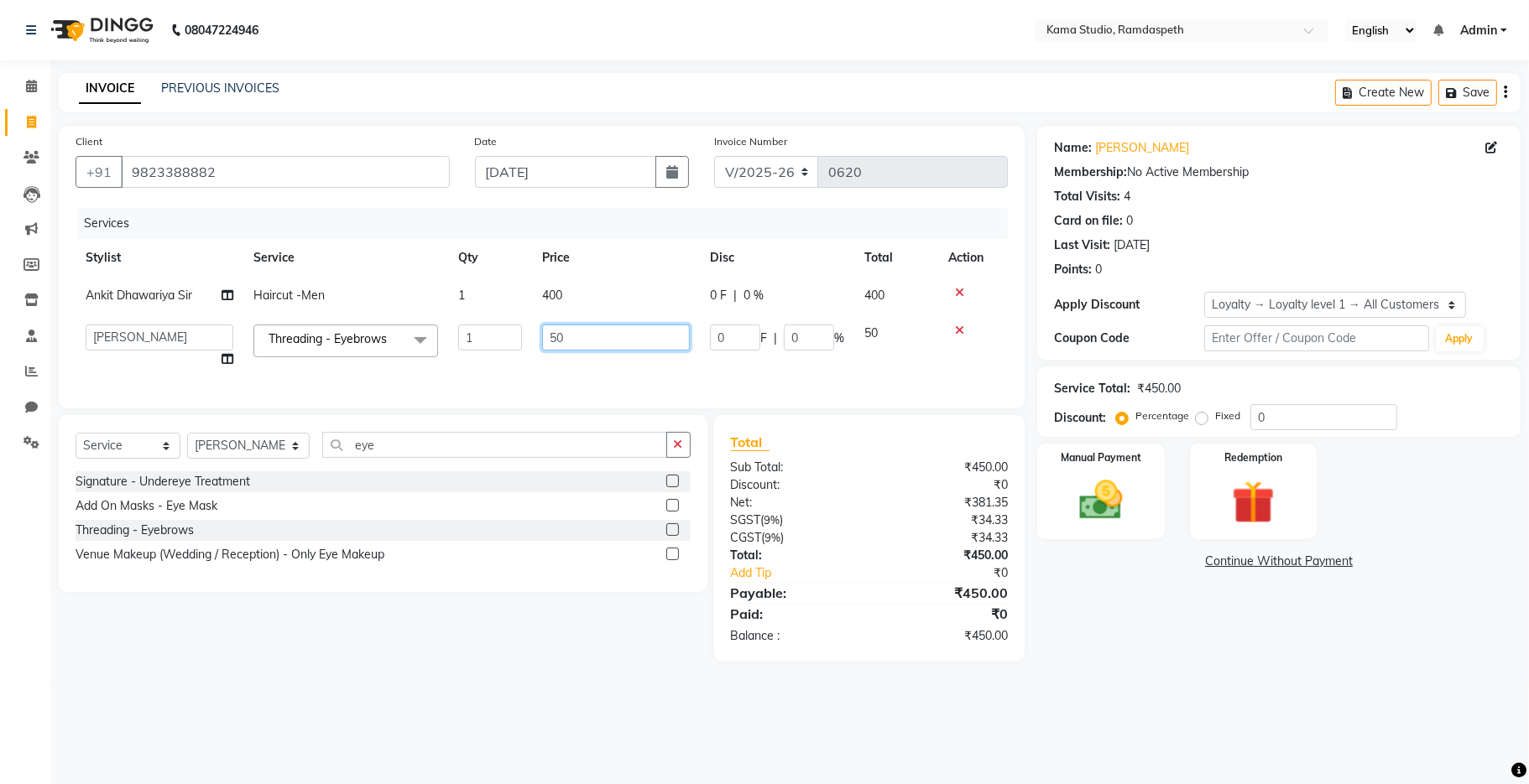
drag, startPoint x: 574, startPoint y: 338, endPoint x: 524, endPoint y: 339, distance: 50.0
click at [525, 340] on tr "[PERSON_NAME] [PERSON_NAME] Ankit Dhawariya [PERSON_NAME] Devendra Dhawariya Si…" at bounding box center [541, 346] width 932 height 64
type input "100"
click at [555, 363] on td "100" at bounding box center [616, 346] width 167 height 64
select select "67939"
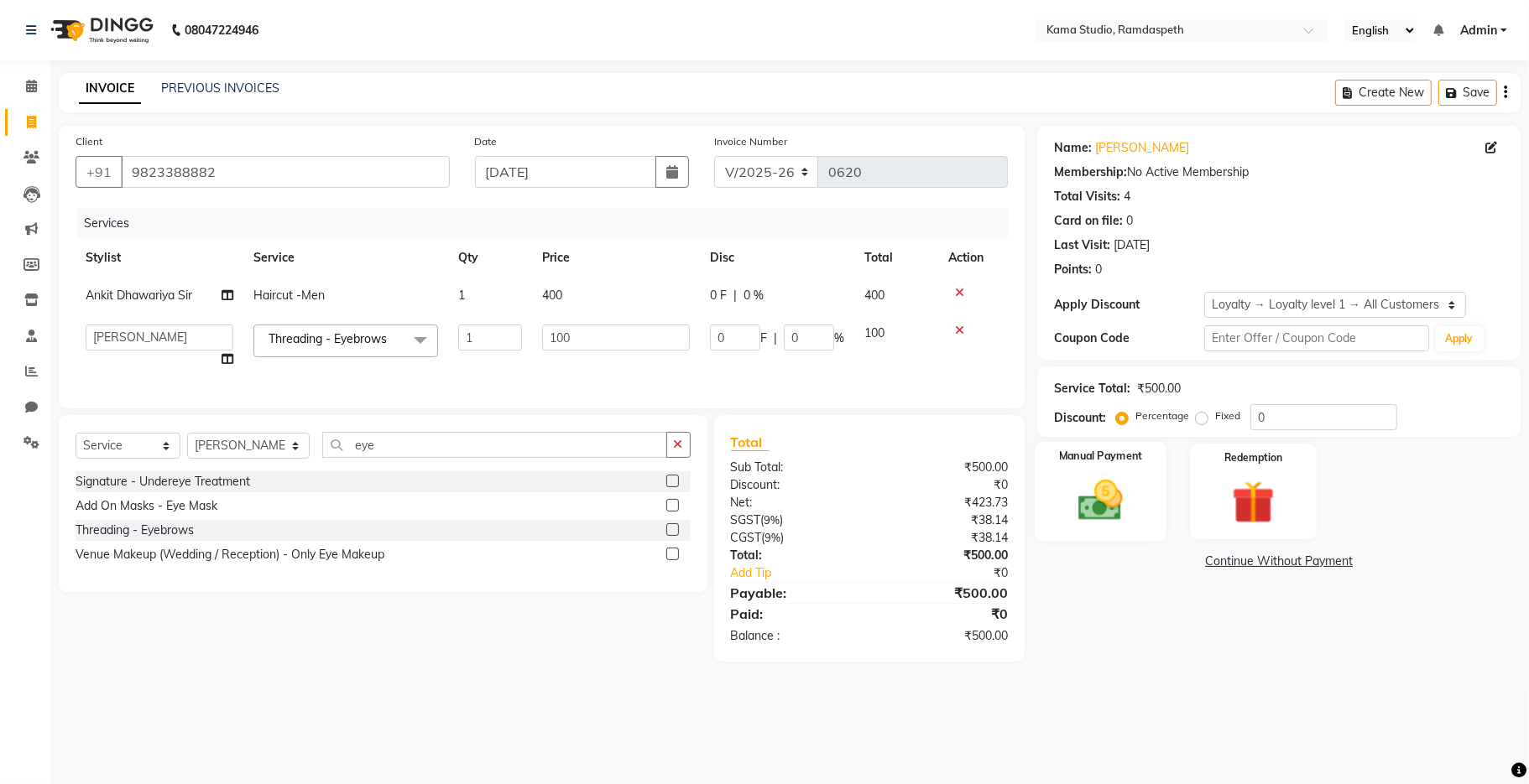
click at [985, 506] on img at bounding box center [1100, 500] width 73 height 52
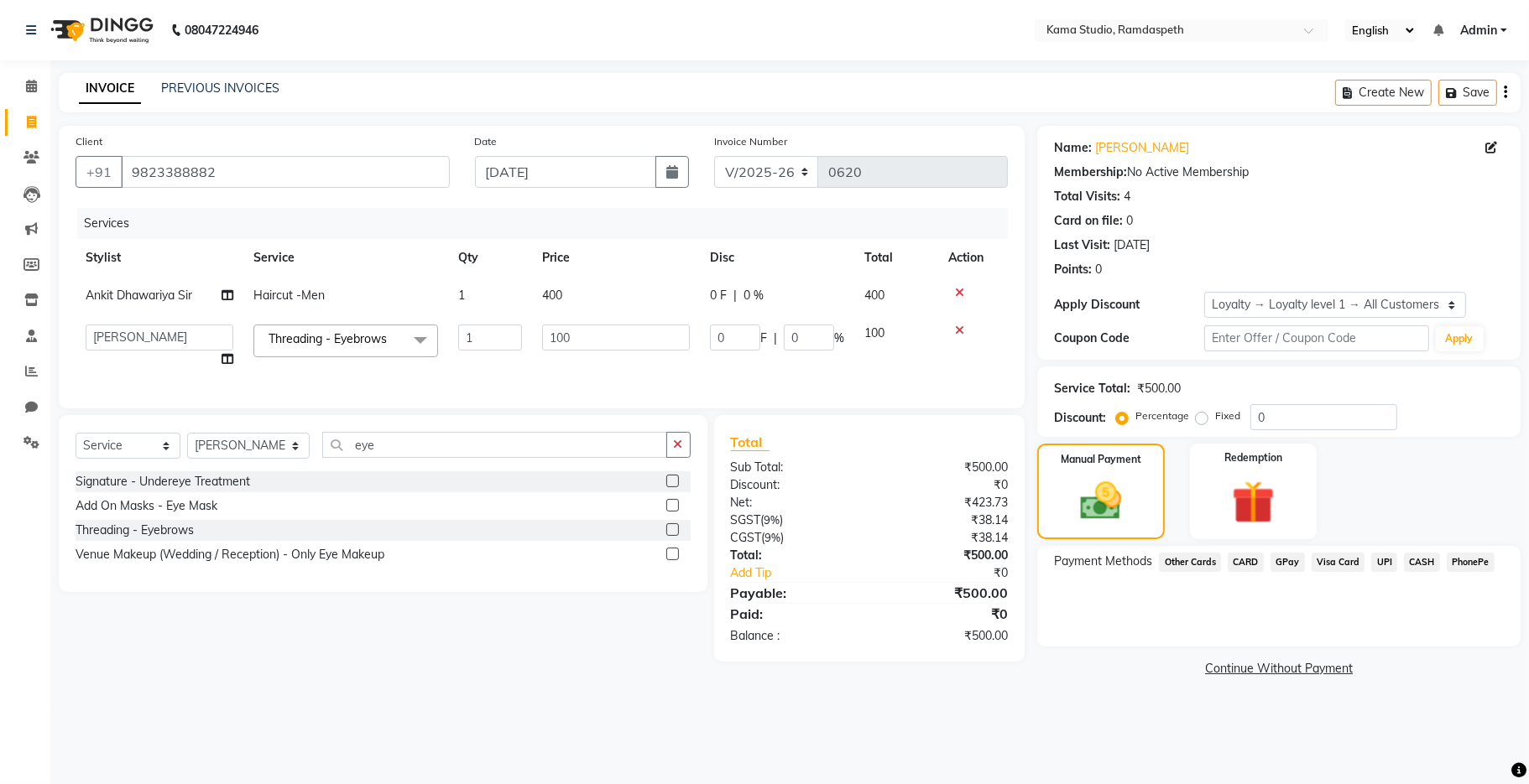
click at [985, 563] on span "CASH" at bounding box center [1422, 562] width 36 height 19
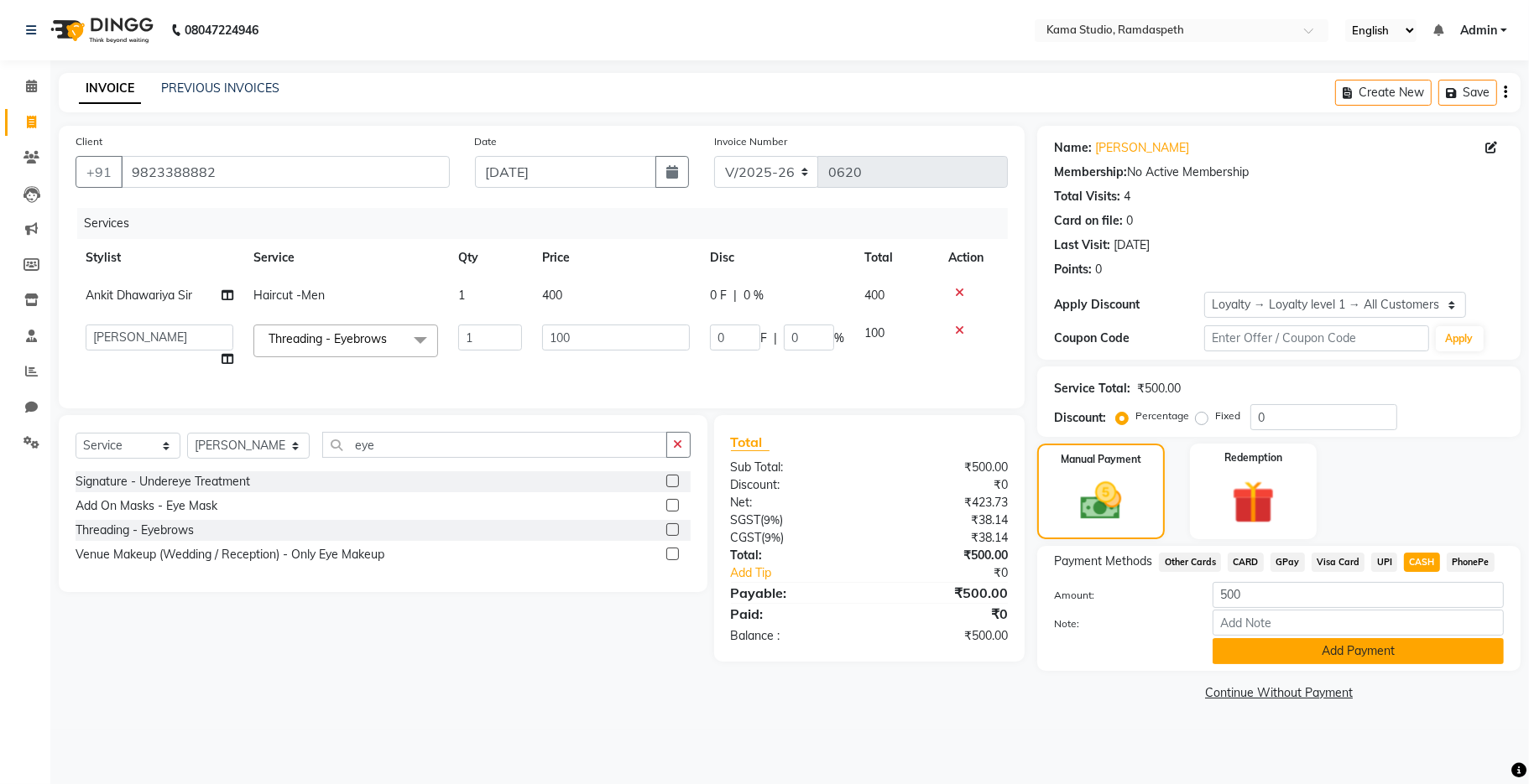
click at [985, 623] on button "Add Payment" at bounding box center [1357, 651] width 291 height 26
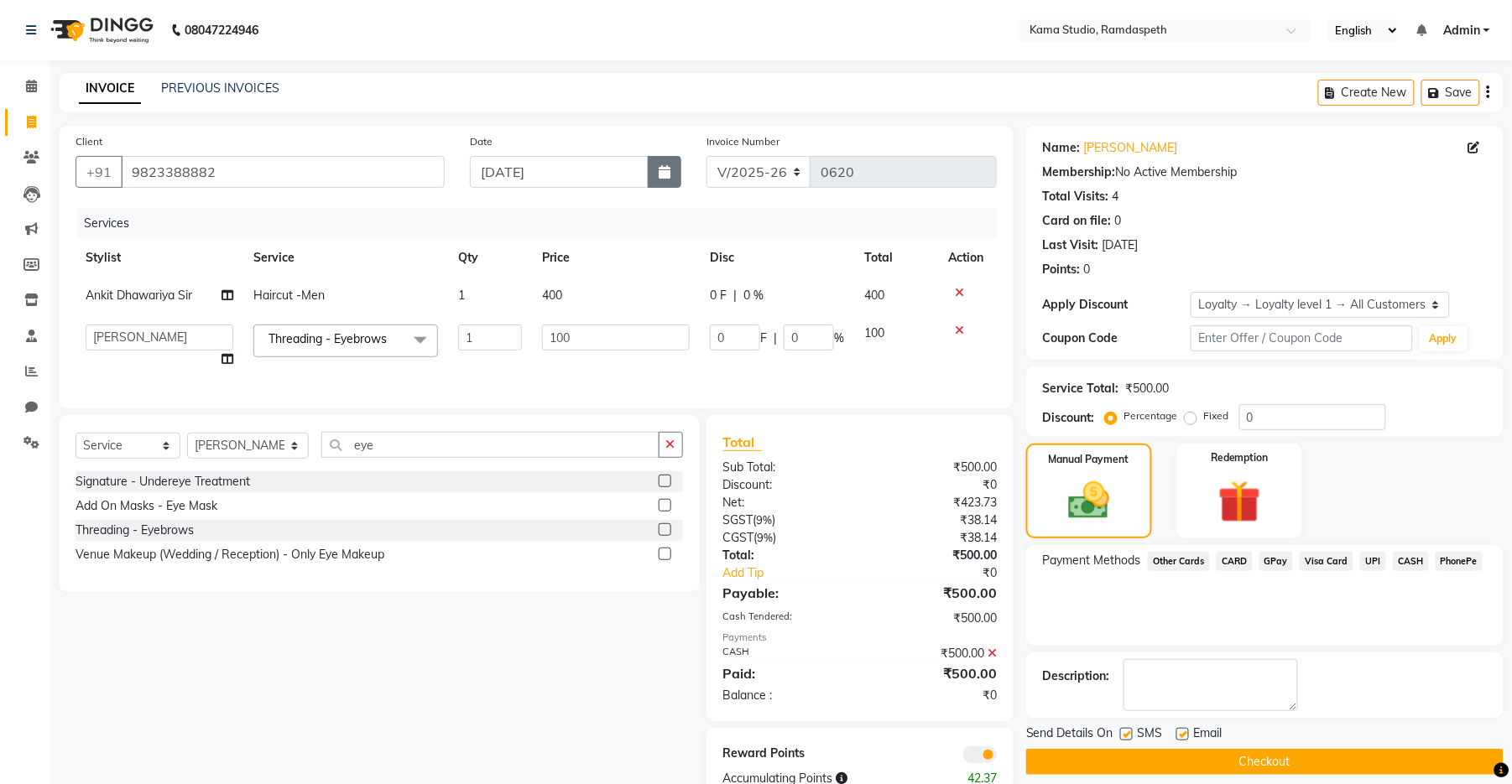
click at [656, 176] on button "button" at bounding box center [664, 171] width 33 height 32
select select "9"
select select "2025"
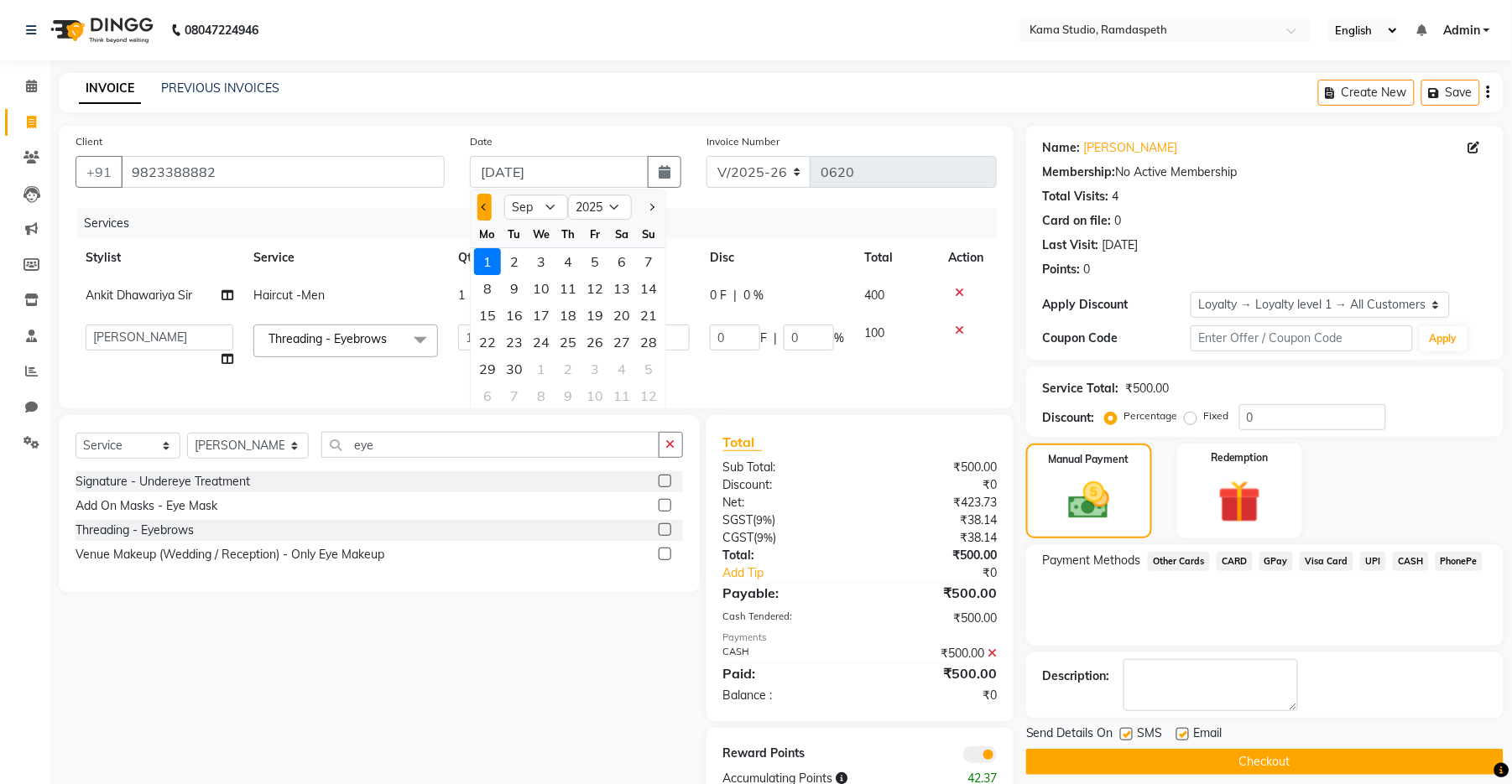
click at [485, 212] on button "Previous month" at bounding box center [484, 207] width 14 height 27
select select "8"
click at [652, 362] on div "31" at bounding box center [648, 369] width 27 height 27
type input "[DATE]"
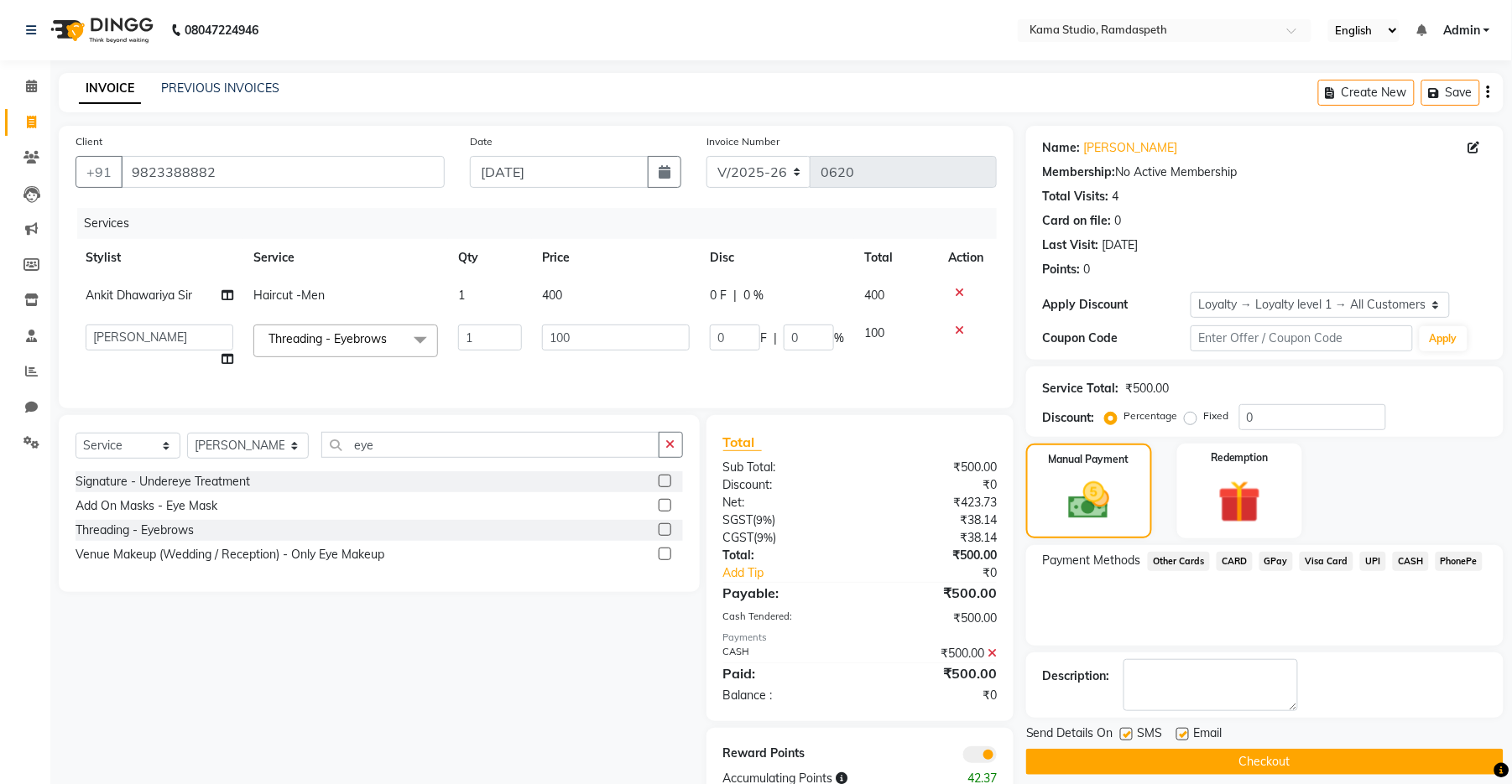
drag, startPoint x: 1123, startPoint y: 732, endPoint x: 1132, endPoint y: 736, distance: 9.8
click at [985, 623] on label at bounding box center [1127, 734] width 13 height 13
click at [985, 623] on input "checkbox" at bounding box center [1126, 735] width 11 height 11
checkbox input "false"
click at [985, 623] on label at bounding box center [1182, 734] width 13 height 13
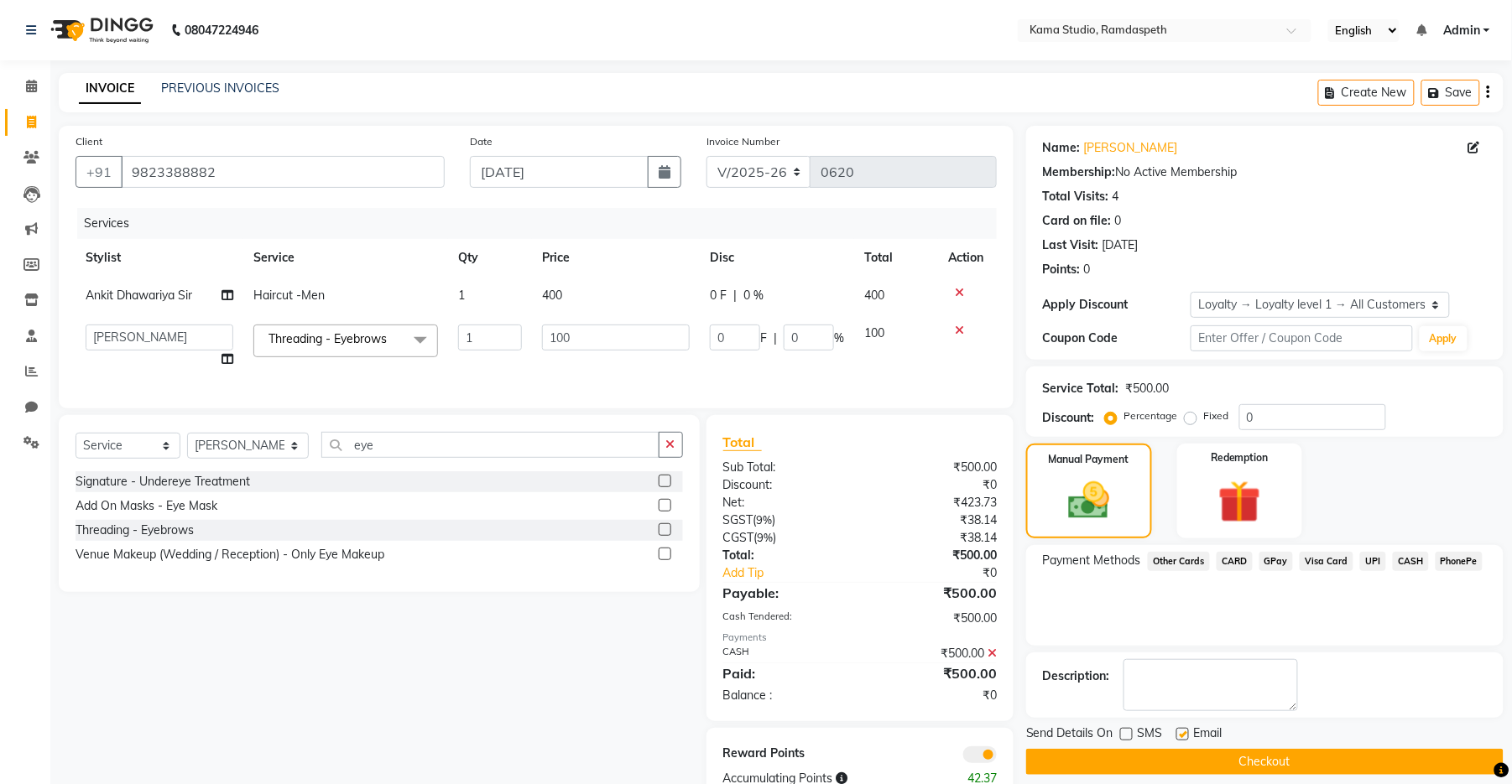
click at [985, 623] on input "checkbox" at bounding box center [1182, 735] width 11 height 11
checkbox input "false"
click at [985, 623] on button "Checkout" at bounding box center [1265, 761] width 477 height 26
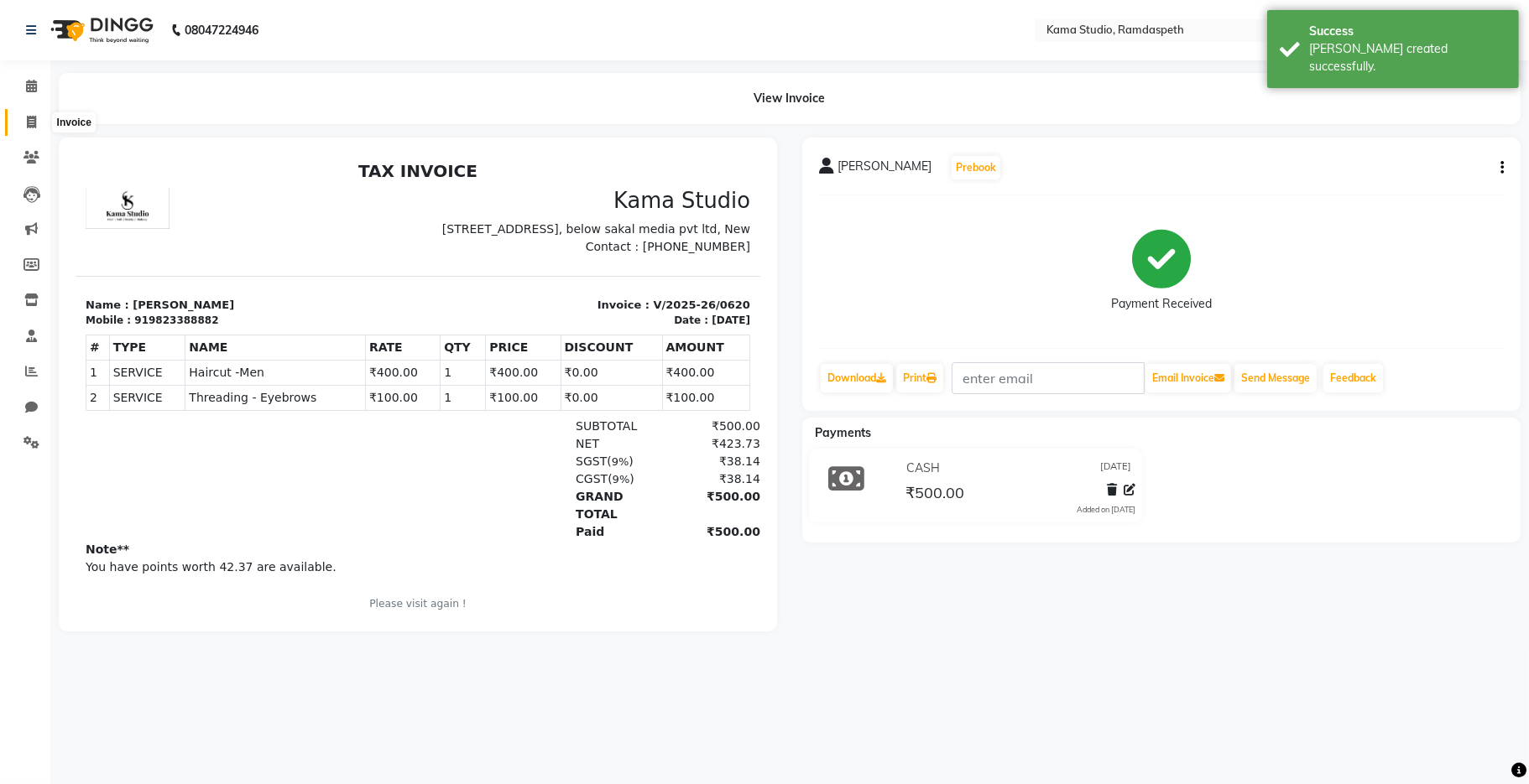
click at [24, 124] on span at bounding box center [32, 122] width 30 height 19
select select "service"
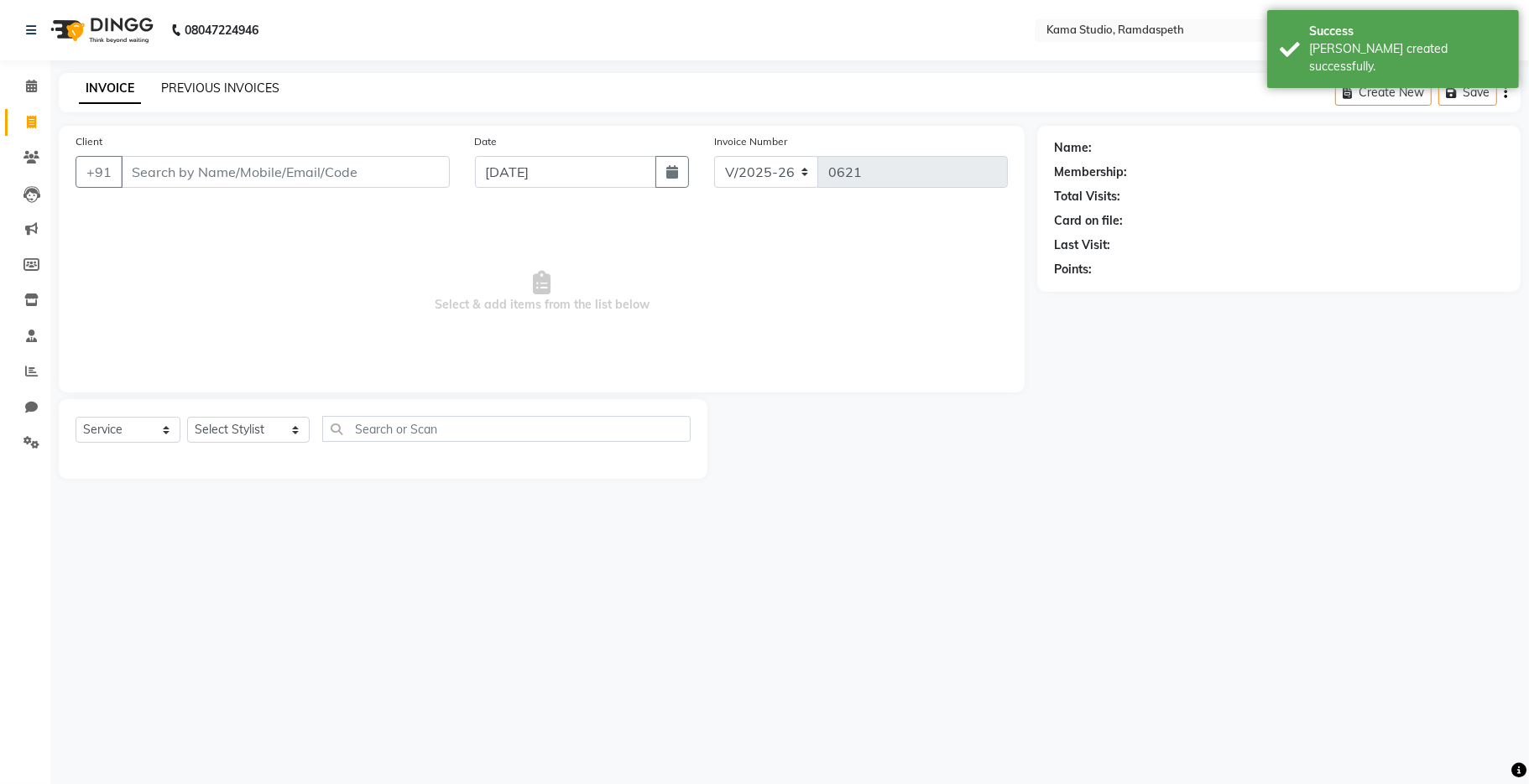
click at [174, 87] on link "PREVIOUS INVOICES" at bounding box center [220, 87] width 118 height 15
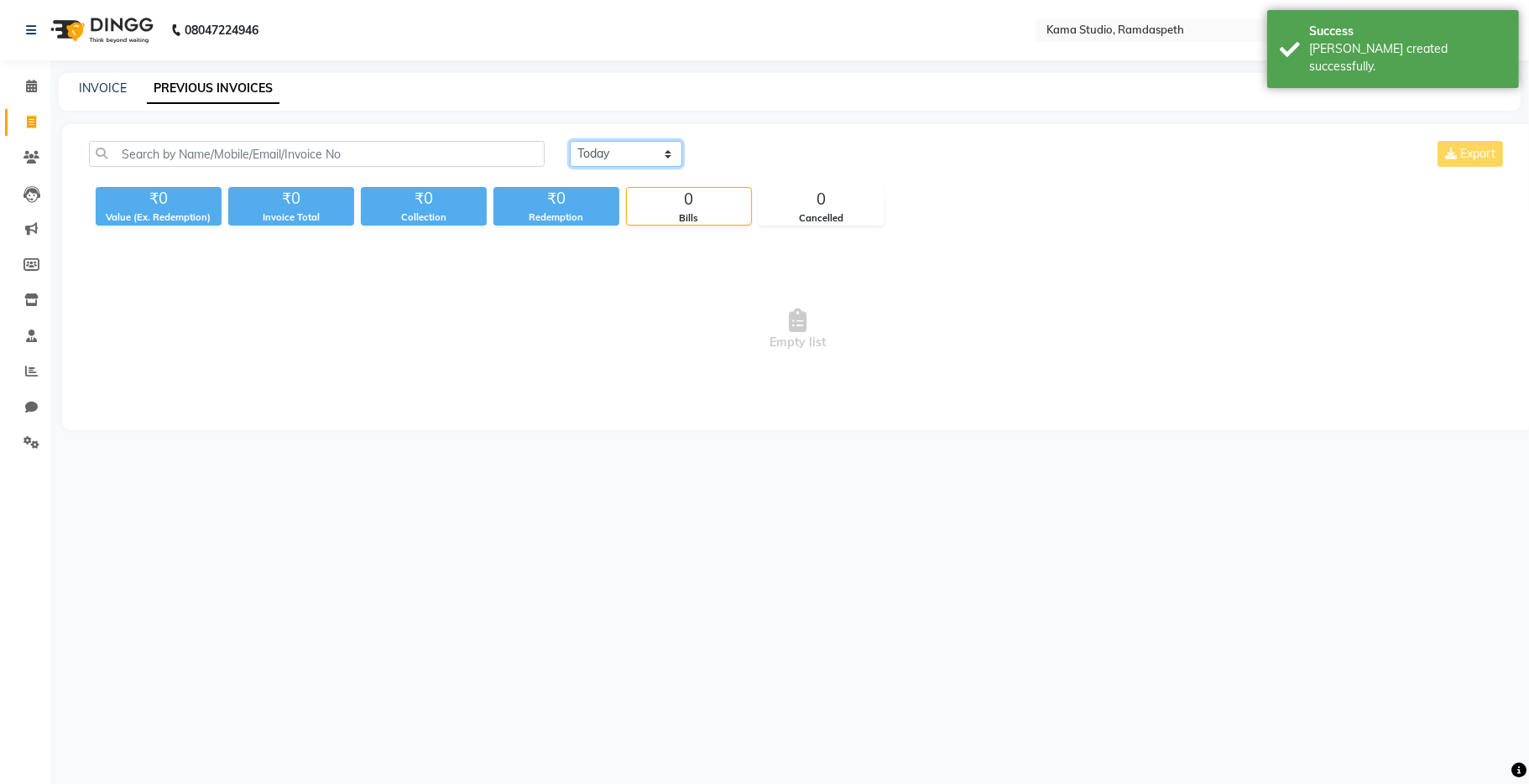
click at [646, 154] on select "[DATE] [DATE] Custom Range" at bounding box center [626, 154] width 113 height 26
click at [570, 141] on select "[DATE] [DATE] Custom Range" at bounding box center [626, 154] width 113 height 26
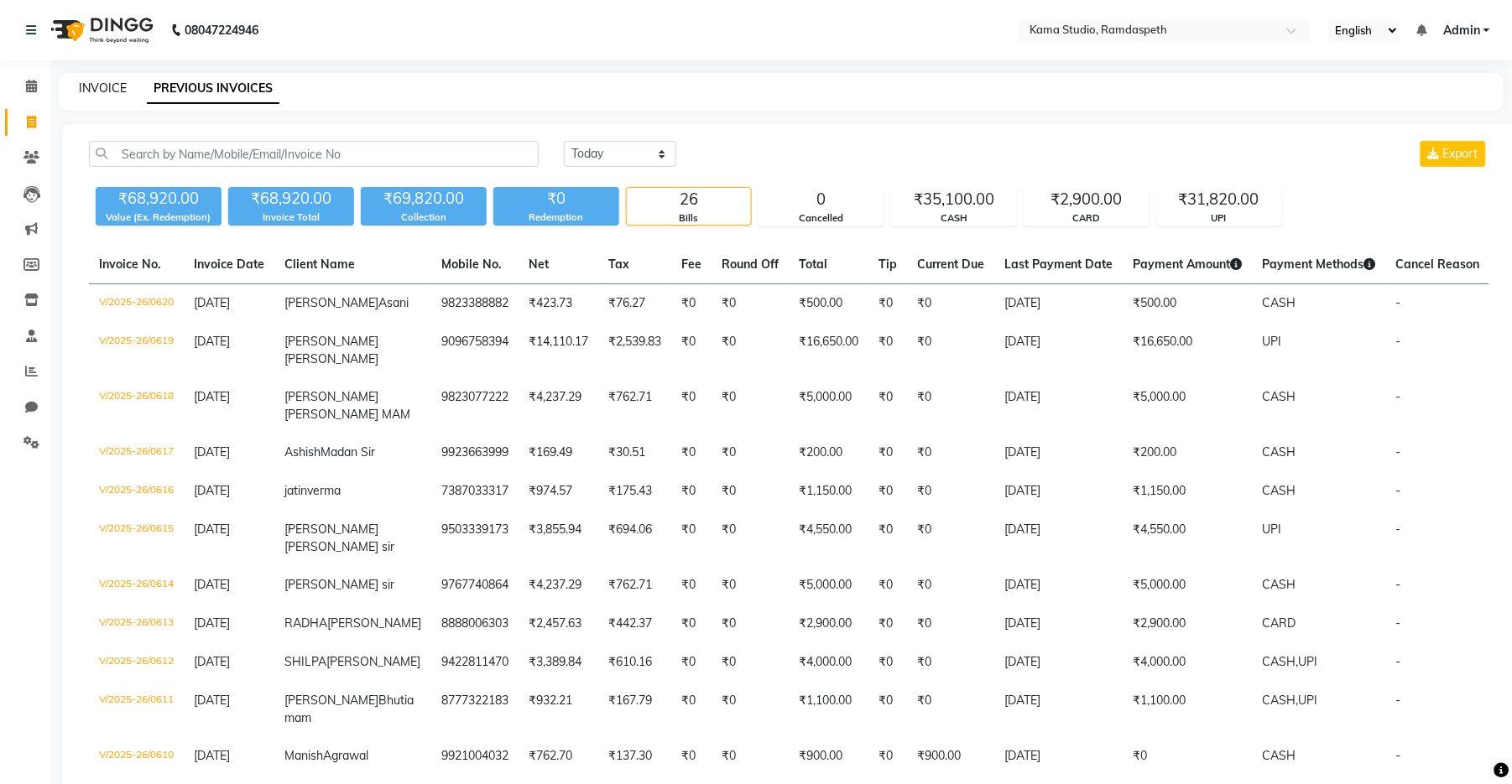
click at [113, 86] on link "INVOICE" at bounding box center [103, 87] width 48 height 15
